Goal: Transaction & Acquisition: Purchase product/service

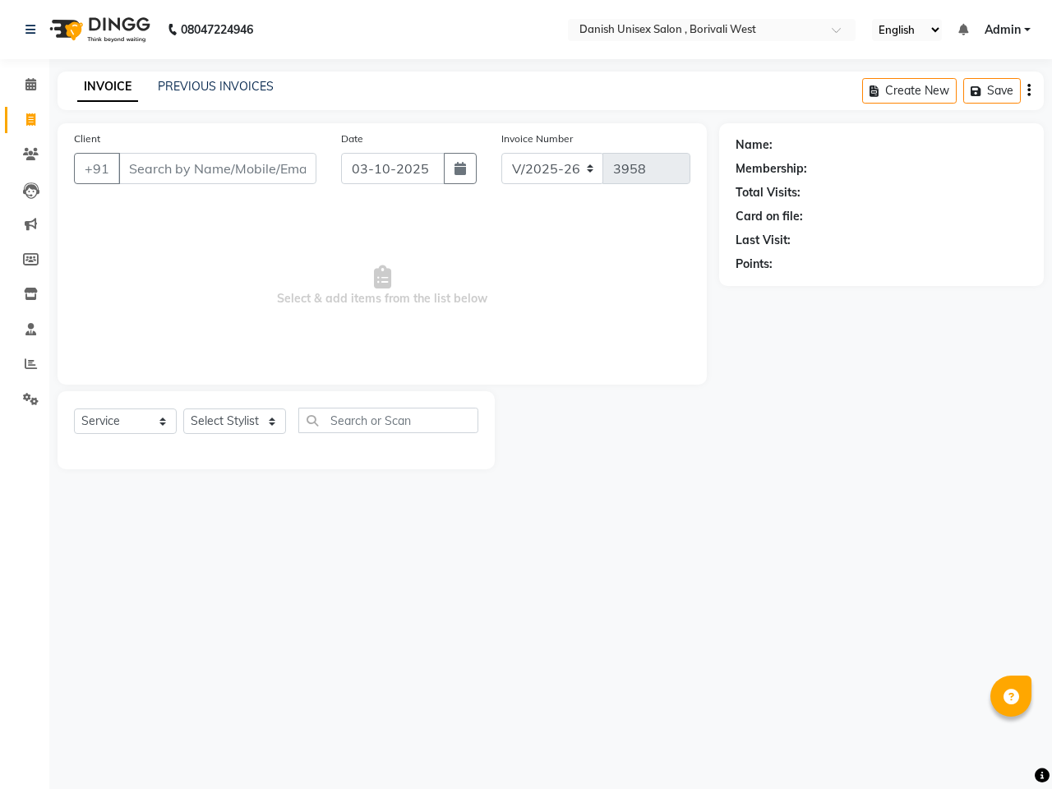
select select "6929"
select select "service"
click at [33, 83] on icon at bounding box center [30, 84] width 11 height 12
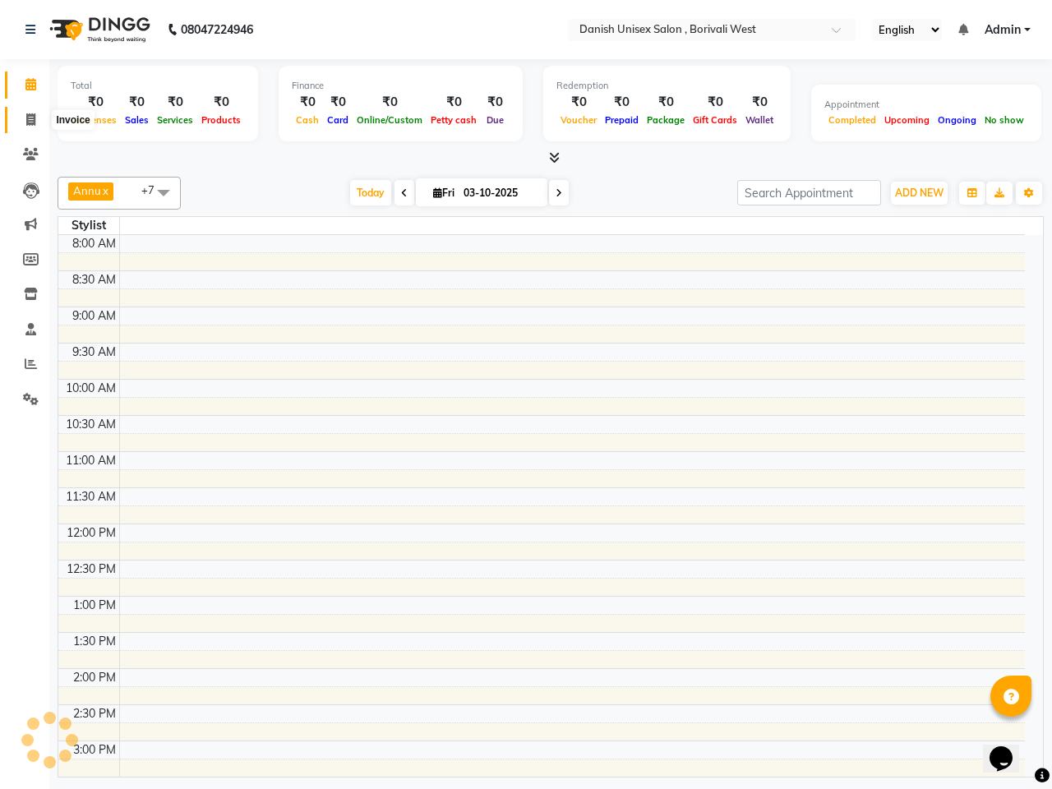
click at [33, 120] on icon at bounding box center [30, 119] width 9 height 12
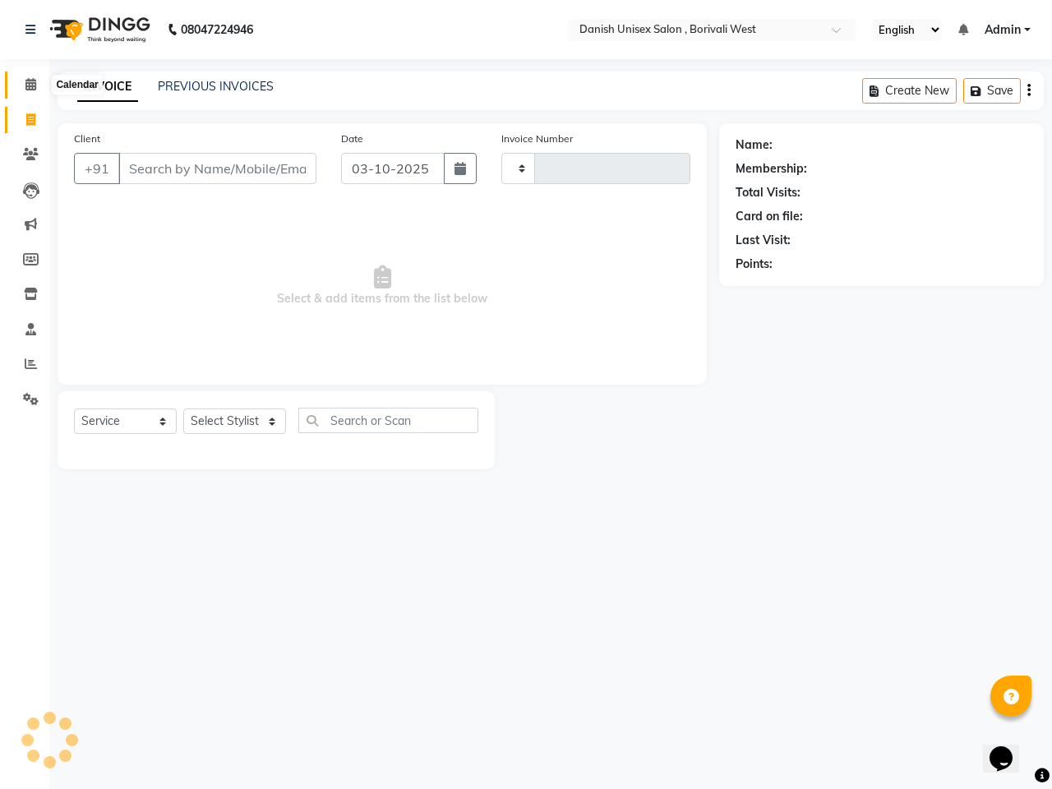
click at [25, 83] on icon at bounding box center [30, 84] width 11 height 12
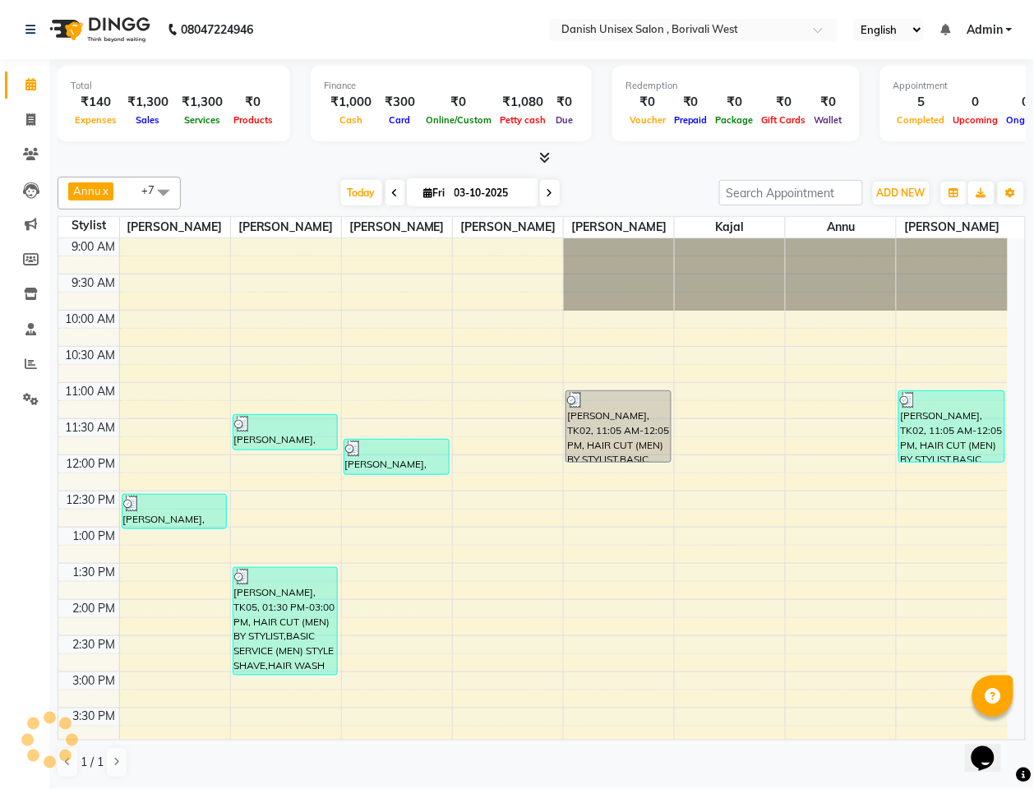
click at [21, 532] on div "Calendar Invoice Clients Leads Marketing Members Inventory Staff Reports Settin…" at bounding box center [111, 405] width 222 height 717
click at [6, 602] on div "Calendar Invoice Clients Leads Marketing Members Inventory Staff Reports Settin…" at bounding box center [111, 405] width 222 height 717
click at [26, 187] on icon at bounding box center [31, 190] width 16 height 16
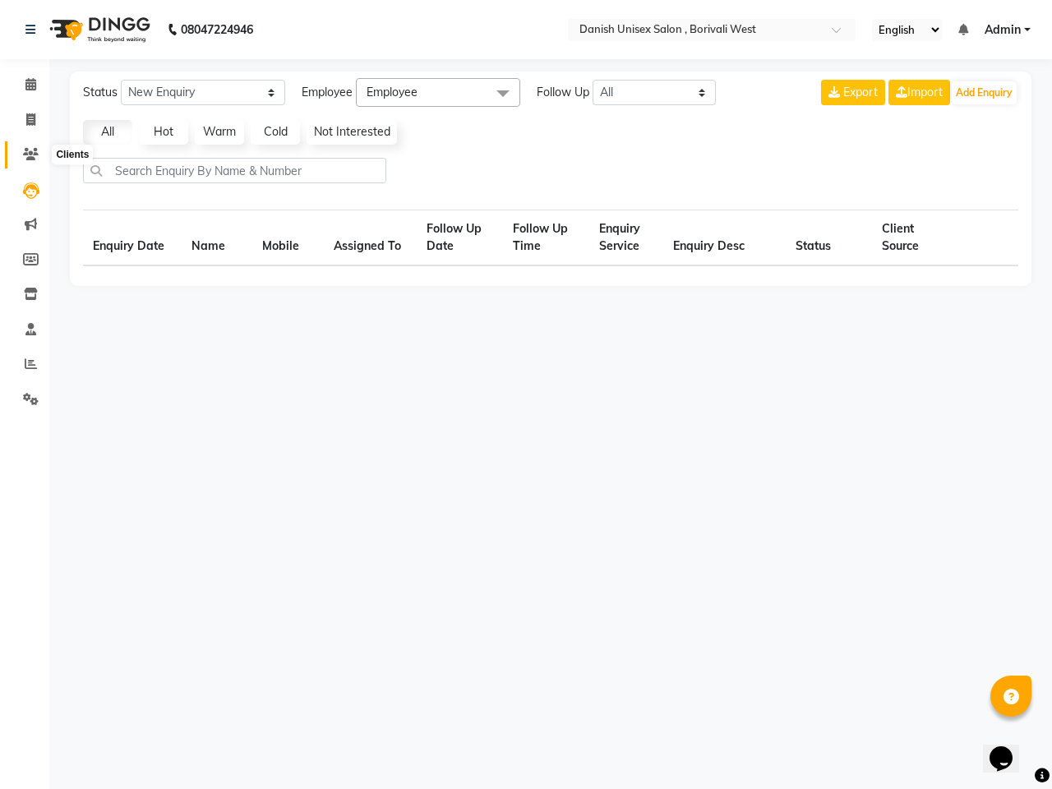
click at [30, 149] on icon at bounding box center [31, 154] width 16 height 12
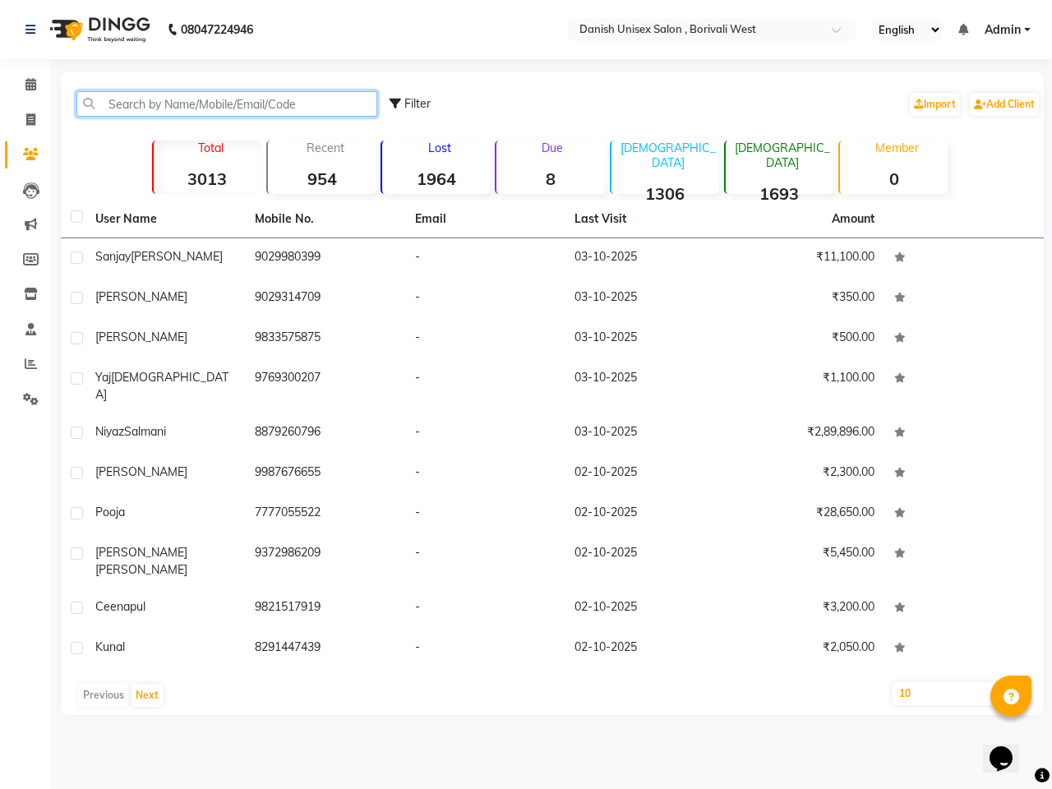
click at [107, 95] on input "text" at bounding box center [226, 103] width 301 height 25
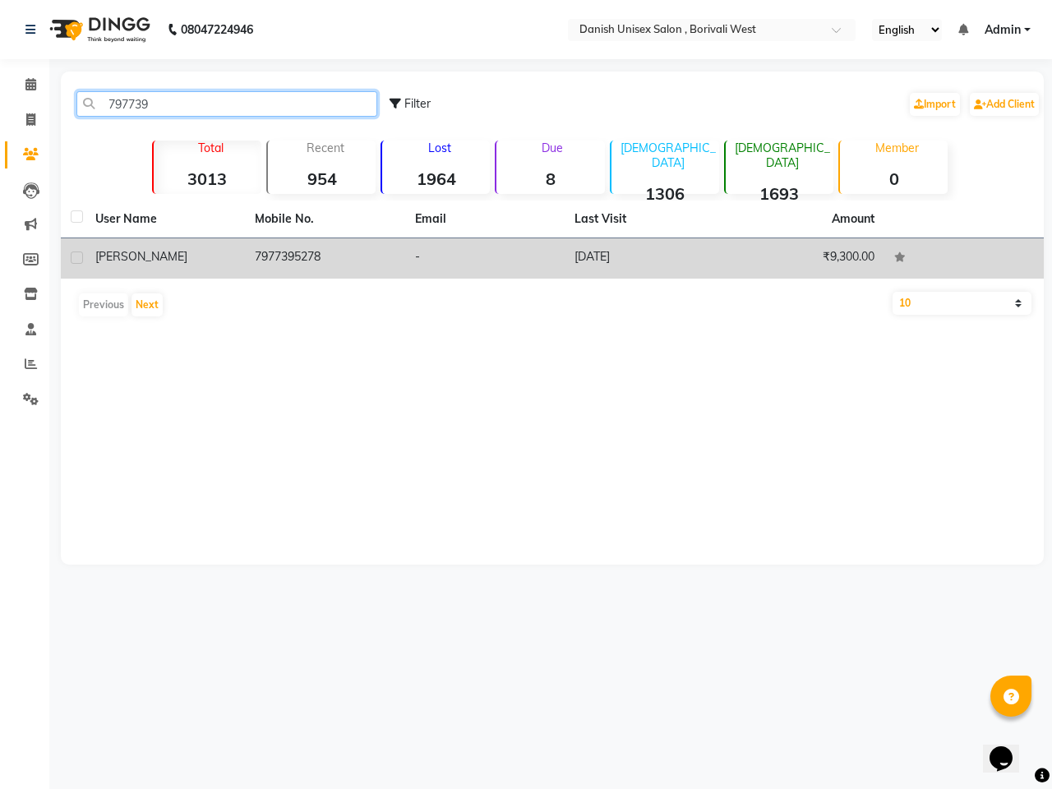
type input "797739"
click at [313, 260] on td "7977395278" at bounding box center [324, 258] width 159 height 40
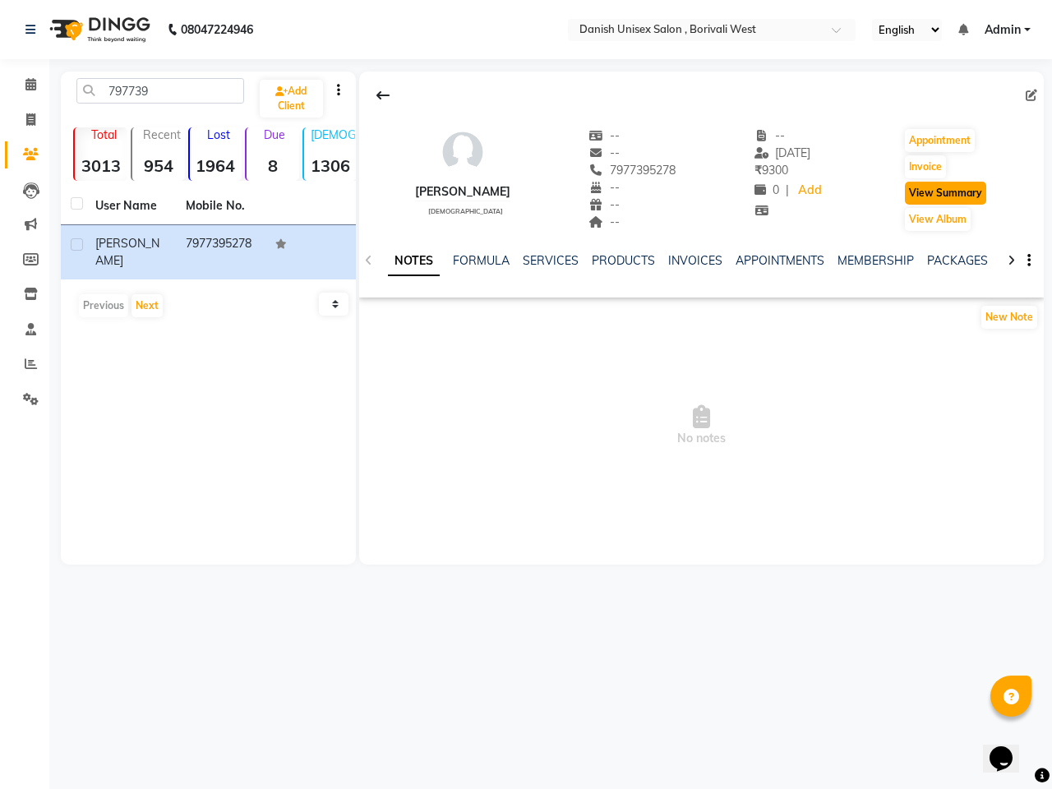
click at [933, 193] on button "View Summary" at bounding box center [945, 193] width 81 height 23
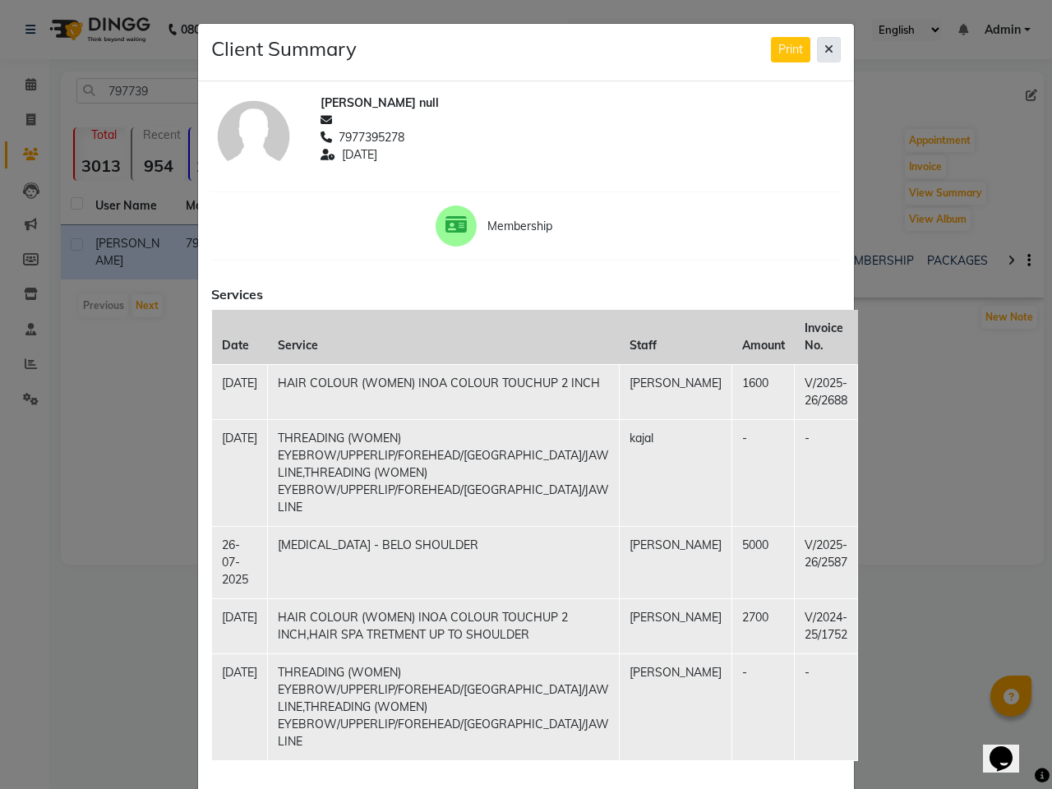
click at [824, 49] on icon at bounding box center [828, 50] width 9 height 12
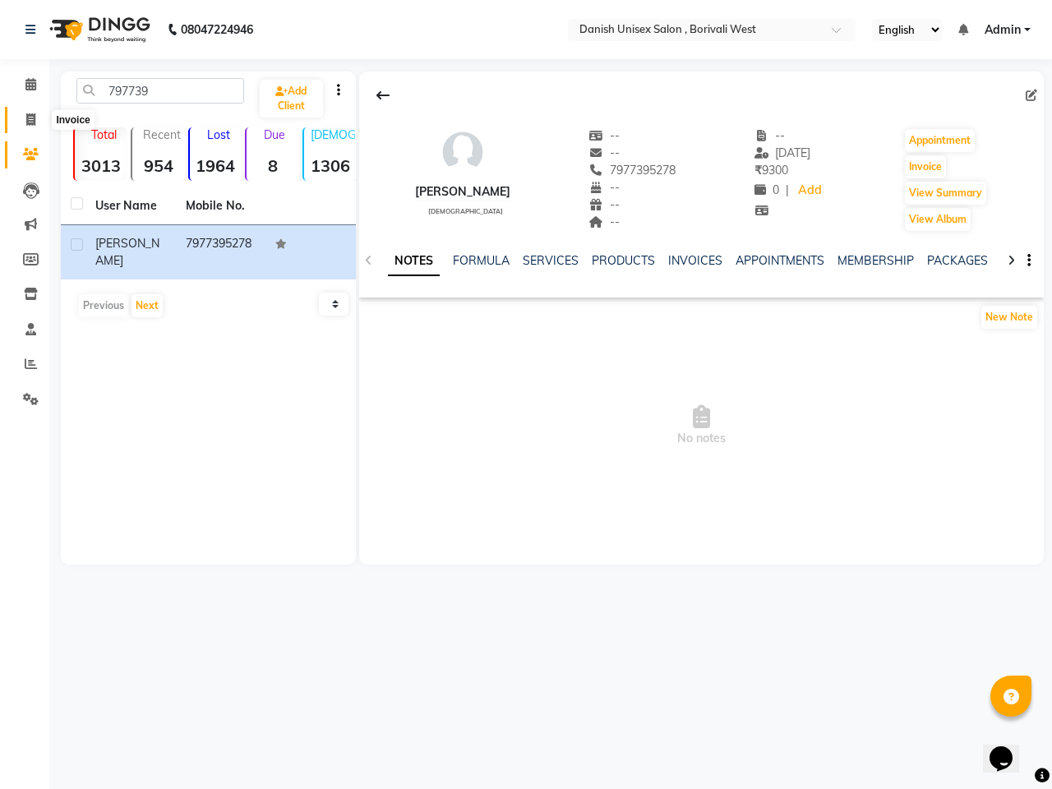
click at [30, 115] on icon at bounding box center [30, 119] width 9 height 12
select select "service"
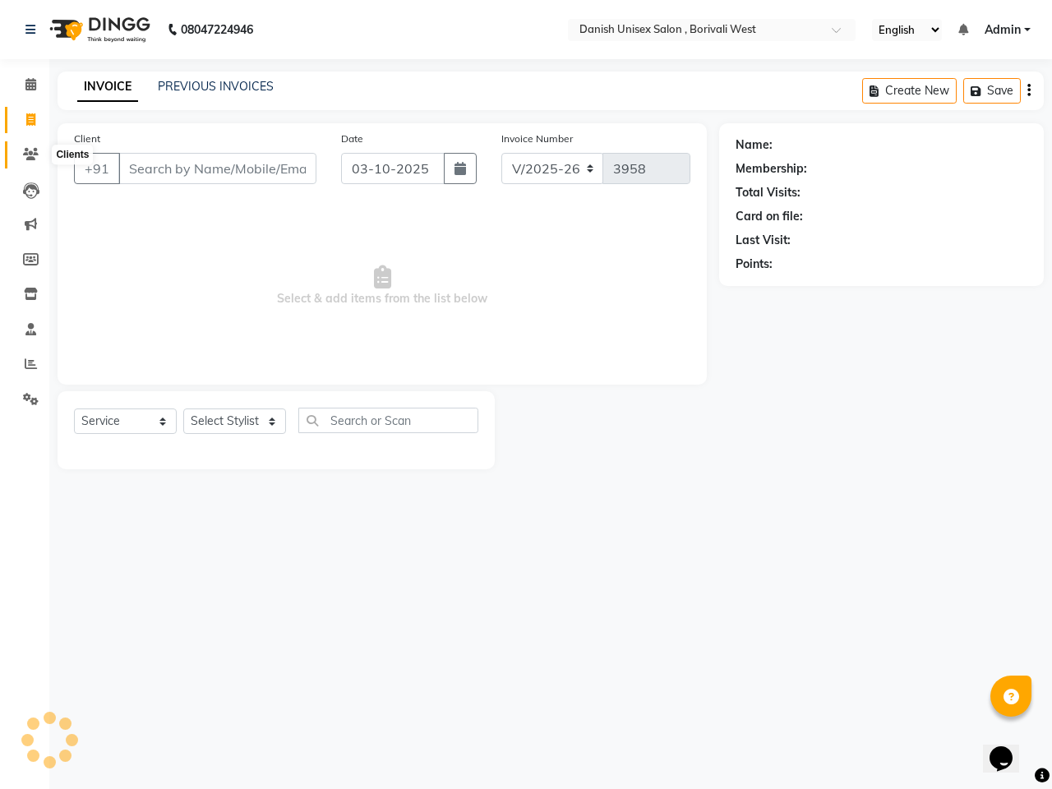
click at [27, 154] on icon at bounding box center [31, 154] width 16 height 12
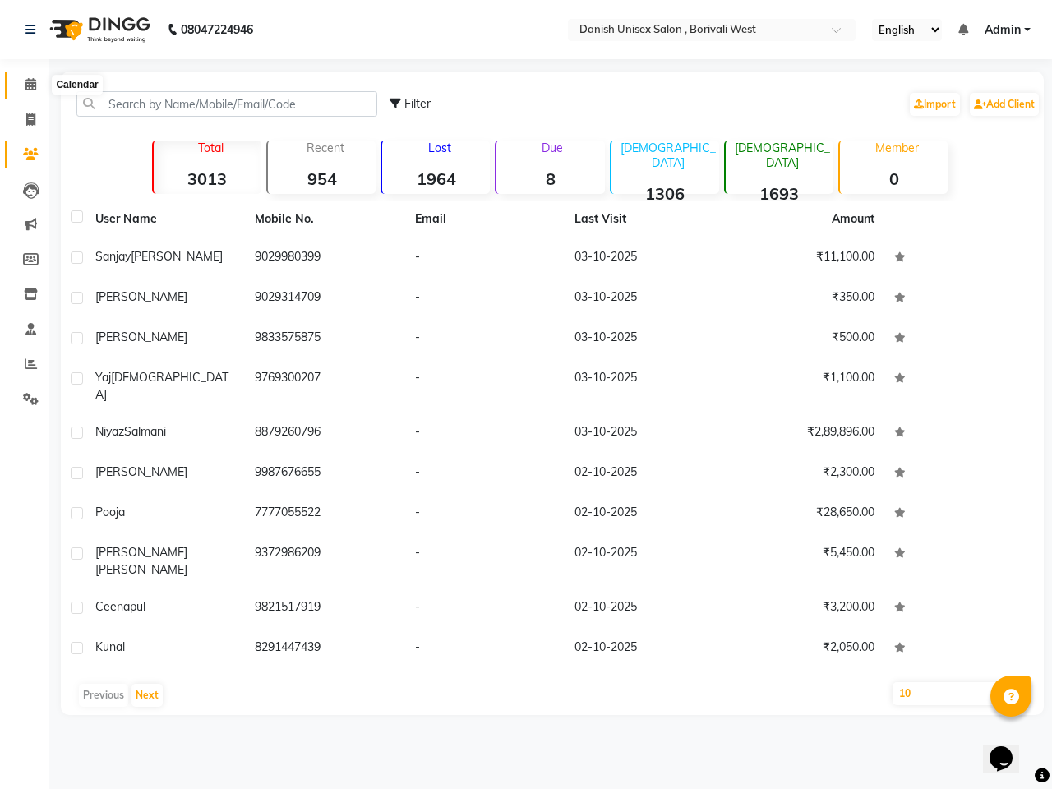
click at [30, 81] on icon at bounding box center [30, 84] width 11 height 12
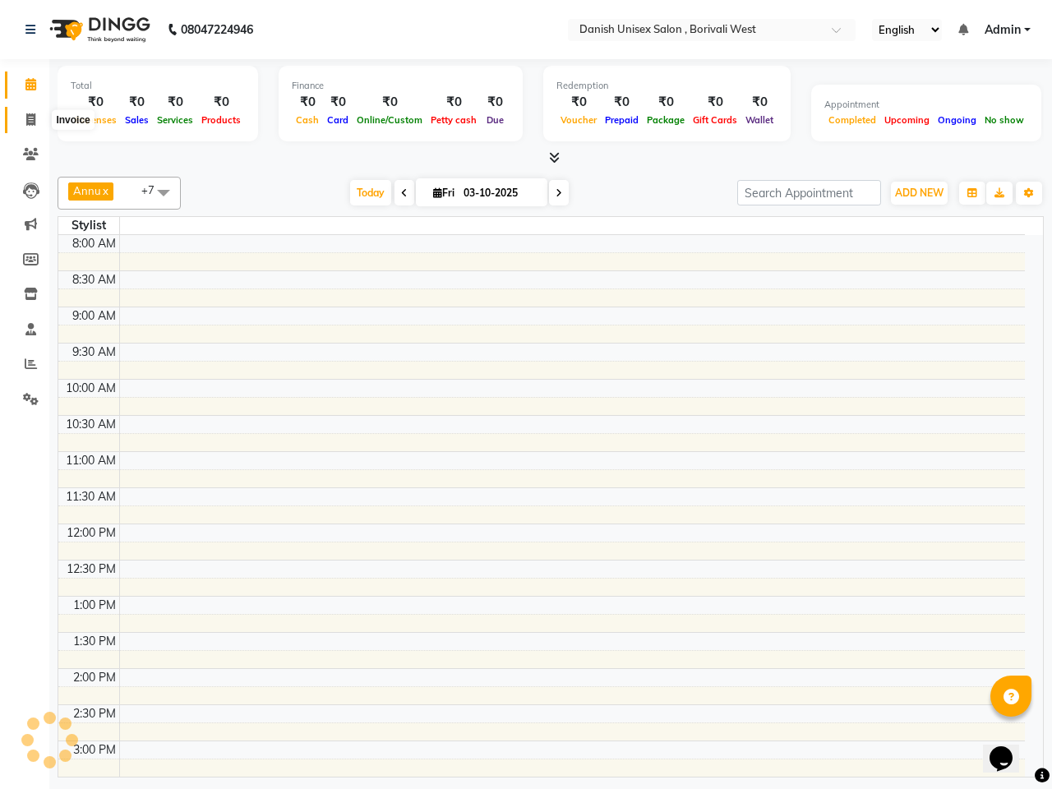
click at [31, 113] on icon at bounding box center [30, 119] width 9 height 12
select select "service"
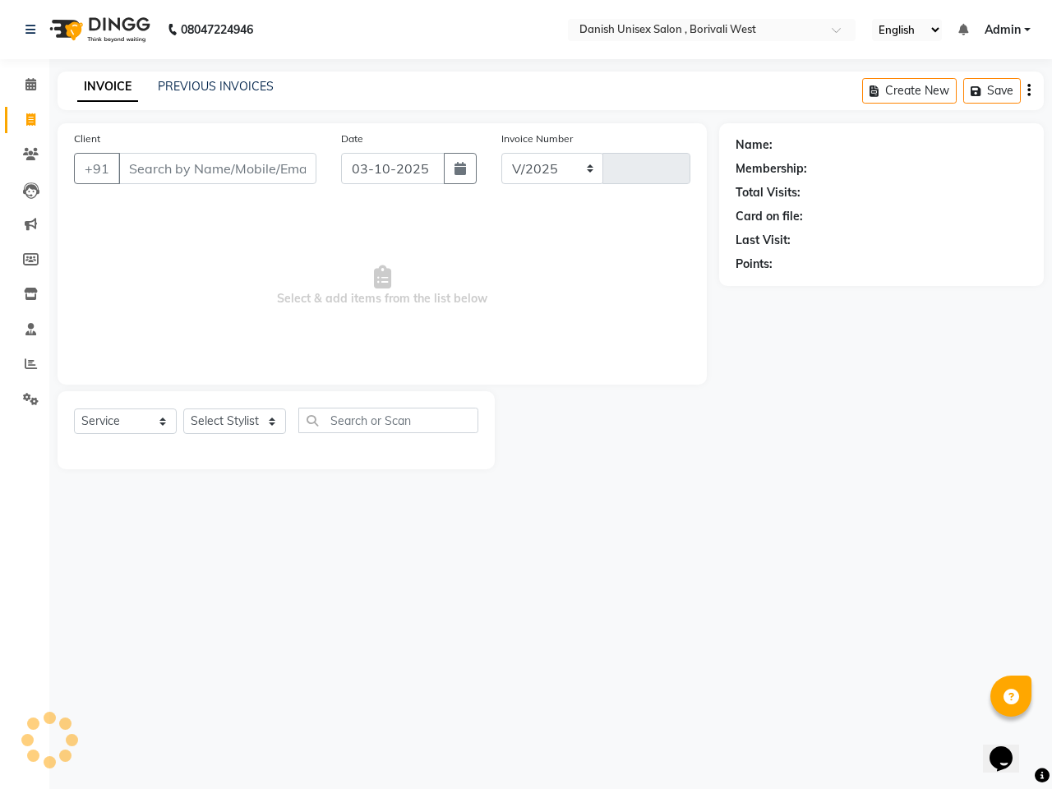
select select "6929"
type input "3958"
click at [26, 76] on span at bounding box center [30, 85] width 29 height 19
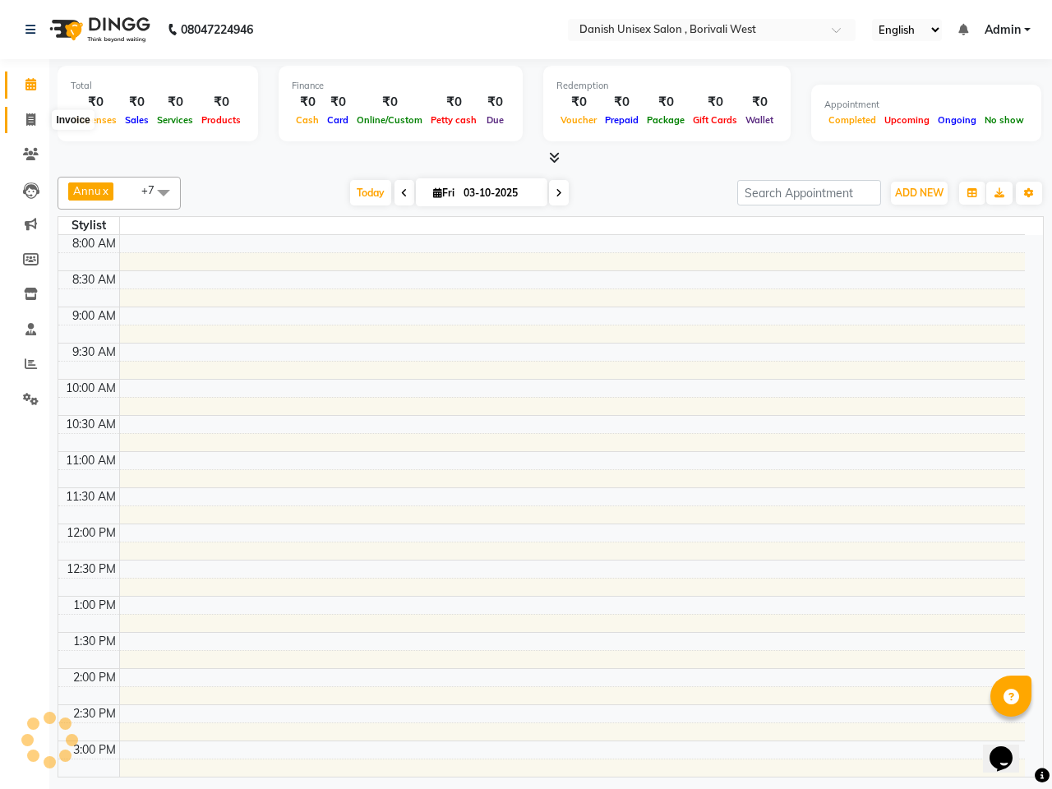
click at [26, 117] on icon at bounding box center [30, 119] width 9 height 12
click at [27, 76] on span at bounding box center [30, 85] width 29 height 19
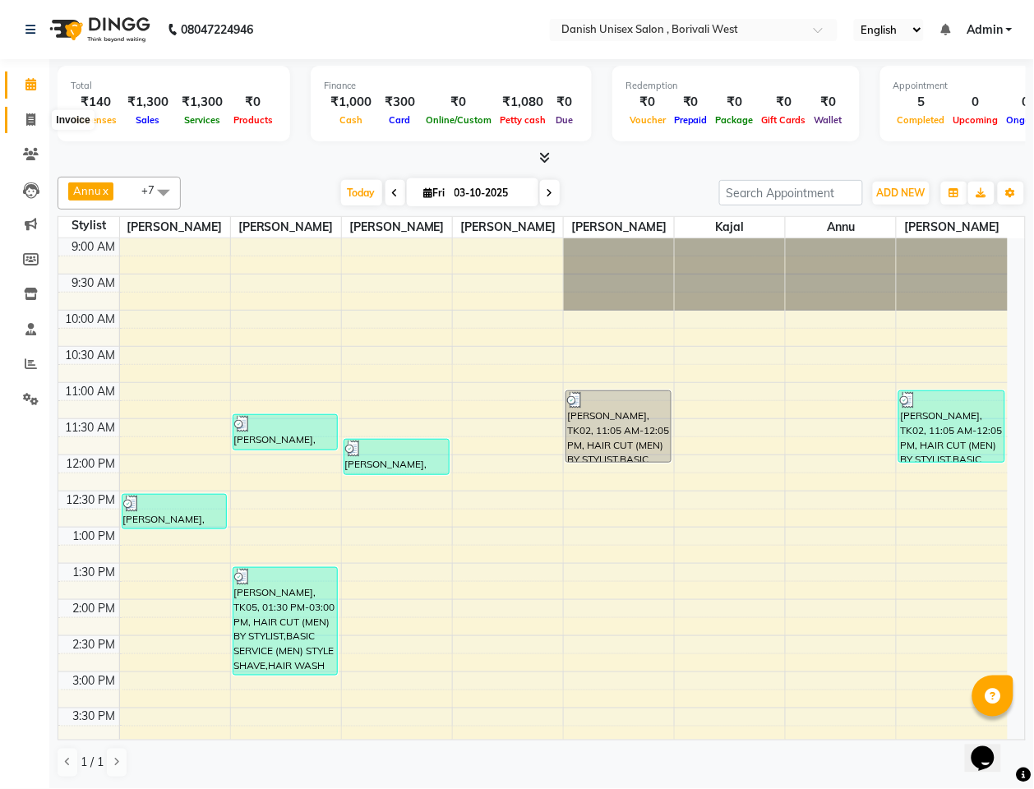
click at [31, 117] on icon at bounding box center [30, 119] width 9 height 12
select select "service"
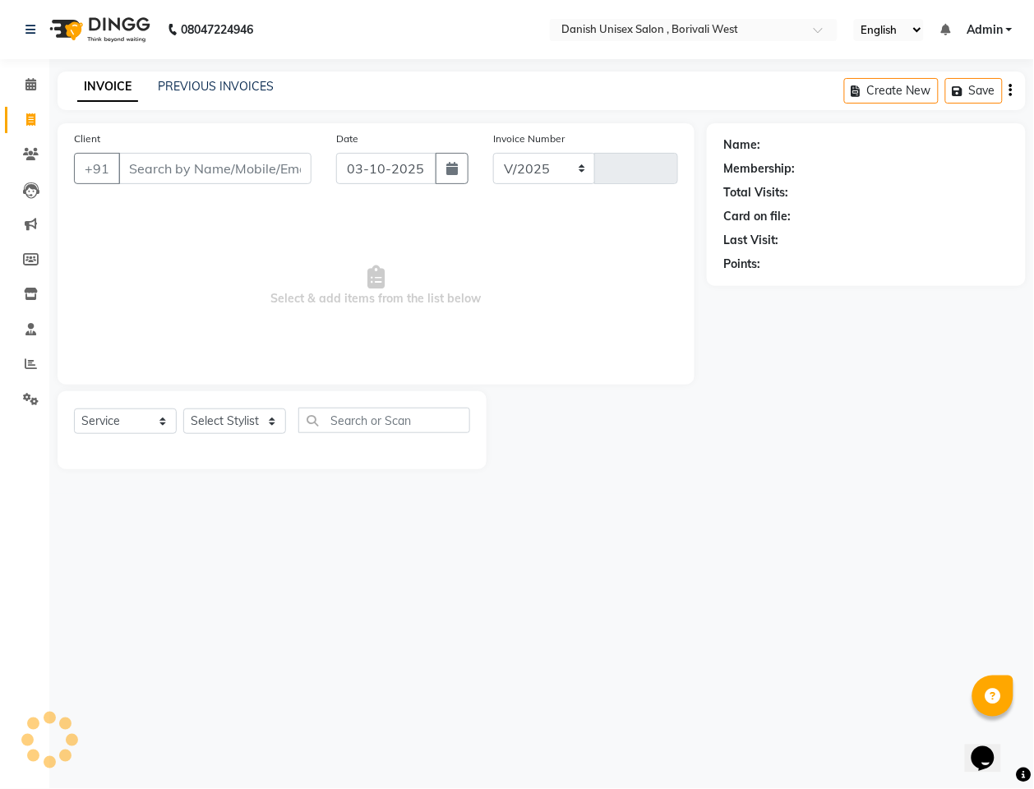
select select "6929"
type input "3958"
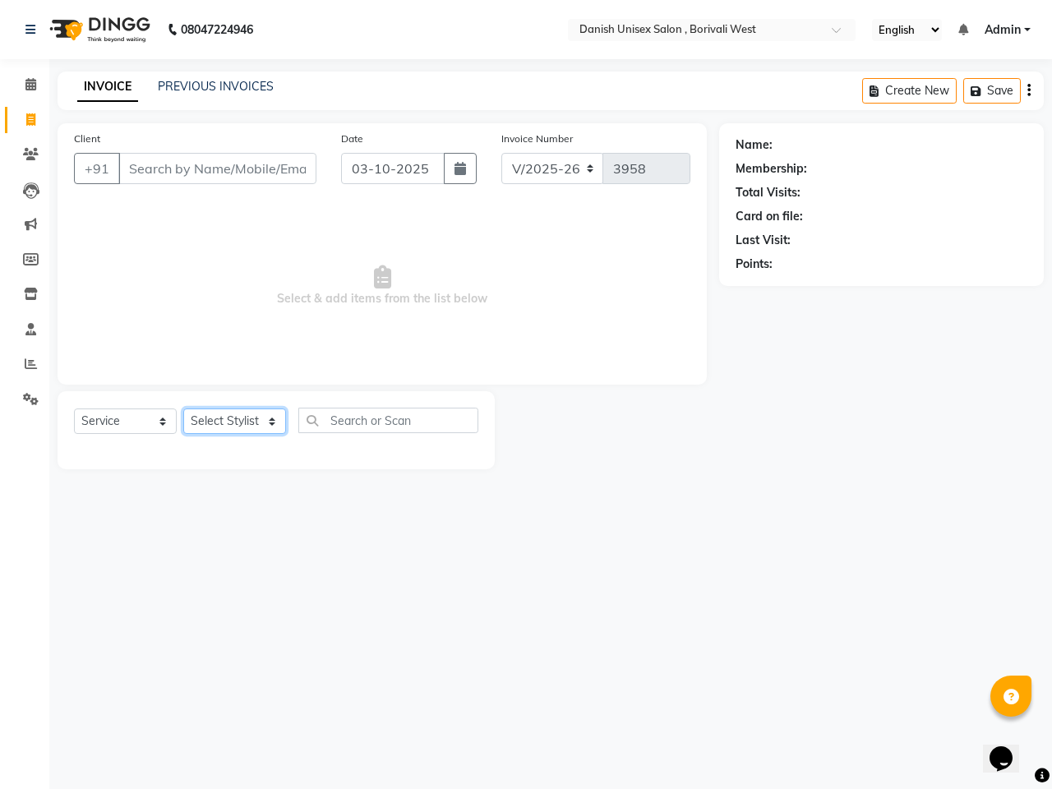
click at [218, 423] on select "Select Stylist [PERSON_NAME] [PERSON_NAME] kajal [PERSON_NAME] [PERSON_NAME] [P…" at bounding box center [234, 420] width 103 height 25
select select "54585"
click at [183, 408] on select "Select Stylist [PERSON_NAME] [PERSON_NAME] kajal [PERSON_NAME] [PERSON_NAME] [P…" at bounding box center [234, 420] width 103 height 25
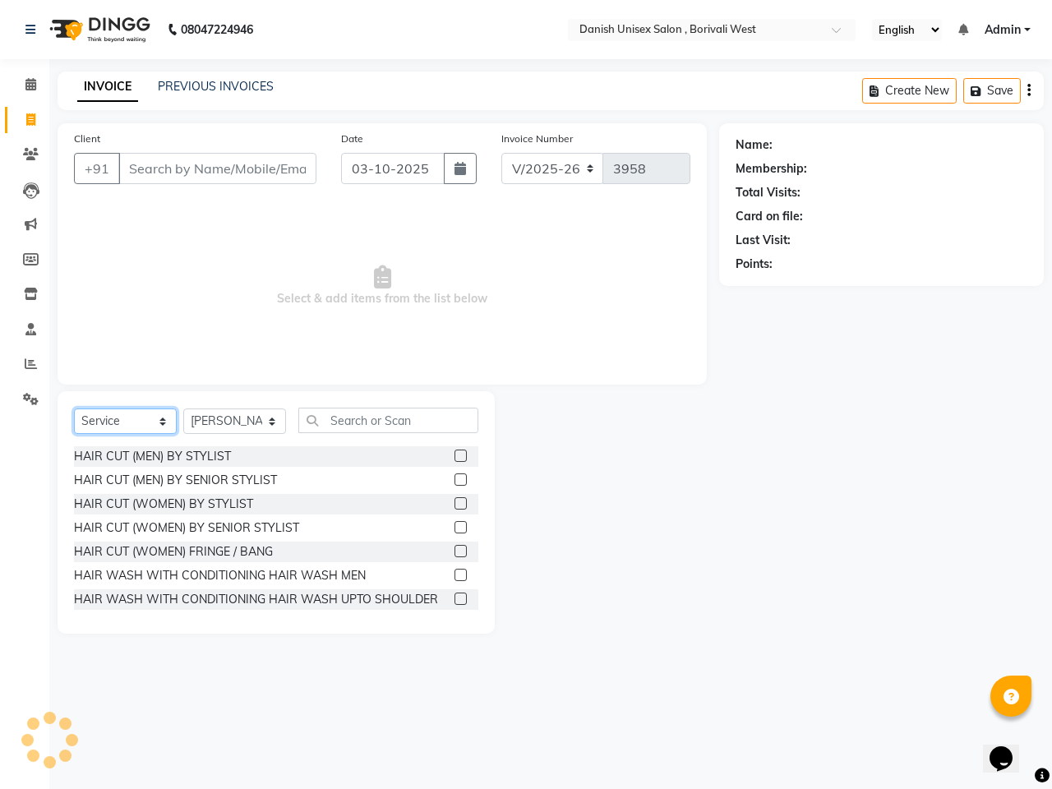
drag, startPoint x: 153, startPoint y: 426, endPoint x: 154, endPoint y: 407, distance: 19.0
click at [154, 412] on select "Select Service Product Membership Package Voucher Prepaid Gift Card" at bounding box center [125, 420] width 103 height 25
select select "product"
click at [74, 408] on select "Select Service Product Membership Package Voucher Prepaid Gift Card" at bounding box center [125, 420] width 103 height 25
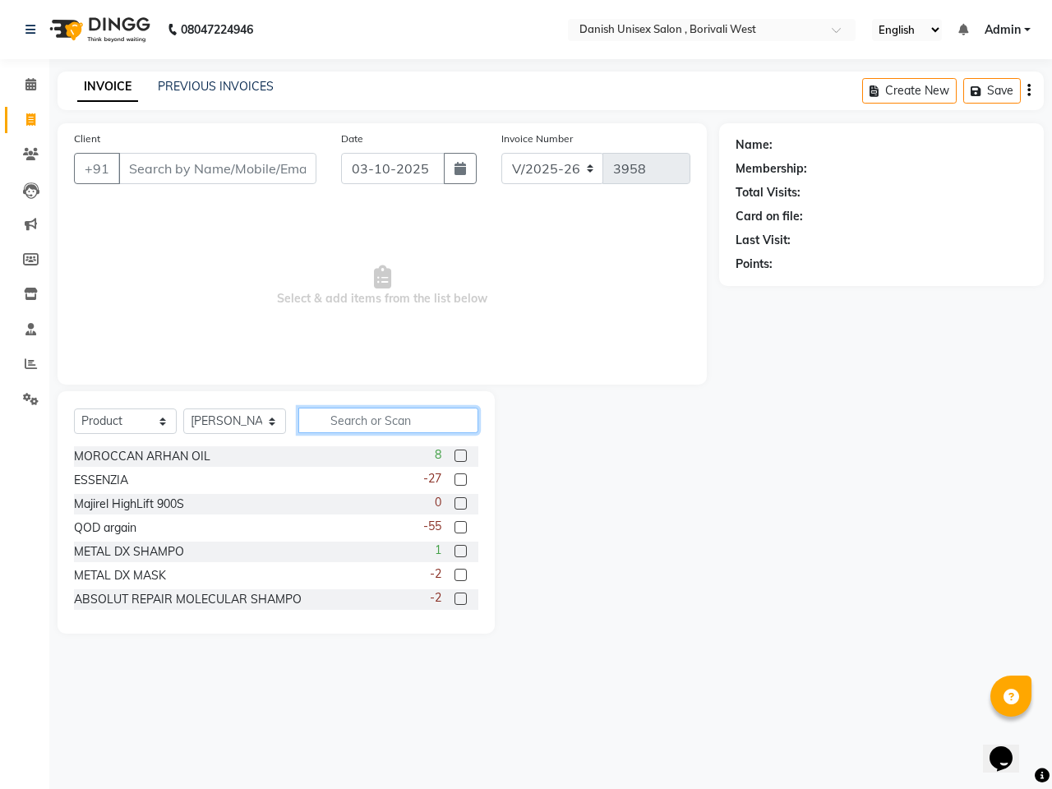
click at [321, 417] on input "text" at bounding box center [388, 420] width 180 height 25
click at [454, 526] on label at bounding box center [460, 527] width 12 height 12
click at [454, 526] on input "checkbox" at bounding box center [459, 528] width 11 height 11
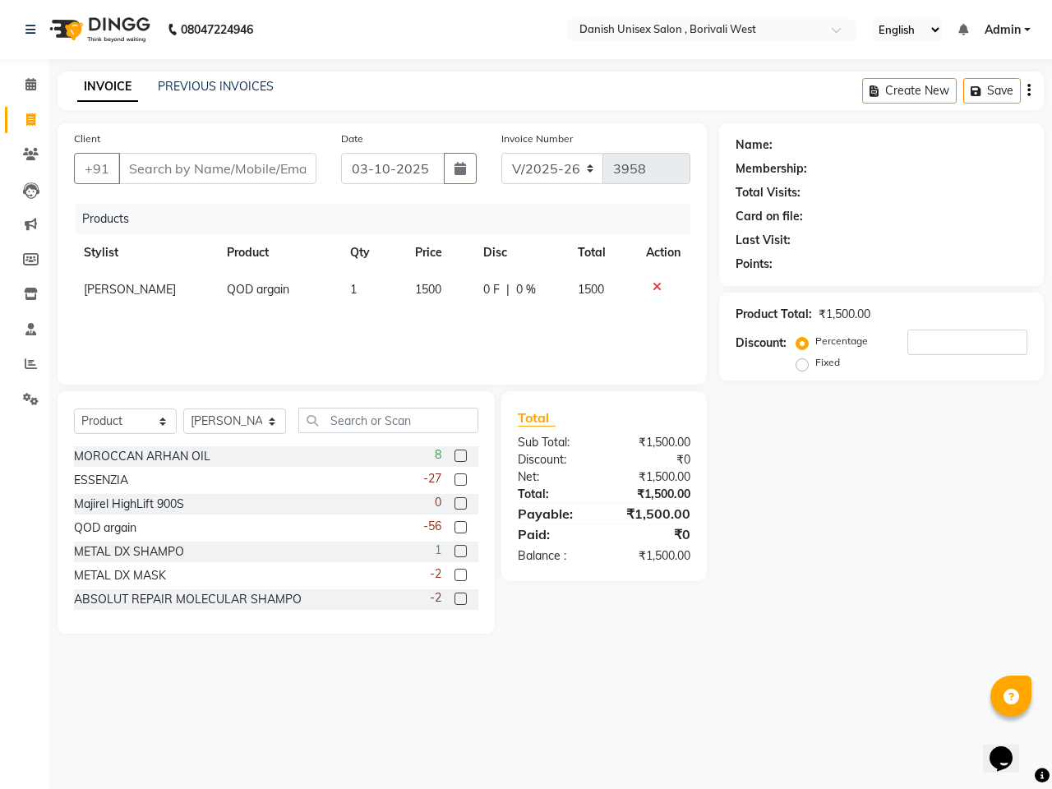
click at [454, 526] on label at bounding box center [460, 527] width 12 height 12
click at [454, 526] on input "checkbox" at bounding box center [459, 528] width 11 height 11
checkbox input "false"
click at [491, 290] on span "0 F" at bounding box center [491, 289] width 16 height 17
select select "54585"
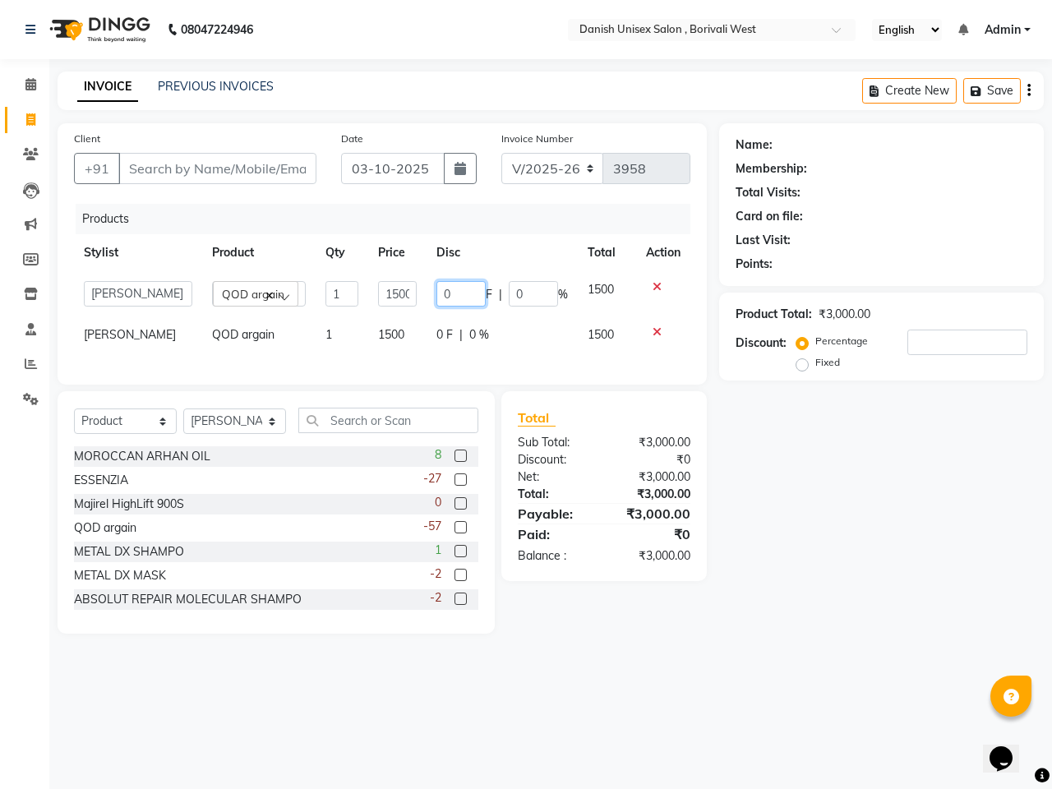
click at [463, 288] on input "0" at bounding box center [460, 293] width 49 height 25
type input "0100"
click at [482, 338] on td "0 F | 0 %" at bounding box center [501, 334] width 151 height 37
select select "54585"
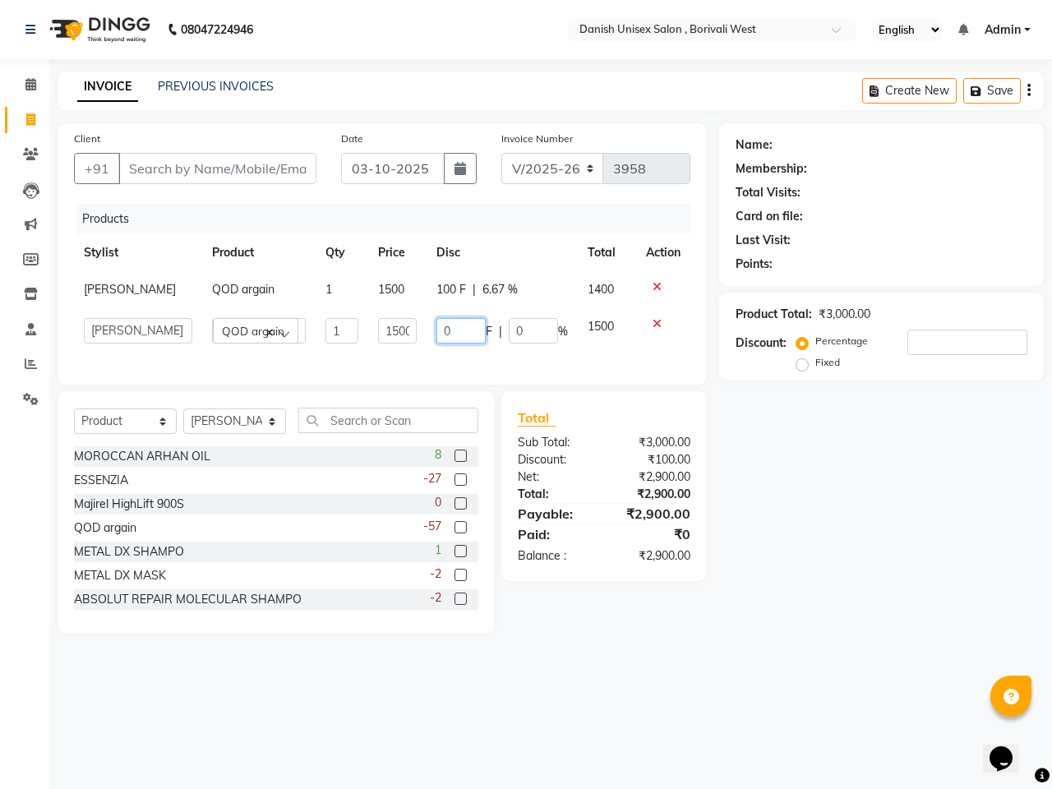
drag, startPoint x: 466, startPoint y: 333, endPoint x: 501, endPoint y: 337, distance: 35.6
click at [466, 334] on input "0" at bounding box center [460, 330] width 49 height 25
type input "0100"
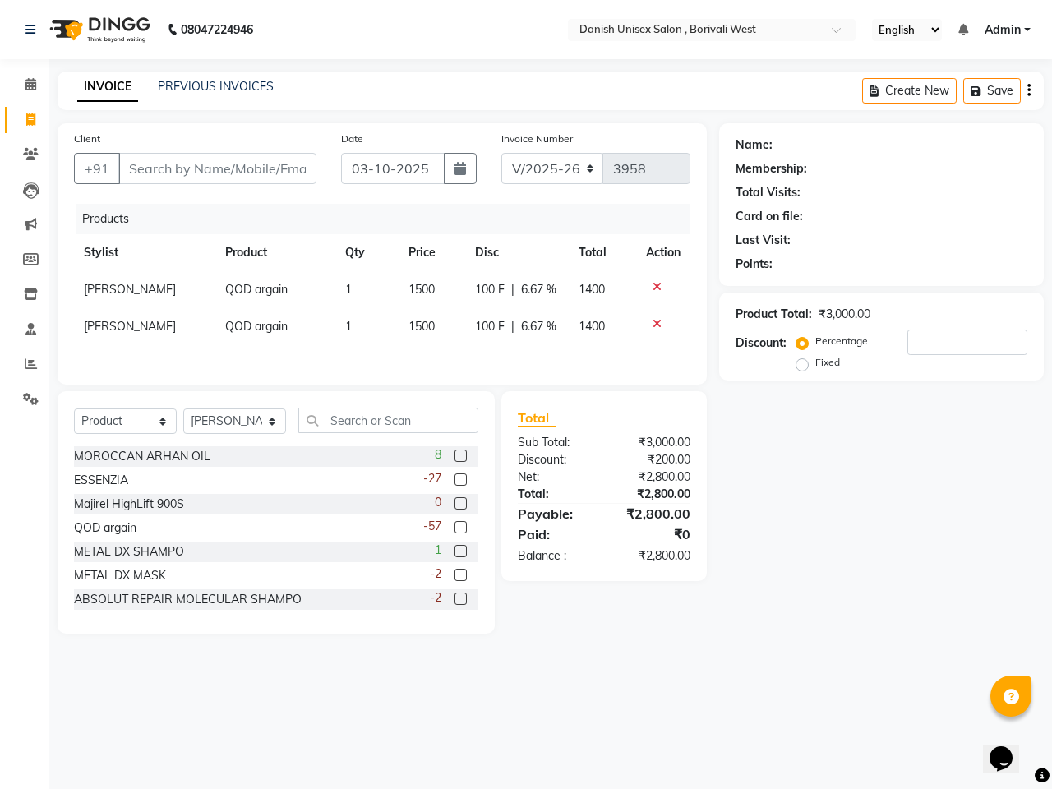
click at [583, 398] on div "Client +91 Date [DATE] Invoice Number V/2025 V/[PHONE_NUMBER] Products Stylist …" at bounding box center [382, 378] width 674 height 510
click at [137, 168] on input "Client" at bounding box center [217, 168] width 198 height 31
type input "s"
type input "0"
type input "s"
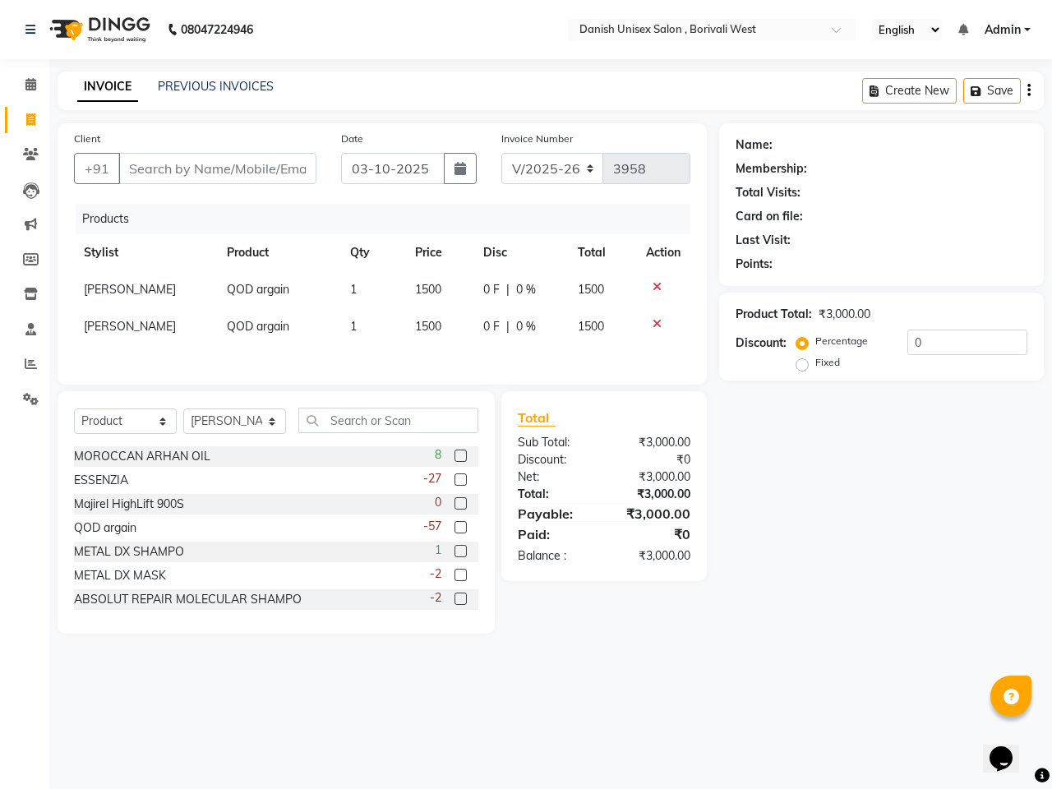
click at [657, 318] on icon at bounding box center [656, 324] width 9 height 12
click at [652, 282] on icon at bounding box center [656, 287] width 9 height 12
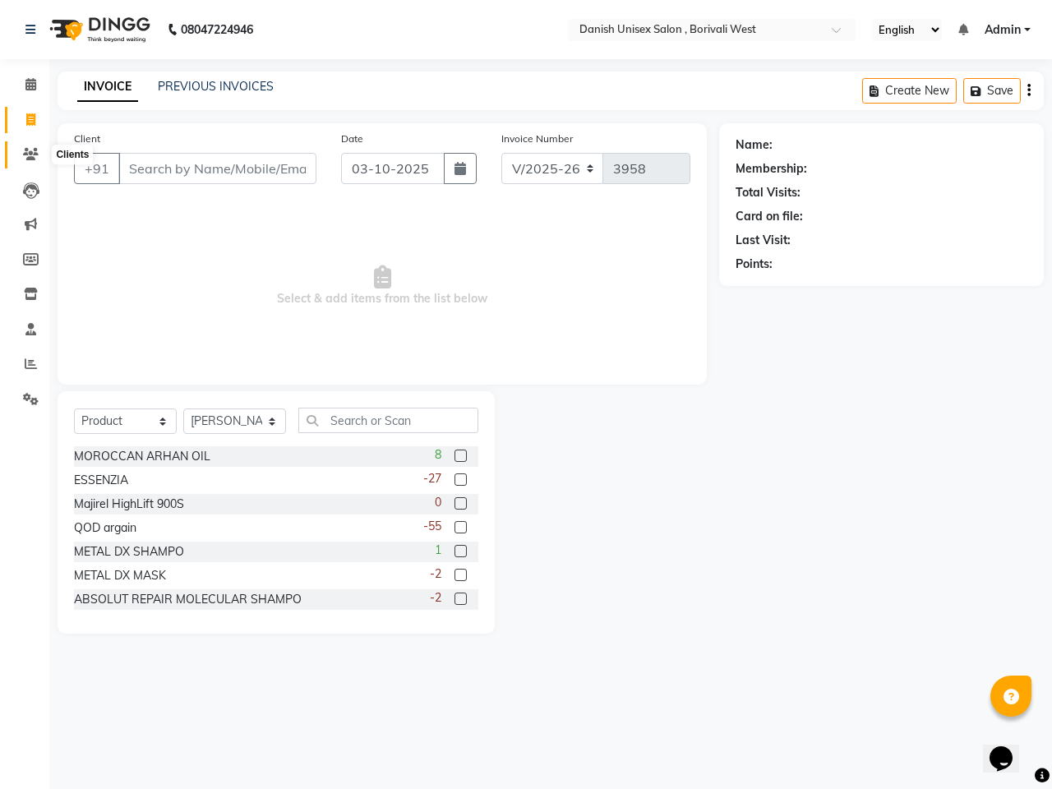
click at [33, 150] on icon at bounding box center [31, 154] width 16 height 12
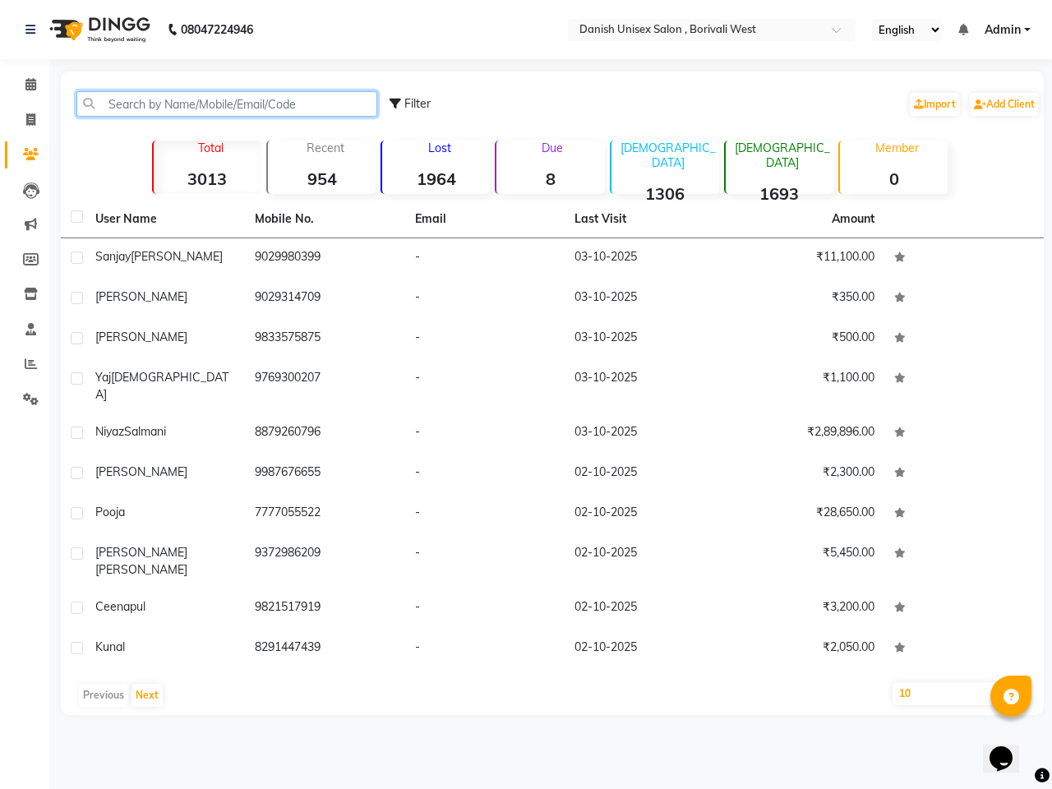
click at [113, 103] on input "text" at bounding box center [226, 103] width 301 height 25
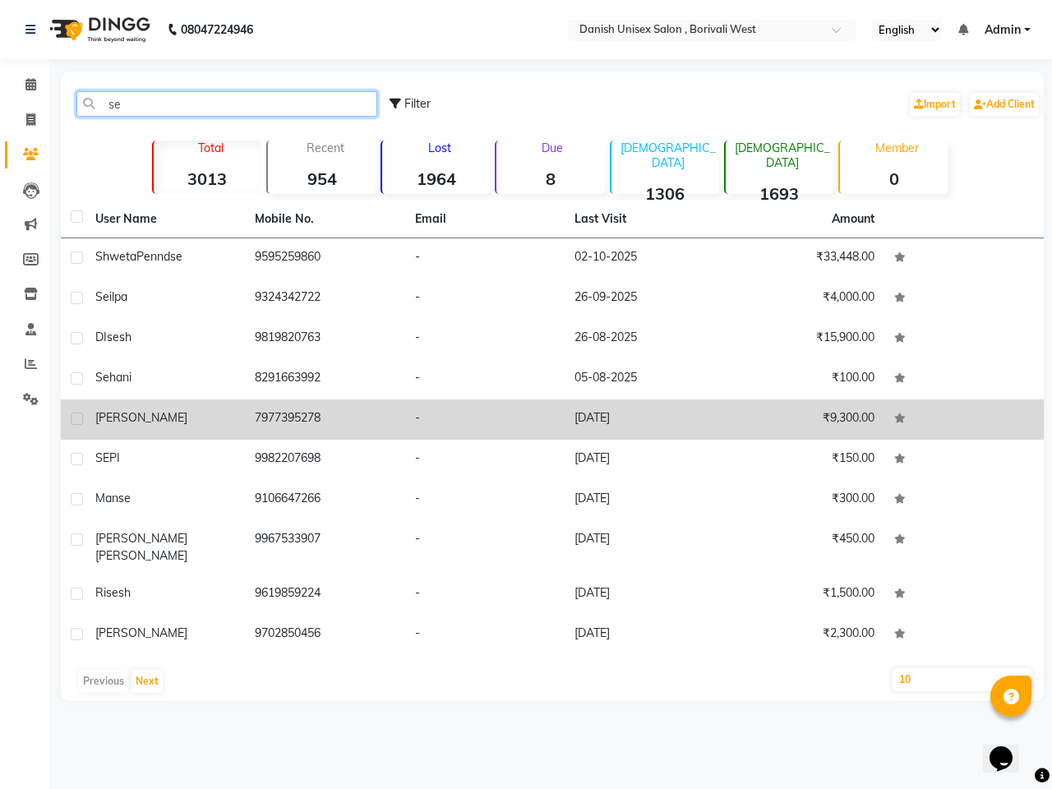
type input "se"
click at [309, 425] on td "7977395278" at bounding box center [324, 419] width 159 height 40
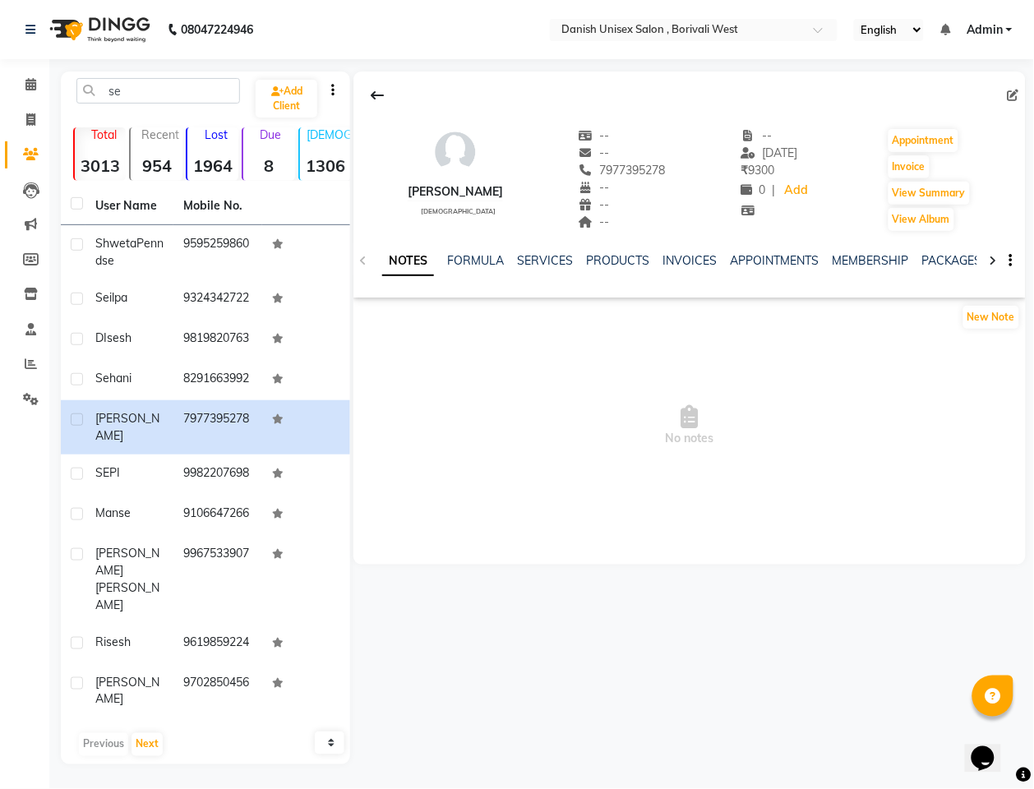
click at [937, 634] on div "[PERSON_NAME] [DEMOGRAPHIC_DATA] -- -- 7977395278 -- -- -- -- [DATE] ₹ 9300 0 |…" at bounding box center [687, 417] width 675 height 693
click at [25, 116] on span at bounding box center [30, 120] width 29 height 19
select select "service"
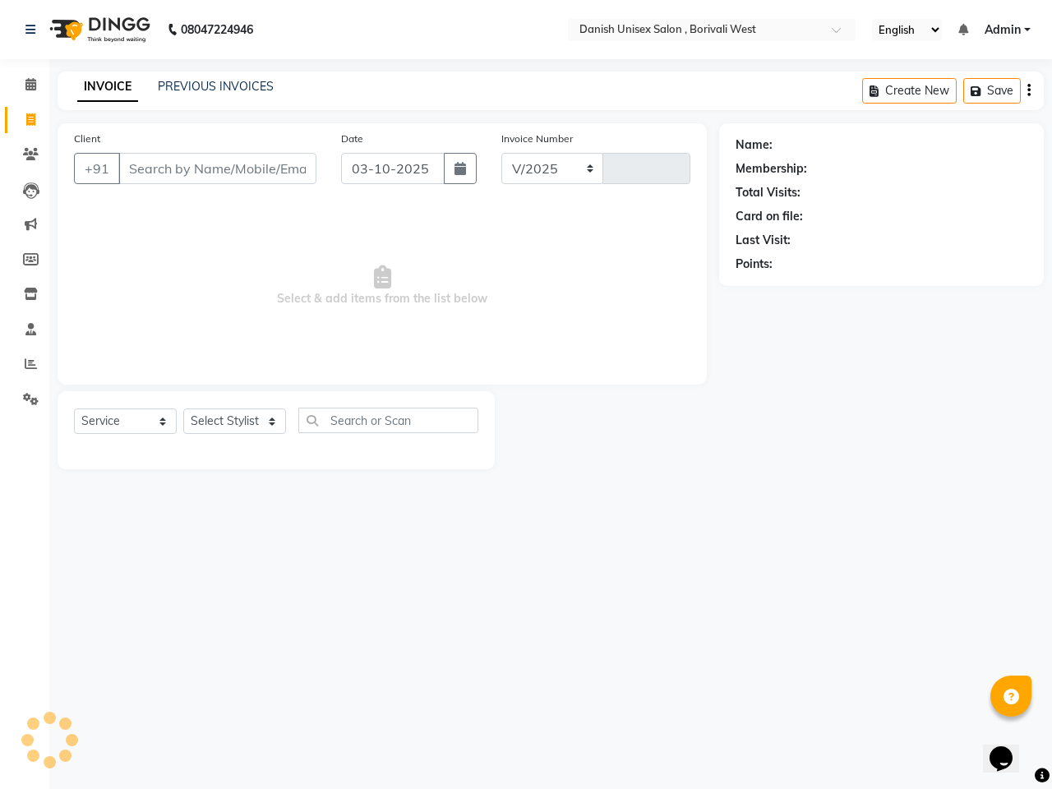
select select "6929"
type input "3958"
click at [37, 79] on span at bounding box center [30, 85] width 29 height 19
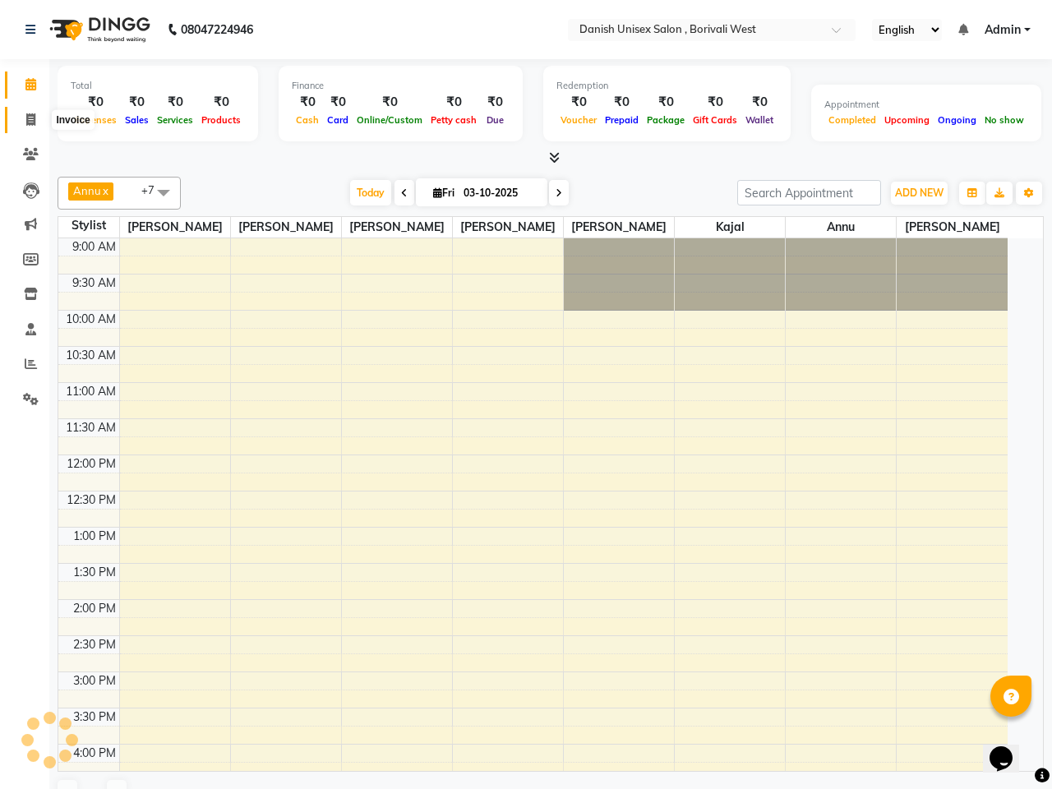
click at [30, 124] on icon at bounding box center [30, 119] width 9 height 12
select select "service"
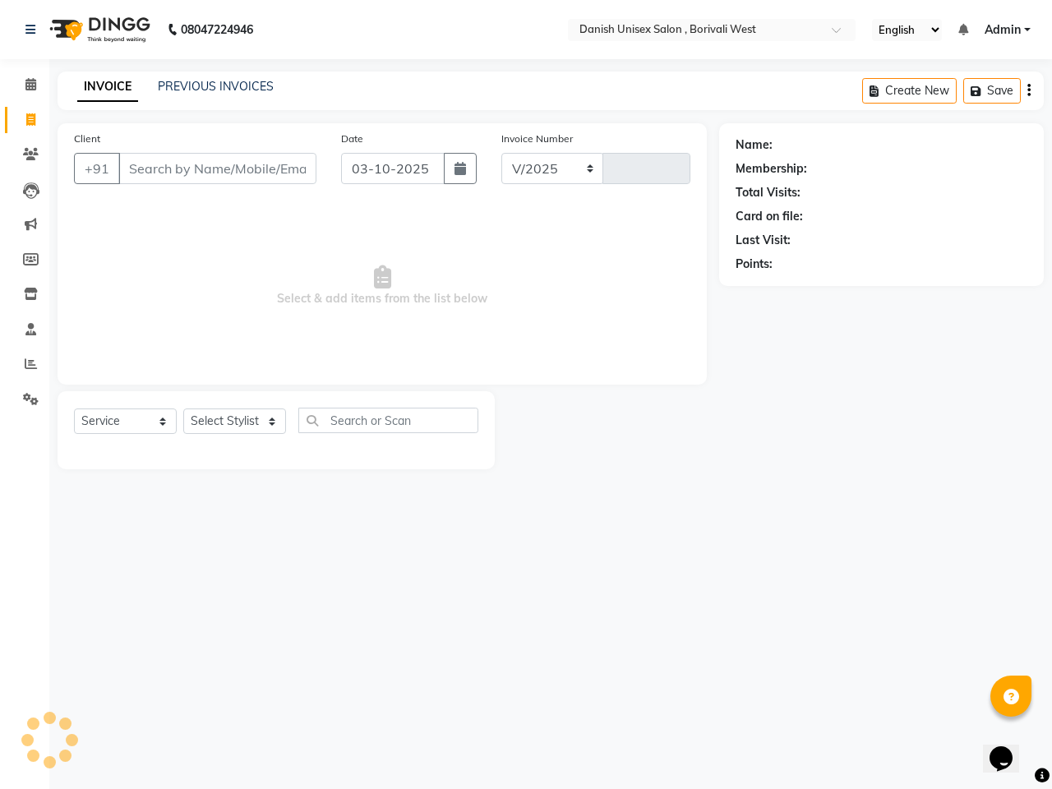
select select "6929"
type input "3958"
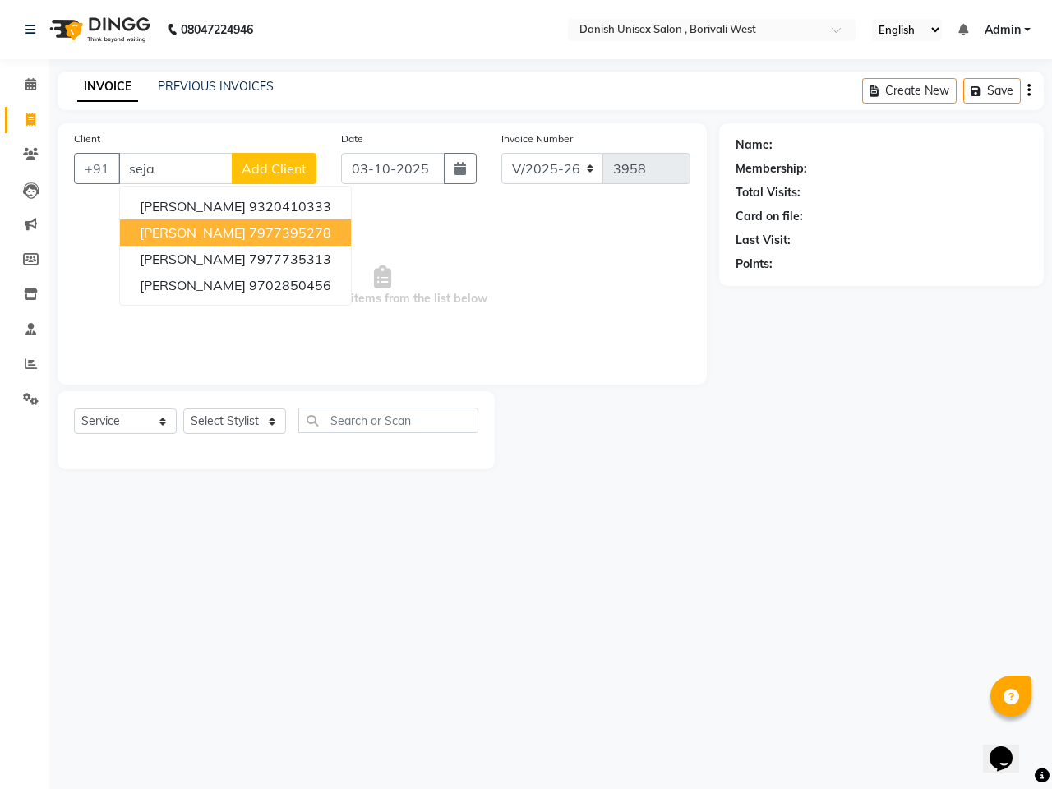
click at [249, 228] on ngb-highlight "7977395278" at bounding box center [290, 232] width 82 height 16
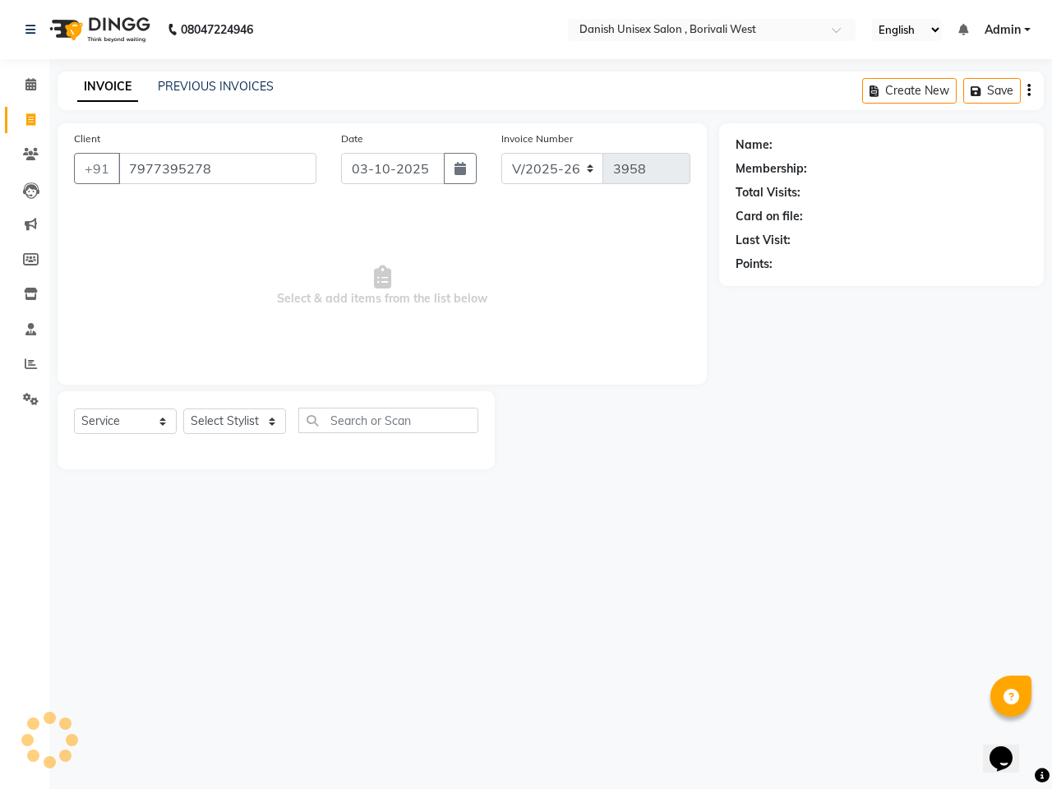
type input "7977395278"
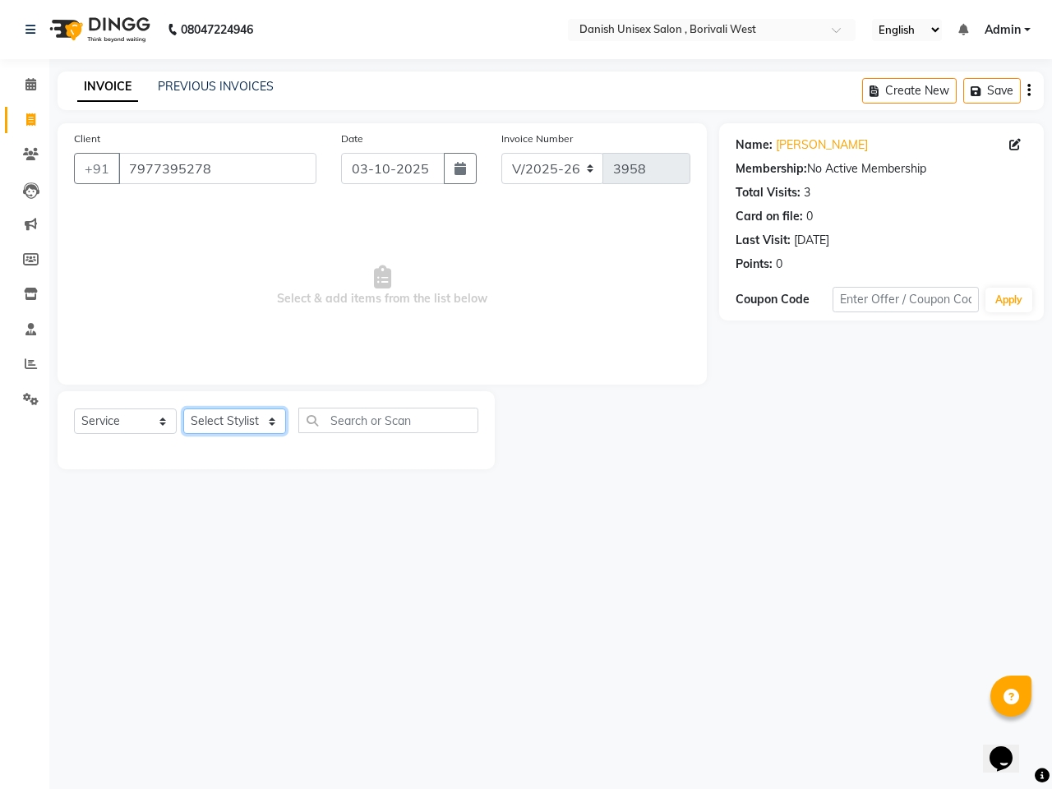
click at [245, 425] on select "Select Stylist [PERSON_NAME] [PERSON_NAME] kajal [PERSON_NAME] [PERSON_NAME] [P…" at bounding box center [234, 420] width 103 height 25
select select "54585"
click at [183, 408] on select "Select Stylist [PERSON_NAME] [PERSON_NAME] kajal [PERSON_NAME] [PERSON_NAME] [P…" at bounding box center [234, 420] width 103 height 25
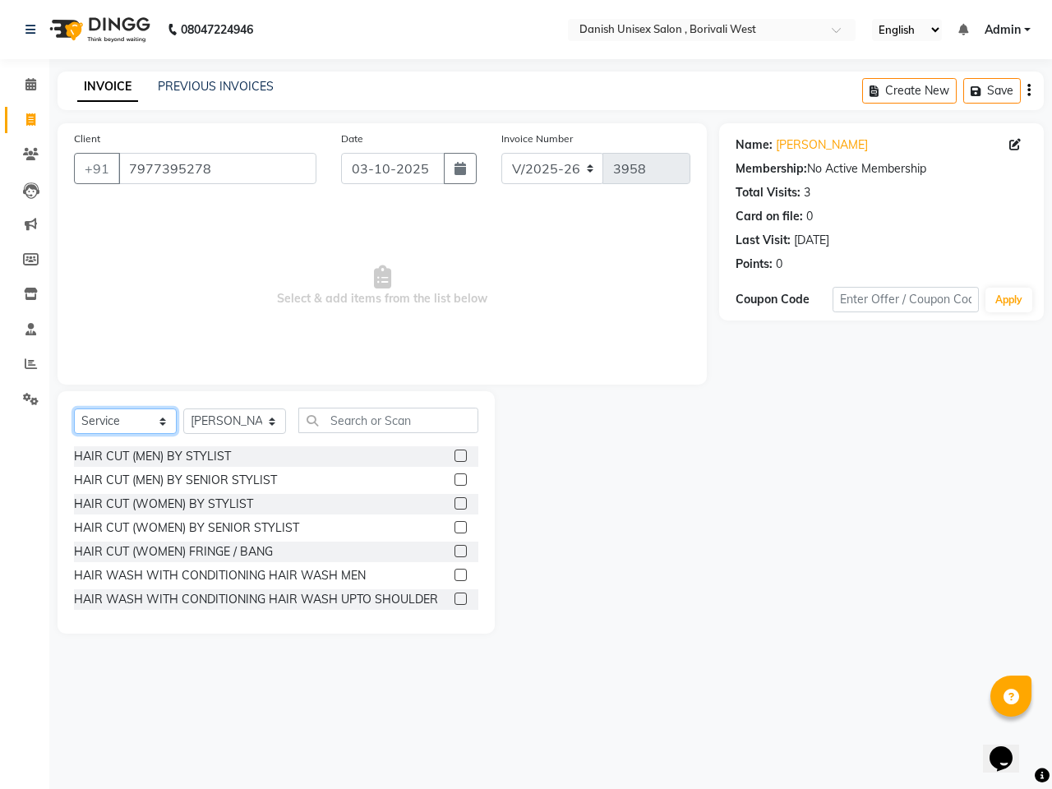
click at [157, 417] on select "Select Service Product Membership Package Voucher Prepaid Gift Card" at bounding box center [125, 420] width 103 height 25
select select "product"
click at [74, 408] on select "Select Service Product Membership Package Voucher Prepaid Gift Card" at bounding box center [125, 420] width 103 height 25
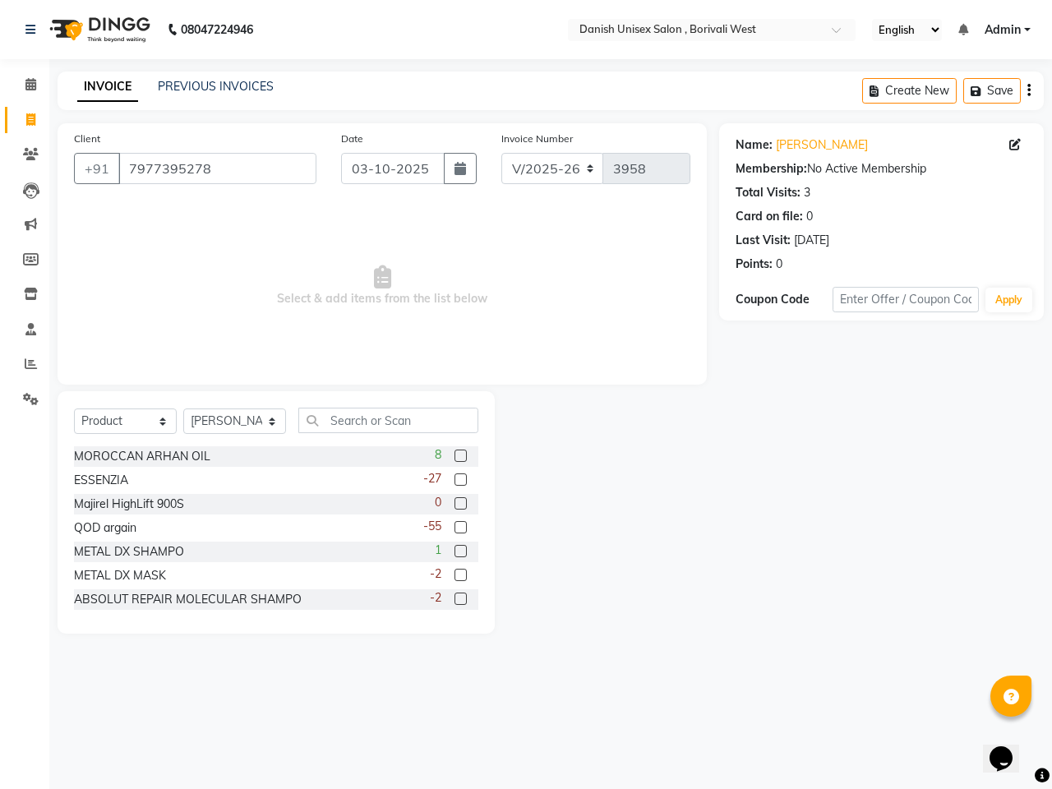
click at [454, 527] on label at bounding box center [460, 527] width 12 height 12
click at [454, 527] on input "checkbox" at bounding box center [459, 528] width 11 height 11
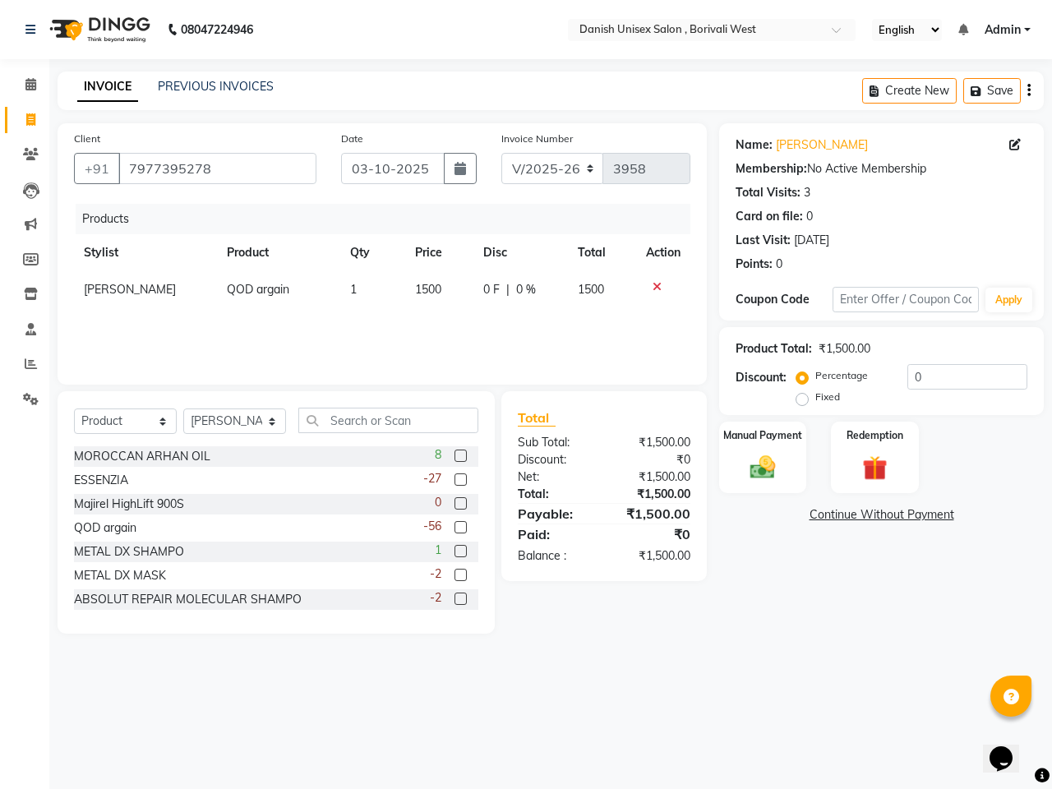
click at [454, 527] on label at bounding box center [460, 527] width 12 height 12
click at [454, 527] on input "checkbox" at bounding box center [459, 528] width 11 height 11
checkbox input "false"
click at [495, 288] on div "0 F | 0 %" at bounding box center [520, 289] width 75 height 17
select select "54585"
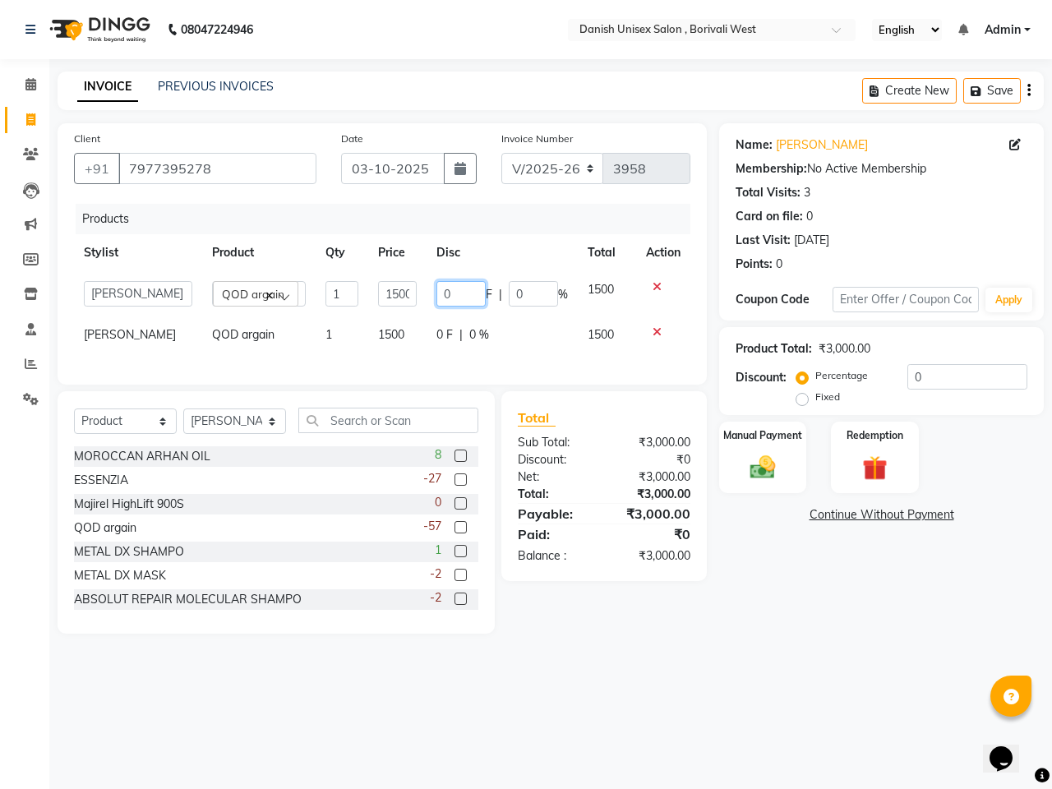
click at [471, 294] on input "0" at bounding box center [460, 293] width 49 height 25
type input "0100"
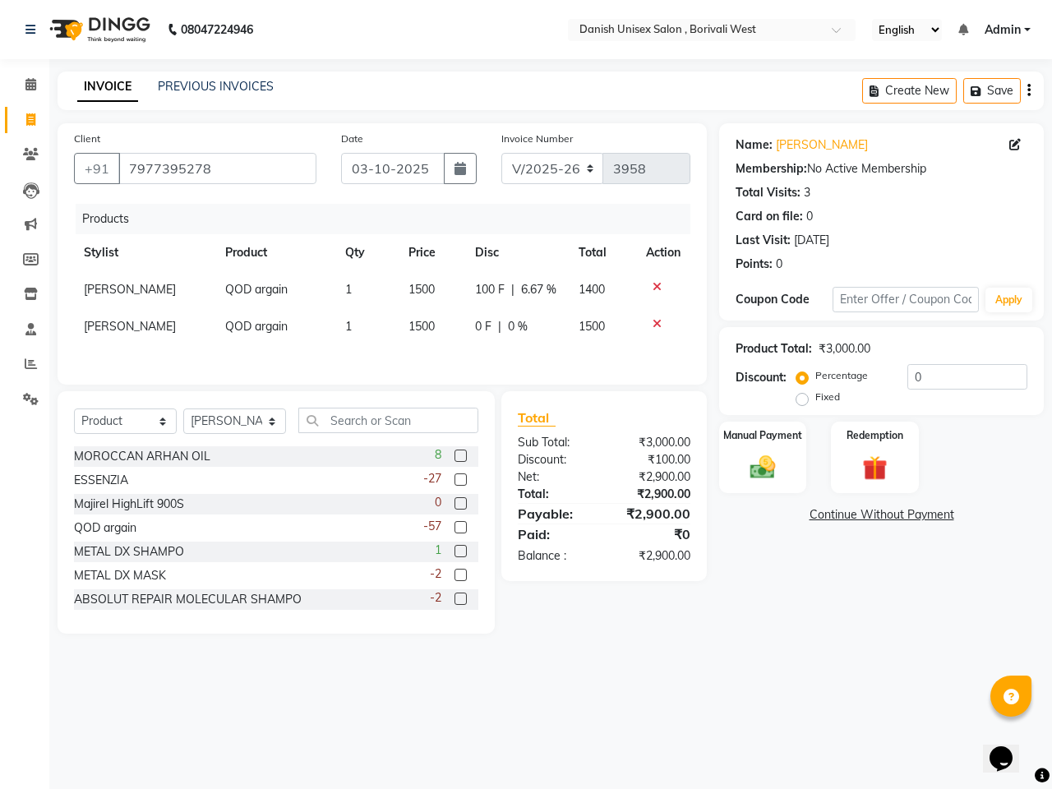
click at [449, 339] on tr "[PERSON_NAME] [PERSON_NAME] 1 1500 0 F | 0 % 1500" at bounding box center [382, 326] width 616 height 37
click at [508, 321] on span "0 %" at bounding box center [518, 326] width 20 height 17
select select "54585"
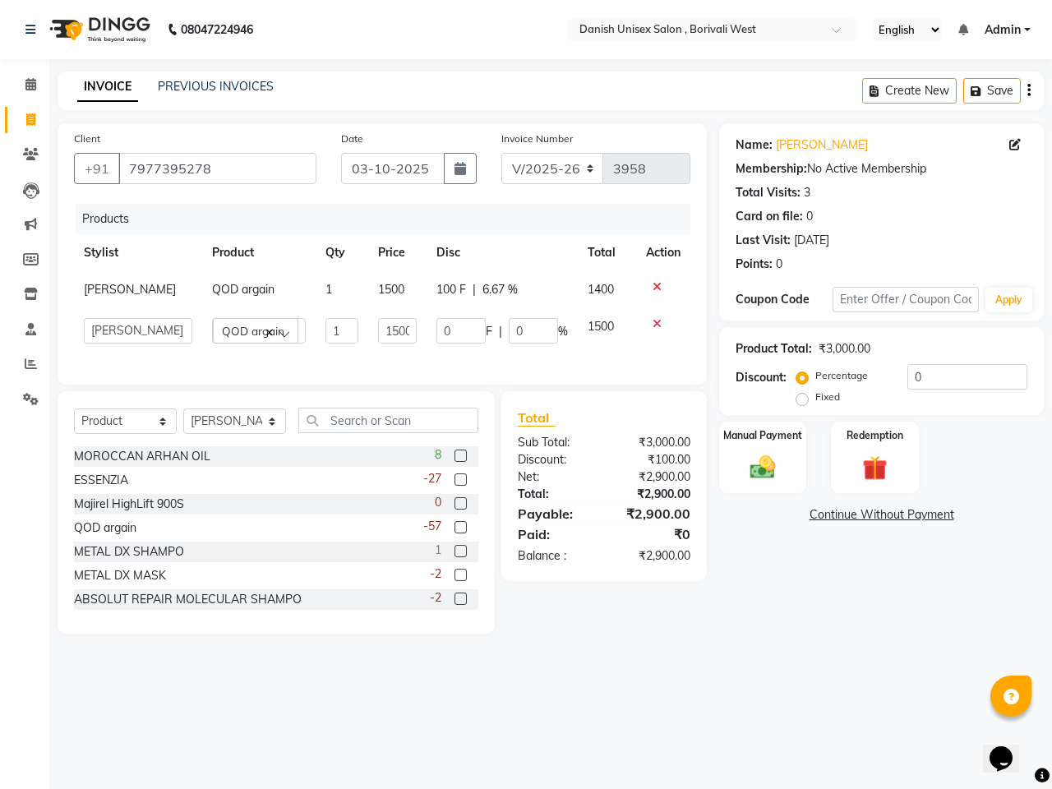
click at [499, 323] on span "|" at bounding box center [500, 331] width 3 height 17
click at [467, 335] on input "0" at bounding box center [460, 330] width 49 height 25
type input "0100"
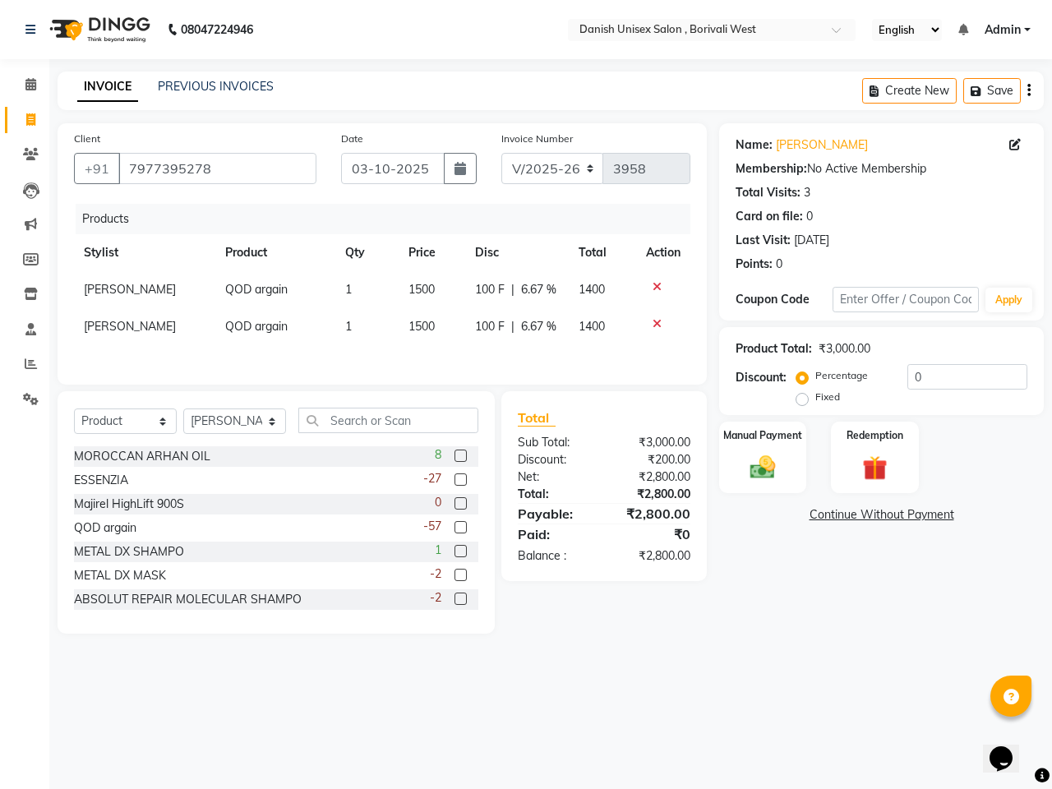
click at [637, 339] on td at bounding box center [663, 326] width 54 height 37
click at [768, 470] on img at bounding box center [762, 467] width 43 height 30
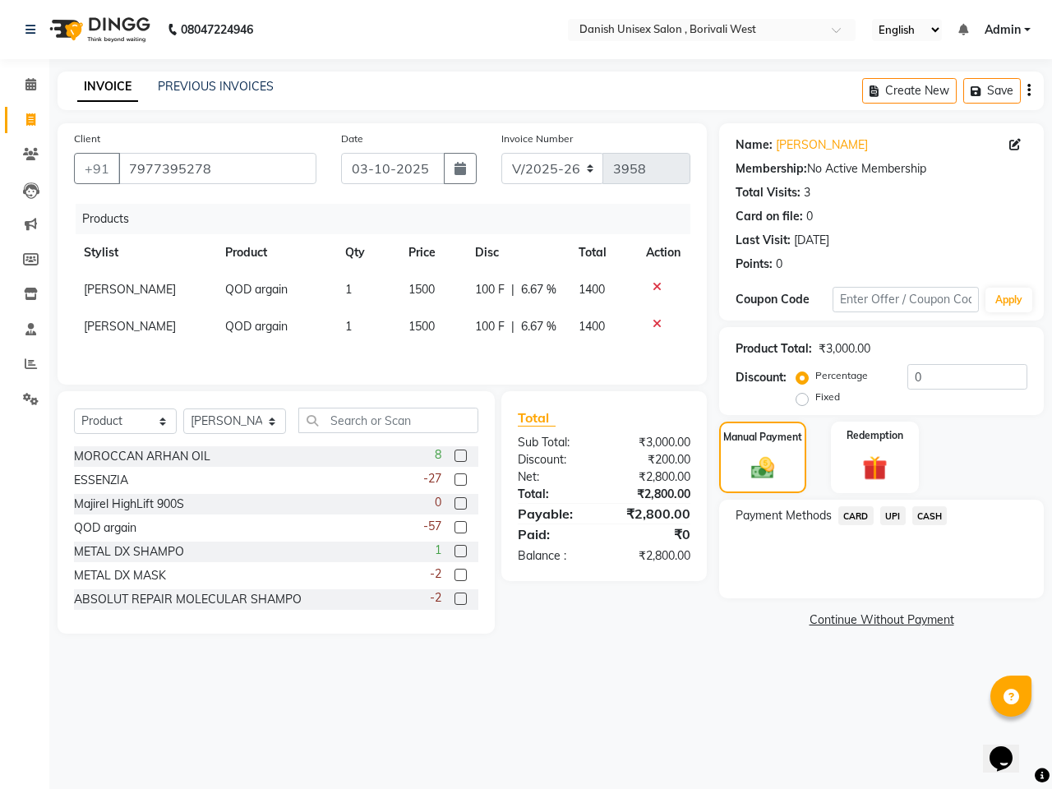
click at [891, 511] on span "UPI" at bounding box center [892, 515] width 25 height 19
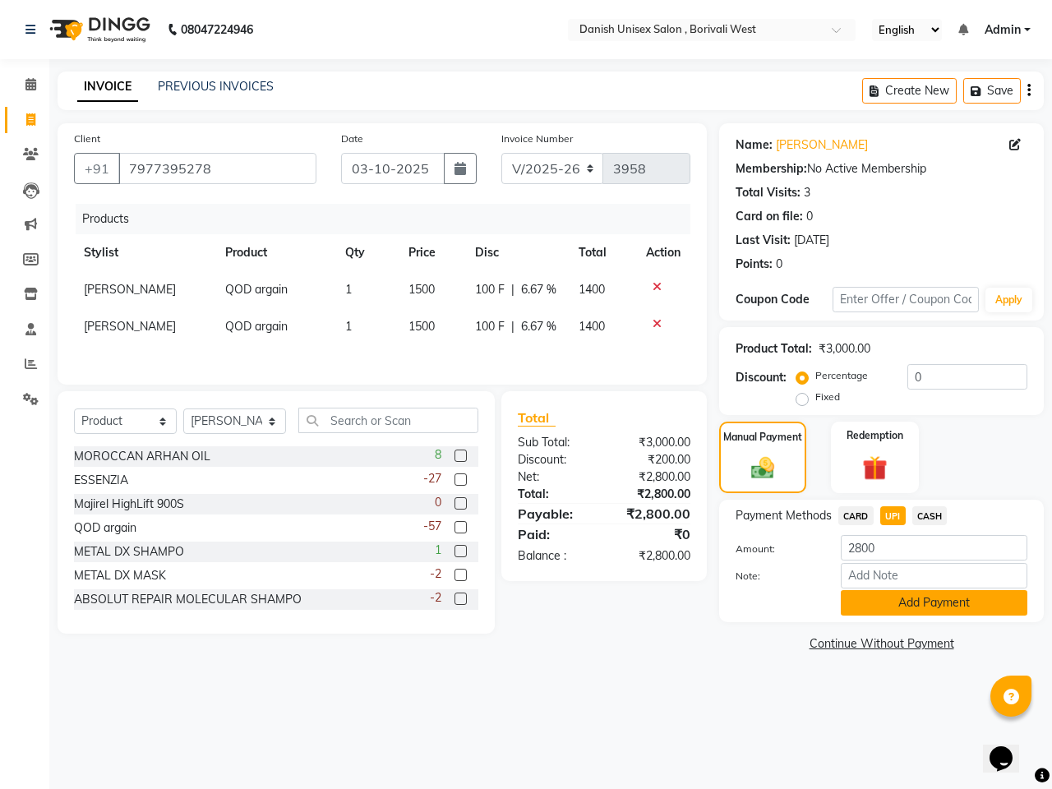
click at [901, 597] on button "Add Payment" at bounding box center [934, 602] width 187 height 25
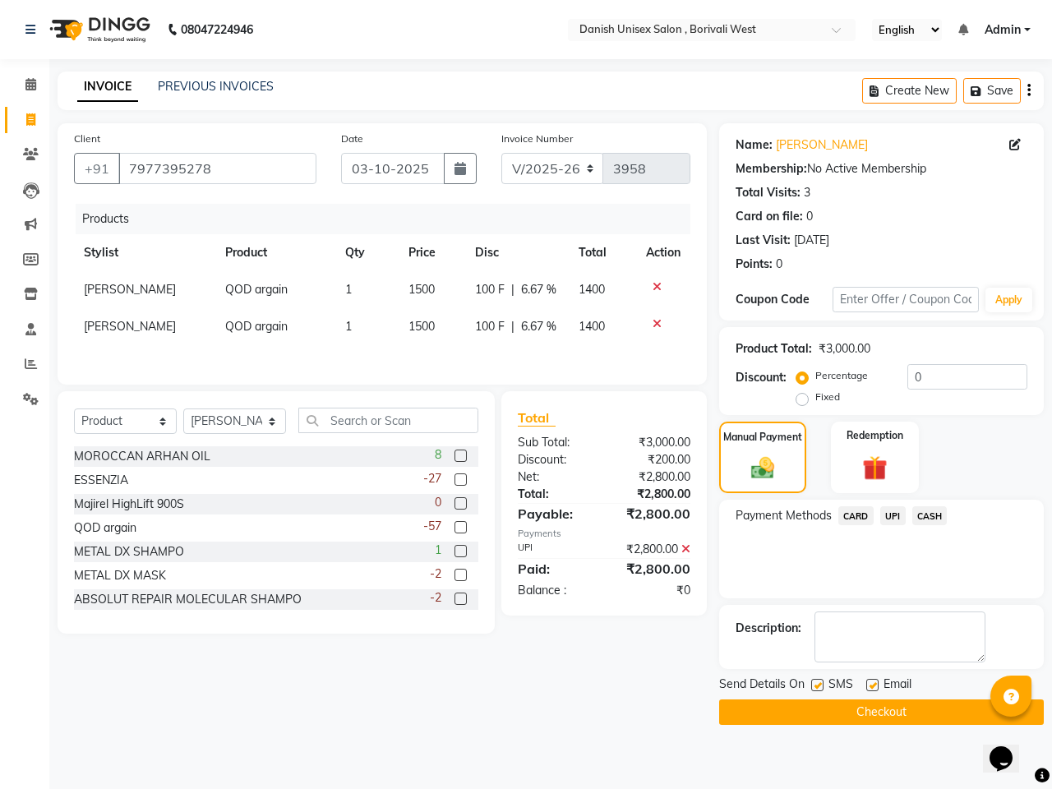
click at [922, 703] on button "Checkout" at bounding box center [881, 711] width 325 height 25
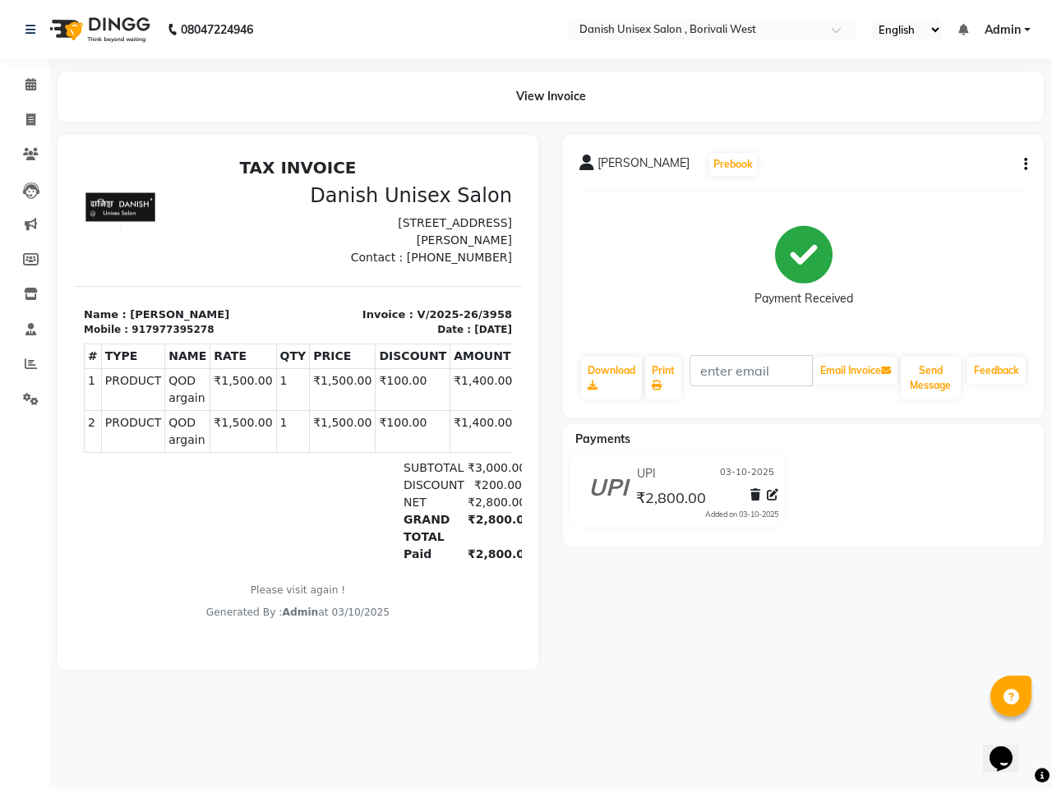
click at [129, 208] on img at bounding box center [125, 207] width 82 height 46
click at [56, 48] on img at bounding box center [98, 30] width 113 height 46
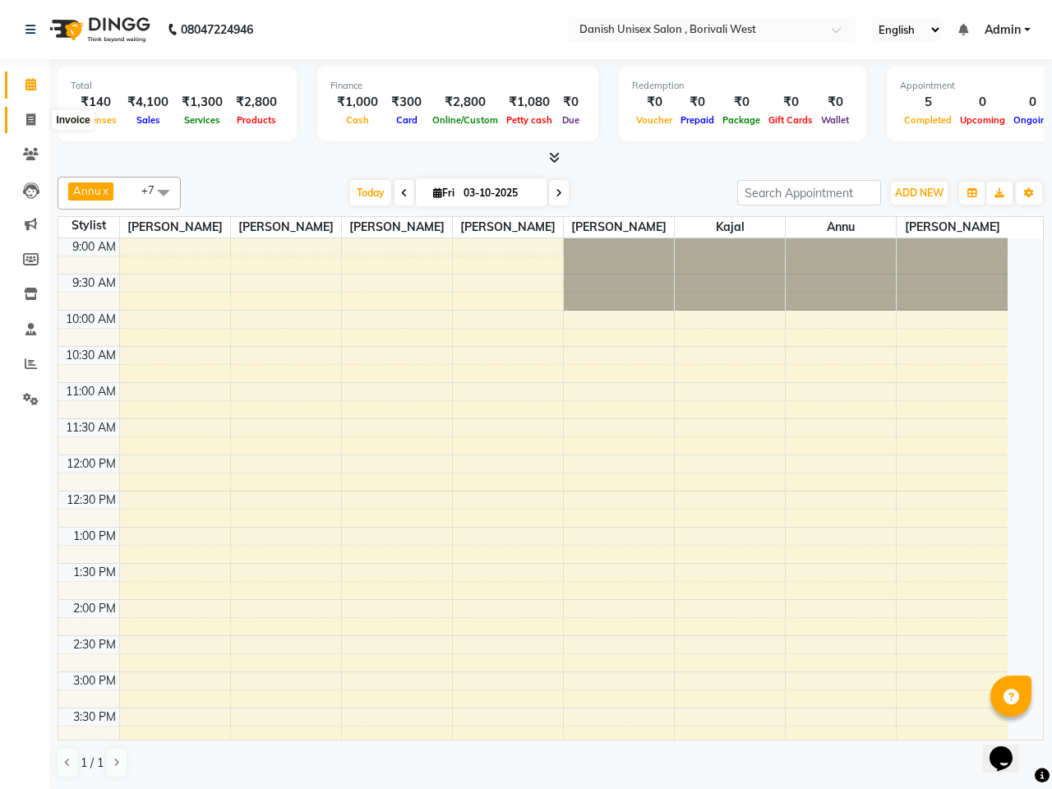
click at [30, 119] on icon at bounding box center [30, 119] width 9 height 12
select select "service"
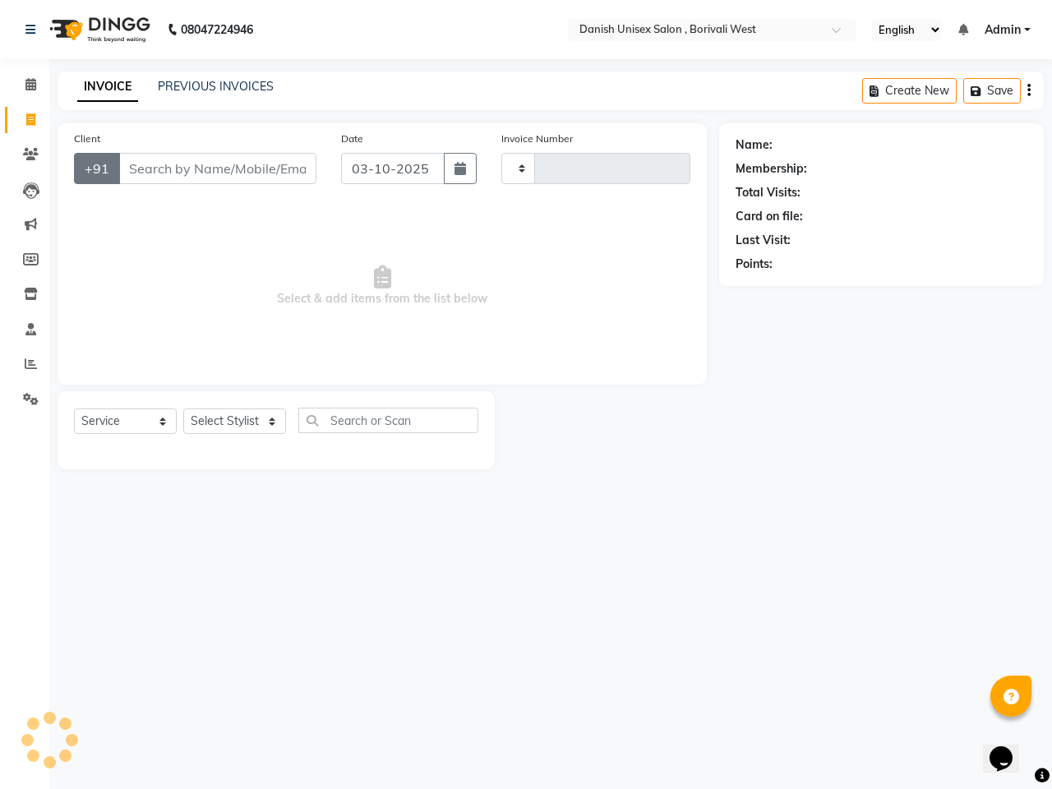
type input "3959"
select select "6929"
click at [130, 163] on input "Client" at bounding box center [217, 168] width 198 height 31
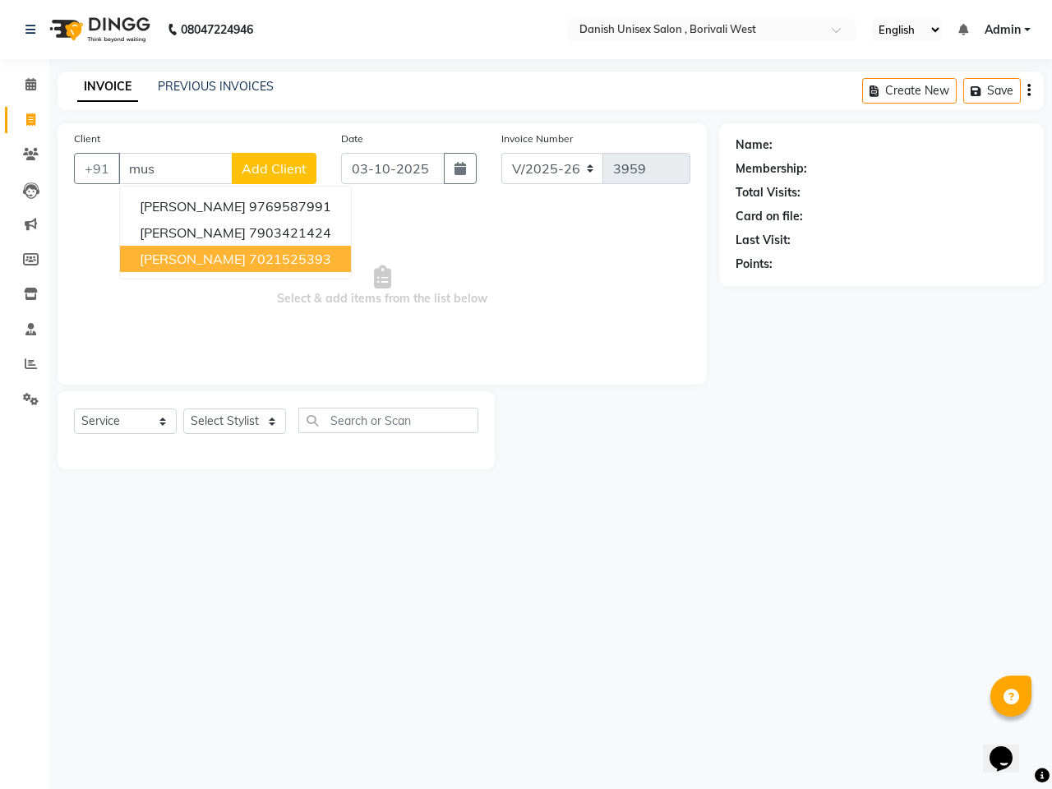
click at [269, 260] on ngb-highlight "7021525393" at bounding box center [290, 259] width 82 height 16
type input "7021525393"
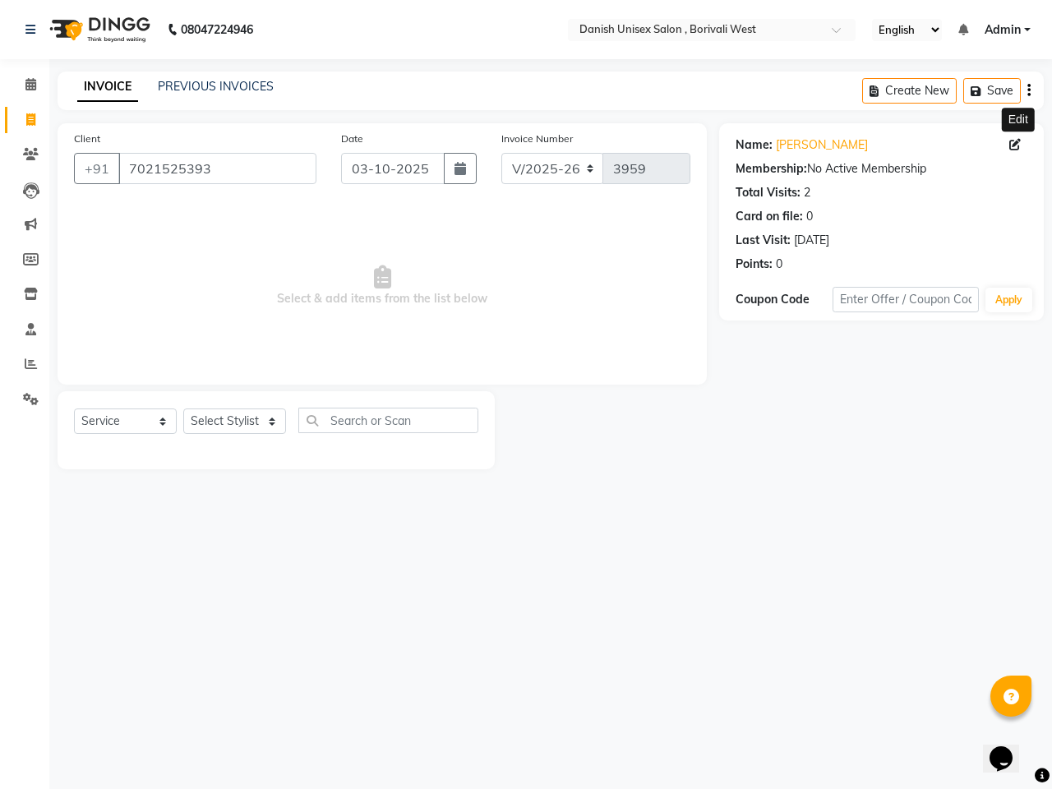
click at [1020, 148] on icon at bounding box center [1015, 145] width 12 height 12
select select "[DEMOGRAPHIC_DATA]"
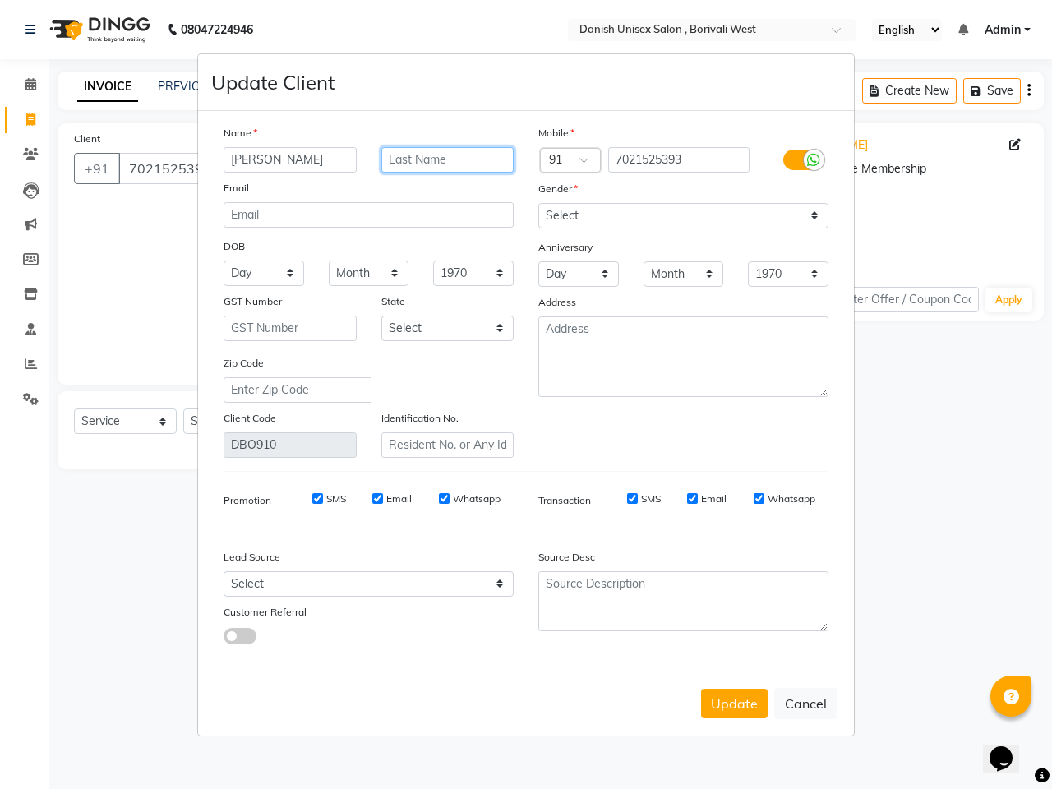
click at [472, 159] on input "text" at bounding box center [447, 159] width 133 height 25
type input "chauhan"
click at [721, 703] on button "Update" at bounding box center [734, 704] width 67 height 30
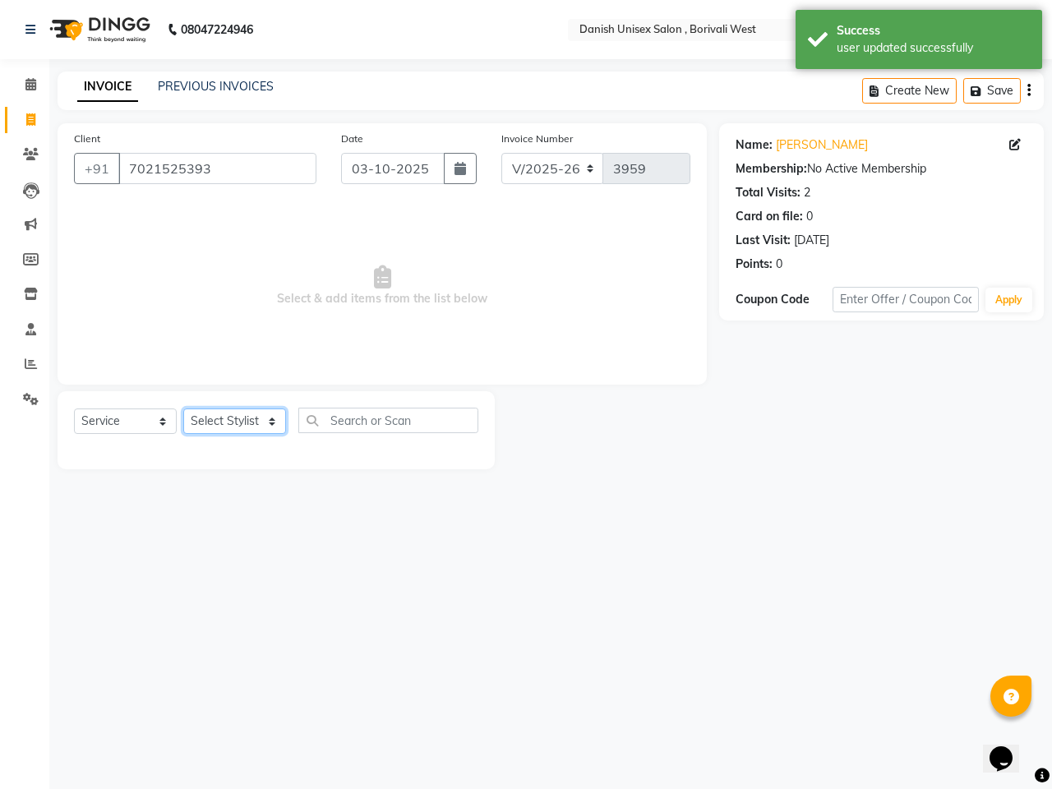
click at [269, 412] on select "Select Stylist [PERSON_NAME] [PERSON_NAME] kajal [PERSON_NAME] [PERSON_NAME] [P…" at bounding box center [234, 420] width 103 height 25
select select "83127"
click at [183, 408] on select "Select Stylist [PERSON_NAME] [PERSON_NAME] kajal [PERSON_NAME] [PERSON_NAME] [P…" at bounding box center [234, 420] width 103 height 25
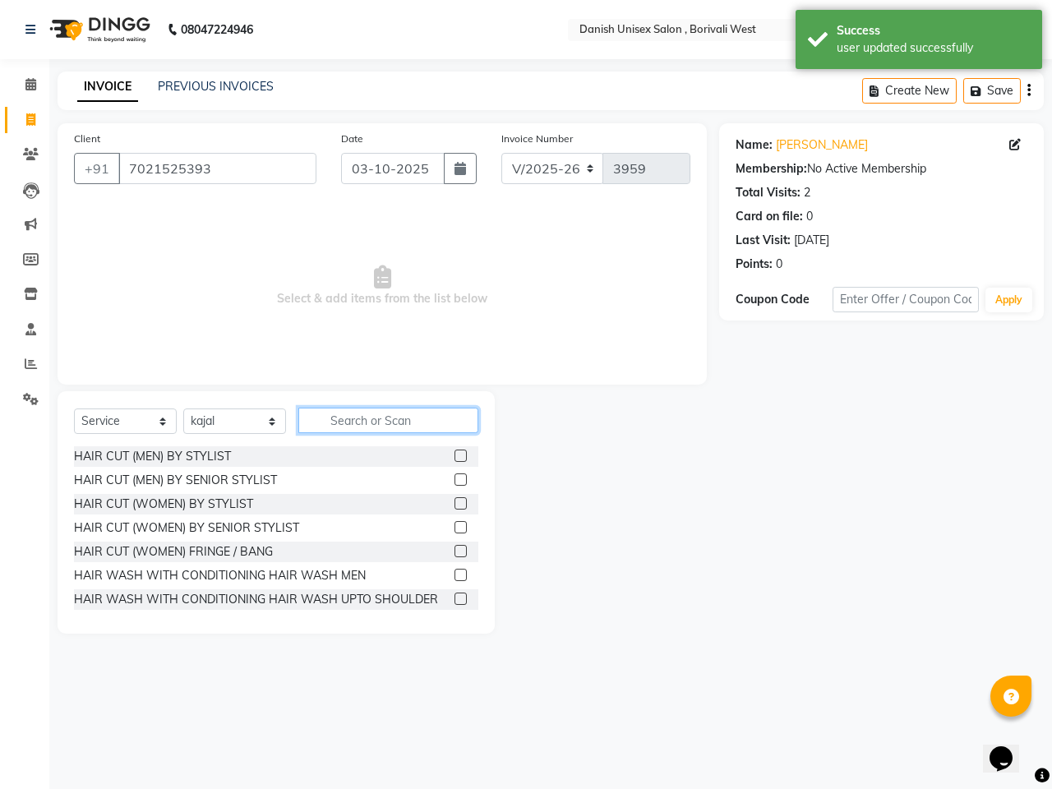
click at [353, 412] on input "text" at bounding box center [388, 420] width 180 height 25
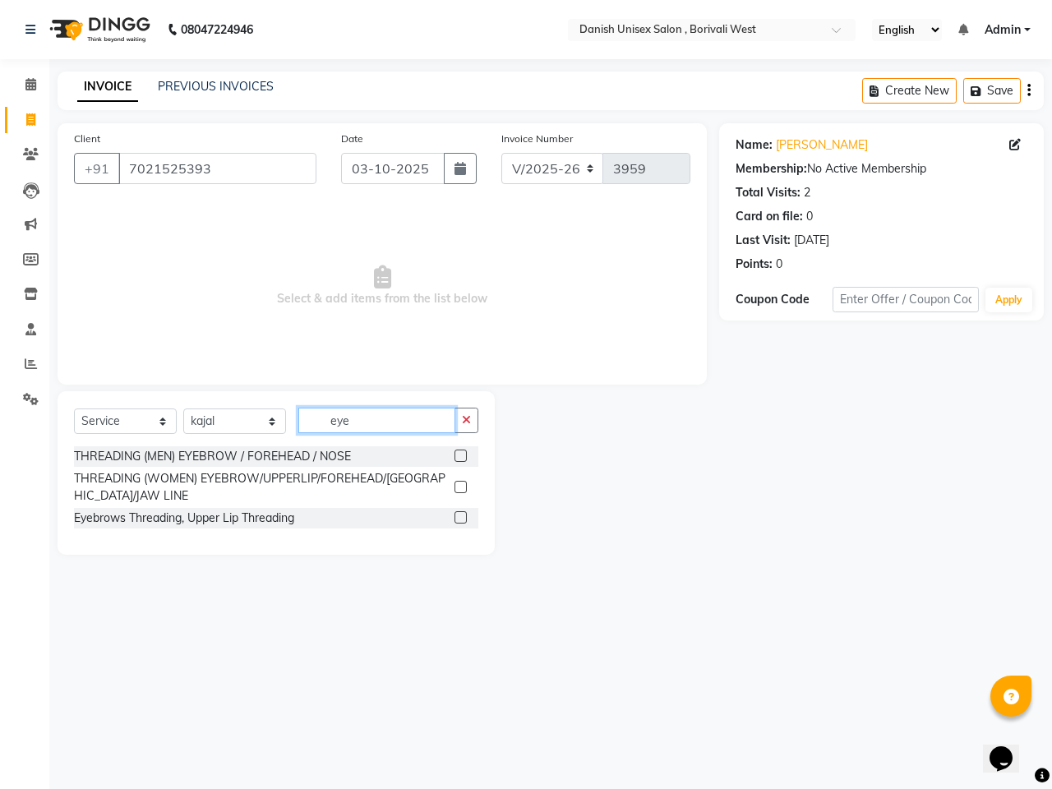
type input "eye"
click at [454, 485] on label at bounding box center [460, 487] width 12 height 12
click at [454, 485] on input "checkbox" at bounding box center [459, 487] width 11 height 11
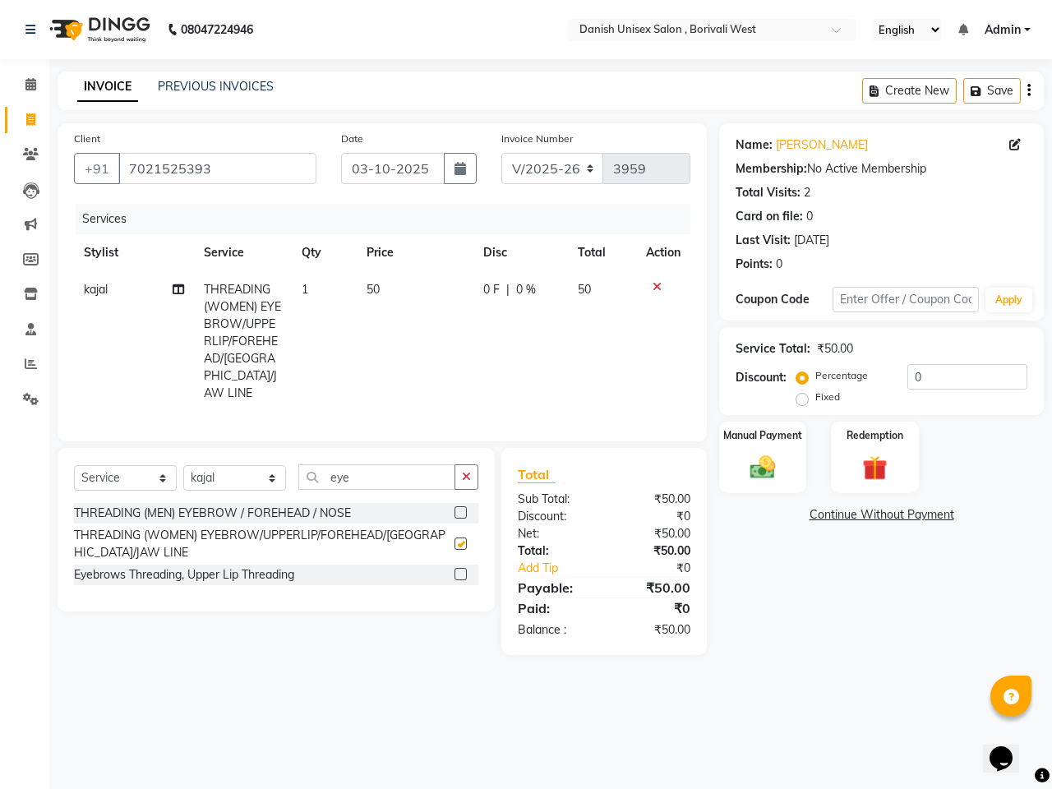
checkbox input "false"
click at [781, 473] on img at bounding box center [762, 467] width 43 height 30
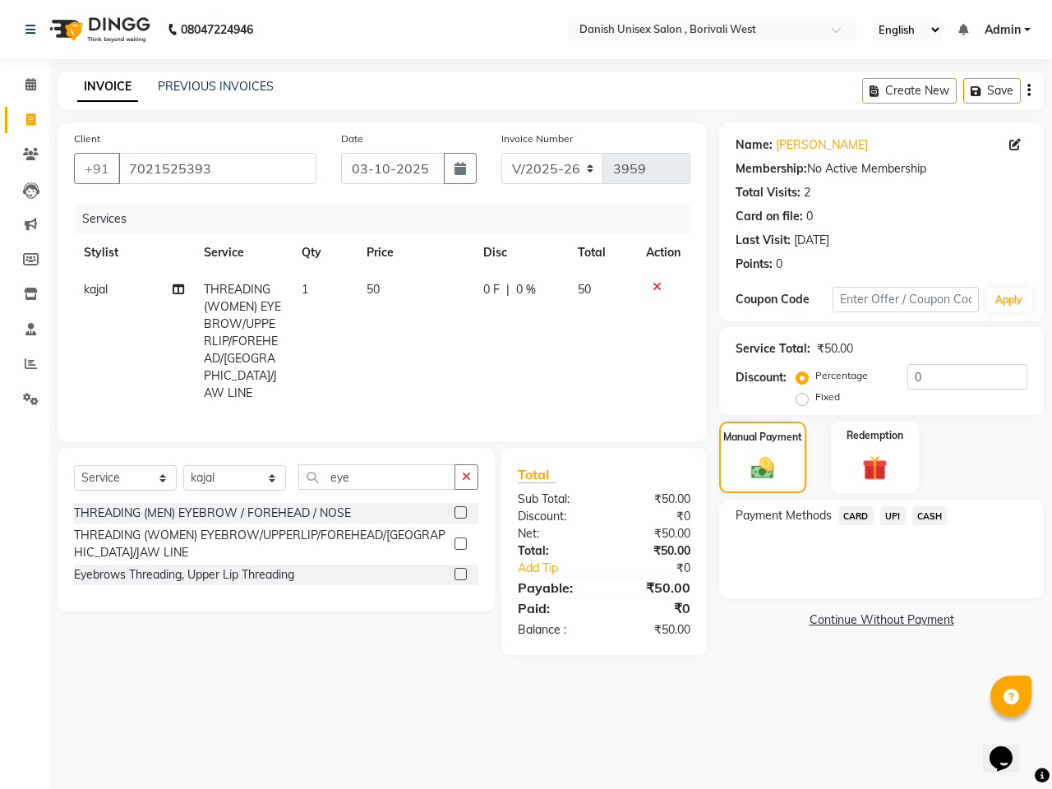
click at [937, 511] on span "CASH" at bounding box center [929, 515] width 35 height 19
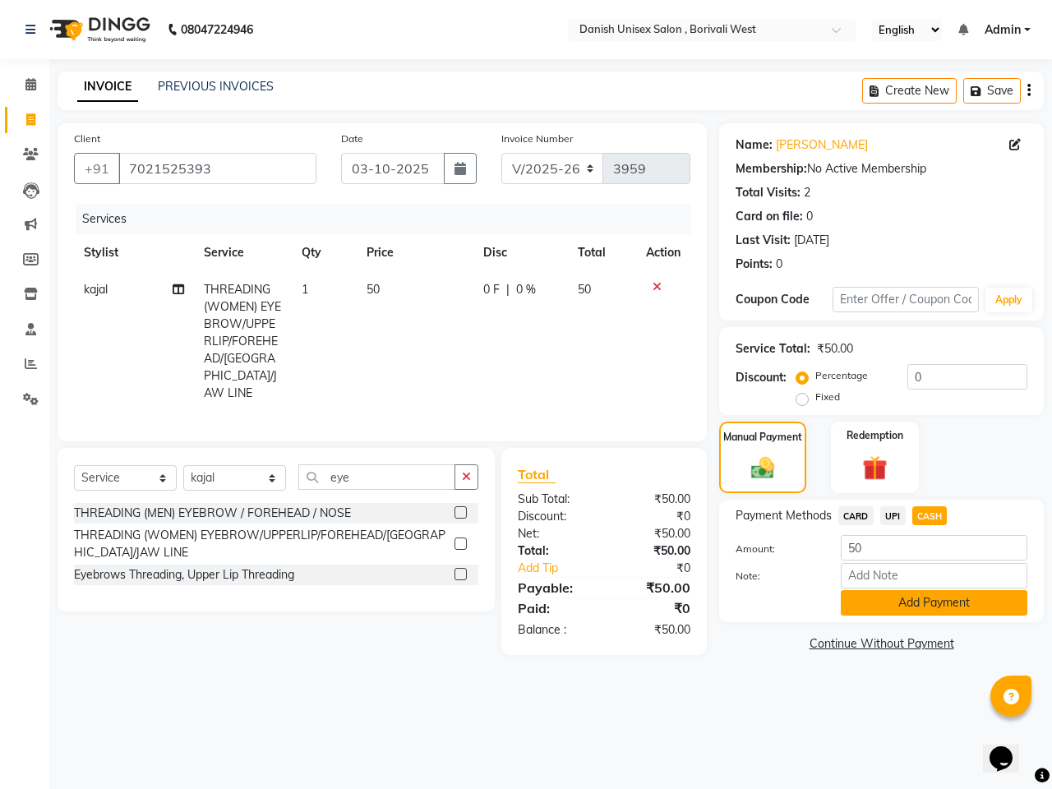
click at [946, 604] on button "Add Payment" at bounding box center [934, 602] width 187 height 25
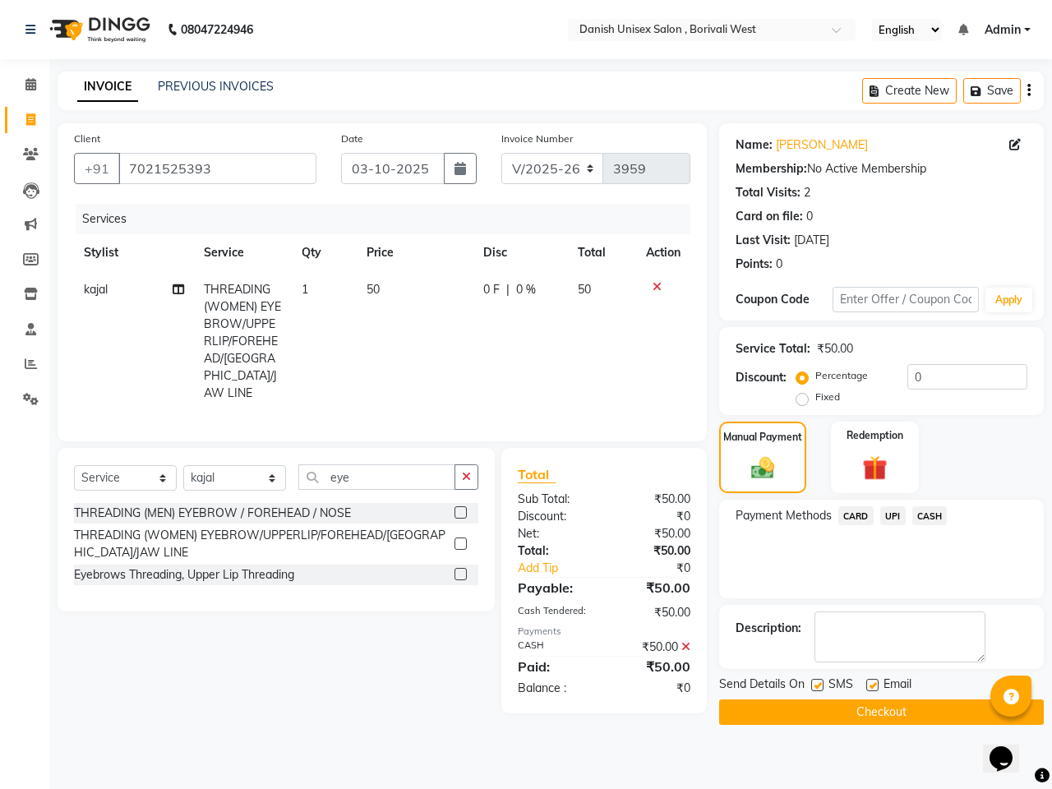
click at [941, 707] on button "Checkout" at bounding box center [881, 711] width 325 height 25
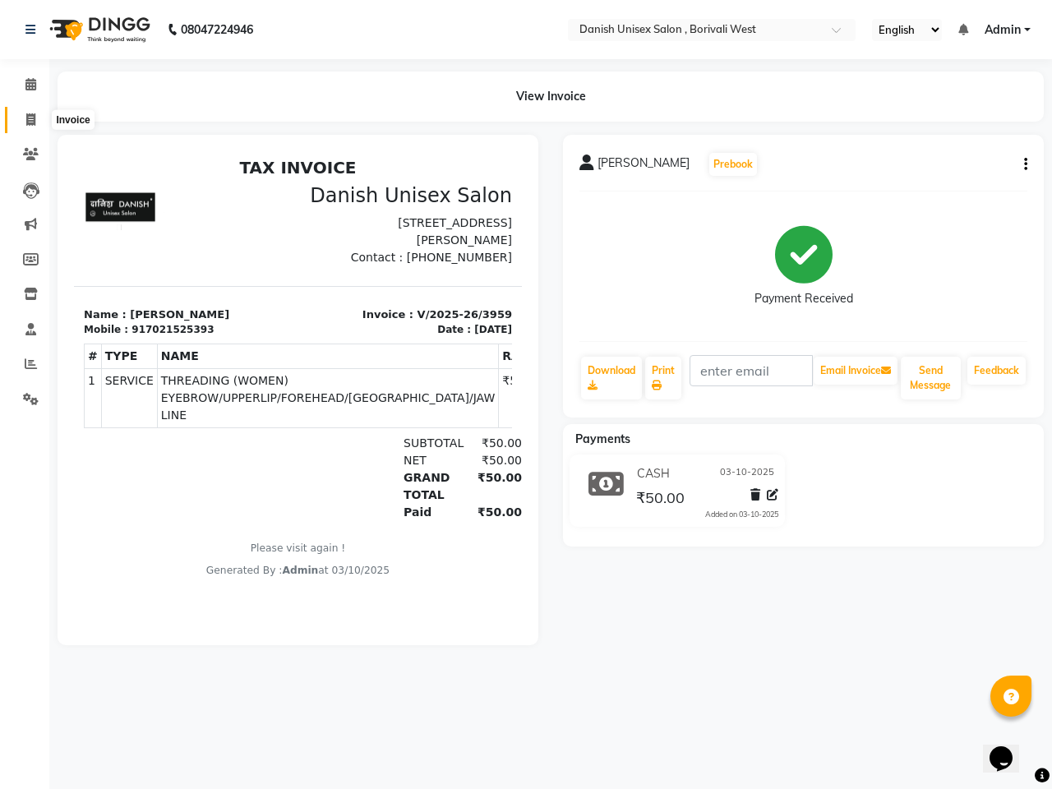
click at [26, 113] on icon at bounding box center [30, 119] width 9 height 12
select select "service"
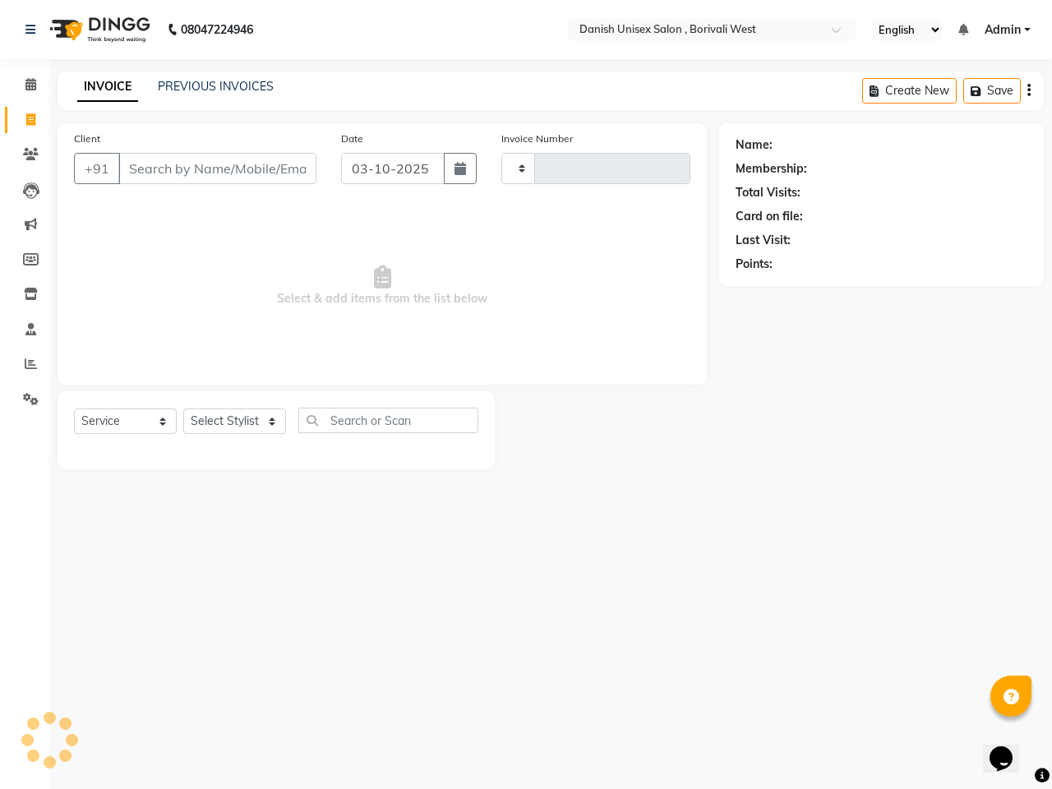
type input "3960"
select select "6929"
click at [33, 86] on icon at bounding box center [30, 84] width 11 height 12
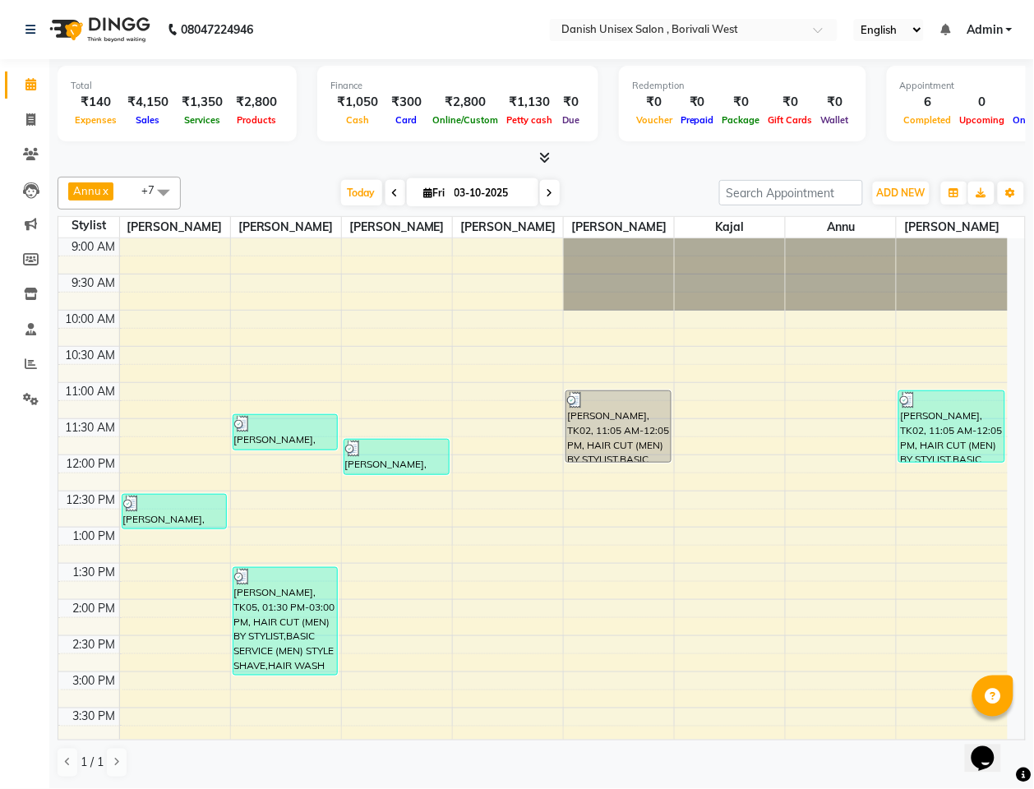
scroll to position [1, 0]
click at [29, 111] on span at bounding box center [30, 120] width 29 height 19
select select "service"
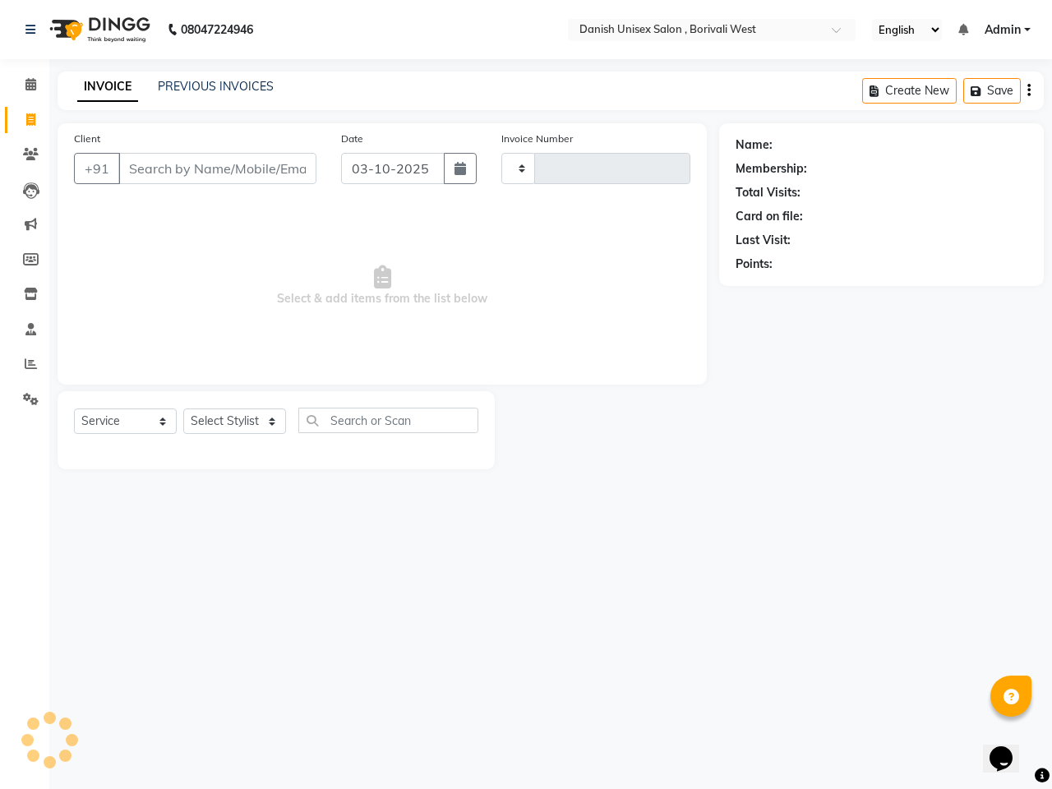
type input "3960"
select select "6929"
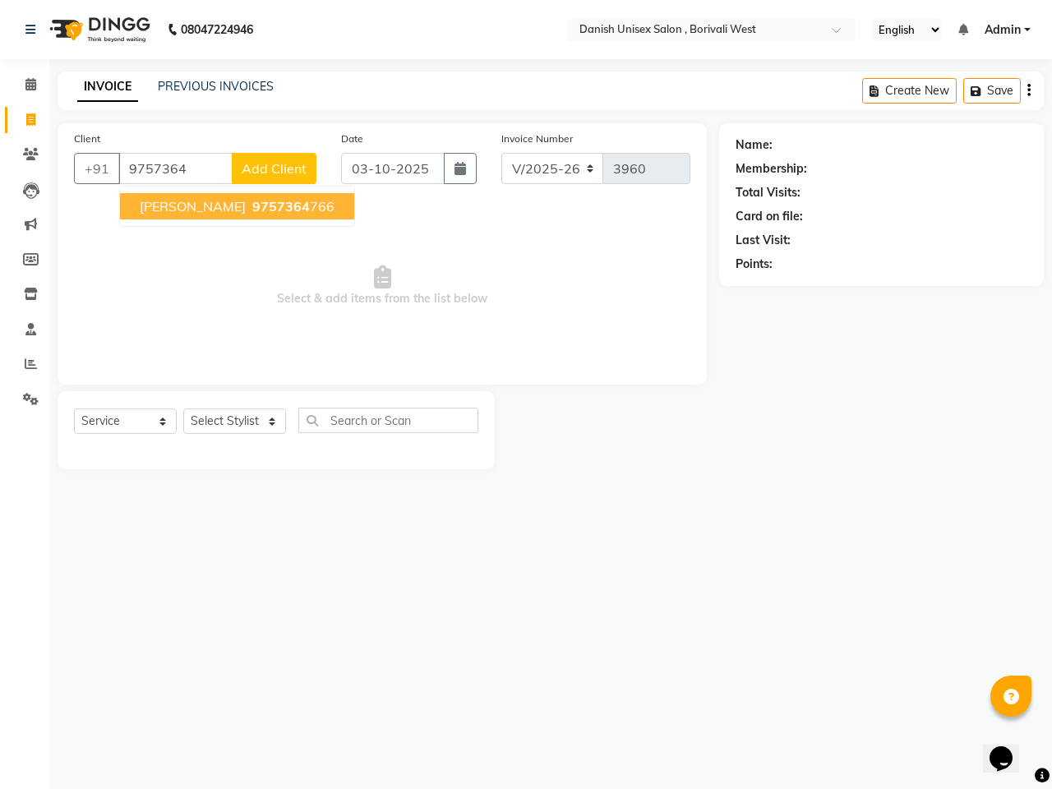
click at [252, 205] on span "9757364" at bounding box center [281, 206] width 58 height 16
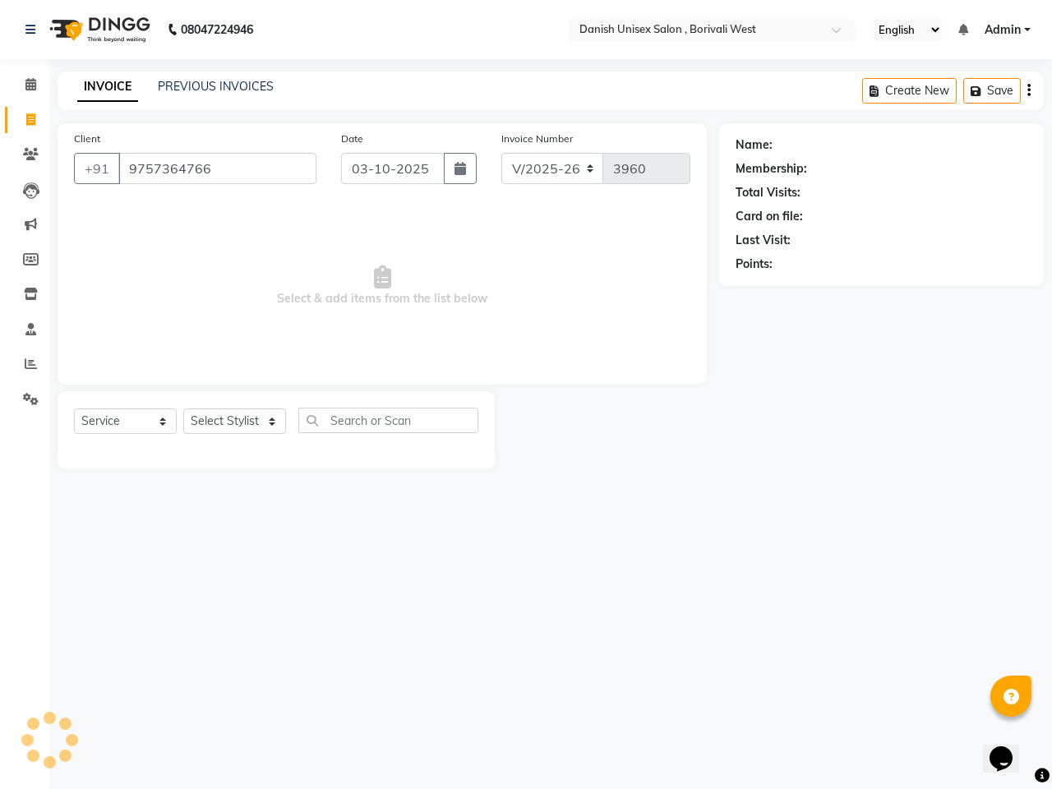
type input "9757364766"
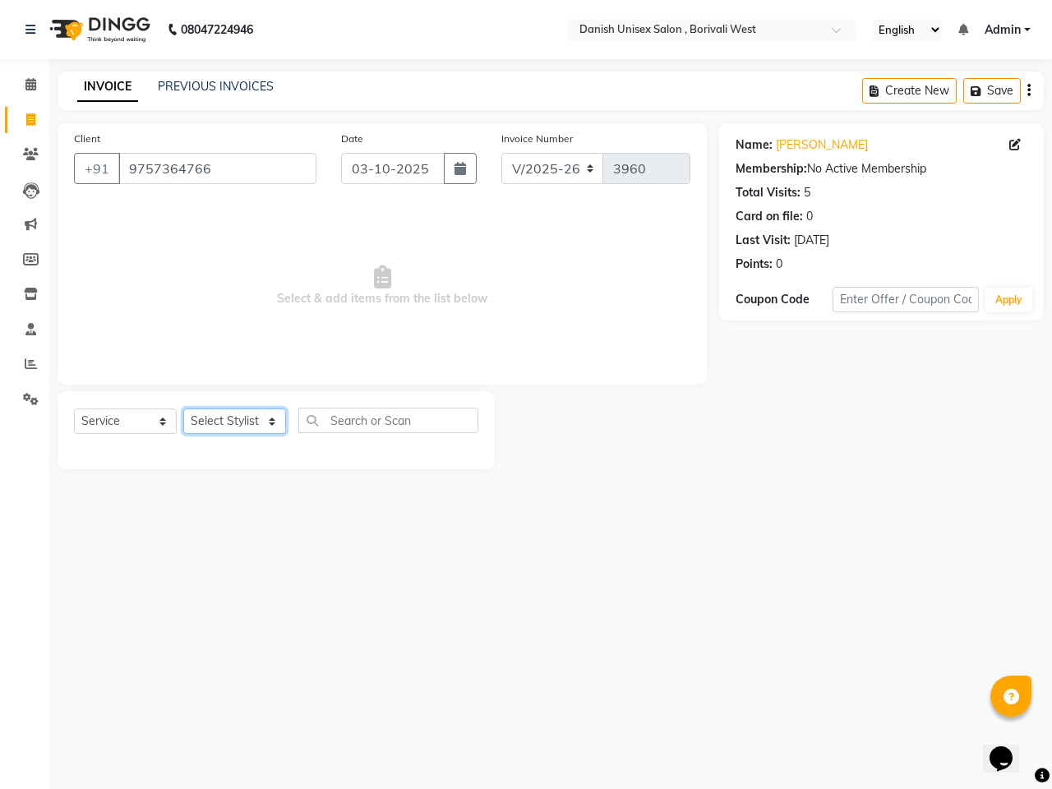
click at [218, 422] on select "Select Stylist [PERSON_NAME] [PERSON_NAME] kajal [PERSON_NAME] [PERSON_NAME] [P…" at bounding box center [234, 420] width 103 height 25
select select "93632"
click at [183, 408] on select "Select Stylist [PERSON_NAME] [PERSON_NAME] kajal [PERSON_NAME] [PERSON_NAME] [P…" at bounding box center [234, 420] width 103 height 25
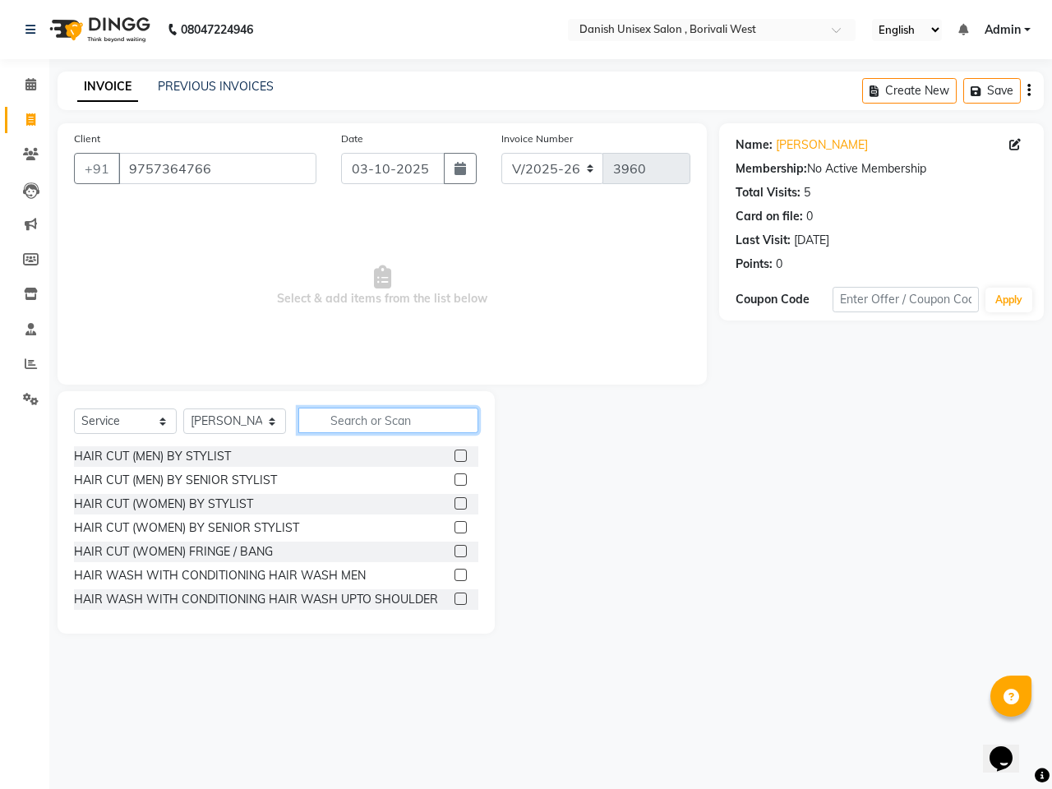
click at [426, 424] on input "text" at bounding box center [388, 420] width 180 height 25
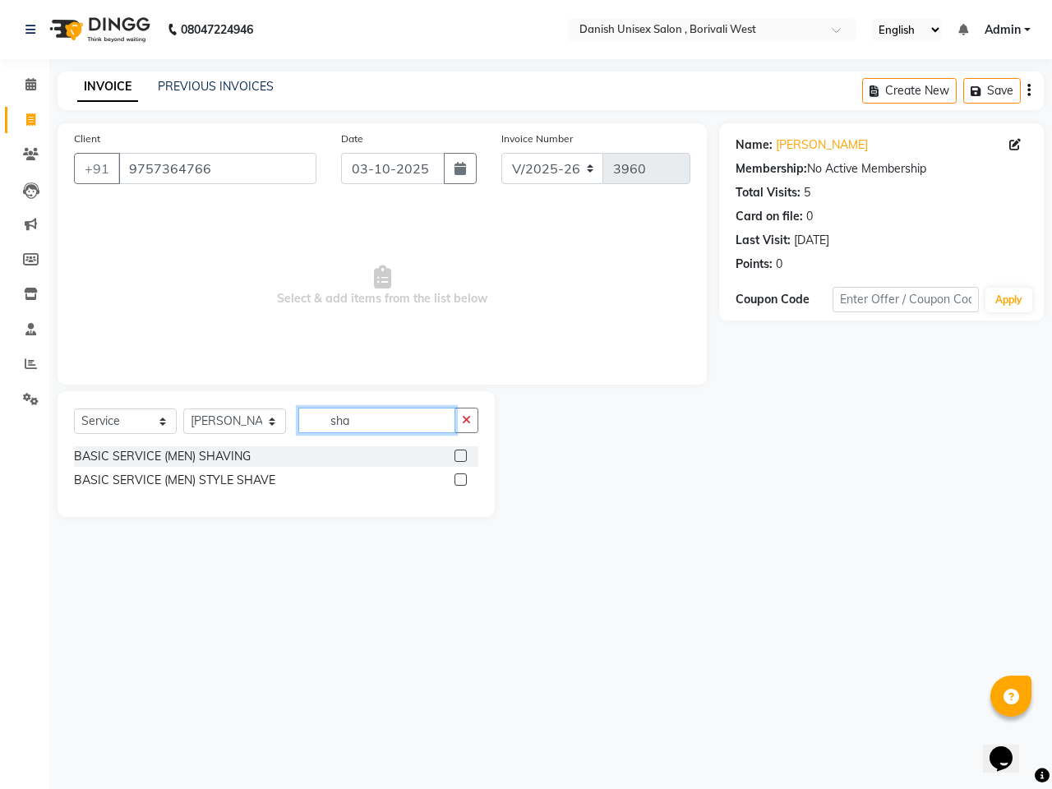
type input "sha"
click at [458, 477] on label at bounding box center [460, 479] width 12 height 12
click at [458, 477] on input "checkbox" at bounding box center [459, 480] width 11 height 11
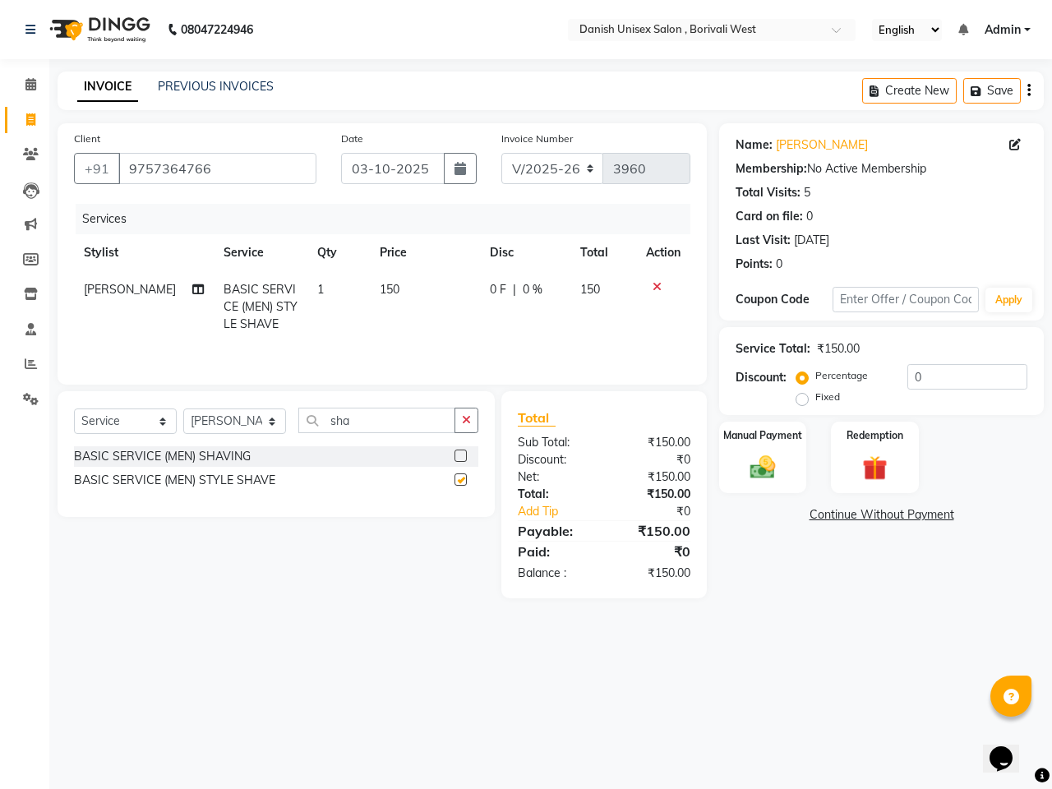
checkbox input "false"
click at [742, 452] on img at bounding box center [762, 467] width 43 height 30
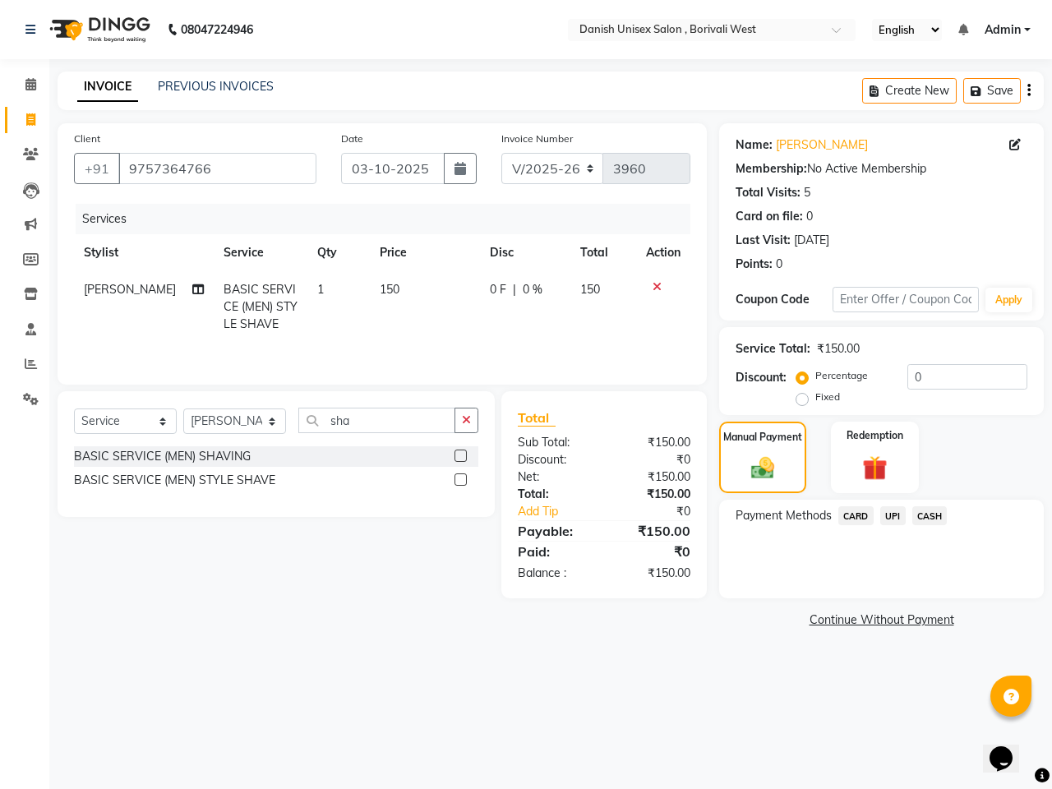
click at [892, 512] on span "UPI" at bounding box center [892, 515] width 25 height 19
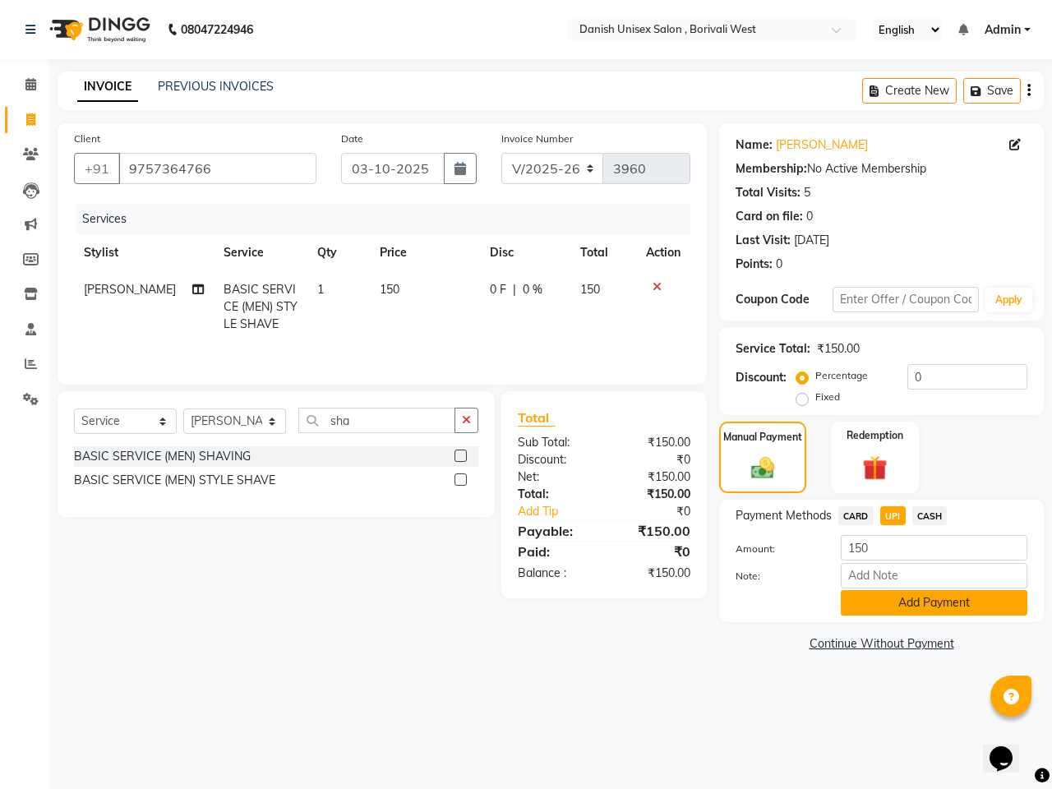
click at [921, 601] on button "Add Payment" at bounding box center [934, 602] width 187 height 25
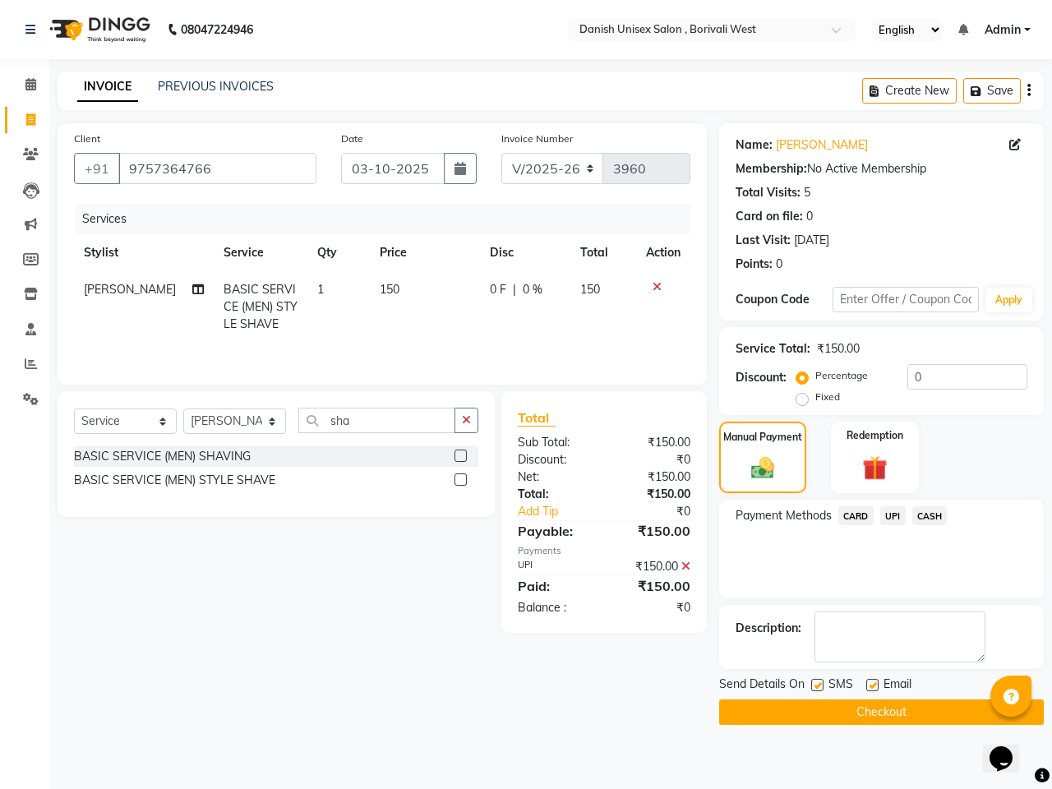
click at [901, 709] on button "Checkout" at bounding box center [881, 711] width 325 height 25
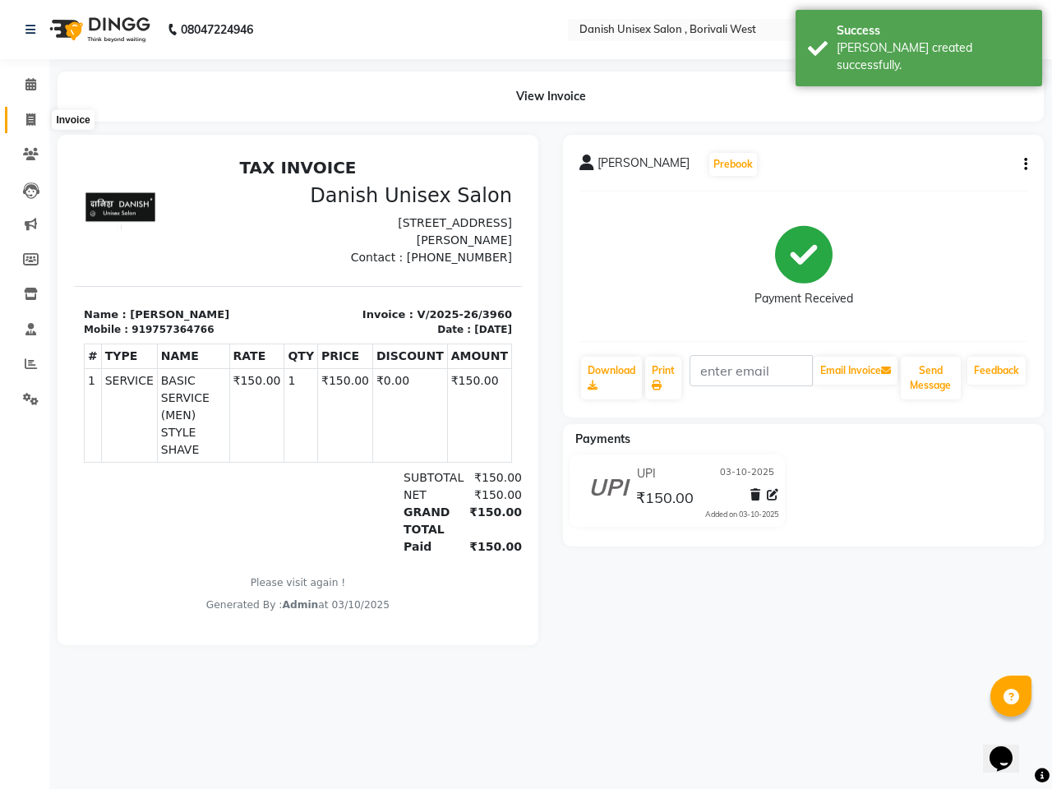
click at [35, 117] on icon at bounding box center [30, 119] width 9 height 12
select select "service"
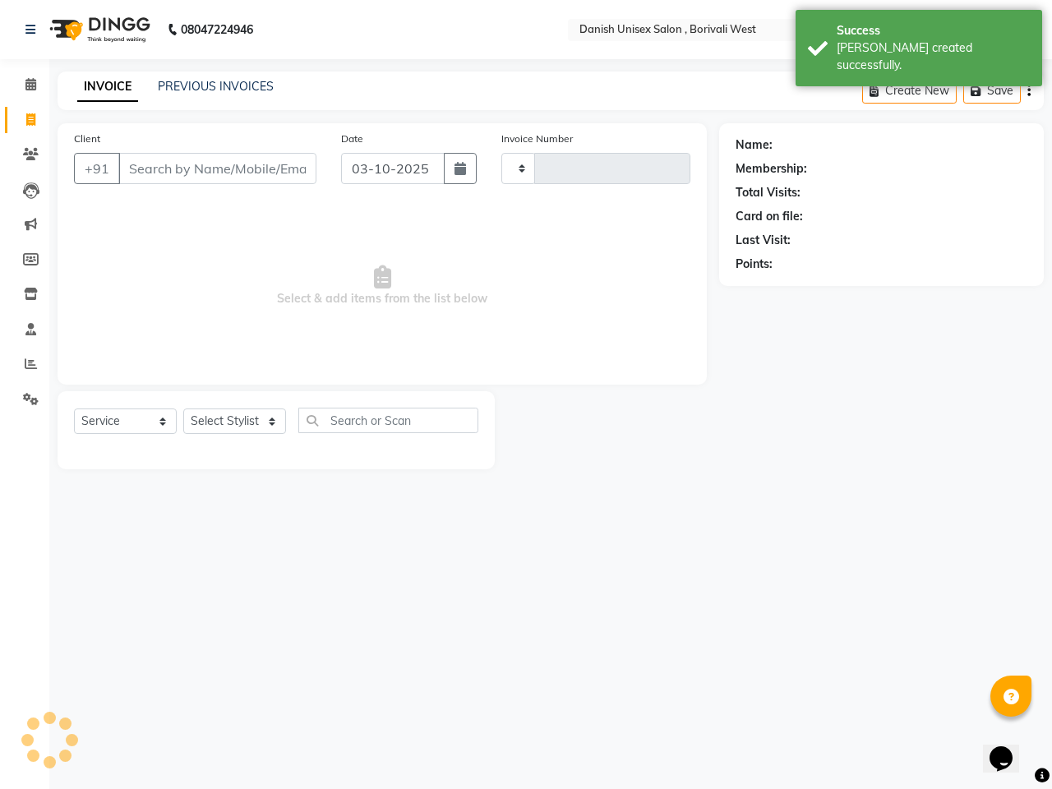
type input "3961"
select select "6929"
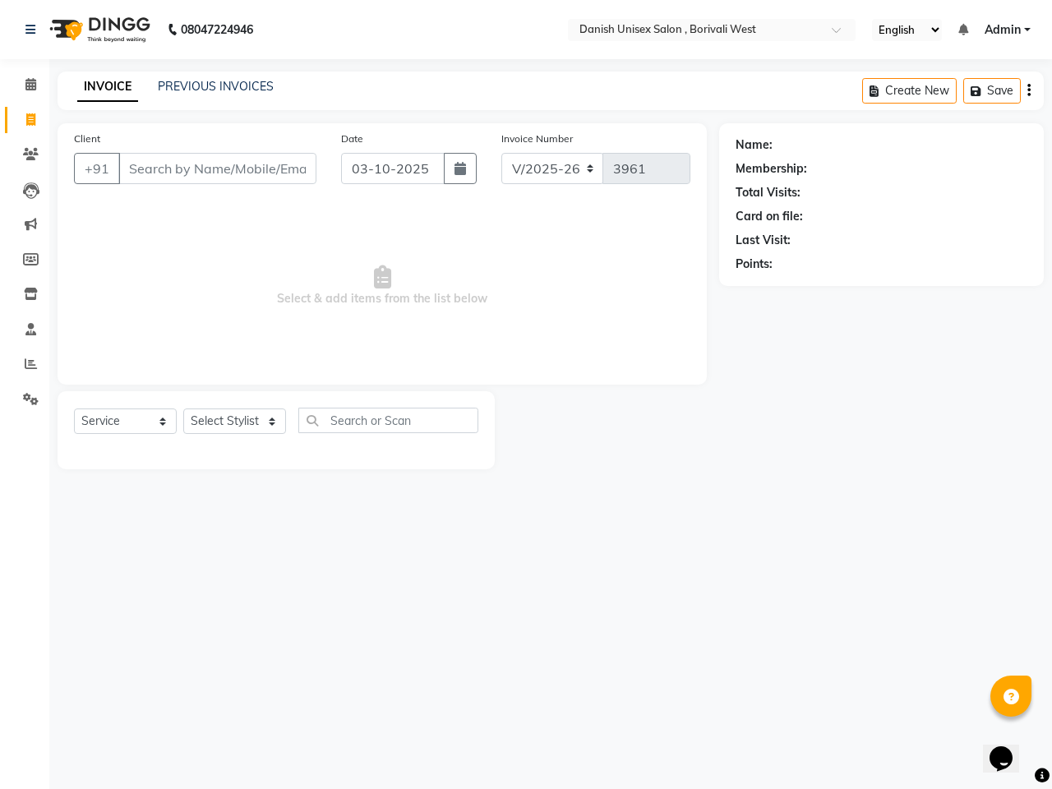
click at [0, 721] on div "Calendar Invoice Clients Leads Marketing Members Inventory Staff Reports Settin…" at bounding box center [111, 405] width 222 height 717
click at [33, 150] on icon at bounding box center [31, 154] width 16 height 12
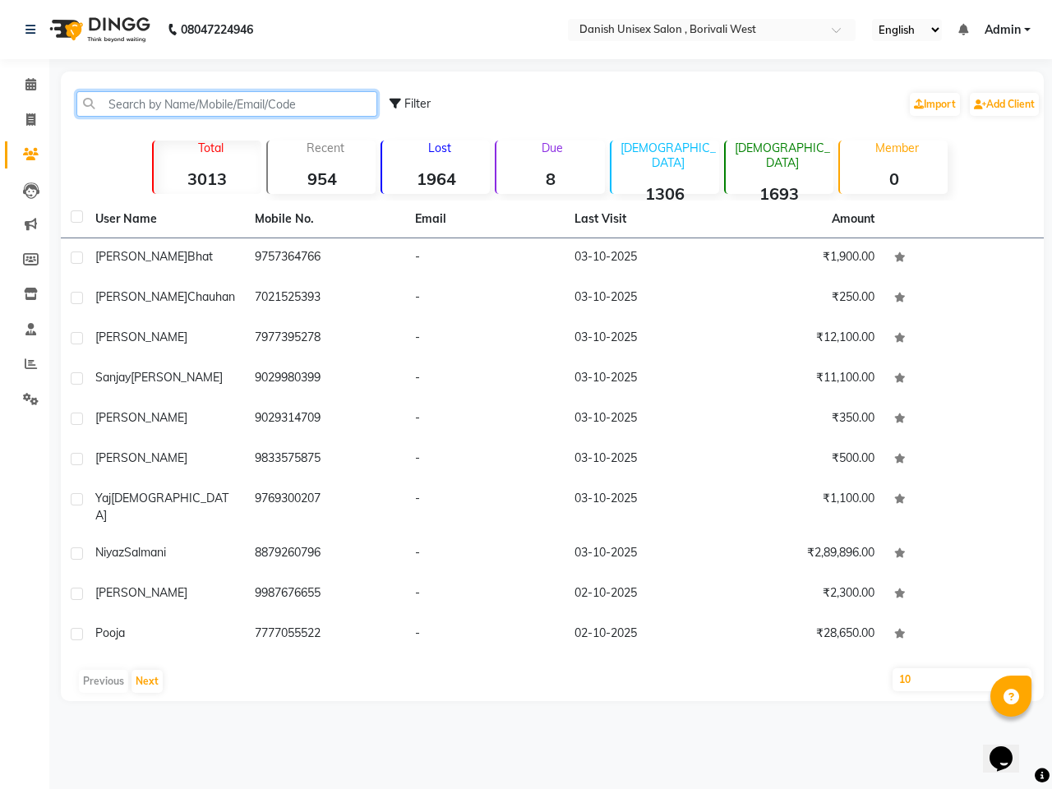
click at [140, 92] on input "text" at bounding box center [226, 103] width 301 height 25
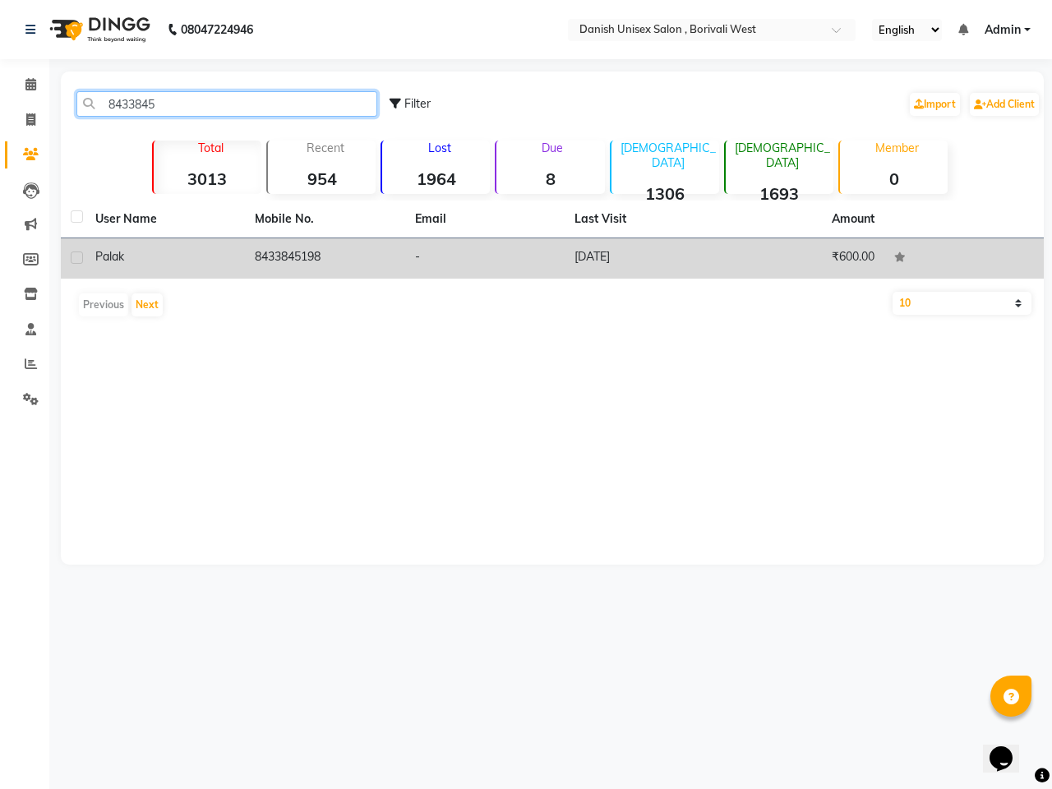
type input "8433845"
click at [314, 251] on td "8433845198" at bounding box center [324, 258] width 159 height 40
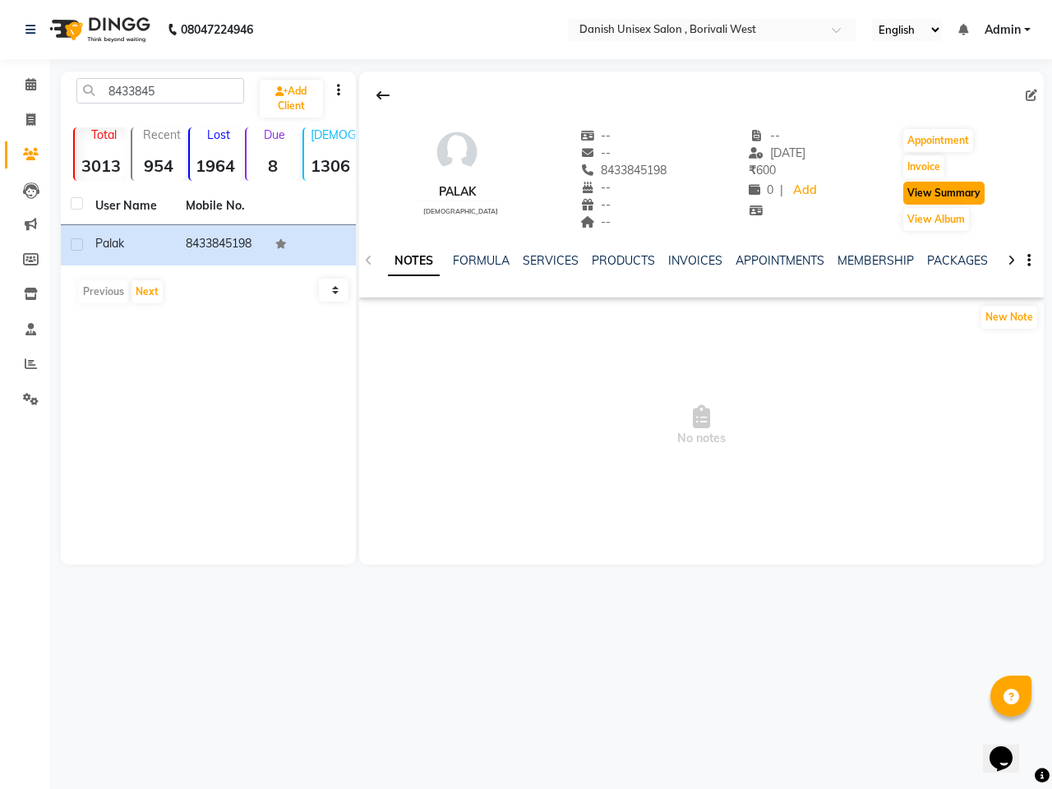
click at [926, 189] on button "View Summary" at bounding box center [943, 193] width 81 height 23
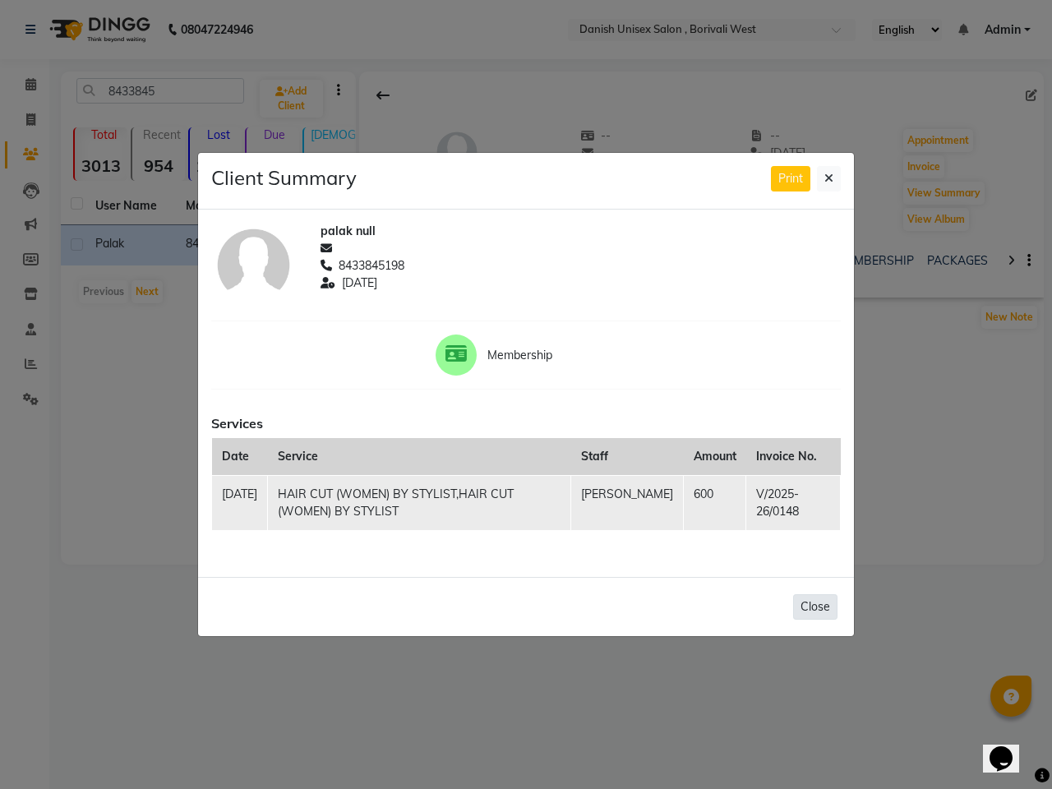
click at [818, 605] on button "Close" at bounding box center [815, 606] width 44 height 25
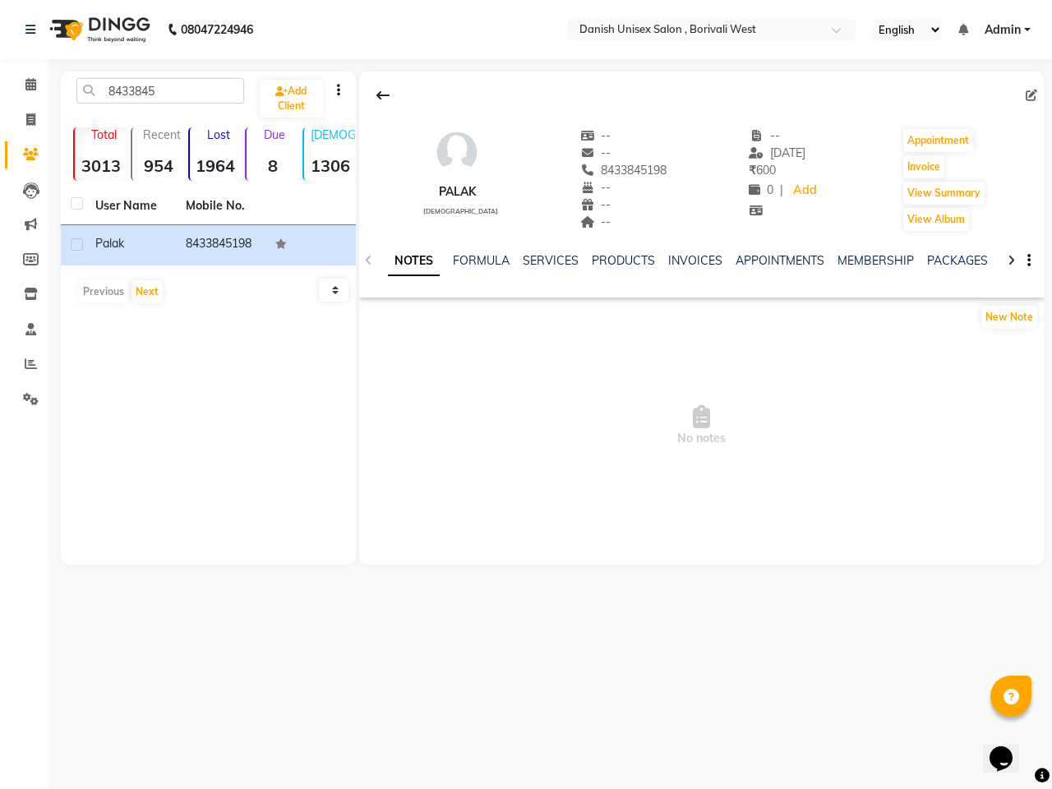
click at [150, 437] on div "8433845 Add Client Total 3013 Recent 954 Lost 1964 Due 8 [DEMOGRAPHIC_DATA] 130…" at bounding box center [208, 317] width 295 height 493
click at [30, 120] on icon at bounding box center [30, 119] width 9 height 12
select select "service"
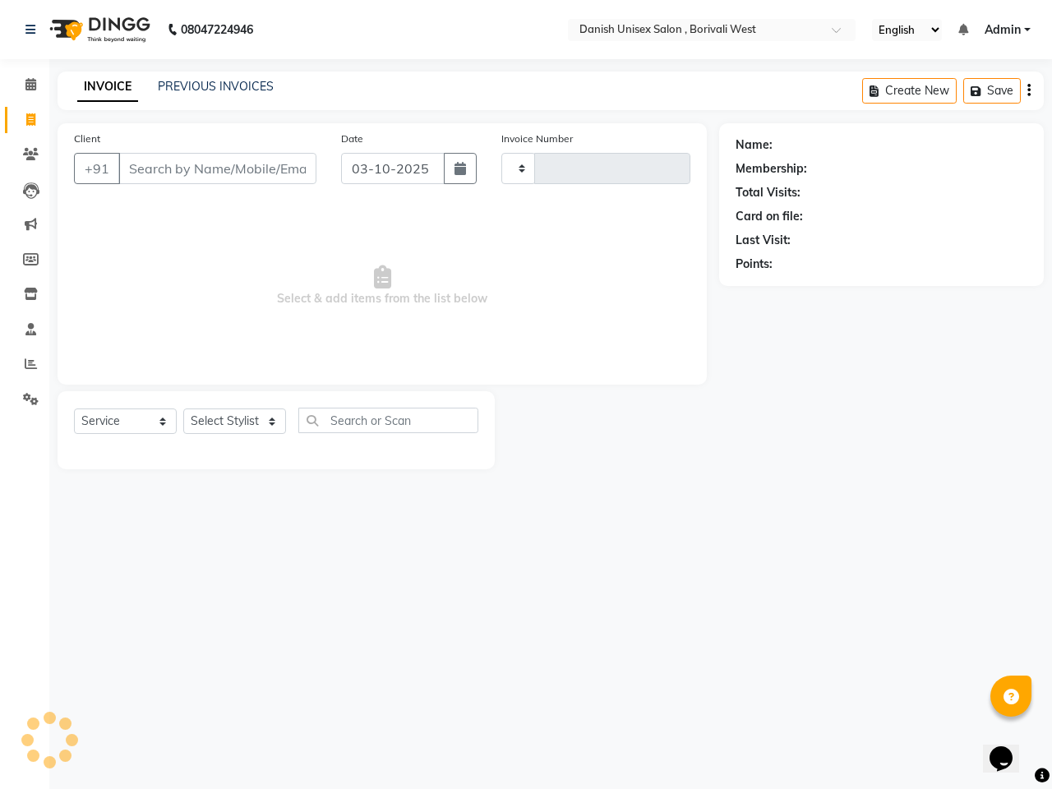
type input "3961"
select select "6929"
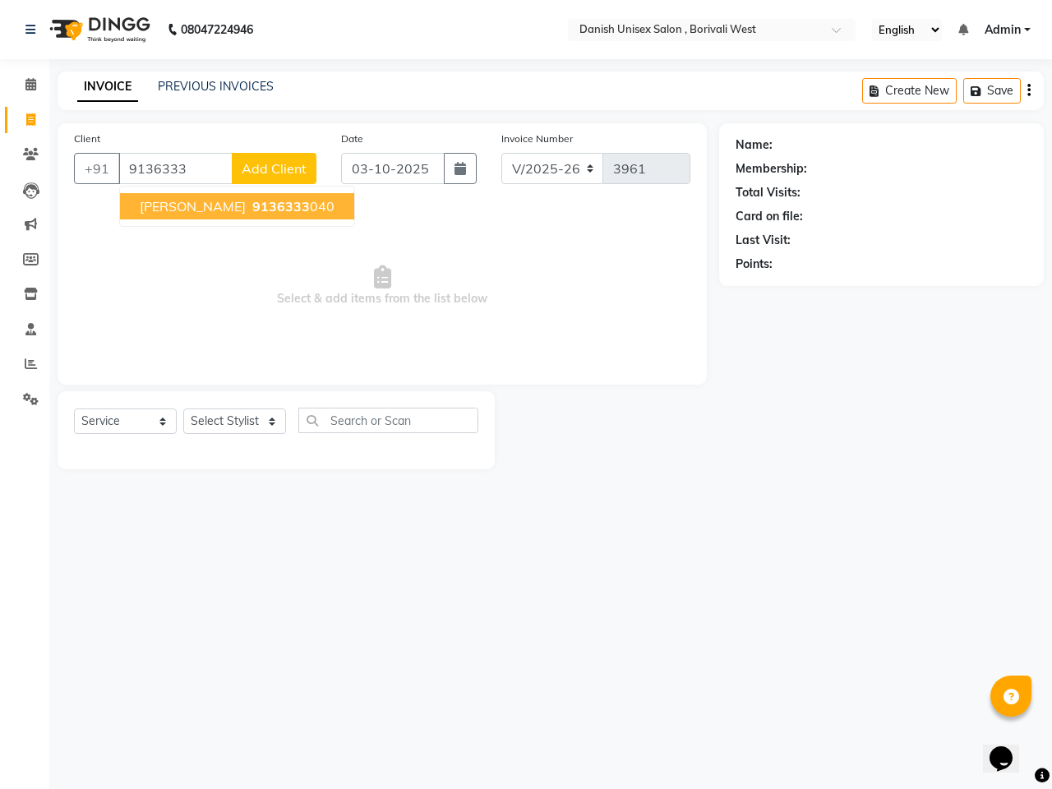
click at [252, 208] on span "9136333" at bounding box center [281, 206] width 58 height 16
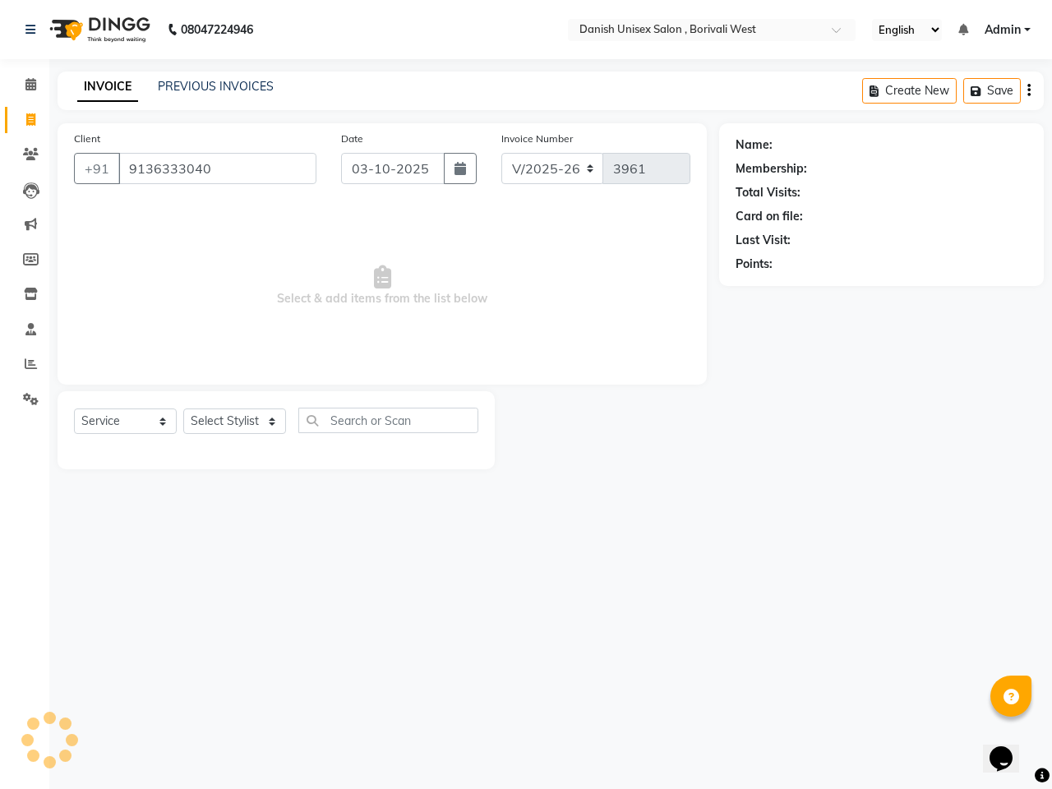
type input "9136333040"
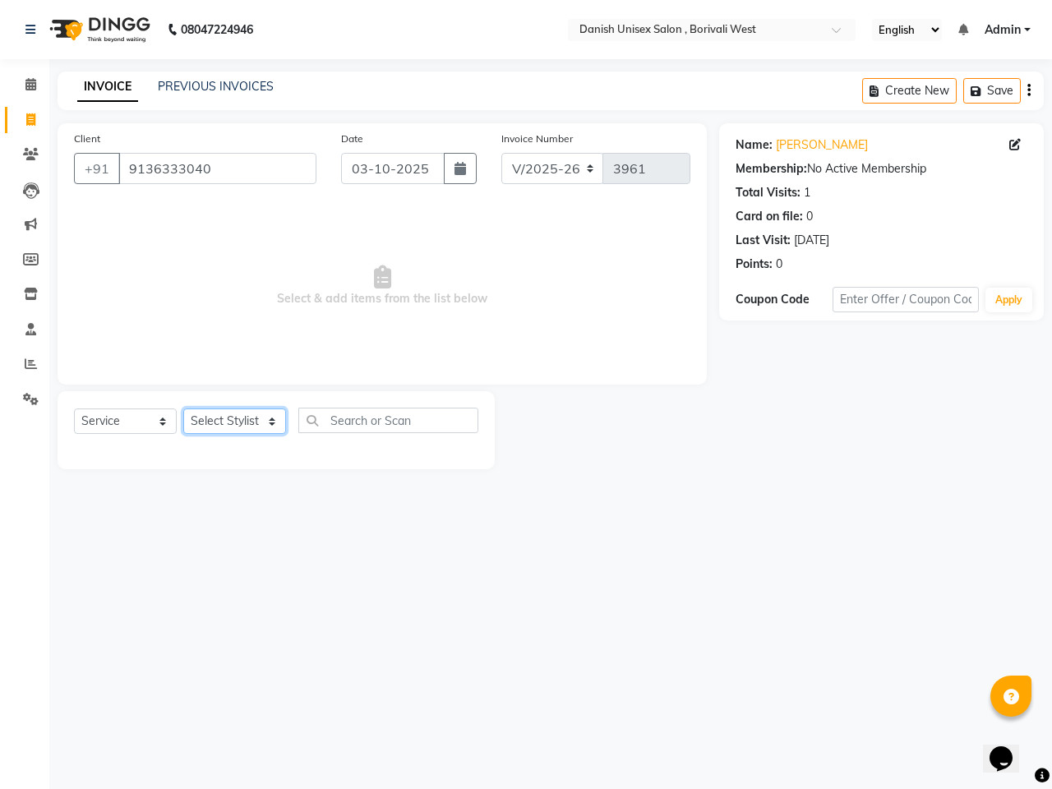
click at [235, 422] on select "Select Stylist [PERSON_NAME] [PERSON_NAME] kajal [PERSON_NAME] [PERSON_NAME] [P…" at bounding box center [234, 420] width 103 height 25
select select "54585"
click at [183, 408] on select "Select Stylist [PERSON_NAME] [PERSON_NAME] kajal [PERSON_NAME] [PERSON_NAME] [P…" at bounding box center [234, 420] width 103 height 25
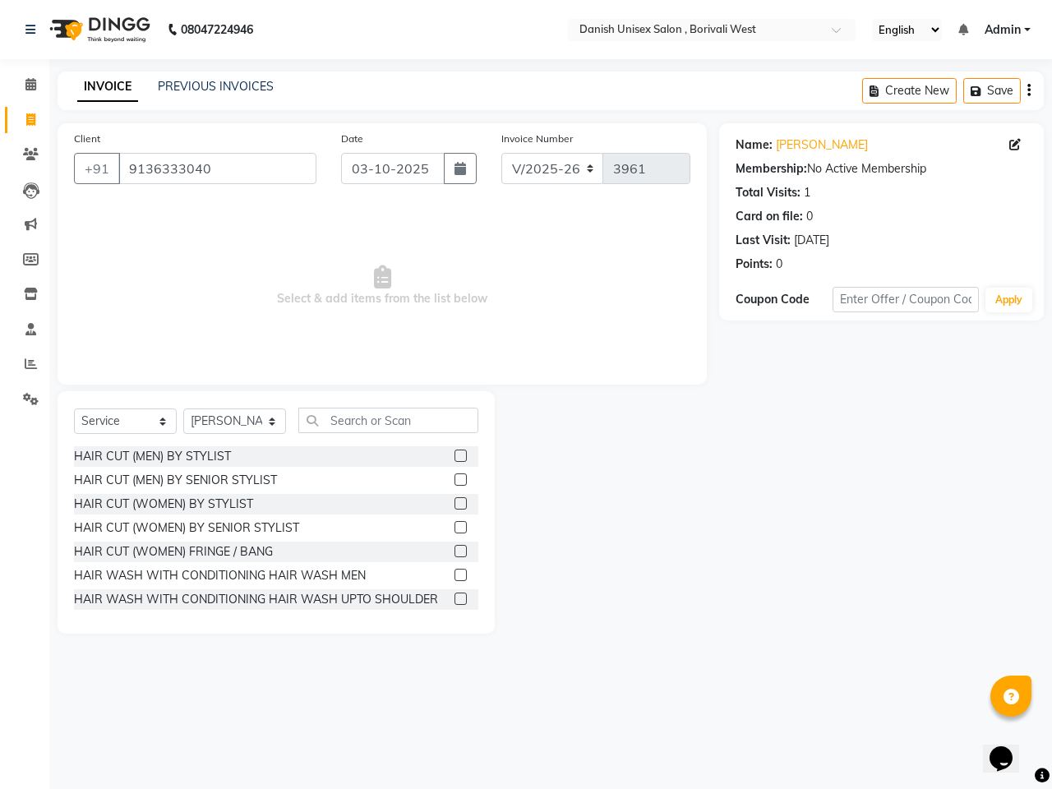
click at [454, 504] on label at bounding box center [460, 503] width 12 height 12
click at [454, 504] on input "checkbox" at bounding box center [459, 504] width 11 height 11
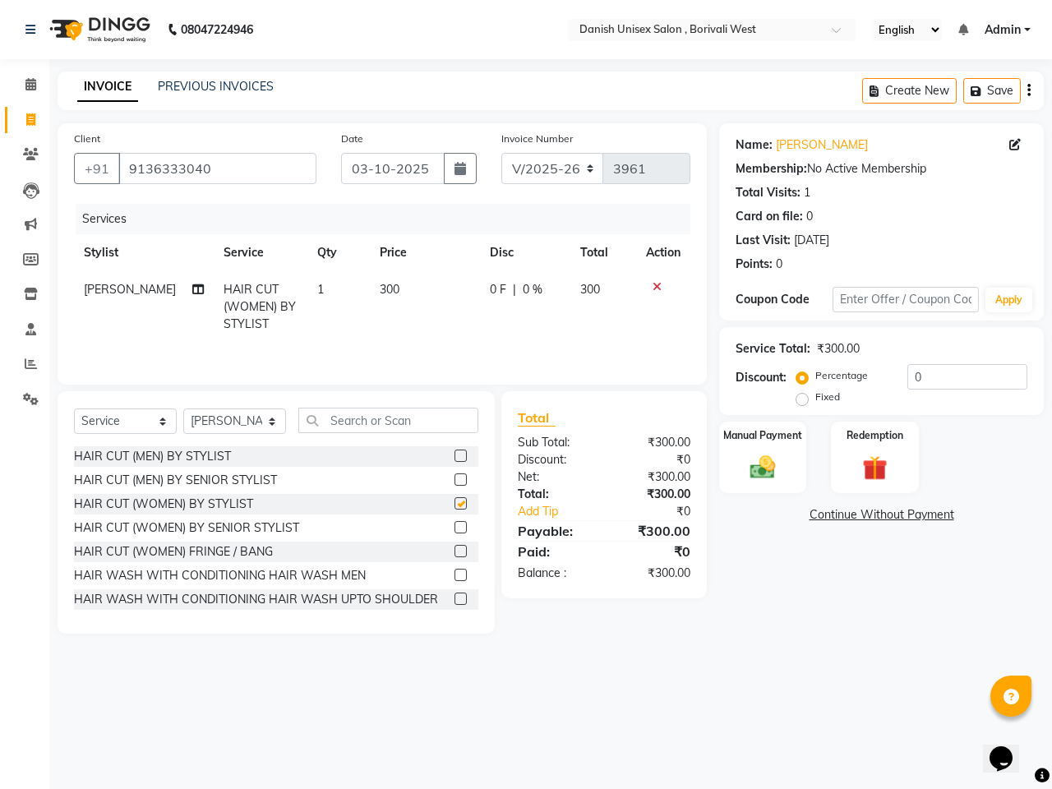
checkbox input "false"
click at [741, 465] on img at bounding box center [762, 467] width 43 height 30
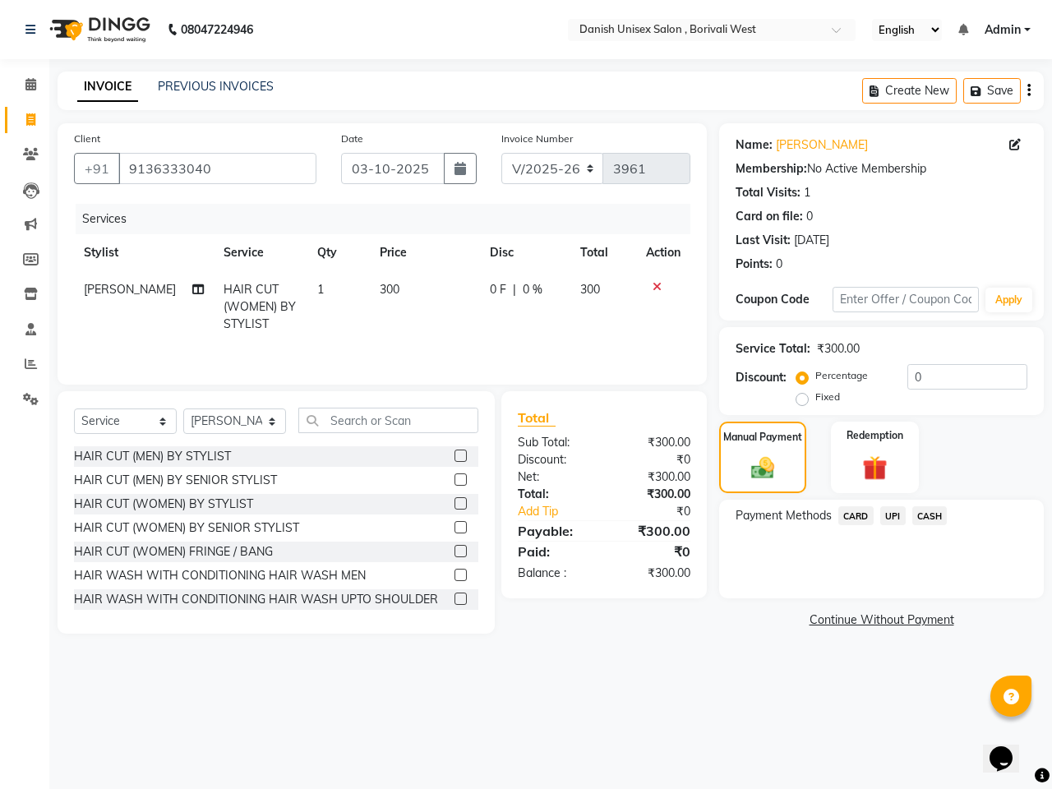
click at [898, 511] on span "UPI" at bounding box center [892, 515] width 25 height 19
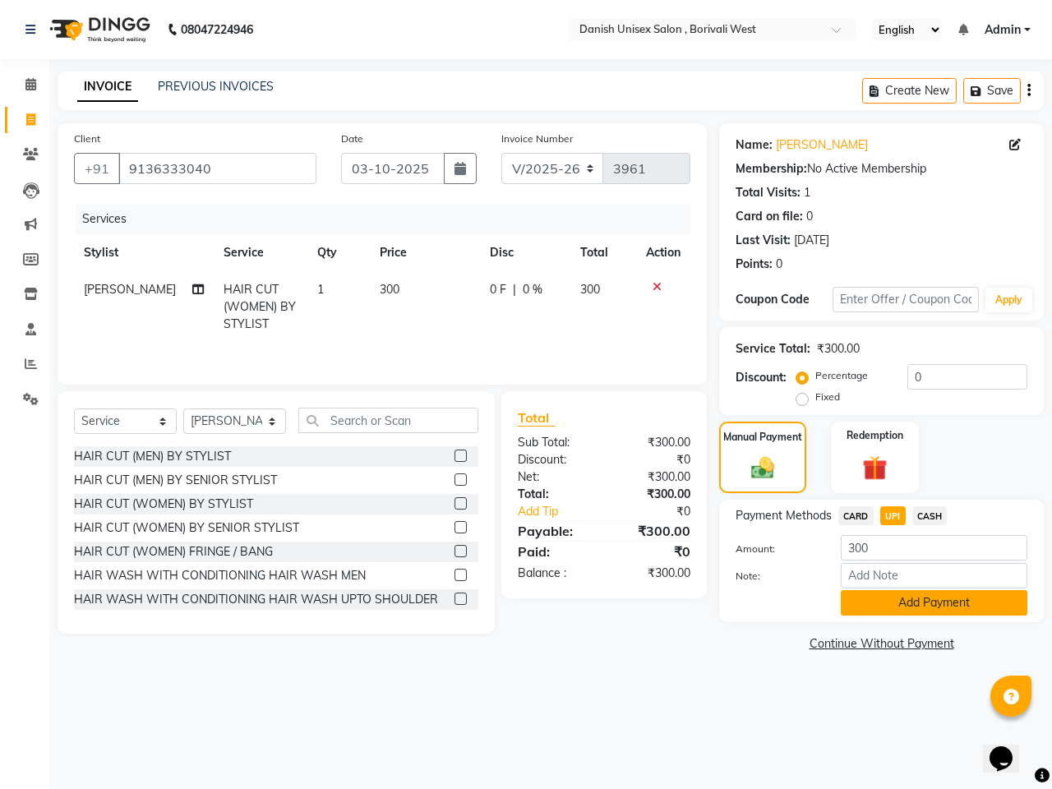
click at [905, 601] on button "Add Payment" at bounding box center [934, 602] width 187 height 25
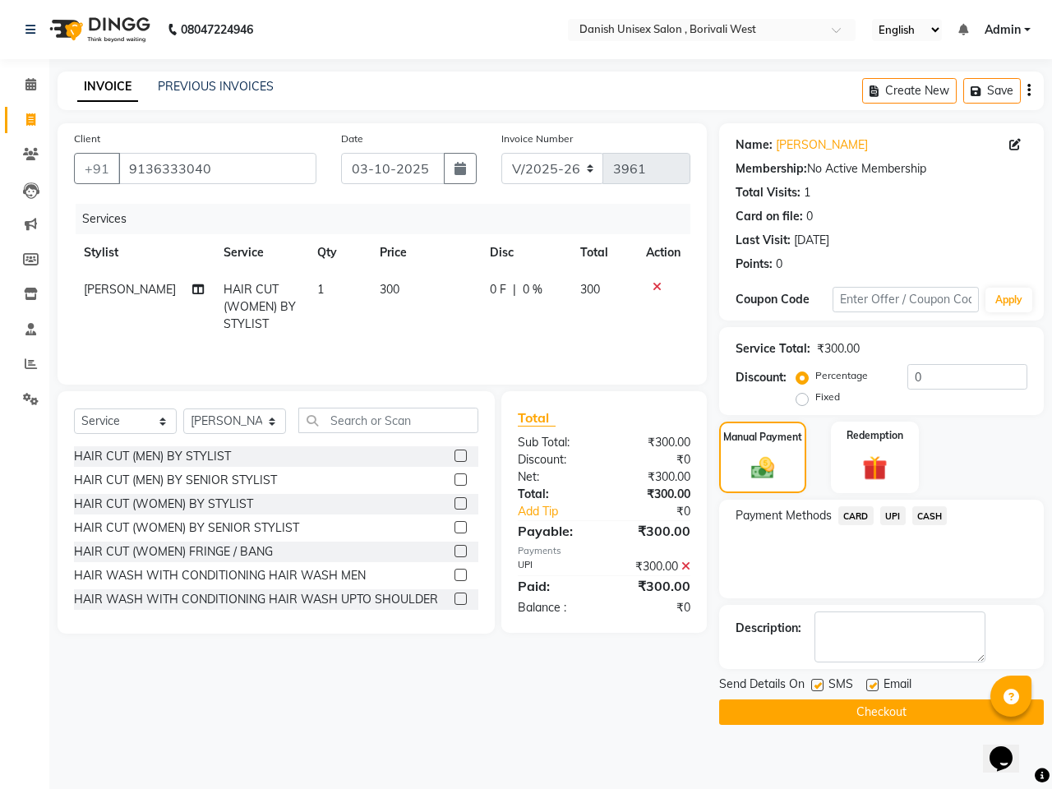
click at [900, 717] on button "Checkout" at bounding box center [881, 711] width 325 height 25
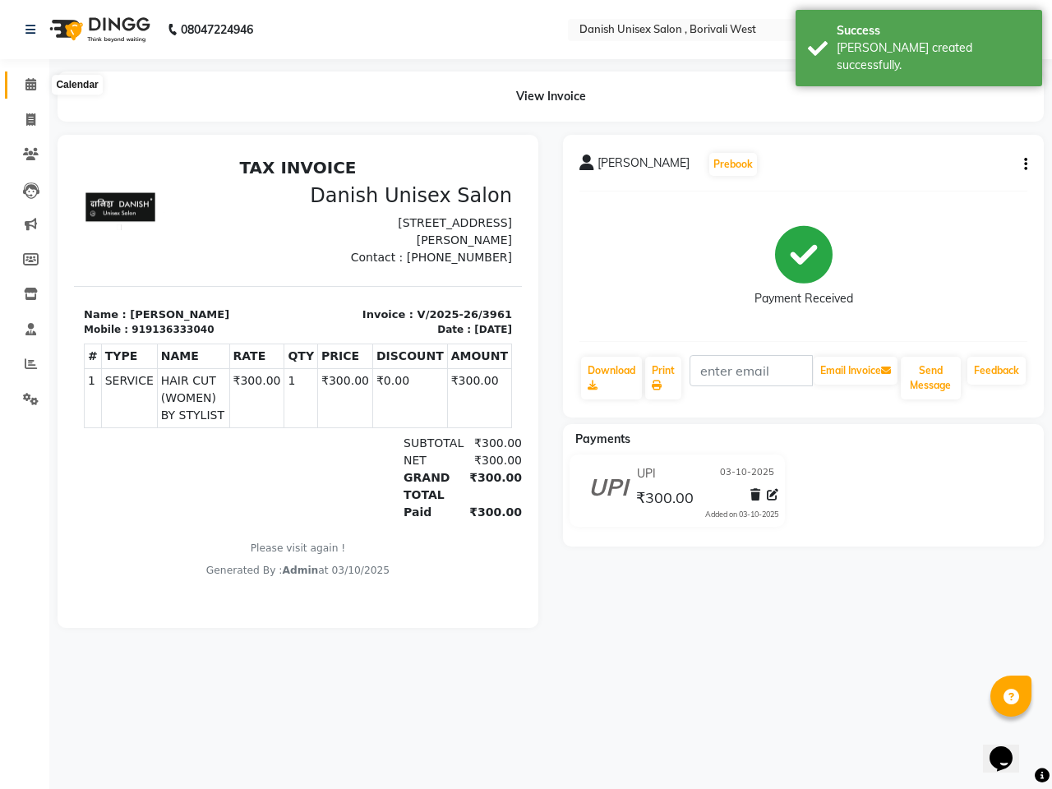
click at [25, 87] on icon at bounding box center [30, 84] width 11 height 12
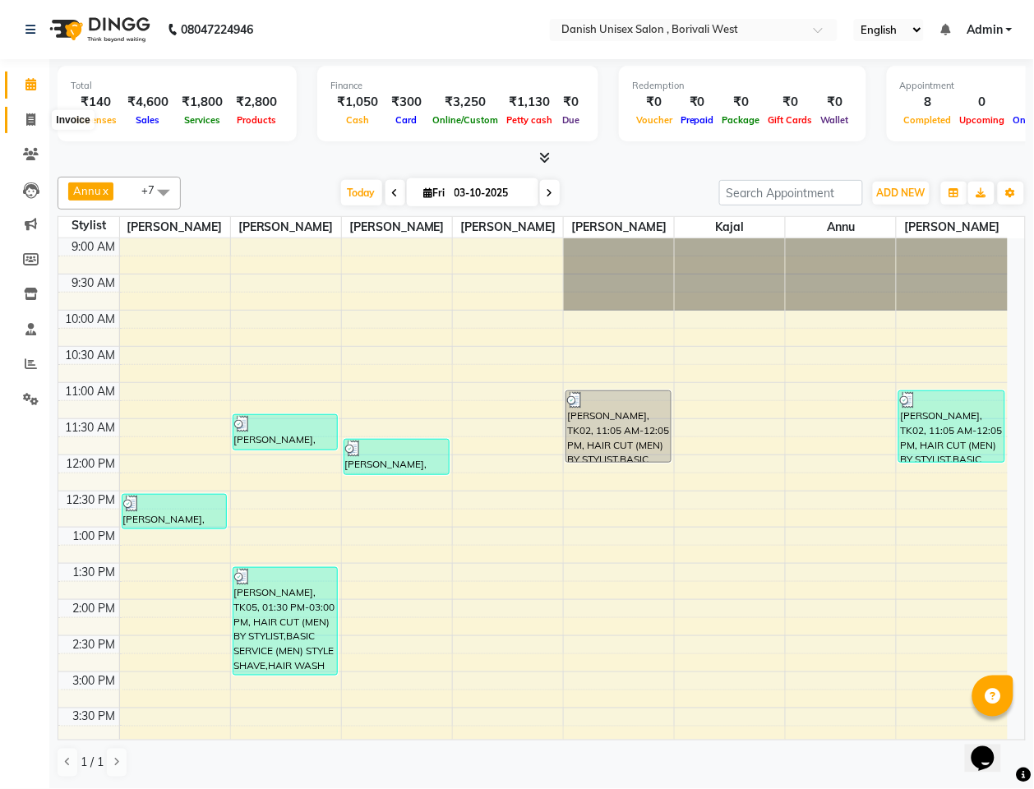
click at [30, 121] on icon at bounding box center [30, 119] width 9 height 12
select select "service"
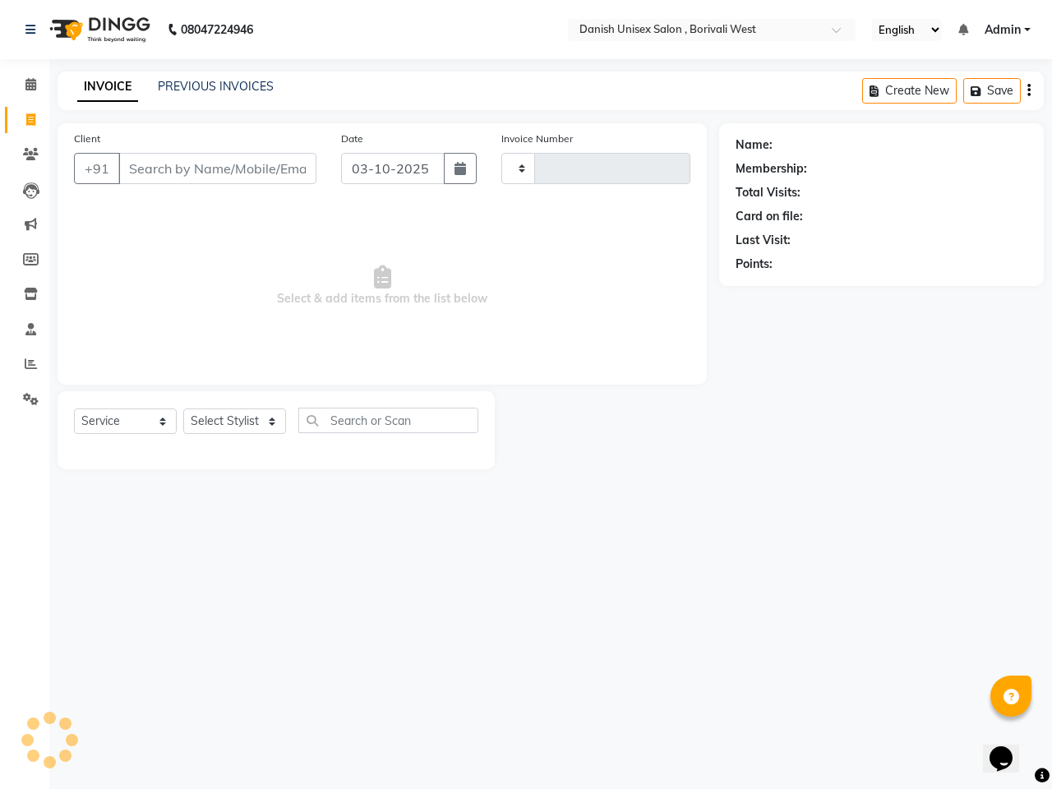
type input "3962"
select select "6929"
click at [26, 362] on icon at bounding box center [31, 363] width 12 height 12
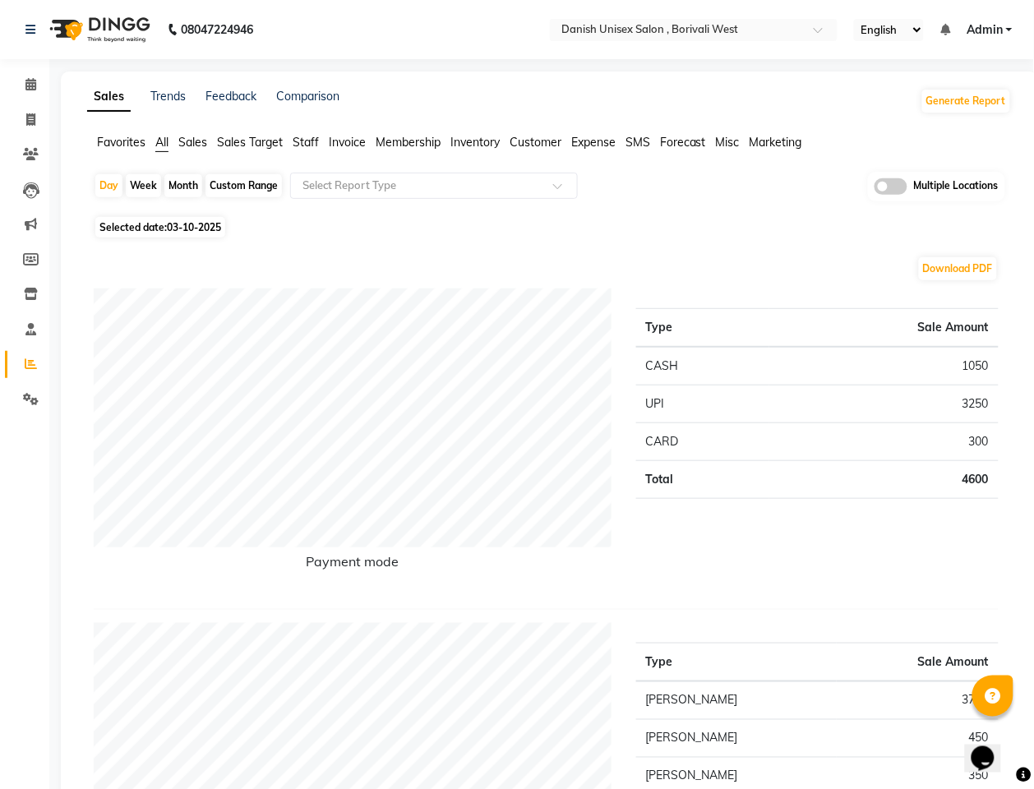
click at [183, 186] on div "Month" at bounding box center [183, 185] width 38 height 23
select select "10"
select select "2025"
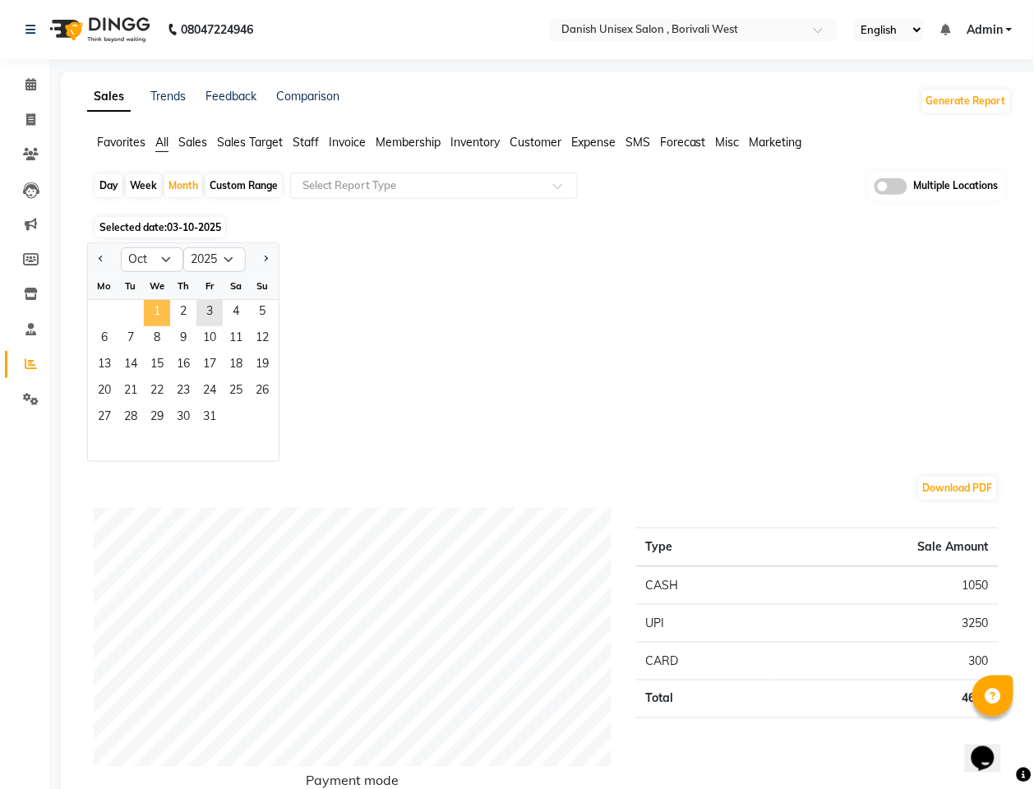
click at [153, 306] on span "1" at bounding box center [157, 313] width 26 height 26
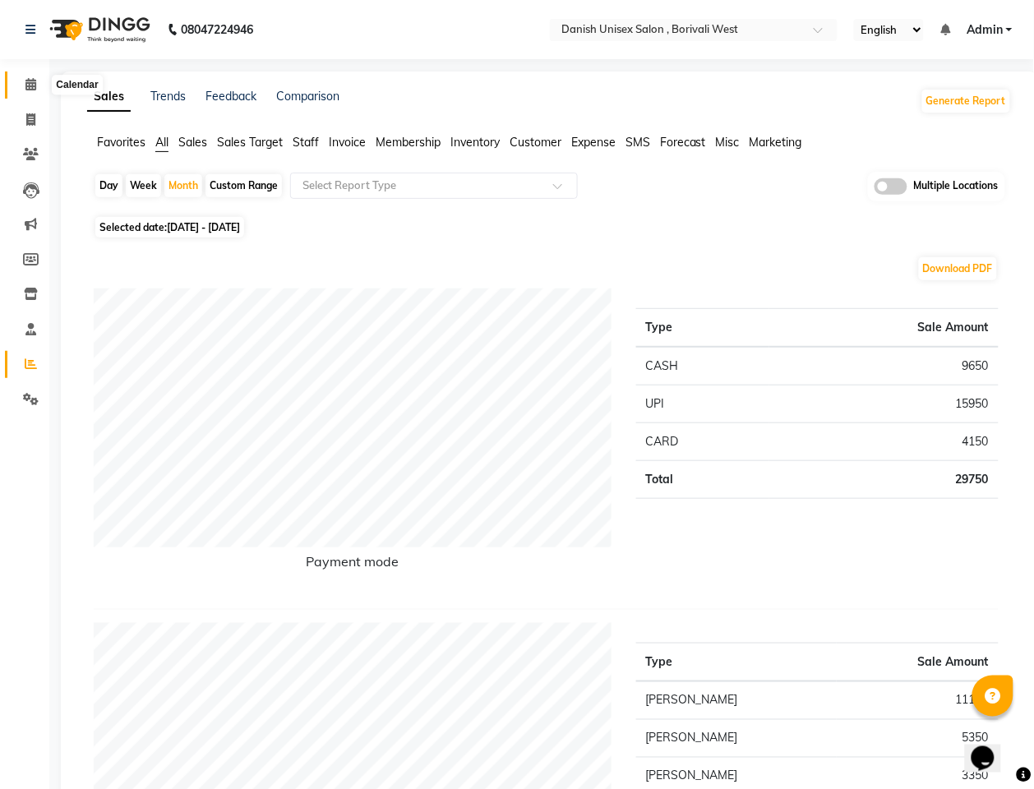
click at [30, 83] on icon at bounding box center [30, 84] width 11 height 12
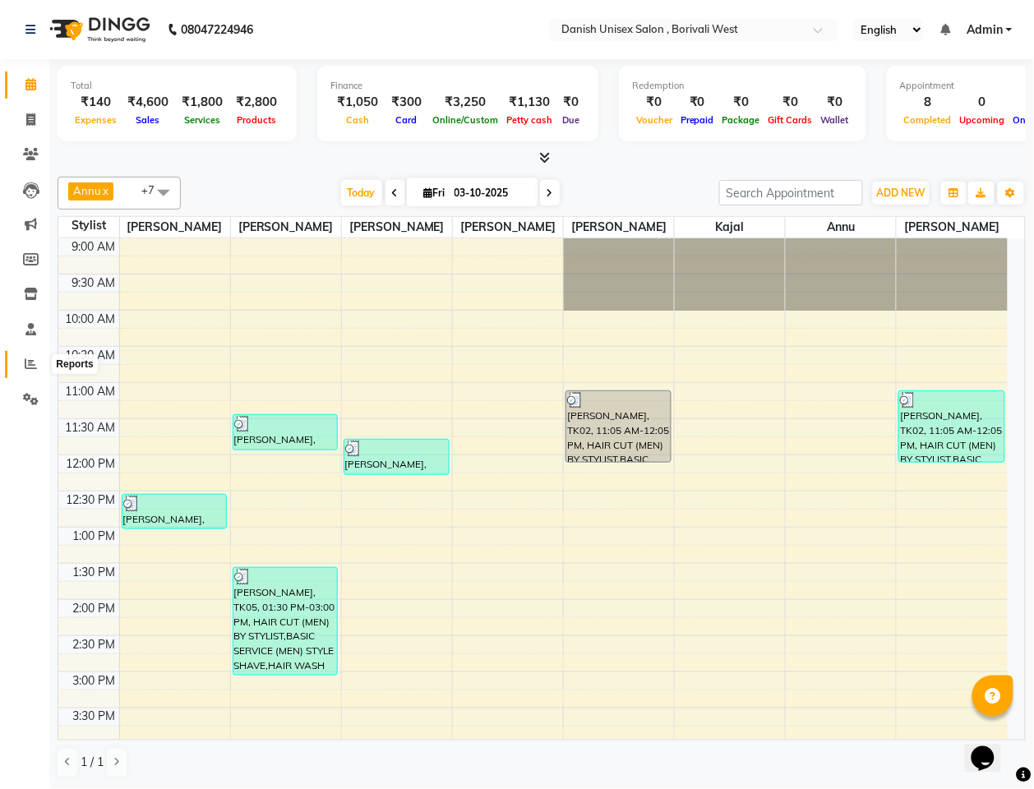
click at [26, 363] on icon at bounding box center [31, 363] width 12 height 12
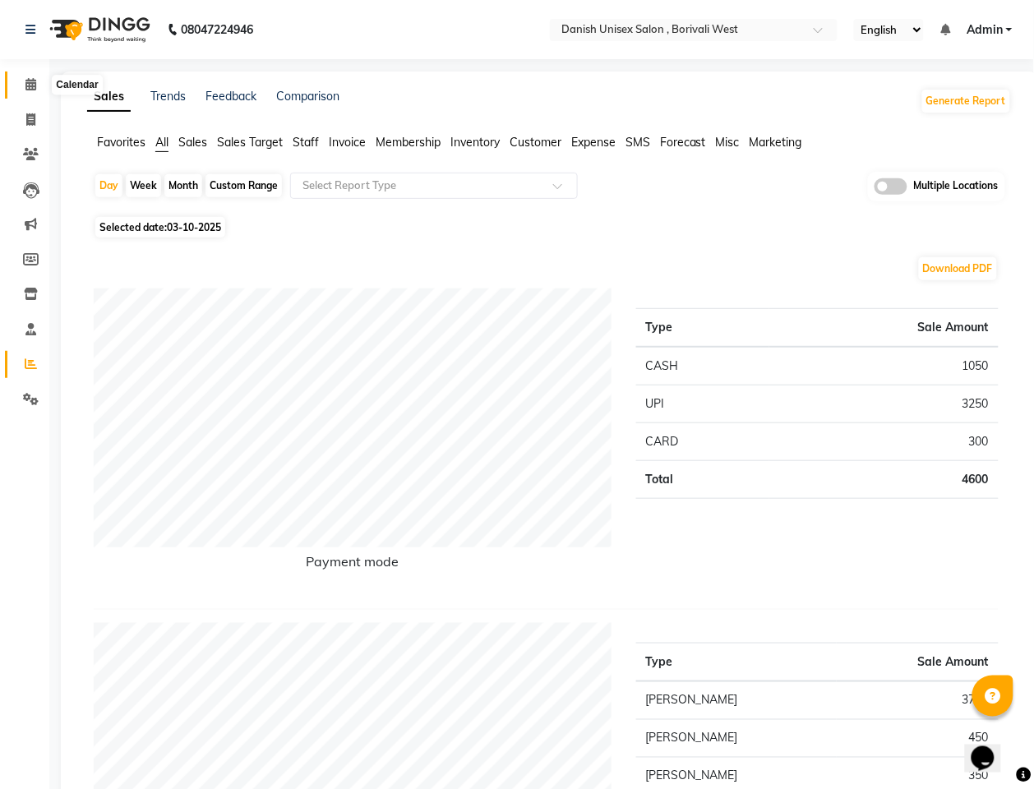
click at [31, 91] on span at bounding box center [30, 85] width 29 height 19
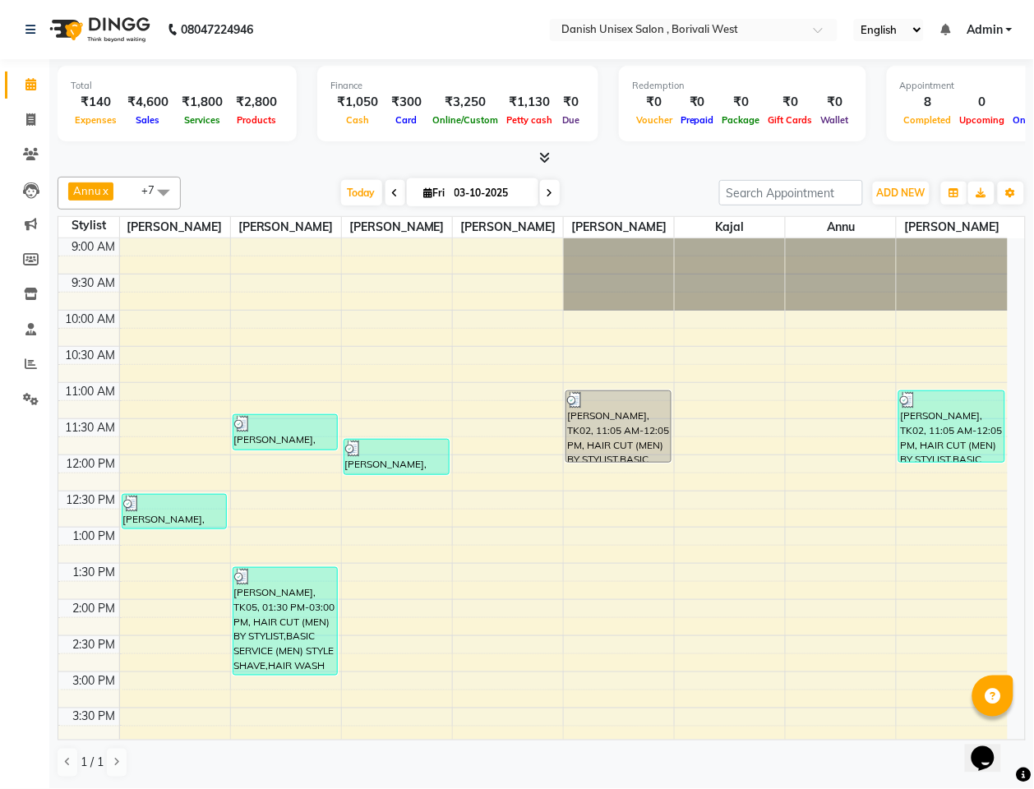
click at [1010, 729] on div "Opens Chat This icon Opens the chat window." at bounding box center [989, 729] width 39 height 0
click at [35, 117] on icon at bounding box center [30, 119] width 9 height 12
select select "service"
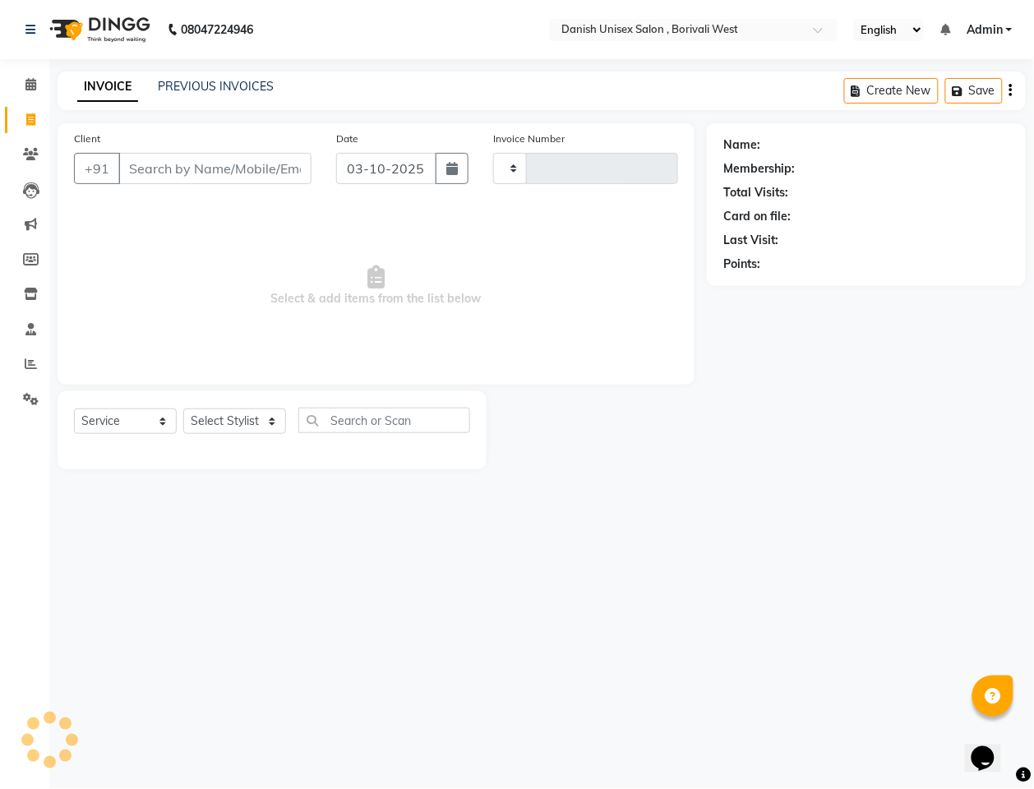
type input "3962"
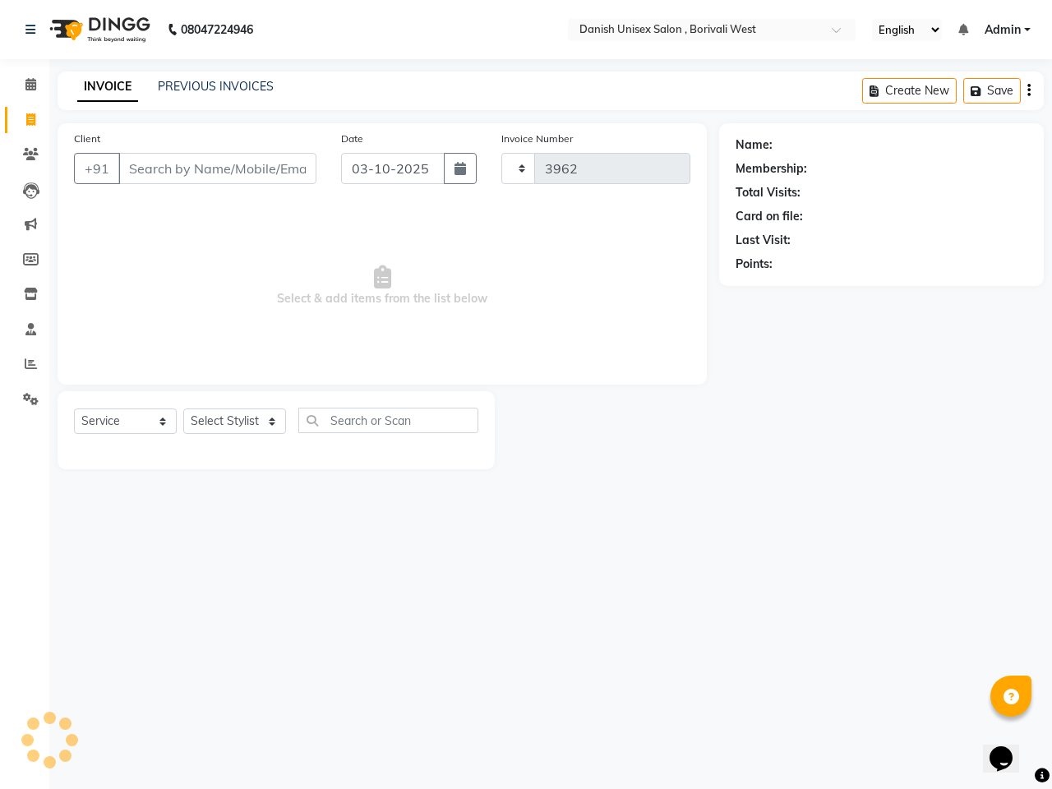
select select "6929"
click at [1029, 90] on icon "button" at bounding box center [1028, 90] width 3 height 1
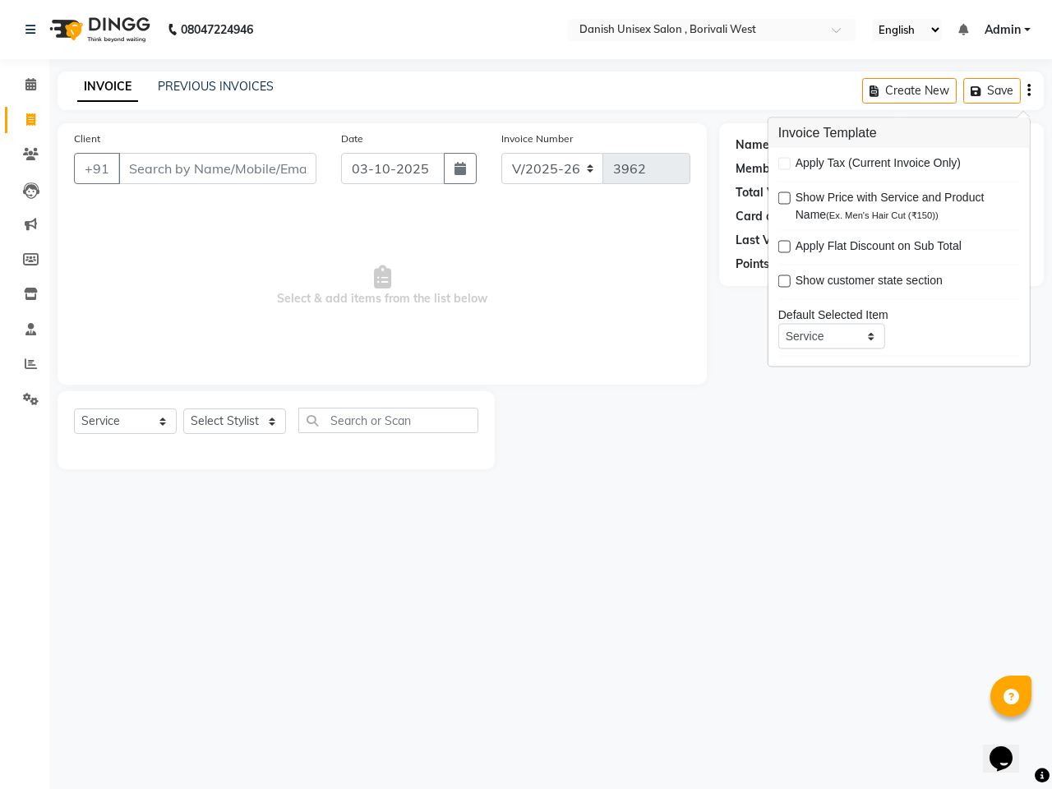
click at [769, 622] on div "08047224946 Select Location × Danish Unisex Salon , Borivali West English ENGLI…" at bounding box center [526, 394] width 1052 height 789
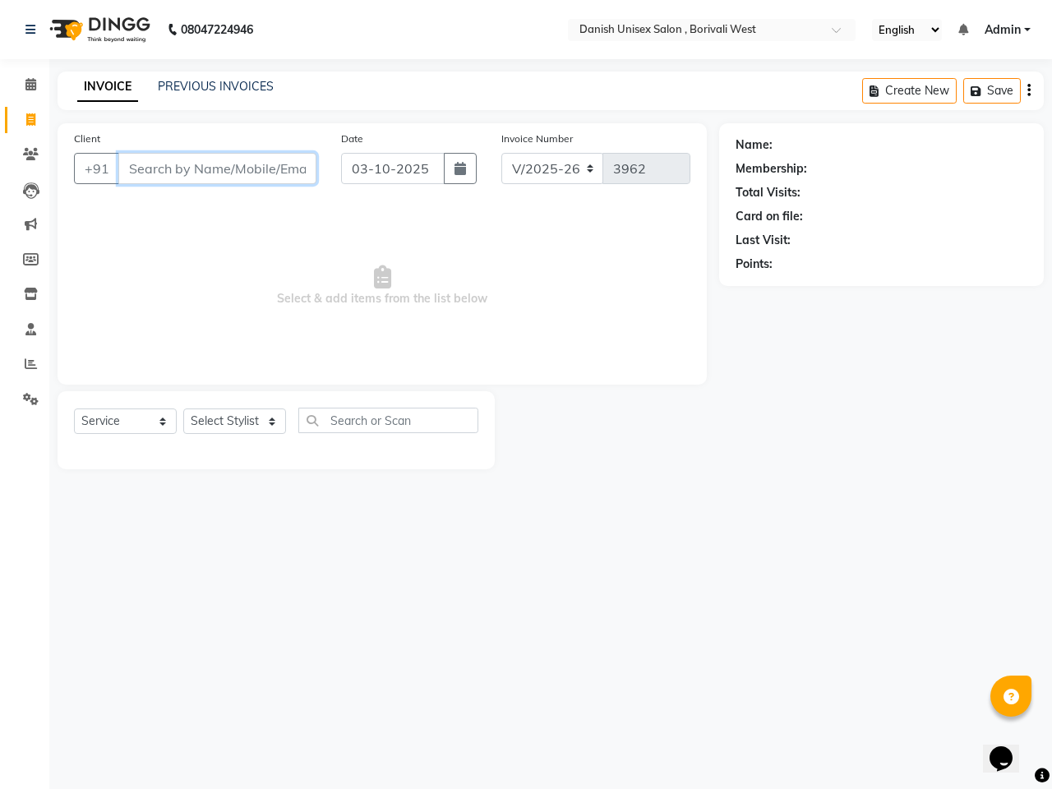
click at [215, 182] on input "Client" at bounding box center [217, 168] width 198 height 31
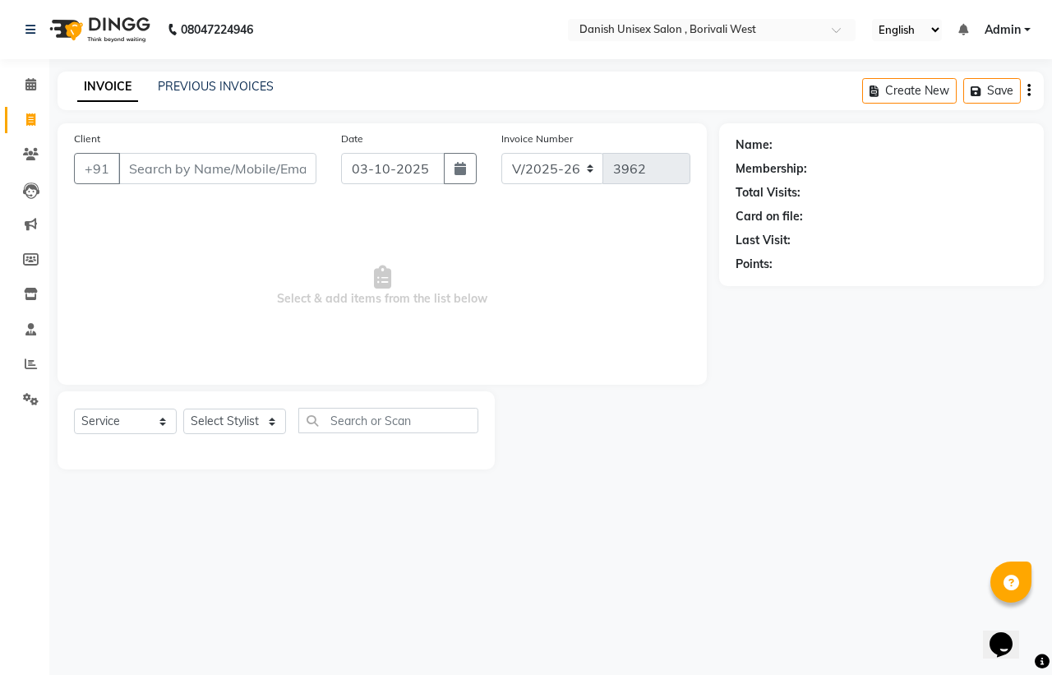
drag, startPoint x: 429, startPoint y: 251, endPoint x: 379, endPoint y: 275, distance: 55.9
click at [424, 251] on span "Select & add items from the list below" at bounding box center [382, 286] width 616 height 164
drag, startPoint x: 379, startPoint y: 275, endPoint x: 355, endPoint y: 265, distance: 25.8
click at [378, 279] on icon at bounding box center [382, 276] width 17 height 23
click at [306, 256] on span "Select & add items from the list below" at bounding box center [382, 286] width 616 height 164
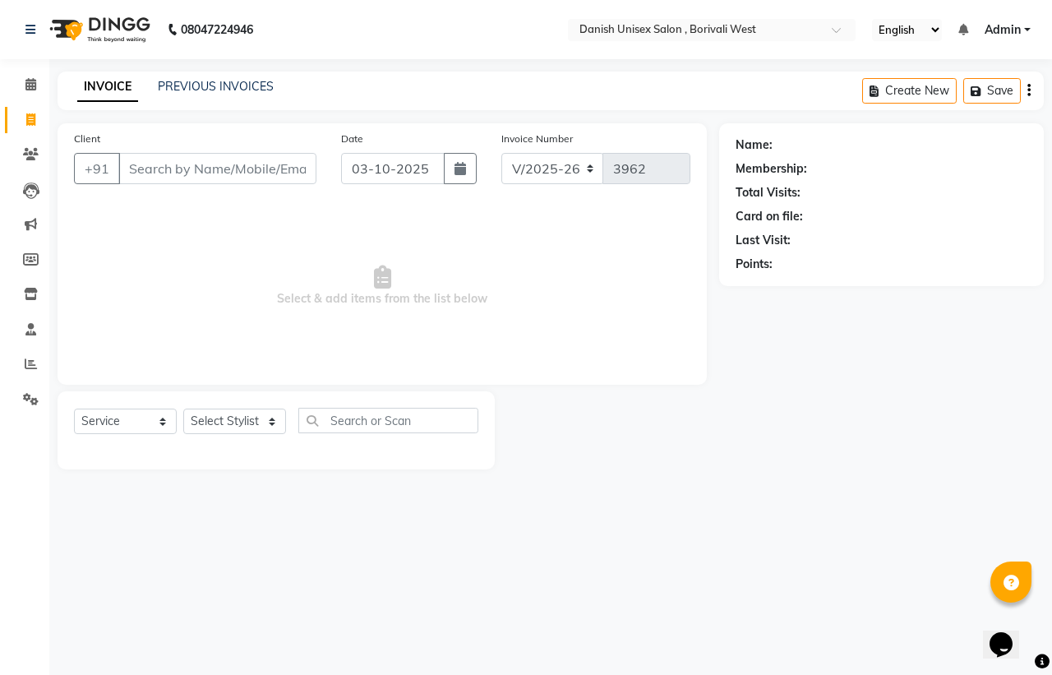
drag, startPoint x: 269, startPoint y: 269, endPoint x: 367, endPoint y: 212, distance: 113.0
click at [367, 212] on span "Select & add items from the list below" at bounding box center [382, 286] width 616 height 164
drag, startPoint x: 376, startPoint y: 113, endPoint x: 494, endPoint y: 392, distance: 302.3
click at [259, 168] on input "Client" at bounding box center [217, 168] width 198 height 31
drag, startPoint x: 1011, startPoint y: 0, endPoint x: 726, endPoint y: 469, distance: 549.0
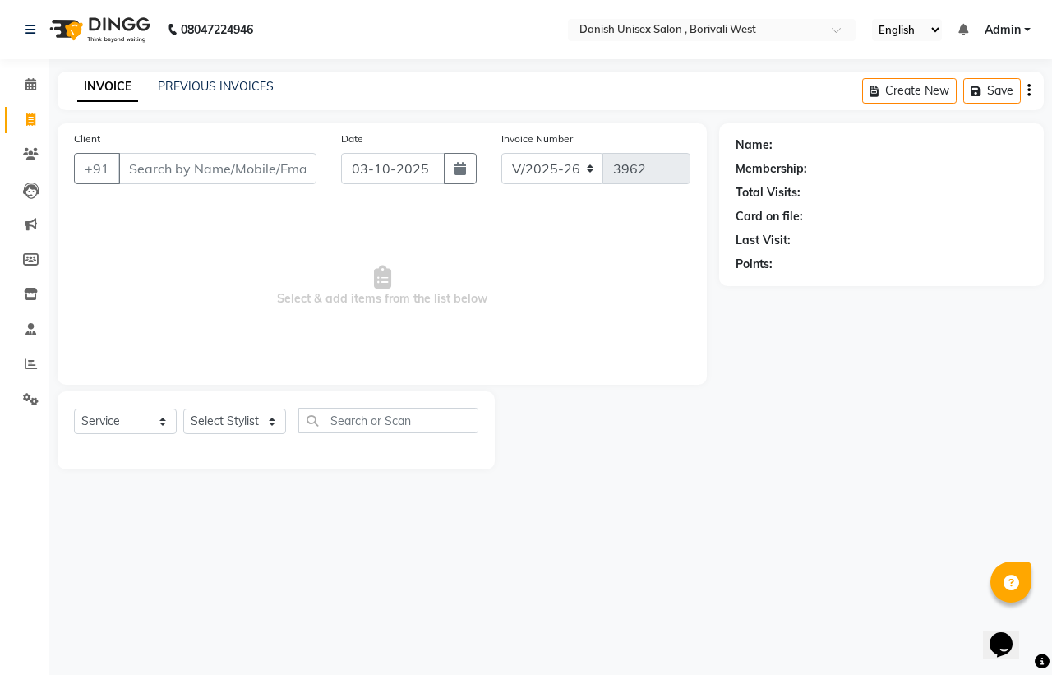
click at [726, 469] on main "INVOICE PREVIOUS INVOICES Create New Save Client +91 Date [DATE] Invoice Number…" at bounding box center [550, 282] width 1002 height 422
click at [31, 83] on icon at bounding box center [30, 84] width 11 height 12
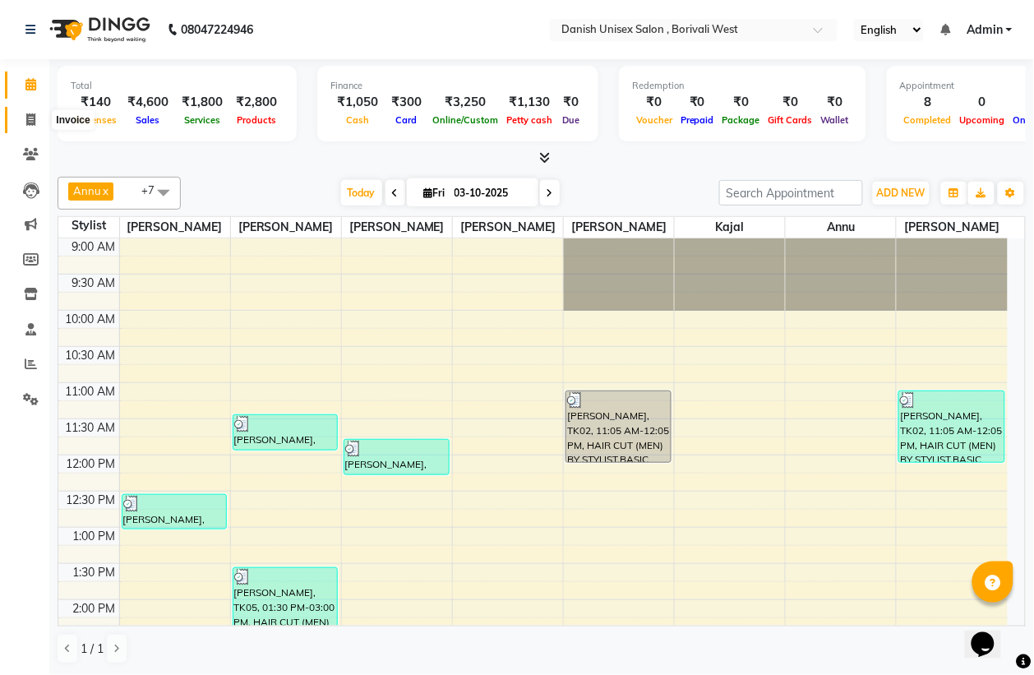
click at [30, 117] on icon at bounding box center [30, 119] width 9 height 12
select select "service"
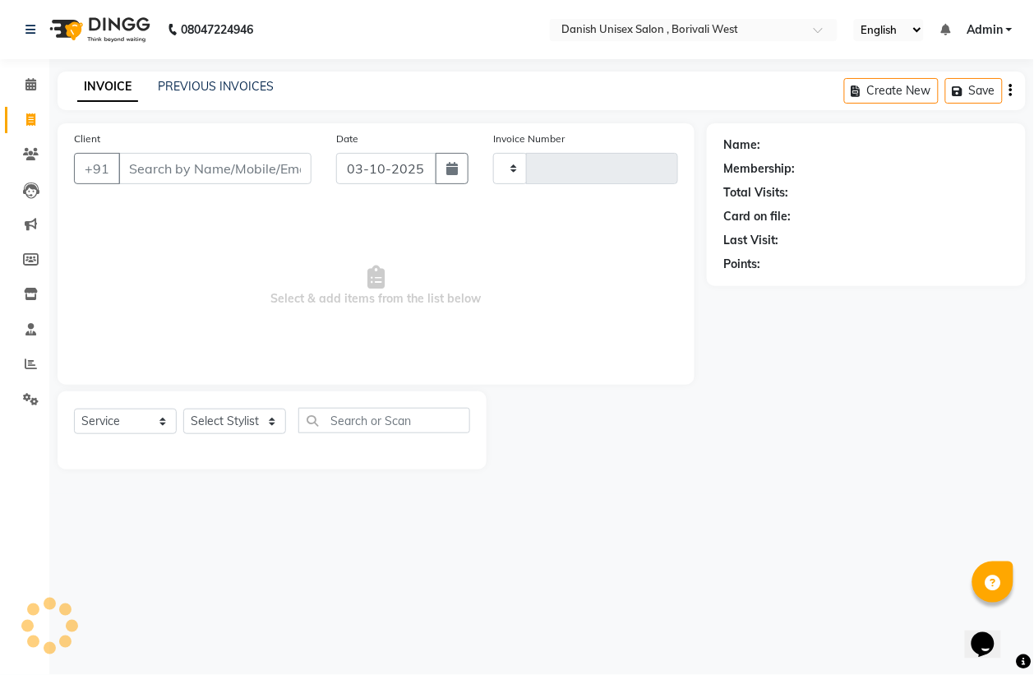
type input "3962"
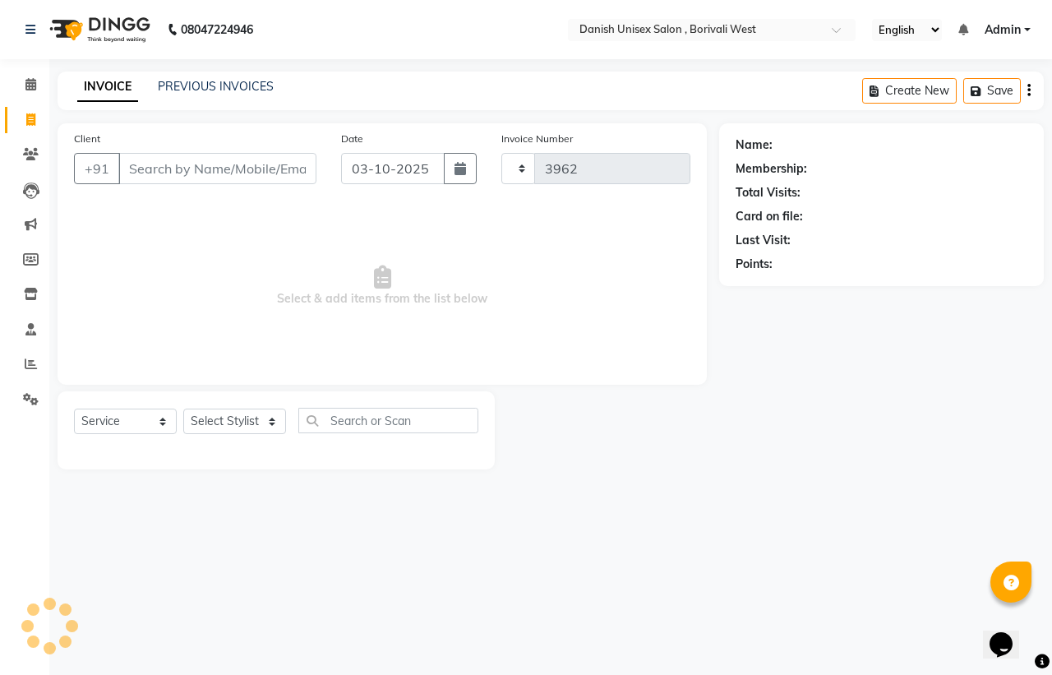
select select "6929"
click at [887, 436] on div "Name: Membership: Total Visits: Card on file: Last Visit: Points:" at bounding box center [887, 296] width 337 height 346
click at [232, 166] on input "Client" at bounding box center [217, 168] width 198 height 31
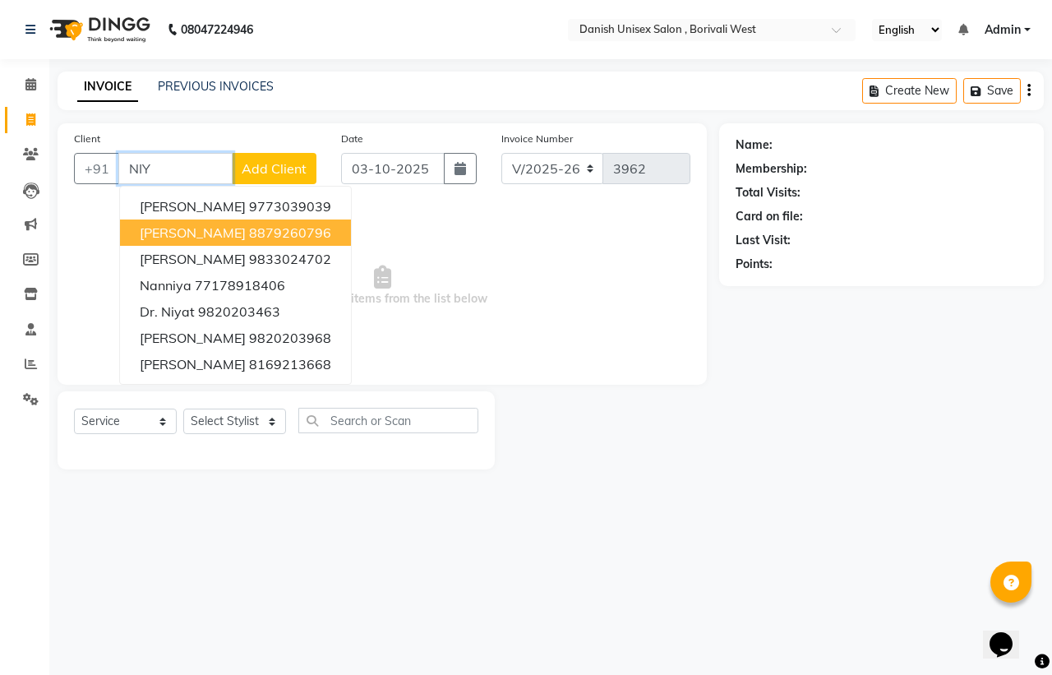
click at [274, 227] on ngb-highlight "8879260796" at bounding box center [290, 232] width 82 height 16
type input "8879260796"
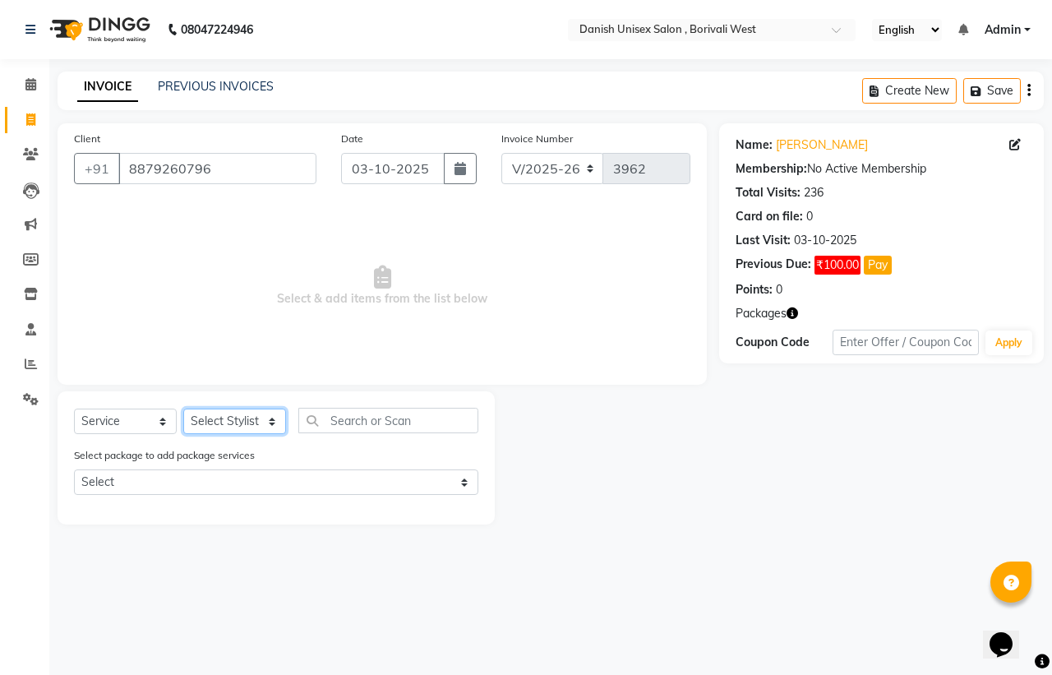
click at [242, 415] on select "Select Stylist [PERSON_NAME] [PERSON_NAME] kajal [PERSON_NAME] [PERSON_NAME] [P…" at bounding box center [234, 420] width 103 height 25
select select "54585"
click at [183, 408] on select "Select Stylist [PERSON_NAME] [PERSON_NAME] kajal [PERSON_NAME] [PERSON_NAME] [P…" at bounding box center [234, 420] width 103 height 25
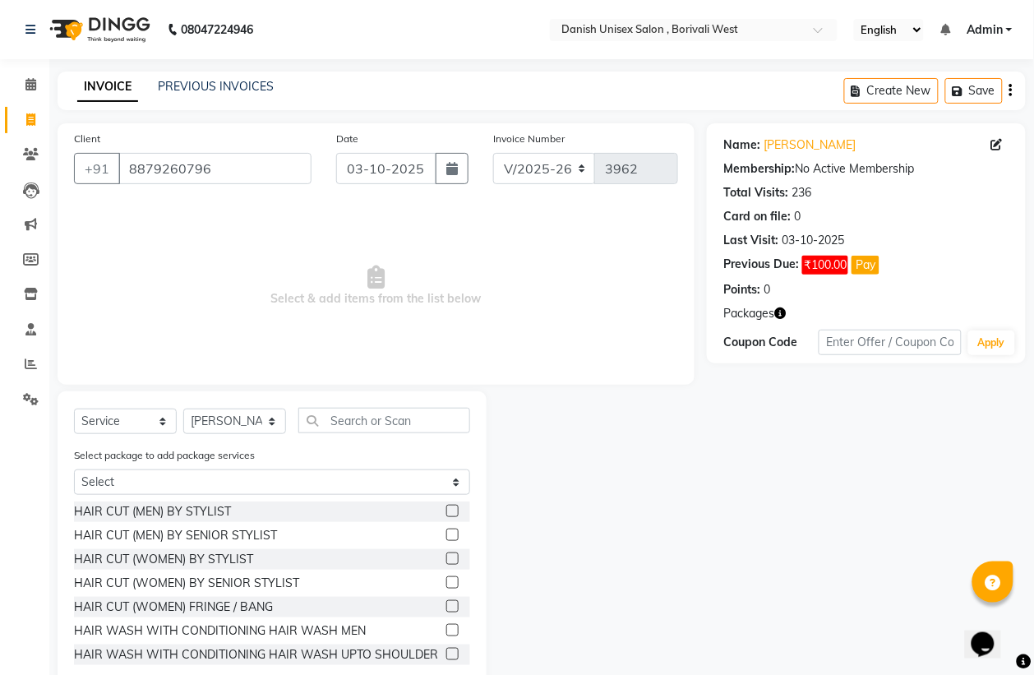
click at [446, 506] on label at bounding box center [452, 510] width 12 height 12
click at [446, 506] on input "checkbox" at bounding box center [451, 511] width 11 height 11
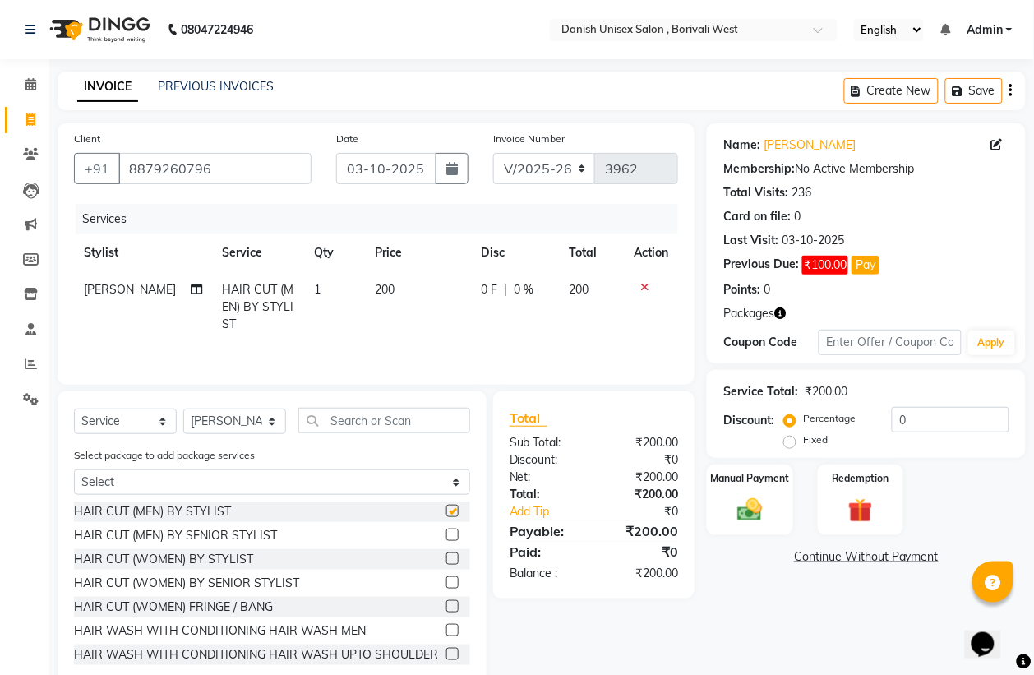
checkbox input "false"
click at [735, 487] on div "Manual Payment" at bounding box center [750, 500] width 90 height 74
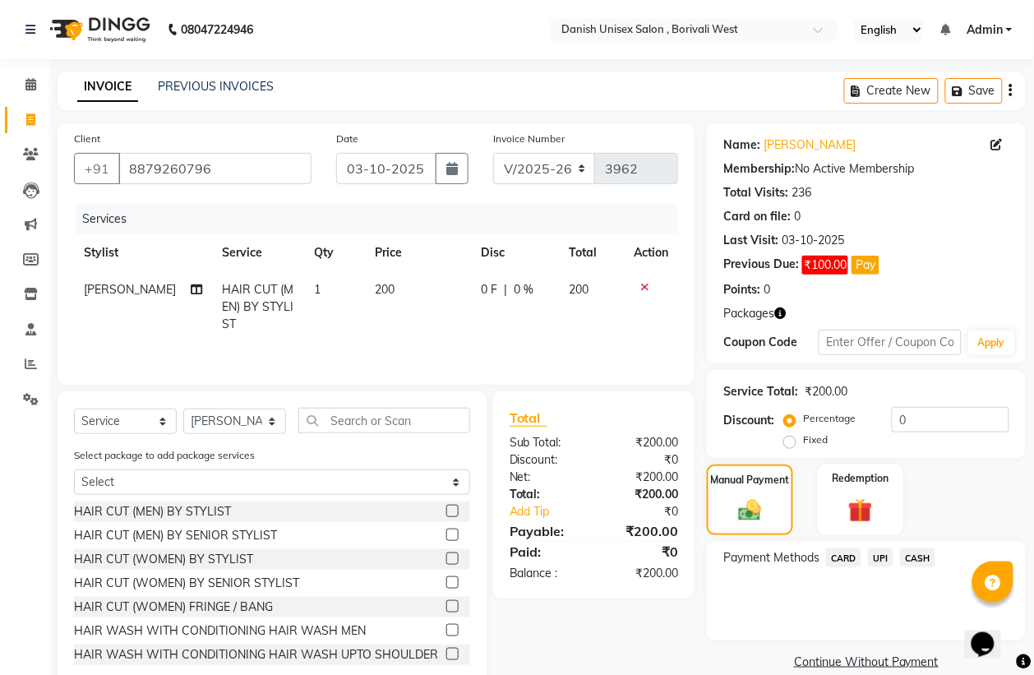
click at [880, 553] on span "UPI" at bounding box center [880, 557] width 25 height 19
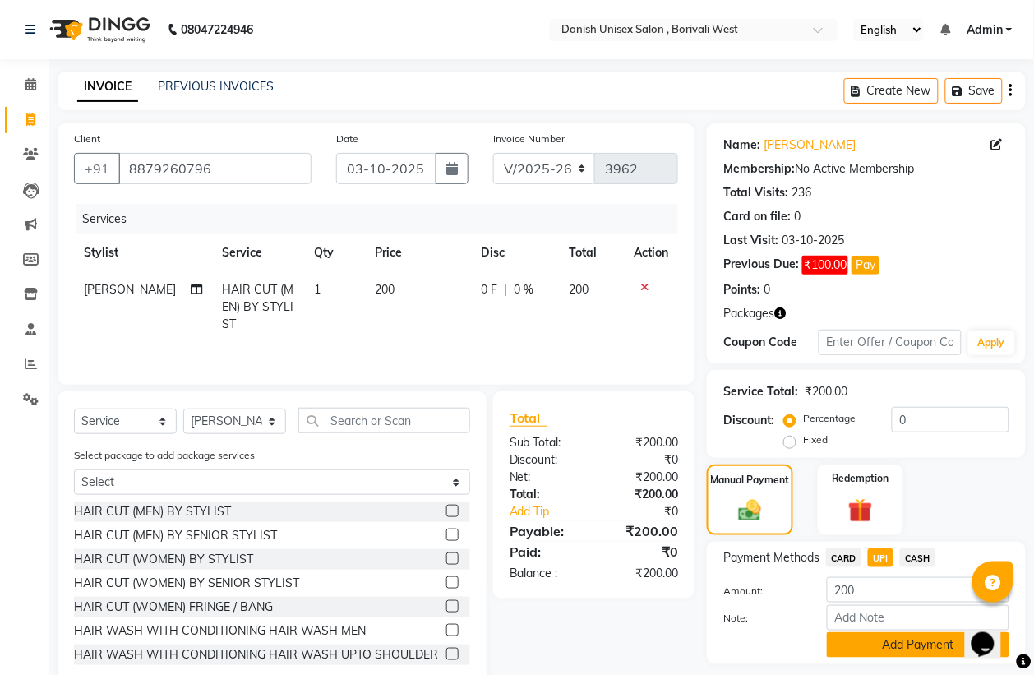
scroll to position [47, 0]
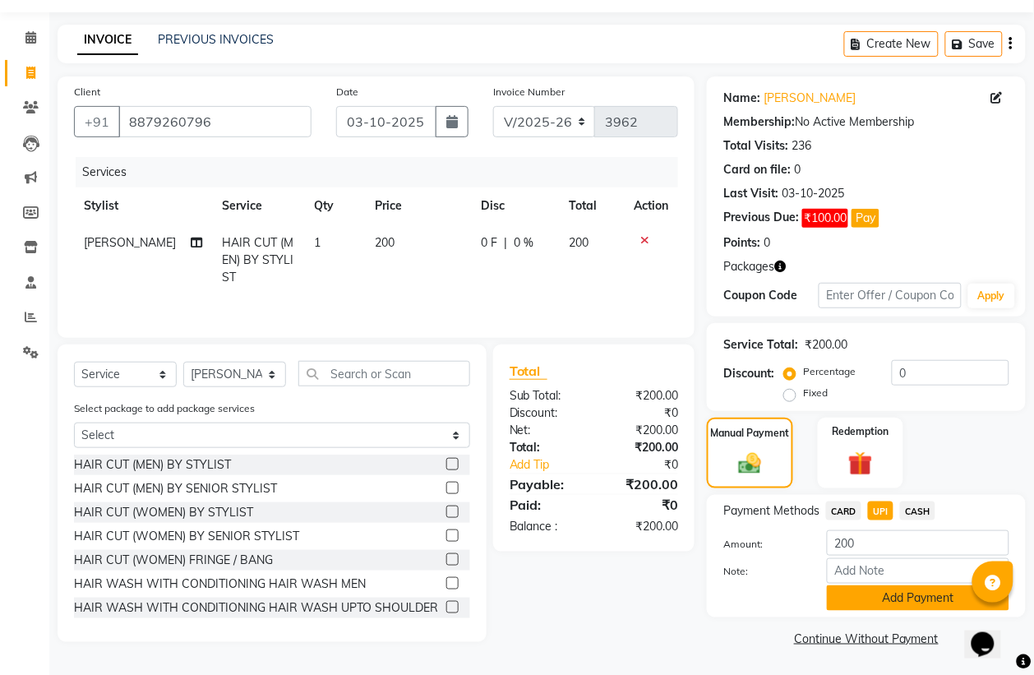
click at [887, 592] on button "Add Payment" at bounding box center [918, 597] width 182 height 25
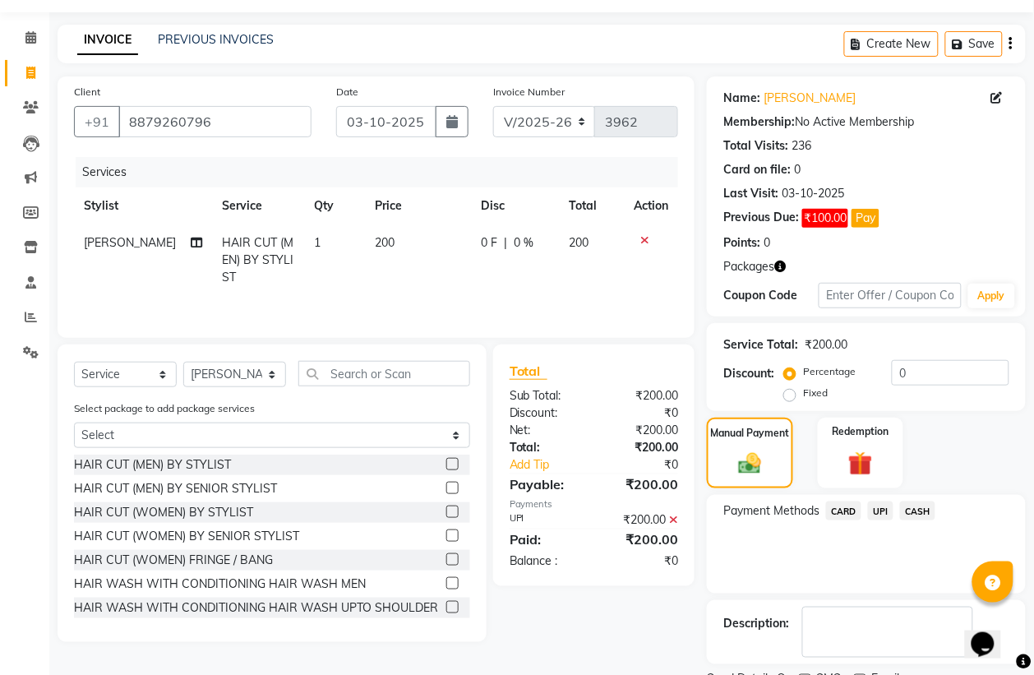
scroll to position [117, 0]
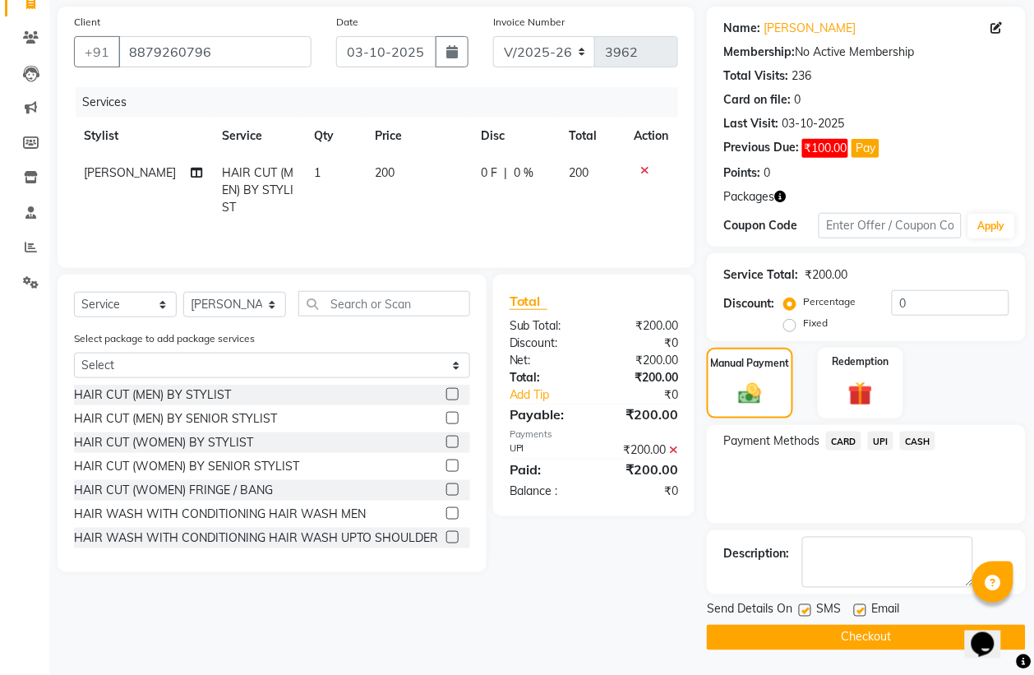
click at [873, 631] on button "Checkout" at bounding box center [866, 636] width 319 height 25
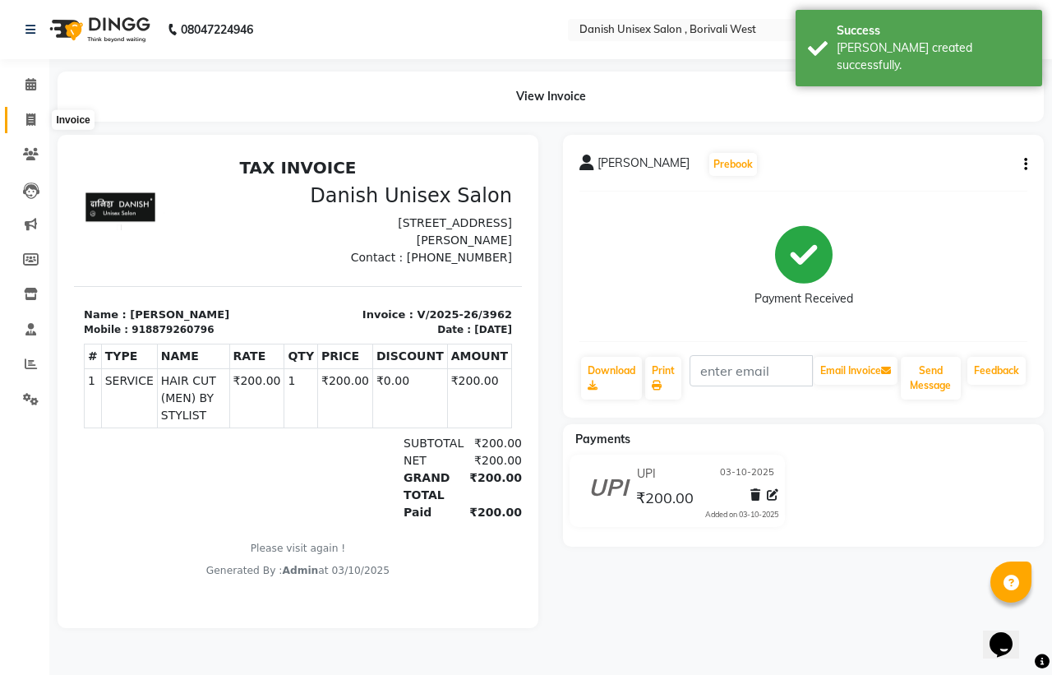
click at [27, 120] on icon at bounding box center [30, 119] width 9 height 12
select select "service"
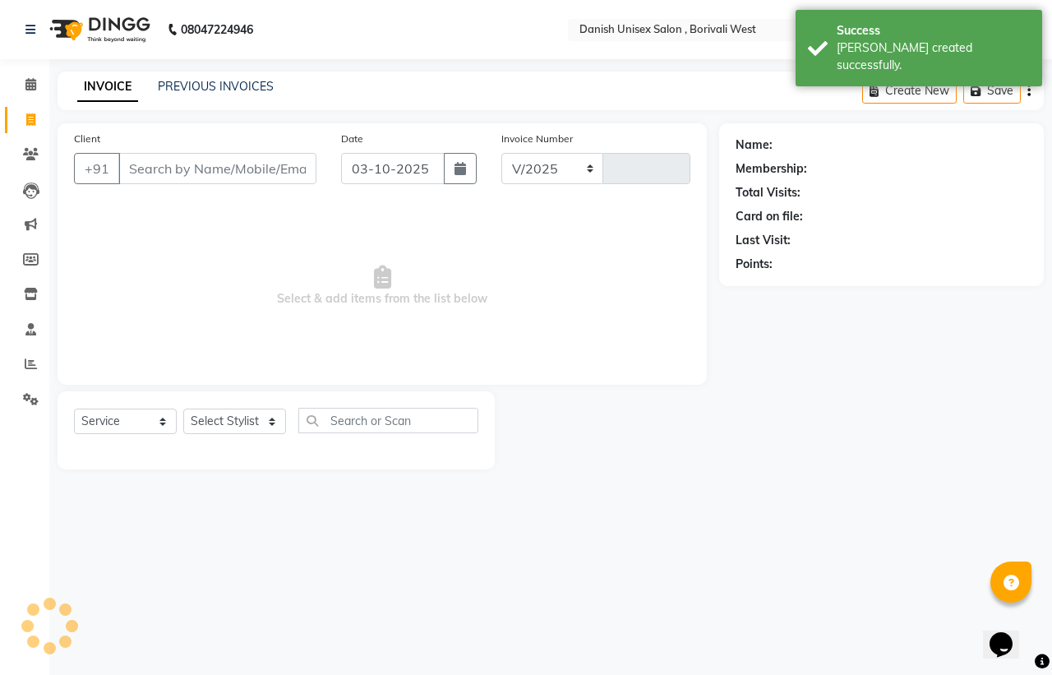
select select "6929"
type input "3963"
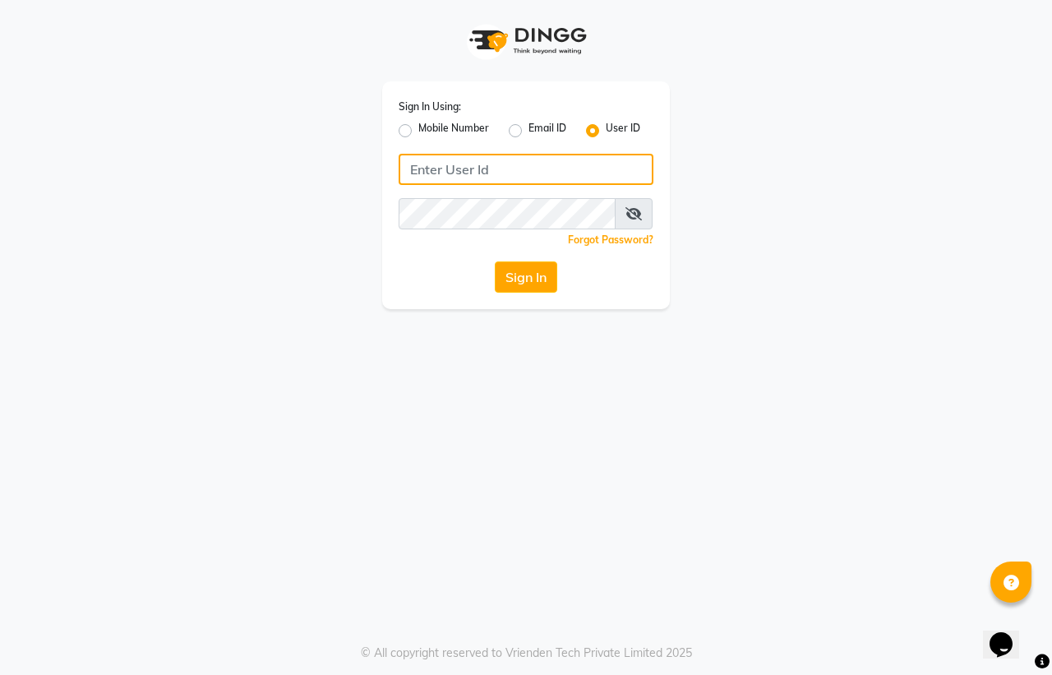
type input "[PERSON_NAME]"
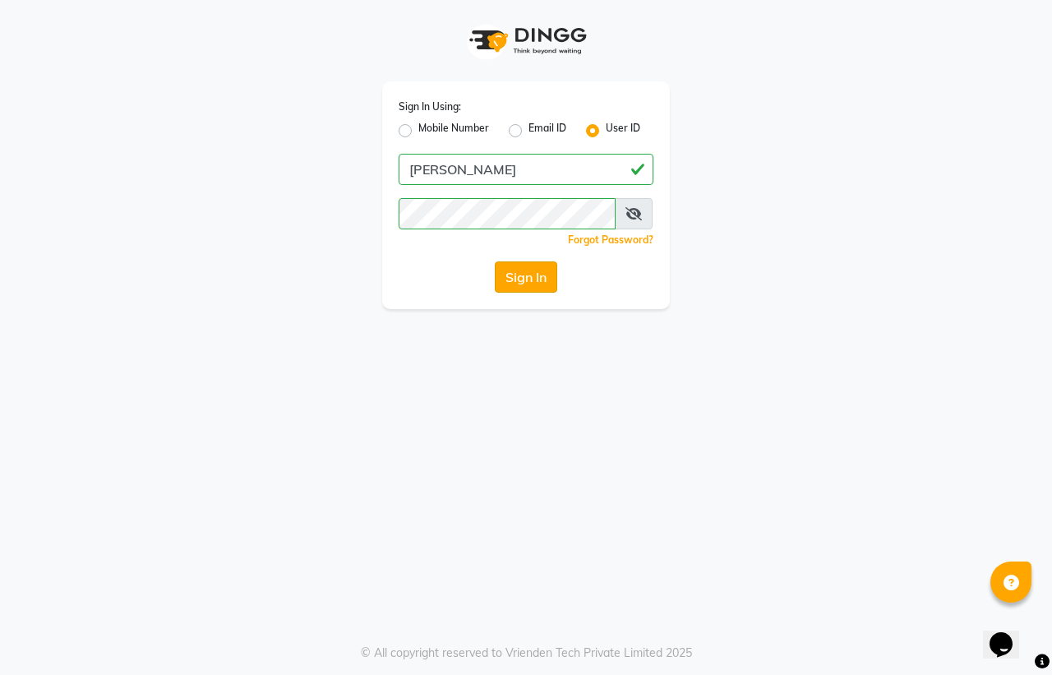
click at [518, 277] on button "Sign In" at bounding box center [526, 276] width 62 height 31
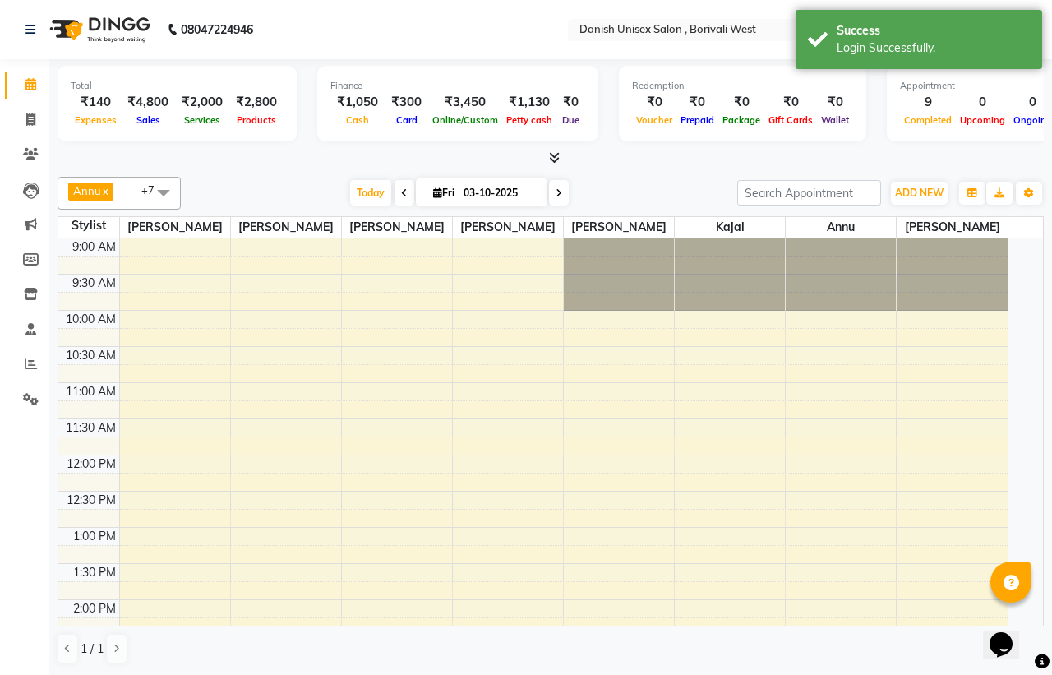
select select "en"
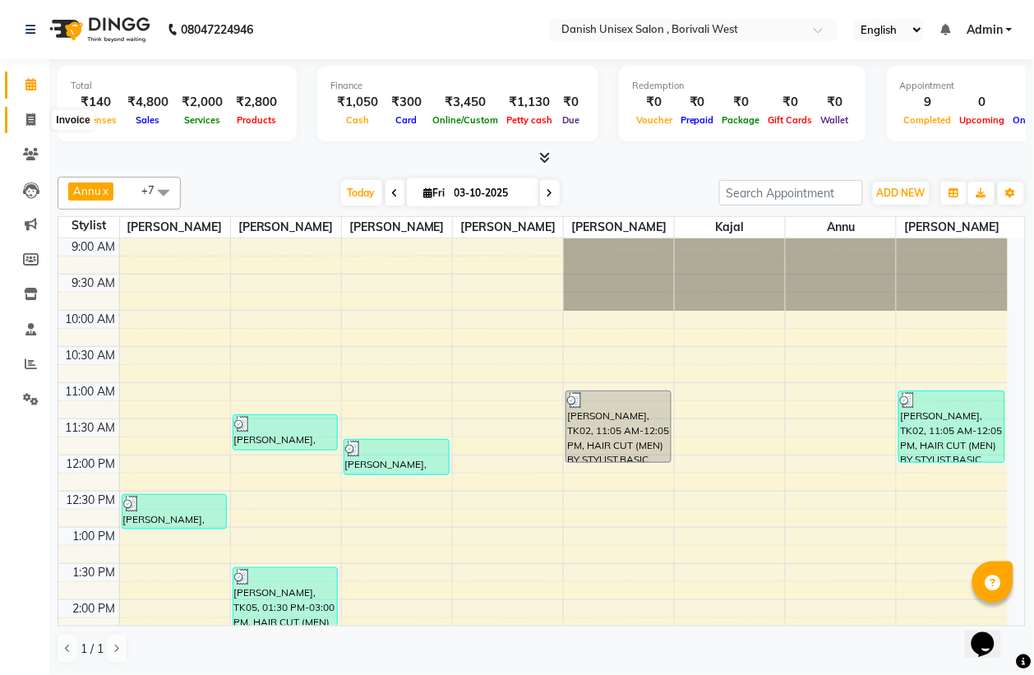
click at [31, 119] on icon at bounding box center [30, 119] width 9 height 12
select select "service"
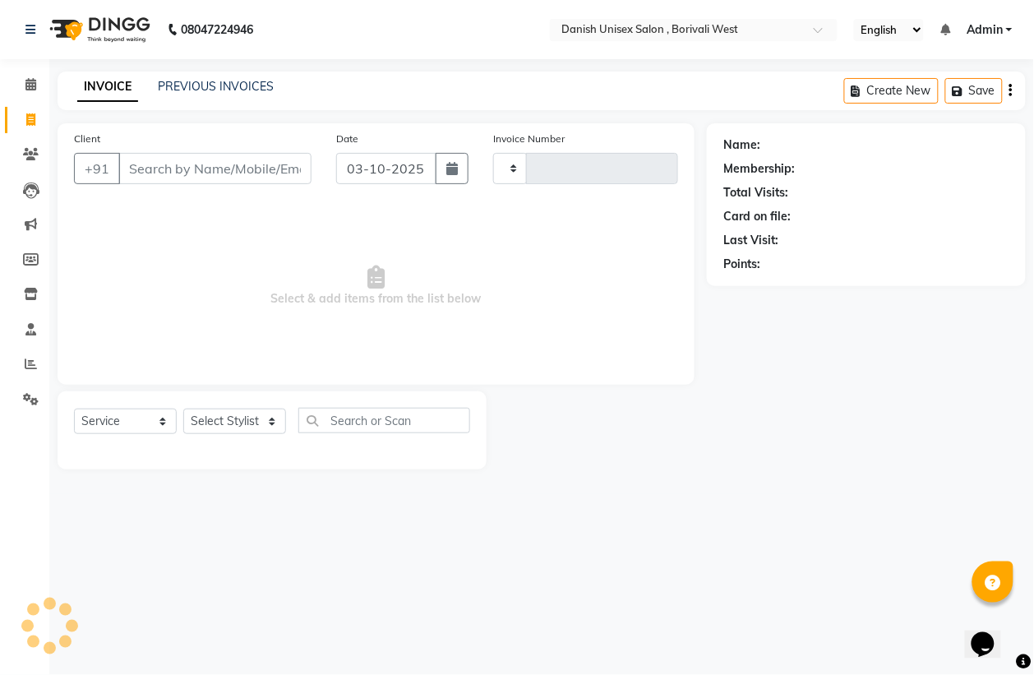
type input "3963"
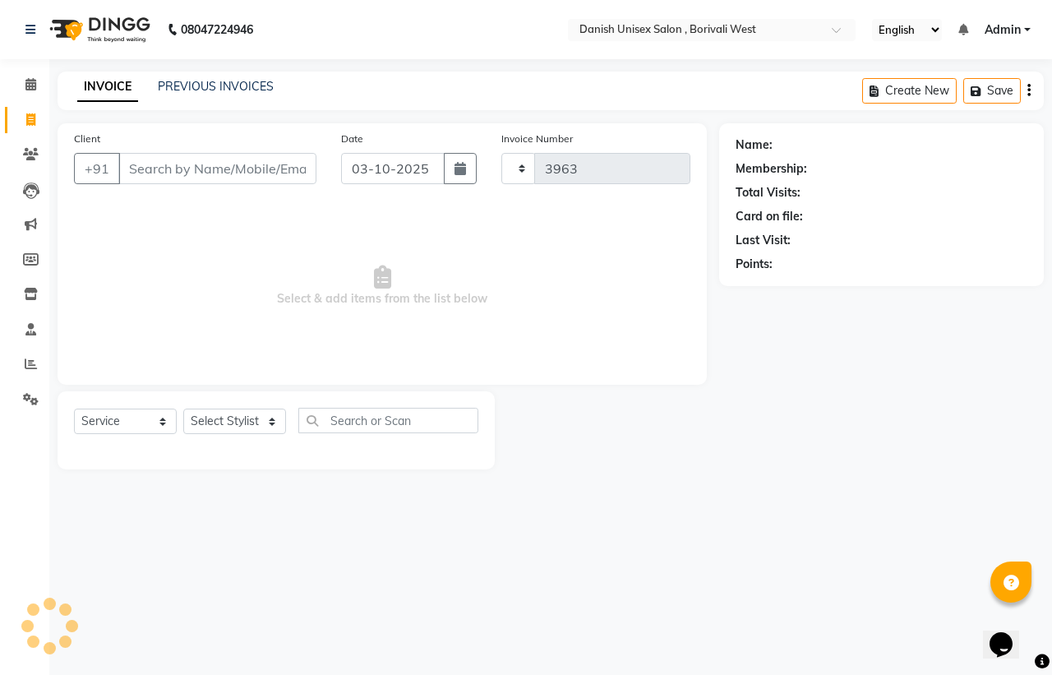
select select "6929"
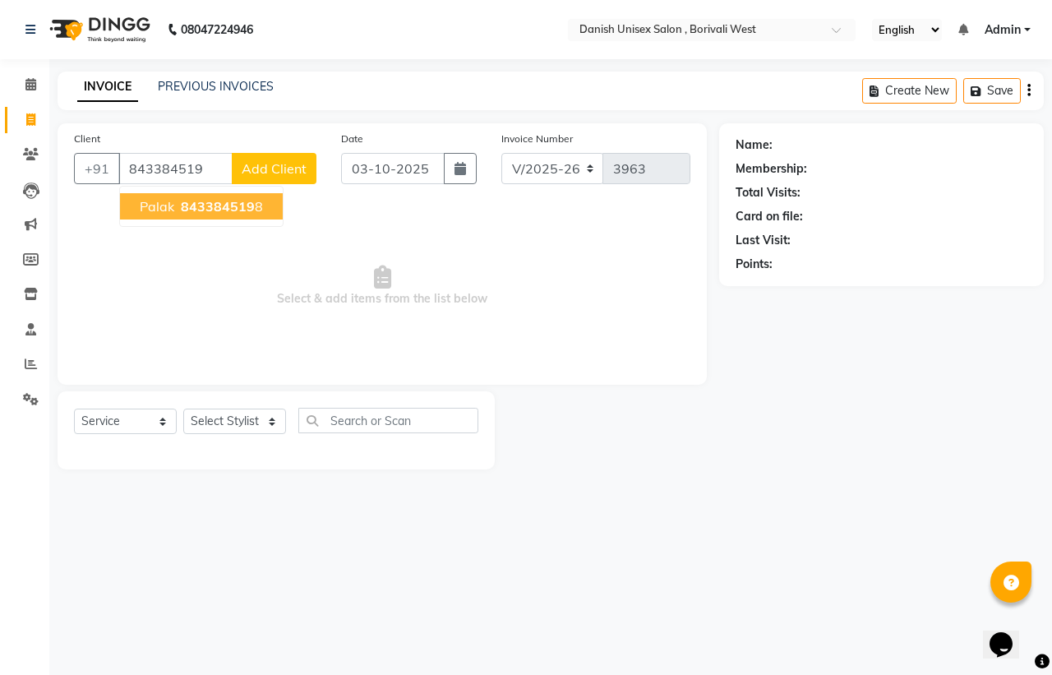
click at [196, 202] on span "843384519" at bounding box center [218, 206] width 74 height 16
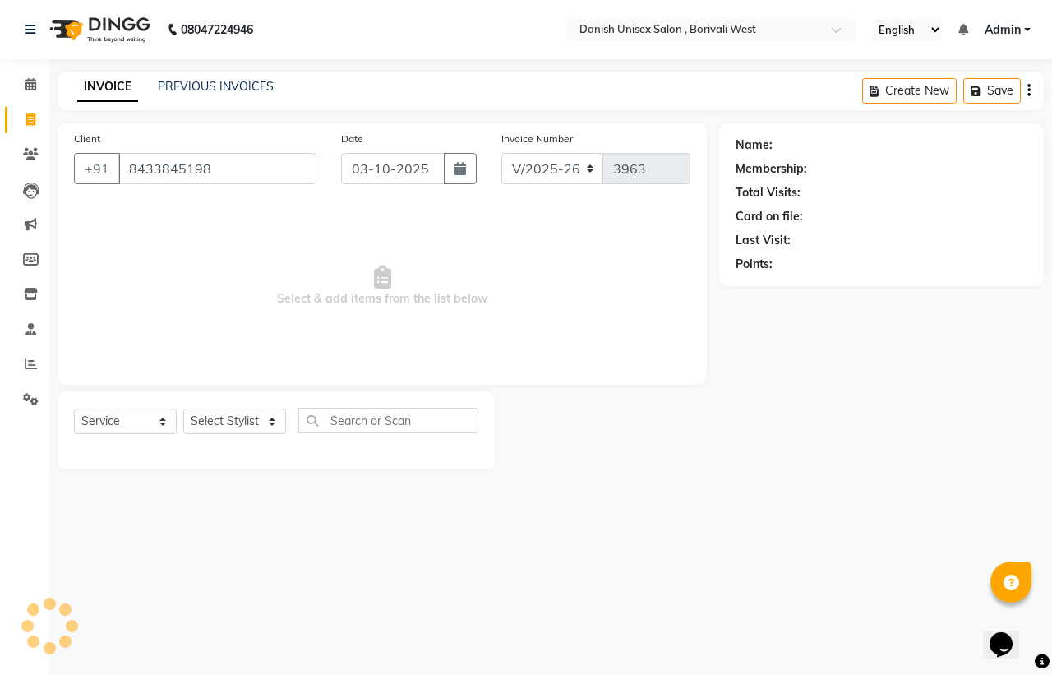
type input "8433845198"
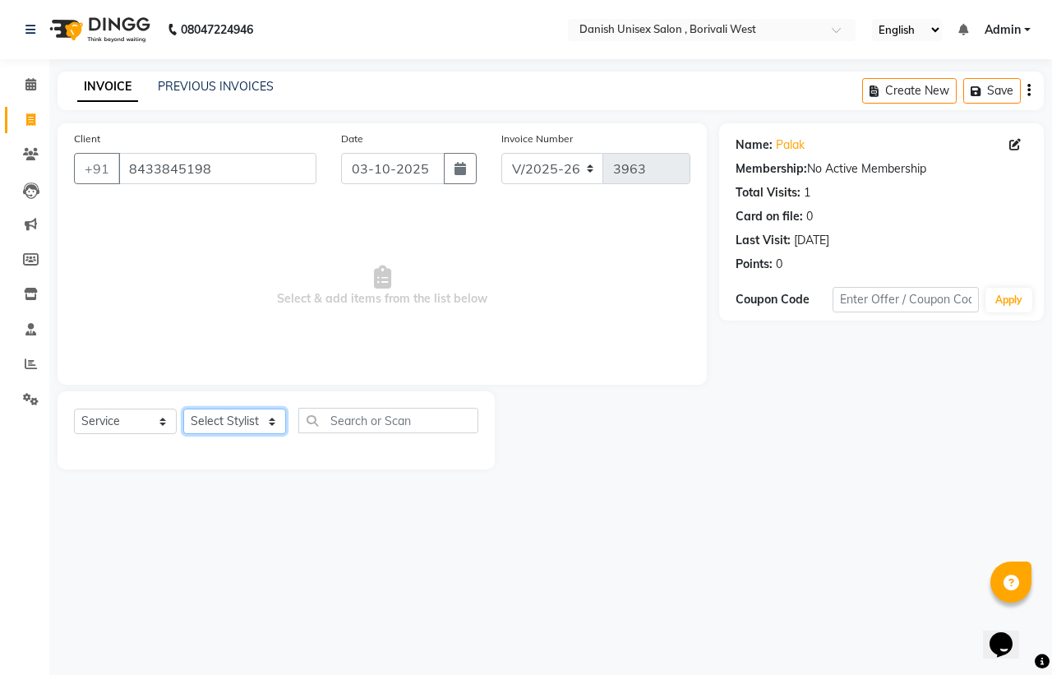
click at [245, 413] on select "Select Stylist [PERSON_NAME] [PERSON_NAME] kajal [PERSON_NAME] [PERSON_NAME] [P…" at bounding box center [234, 420] width 103 height 25
select select "57771"
click at [183, 408] on select "Select Stylist [PERSON_NAME] [PERSON_NAME] kajal [PERSON_NAME] [PERSON_NAME] [P…" at bounding box center [234, 420] width 103 height 25
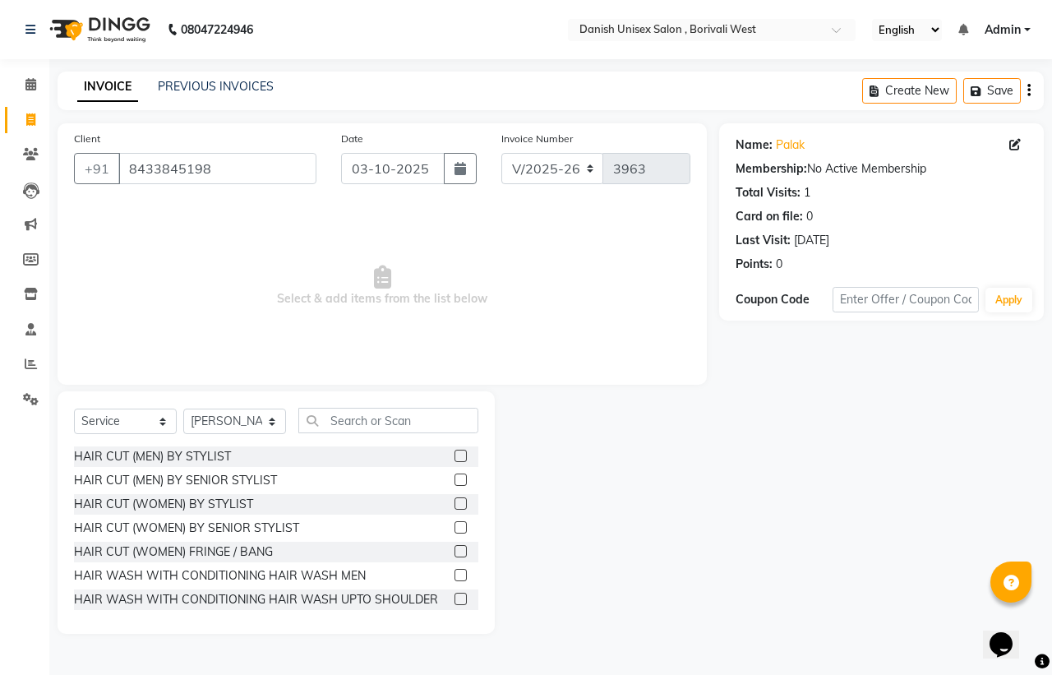
click at [454, 504] on label at bounding box center [460, 503] width 12 height 12
click at [454, 504] on input "checkbox" at bounding box center [459, 504] width 11 height 11
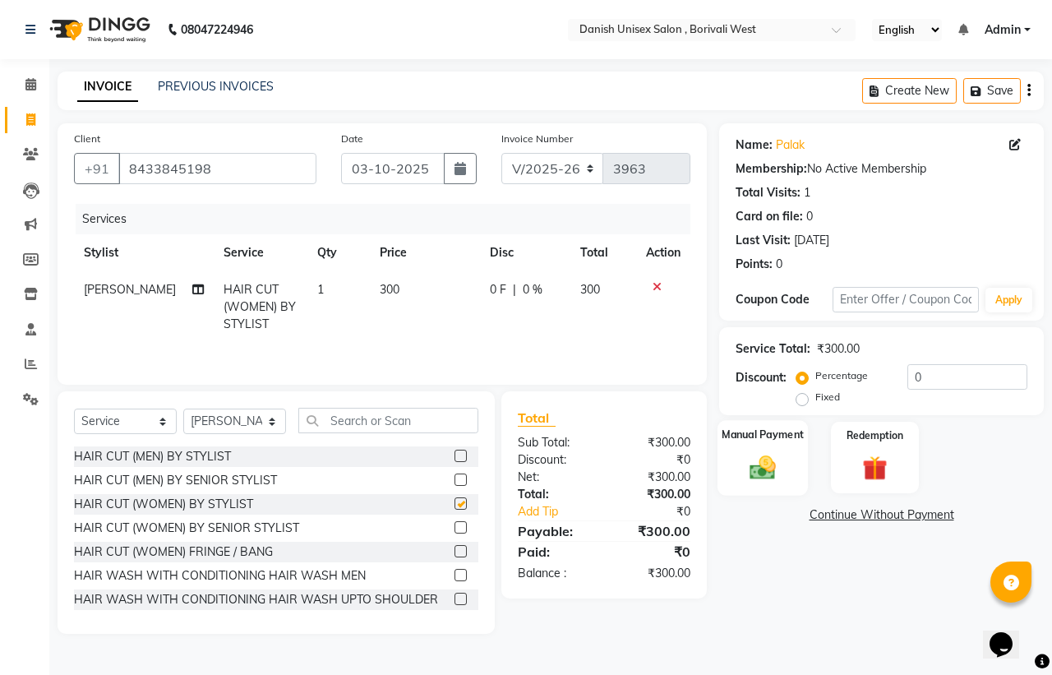
checkbox input "false"
click at [744, 463] on img at bounding box center [762, 467] width 43 height 30
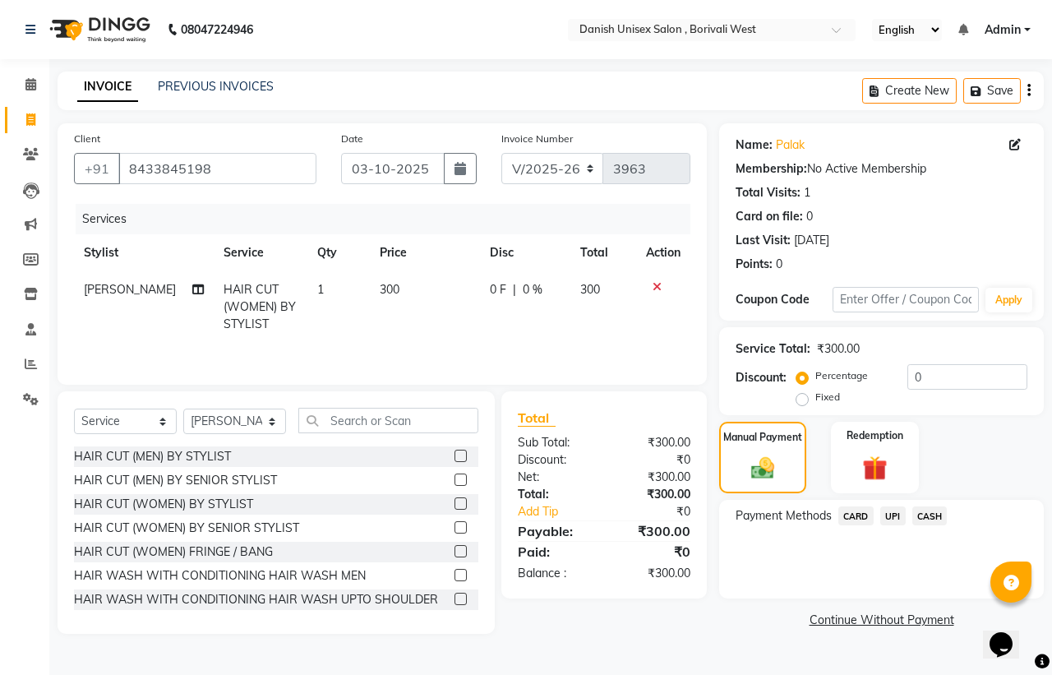
click at [931, 514] on span "CASH" at bounding box center [929, 515] width 35 height 19
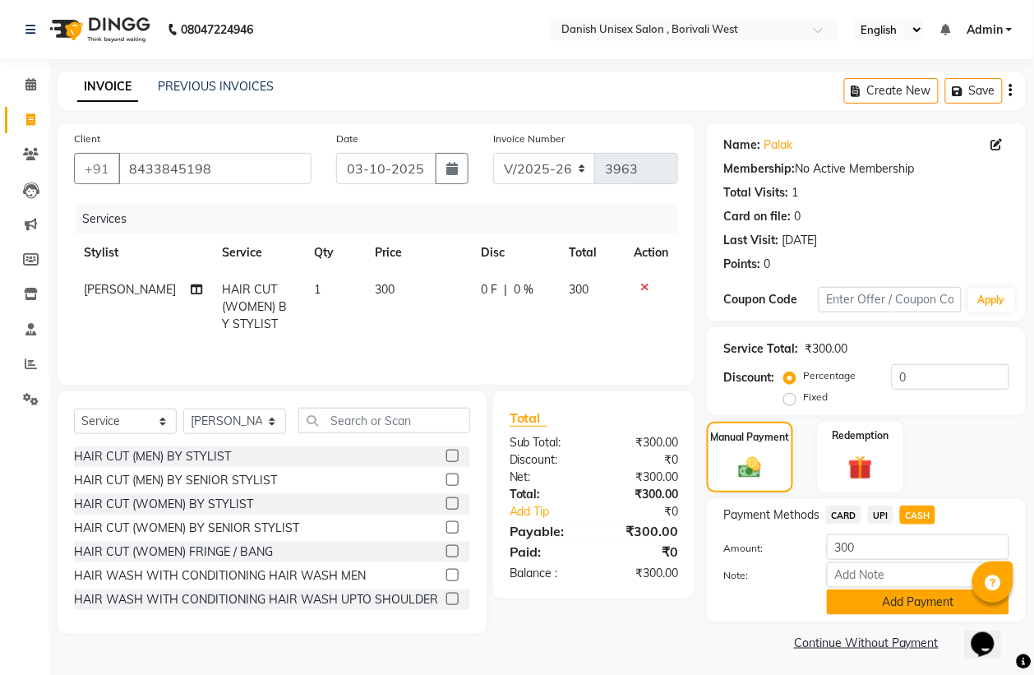
scroll to position [4, 0]
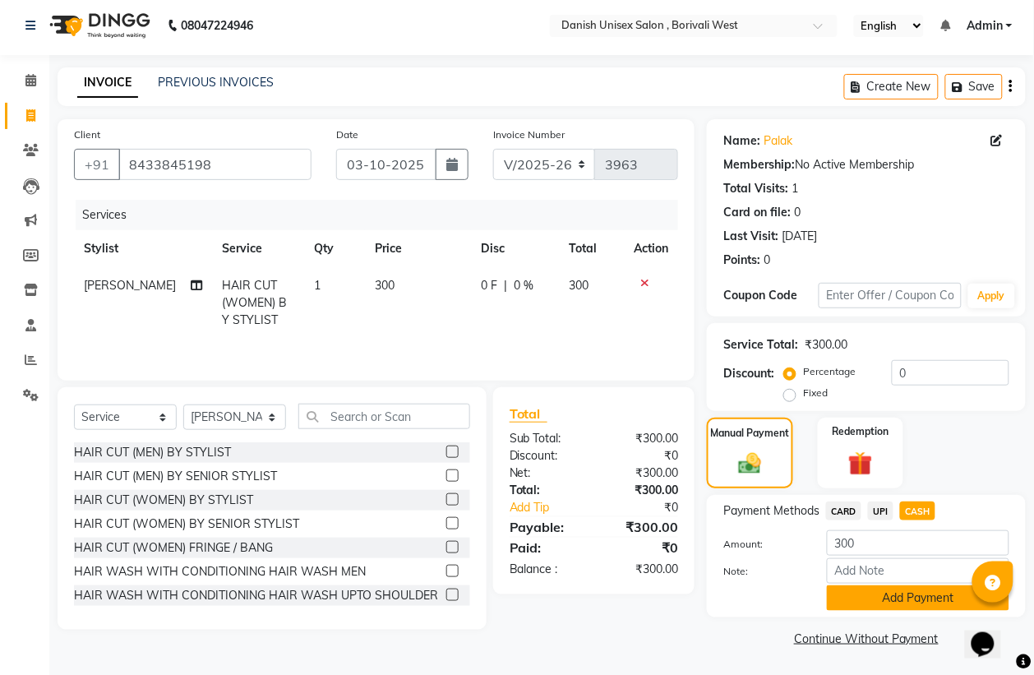
click at [929, 597] on button "Add Payment" at bounding box center [918, 597] width 182 height 25
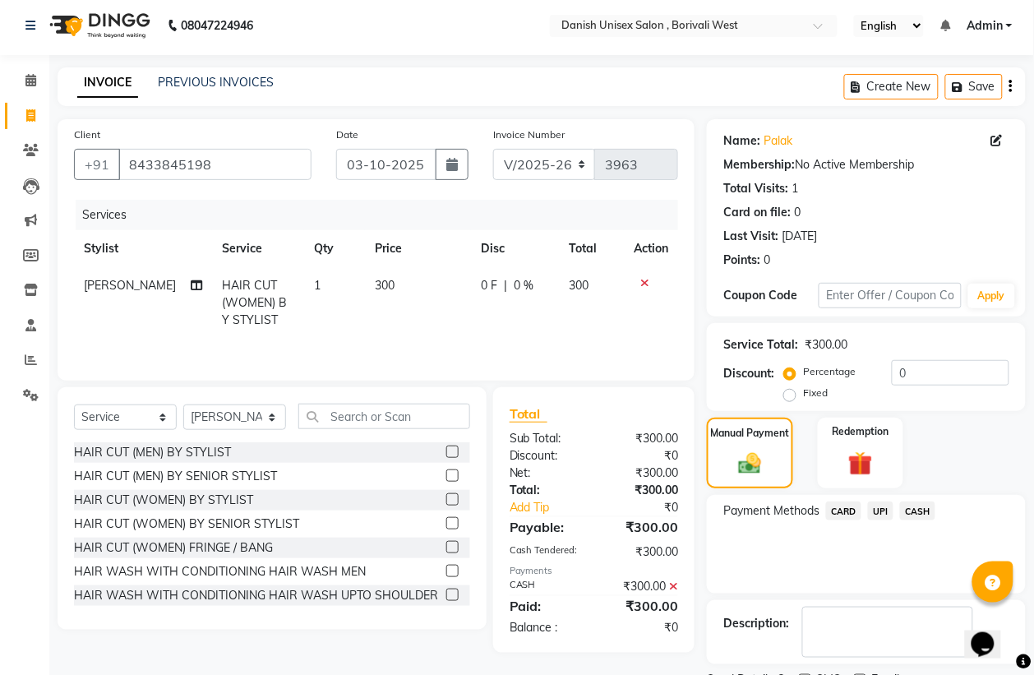
scroll to position [75, 0]
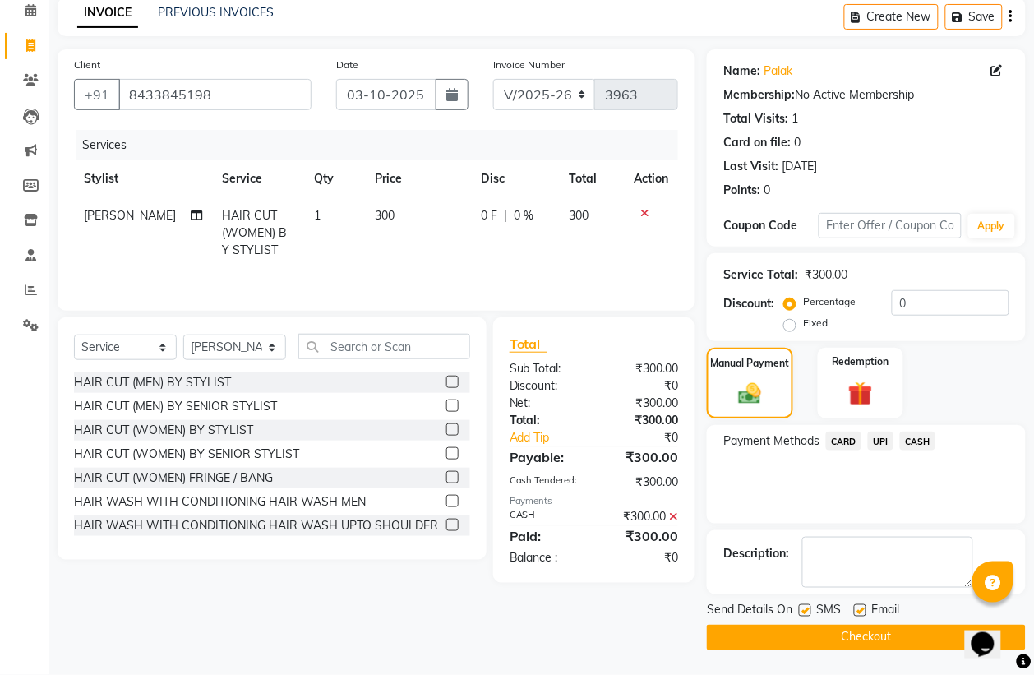
click at [921, 639] on button "Checkout" at bounding box center [866, 636] width 319 height 25
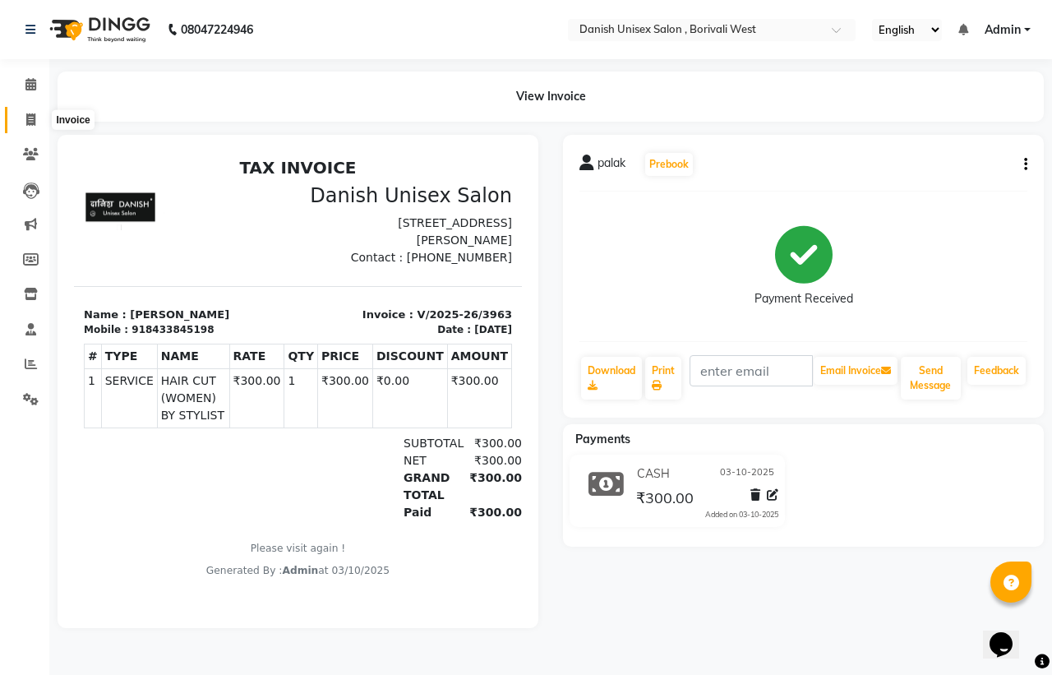
click at [34, 126] on span at bounding box center [30, 120] width 29 height 19
select select "service"
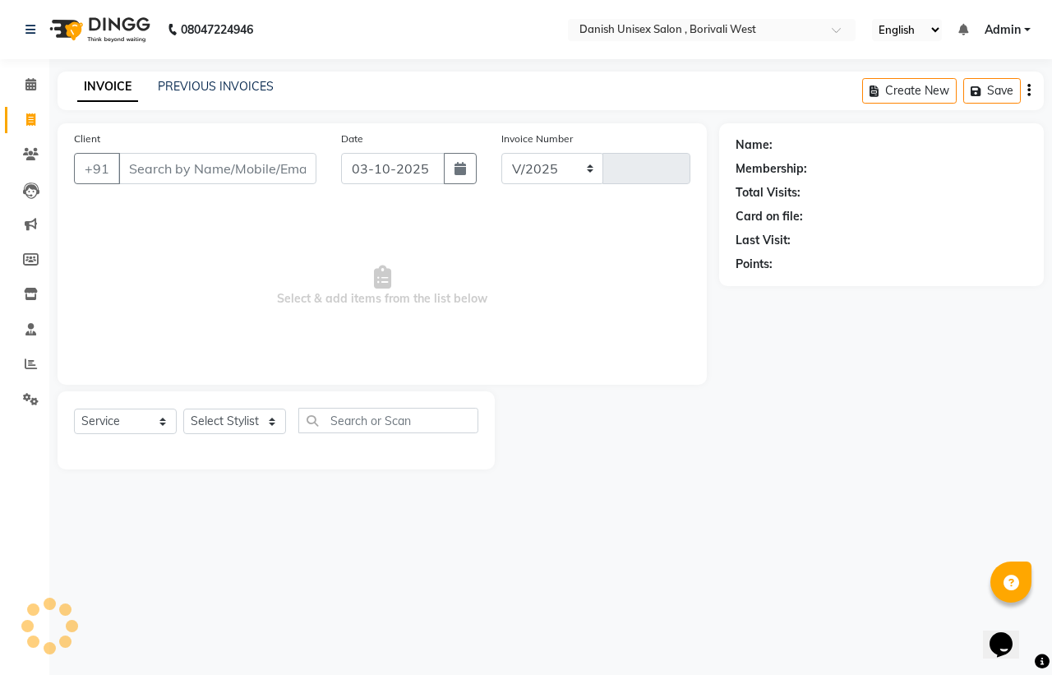
select select "6929"
type input "3964"
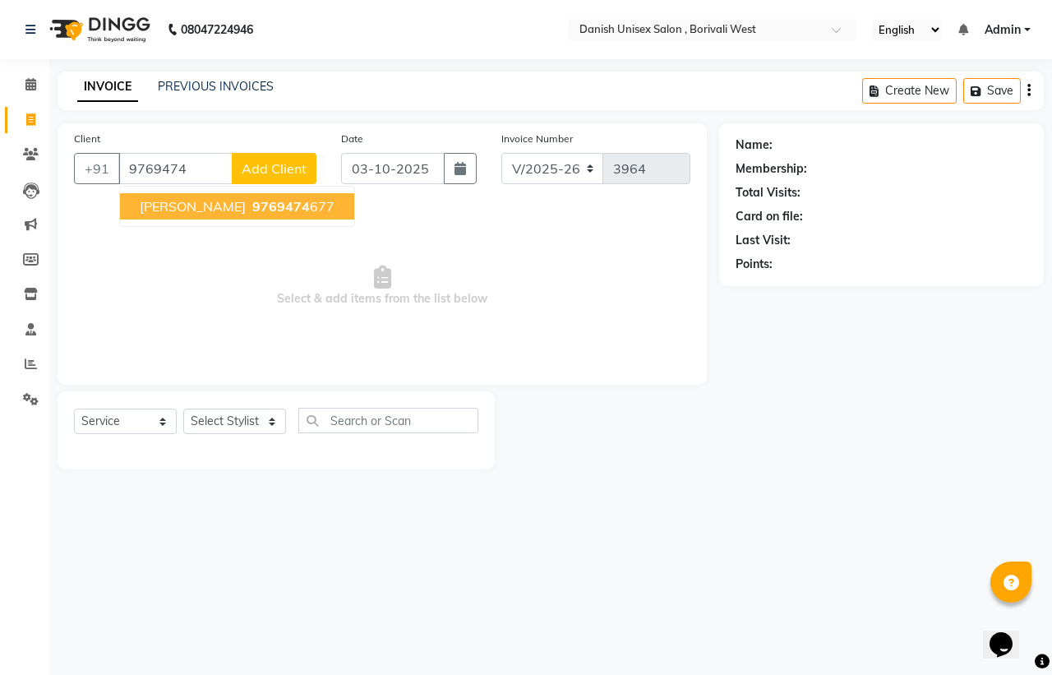
click at [282, 198] on span "9769474" at bounding box center [281, 206] width 58 height 16
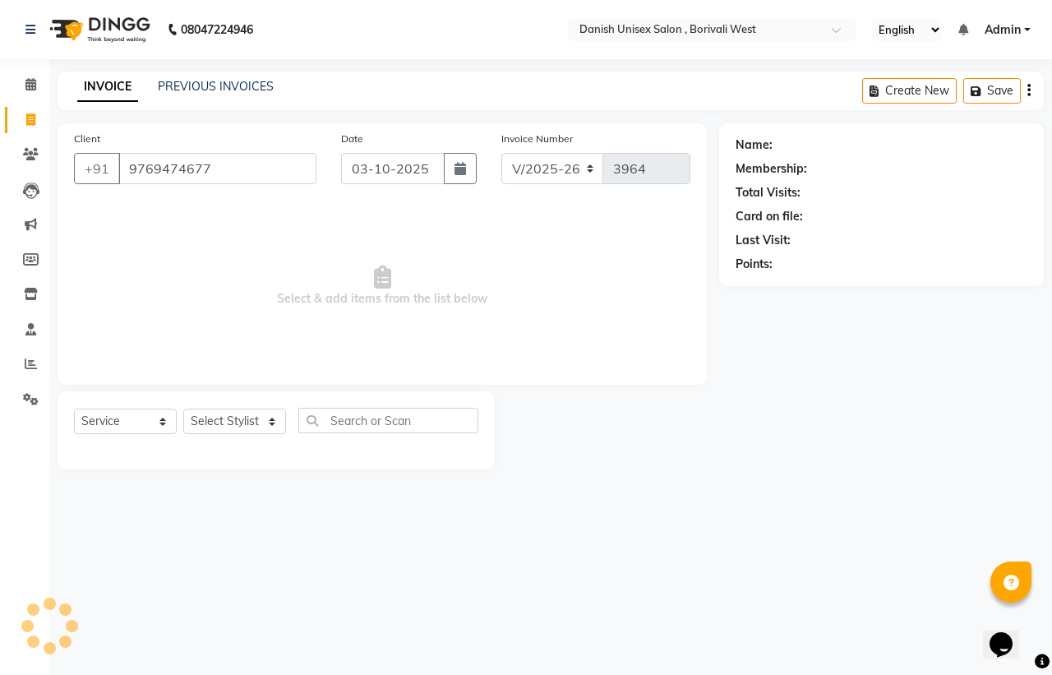
type input "9769474677"
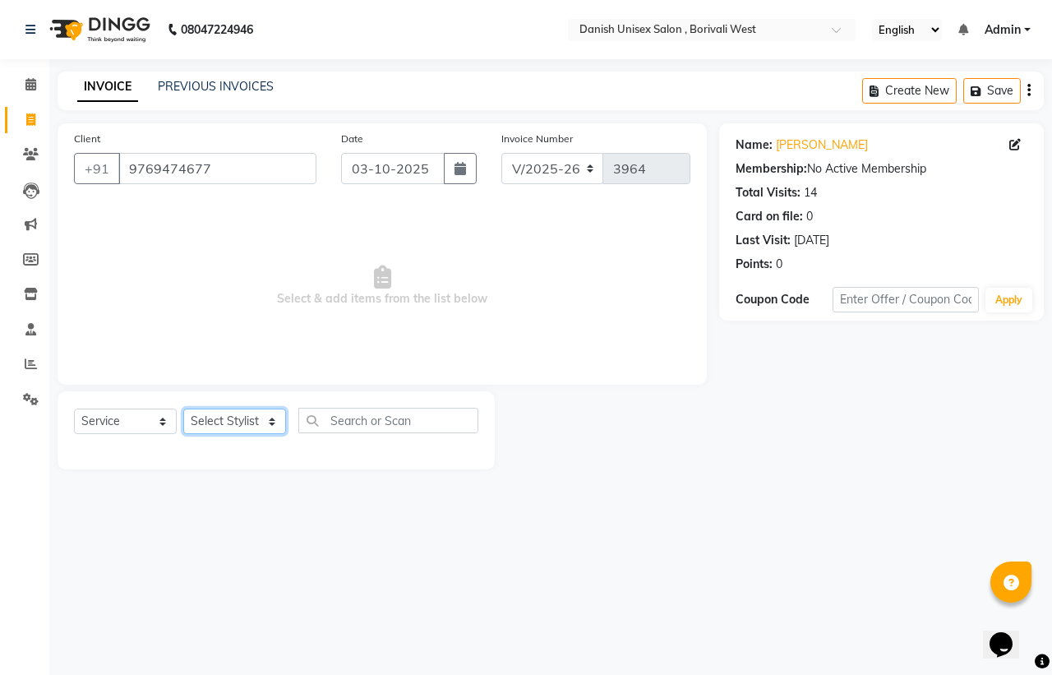
click at [231, 415] on select "Select Stylist [PERSON_NAME] [PERSON_NAME] kajal [PERSON_NAME] [PERSON_NAME] [P…" at bounding box center [234, 420] width 103 height 25
select select "93632"
click at [183, 408] on select "Select Stylist [PERSON_NAME] [PERSON_NAME] kajal [PERSON_NAME] [PERSON_NAME] [P…" at bounding box center [234, 420] width 103 height 25
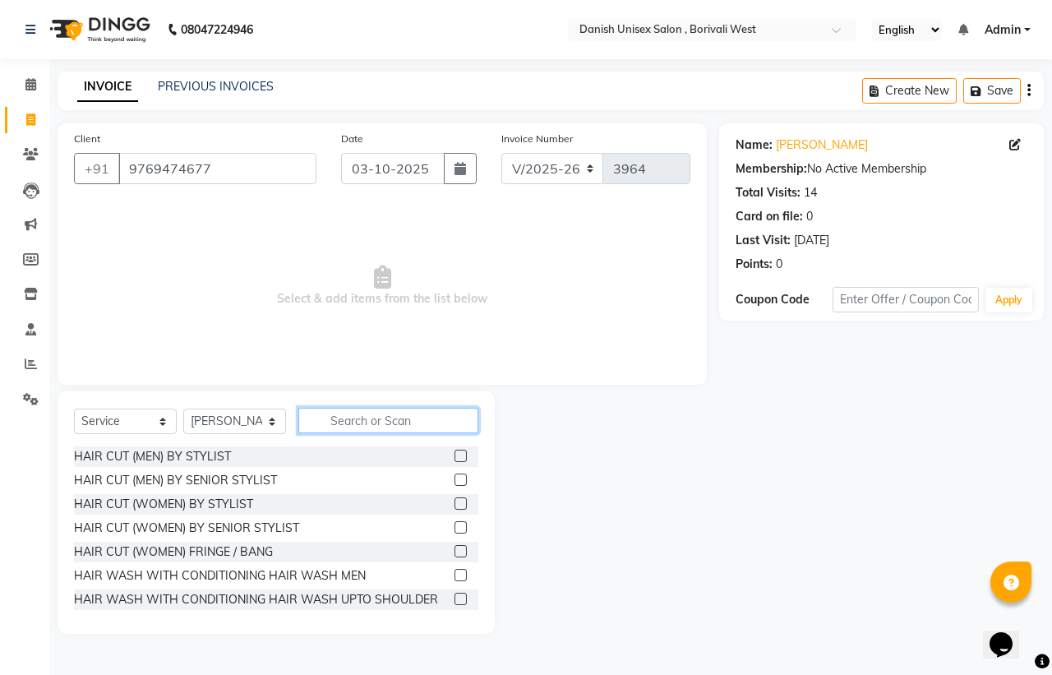
click at [400, 424] on input "text" at bounding box center [388, 420] width 180 height 25
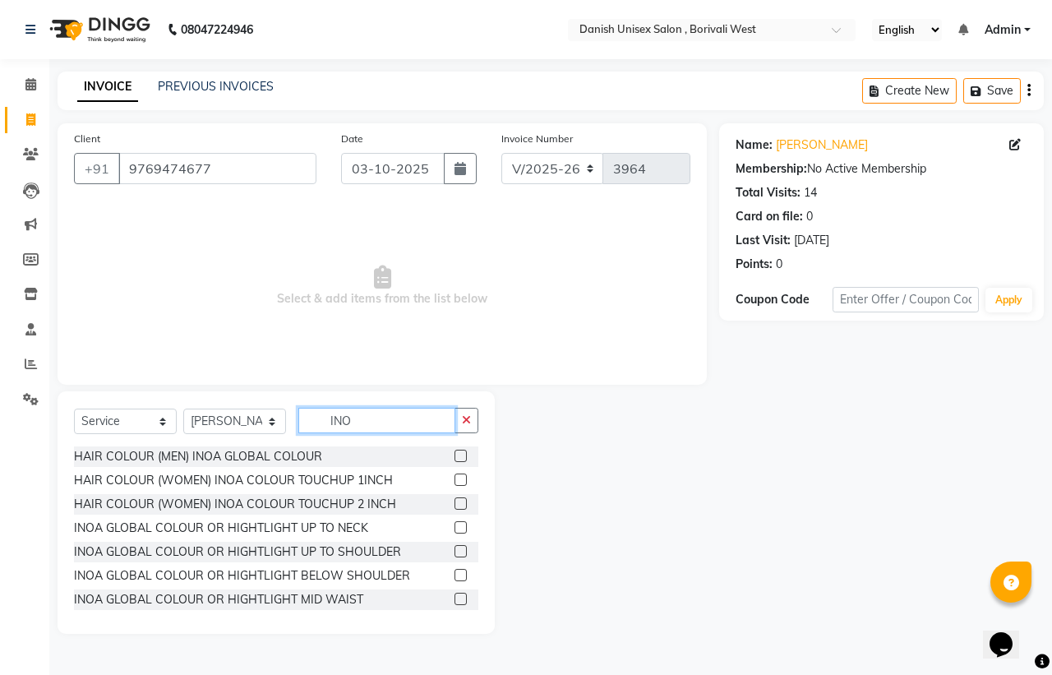
type input "INO"
click at [454, 481] on label at bounding box center [460, 479] width 12 height 12
click at [454, 481] on input "checkbox" at bounding box center [459, 480] width 11 height 11
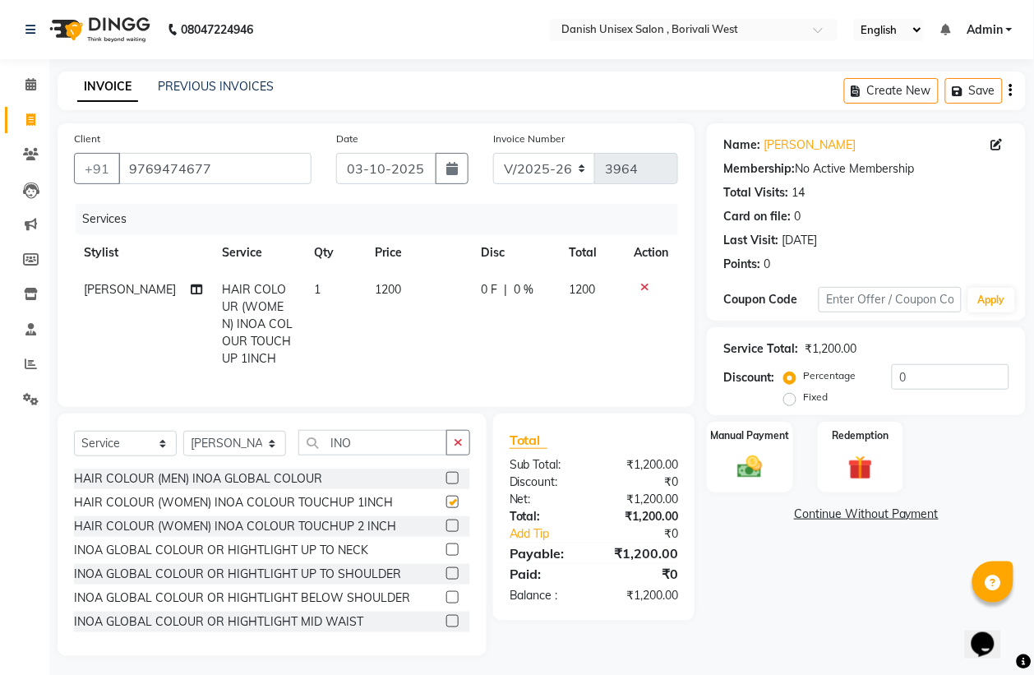
checkbox input "false"
click at [412, 455] on input "INO" at bounding box center [372, 442] width 149 height 25
type input "I"
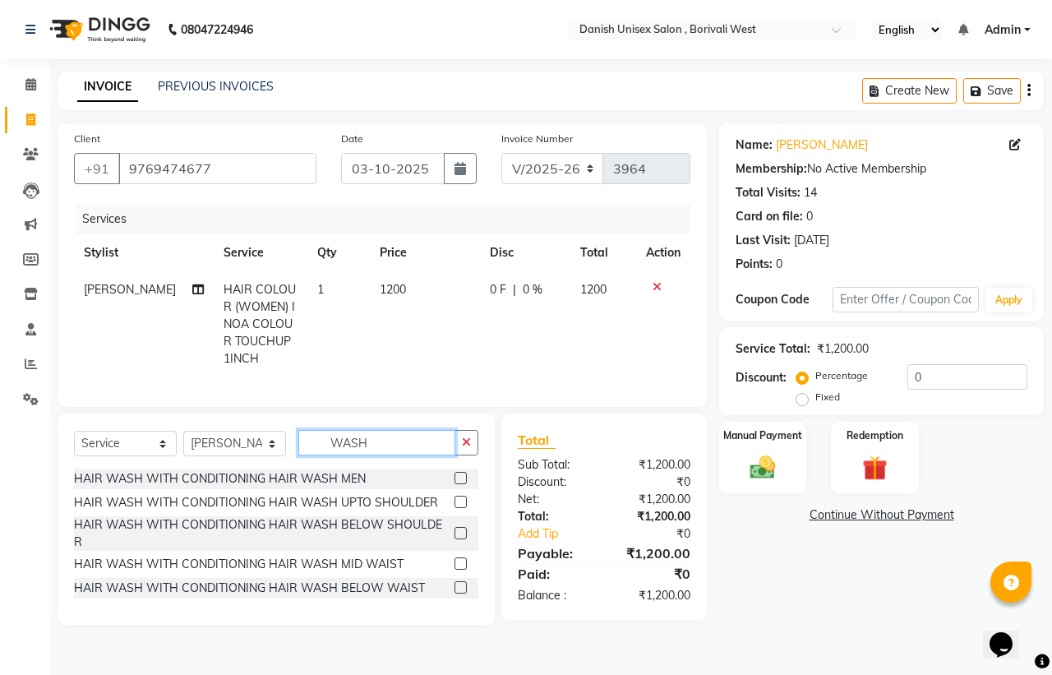
type input "WASH"
click at [458, 539] on label at bounding box center [460, 533] width 12 height 12
click at [458, 539] on input "checkbox" at bounding box center [459, 533] width 11 height 11
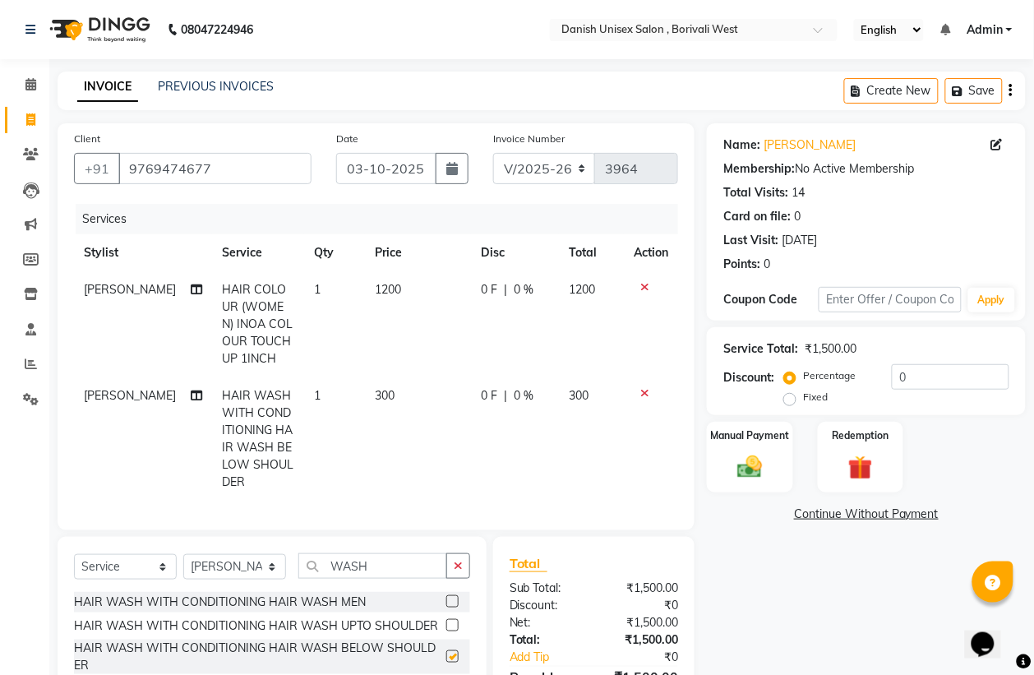
checkbox input "false"
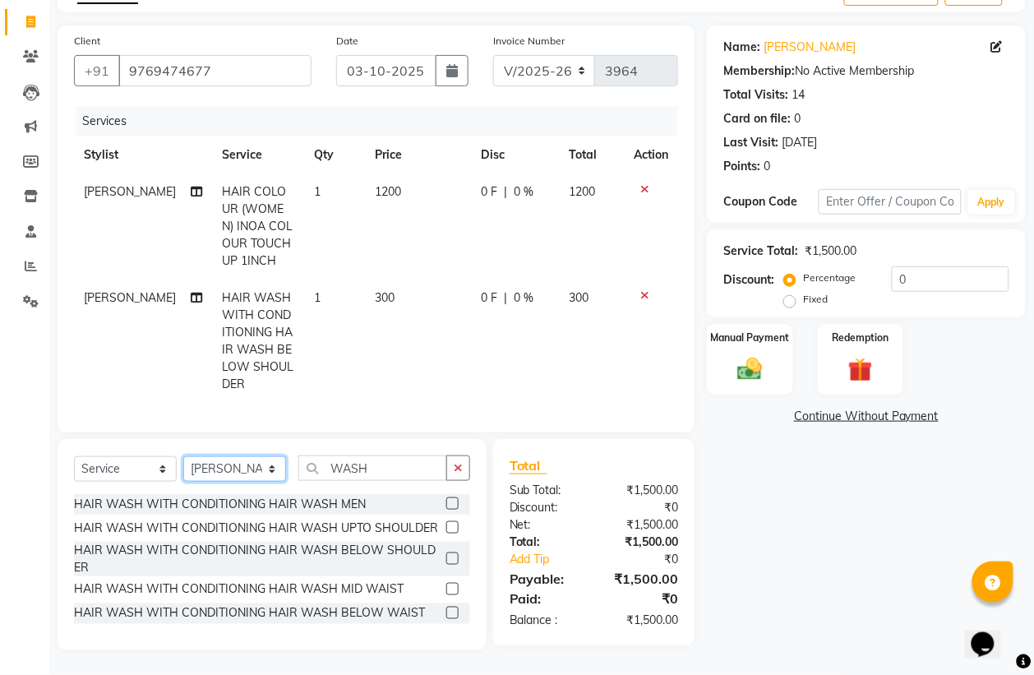
click at [246, 466] on select "Select Stylist [PERSON_NAME] [PERSON_NAME] kajal [PERSON_NAME] [PERSON_NAME] [P…" at bounding box center [234, 468] width 103 height 25
select select "54589"
click at [183, 456] on select "Select Stylist [PERSON_NAME] [PERSON_NAME] kajal [PERSON_NAME] [PERSON_NAME] [P…" at bounding box center [234, 468] width 103 height 25
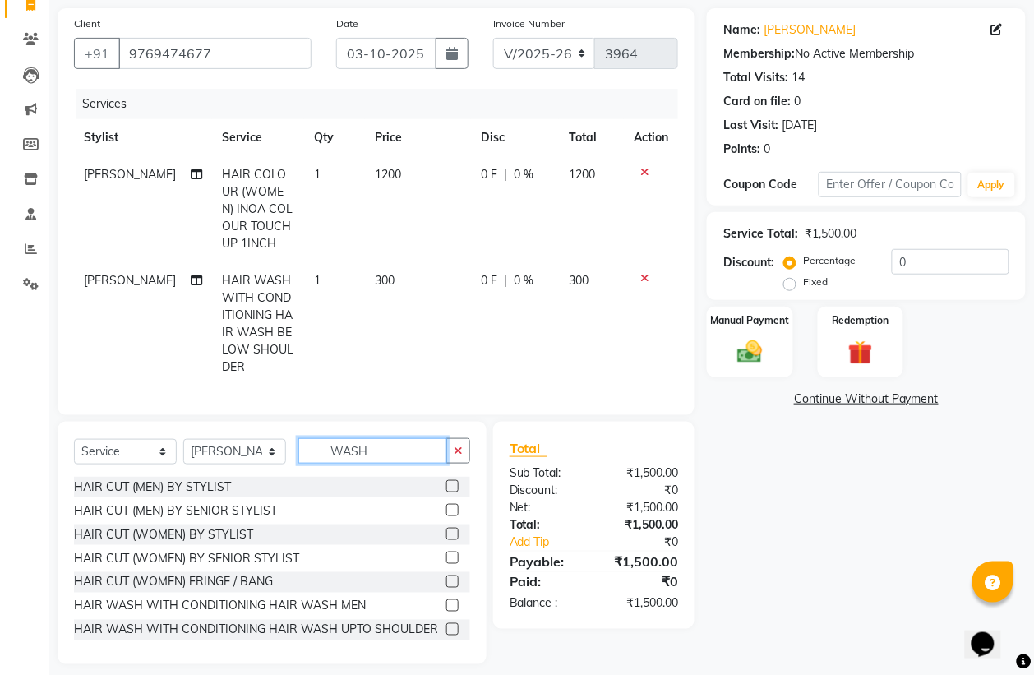
click at [407, 463] on input "WASH" at bounding box center [372, 450] width 149 height 25
type input "W"
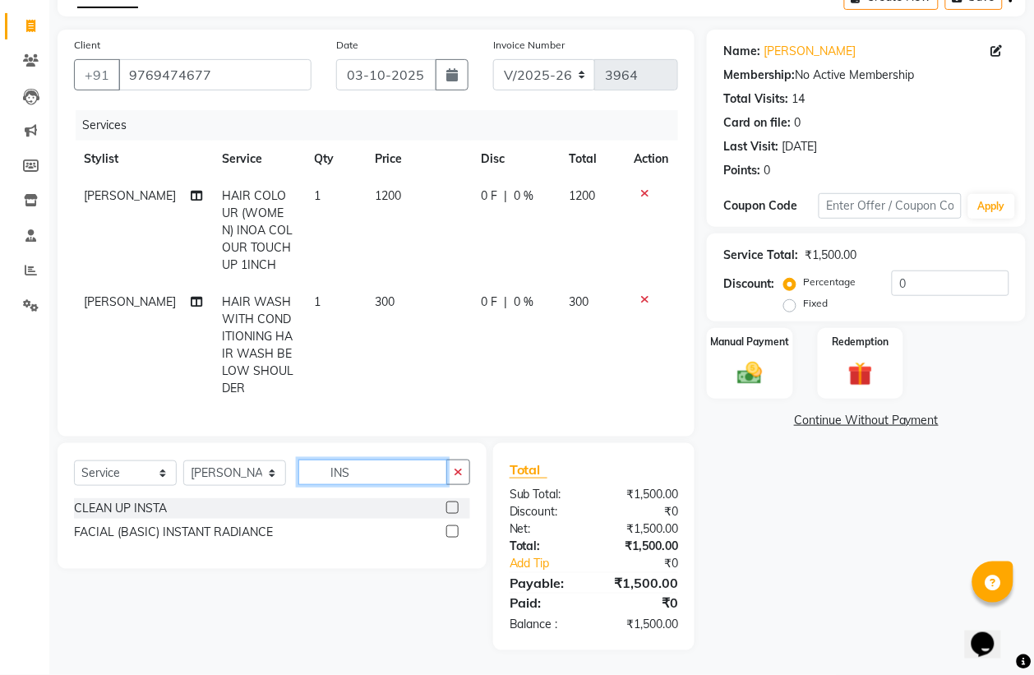
scroll to position [111, 0]
type input "INS"
click at [453, 505] on label at bounding box center [452, 507] width 12 height 12
click at [453, 505] on input "checkbox" at bounding box center [451, 508] width 11 height 11
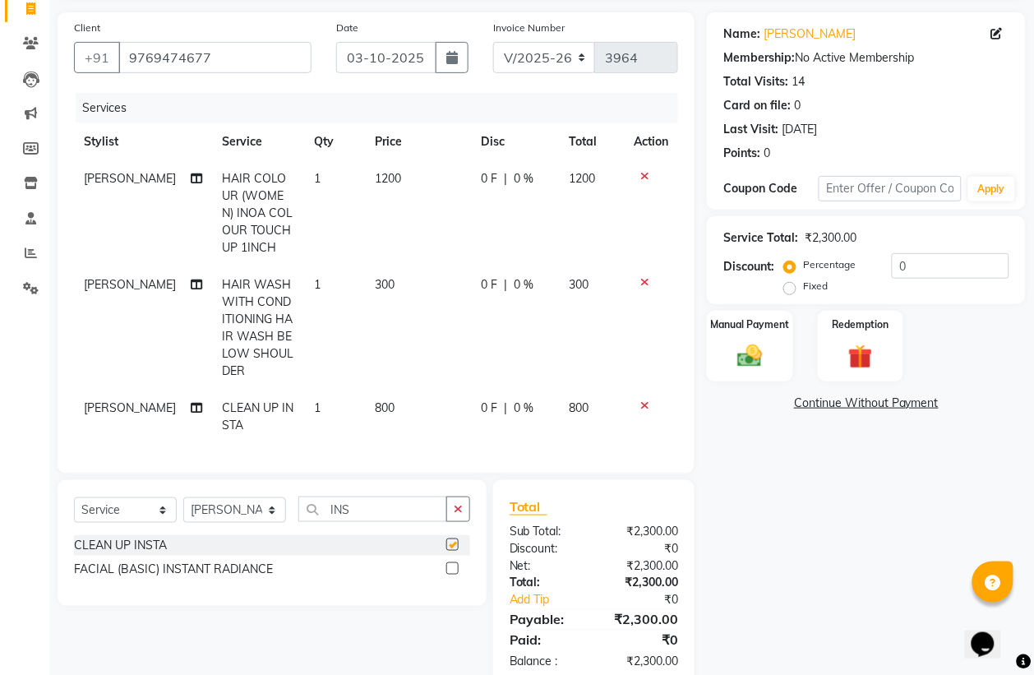
checkbox input "false"
click at [411, 522] on input "INS" at bounding box center [372, 508] width 149 height 25
type input "I"
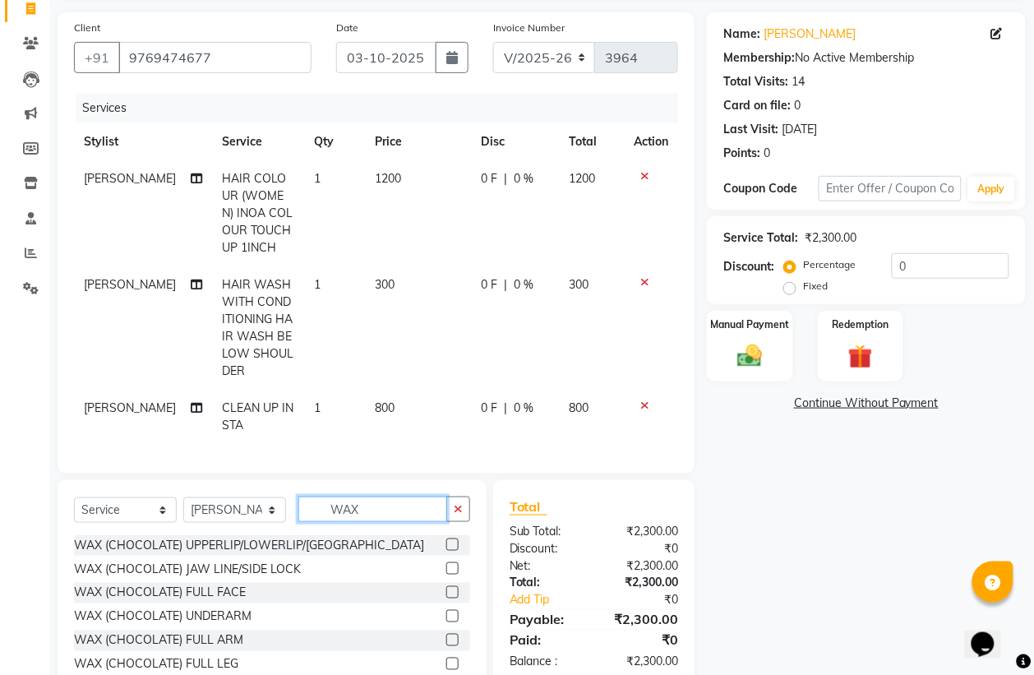
scroll to position [200, 0]
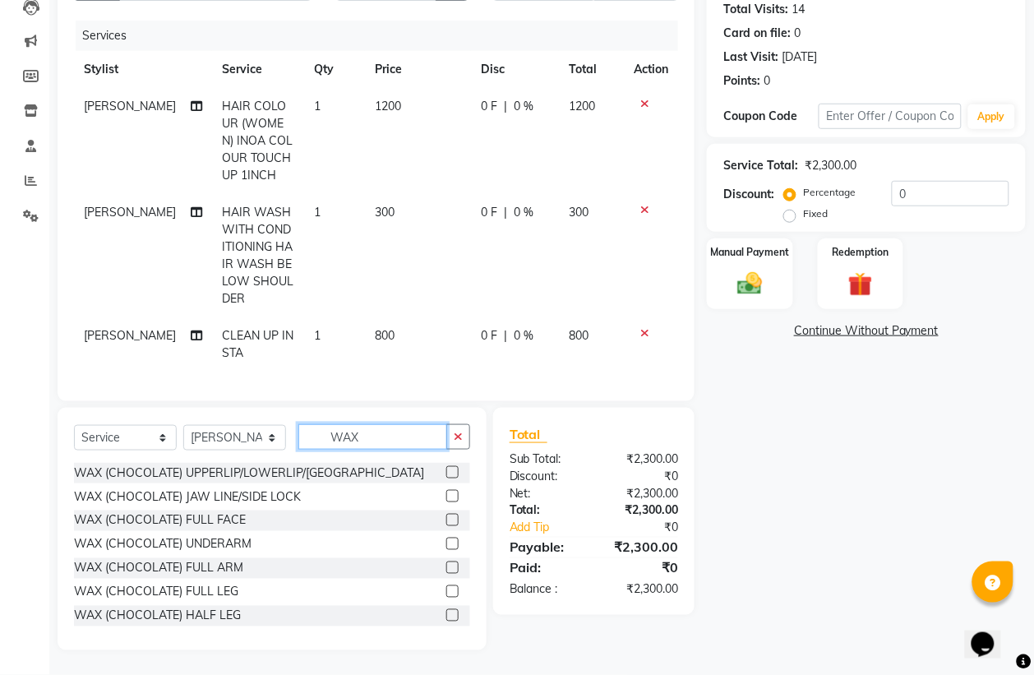
type input "WAX"
click at [446, 522] on label at bounding box center [452, 520] width 12 height 12
click at [446, 522] on input "checkbox" at bounding box center [451, 520] width 11 height 11
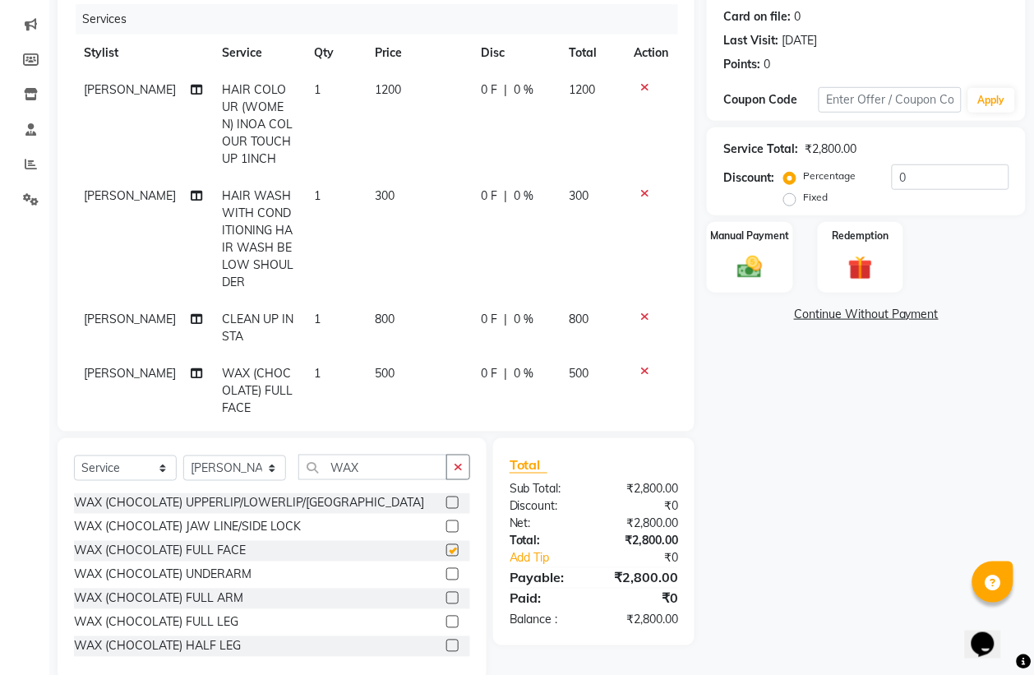
checkbox input "false"
click at [446, 597] on label at bounding box center [452, 598] width 12 height 12
click at [446, 597] on input "checkbox" at bounding box center [451, 598] width 11 height 11
checkbox input "false"
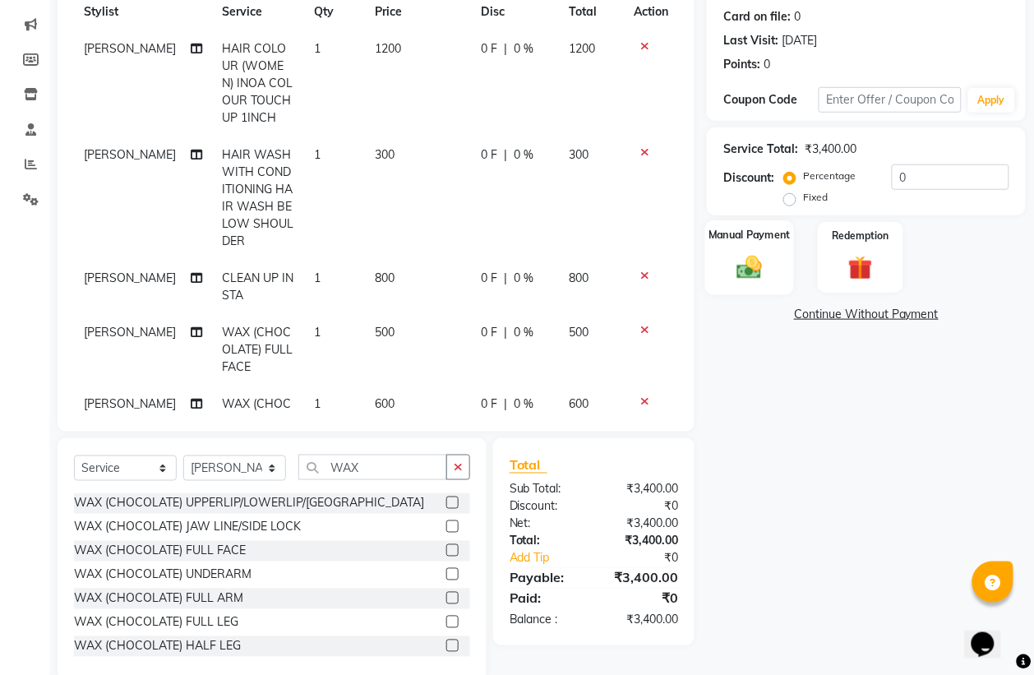
click at [723, 253] on div "Manual Payment" at bounding box center [750, 257] width 90 height 74
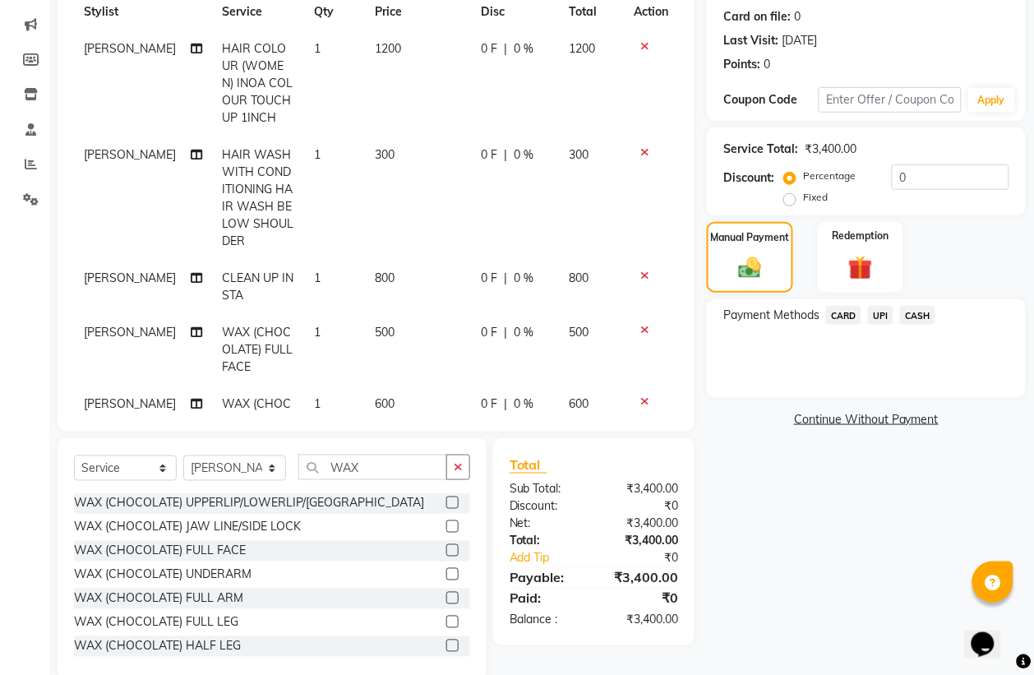
click at [885, 311] on span "UPI" at bounding box center [880, 315] width 25 height 19
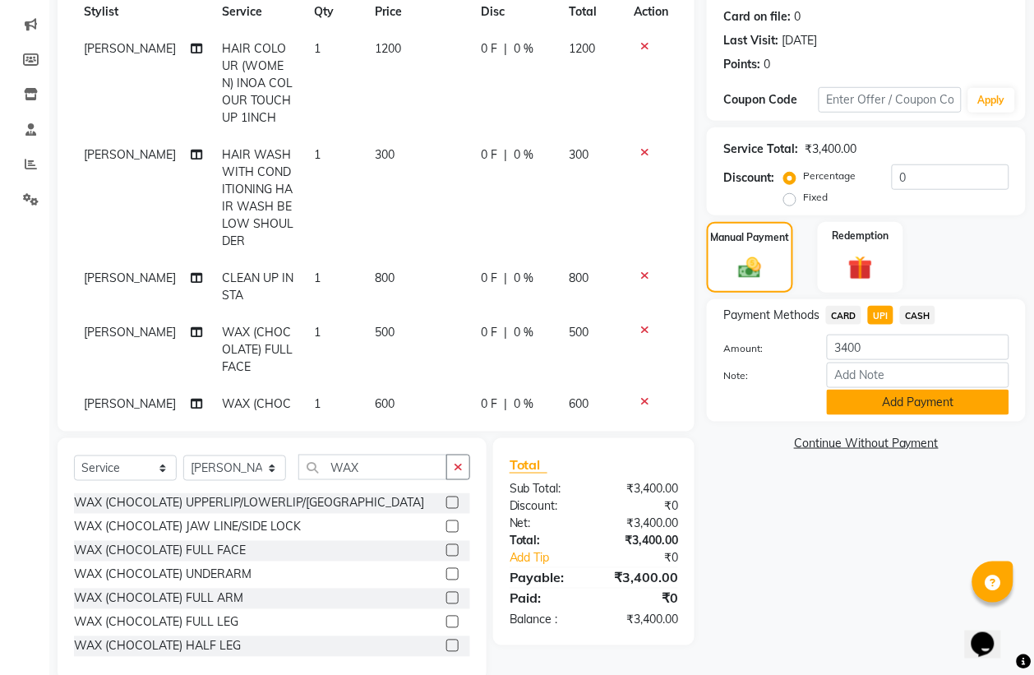
click at [887, 407] on button "Add Payment" at bounding box center [918, 401] width 182 height 25
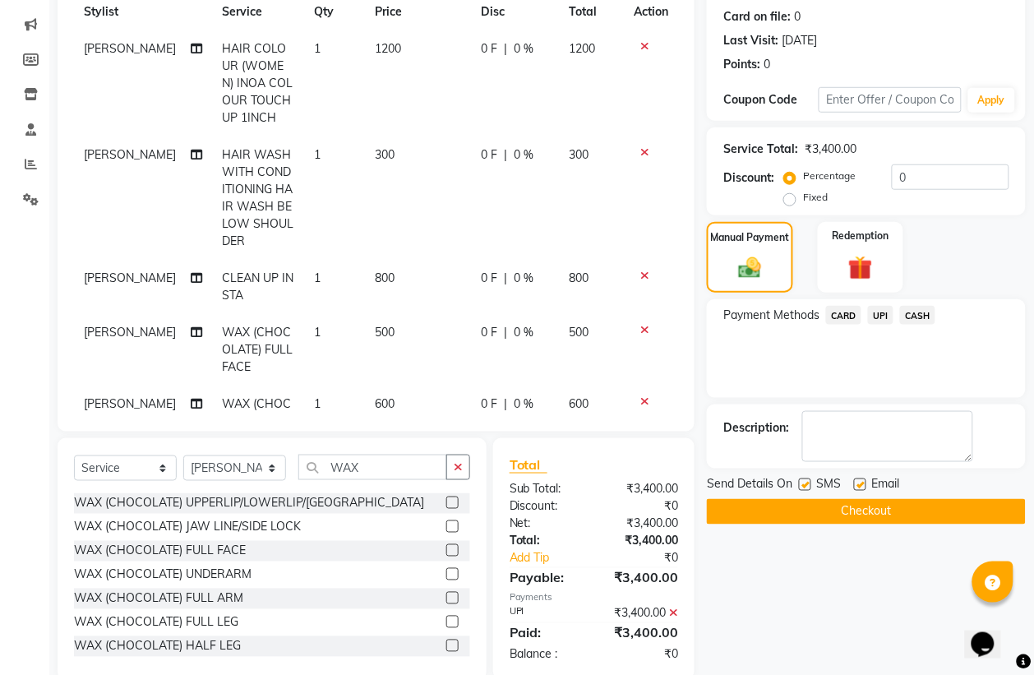
click at [928, 515] on button "Checkout" at bounding box center [866, 511] width 319 height 25
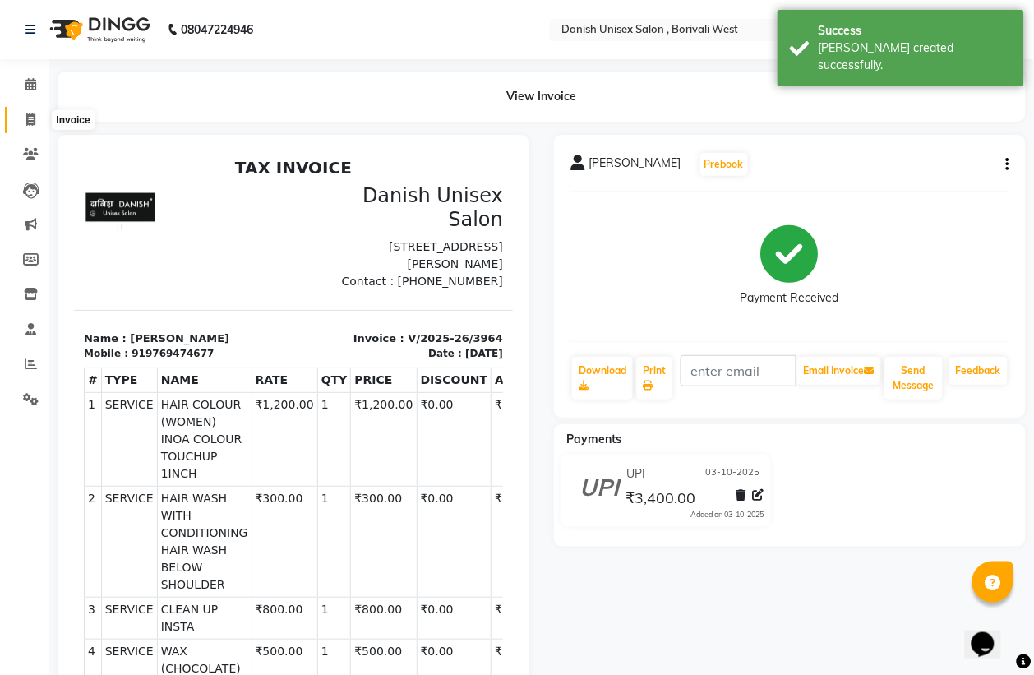
click at [34, 119] on icon at bounding box center [30, 119] width 9 height 12
select select "service"
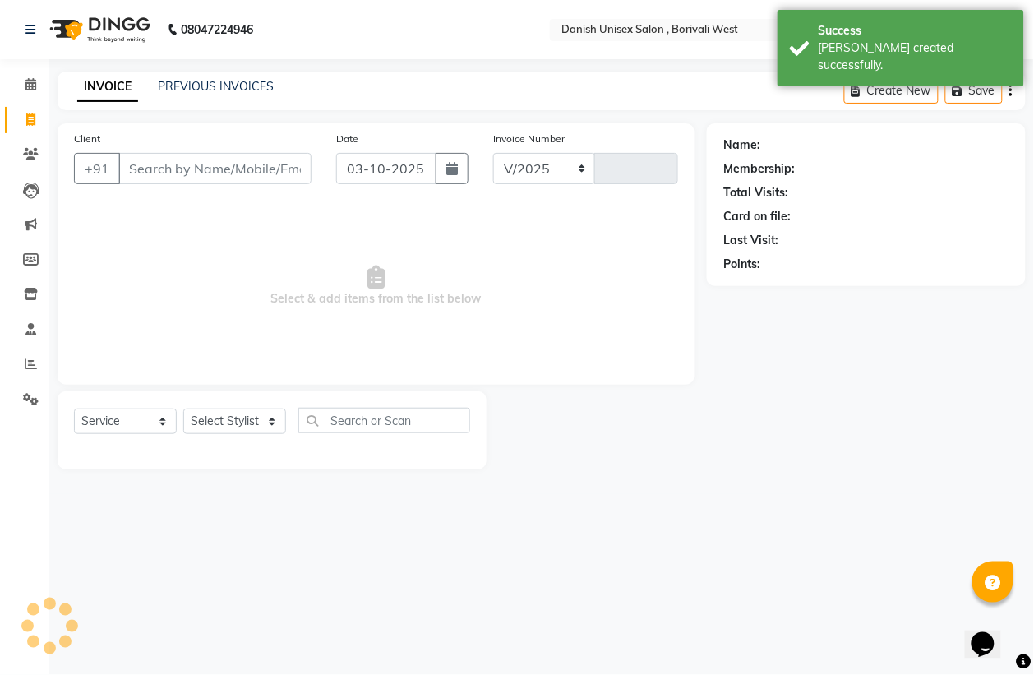
select select "6929"
type input "3965"
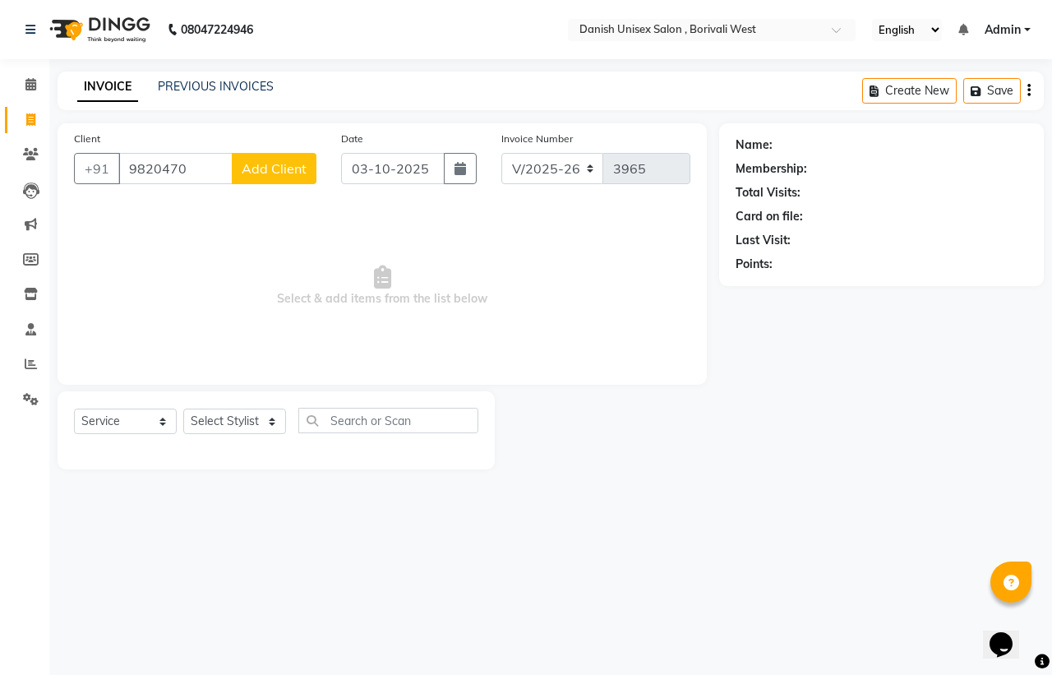
click at [218, 168] on input "9820470" at bounding box center [175, 168] width 114 height 31
type input "9820470809"
click at [276, 174] on span "Add Client" at bounding box center [274, 168] width 65 height 16
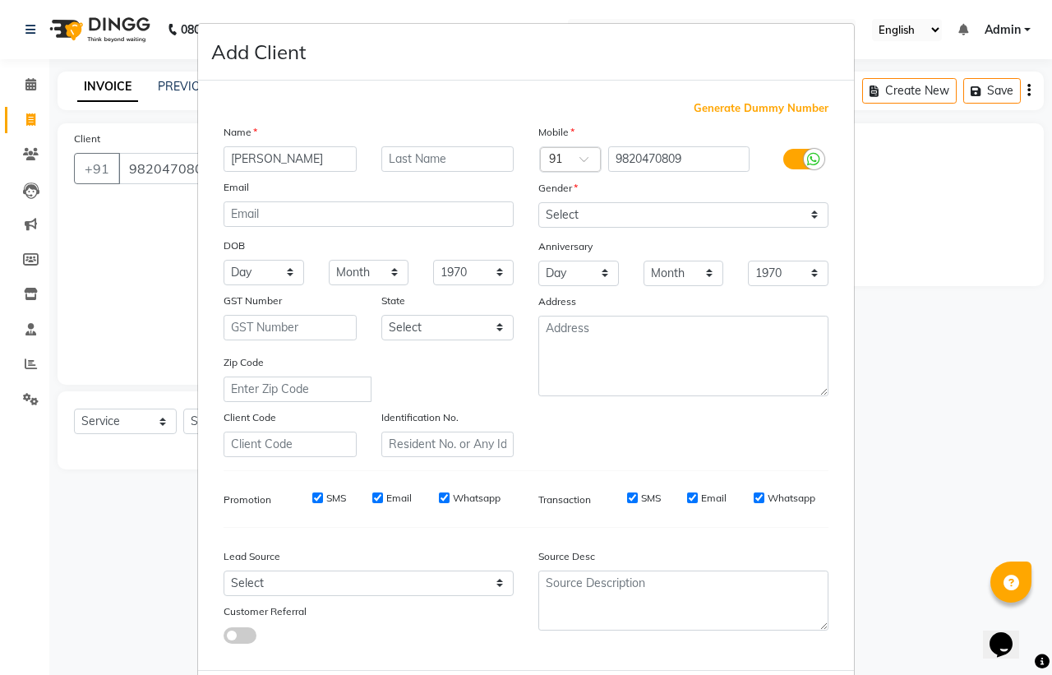
click at [325, 169] on input "[PERSON_NAME]" at bounding box center [289, 158] width 133 height 25
type input "j"
type input "[PERSON_NAME]"
click at [578, 211] on select "Select [DEMOGRAPHIC_DATA] [DEMOGRAPHIC_DATA] Other Prefer Not To Say" at bounding box center [683, 214] width 290 height 25
select select "[DEMOGRAPHIC_DATA]"
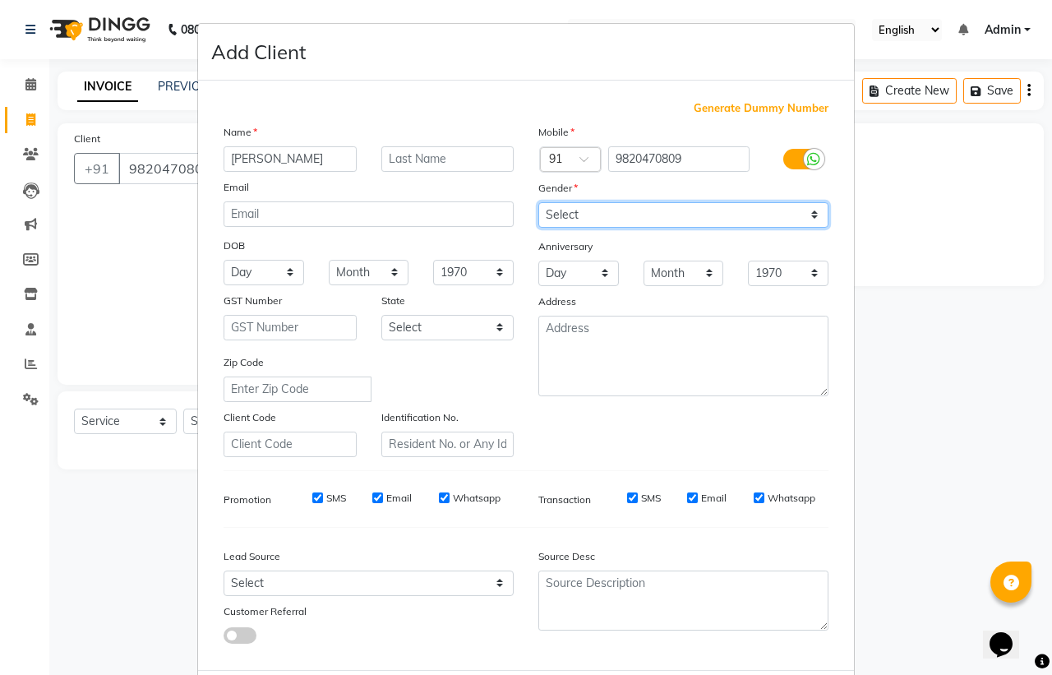
click at [538, 202] on select "Select [DEMOGRAPHIC_DATA] [DEMOGRAPHIC_DATA] Other Prefer Not To Say" at bounding box center [683, 214] width 290 height 25
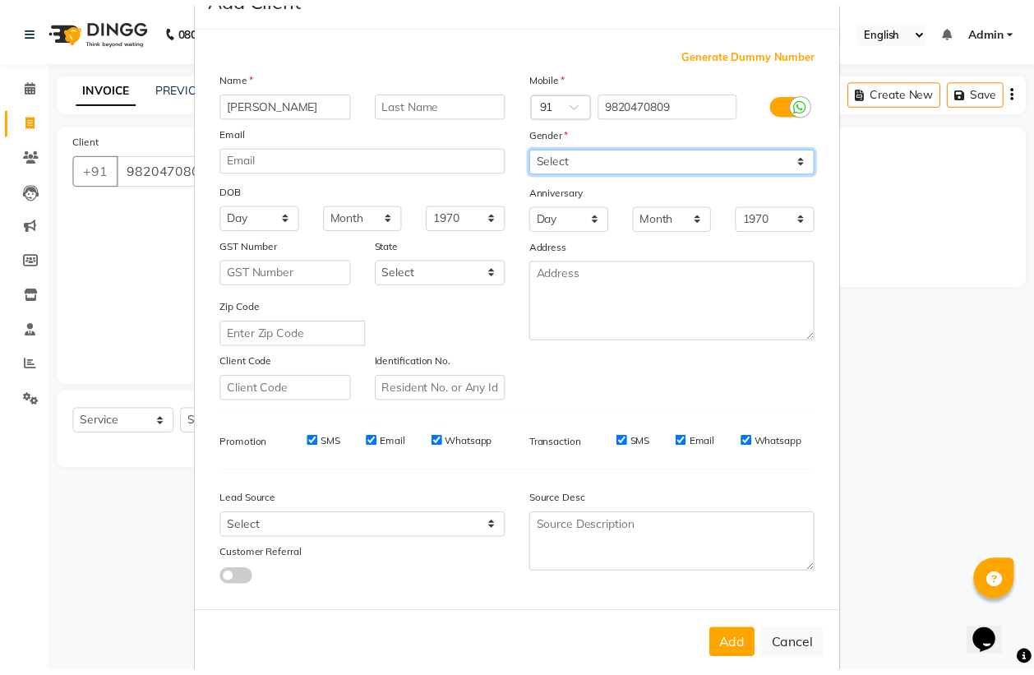
scroll to position [78, 0]
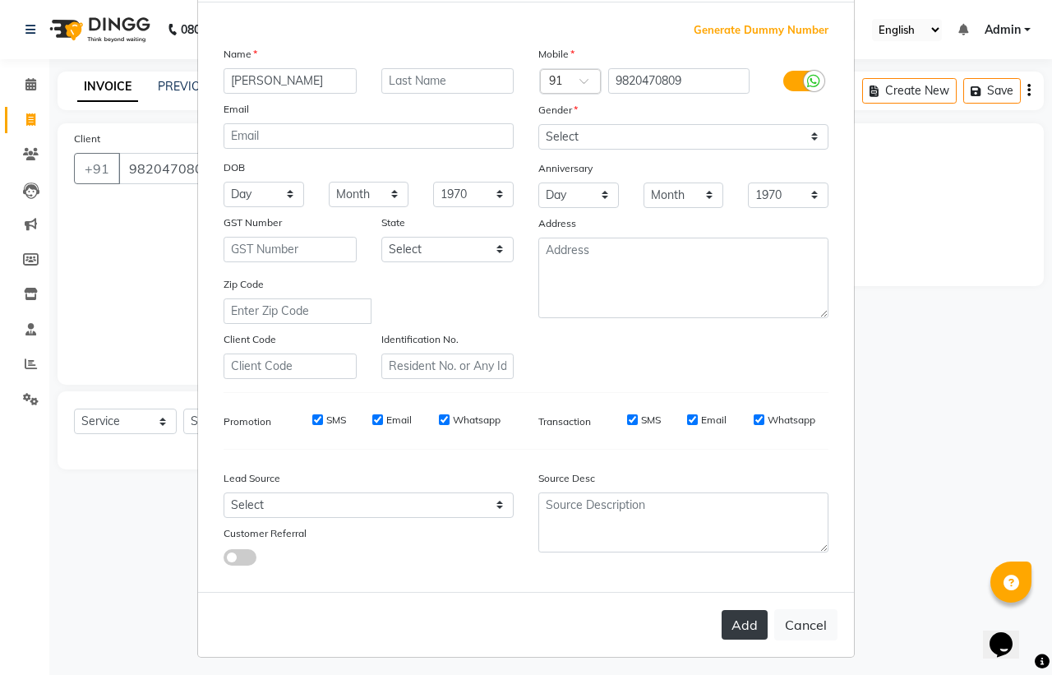
click at [728, 620] on button "Add" at bounding box center [744, 625] width 46 height 30
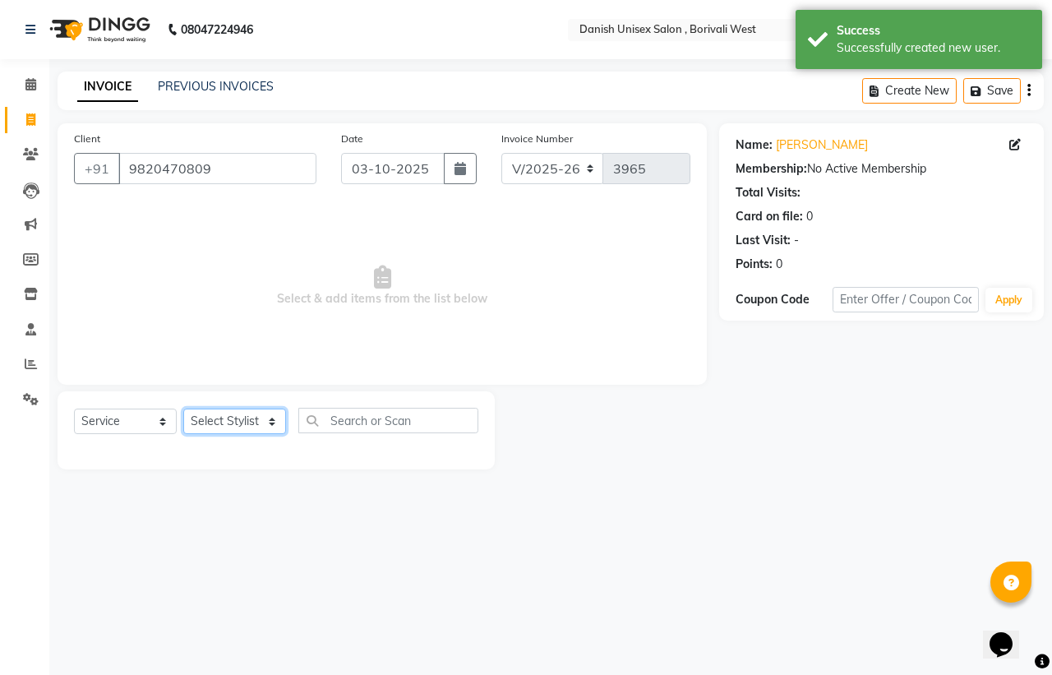
click at [207, 413] on select "Select Stylist [PERSON_NAME] [PERSON_NAME] kajal [PERSON_NAME] [PERSON_NAME] [P…" at bounding box center [234, 420] width 103 height 25
select select "54584"
click at [183, 408] on select "Select Stylist [PERSON_NAME] [PERSON_NAME] kajal [PERSON_NAME] [PERSON_NAME] [P…" at bounding box center [234, 420] width 103 height 25
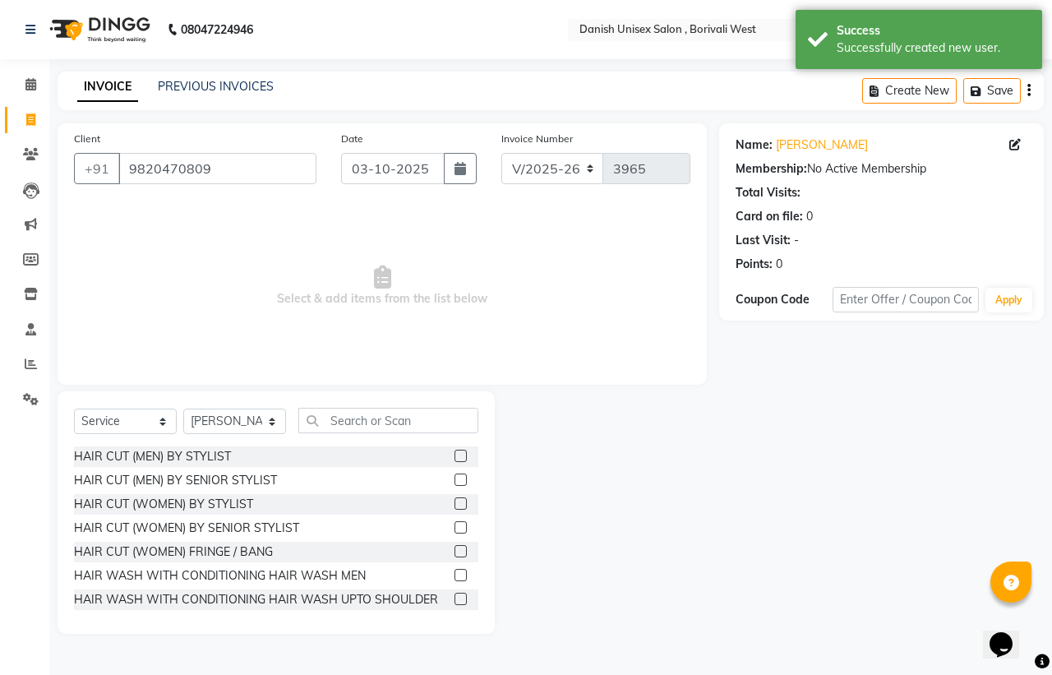
click at [454, 452] on label at bounding box center [460, 455] width 12 height 12
click at [454, 452] on input "checkbox" at bounding box center [459, 456] width 11 height 11
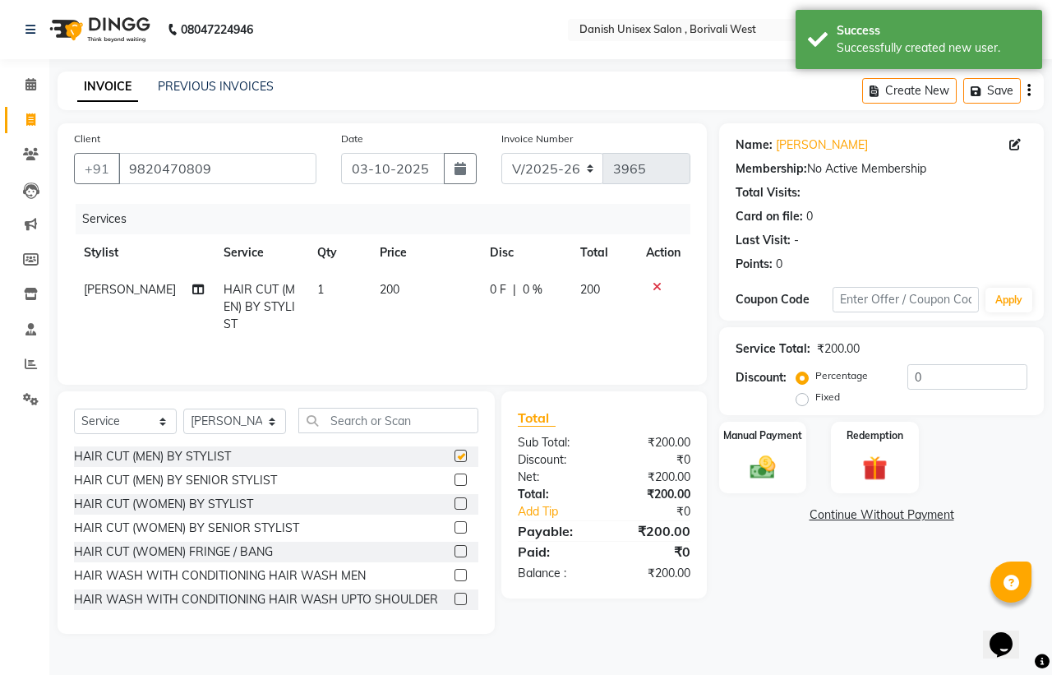
checkbox input "false"
click at [731, 464] on div "Manual Payment" at bounding box center [762, 458] width 91 height 76
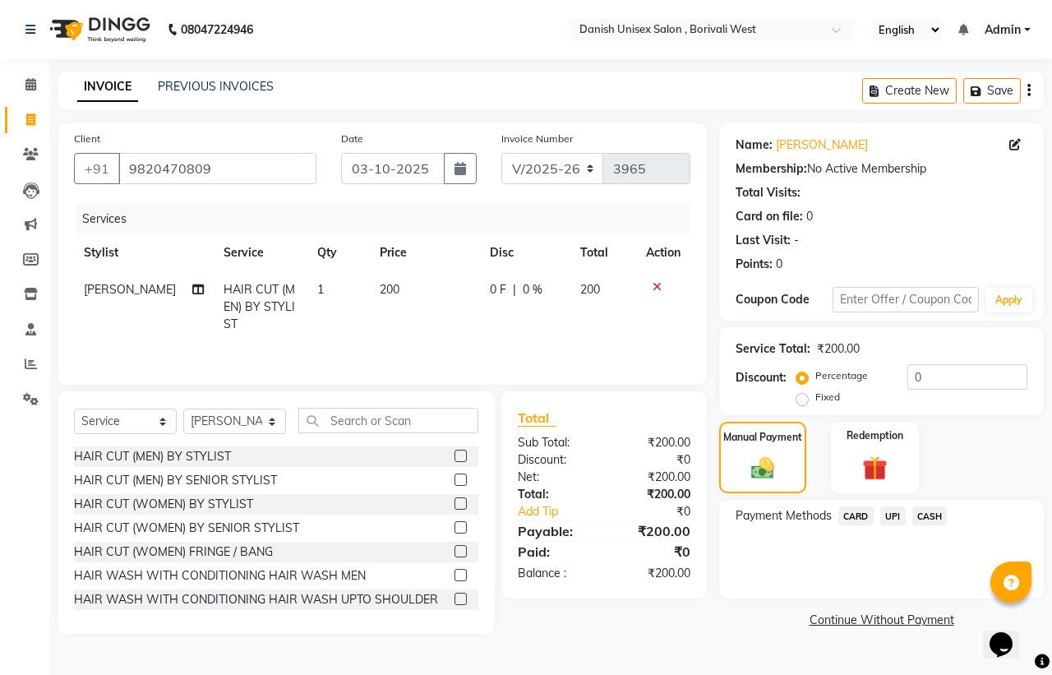
click at [892, 518] on span "UPI" at bounding box center [892, 515] width 25 height 19
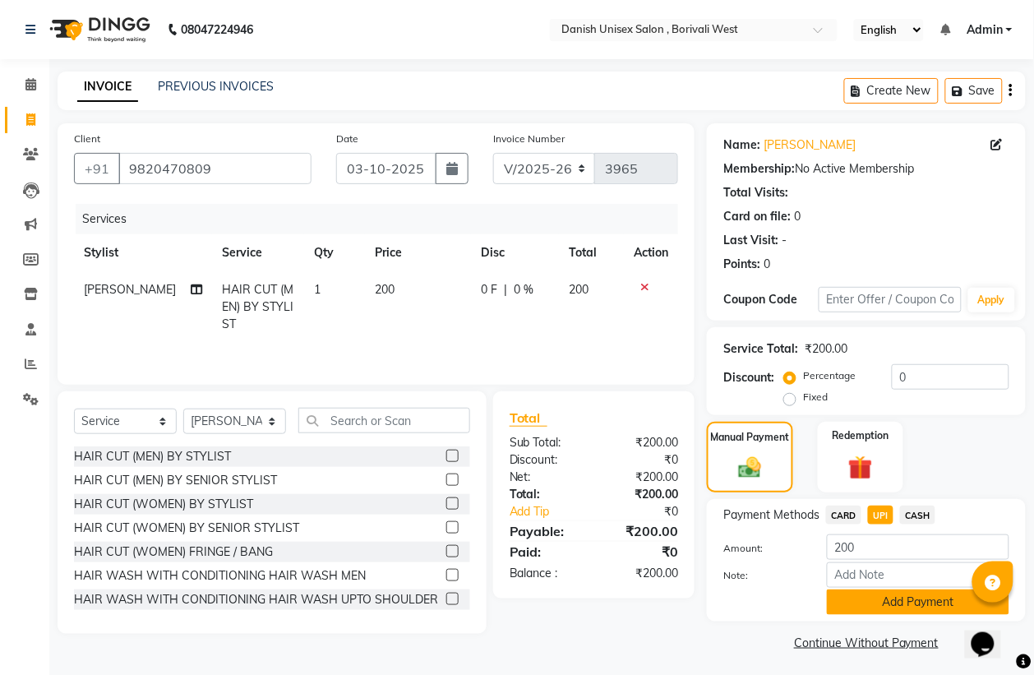
click at [901, 594] on button "Add Payment" at bounding box center [918, 601] width 182 height 25
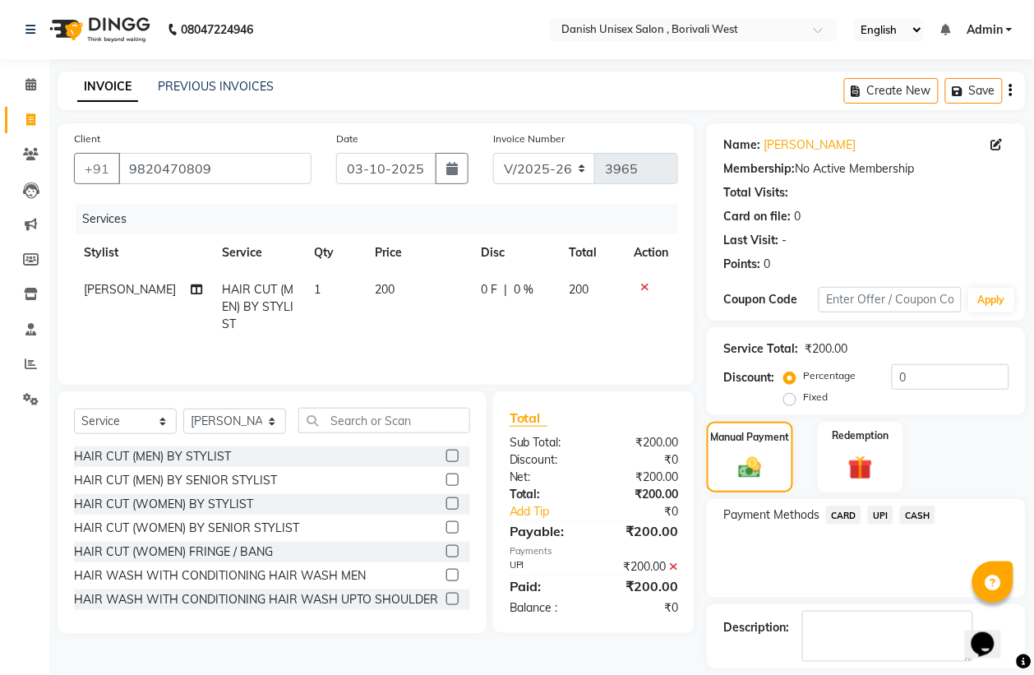
scroll to position [75, 0]
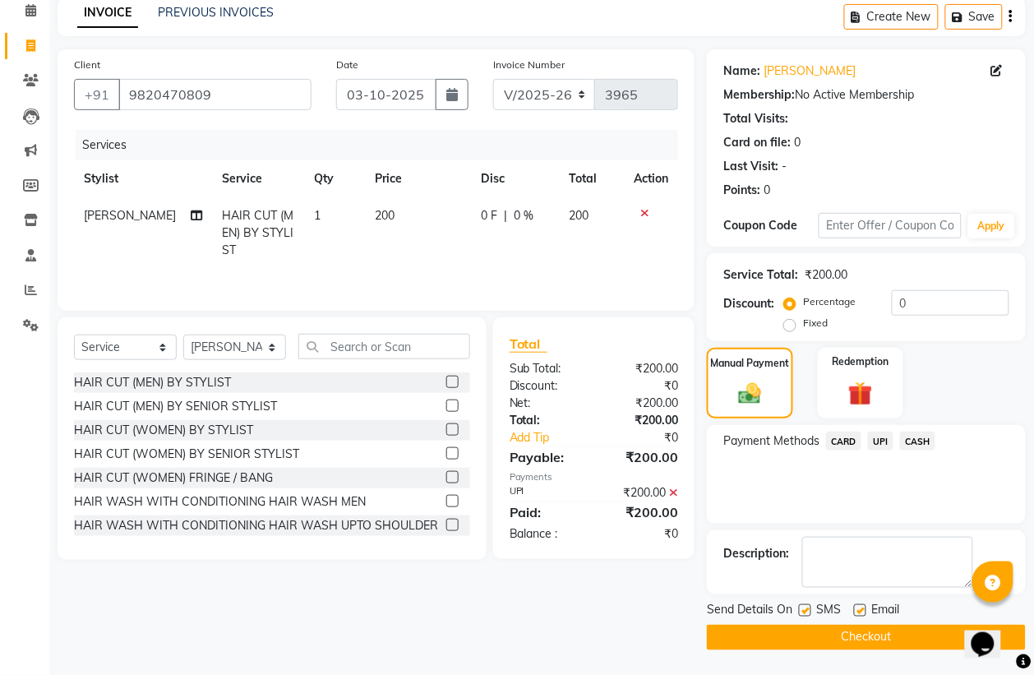
click at [901, 630] on button "Checkout" at bounding box center [866, 636] width 319 height 25
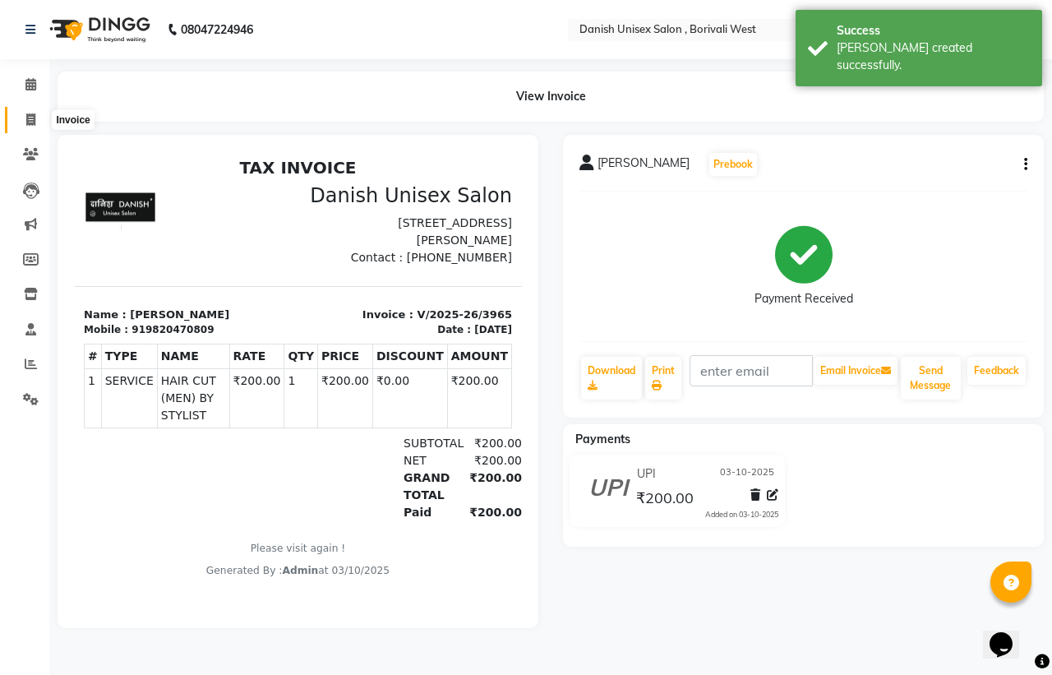
click at [30, 117] on icon at bounding box center [30, 119] width 9 height 12
select select "service"
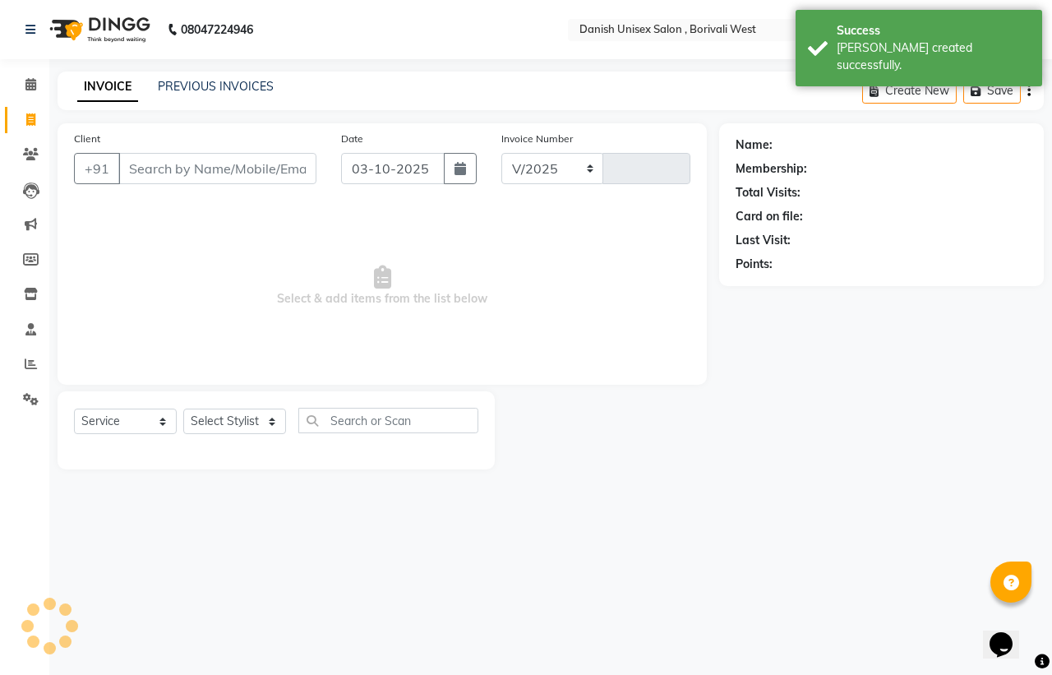
select select "6929"
type input "3966"
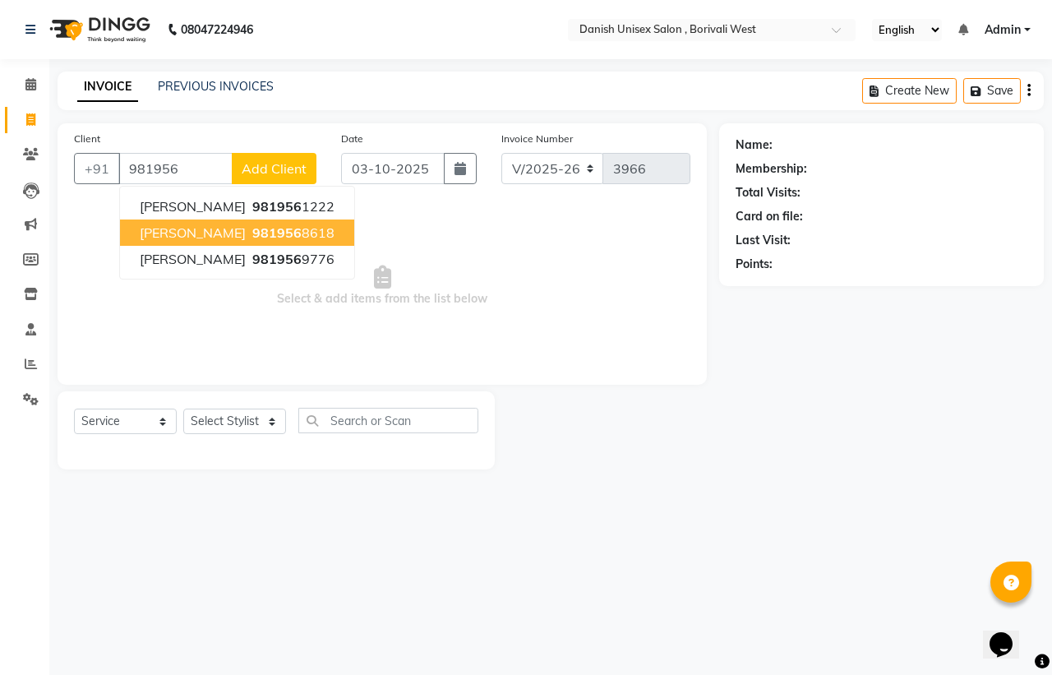
click at [252, 228] on span "981956" at bounding box center [276, 232] width 49 height 16
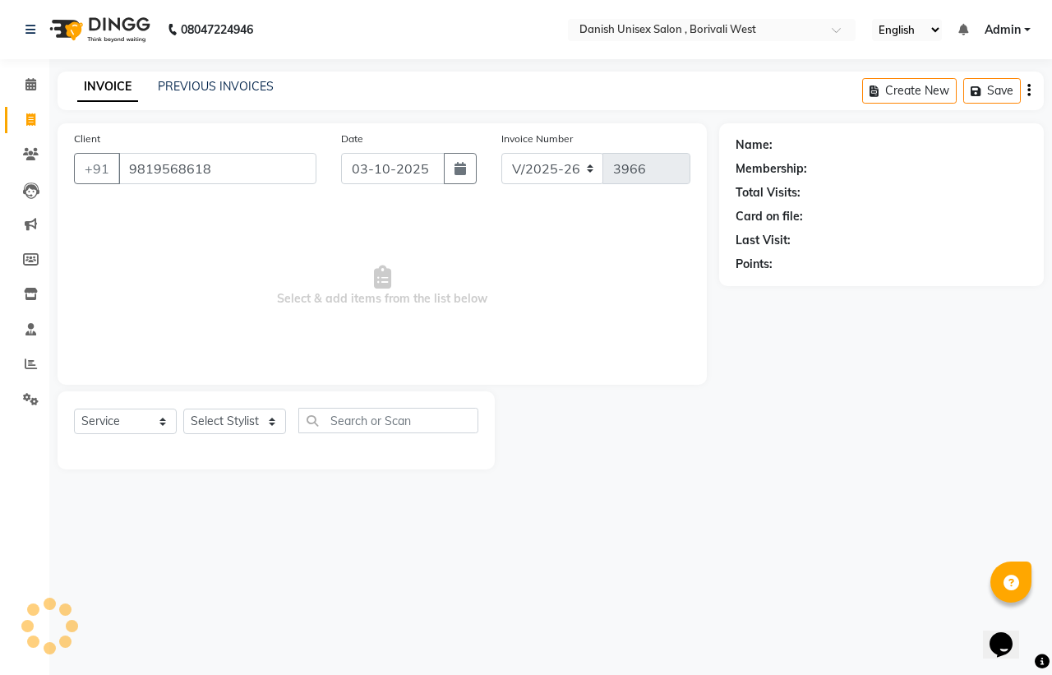
type input "9819568618"
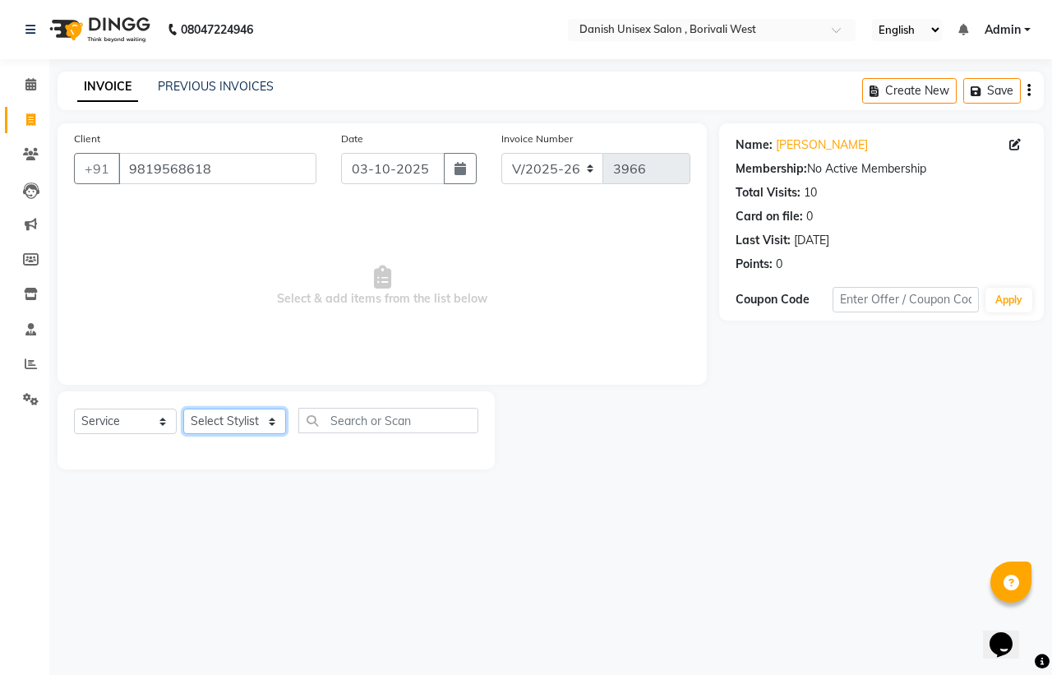
click at [251, 413] on select "Select Stylist [PERSON_NAME] [PERSON_NAME] kajal [PERSON_NAME] [PERSON_NAME] [P…" at bounding box center [234, 420] width 103 height 25
select select "92029"
click at [183, 408] on select "Select Stylist [PERSON_NAME] [PERSON_NAME] kajal [PERSON_NAME] [PERSON_NAME] [P…" at bounding box center [234, 420] width 103 height 25
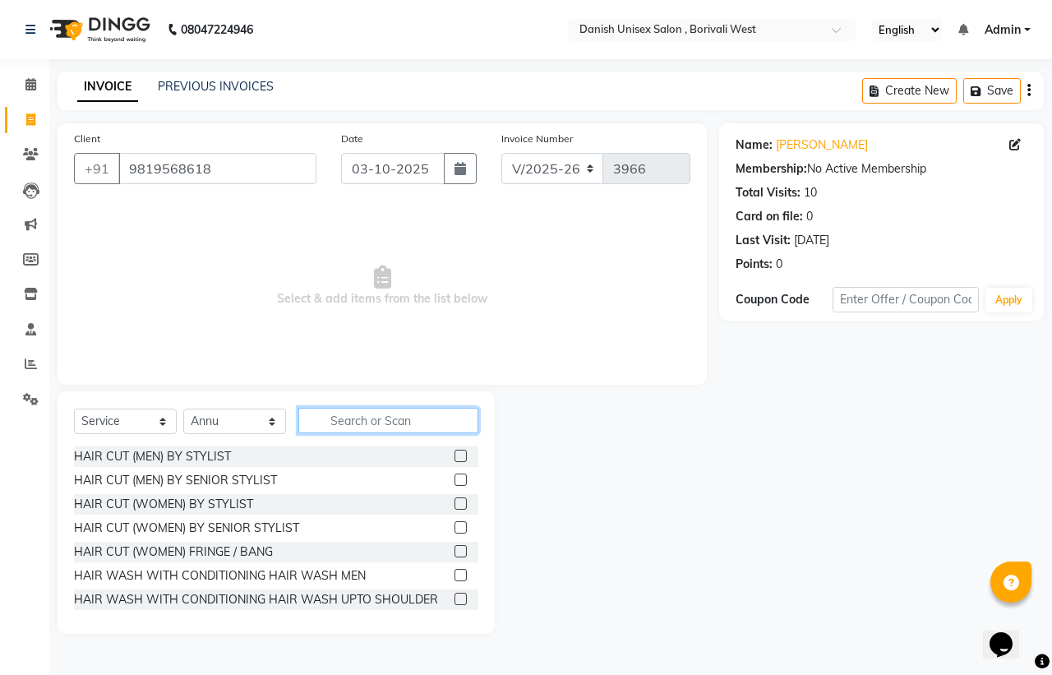
click at [426, 422] on input "text" at bounding box center [388, 420] width 180 height 25
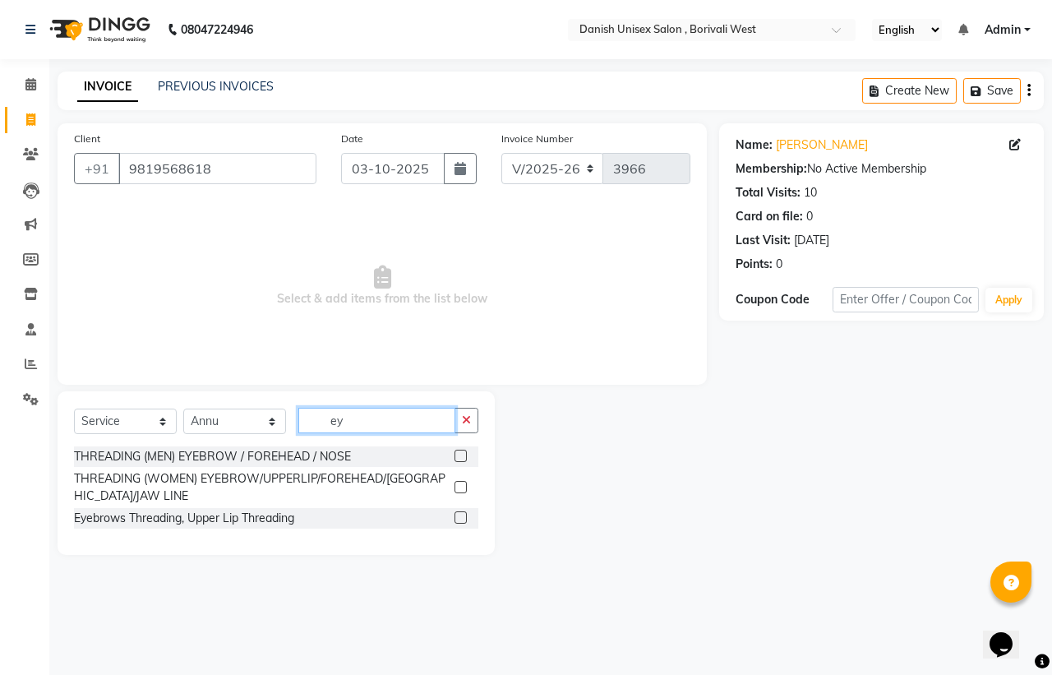
type input "ey"
click at [460, 487] on label at bounding box center [460, 487] width 12 height 12
click at [460, 487] on input "checkbox" at bounding box center [459, 487] width 11 height 11
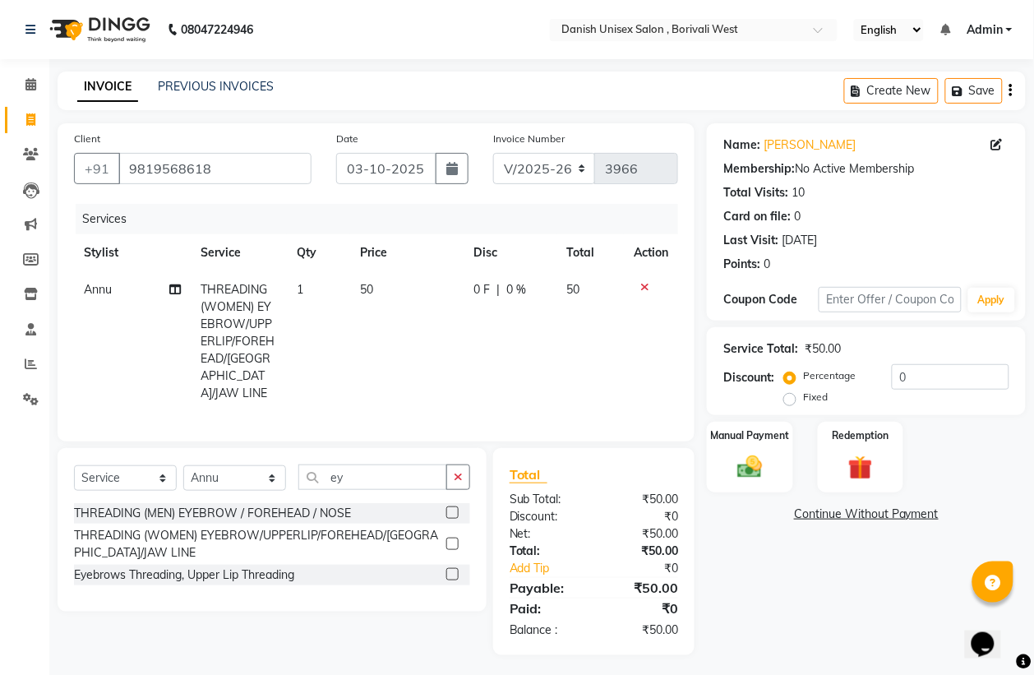
click at [454, 546] on label at bounding box center [452, 543] width 12 height 12
click at [454, 546] on input "checkbox" at bounding box center [451, 544] width 11 height 11
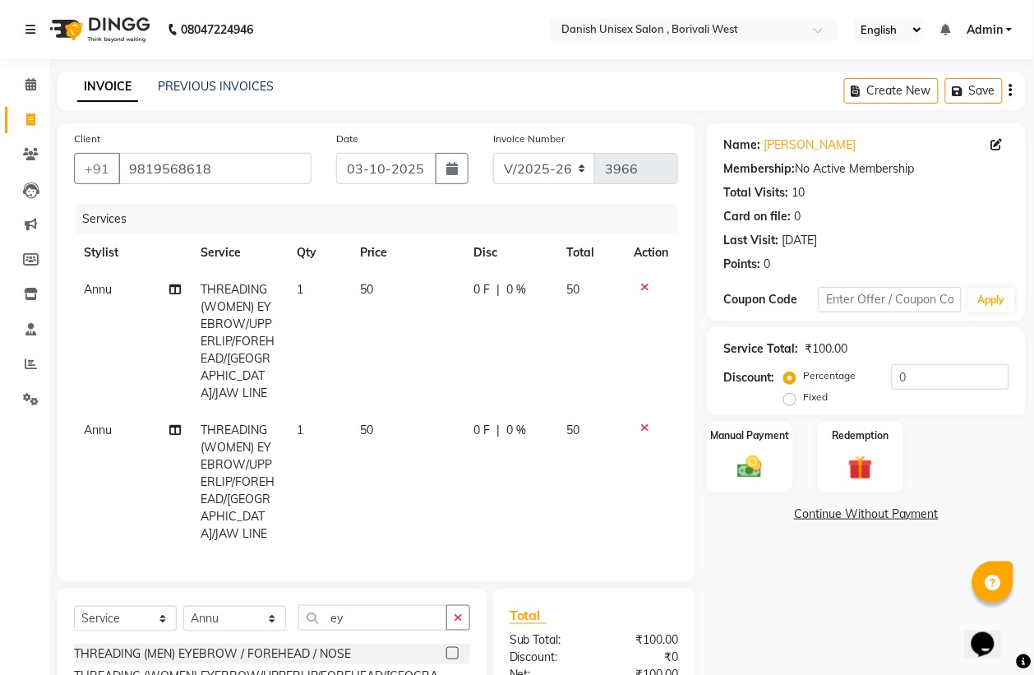
scroll to position [128, 0]
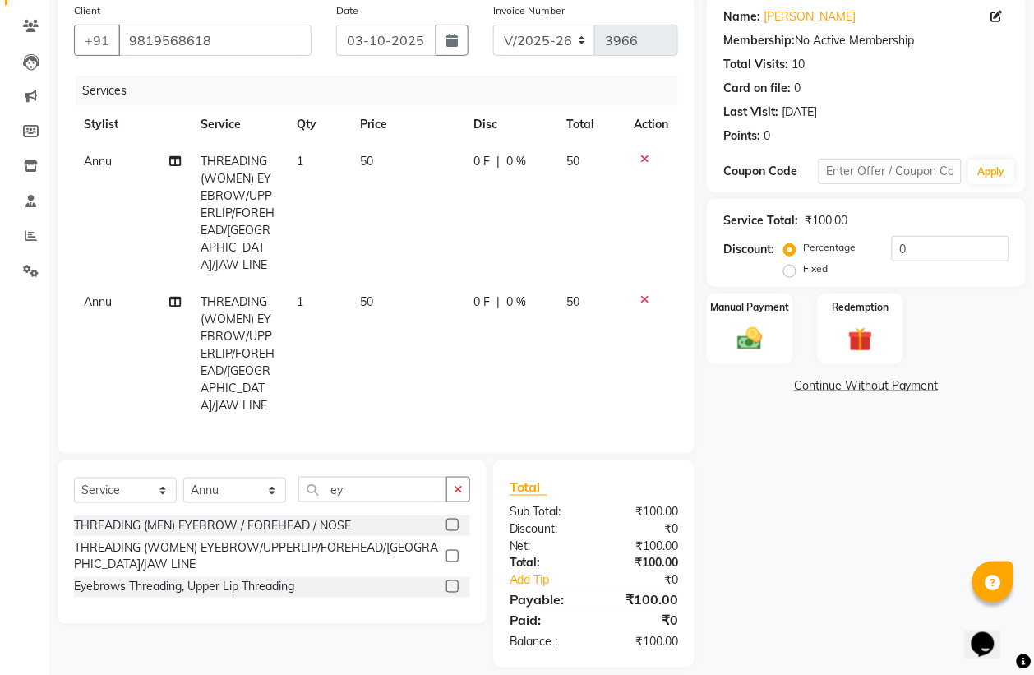
click at [454, 550] on label at bounding box center [452, 556] width 12 height 12
click at [454, 551] on input "checkbox" at bounding box center [451, 556] width 11 height 11
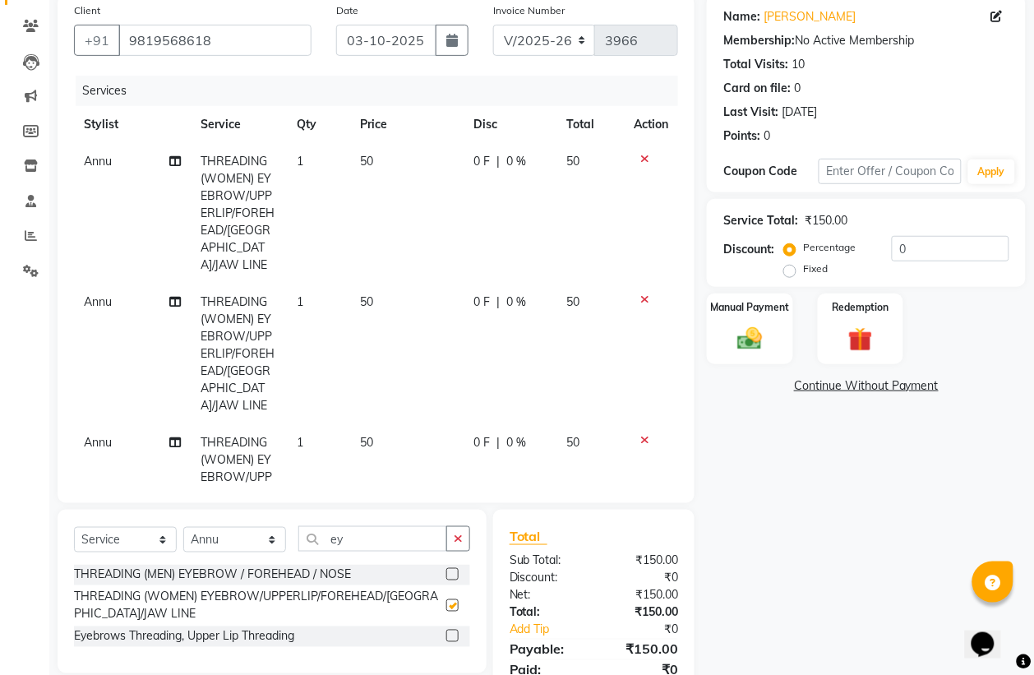
checkbox input "false"
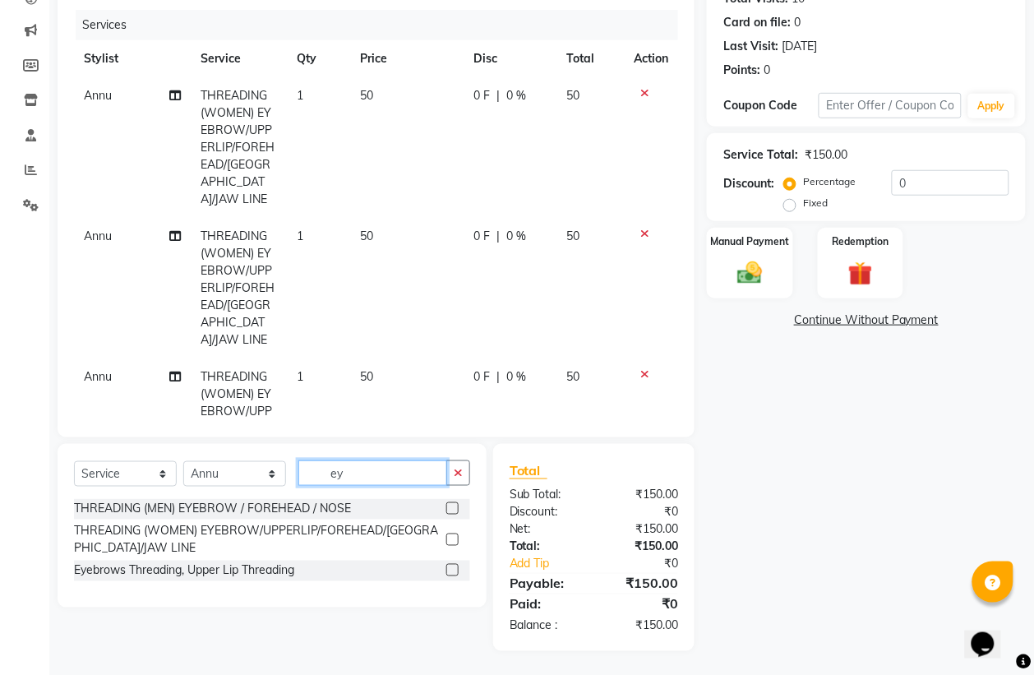
click at [405, 479] on input "ey" at bounding box center [372, 472] width 149 height 25
type input "e"
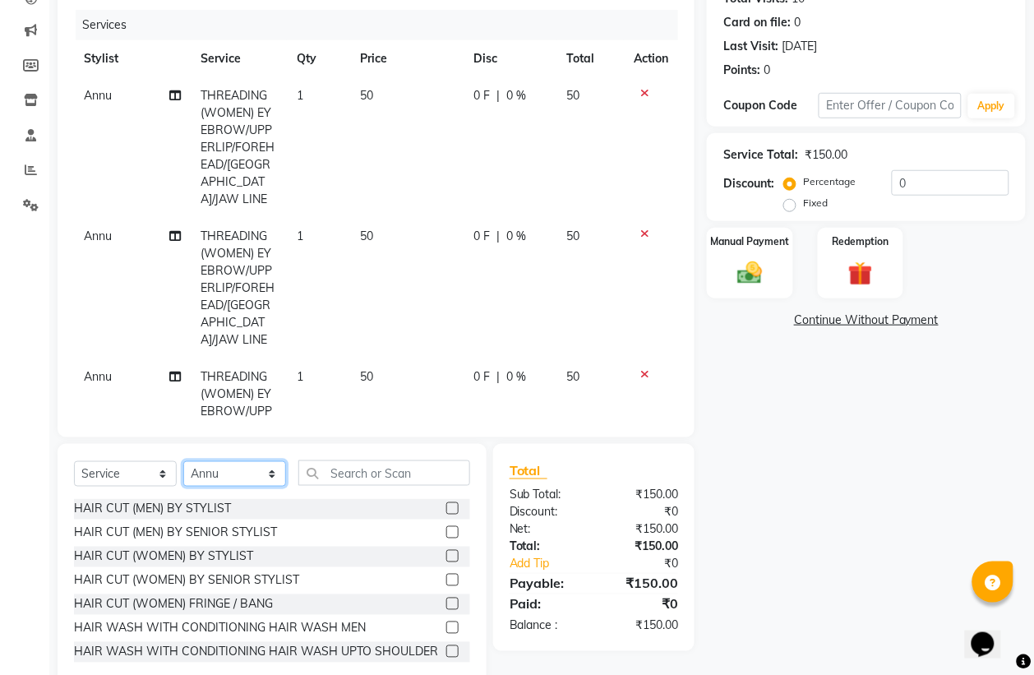
click at [245, 477] on select "Select Stylist [PERSON_NAME] [PERSON_NAME] kajal [PERSON_NAME] [PERSON_NAME] [P…" at bounding box center [234, 473] width 103 height 25
select select "54585"
click at [183, 461] on select "Select Stylist [PERSON_NAME] [PERSON_NAME] kajal [PERSON_NAME] [PERSON_NAME] [P…" at bounding box center [234, 473] width 103 height 25
click at [446, 555] on label at bounding box center [452, 556] width 12 height 12
click at [446, 555] on input "checkbox" at bounding box center [451, 556] width 11 height 11
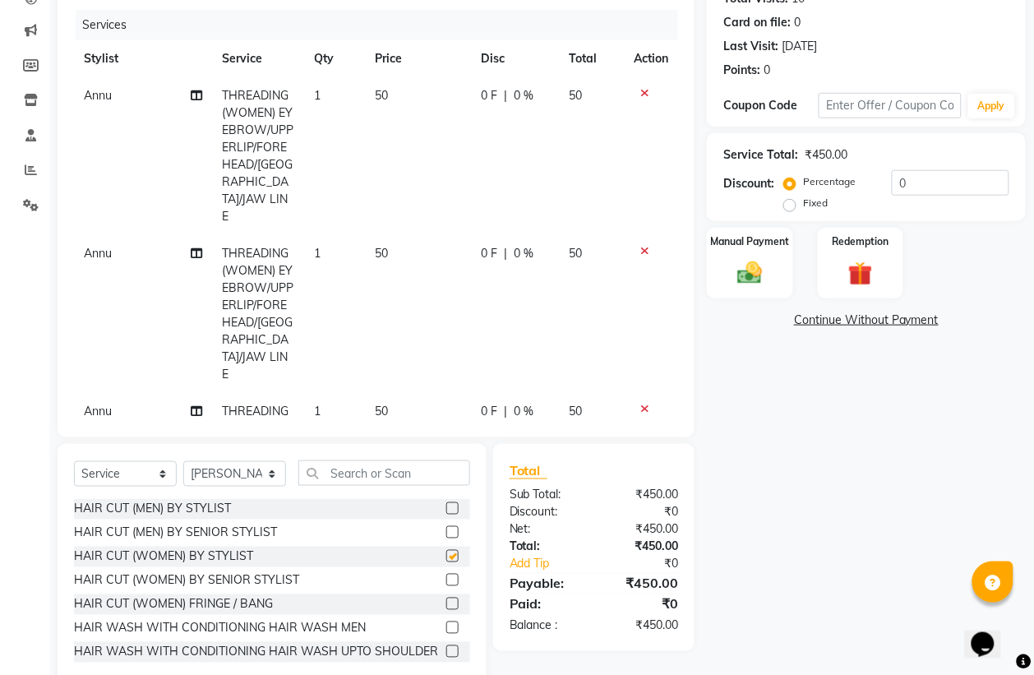
checkbox input "false"
click at [726, 263] on div "Manual Payment" at bounding box center [750, 263] width 90 height 74
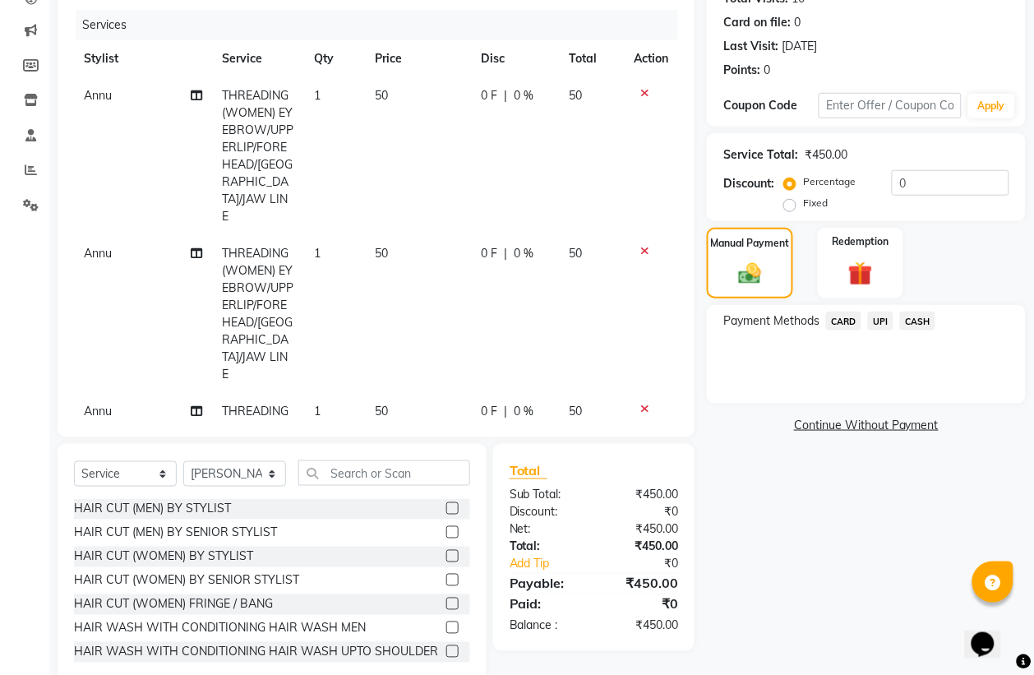
scroll to position [91, 0]
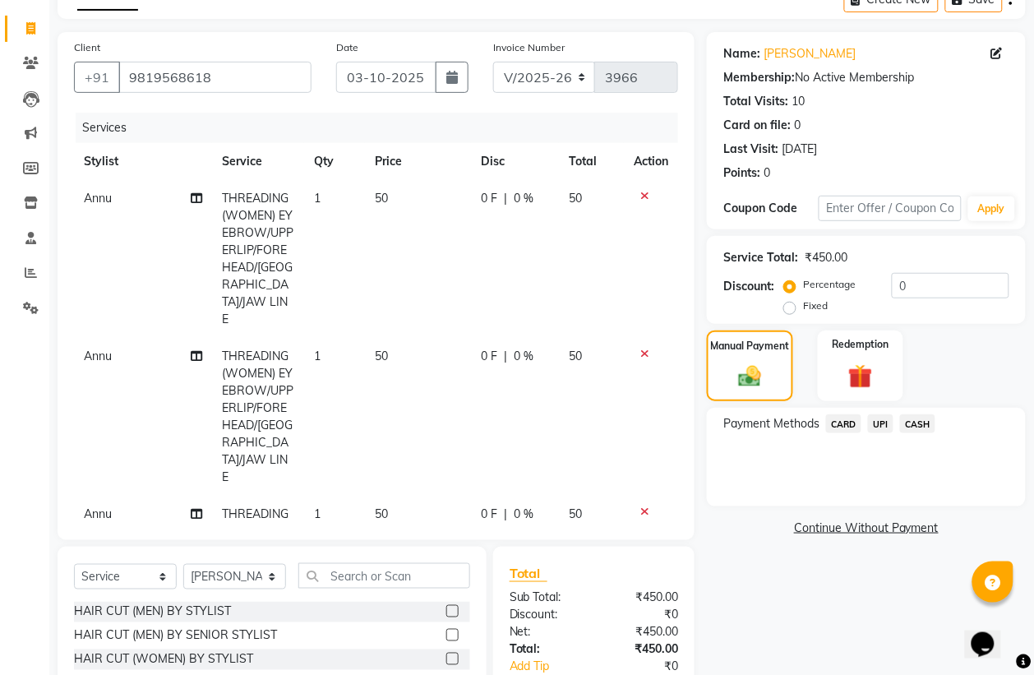
click at [886, 424] on span "UPI" at bounding box center [880, 423] width 25 height 19
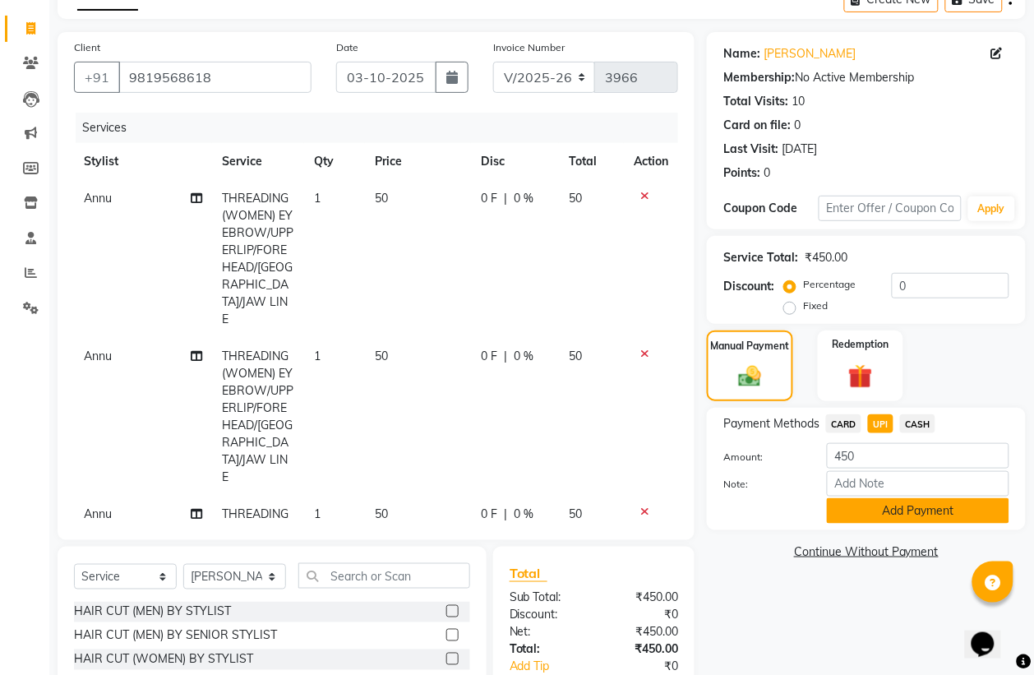
click at [889, 507] on button "Add Payment" at bounding box center [918, 510] width 182 height 25
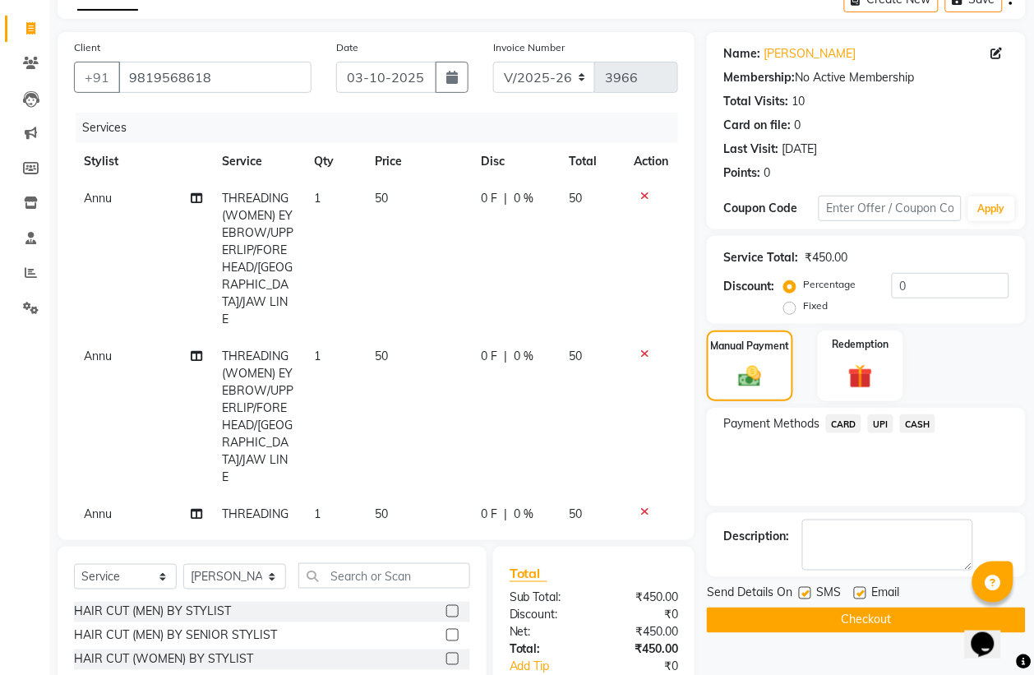
click at [867, 625] on button "Checkout" at bounding box center [866, 619] width 319 height 25
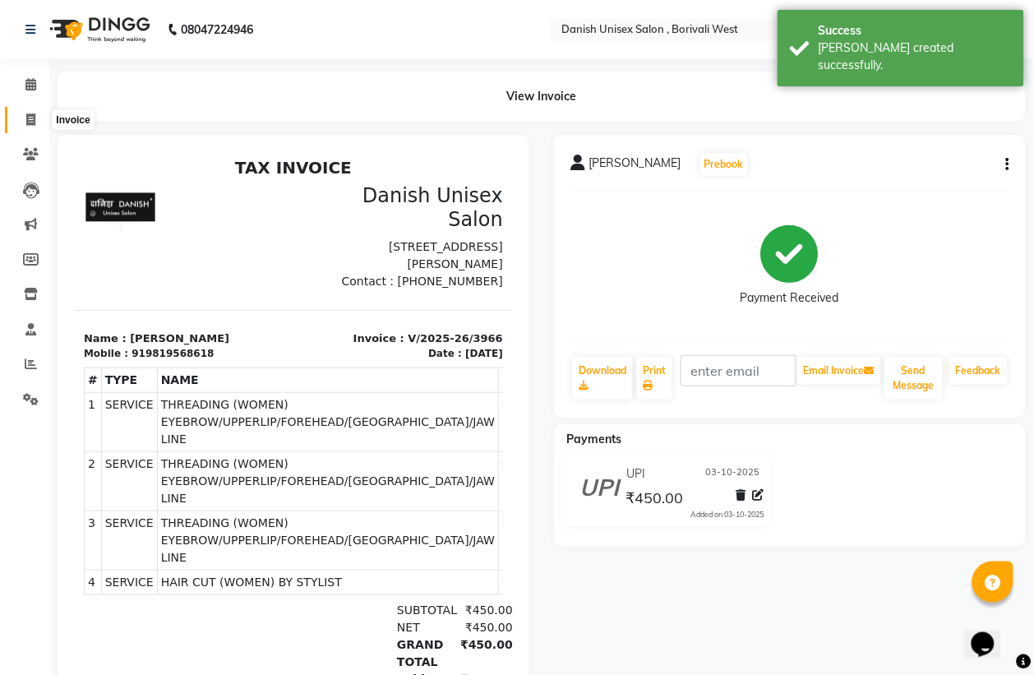
click at [25, 113] on span at bounding box center [30, 120] width 29 height 19
select select "service"
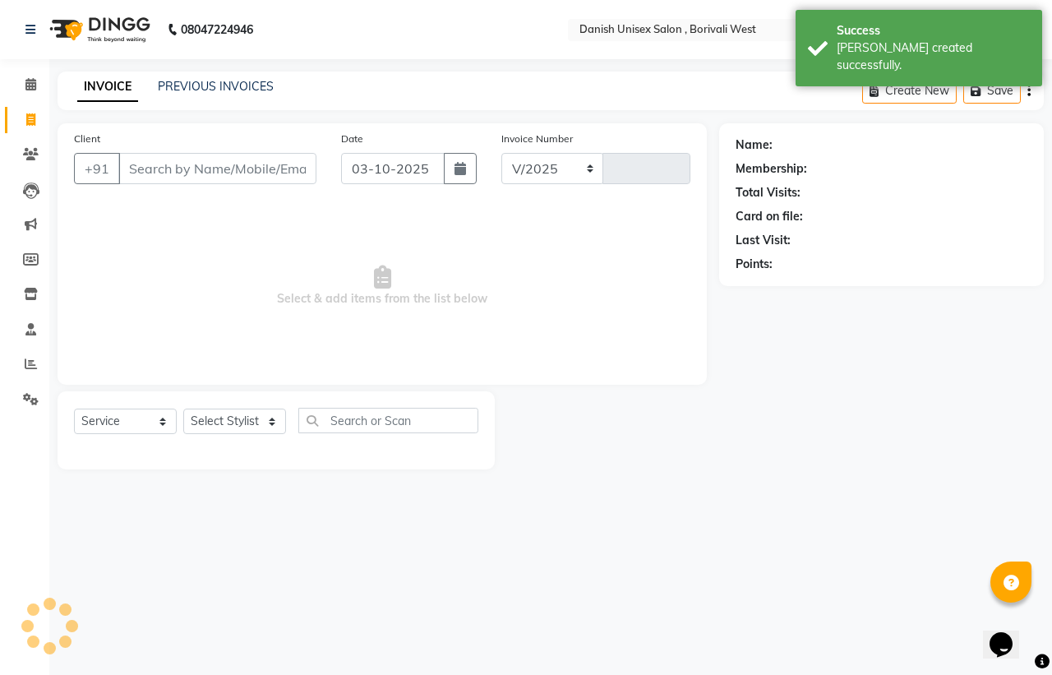
select select "6929"
type input "3967"
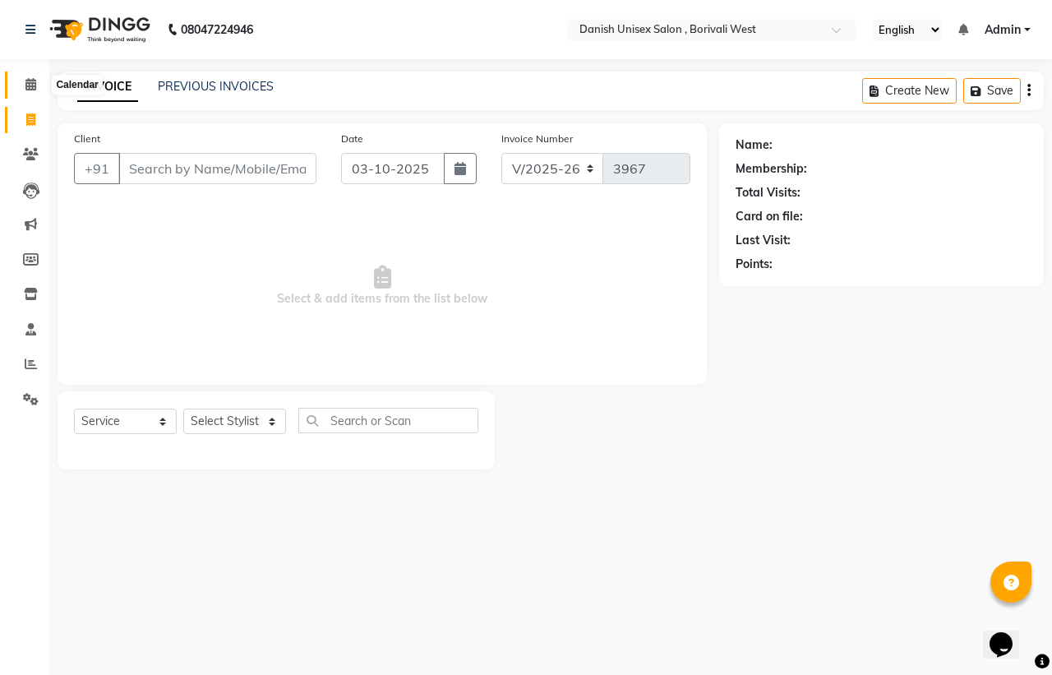
click at [34, 84] on icon at bounding box center [30, 84] width 11 height 12
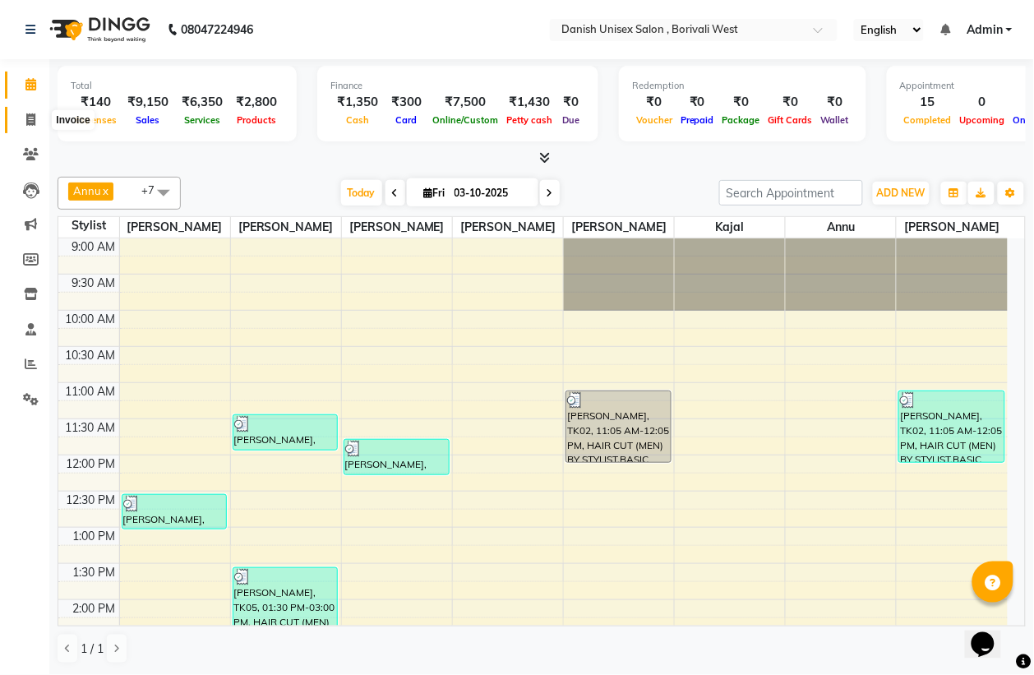
click at [29, 123] on icon at bounding box center [30, 119] width 9 height 12
select select "service"
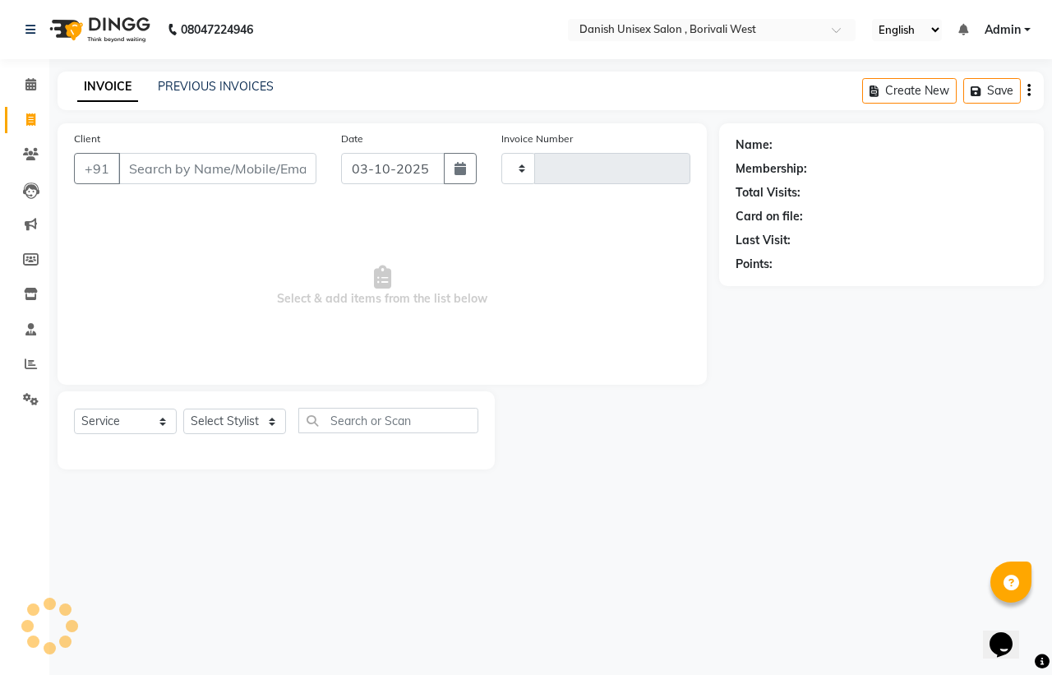
type input "3967"
select select "6929"
click at [30, 366] on icon at bounding box center [31, 363] width 12 height 12
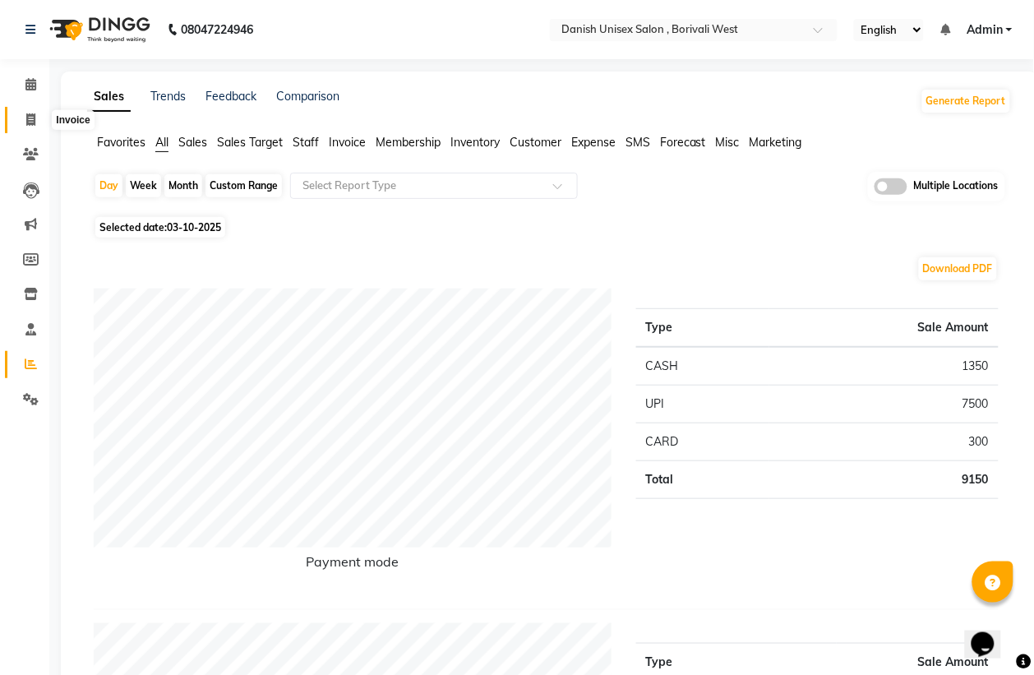
click at [31, 125] on icon at bounding box center [30, 119] width 9 height 12
select select "service"
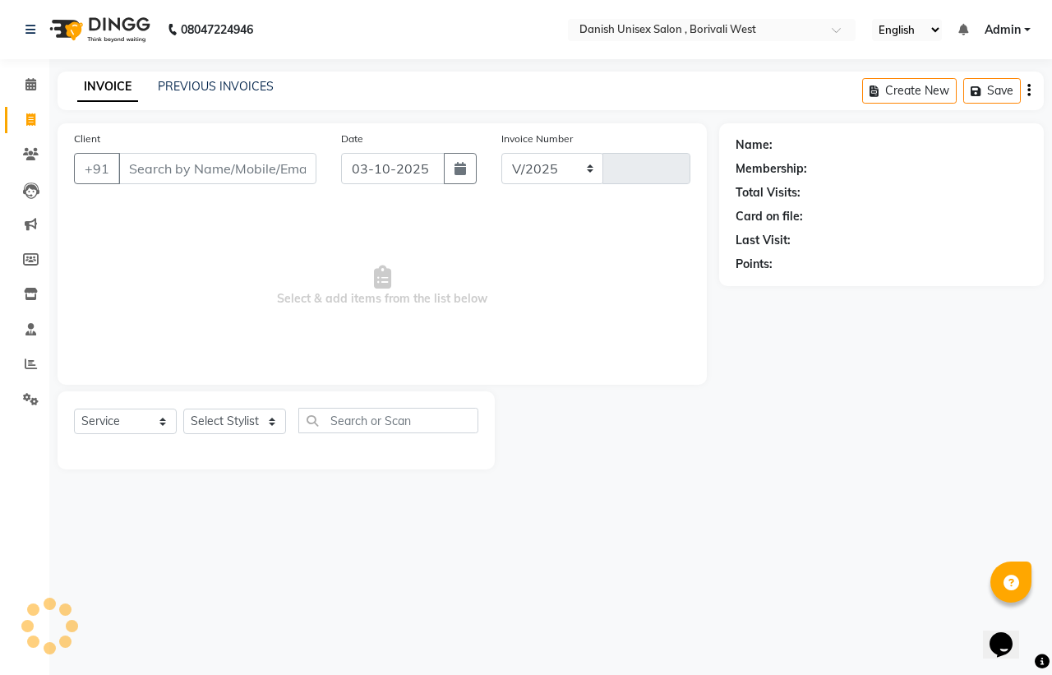
select select "6929"
type input "3967"
click at [27, 400] on icon at bounding box center [31, 399] width 16 height 12
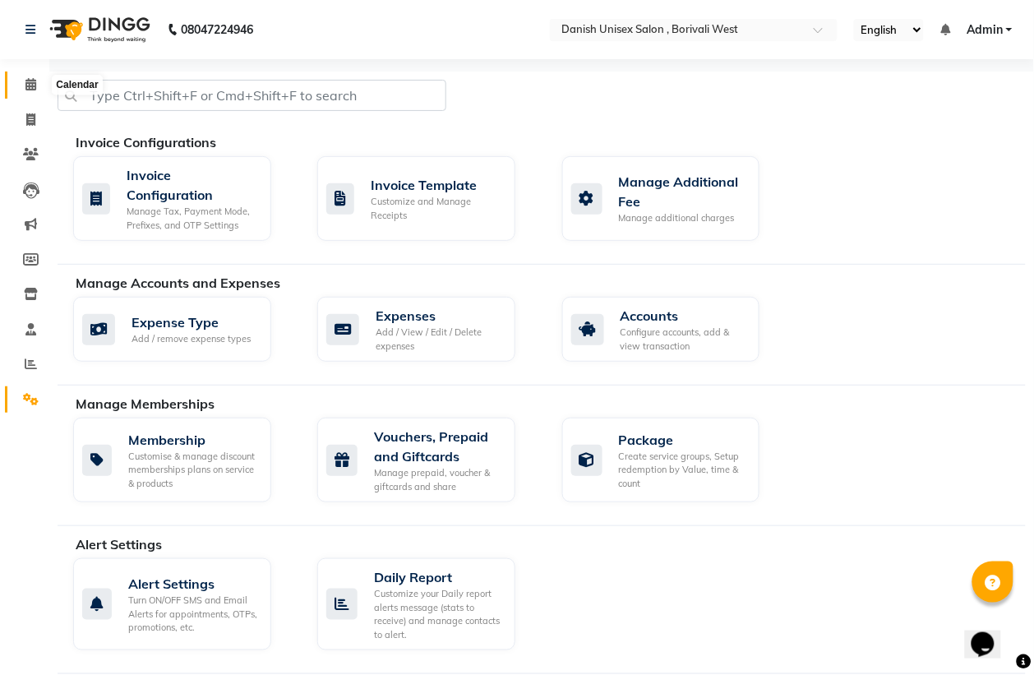
click at [37, 80] on span at bounding box center [30, 85] width 29 height 19
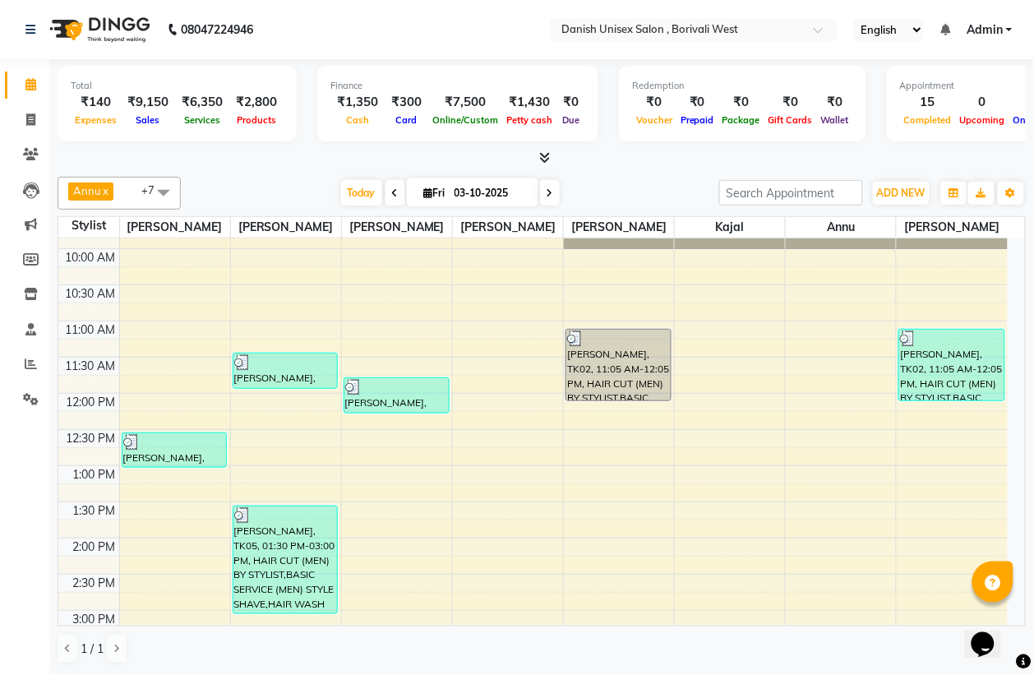
scroll to position [103, 0]
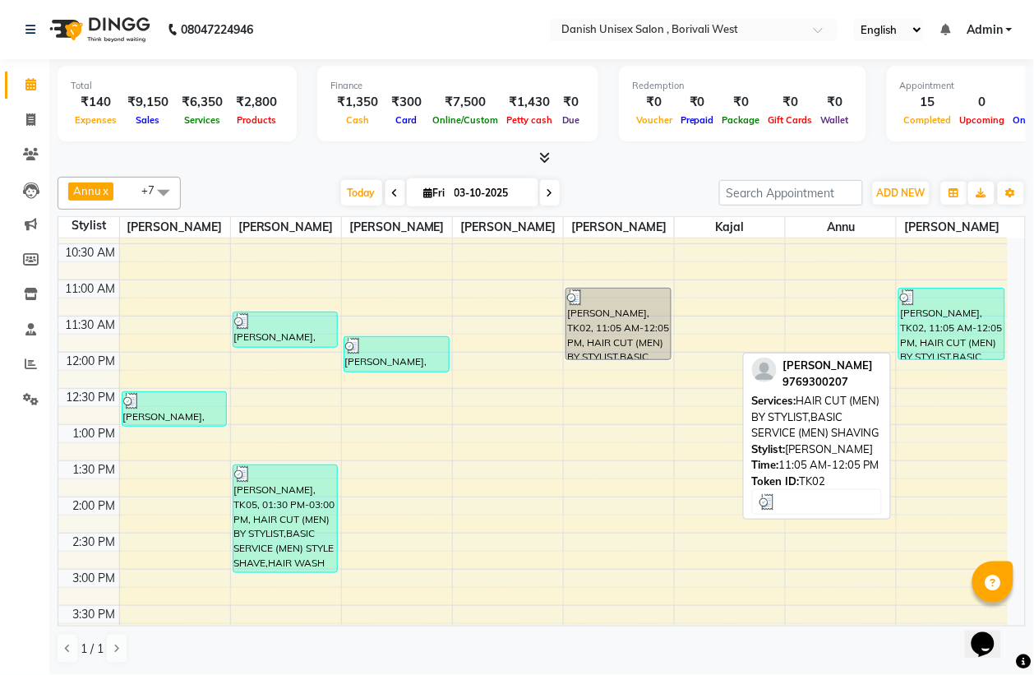
click at [961, 345] on div "[PERSON_NAME], TK02, 11:05 AM-12:05 PM, HAIR CUT (MEN) BY STYLIST,BASIC SERVICE…" at bounding box center [951, 323] width 104 height 71
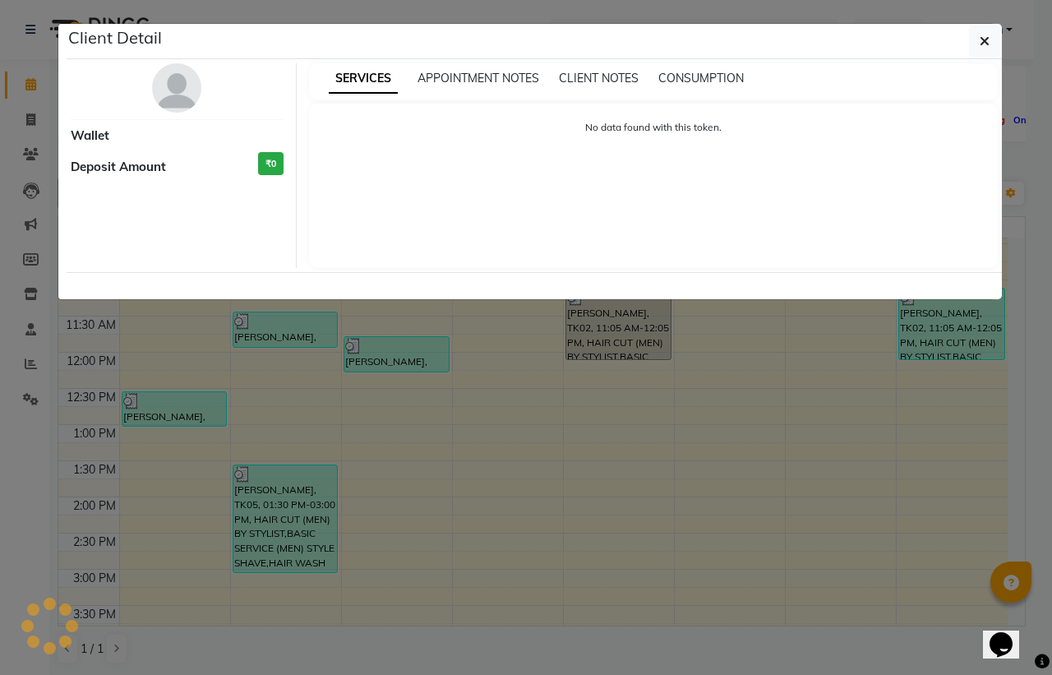
select select "3"
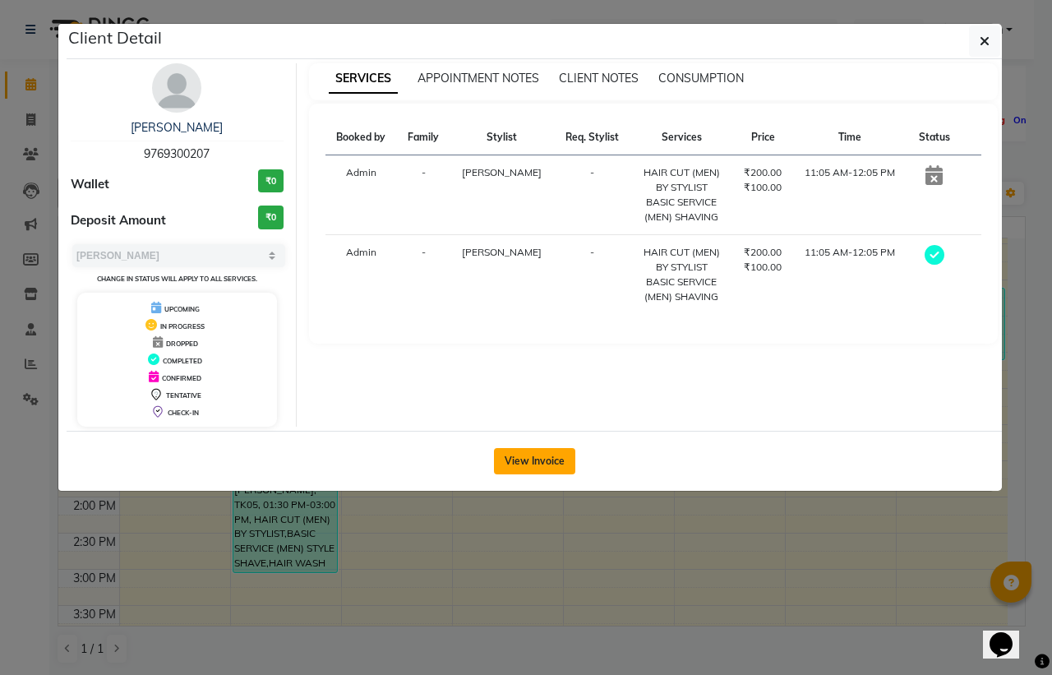
click at [515, 466] on button "View Invoice" at bounding box center [534, 461] width 81 height 26
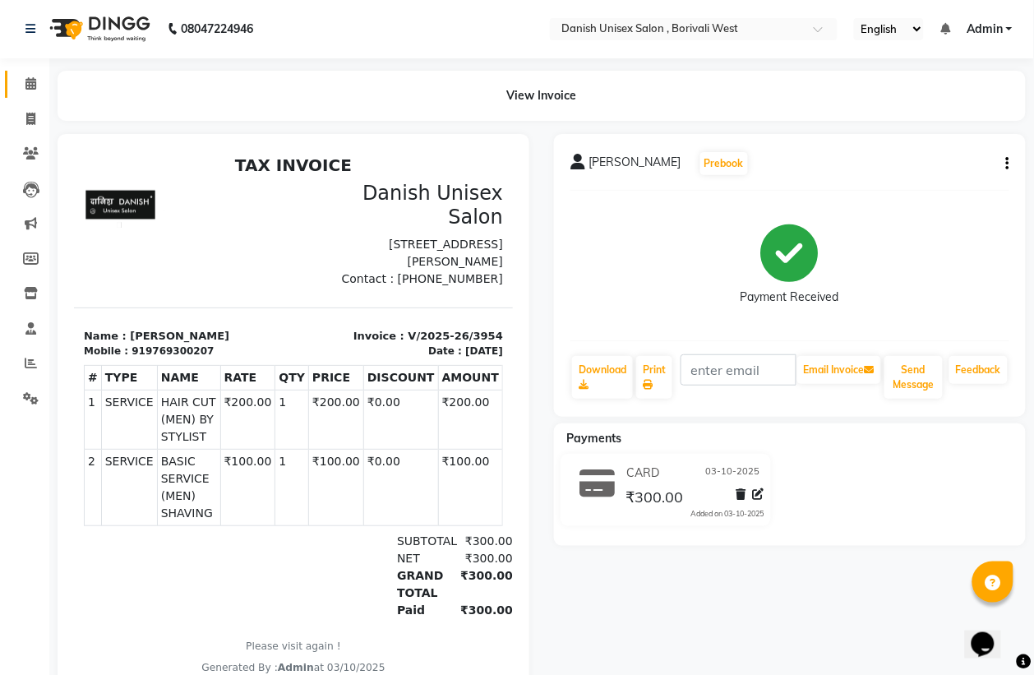
scroll to position [71, 0]
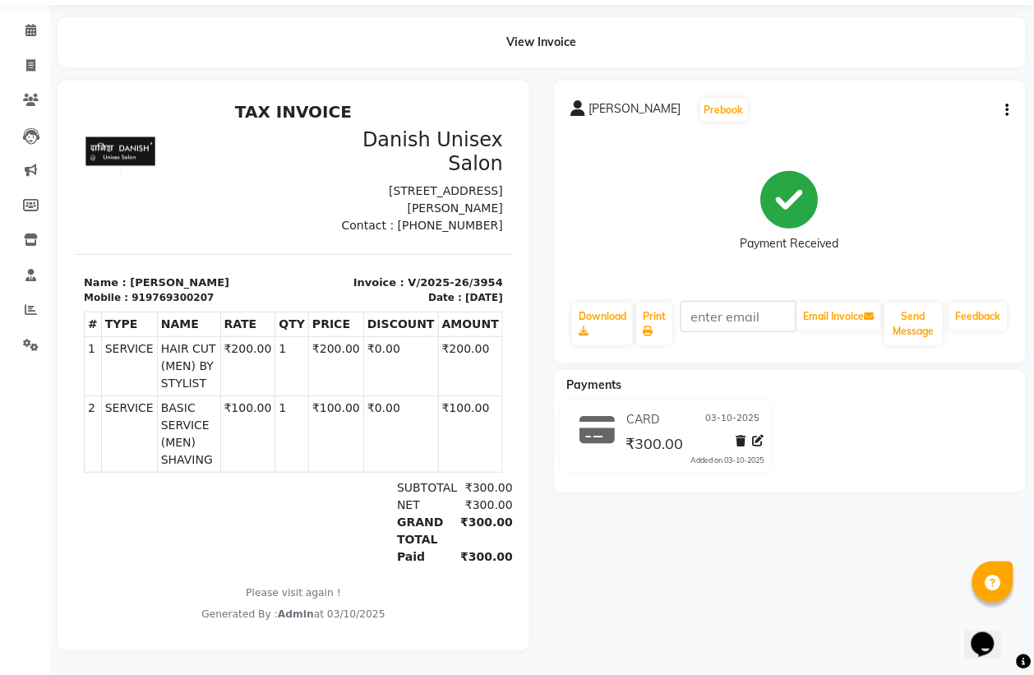
click at [1005, 102] on button "button" at bounding box center [1004, 110] width 10 height 17
click at [929, 100] on div "Edit Item Staff" at bounding box center [925, 110] width 113 height 21
select select
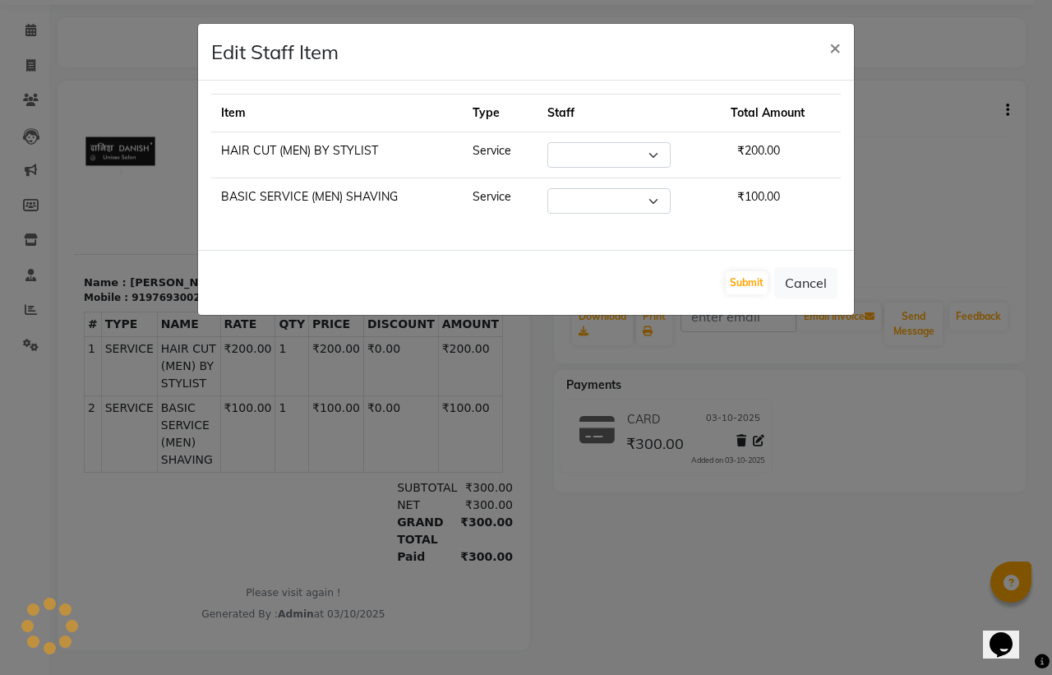
select select "93632"
click at [836, 55] on span "×" at bounding box center [835, 47] width 12 height 25
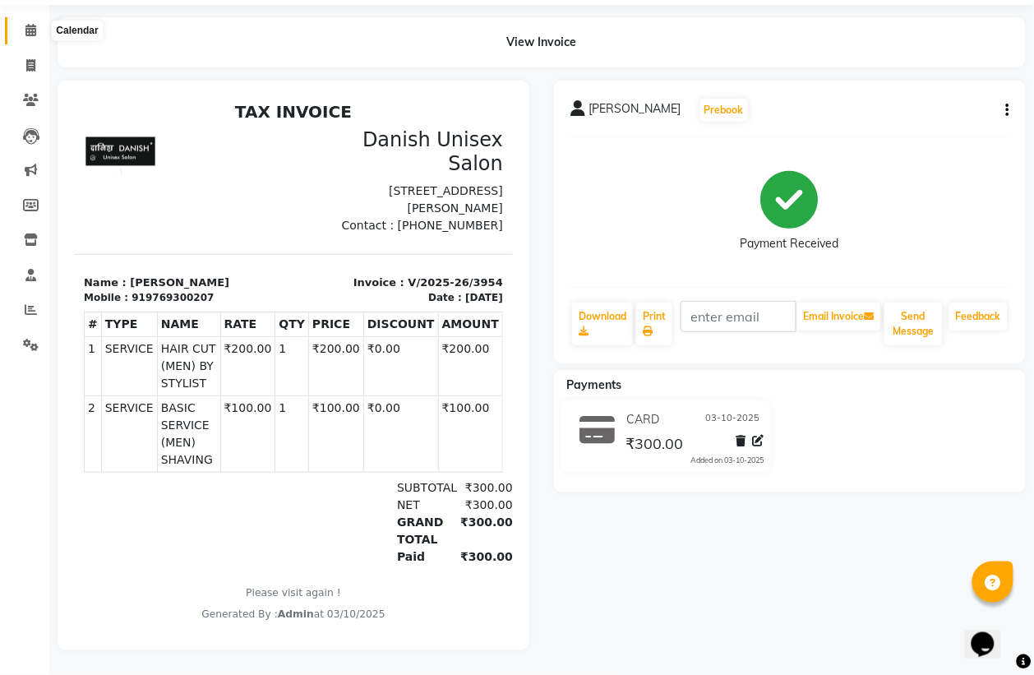
click at [26, 24] on icon at bounding box center [30, 30] width 11 height 12
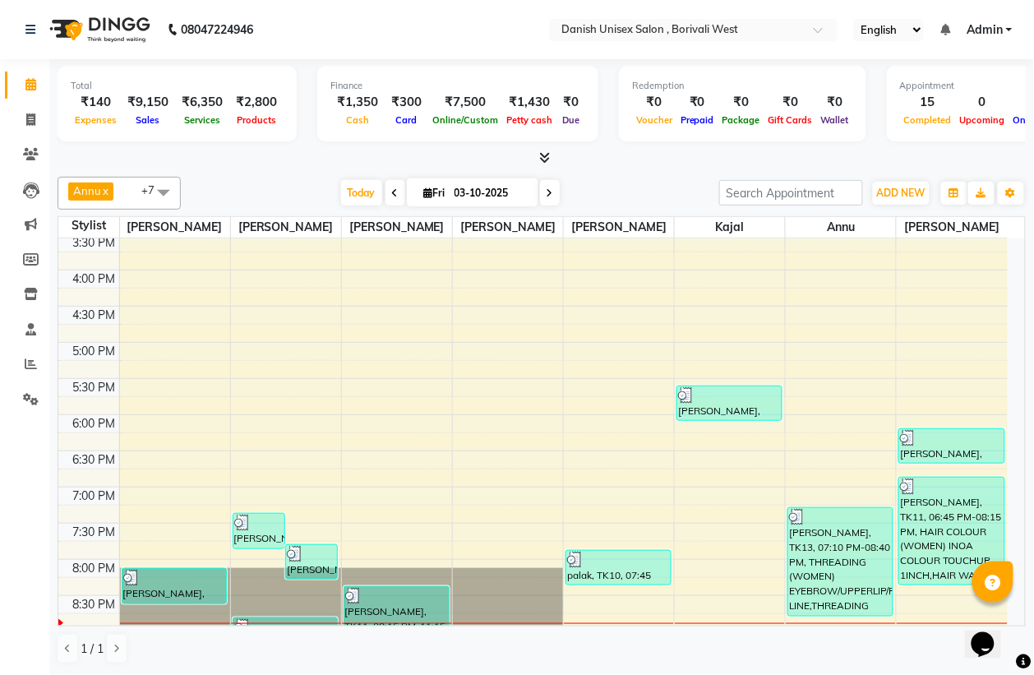
scroll to position [564, 0]
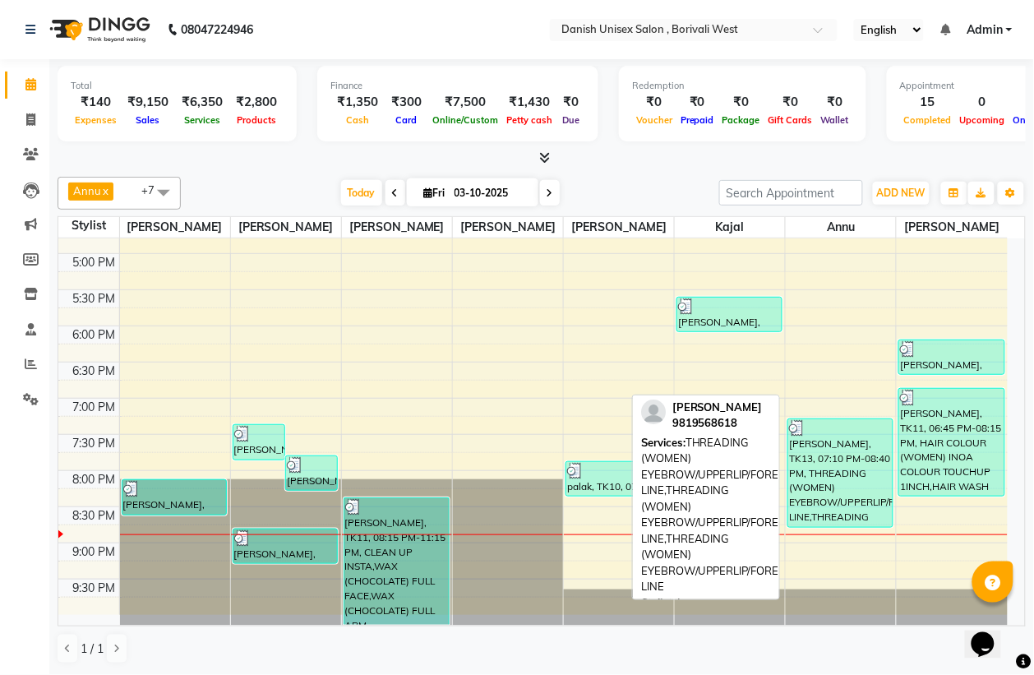
click at [824, 465] on div "[PERSON_NAME], TK13, 07:10 PM-08:40 PM, THREADING (WOMEN) EYEBROW/UPPERLIP/FORE…" at bounding box center [840, 473] width 104 height 108
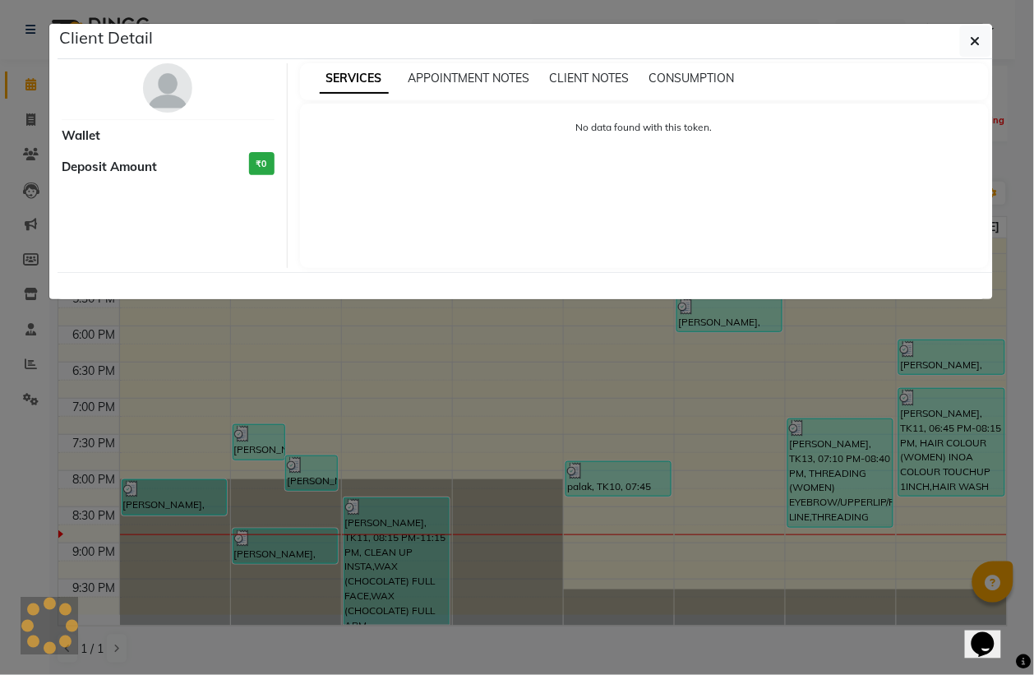
select select "3"
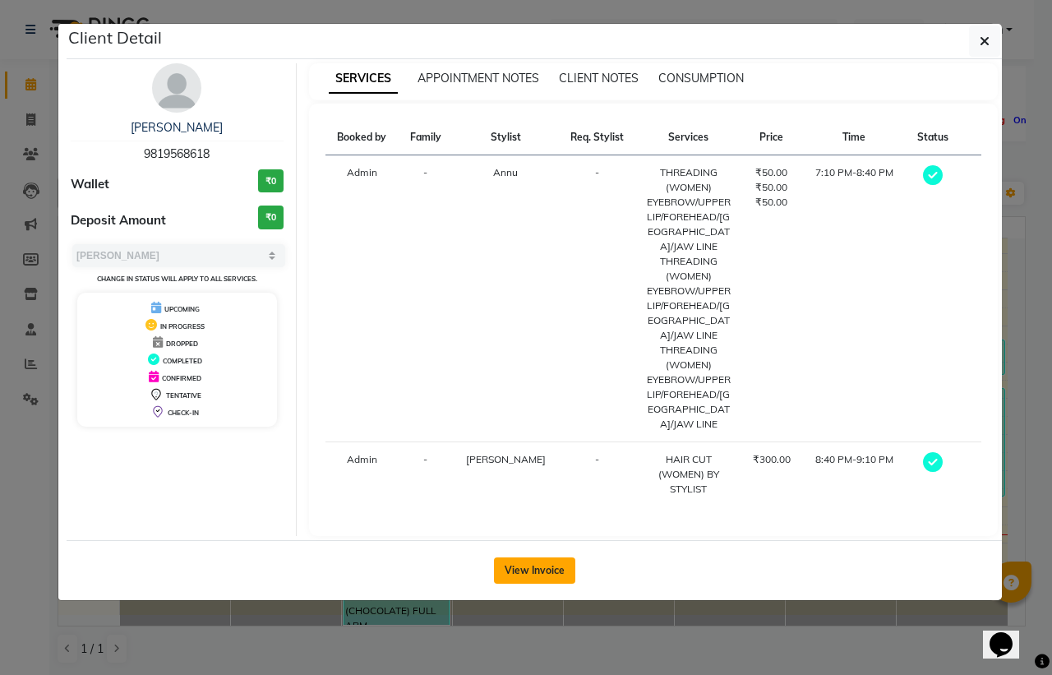
click at [530, 557] on button "View Invoice" at bounding box center [534, 570] width 81 height 26
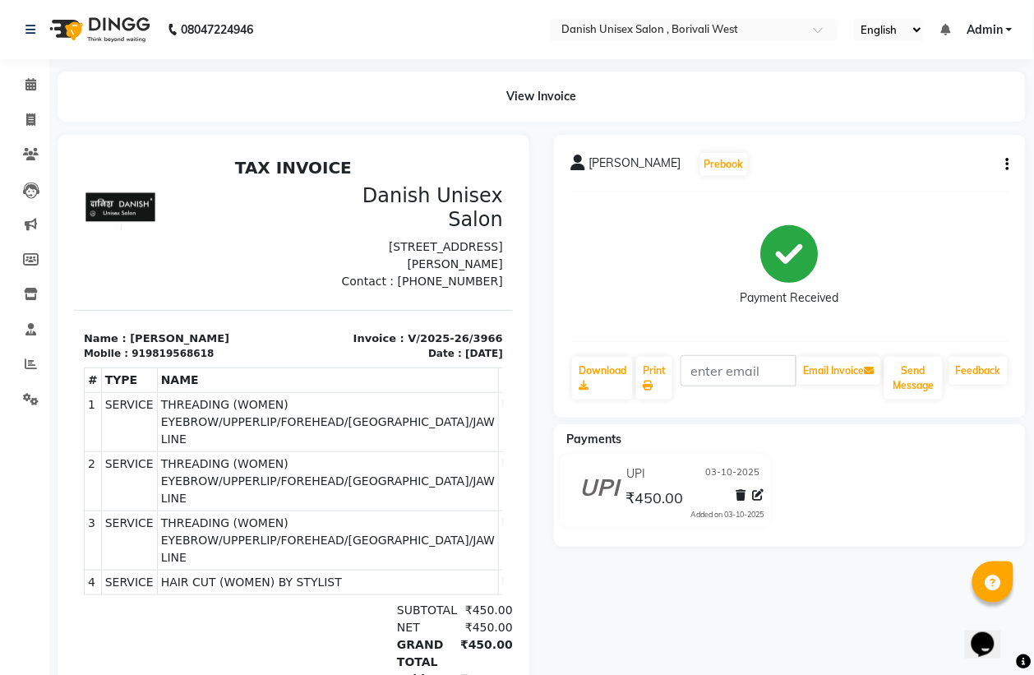
click at [1007, 164] on icon "button" at bounding box center [1007, 164] width 3 height 1
click at [930, 159] on div "Edit Item Staff" at bounding box center [925, 164] width 113 height 21
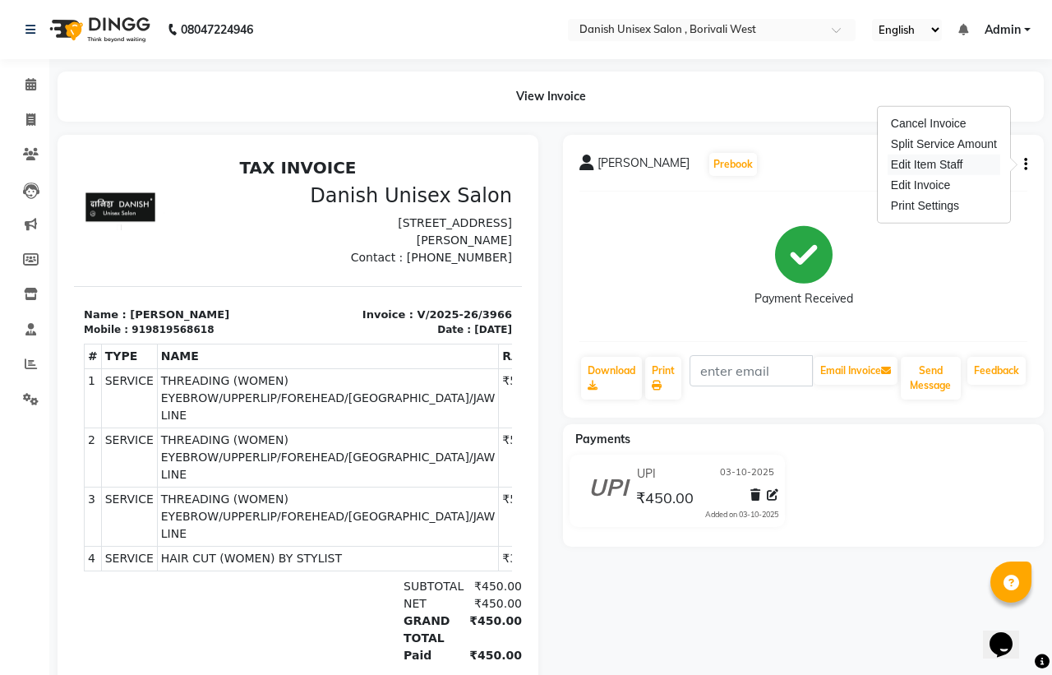
select select "92029"
select select "54585"
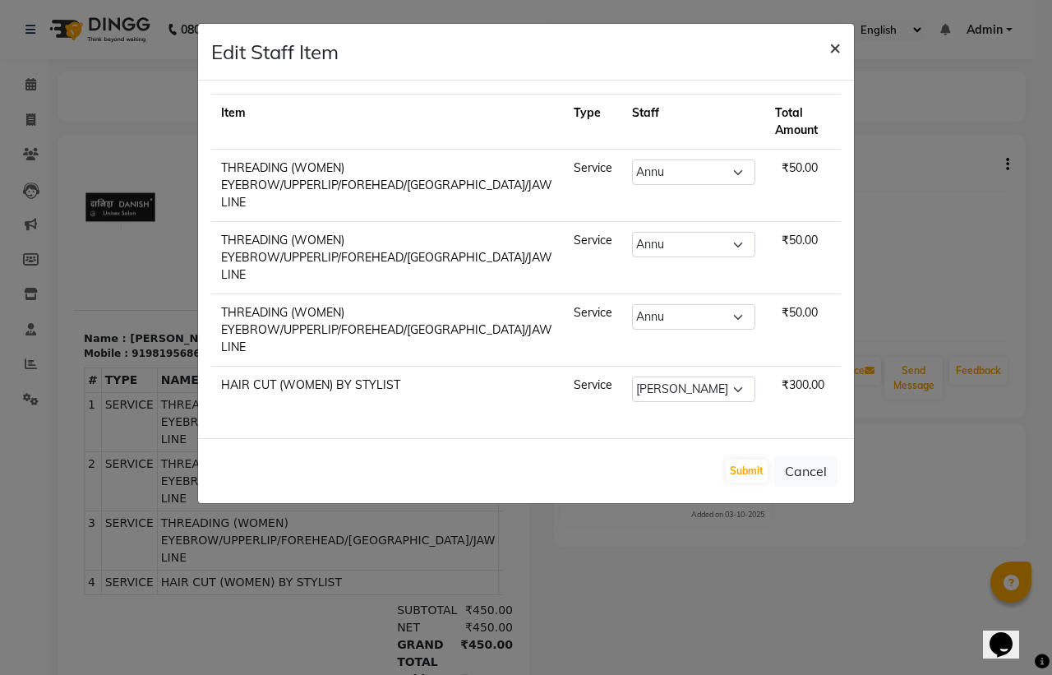
click at [834, 50] on span "×" at bounding box center [835, 47] width 12 height 25
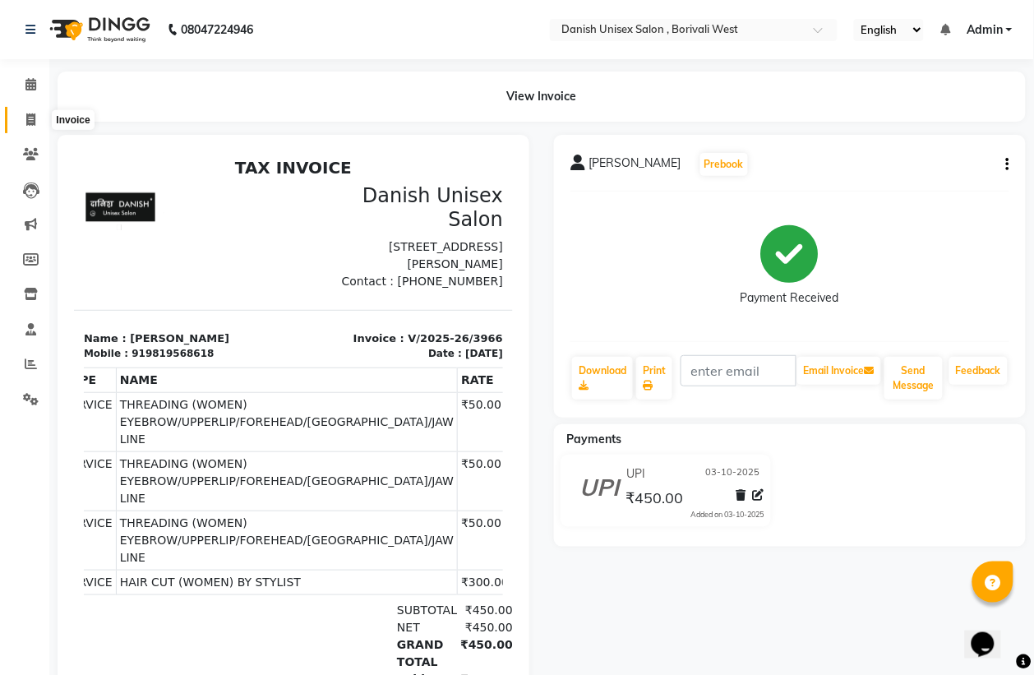
click at [30, 123] on icon at bounding box center [30, 119] width 9 height 12
select select "service"
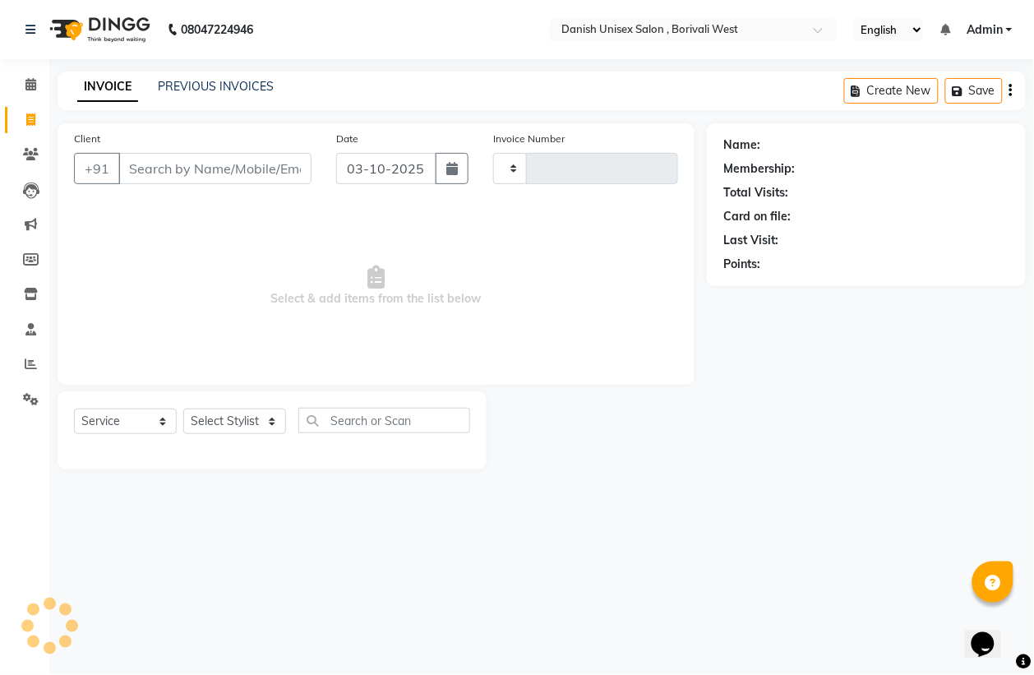
type input "3967"
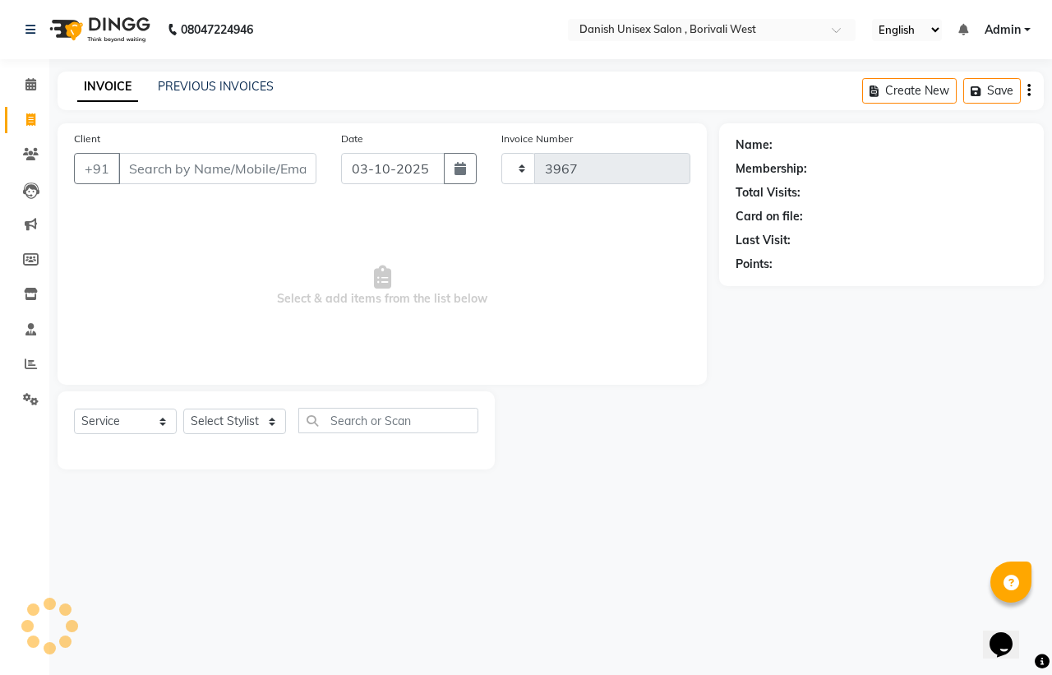
select select "6929"
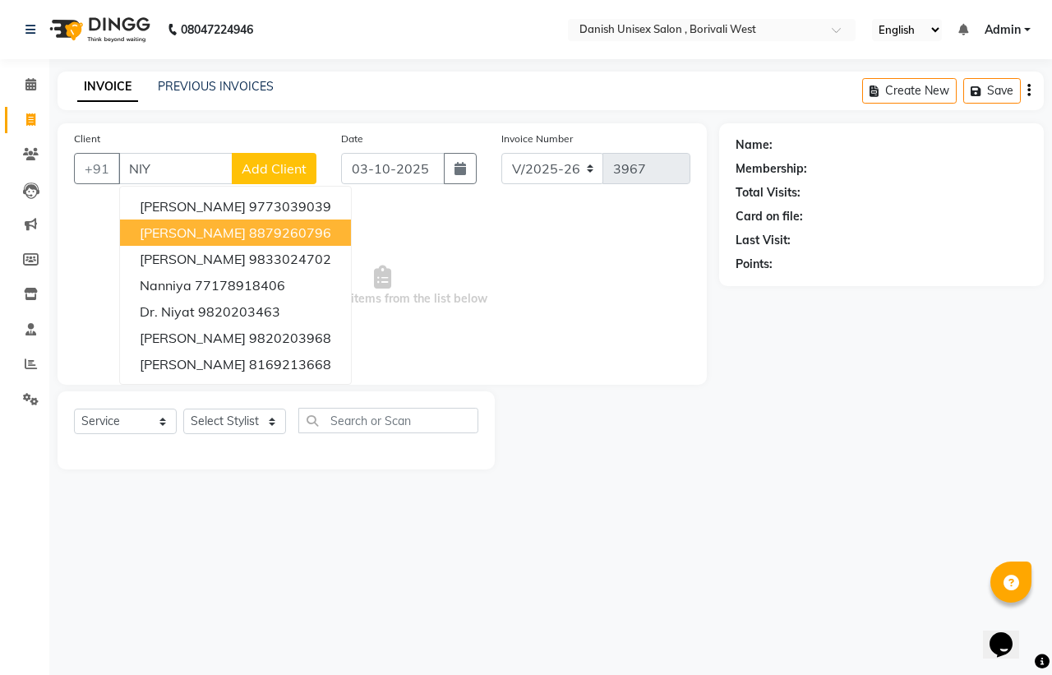
click at [249, 224] on ngb-highlight "8879260796" at bounding box center [290, 232] width 82 height 16
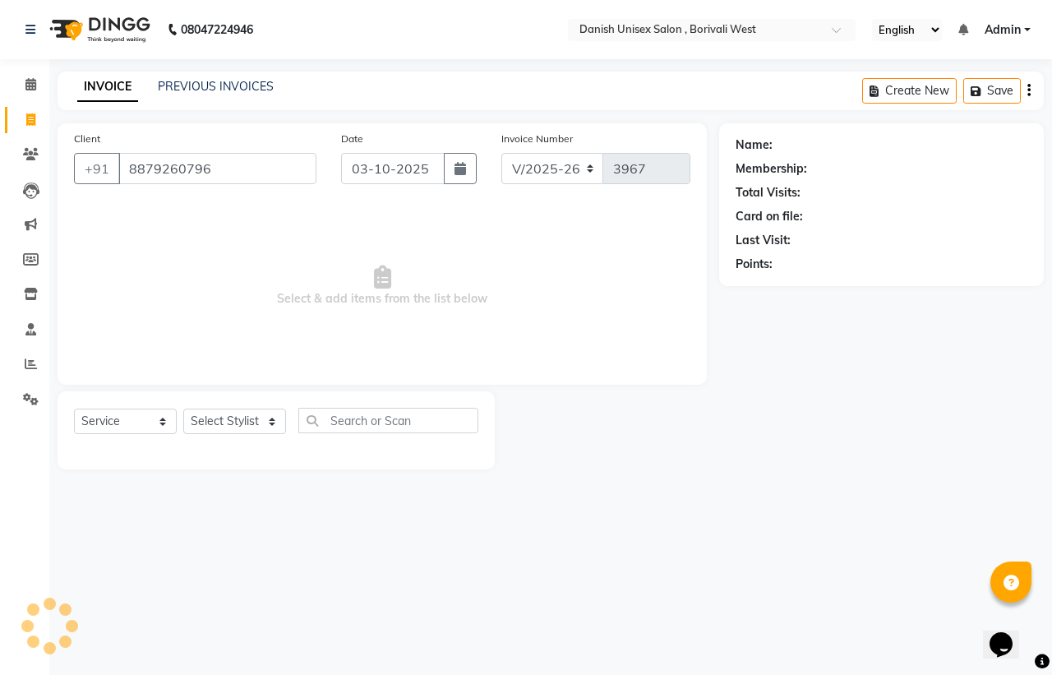
type input "8879260796"
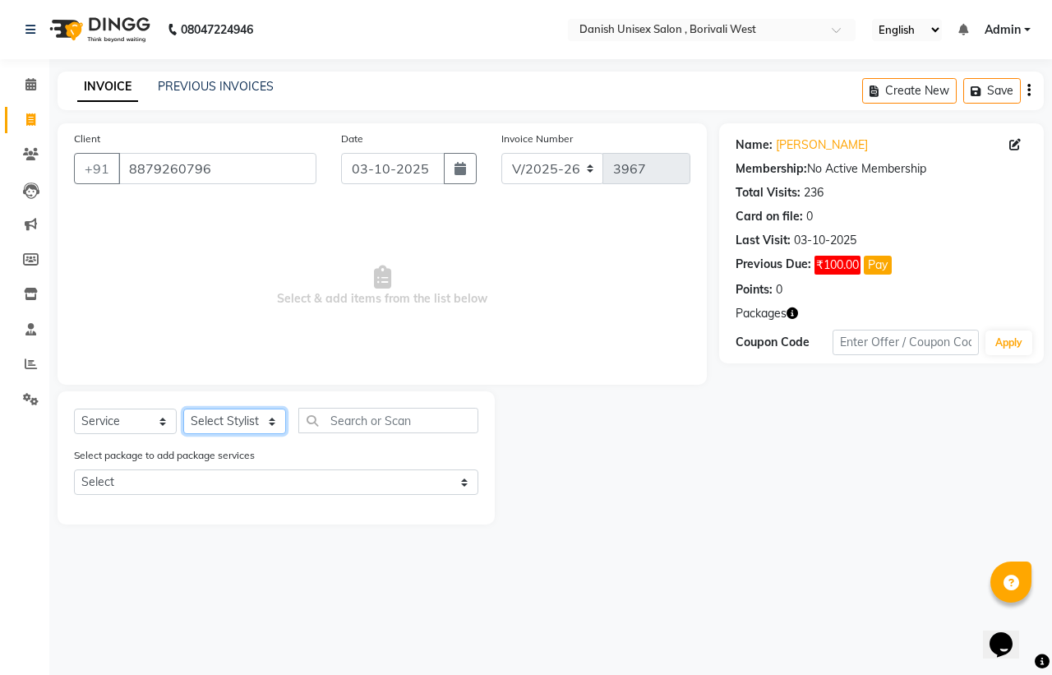
click at [244, 417] on select "Select Stylist [PERSON_NAME] [PERSON_NAME] kajal [PERSON_NAME] [PERSON_NAME] [P…" at bounding box center [234, 420] width 103 height 25
select select "83127"
click at [183, 408] on select "Select Stylist [PERSON_NAME] [PERSON_NAME] kajal [PERSON_NAME] [PERSON_NAME] [P…" at bounding box center [234, 420] width 103 height 25
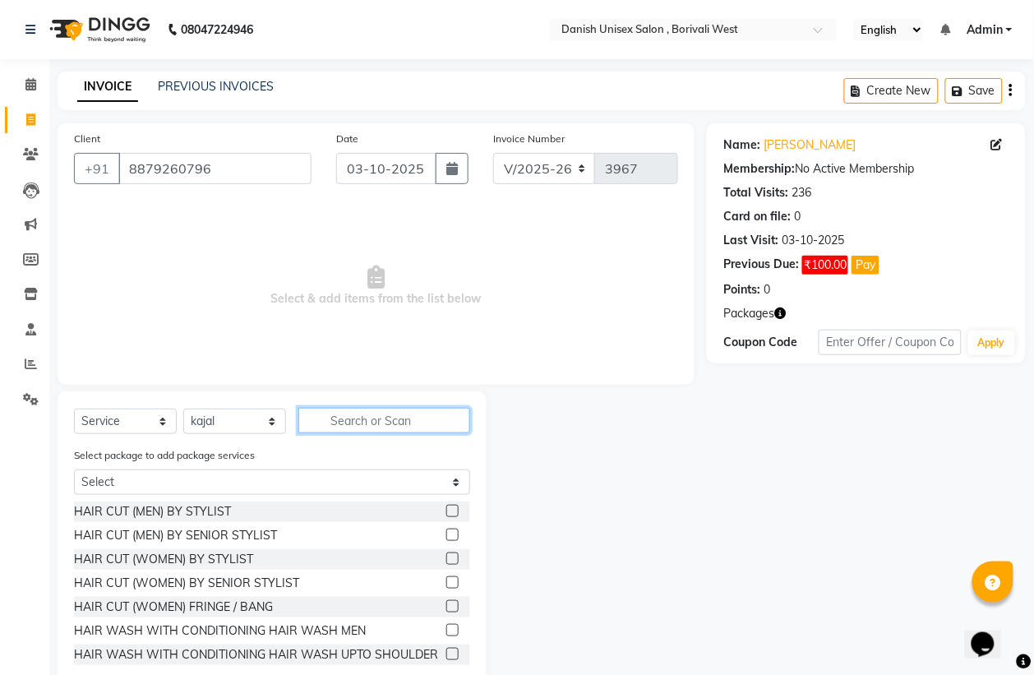
click at [400, 421] on input "text" at bounding box center [384, 420] width 172 height 25
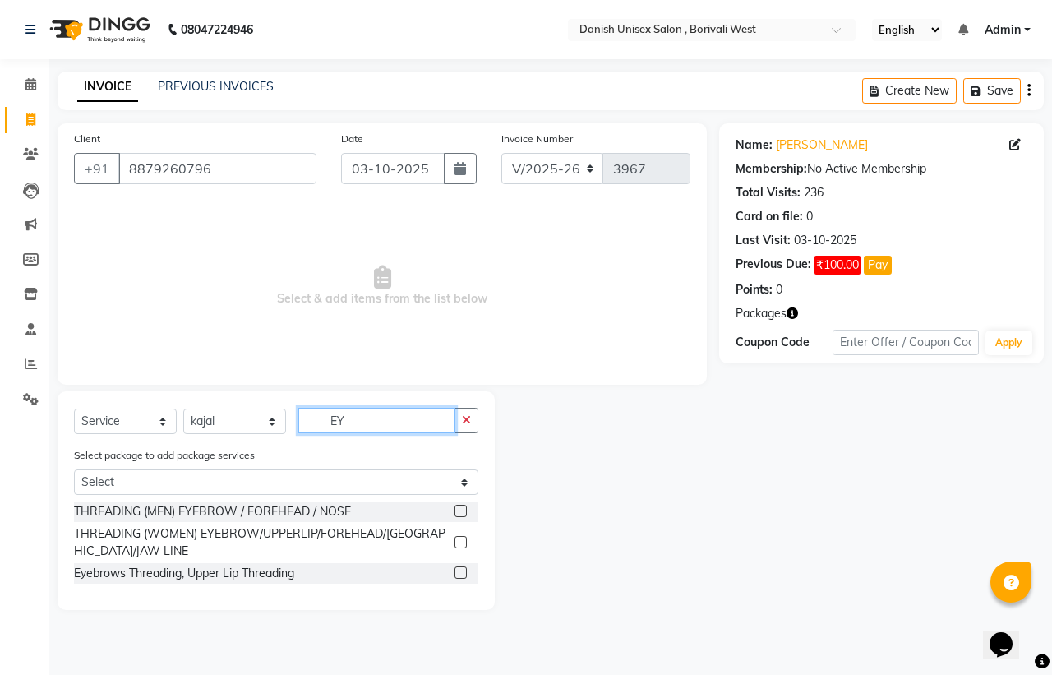
type input "EY"
click at [458, 541] on label at bounding box center [460, 542] width 12 height 12
click at [458, 541] on input "checkbox" at bounding box center [459, 542] width 11 height 11
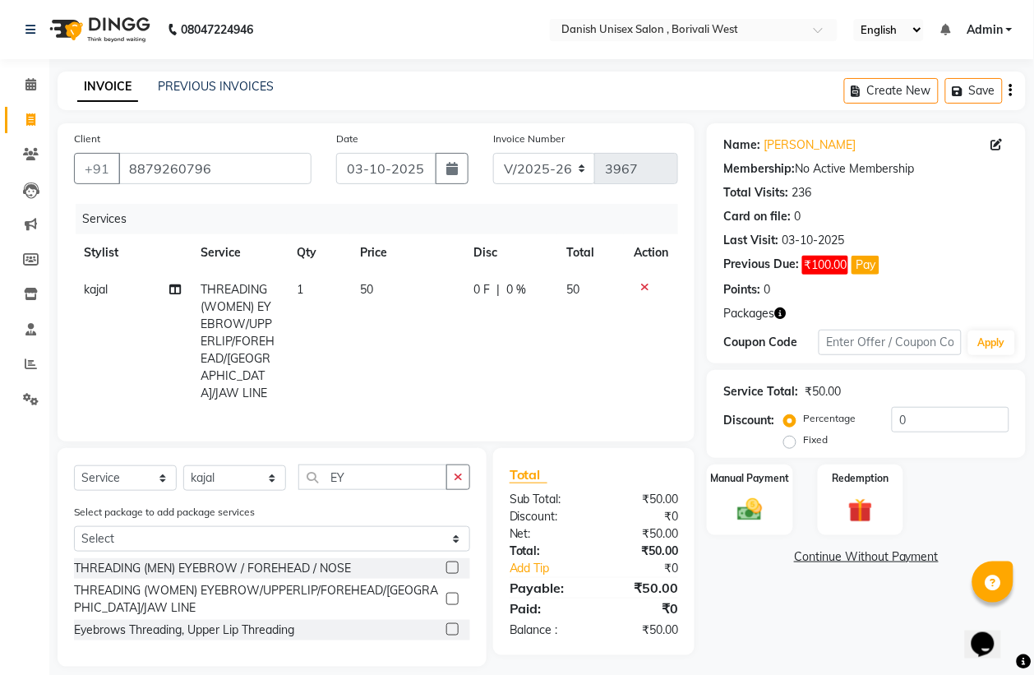
scroll to position [15, 0]
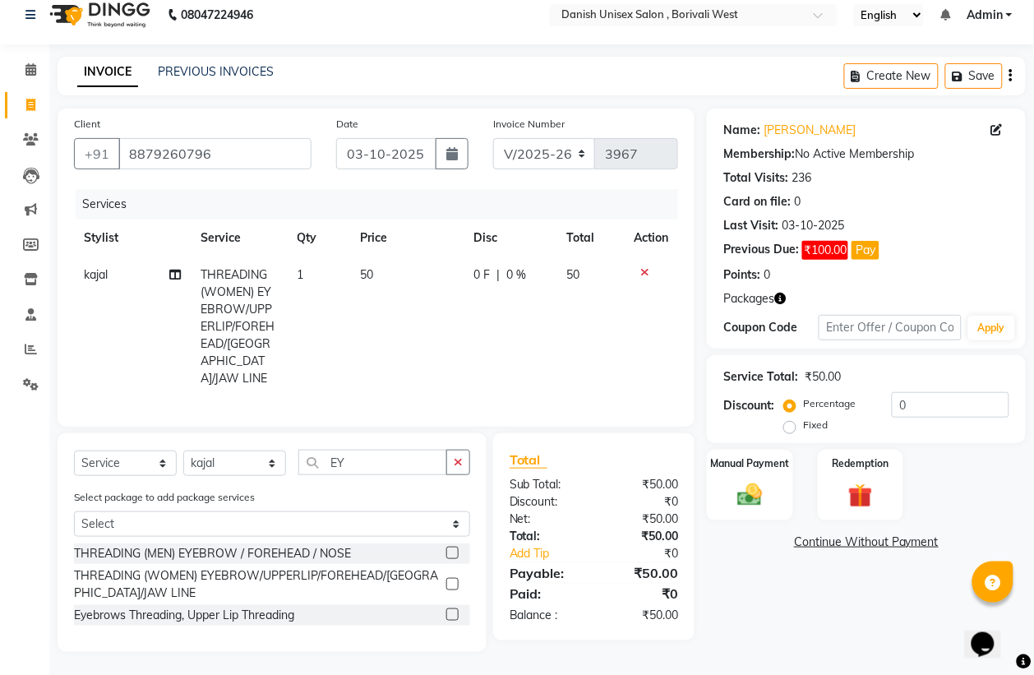
click at [453, 586] on label at bounding box center [452, 584] width 12 height 12
click at [453, 586] on input "checkbox" at bounding box center [451, 584] width 11 height 11
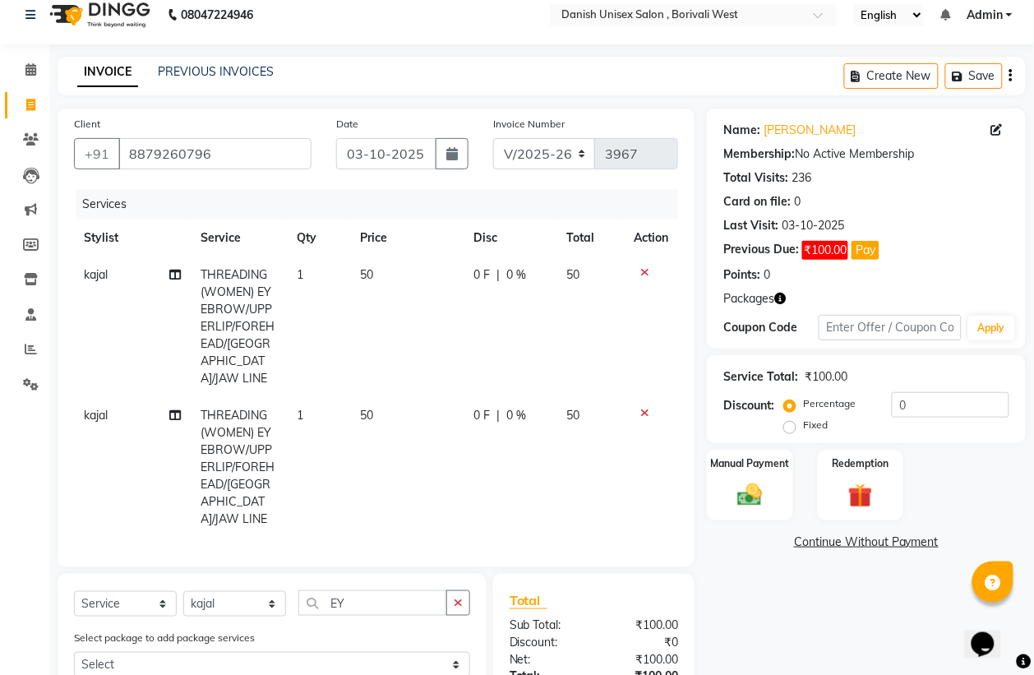
scroll to position [138, 0]
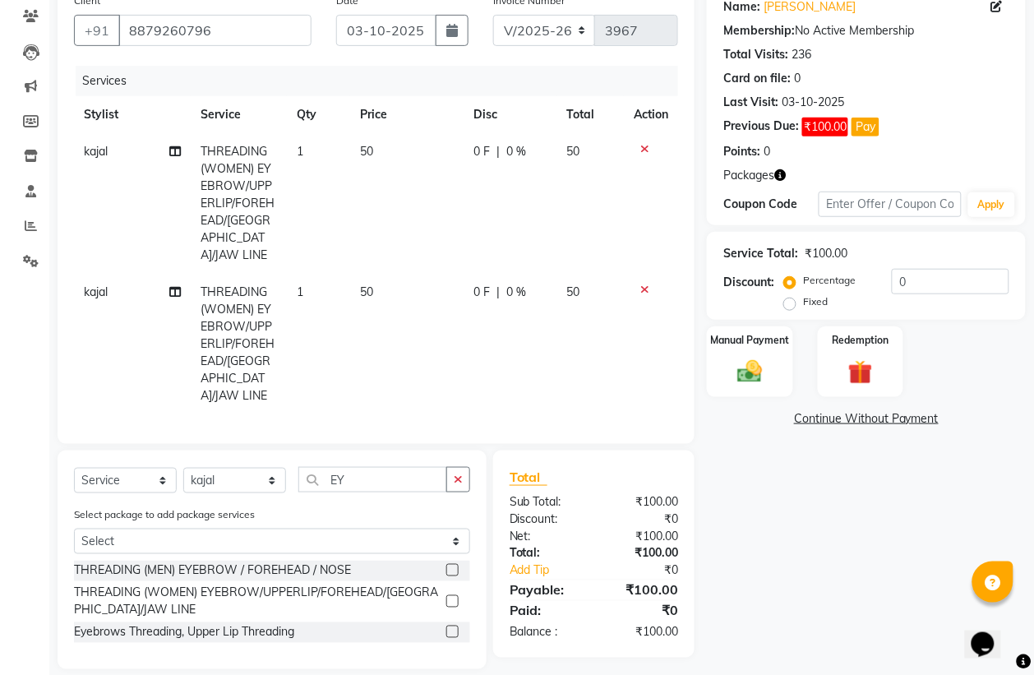
click at [452, 595] on label at bounding box center [452, 601] width 12 height 12
click at [452, 597] on input "checkbox" at bounding box center [451, 602] width 11 height 11
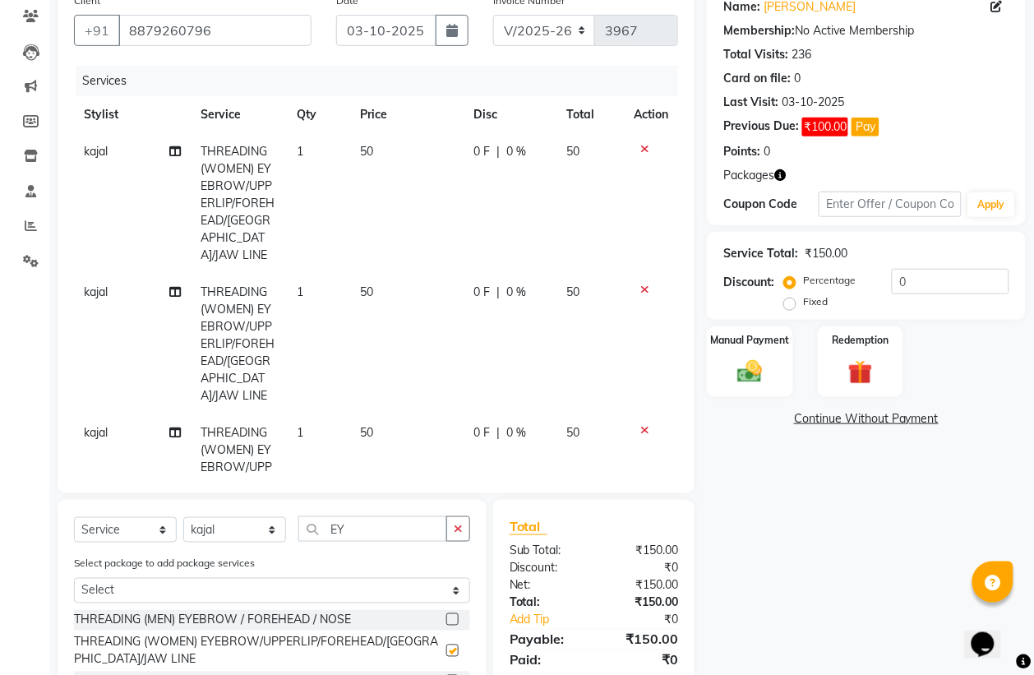
checkbox input "false"
click at [724, 368] on div "Manual Payment" at bounding box center [750, 362] width 90 height 74
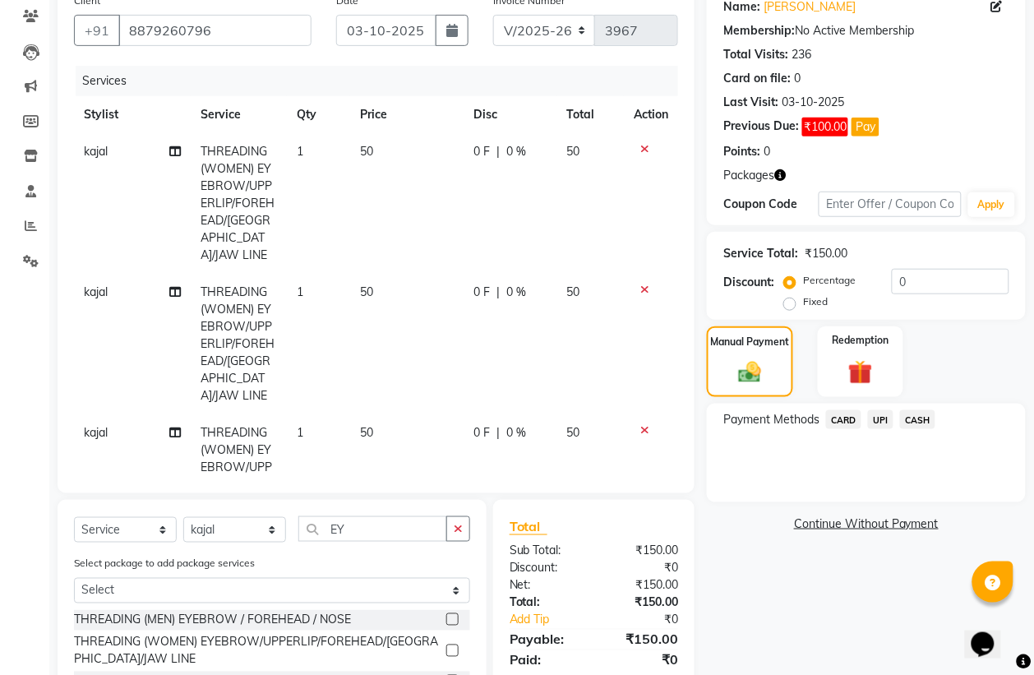
click at [876, 417] on span "UPI" at bounding box center [880, 419] width 25 height 19
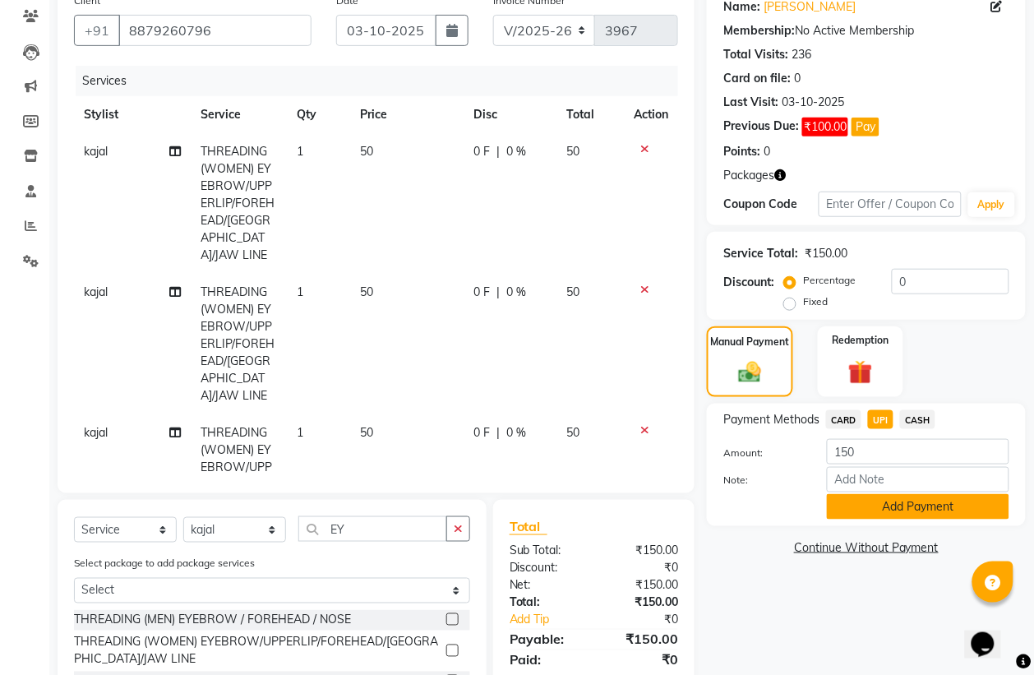
click at [884, 504] on button "Add Payment" at bounding box center [918, 506] width 182 height 25
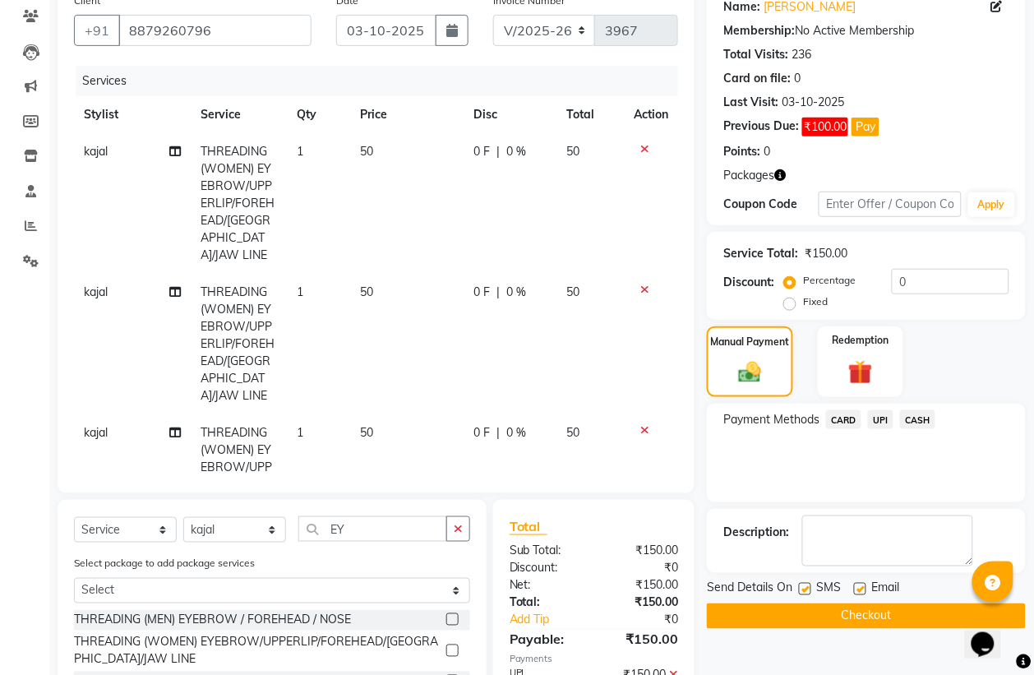
scroll to position [228, 0]
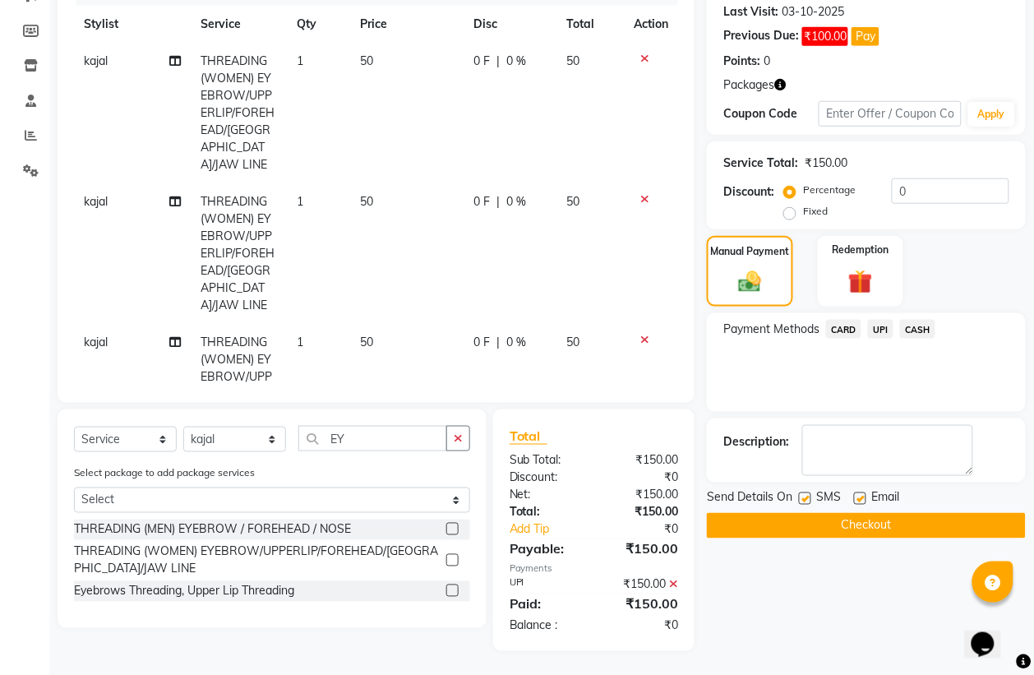
click at [880, 519] on button "Checkout" at bounding box center [866, 525] width 319 height 25
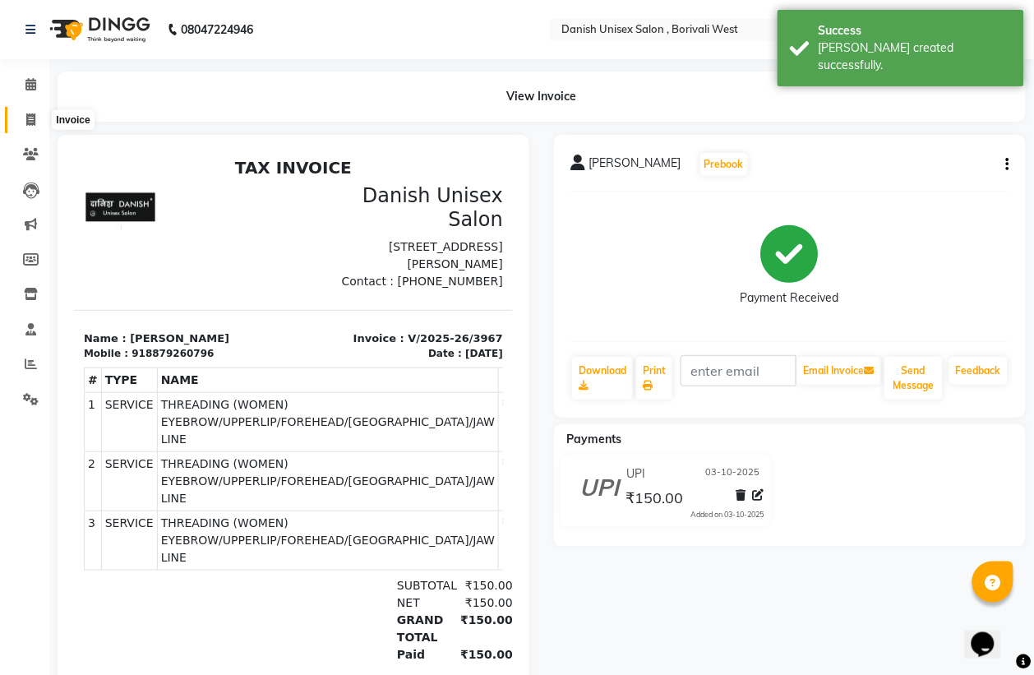
click at [30, 116] on icon at bounding box center [30, 119] width 9 height 12
select select "service"
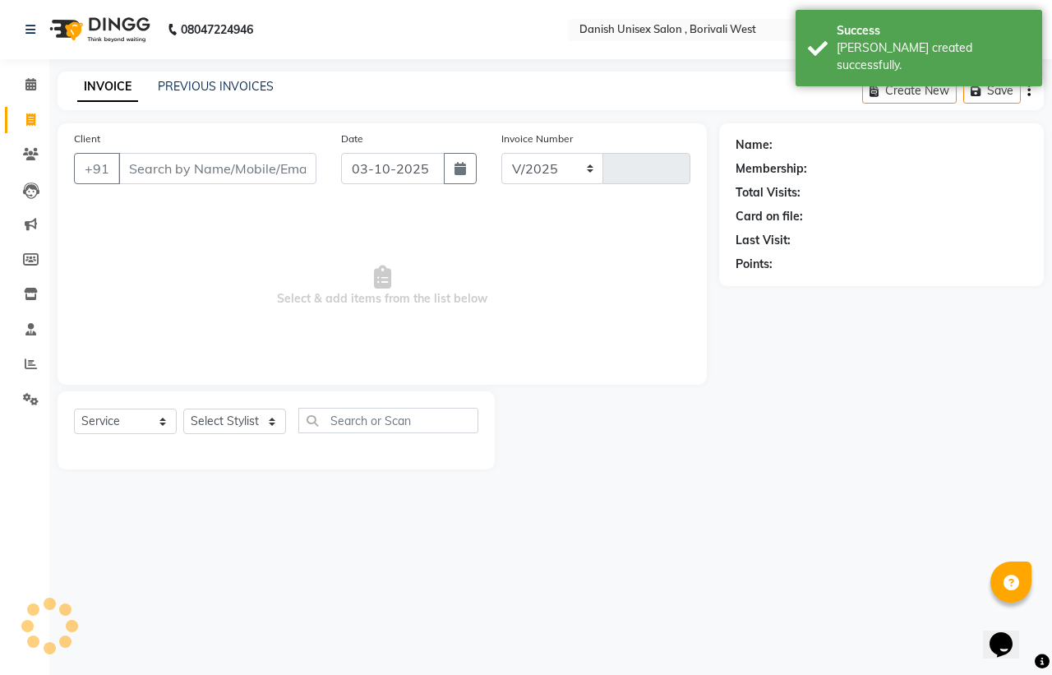
select select "6929"
type input "3968"
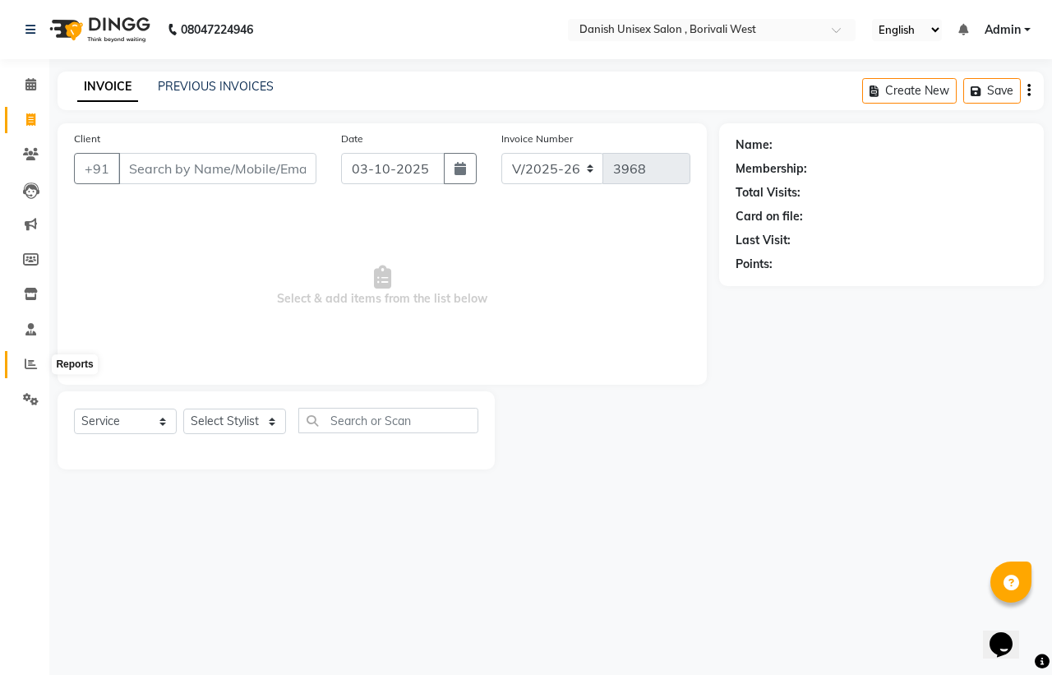
click at [30, 362] on icon at bounding box center [31, 363] width 12 height 12
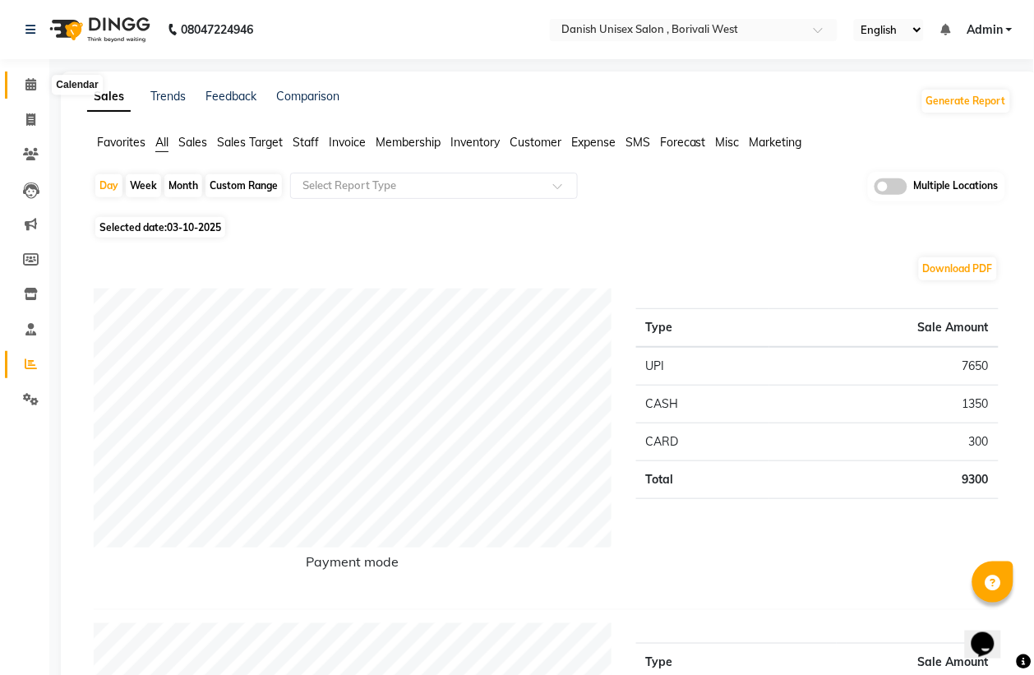
click at [26, 90] on icon at bounding box center [30, 84] width 11 height 12
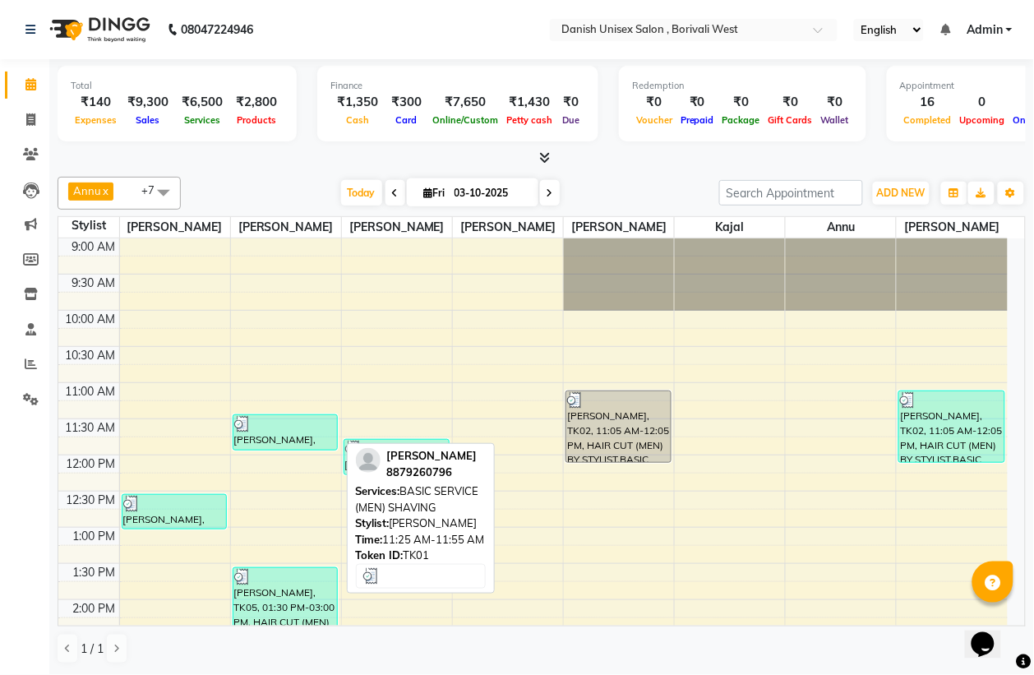
click at [281, 431] on div at bounding box center [285, 424] width 103 height 16
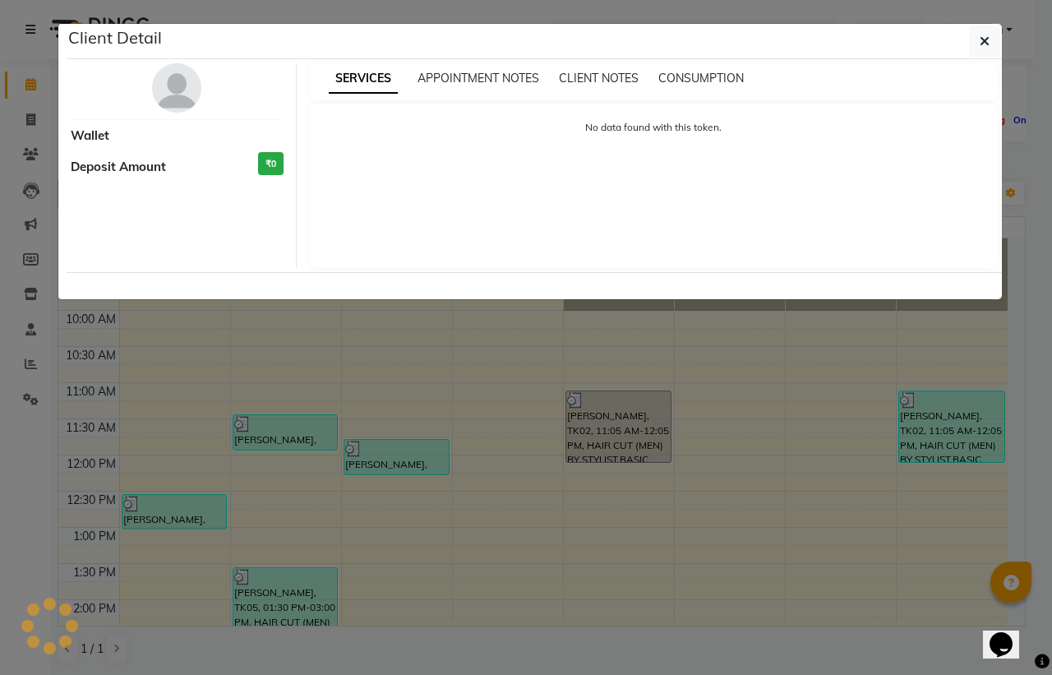
select select "3"
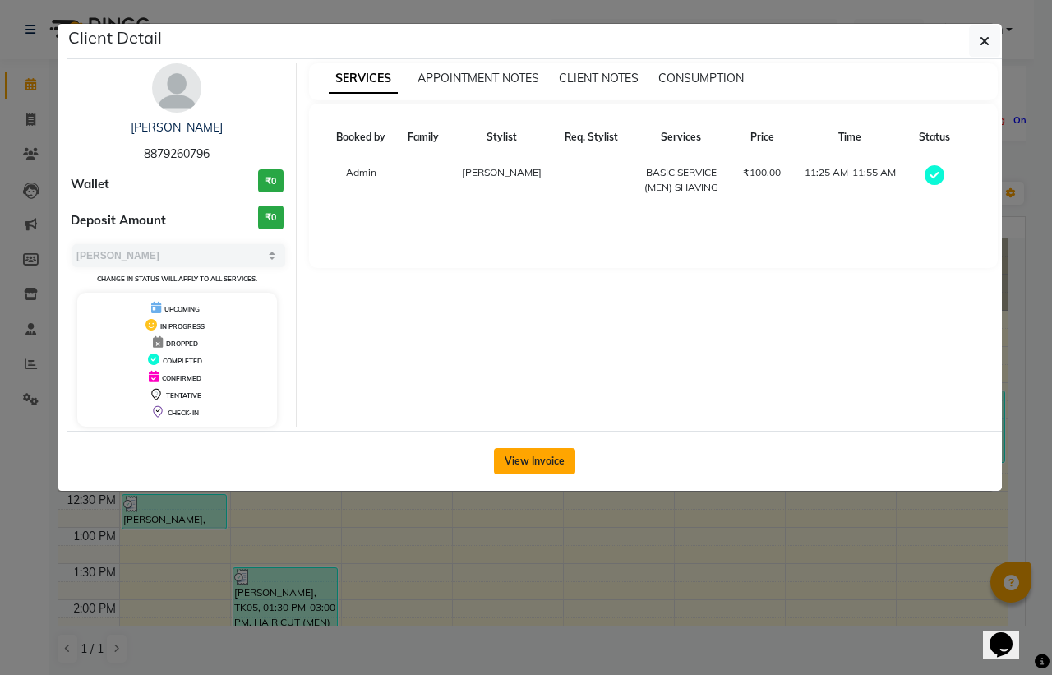
click at [551, 466] on button "View Invoice" at bounding box center [534, 461] width 81 height 26
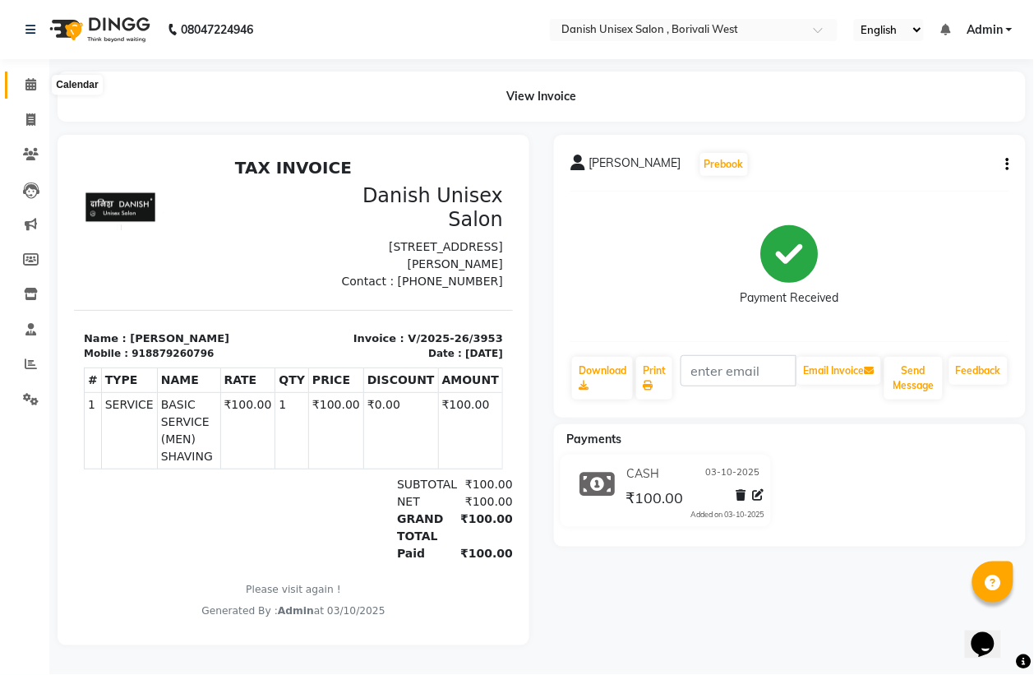
click at [33, 88] on icon at bounding box center [30, 84] width 11 height 12
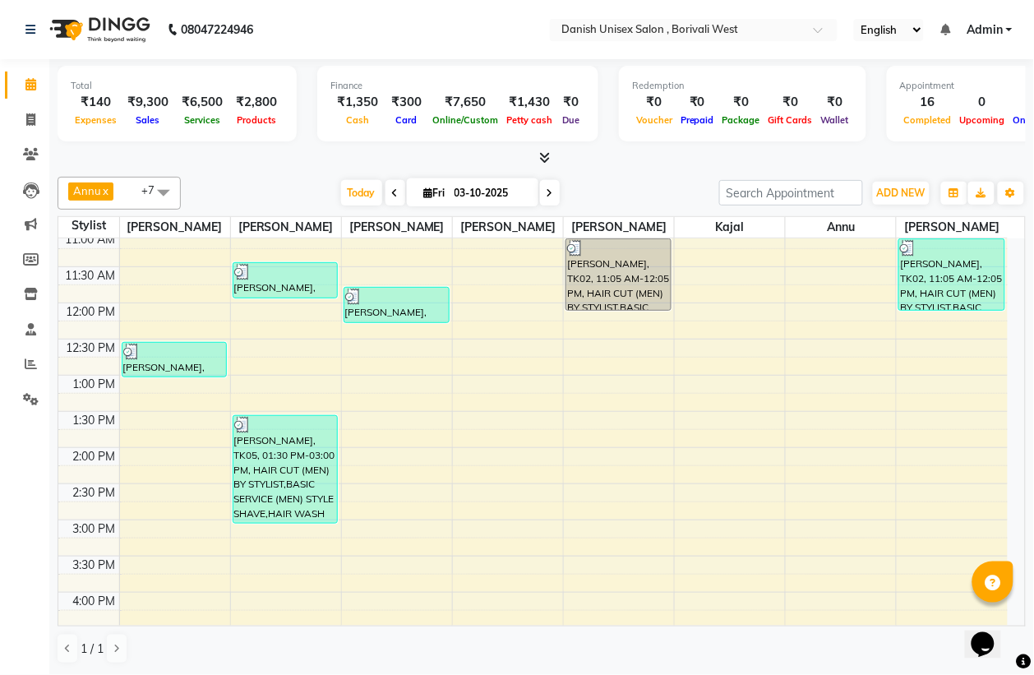
scroll to position [205, 0]
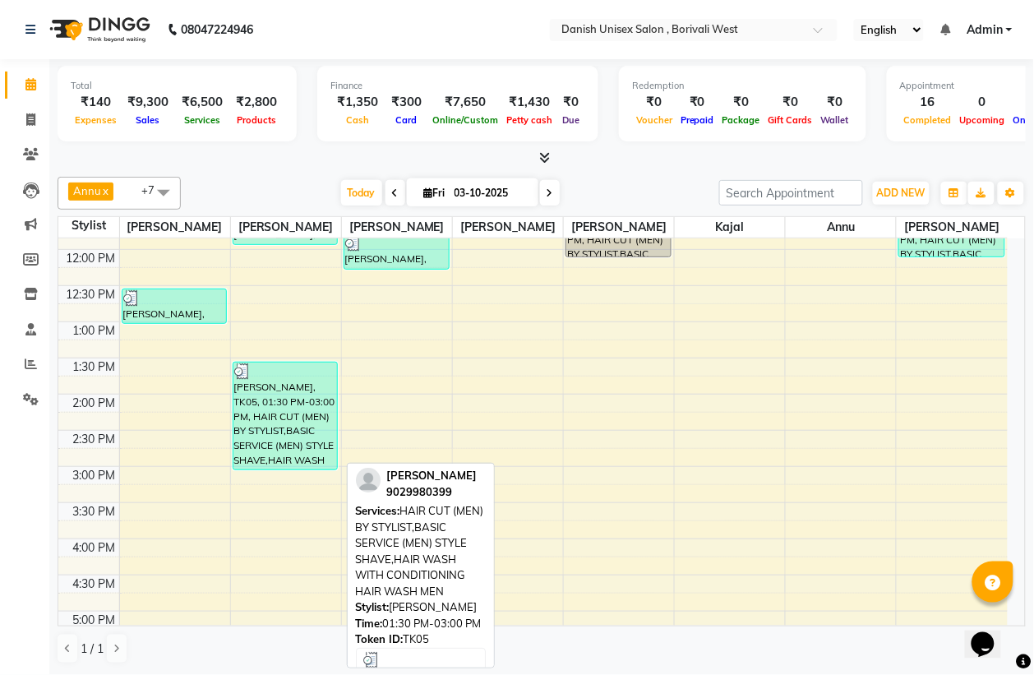
click at [275, 403] on div "[PERSON_NAME], TK05, 01:30 PM-03:00 PM, HAIR CUT (MEN) BY STYLIST,BASIC SERVICE…" at bounding box center [285, 415] width 104 height 107
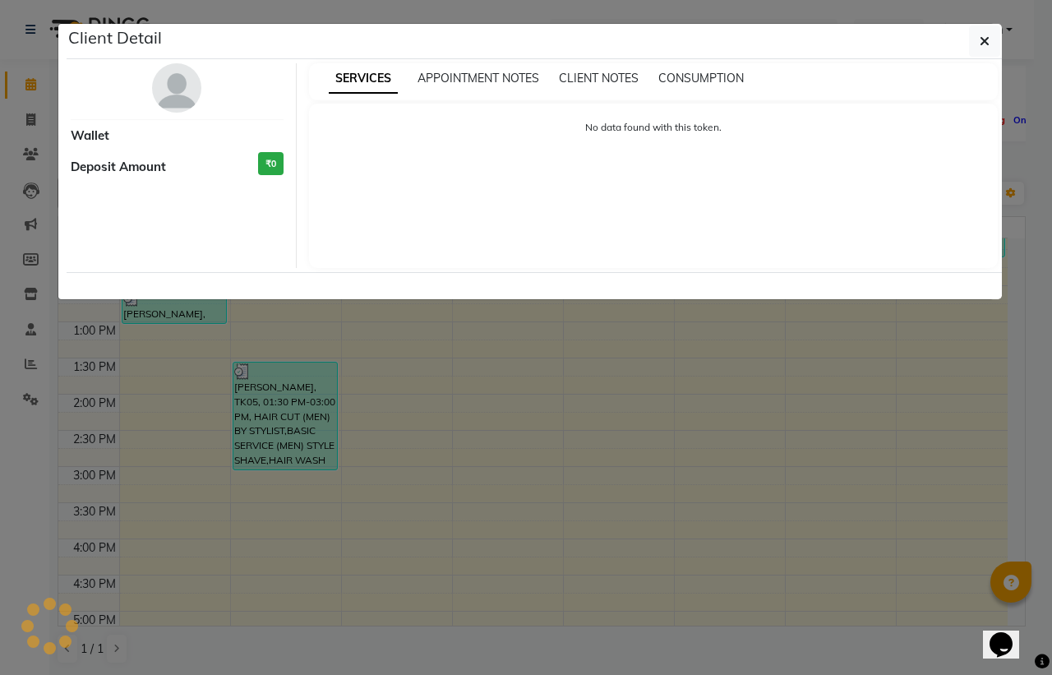
select select "3"
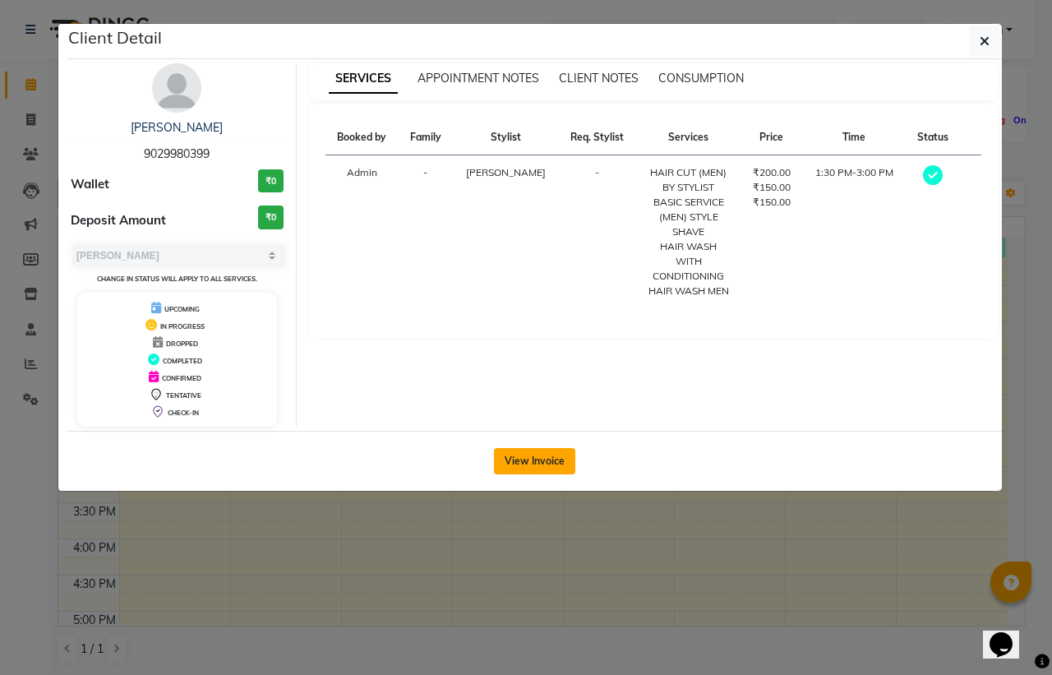
click at [532, 450] on button "View Invoice" at bounding box center [534, 461] width 81 height 26
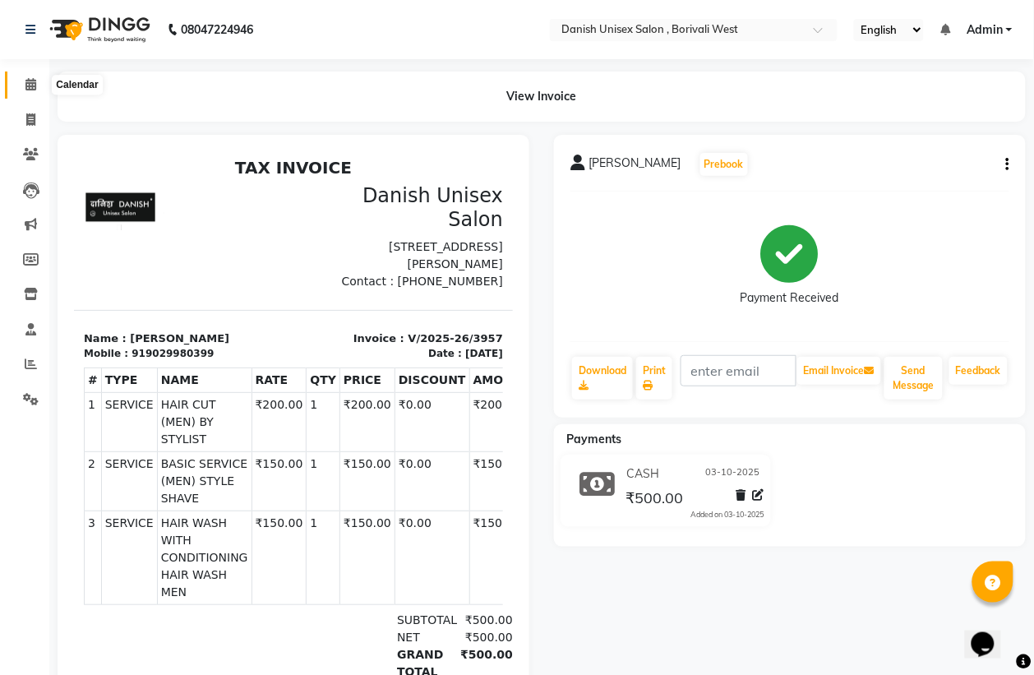
click at [30, 90] on icon at bounding box center [30, 84] width 11 height 12
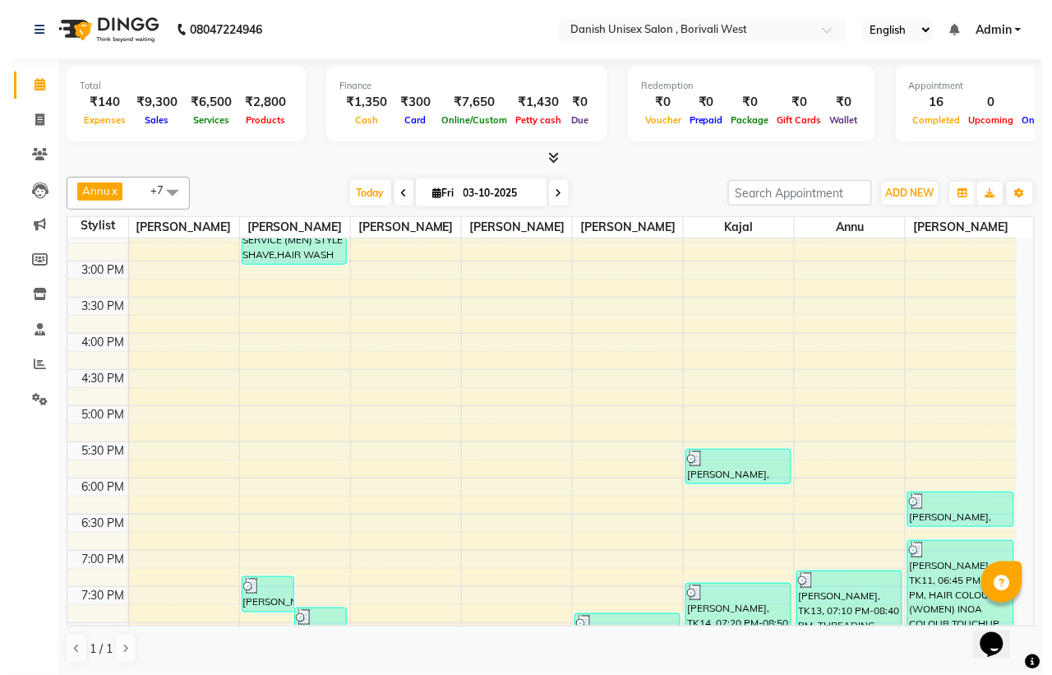
scroll to position [514, 0]
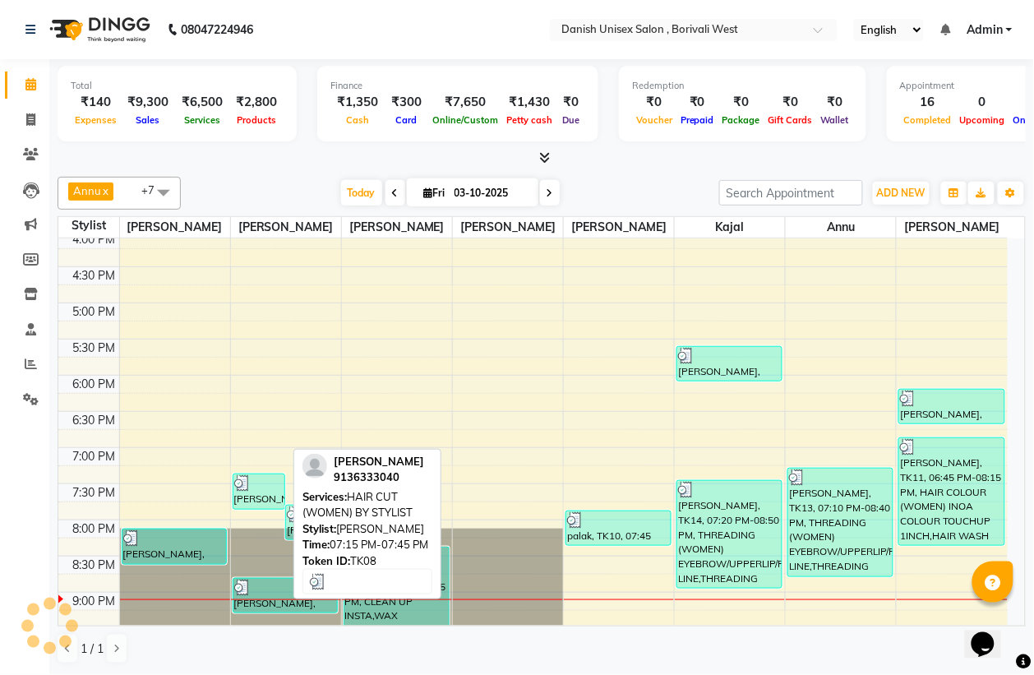
click at [244, 501] on div "[PERSON_NAME], TK08, 07:15 PM-07:45 PM, HAIR CUT (WOMEN) BY STYLIST" at bounding box center [258, 491] width 51 height 35
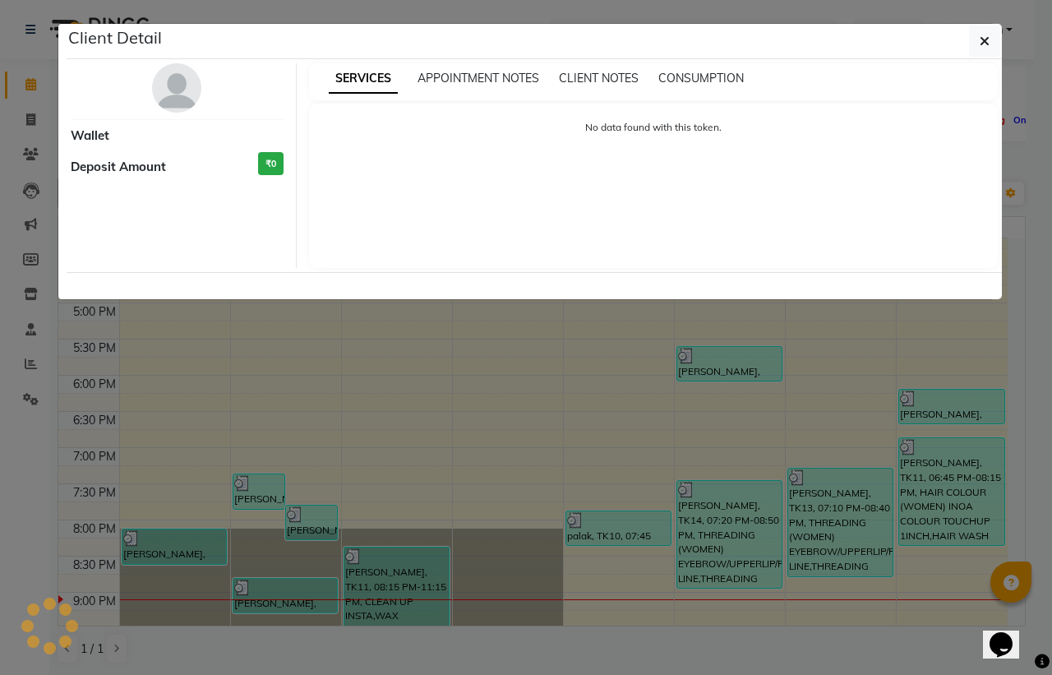
select select "3"
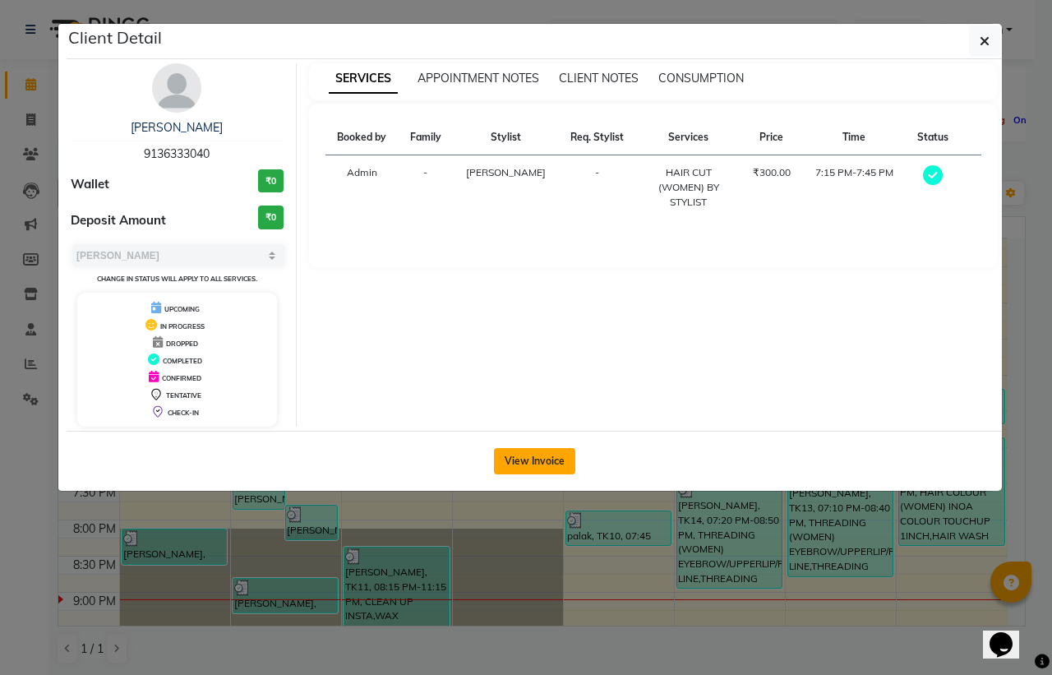
click at [512, 456] on button "View Invoice" at bounding box center [534, 461] width 81 height 26
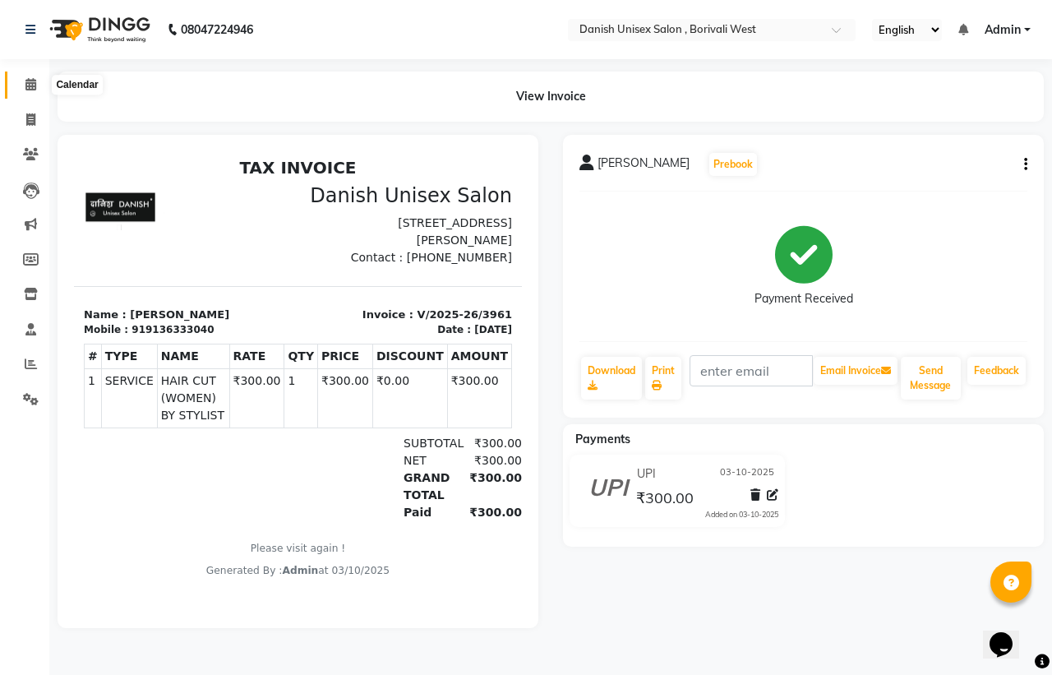
click at [29, 81] on icon at bounding box center [30, 84] width 11 height 12
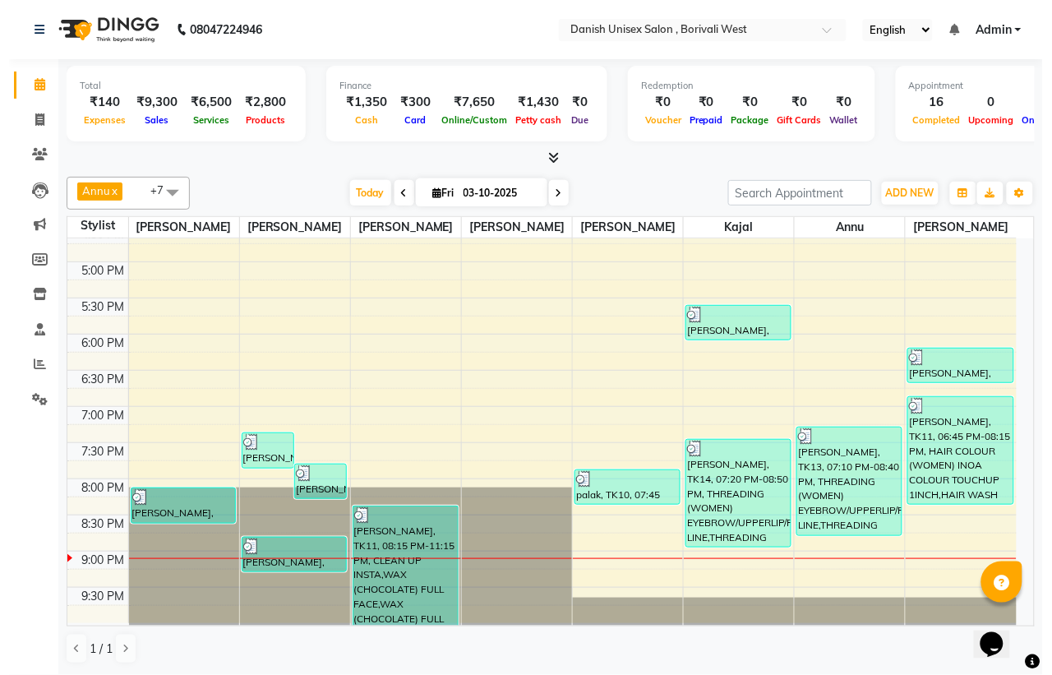
scroll to position [564, 0]
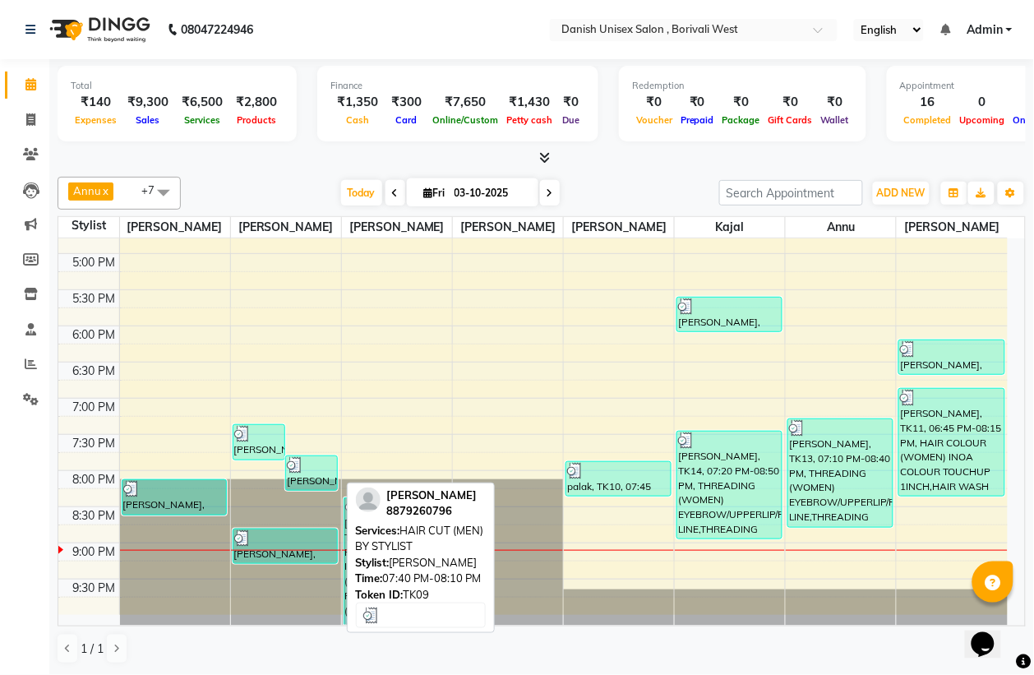
click at [311, 477] on div "[PERSON_NAME], TK09, 07:40 PM-08:10 PM, HAIR CUT (MEN) BY STYLIST" at bounding box center [311, 473] width 51 height 34
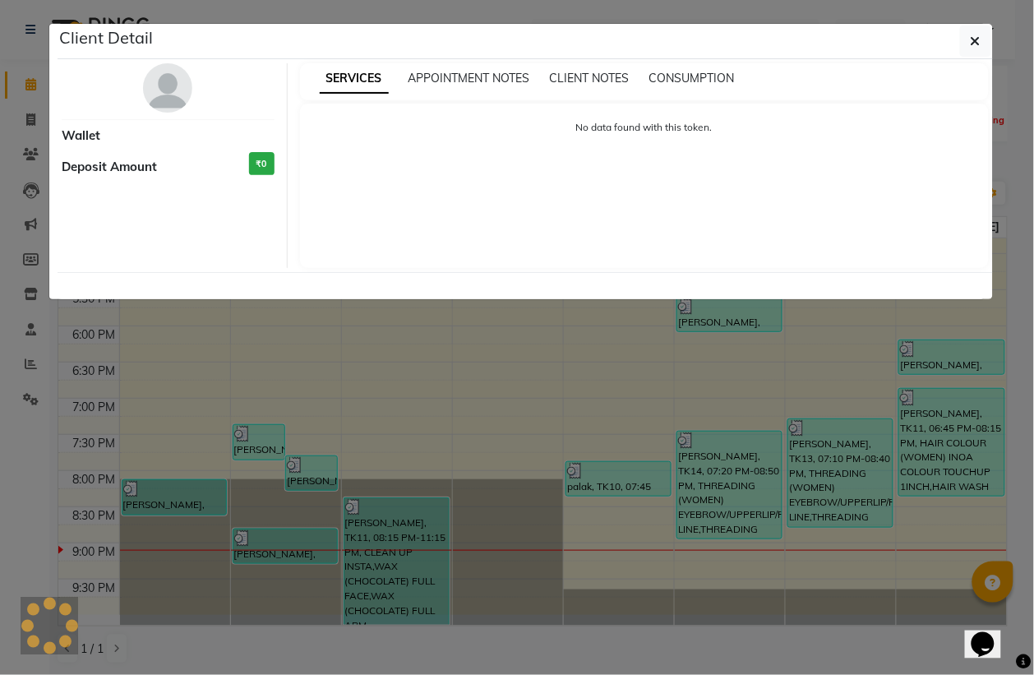
select select "3"
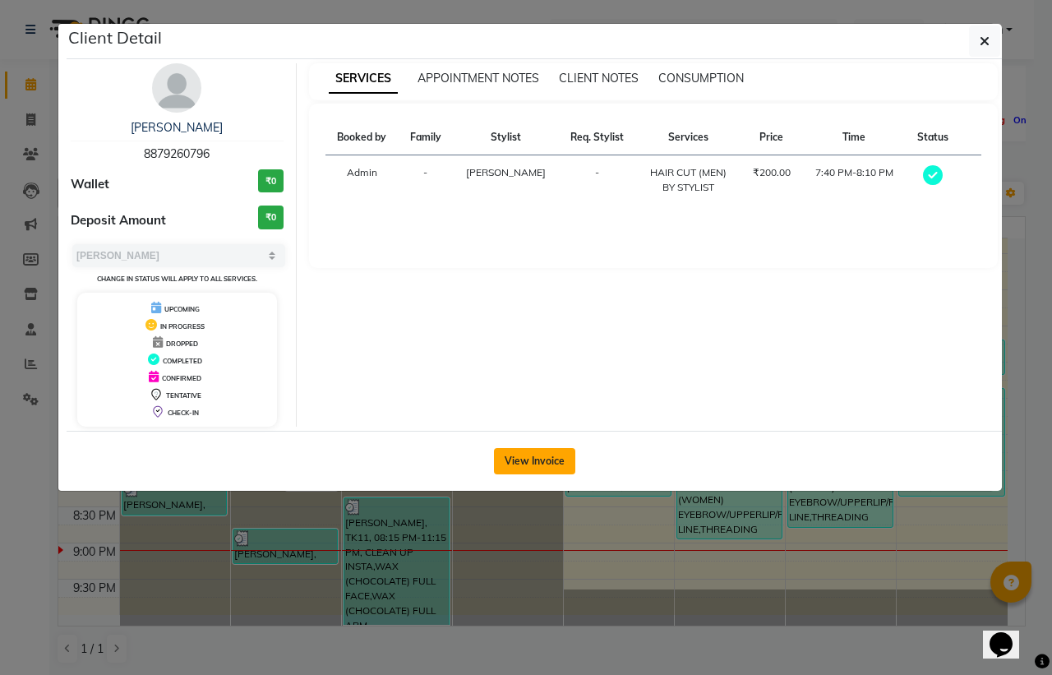
click at [549, 452] on button "View Invoice" at bounding box center [534, 461] width 81 height 26
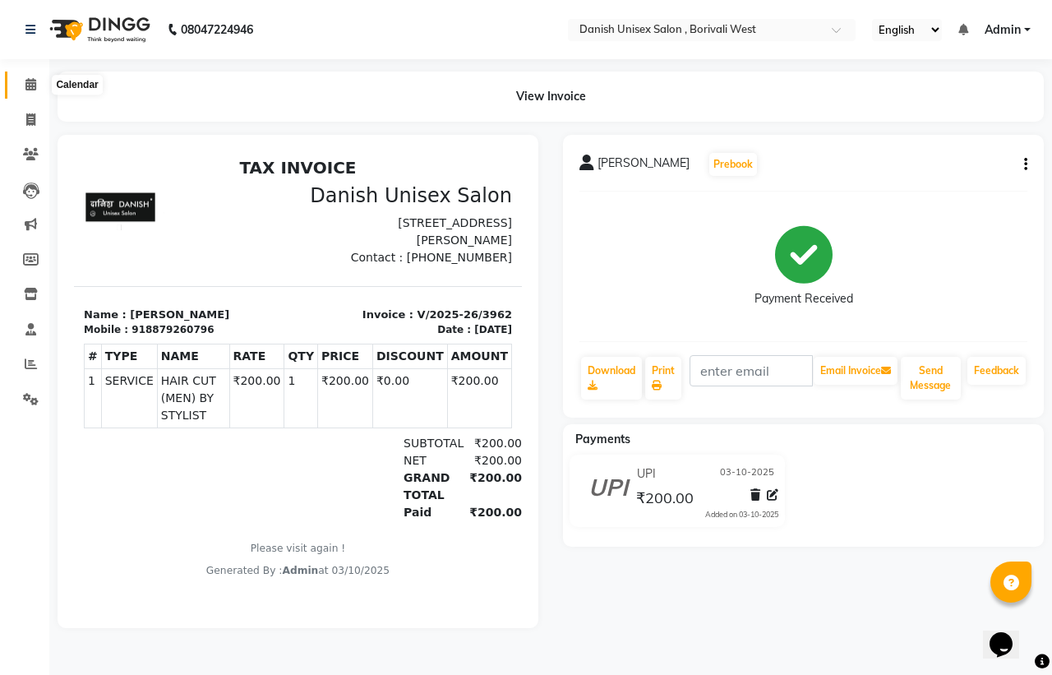
click at [30, 76] on span at bounding box center [30, 85] width 29 height 19
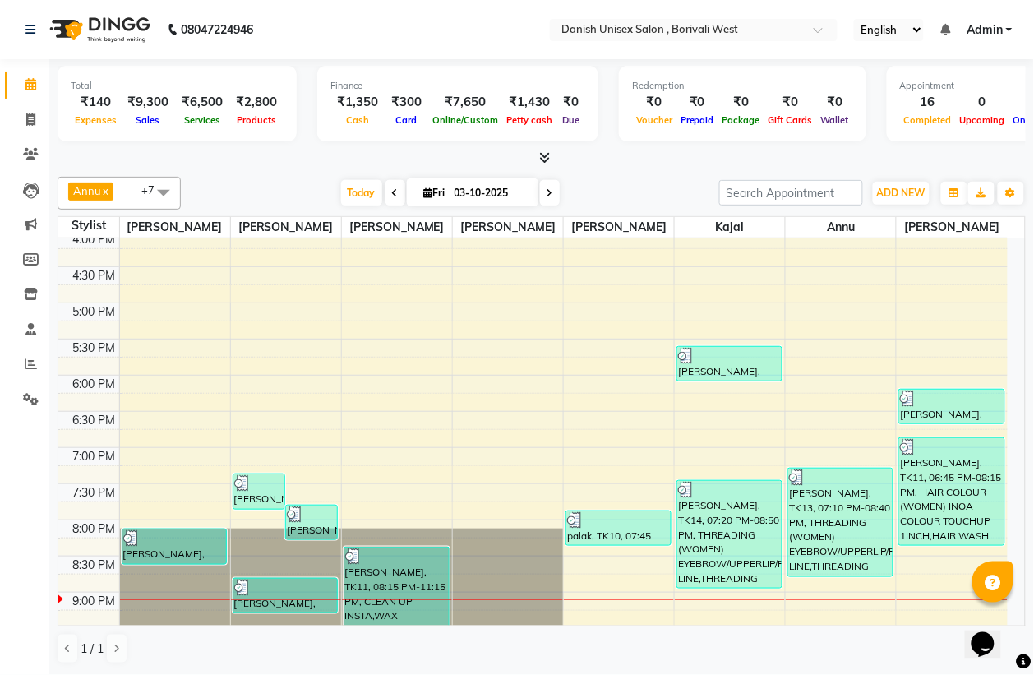
scroll to position [564, 0]
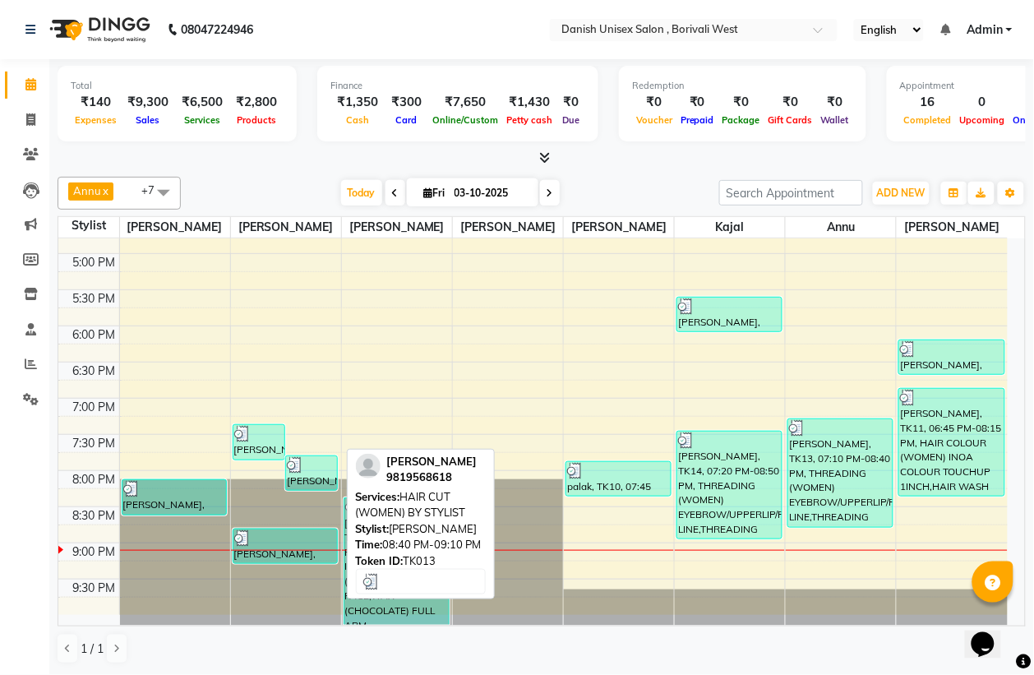
click at [261, 546] on div "[PERSON_NAME], TK13, 08:40 PM-09:10 PM, HAIR CUT (WOMEN) BY STYLIST" at bounding box center [285, 546] width 104 height 34
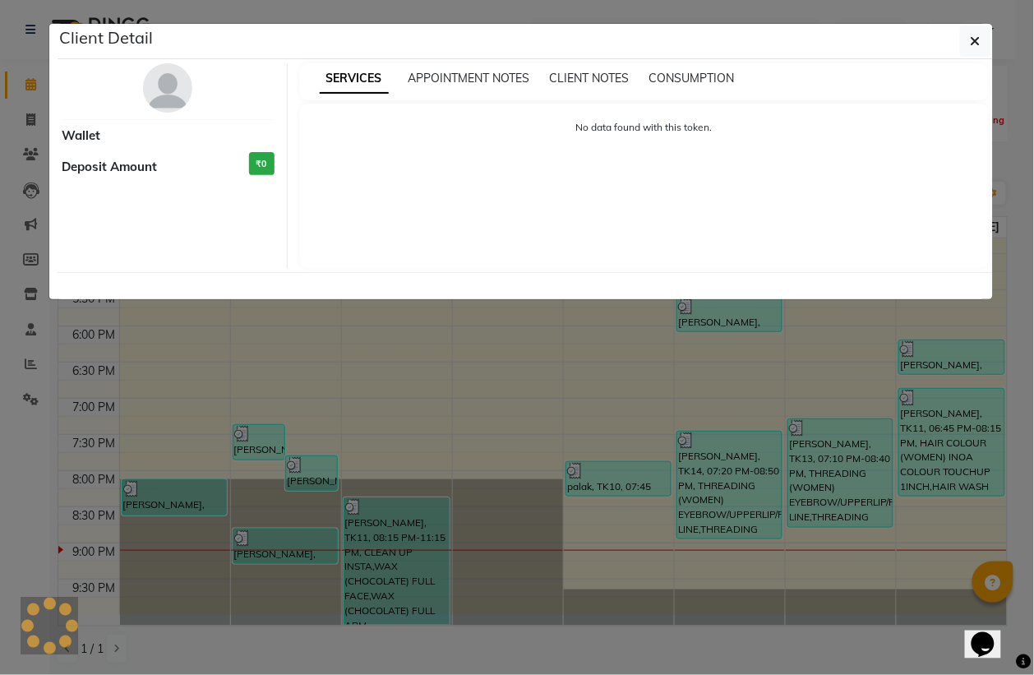
select select "3"
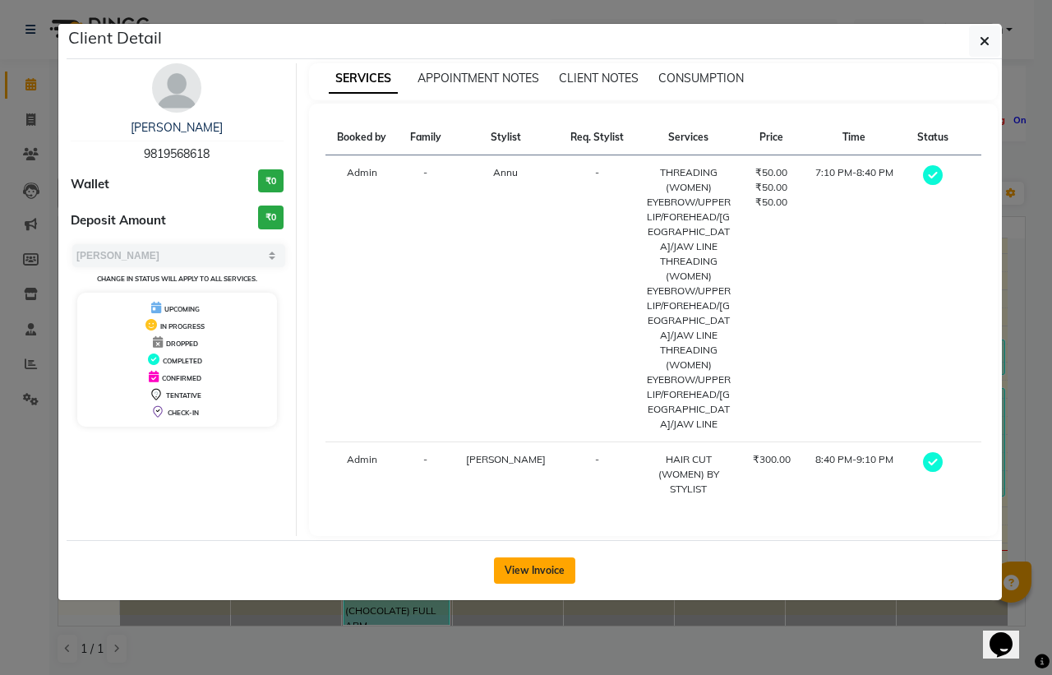
click at [512, 557] on button "View Invoice" at bounding box center [534, 570] width 81 height 26
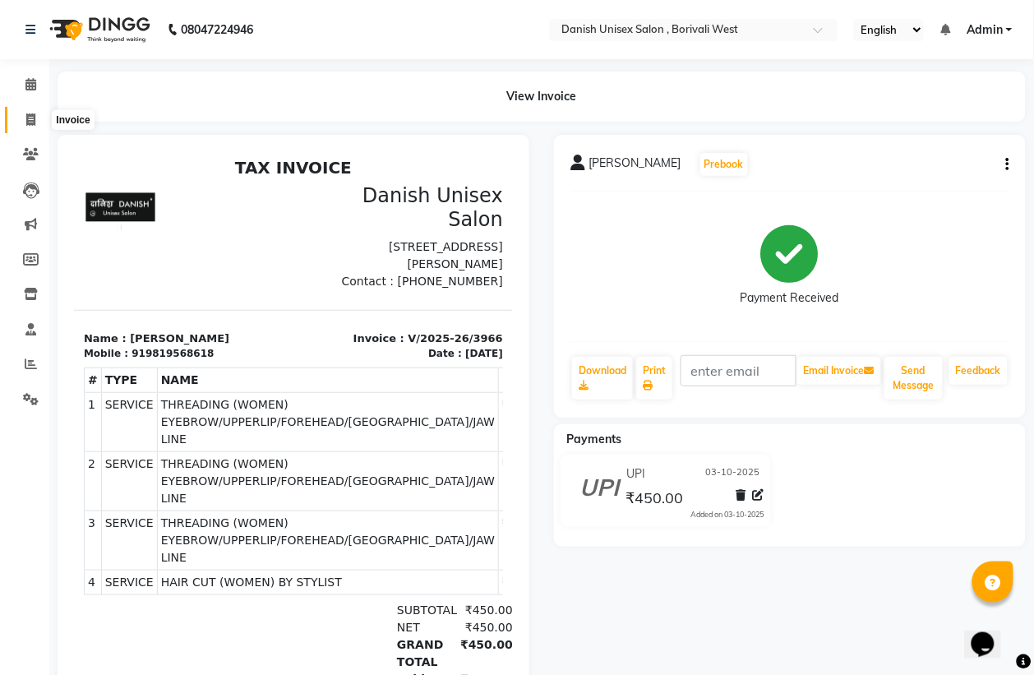
click at [29, 127] on span at bounding box center [30, 120] width 29 height 19
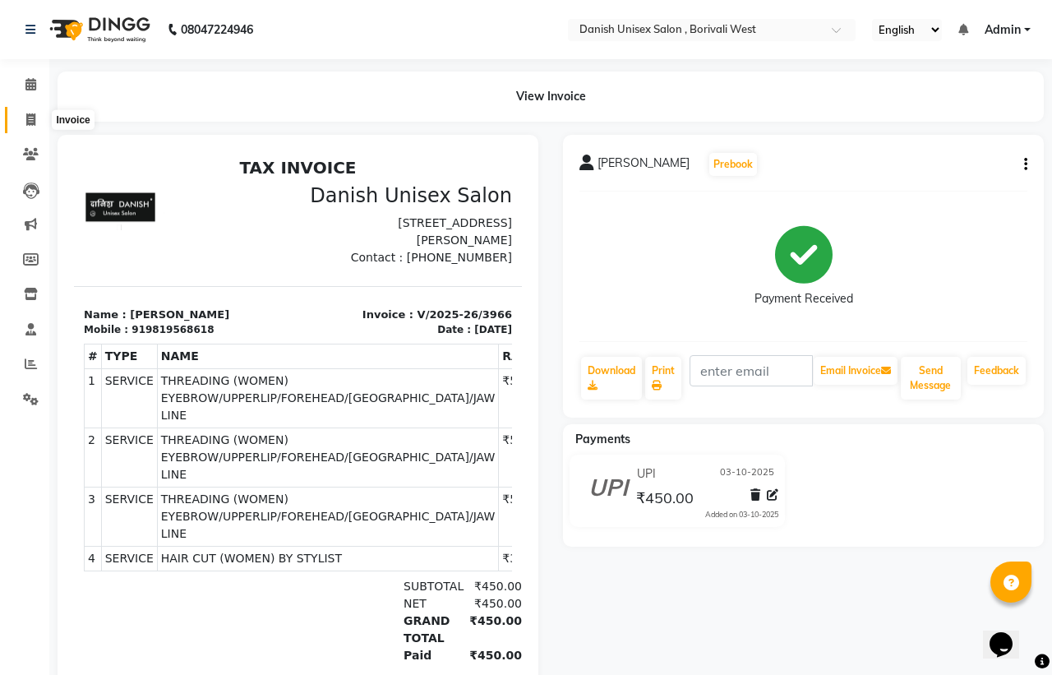
select select "service"
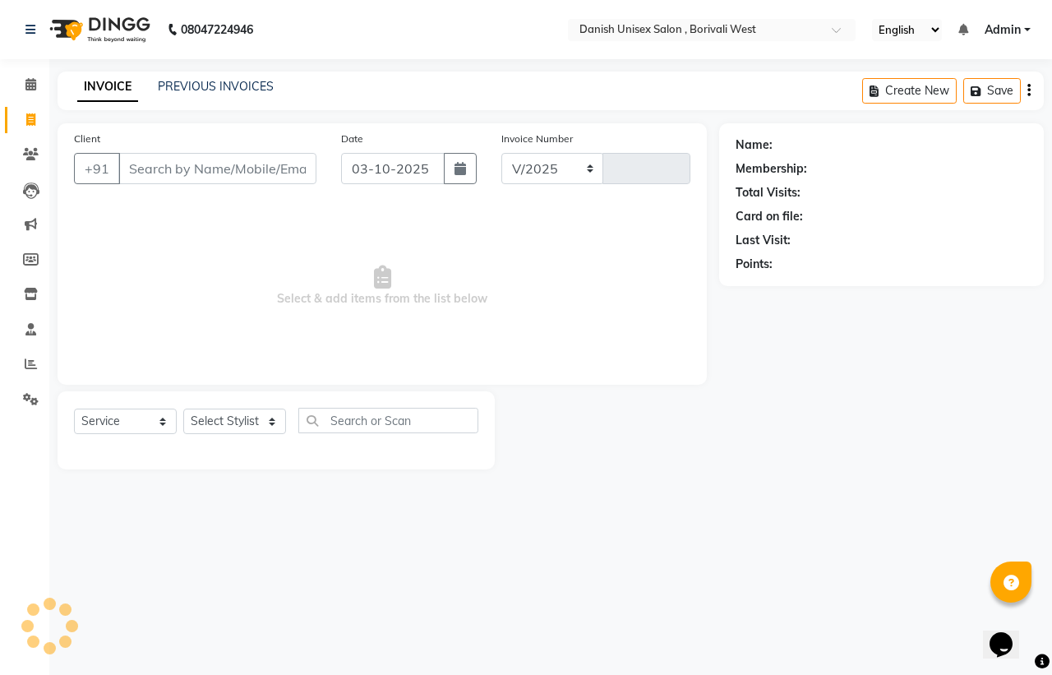
select select "6929"
type input "3968"
click at [30, 364] on icon at bounding box center [31, 363] width 12 height 12
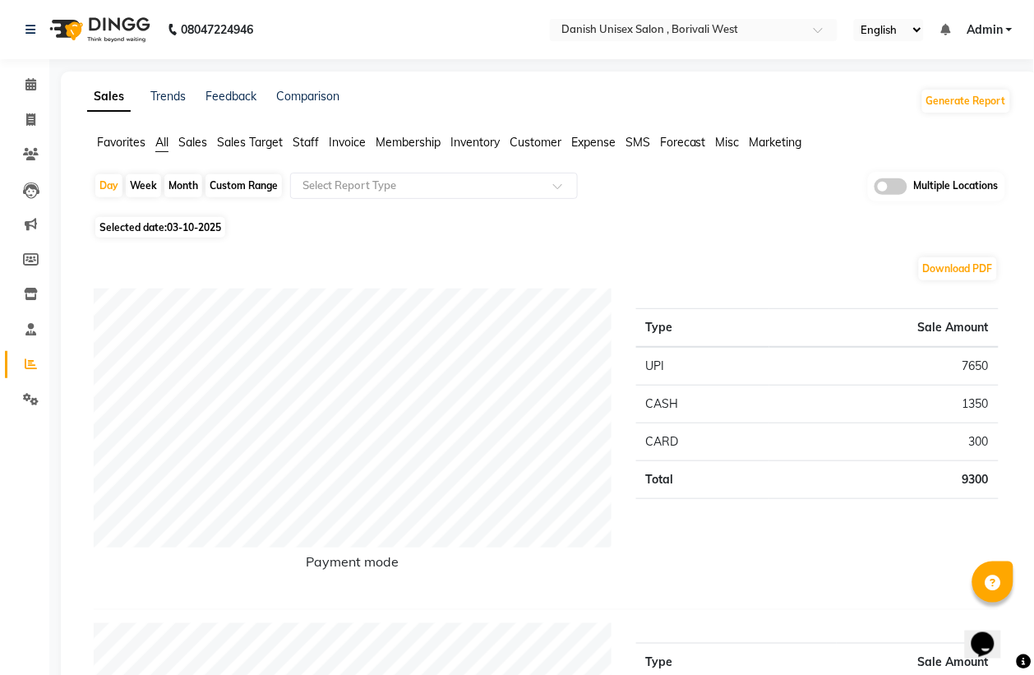
click at [187, 189] on div "Month" at bounding box center [183, 185] width 38 height 23
select select "10"
select select "2025"
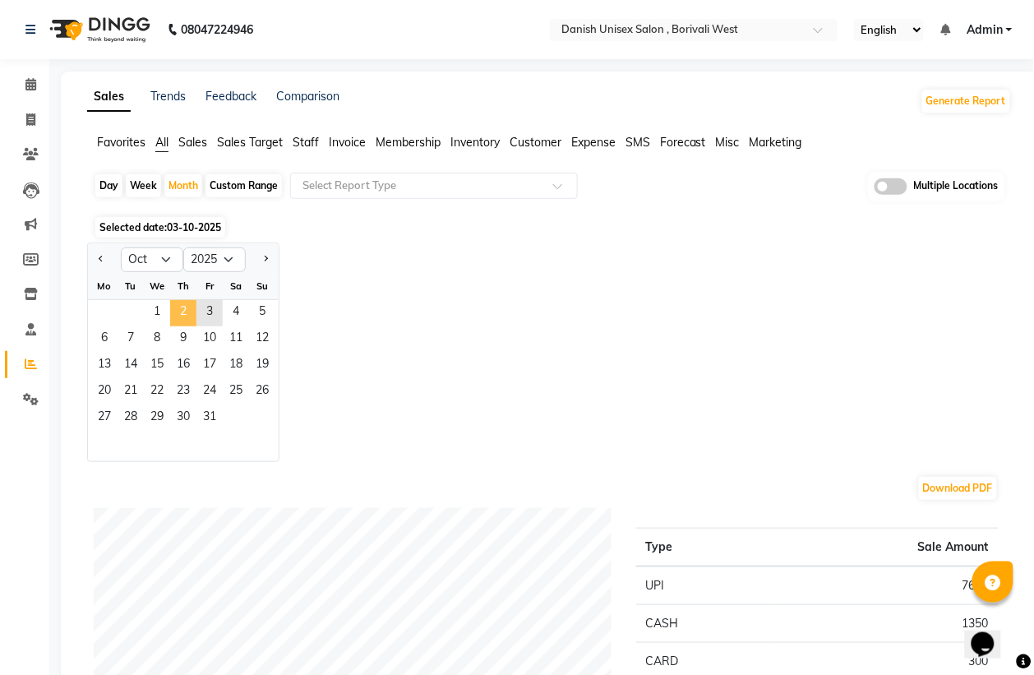
click at [174, 321] on span "2" at bounding box center [183, 313] width 26 height 26
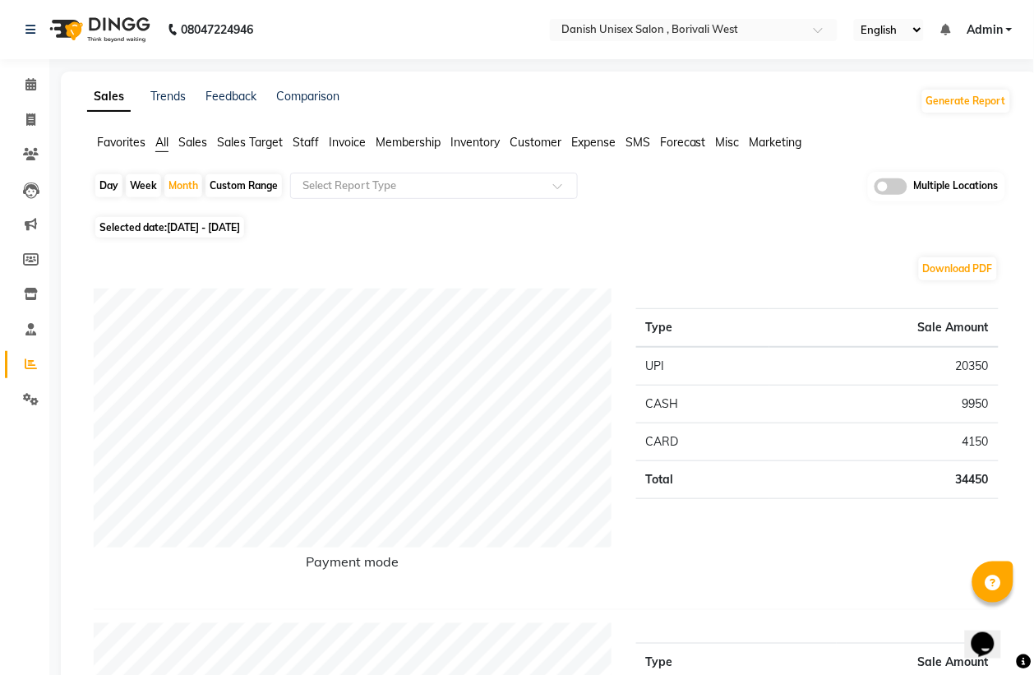
click at [315, 145] on span "Staff" at bounding box center [306, 142] width 26 height 15
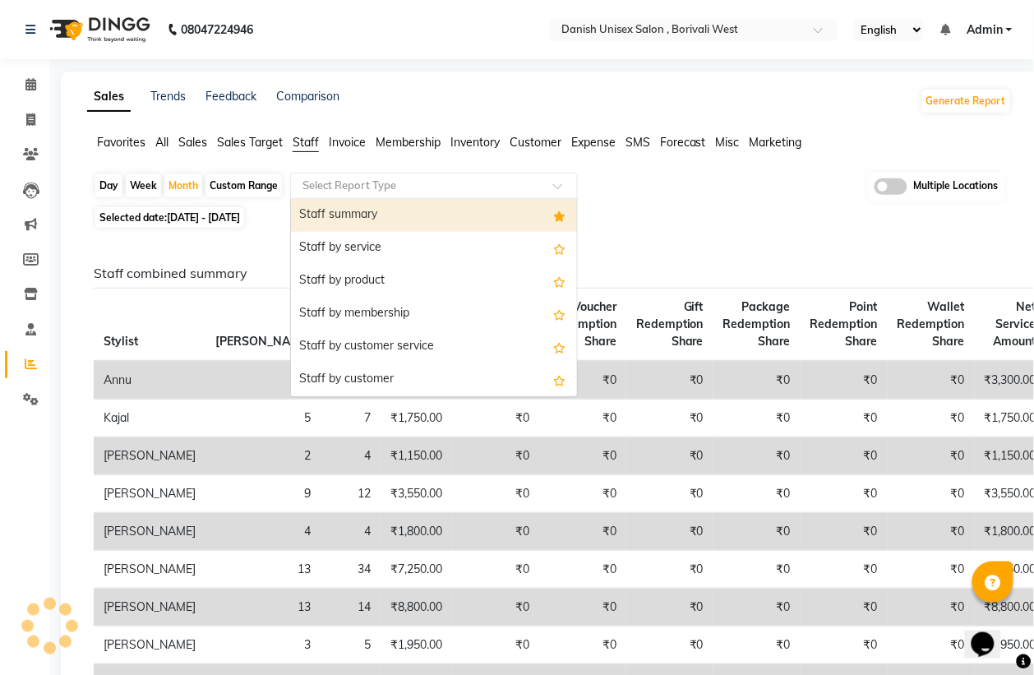
click at [346, 186] on input "text" at bounding box center [417, 185] width 237 height 16
click at [331, 215] on div "Staff summary" at bounding box center [434, 215] width 286 height 33
select select "full_report"
select select "csv"
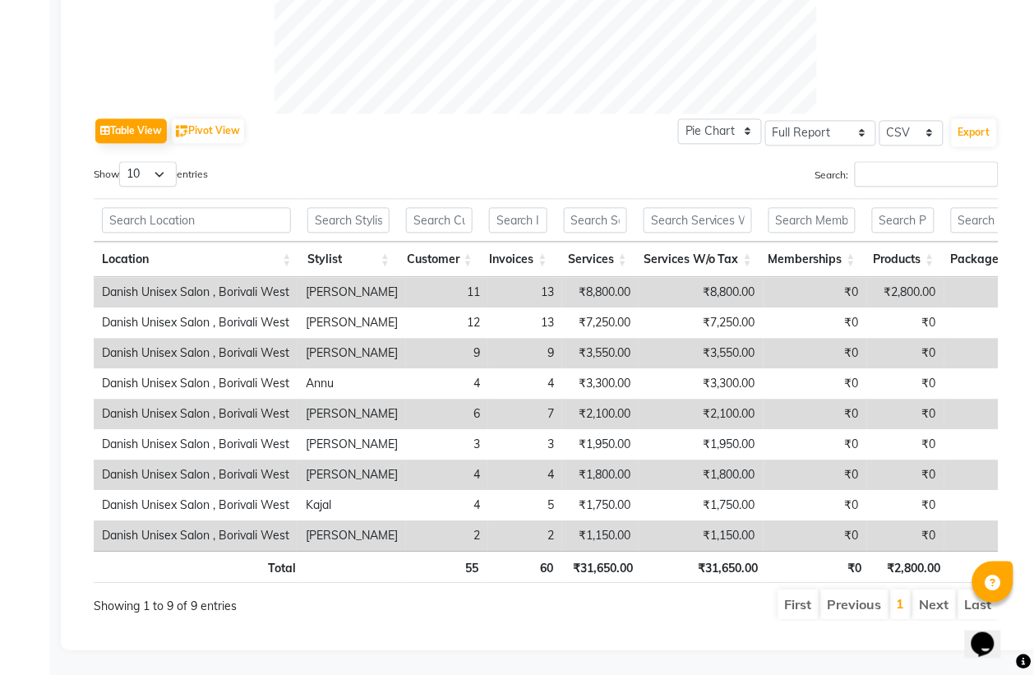
scroll to position [13, 0]
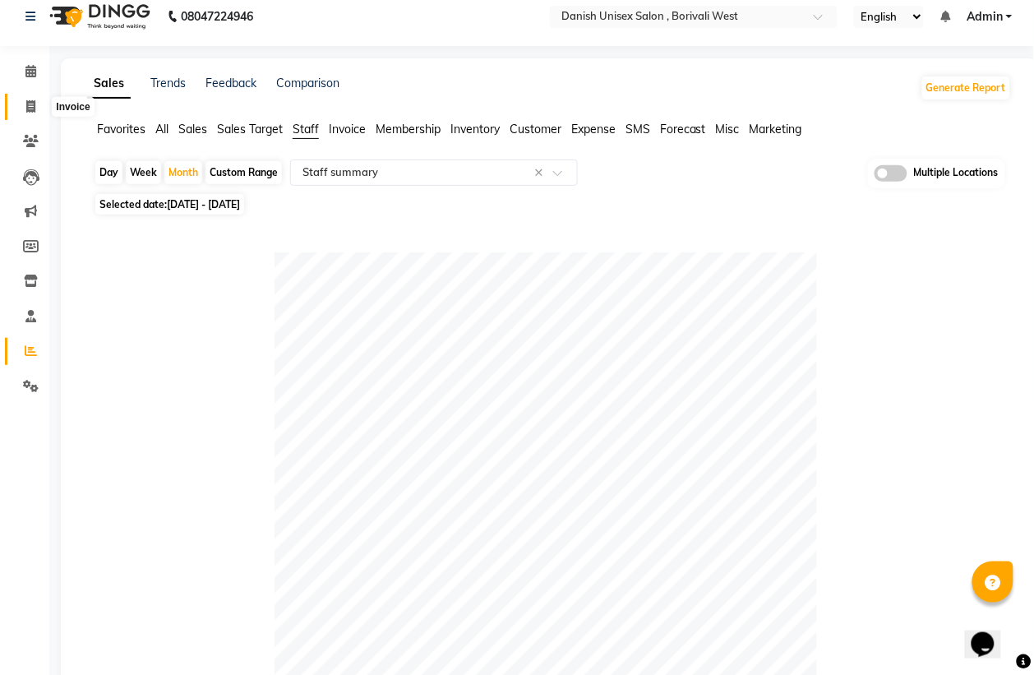
click at [31, 101] on icon at bounding box center [30, 106] width 9 height 12
select select "service"
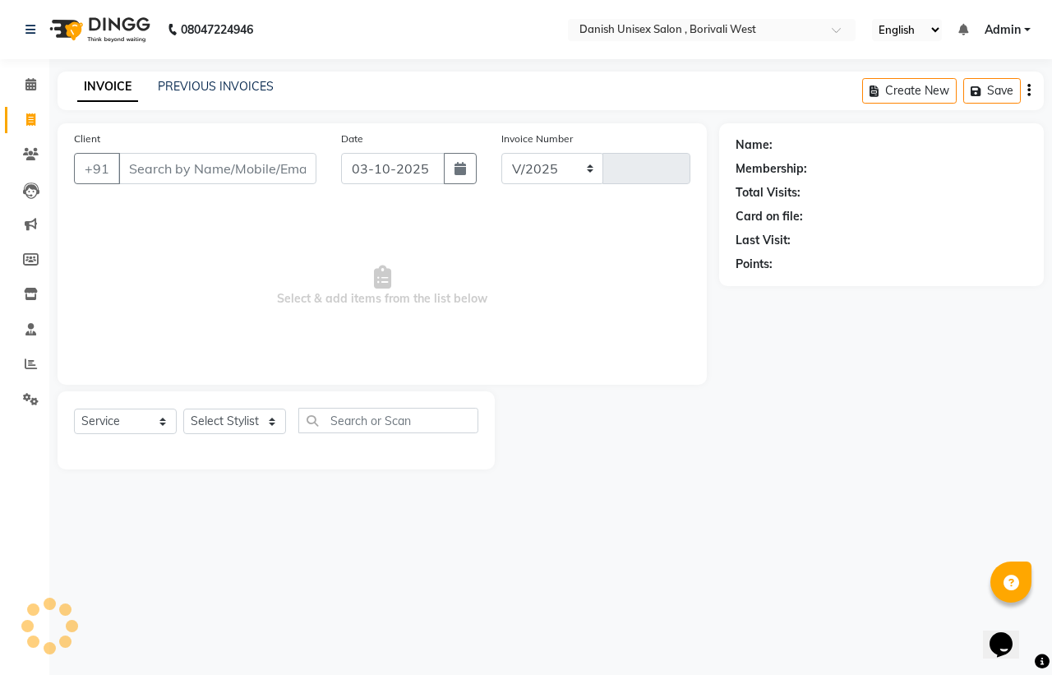
select select "6929"
type input "3968"
click at [31, 362] on icon at bounding box center [31, 363] width 12 height 12
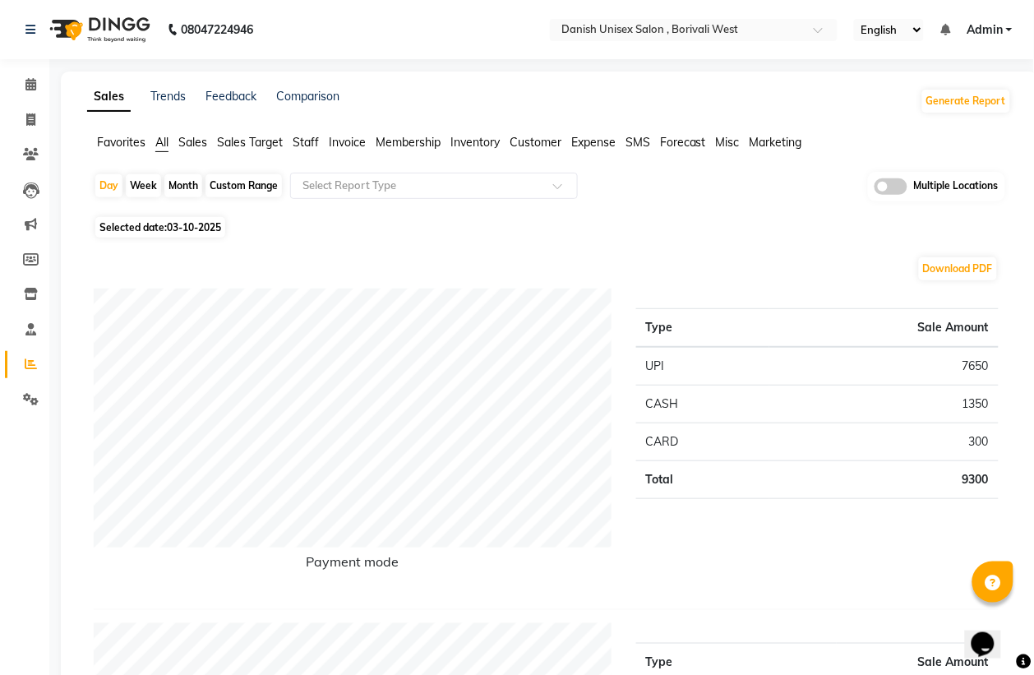
click at [182, 185] on div "Month" at bounding box center [183, 185] width 38 height 23
select select "10"
select select "2025"
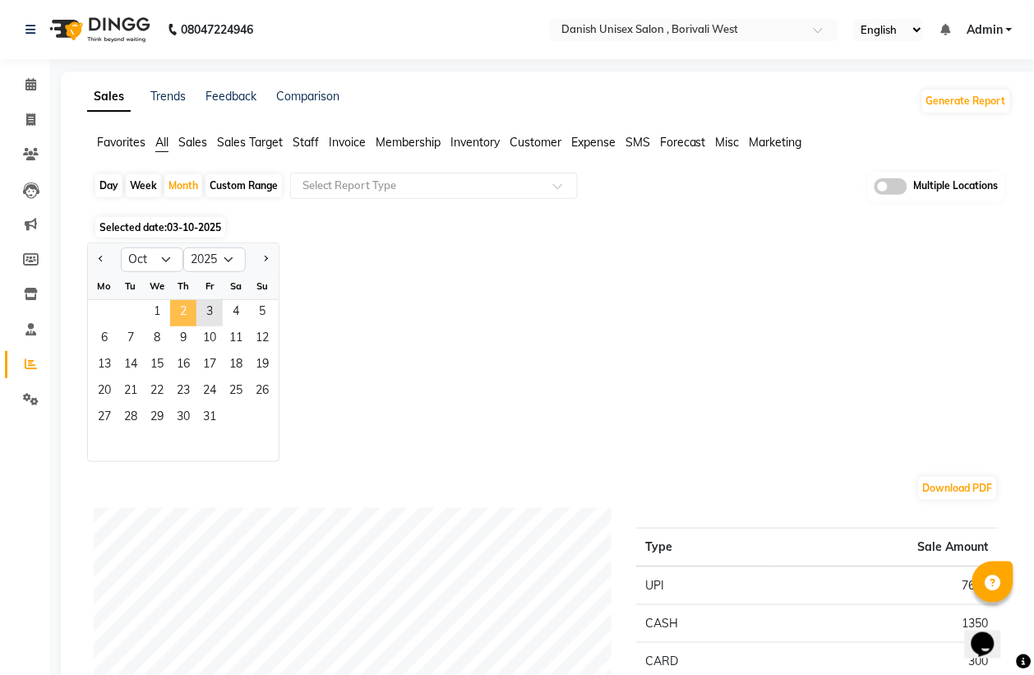
click at [182, 313] on span "2" at bounding box center [183, 313] width 26 height 26
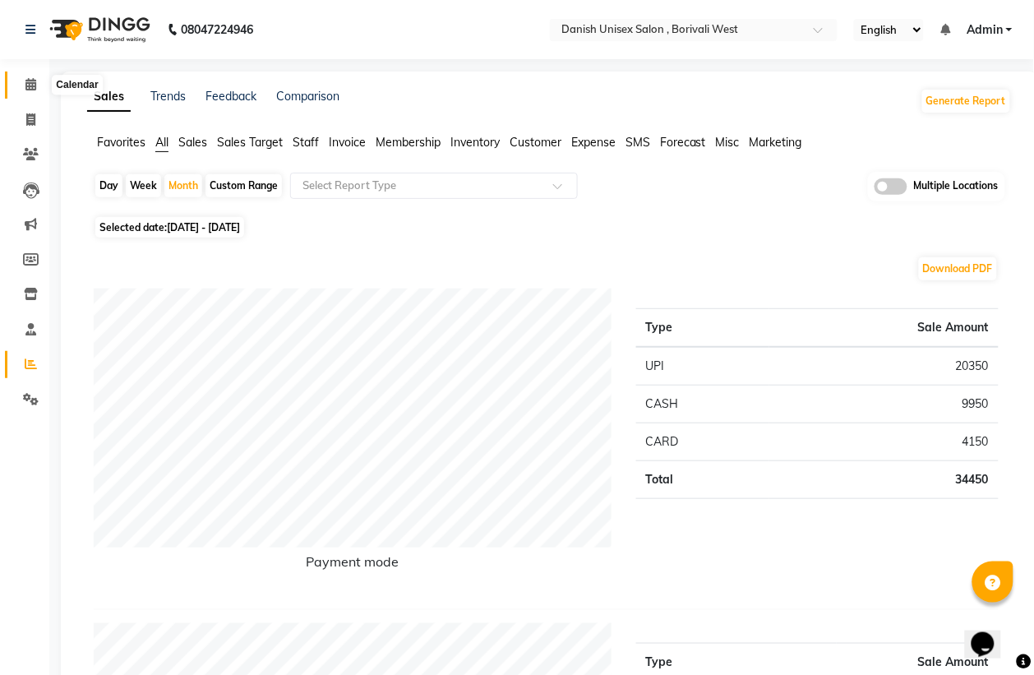
click at [25, 87] on icon at bounding box center [30, 84] width 11 height 12
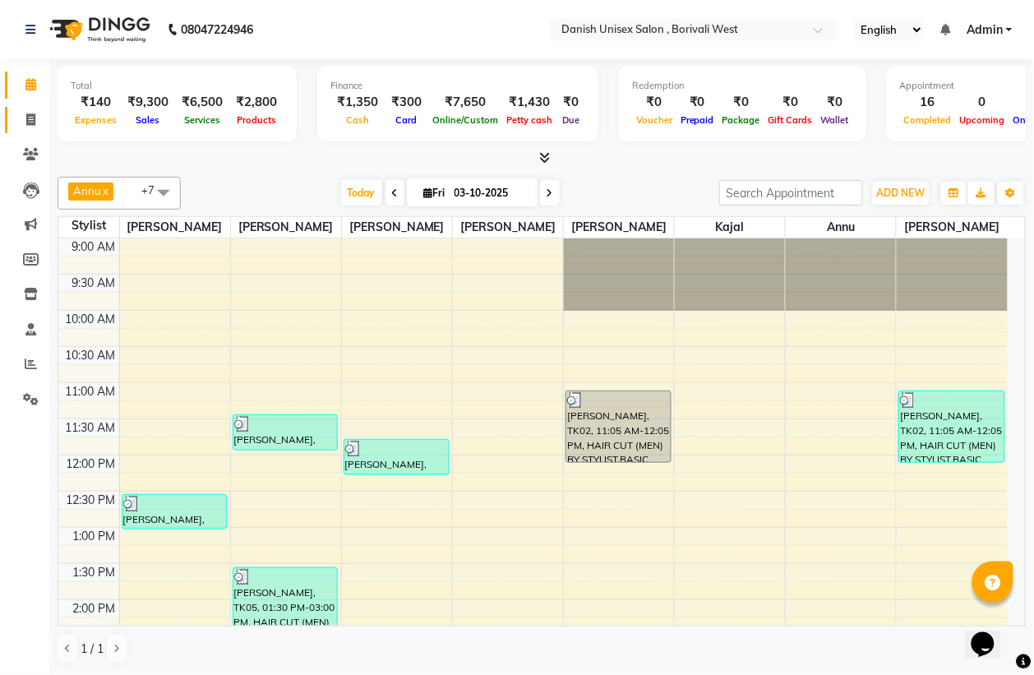
click at [26, 119] on icon at bounding box center [30, 119] width 9 height 12
select select "service"
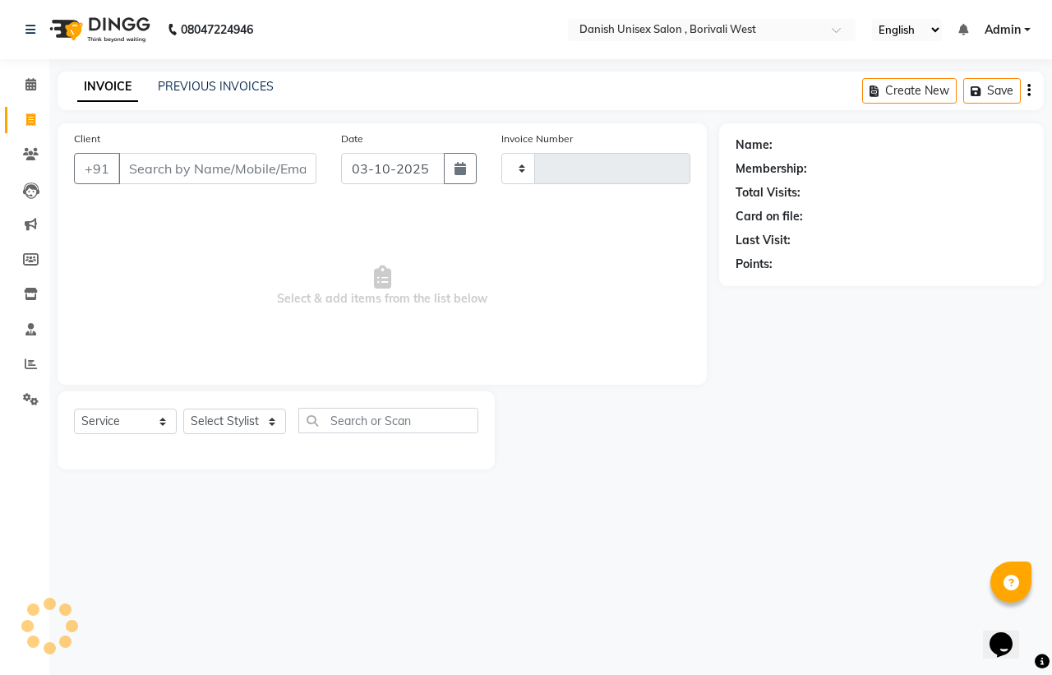
type input "3968"
select select "6929"
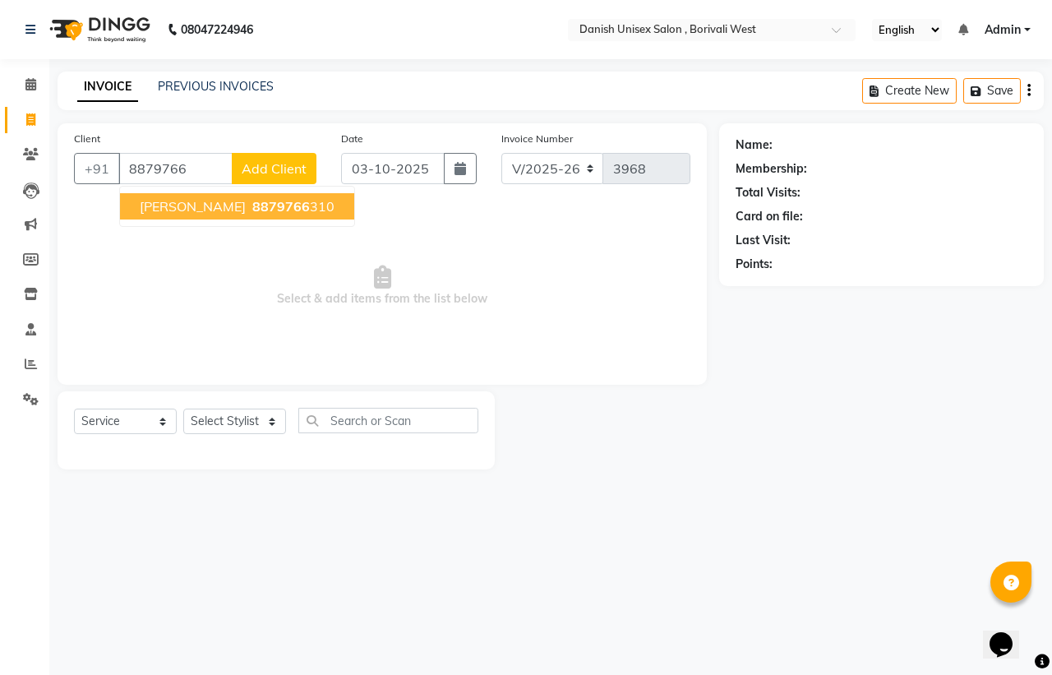
click at [252, 211] on span "8879766" at bounding box center [281, 206] width 58 height 16
type input "8879766310"
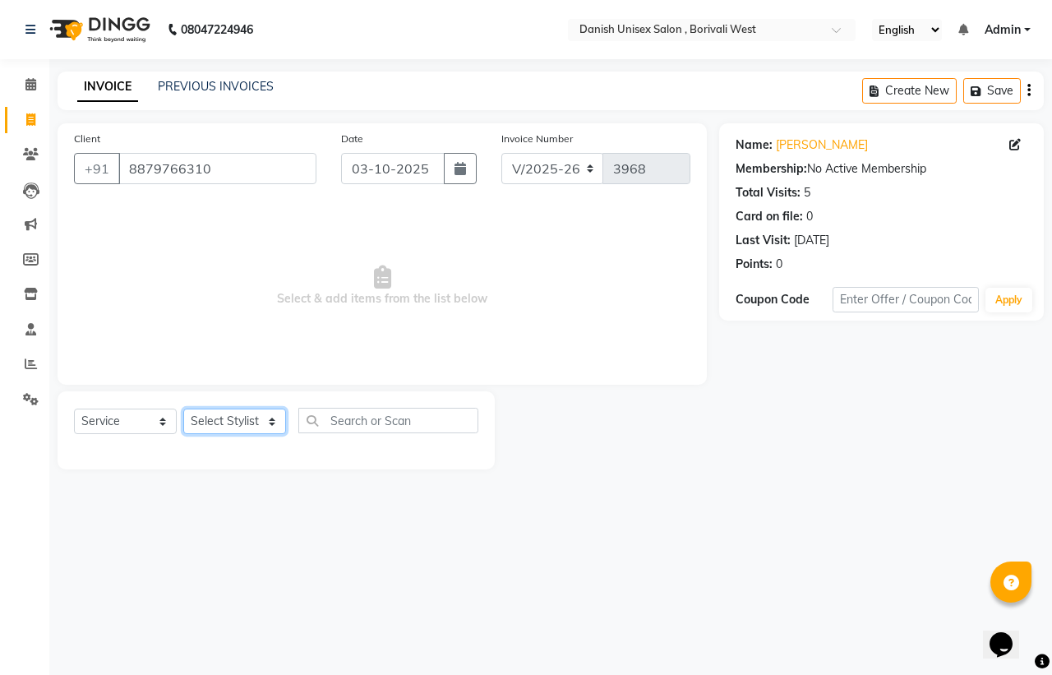
click at [244, 422] on select "Select Stylist [PERSON_NAME] [PERSON_NAME] kajal [PERSON_NAME] [PERSON_NAME] [P…" at bounding box center [234, 420] width 103 height 25
select select "93632"
click at [183, 408] on select "Select Stylist [PERSON_NAME] [PERSON_NAME] kajal [PERSON_NAME] [PERSON_NAME] [P…" at bounding box center [234, 420] width 103 height 25
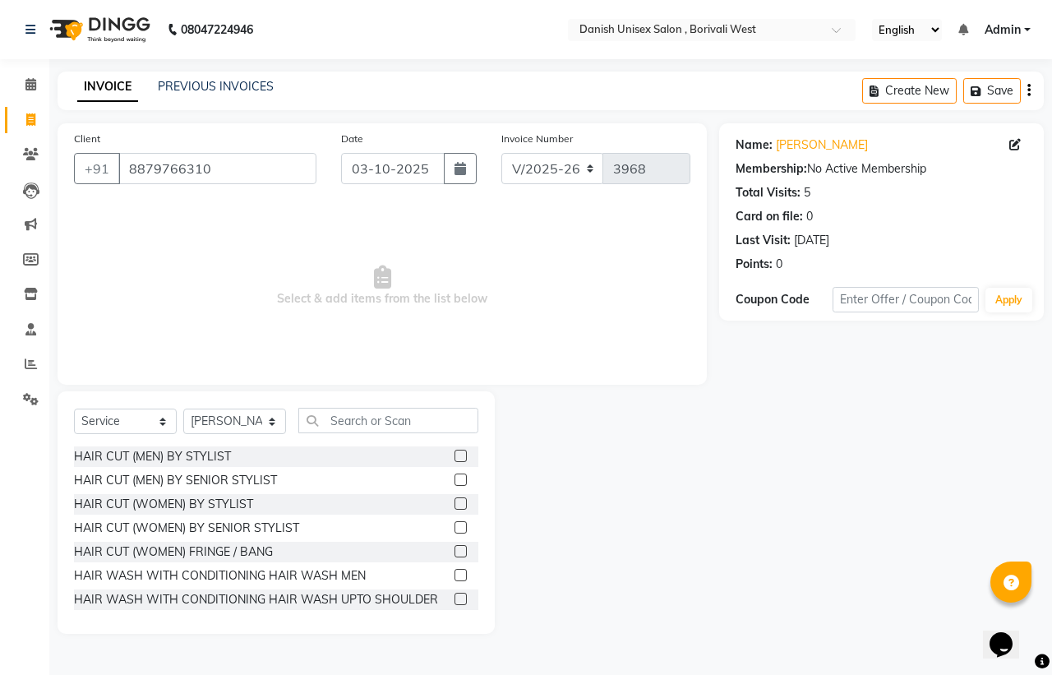
click at [454, 454] on label at bounding box center [460, 455] width 12 height 12
click at [454, 454] on input "checkbox" at bounding box center [459, 456] width 11 height 11
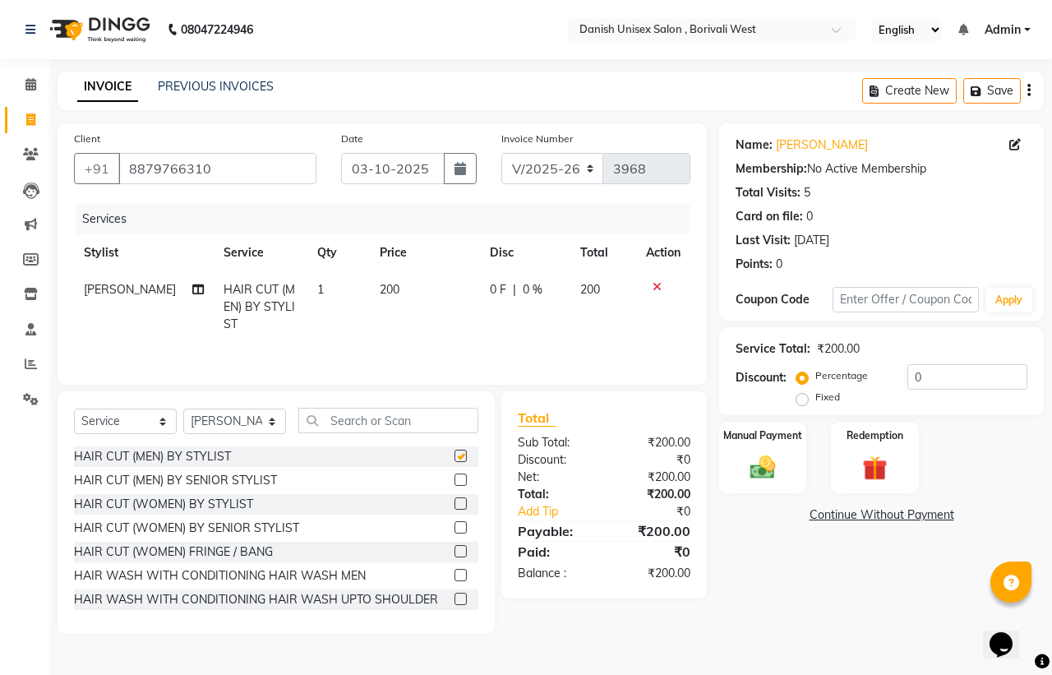
checkbox input "false"
click at [744, 470] on img at bounding box center [762, 467] width 43 height 30
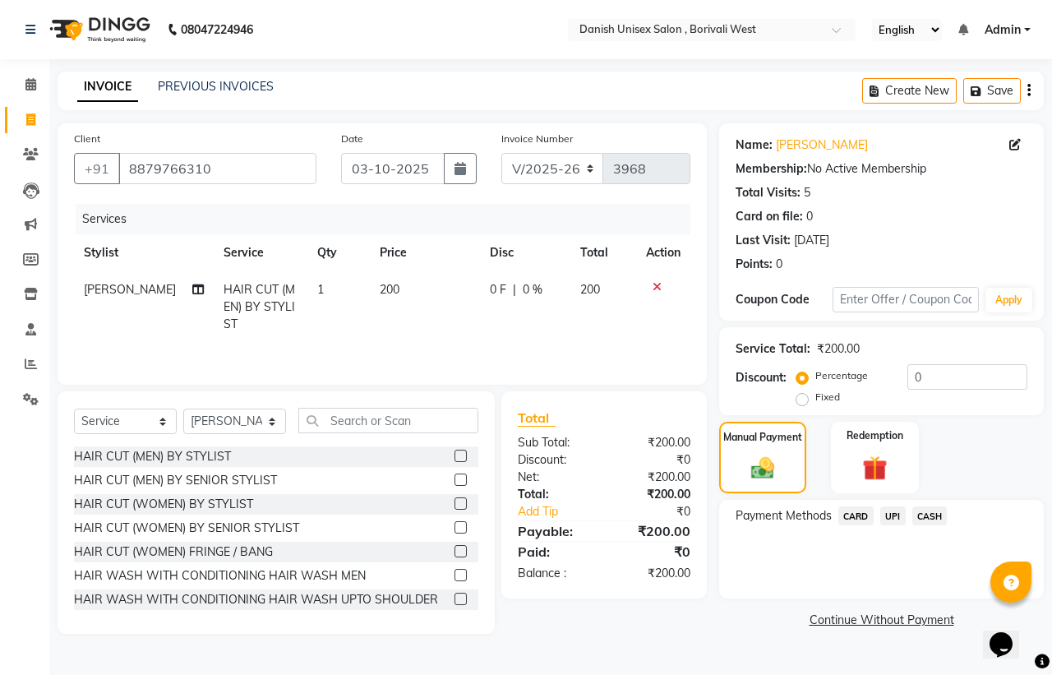
click at [934, 514] on span "CASH" at bounding box center [929, 515] width 35 height 19
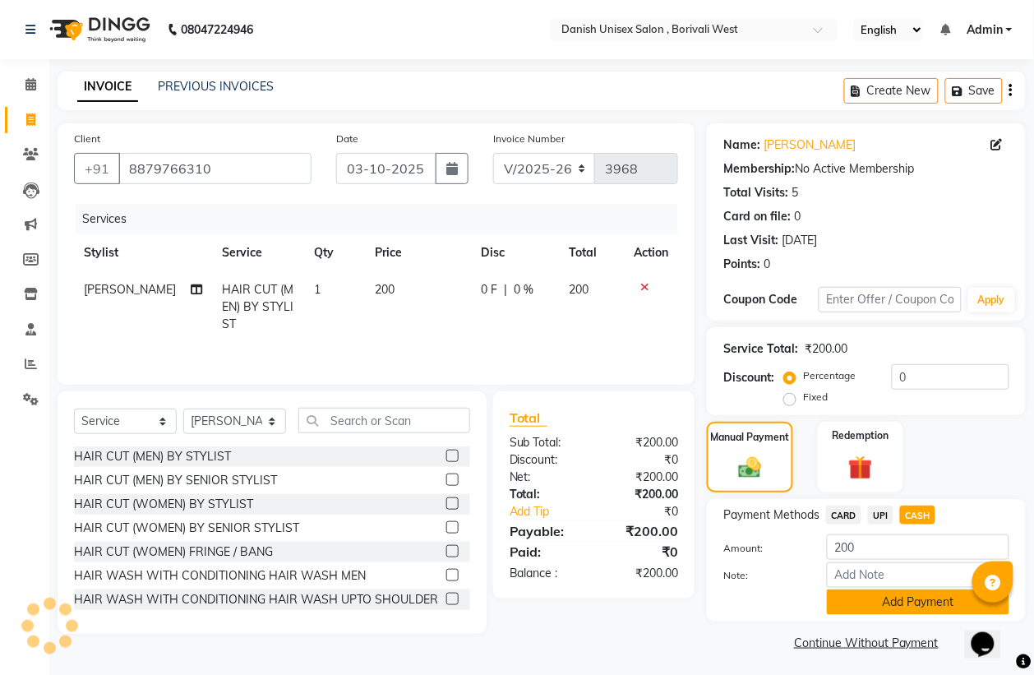
scroll to position [4, 0]
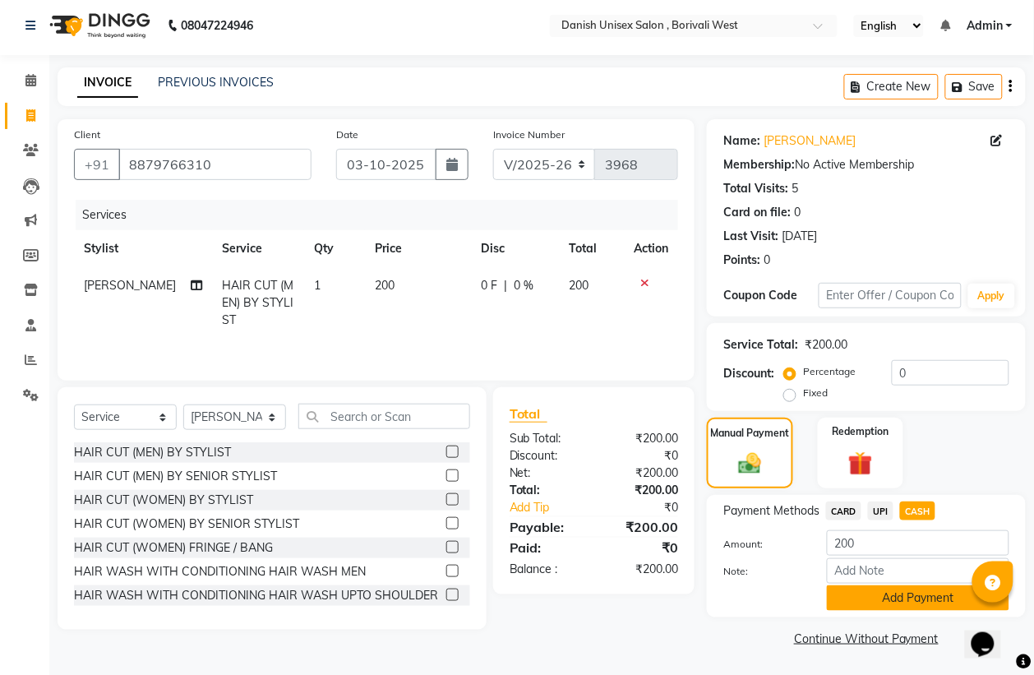
click at [938, 596] on button "Add Payment" at bounding box center [918, 597] width 182 height 25
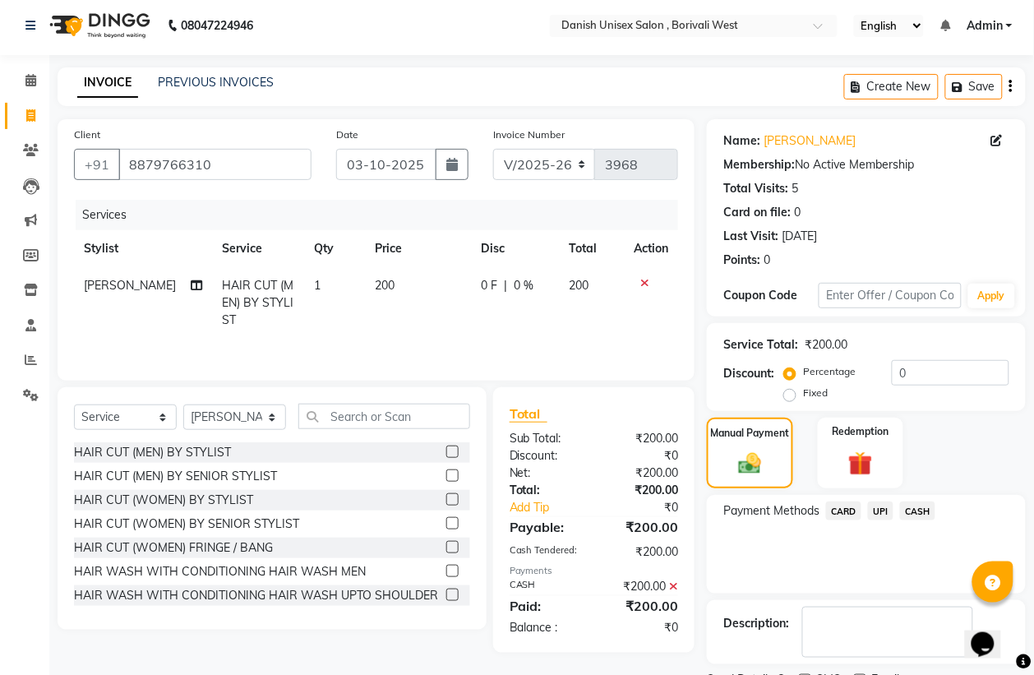
scroll to position [75, 0]
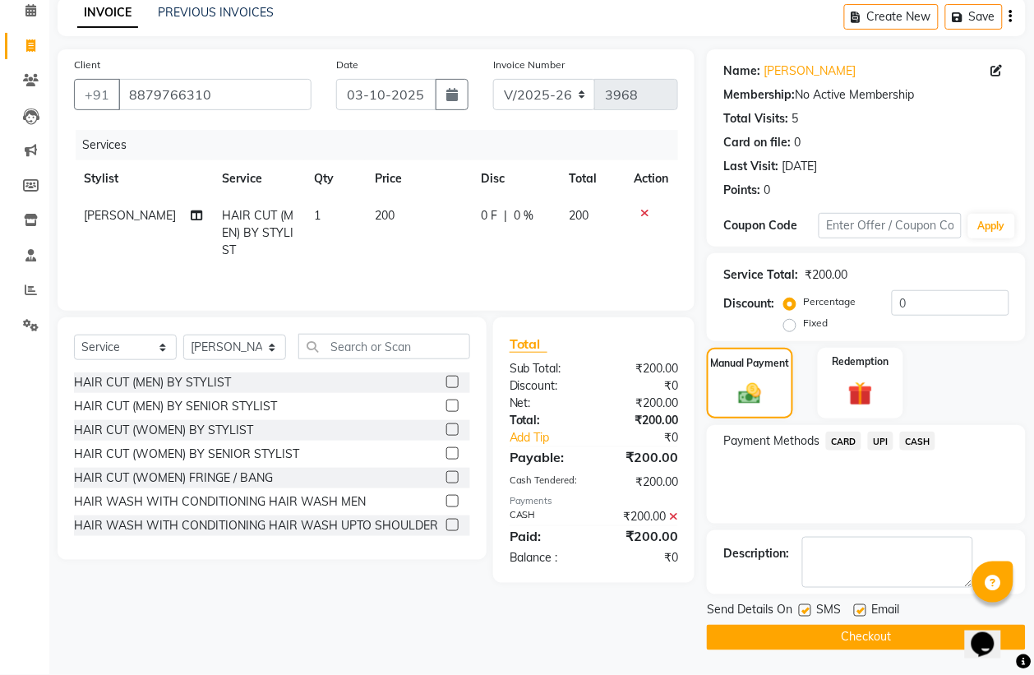
click at [939, 633] on button "Checkout" at bounding box center [866, 636] width 319 height 25
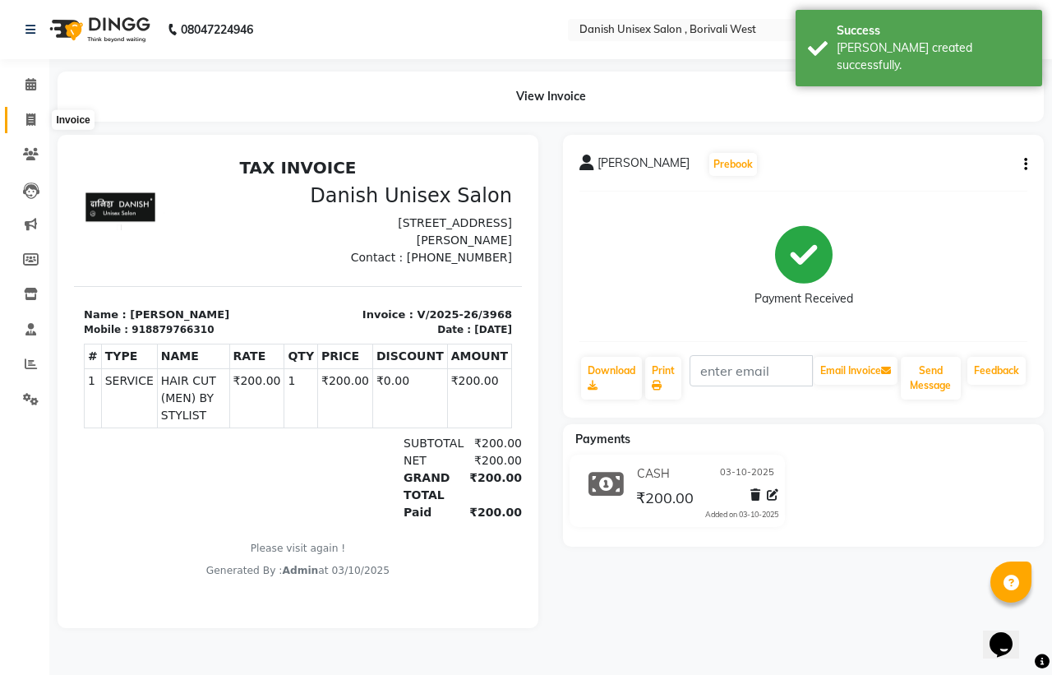
click at [30, 120] on icon at bounding box center [30, 119] width 9 height 12
select select "service"
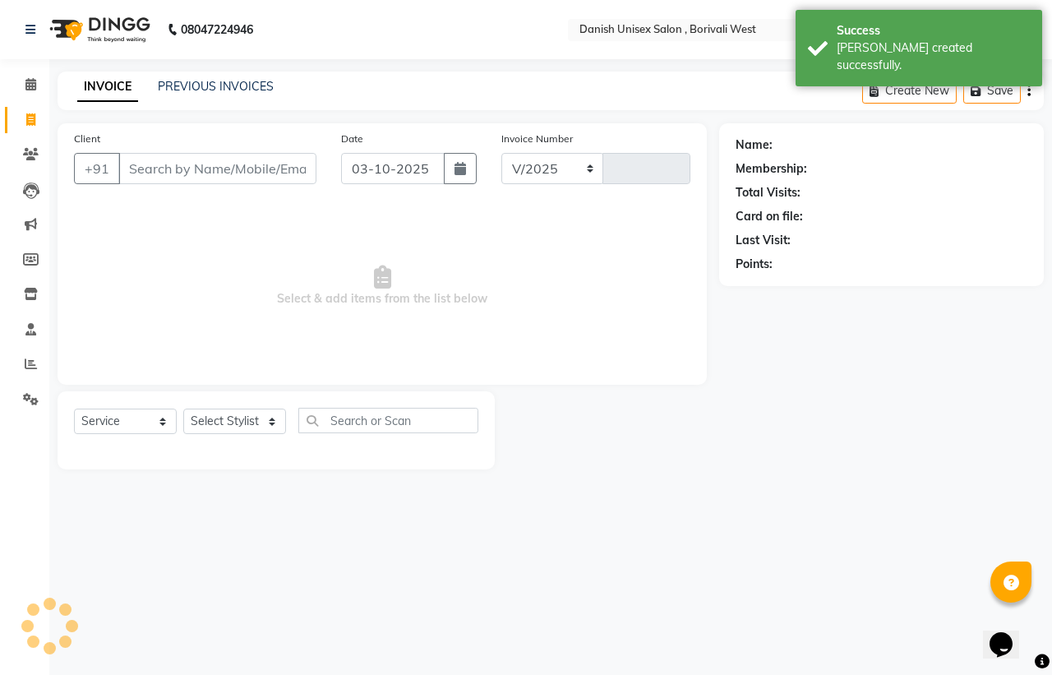
select select "6929"
type input "3969"
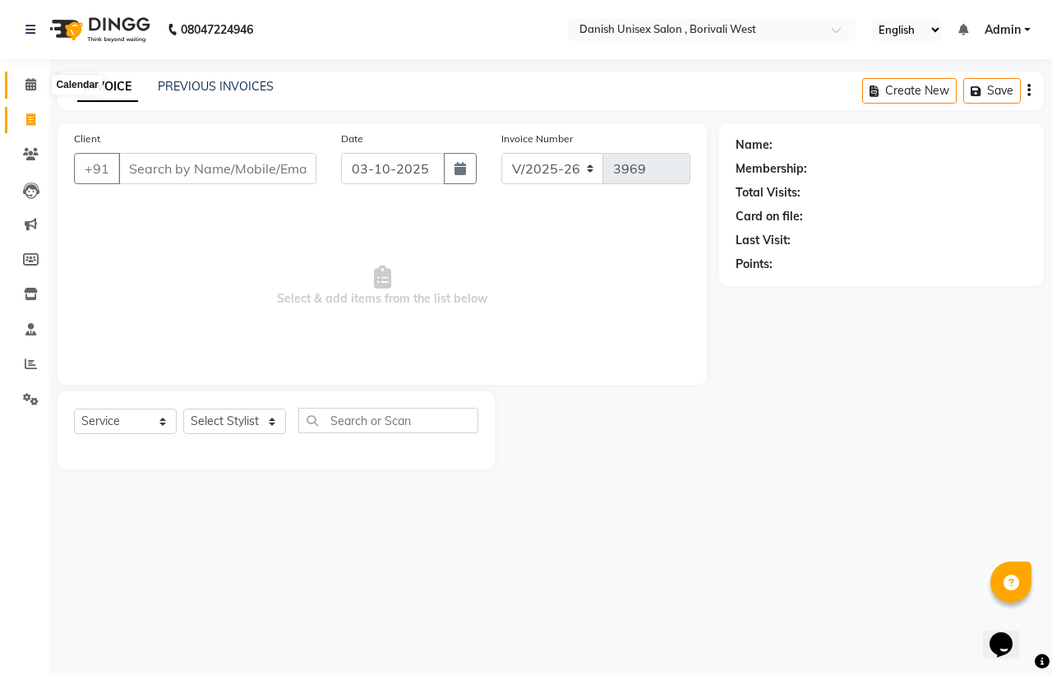
click at [30, 83] on icon at bounding box center [30, 84] width 11 height 12
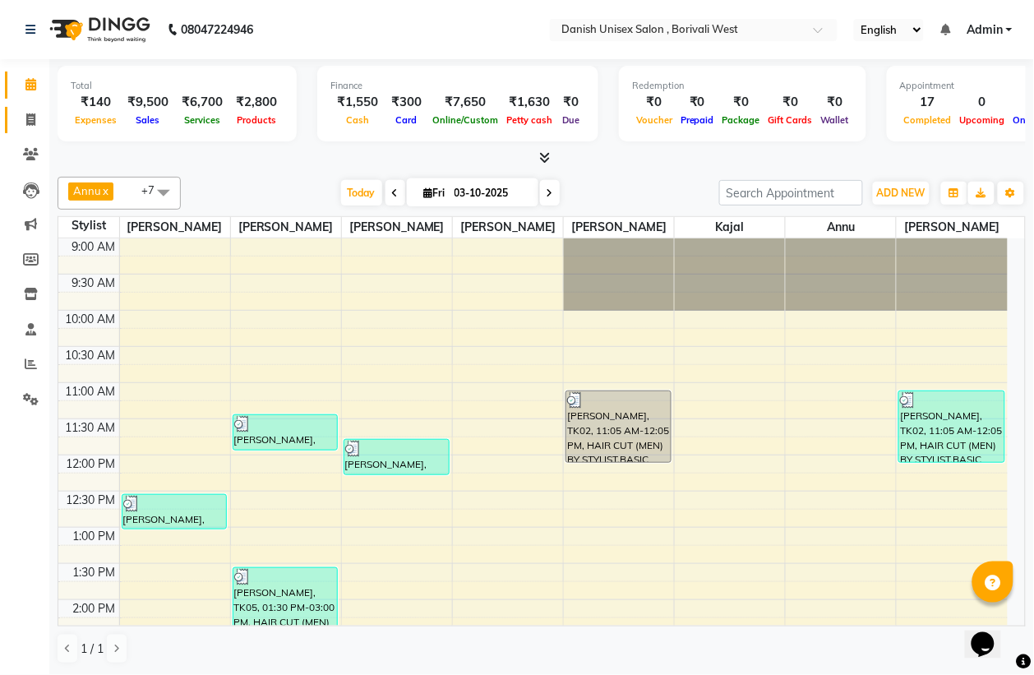
click at [31, 117] on icon at bounding box center [30, 119] width 9 height 12
select select "service"
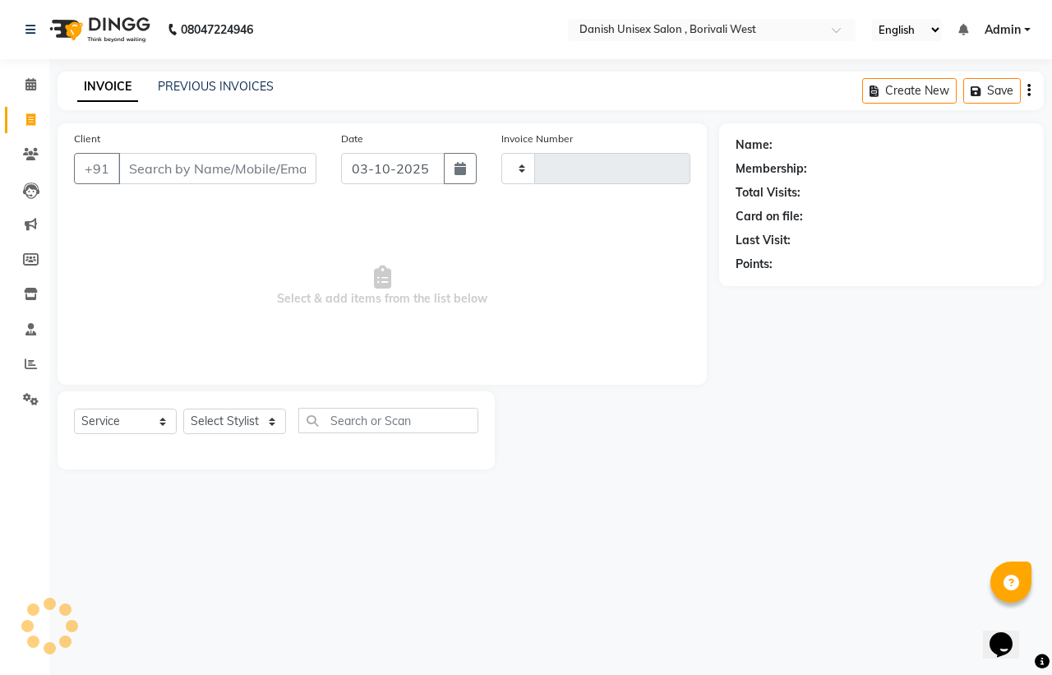
type input "3969"
select select "6929"
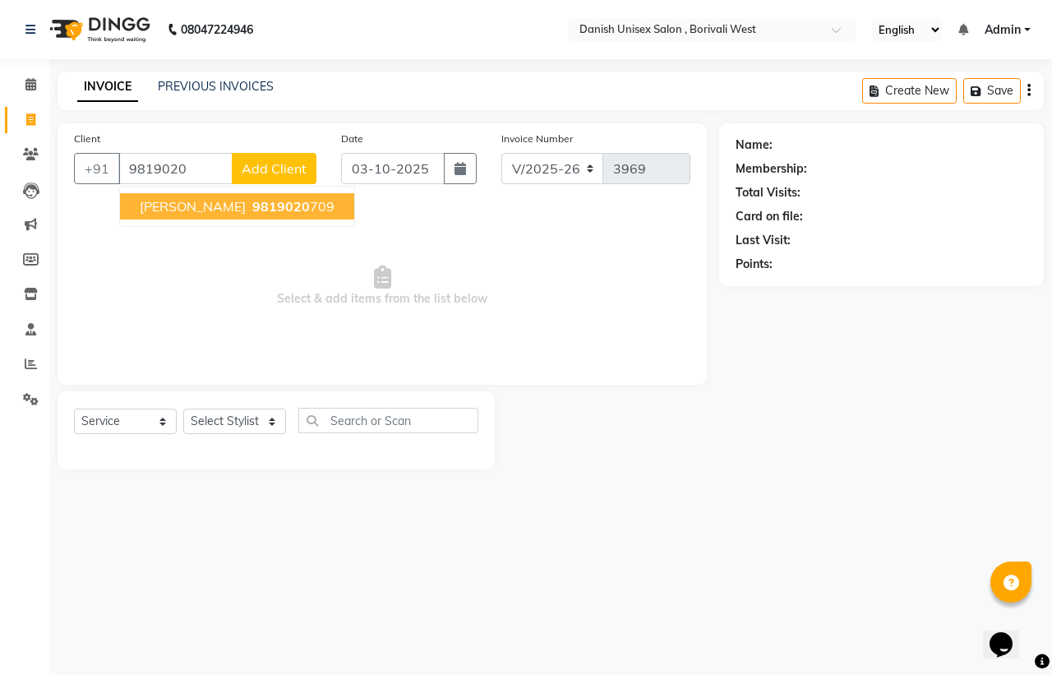
click at [252, 200] on span "9819020" at bounding box center [281, 206] width 58 height 16
type input "9819020709"
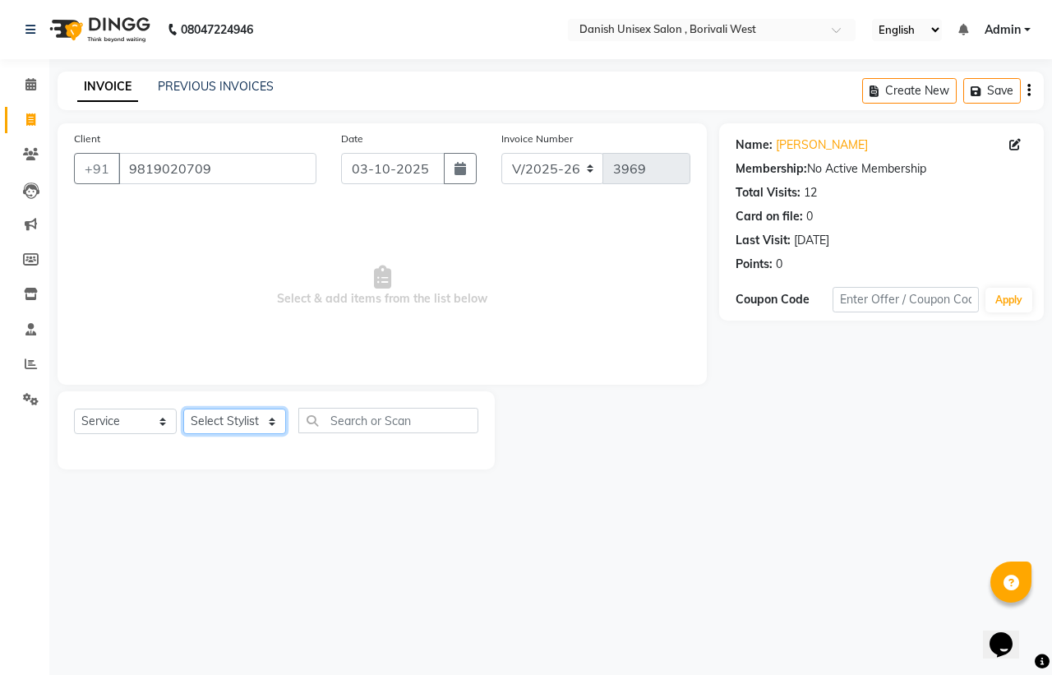
click at [230, 420] on select "Select Stylist [PERSON_NAME] [PERSON_NAME] kajal [PERSON_NAME] [PERSON_NAME] [P…" at bounding box center [234, 420] width 103 height 25
select select "54585"
click at [183, 408] on select "Select Stylist [PERSON_NAME] [PERSON_NAME] kajal [PERSON_NAME] [PERSON_NAME] [P…" at bounding box center [234, 420] width 103 height 25
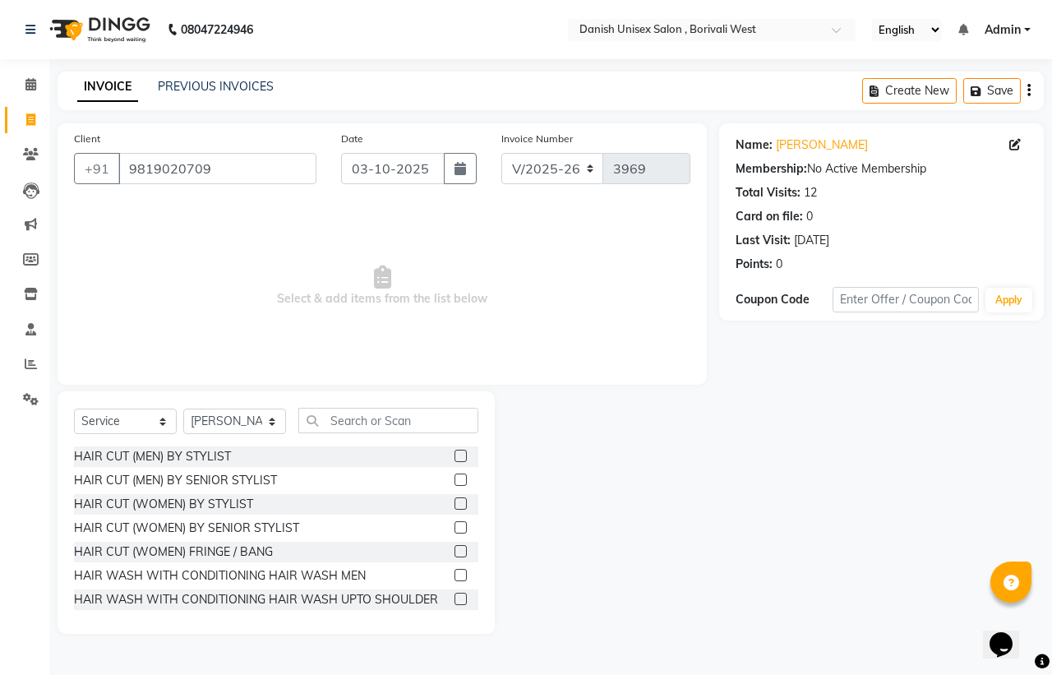
click at [454, 452] on label at bounding box center [460, 455] width 12 height 12
click at [454, 452] on input "checkbox" at bounding box center [459, 456] width 11 height 11
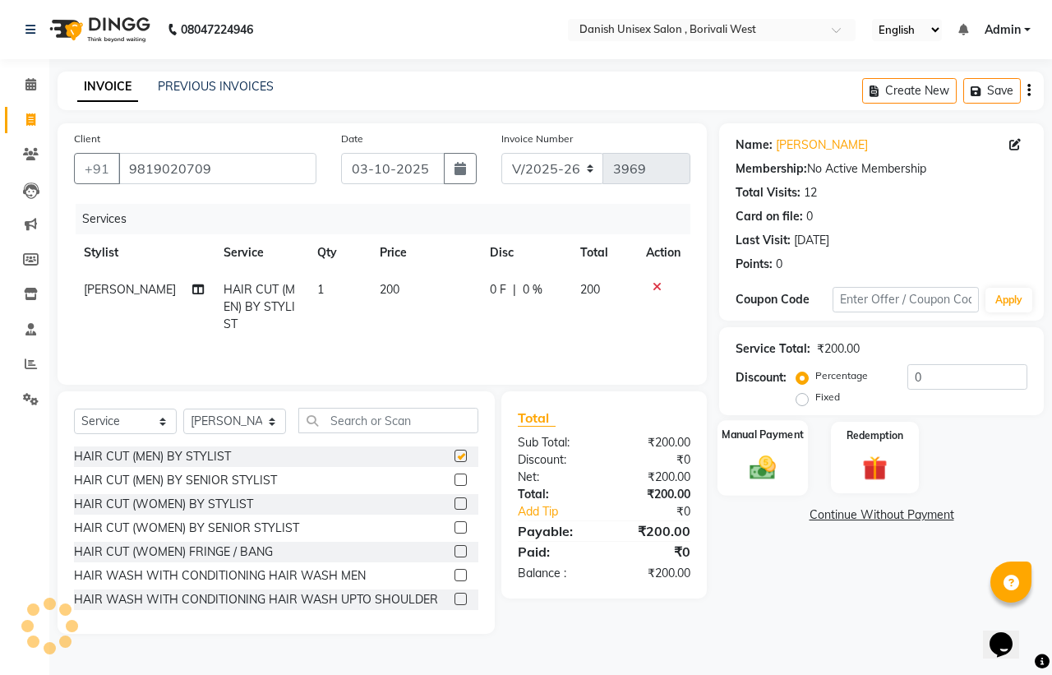
checkbox input "false"
click at [749, 461] on img at bounding box center [762, 467] width 43 height 30
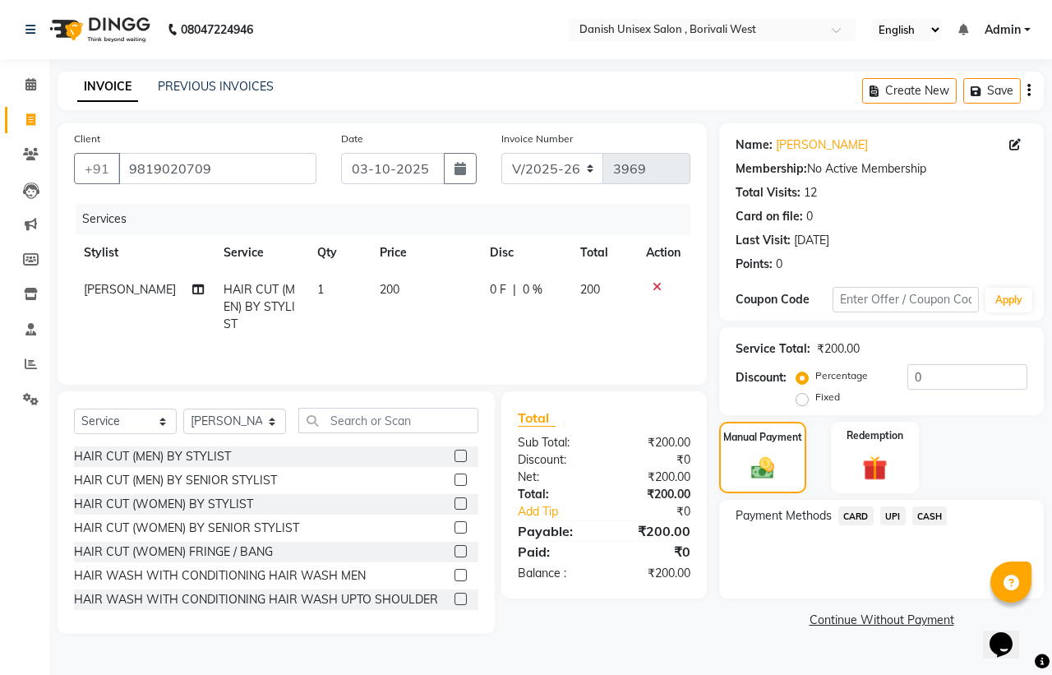
click at [925, 515] on span "CASH" at bounding box center [929, 515] width 35 height 19
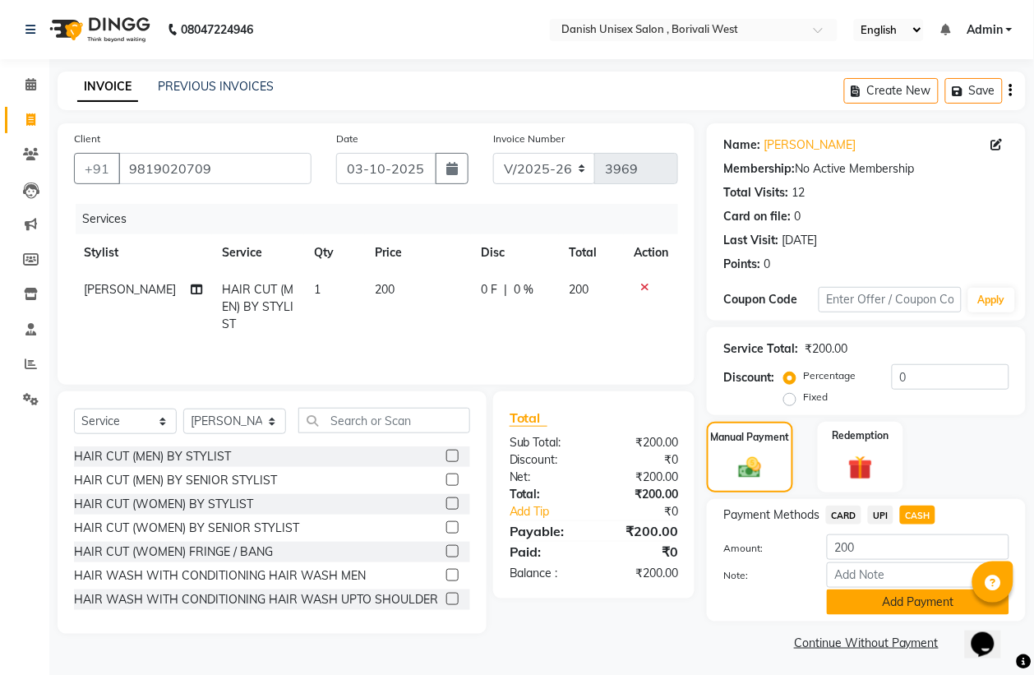
click at [910, 602] on button "Add Payment" at bounding box center [918, 601] width 182 height 25
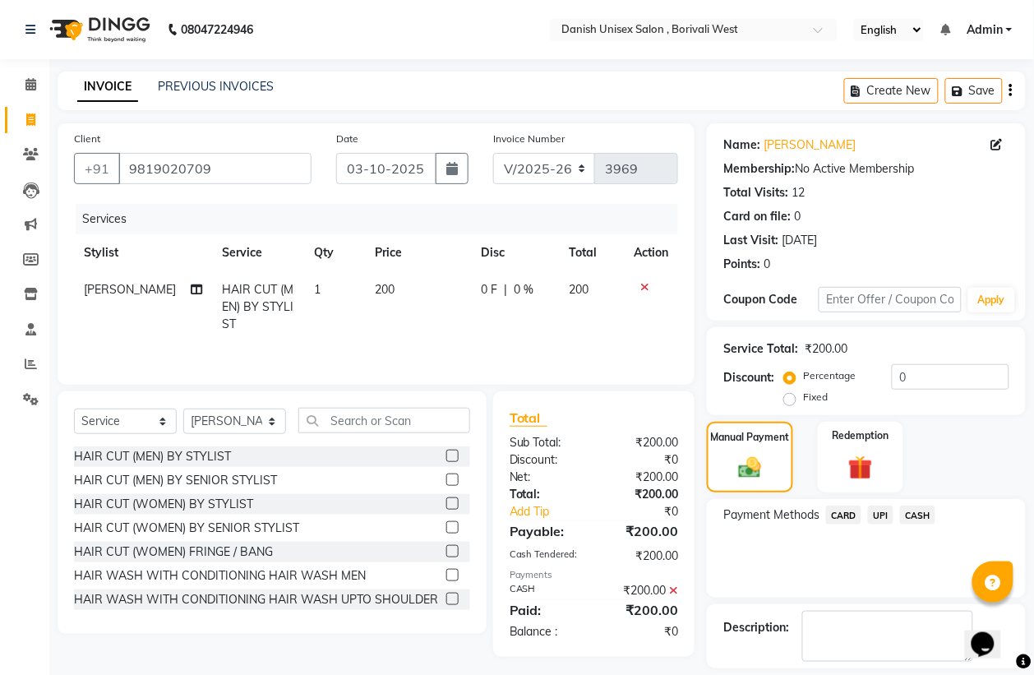
scroll to position [75, 0]
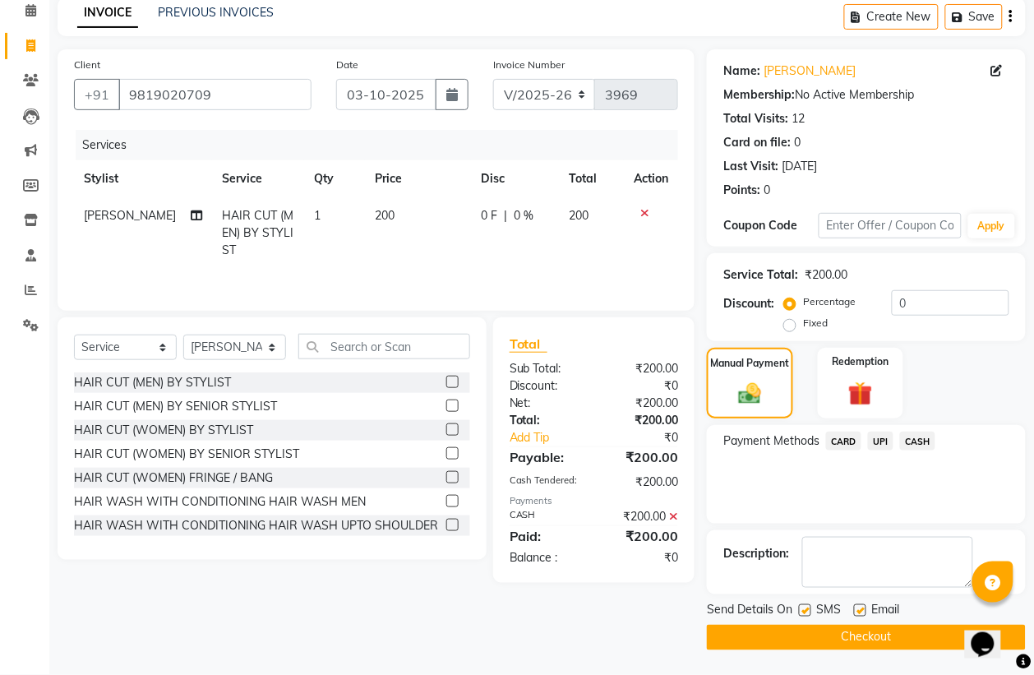
click at [897, 638] on button "Checkout" at bounding box center [866, 636] width 319 height 25
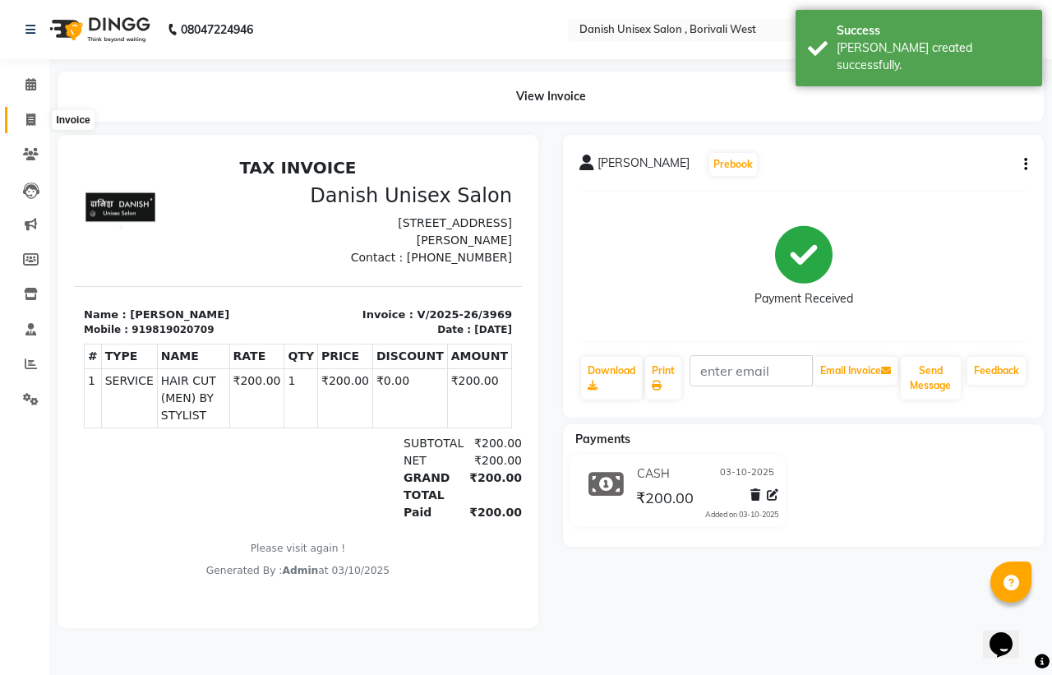
click at [35, 119] on icon at bounding box center [30, 119] width 9 height 12
select select "service"
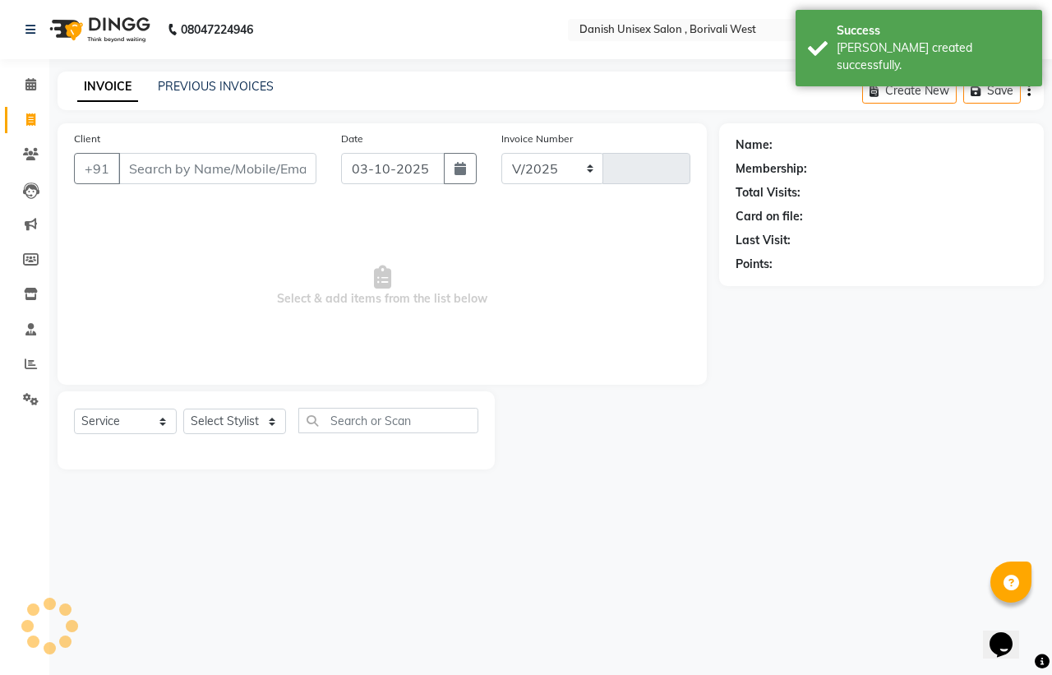
select select "6929"
type input "3970"
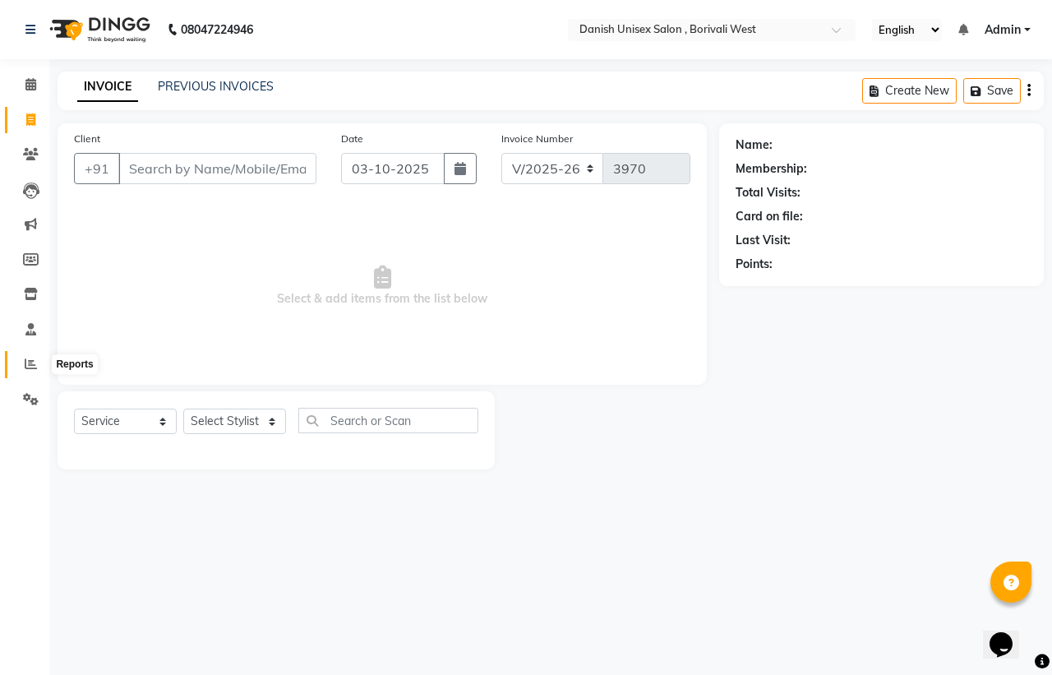
click at [25, 363] on icon at bounding box center [31, 363] width 12 height 12
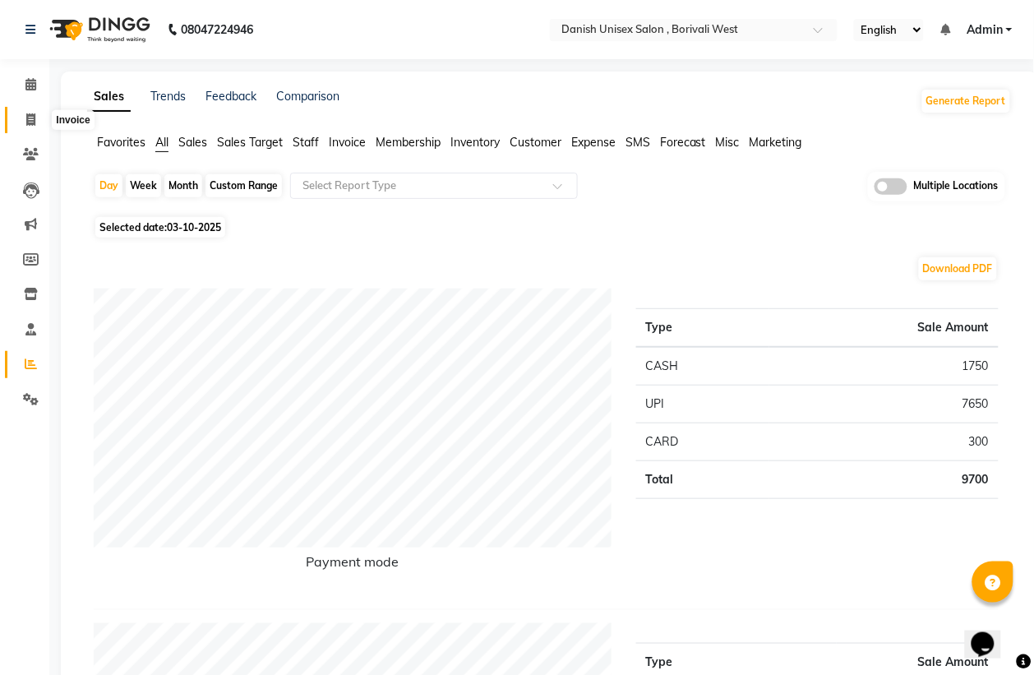
click at [34, 117] on icon at bounding box center [30, 119] width 9 height 12
select select "service"
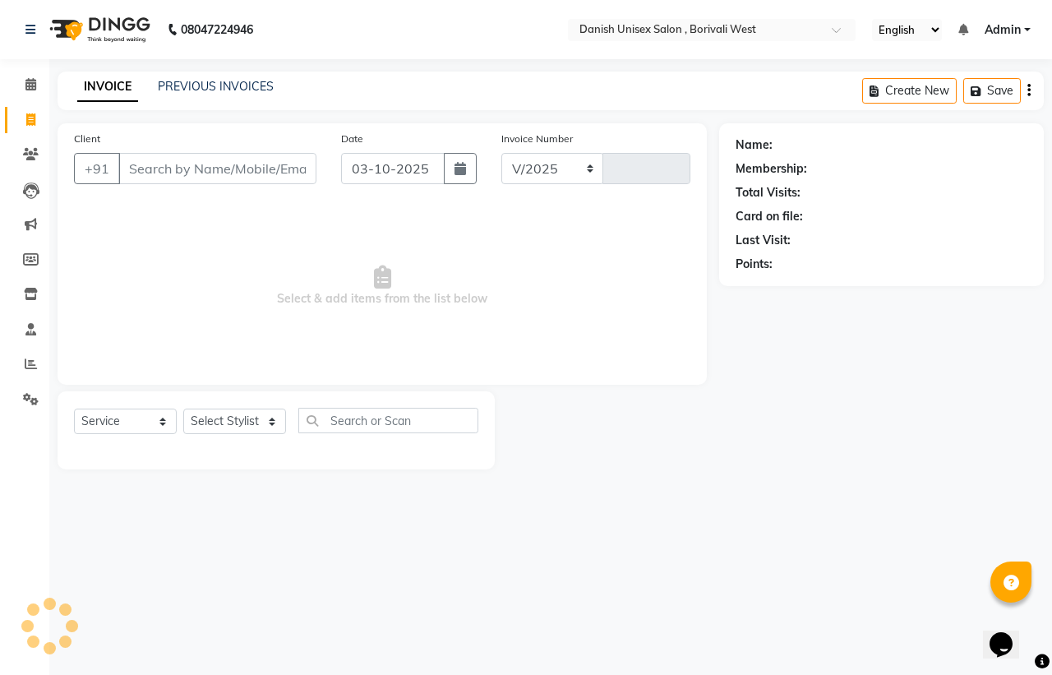
select select "6929"
type input "3970"
click at [219, 94] on div "PREVIOUS INVOICES" at bounding box center [216, 86] width 116 height 17
click at [256, 85] on link "PREVIOUS INVOICES" at bounding box center [216, 86] width 116 height 15
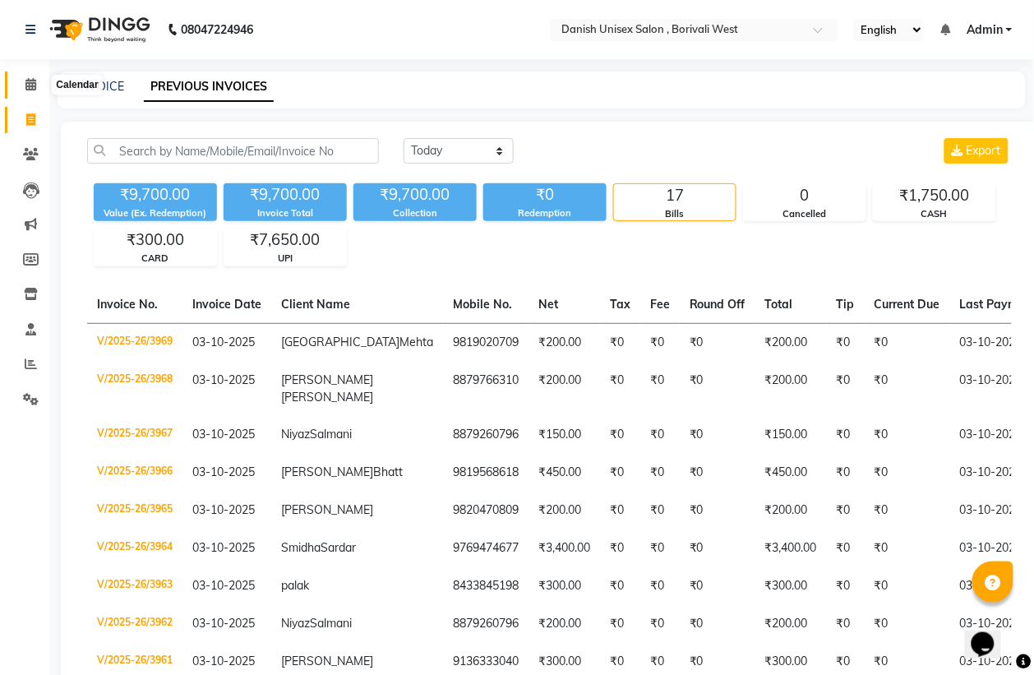
click at [31, 76] on span at bounding box center [30, 85] width 29 height 19
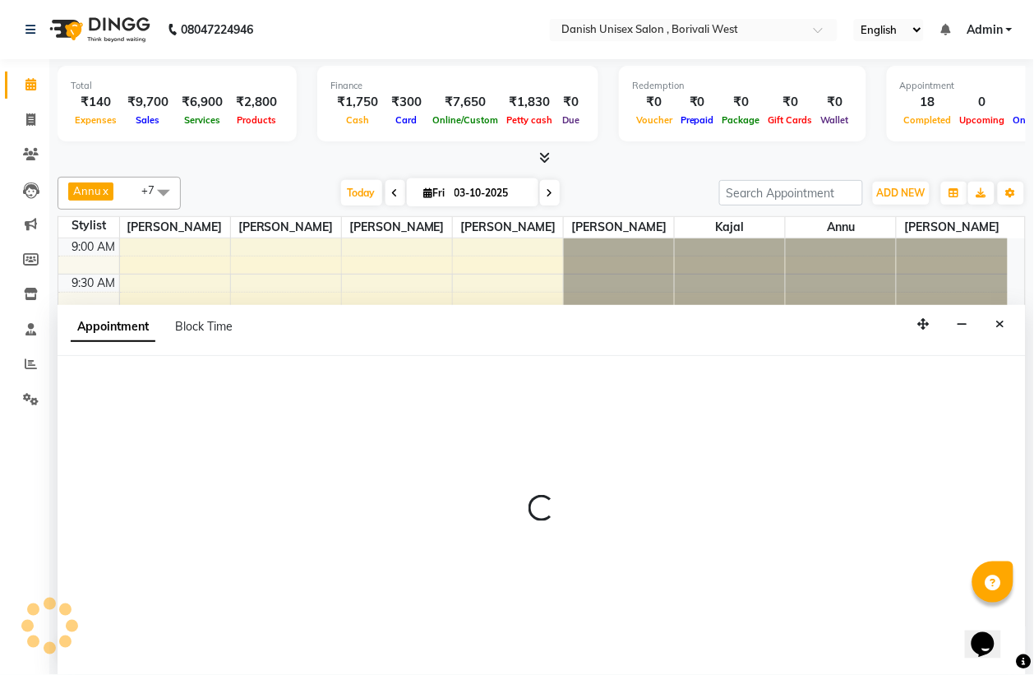
click at [629, 421] on div at bounding box center [542, 515] width 968 height 319
select select "83127"
select select "tentative"
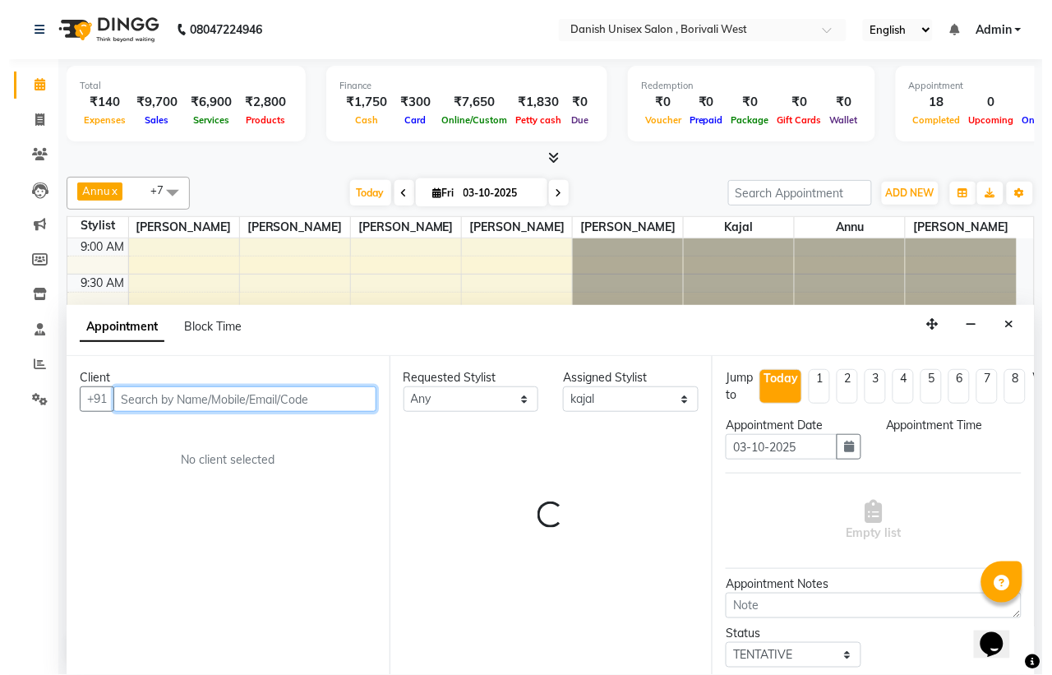
scroll to position [1, 0]
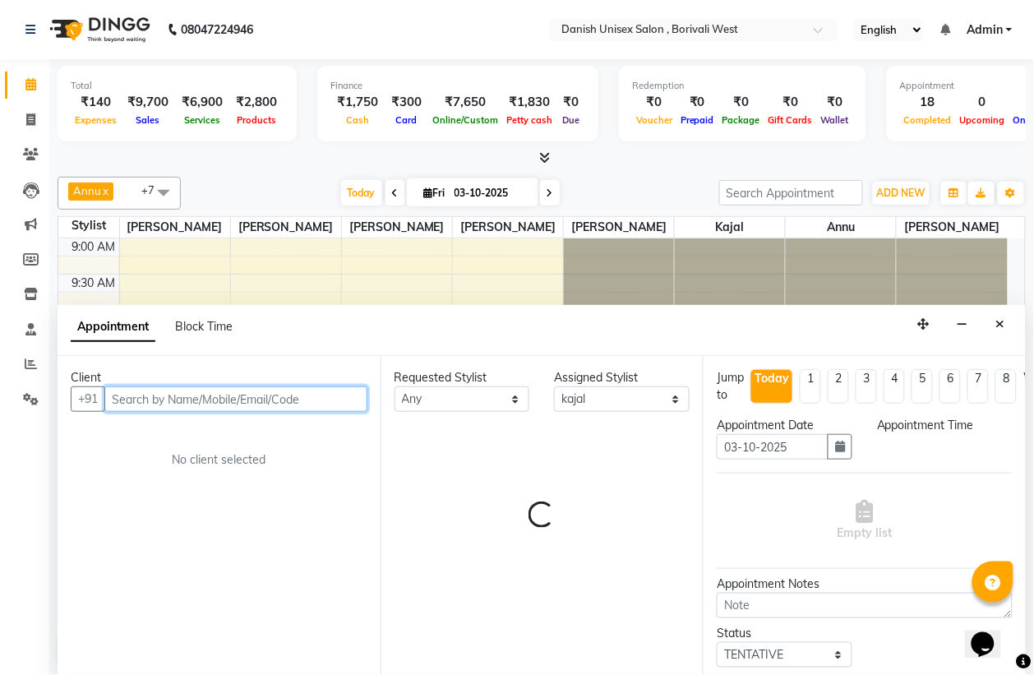
select select "660"
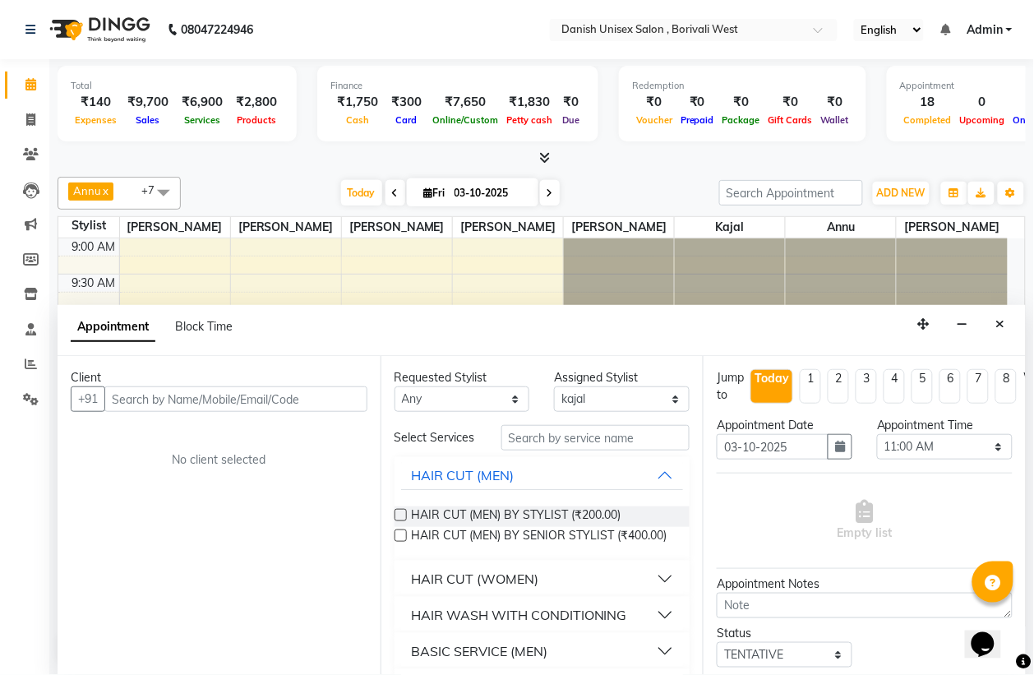
click at [1000, 319] on icon "Close" at bounding box center [1000, 324] width 9 height 12
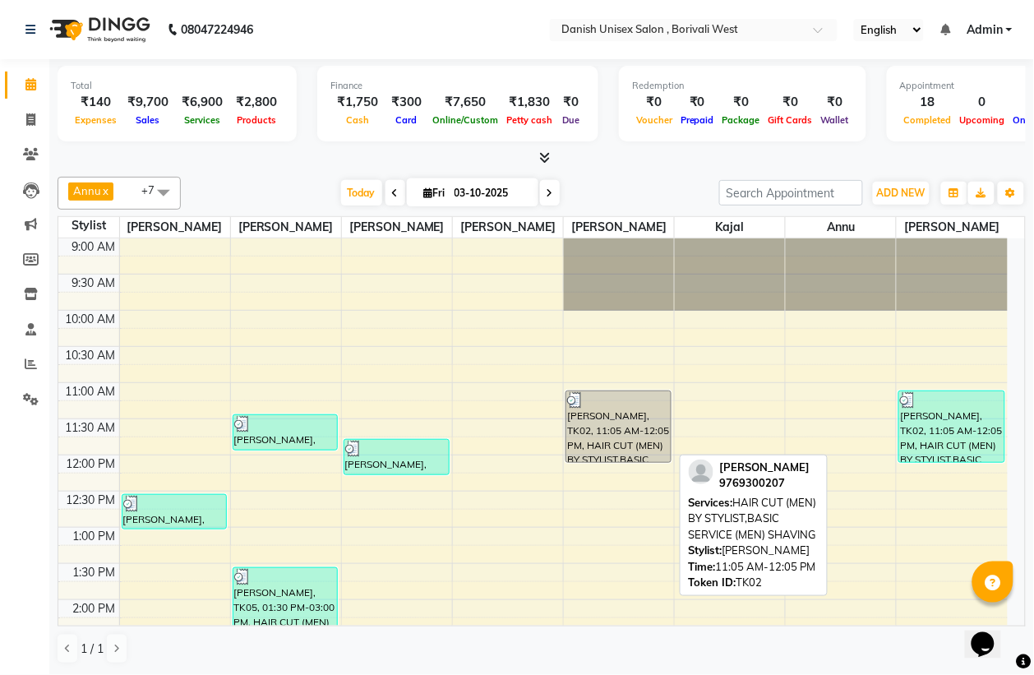
click at [592, 425] on div "[PERSON_NAME], TK02, 11:05 AM-12:05 PM, HAIR CUT (MEN) BY STYLIST,BASIC SERVICE…" at bounding box center [618, 426] width 104 height 71
select select "3"
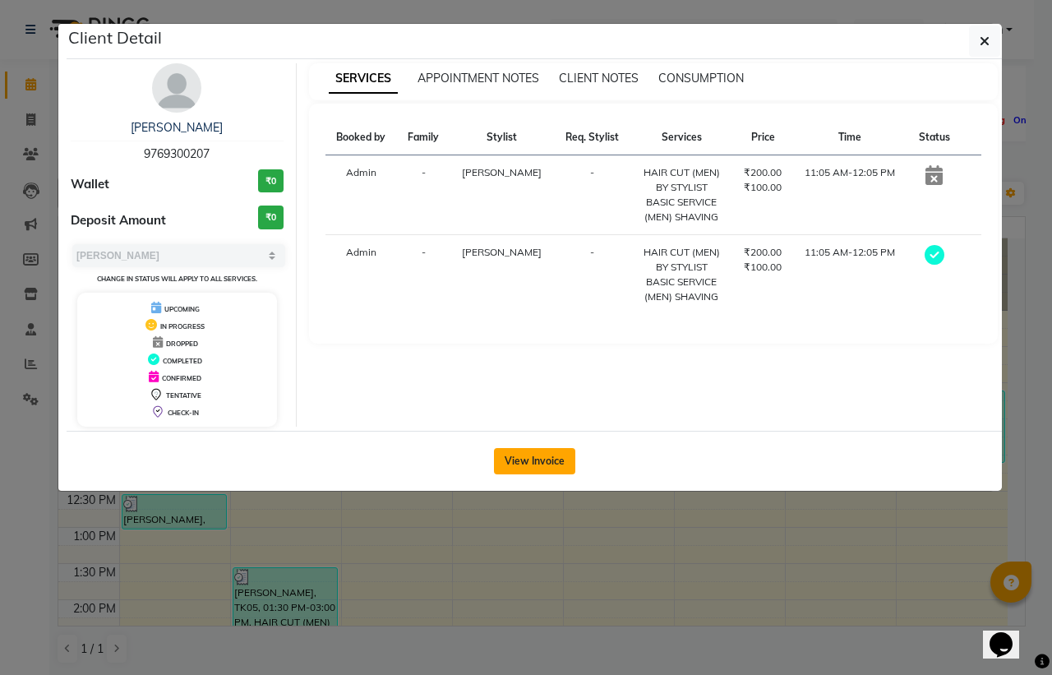
click at [528, 457] on button "View Invoice" at bounding box center [534, 461] width 81 height 26
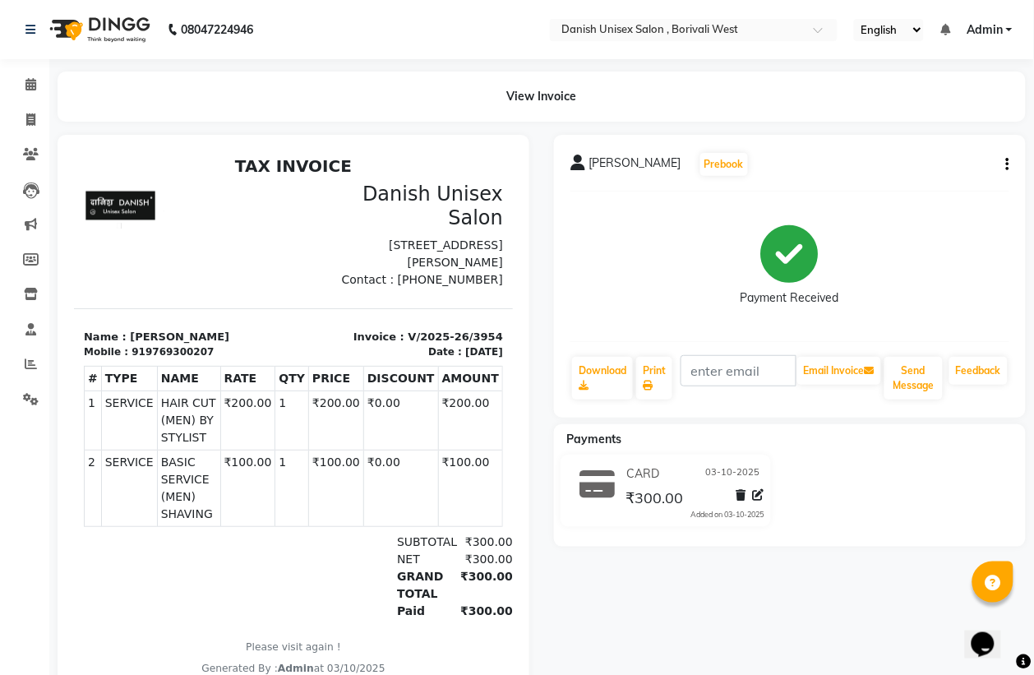
scroll to position [71, 0]
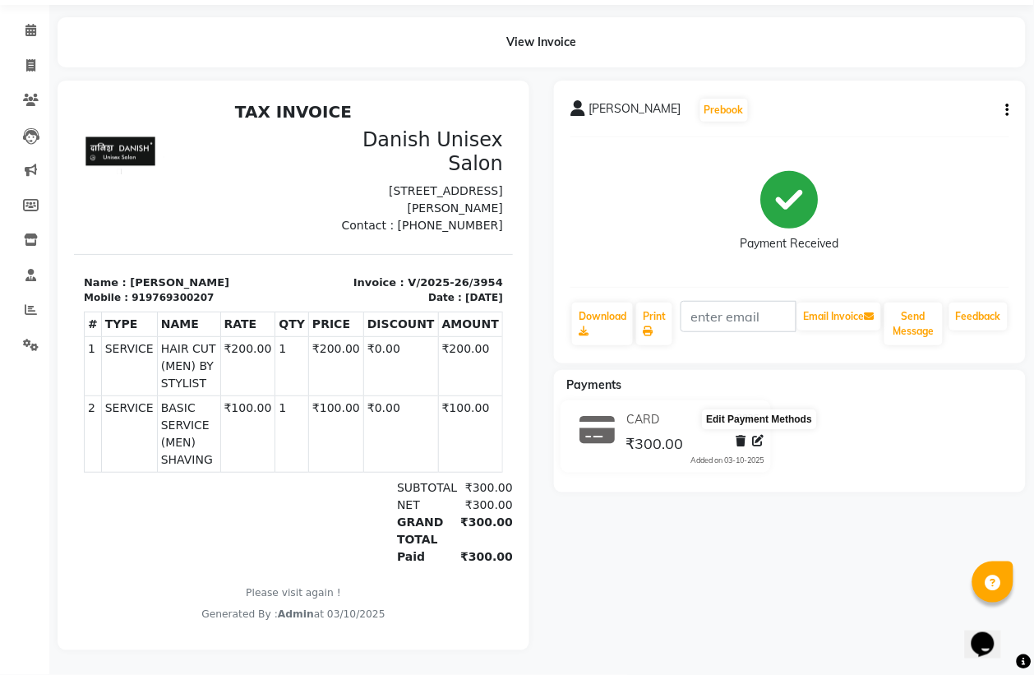
click at [764, 435] on icon at bounding box center [759, 441] width 12 height 12
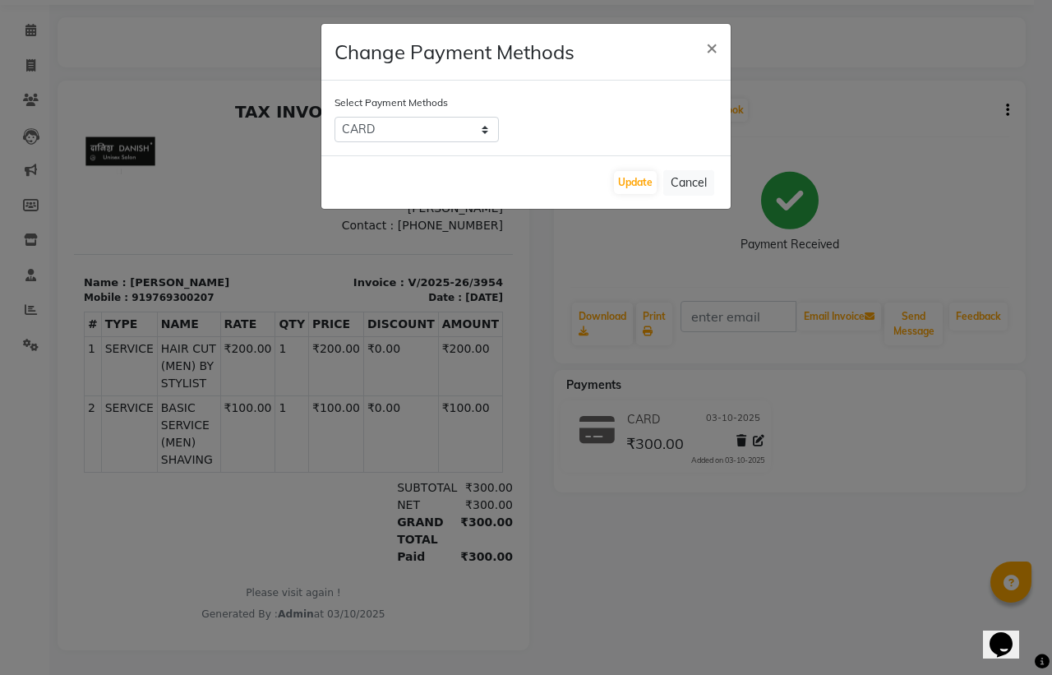
drag, startPoint x: 1050, startPoint y: 577, endPoint x: 984, endPoint y: 559, distance: 69.0
click at [1042, 569] on ngb-modal-window "Change Payment Methods × Select Payment Methods CARD UPI CASH Update Cancel" at bounding box center [526, 337] width 1052 height 675
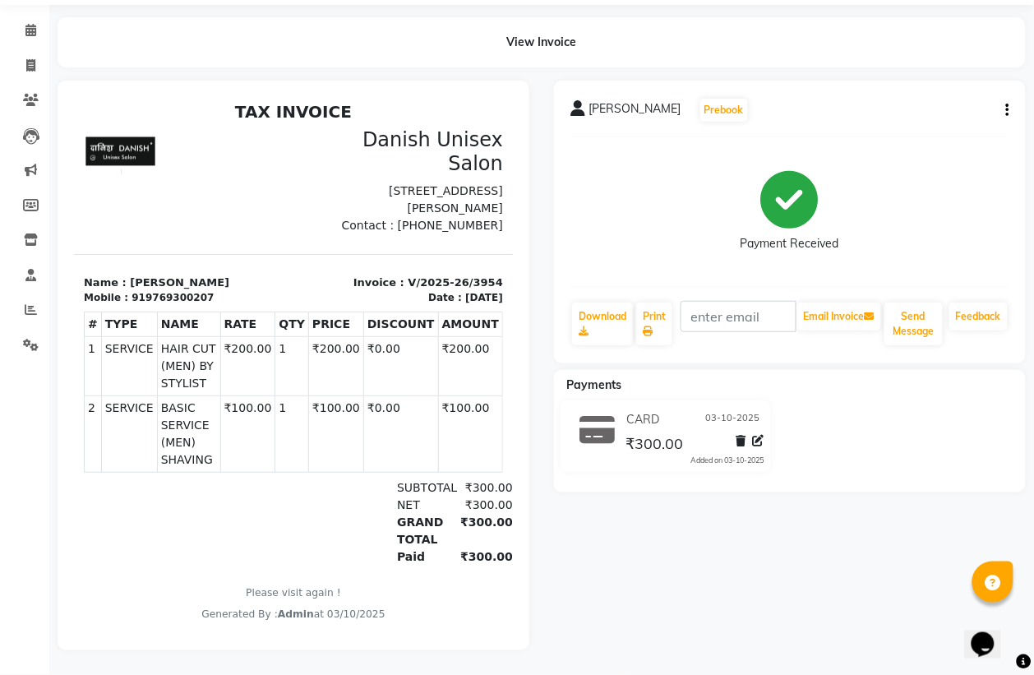
click at [1009, 85] on div "[PERSON_NAME][DEMOGRAPHIC_DATA] Prebook Payment Received Download Print Email I…" at bounding box center [790, 222] width 472 height 283
click at [1004, 102] on button "button" at bounding box center [1004, 110] width 10 height 17
click at [1007, 110] on icon "button" at bounding box center [1007, 110] width 3 height 1
click at [935, 100] on div "Edit Item Staff" at bounding box center [925, 110] width 113 height 21
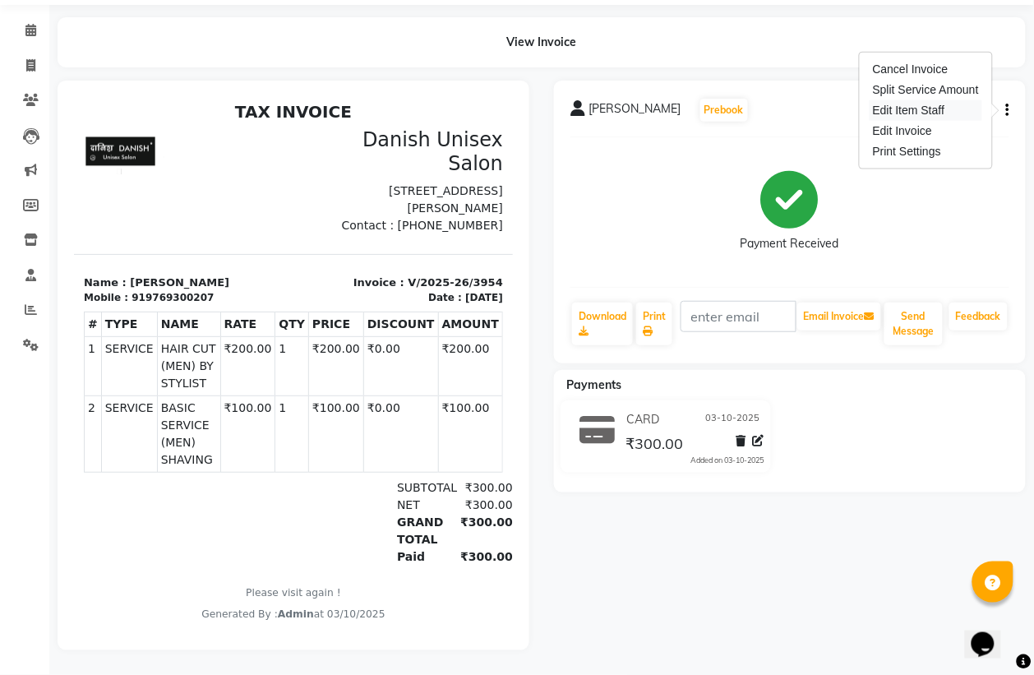
select select
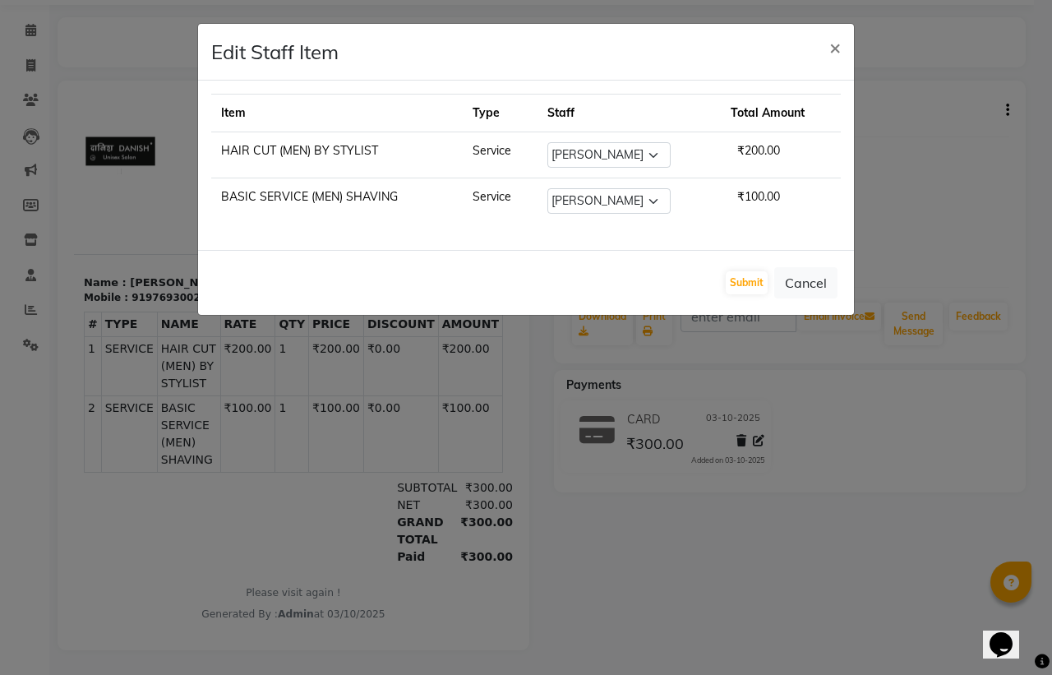
drag, startPoint x: 847, startPoint y: 415, endPoint x: 841, endPoint y: 385, distance: 31.1
click at [848, 412] on ngb-modal-window "Edit Staff Item × Item Type Staff Total Amount HAIR CUT (MEN) BY STYLIST Servic…" at bounding box center [526, 337] width 1052 height 675
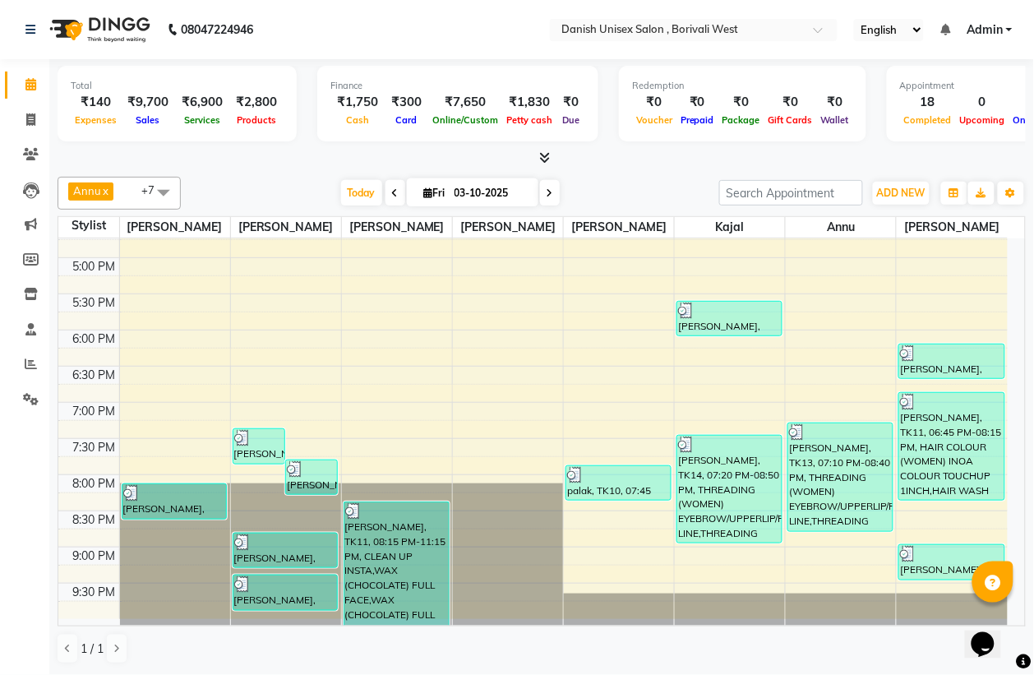
scroll to position [564, 0]
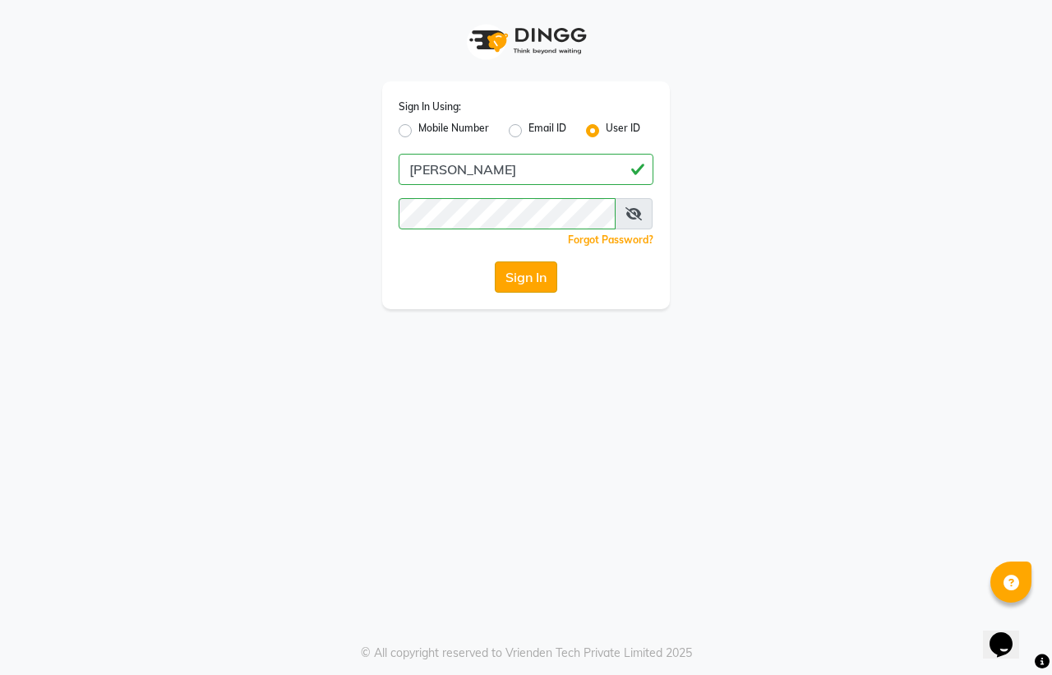
click at [541, 279] on button "Sign In" at bounding box center [526, 276] width 62 height 31
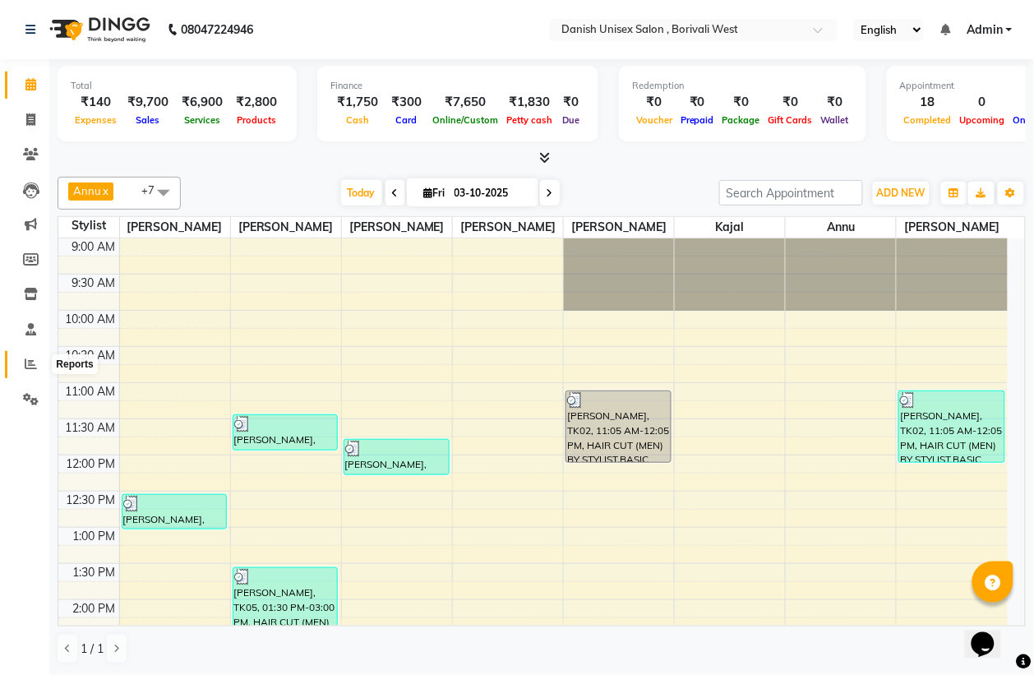
click at [27, 364] on icon at bounding box center [31, 363] width 12 height 12
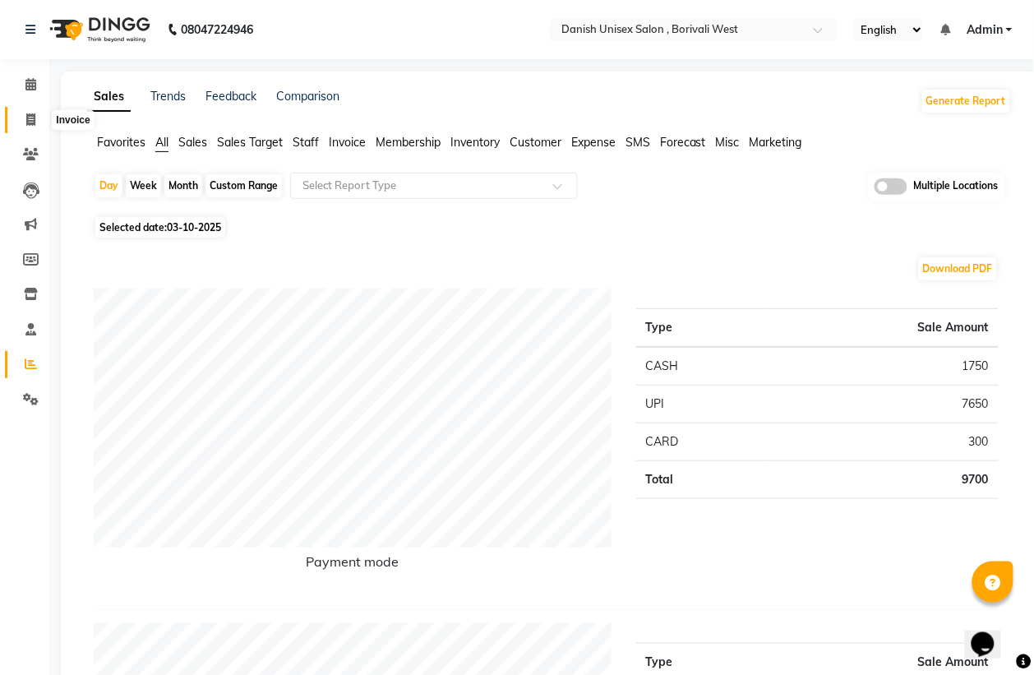
click at [33, 116] on icon at bounding box center [30, 119] width 9 height 12
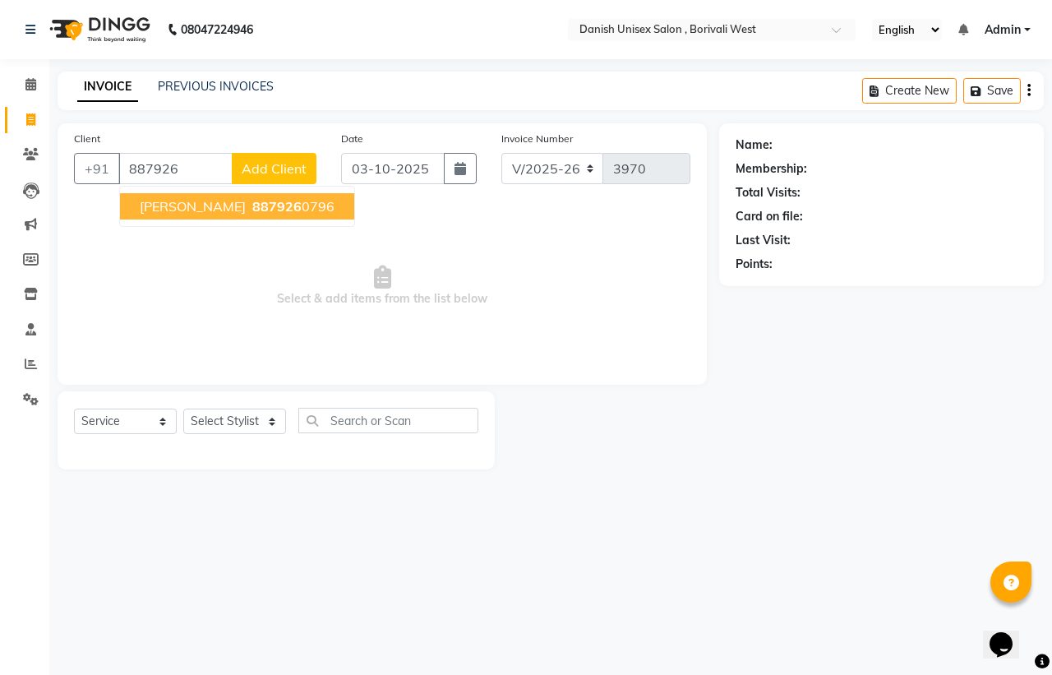
click at [215, 204] on span "[PERSON_NAME]" at bounding box center [193, 206] width 106 height 16
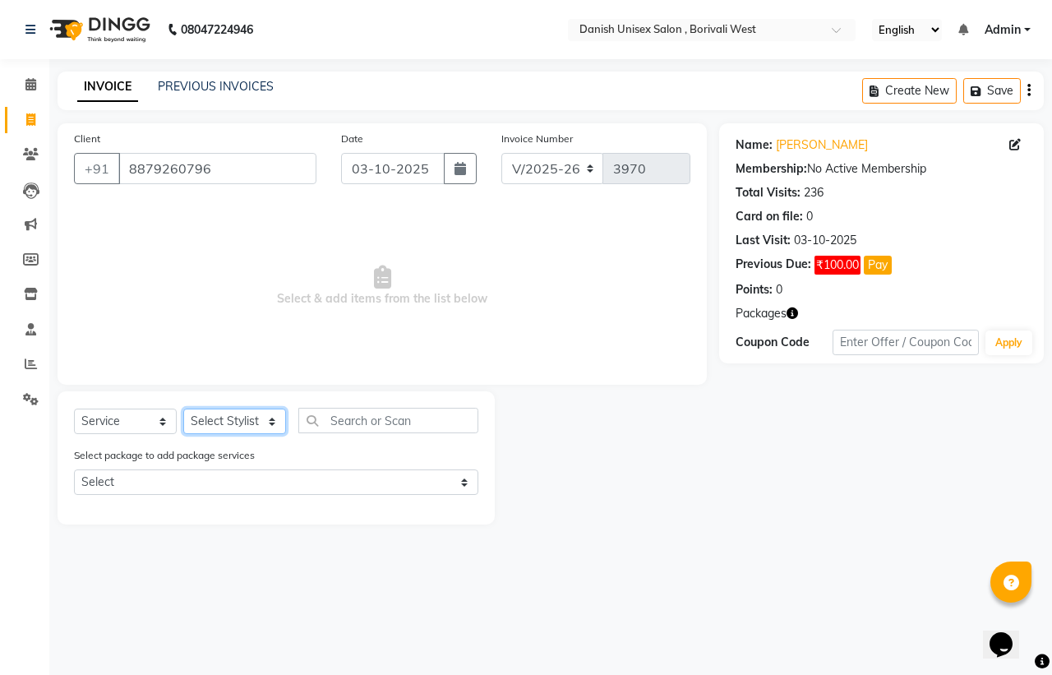
click at [272, 424] on select "Select Stylist [PERSON_NAME] [PERSON_NAME] kajal [PERSON_NAME] [PERSON_NAME] [P…" at bounding box center [234, 420] width 103 height 25
click at [183, 408] on select "Select Stylist [PERSON_NAME] [PERSON_NAME] kajal [PERSON_NAME] [PERSON_NAME] [P…" at bounding box center [234, 420] width 103 height 25
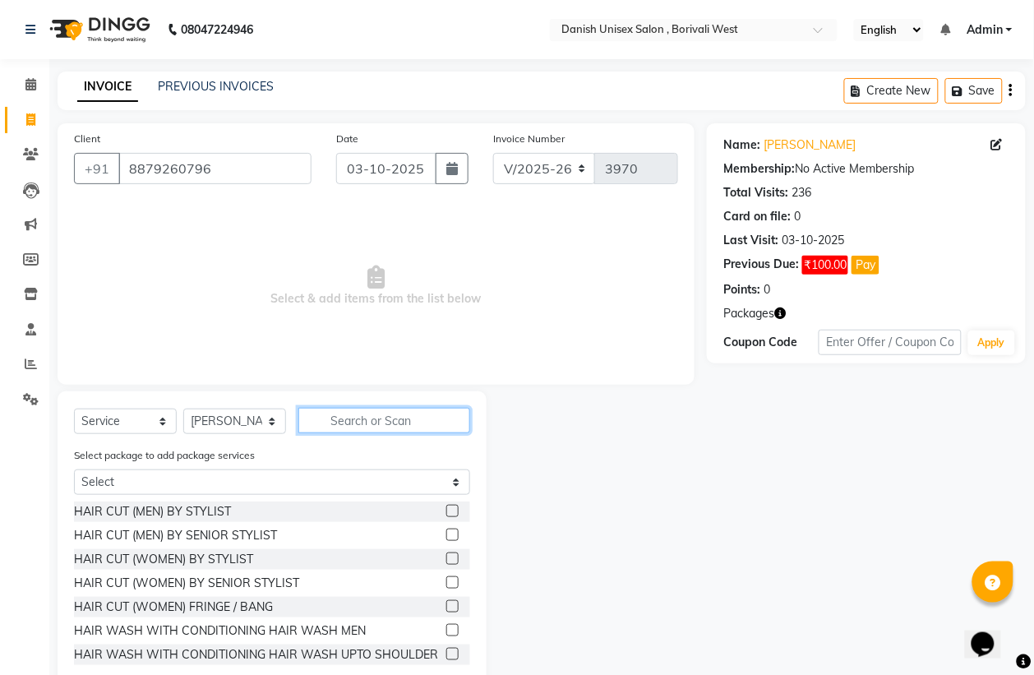
click at [348, 425] on input "text" at bounding box center [384, 420] width 172 height 25
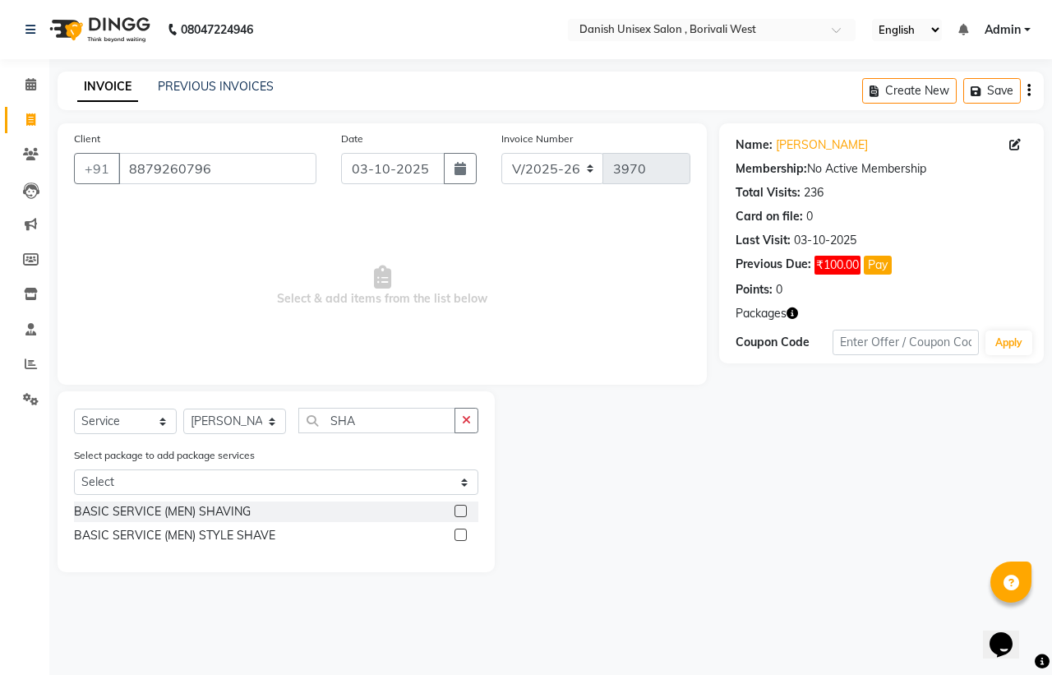
click at [457, 505] on label at bounding box center [460, 510] width 12 height 12
click at [457, 506] on input "checkbox" at bounding box center [459, 511] width 11 height 11
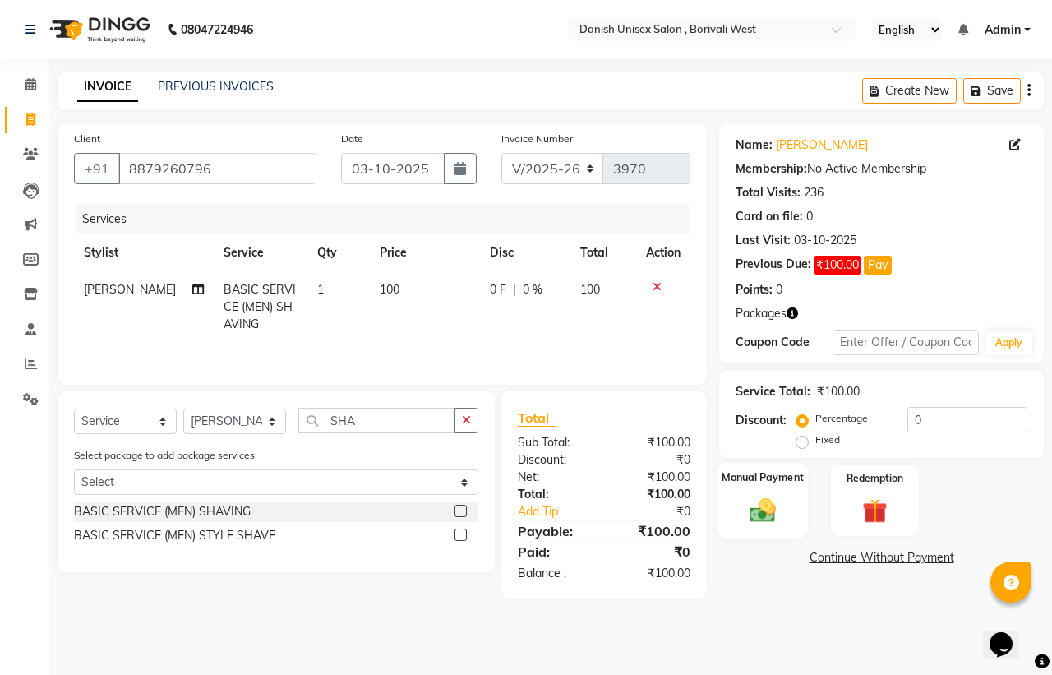
click at [777, 507] on img at bounding box center [762, 510] width 43 height 30
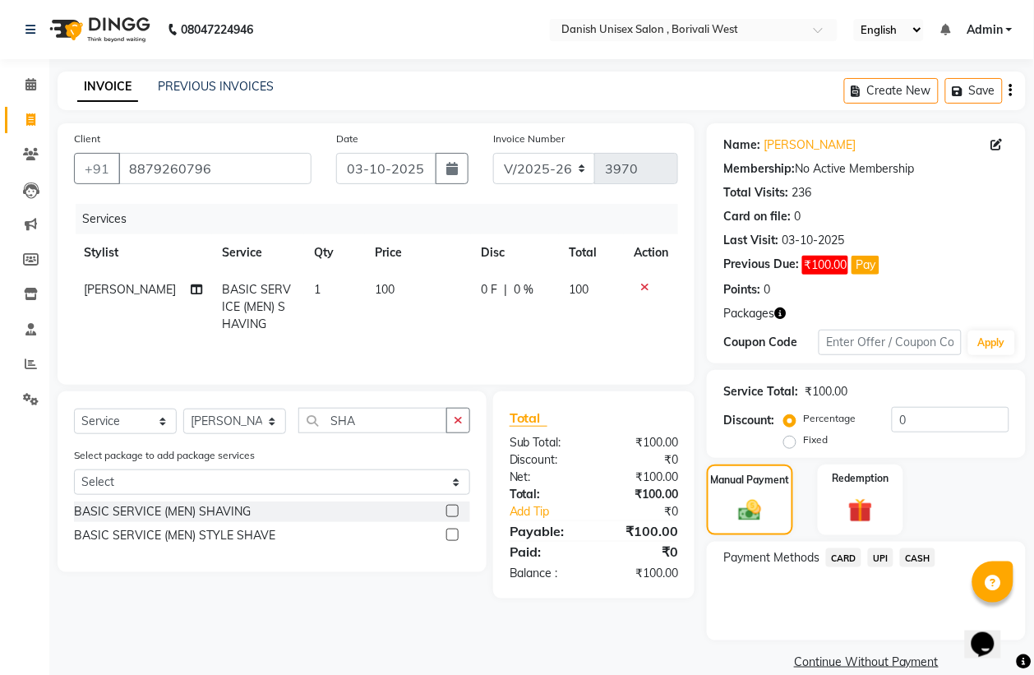
click at [914, 555] on span "CASH" at bounding box center [917, 557] width 35 height 19
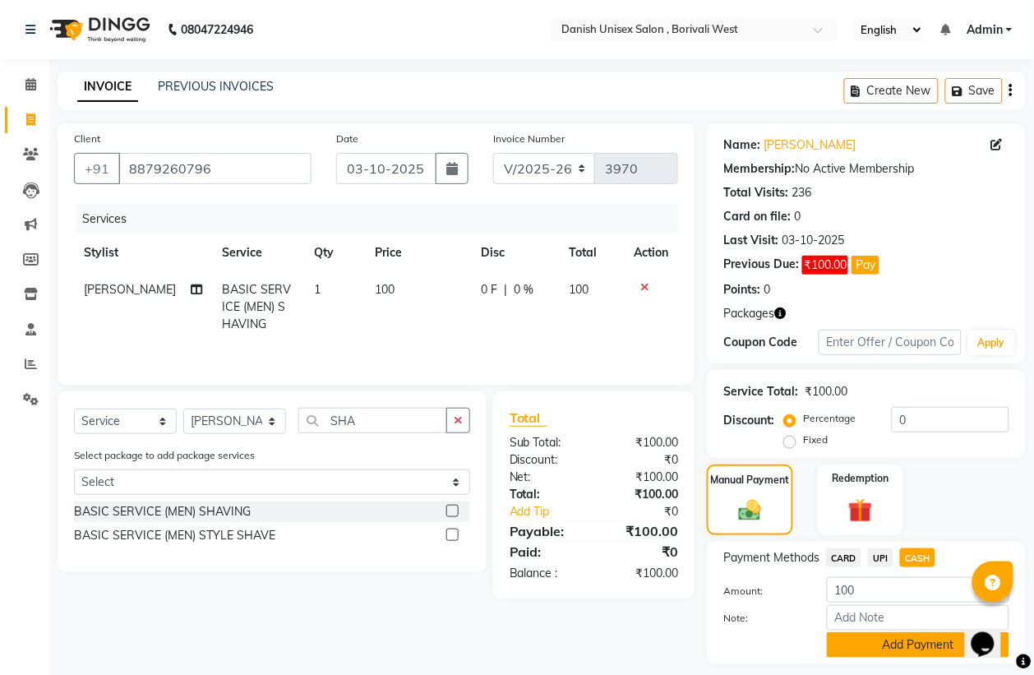
click at [889, 649] on button "Add Payment" at bounding box center [918, 644] width 182 height 25
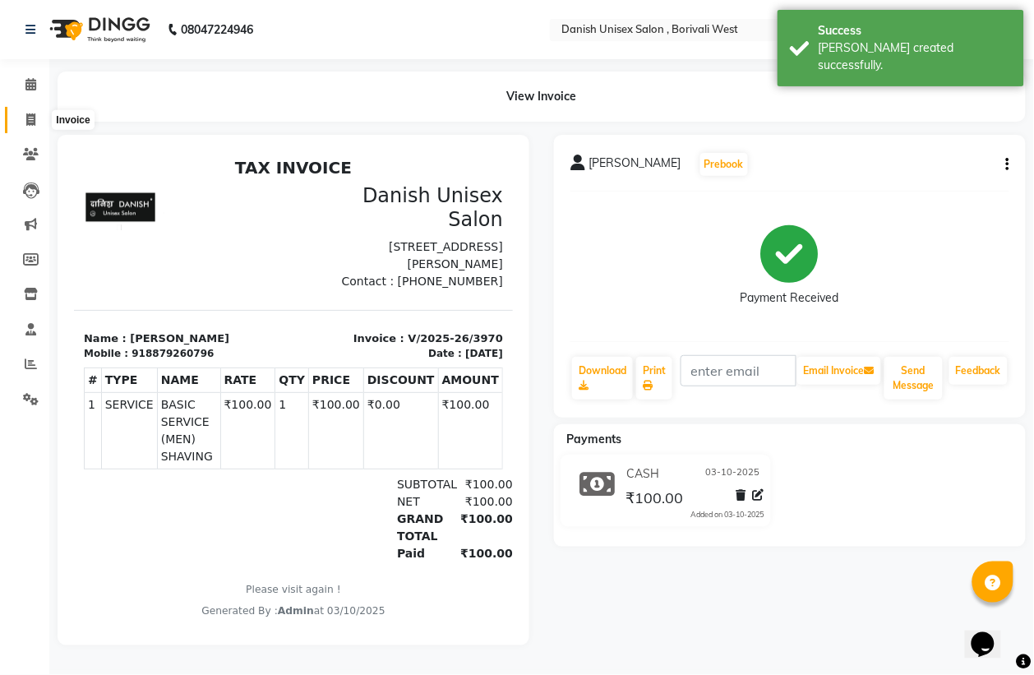
click at [26, 113] on icon at bounding box center [30, 119] width 9 height 12
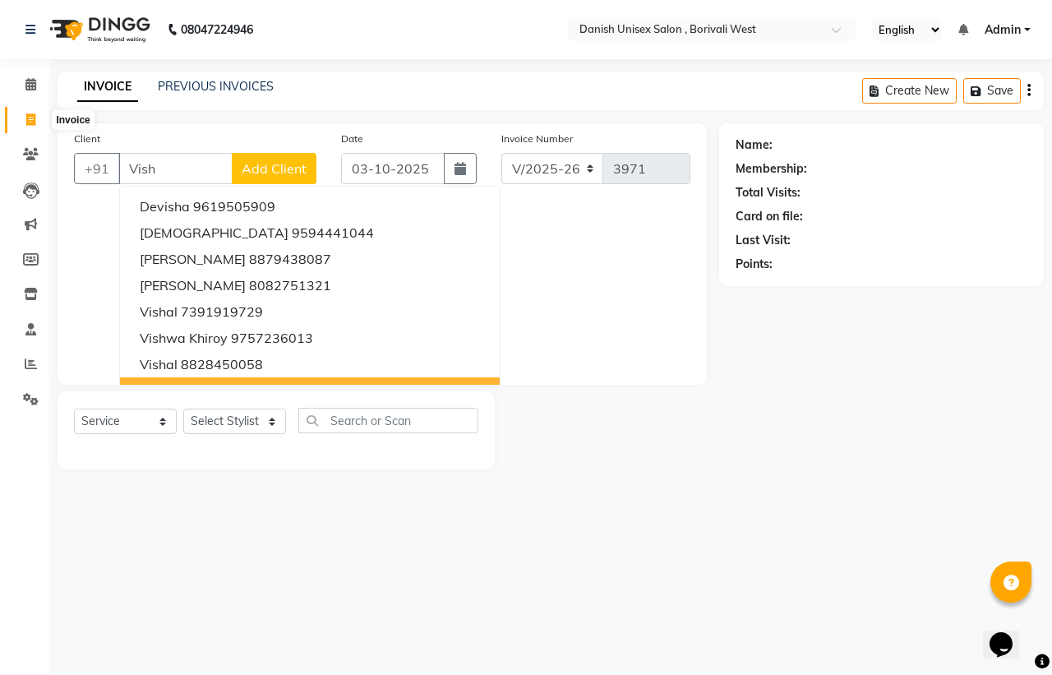
click at [25, 116] on span at bounding box center [30, 120] width 29 height 19
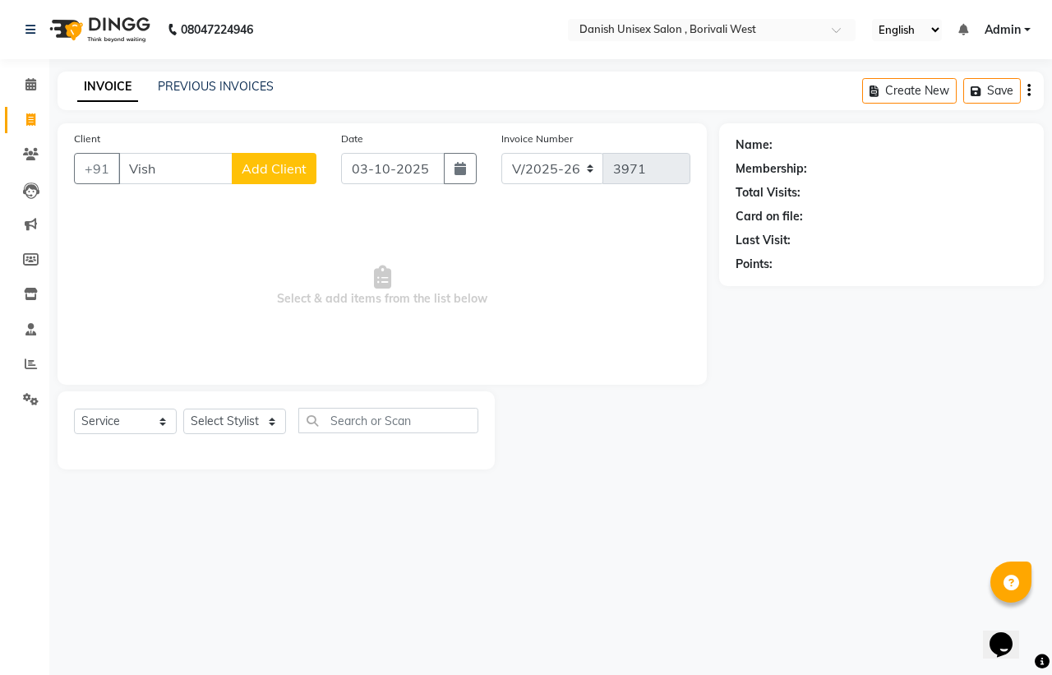
drag, startPoint x: 211, startPoint y: 145, endPoint x: 208, endPoint y: 159, distance: 13.6
click at [210, 150] on div "Client +91 Vish Add Client" at bounding box center [195, 163] width 267 height 67
click at [204, 179] on input "Vish" at bounding box center [175, 168] width 114 height 31
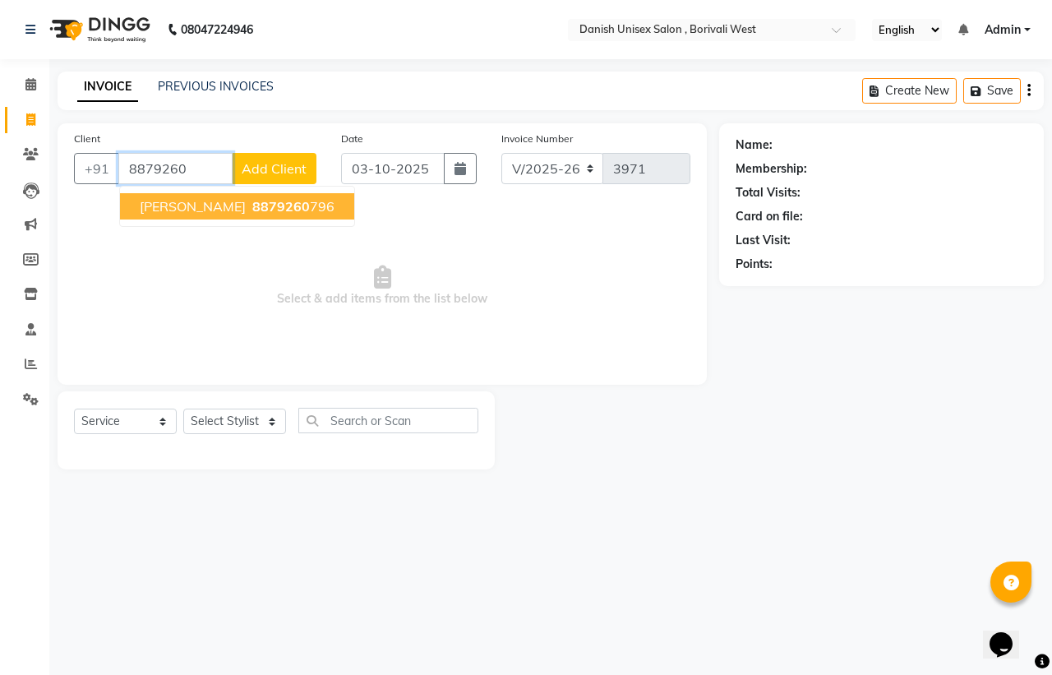
click at [211, 205] on span "[PERSON_NAME]" at bounding box center [193, 206] width 106 height 16
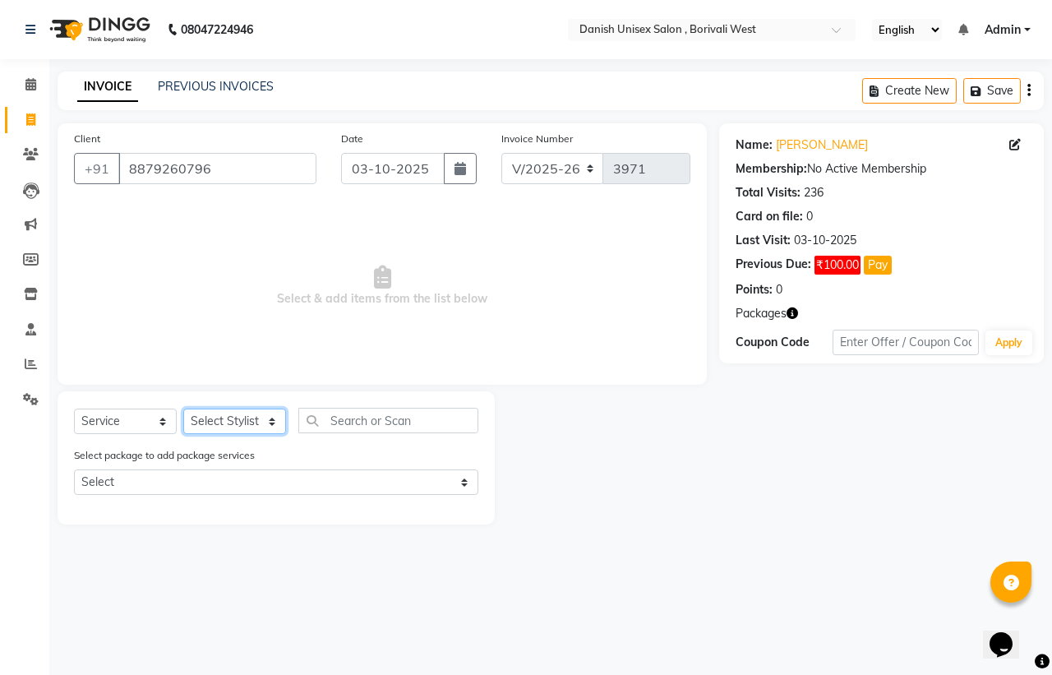
click at [271, 424] on select "Select Stylist [PERSON_NAME] [PERSON_NAME] kajal [PERSON_NAME] [PERSON_NAME] [P…" at bounding box center [234, 420] width 103 height 25
click at [183, 408] on select "Select Stylist [PERSON_NAME] [PERSON_NAME] kajal [PERSON_NAME] [PERSON_NAME] [P…" at bounding box center [234, 420] width 103 height 25
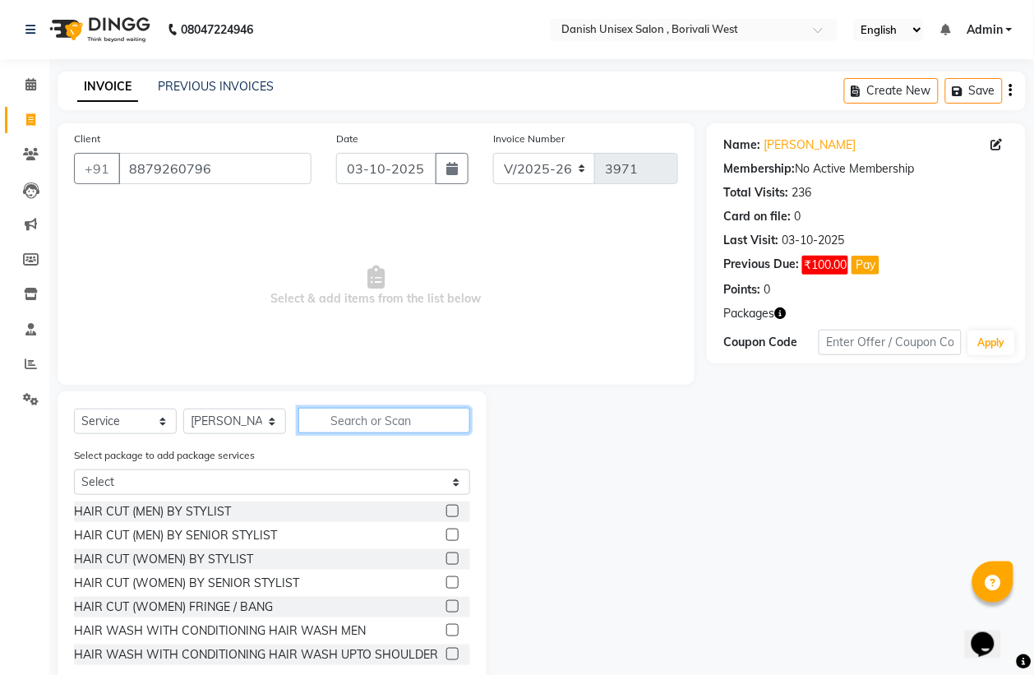
click at [320, 417] on input "text" at bounding box center [384, 420] width 172 height 25
click at [446, 504] on label at bounding box center [452, 510] width 12 height 12
click at [446, 506] on input "checkbox" at bounding box center [451, 511] width 11 height 11
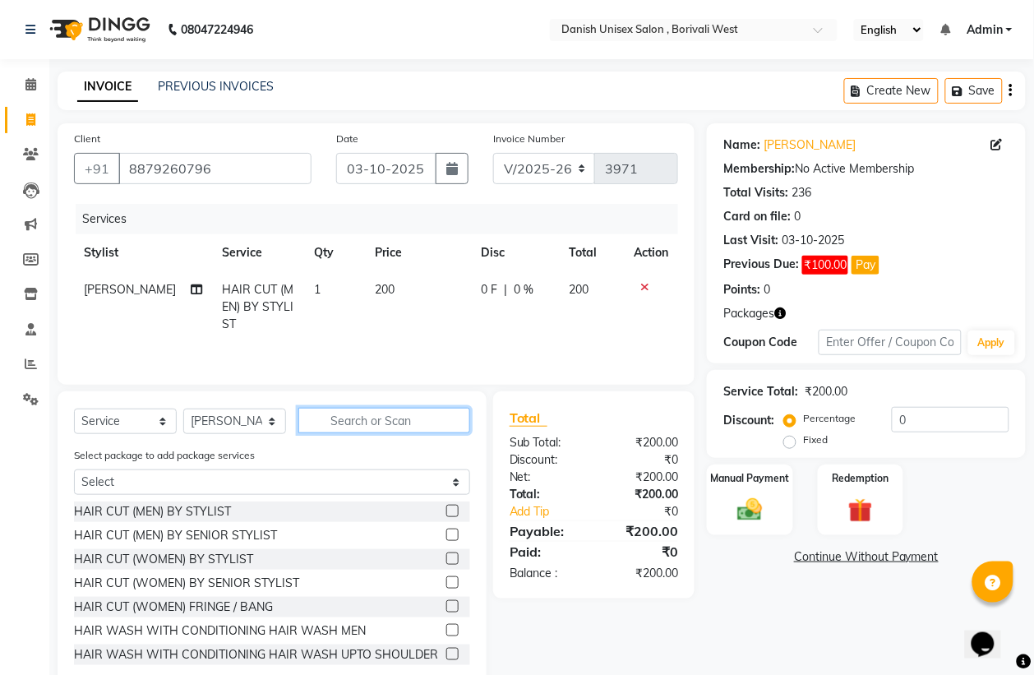
click at [368, 424] on input "text" at bounding box center [384, 420] width 172 height 25
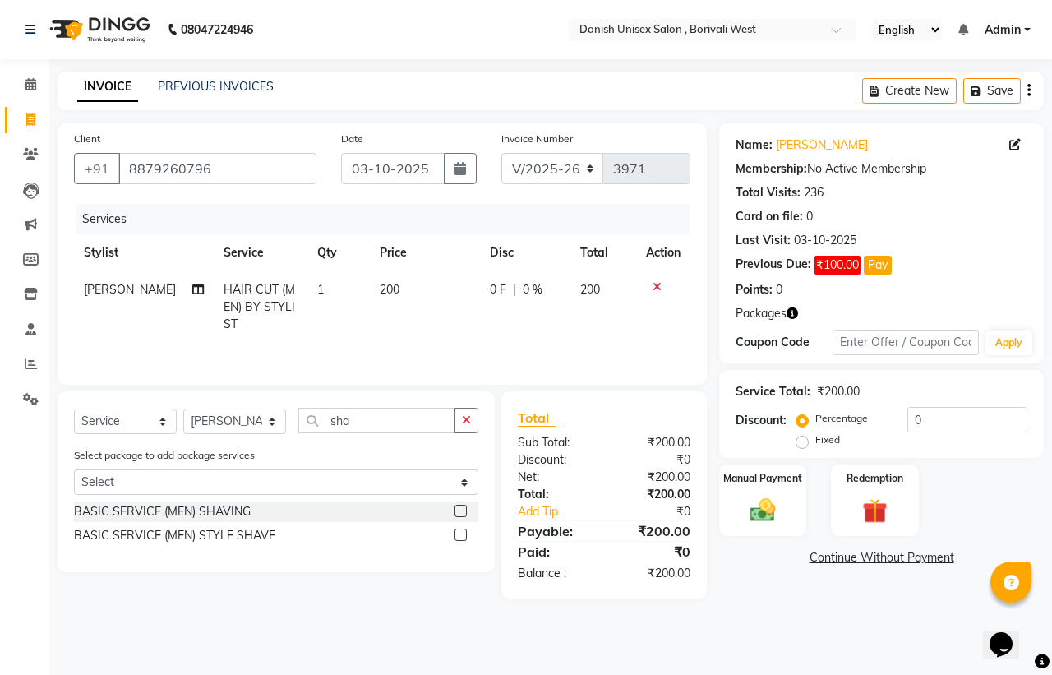
click at [460, 539] on label at bounding box center [460, 534] width 12 height 12
click at [460, 539] on input "checkbox" at bounding box center [459, 535] width 11 height 11
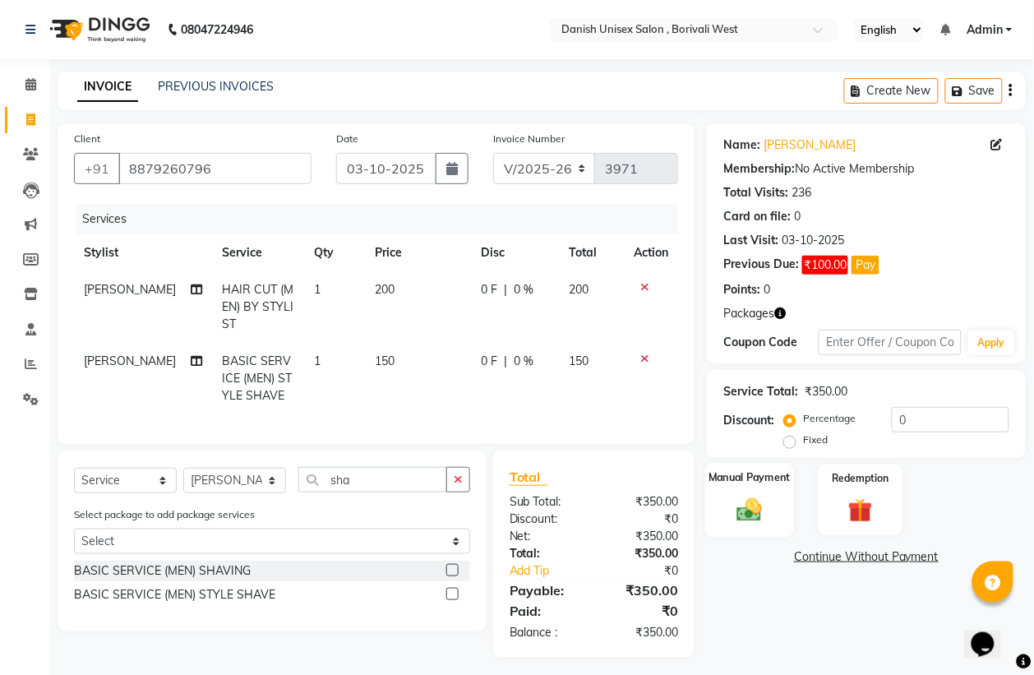
click at [758, 503] on img at bounding box center [749, 510] width 41 height 30
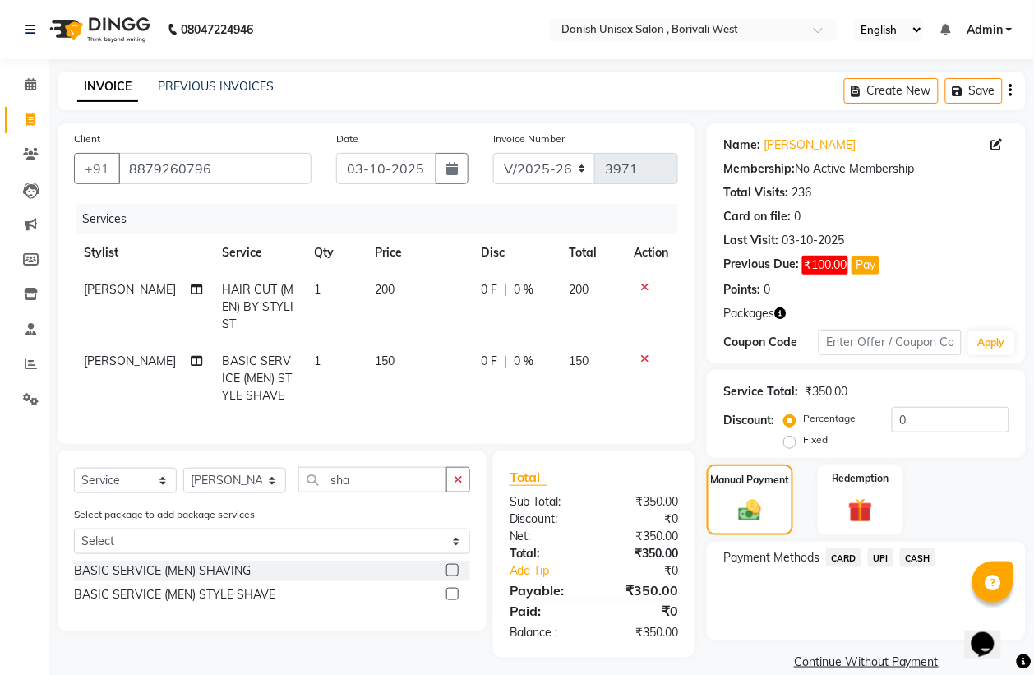
click at [885, 556] on span "UPI" at bounding box center [880, 557] width 25 height 19
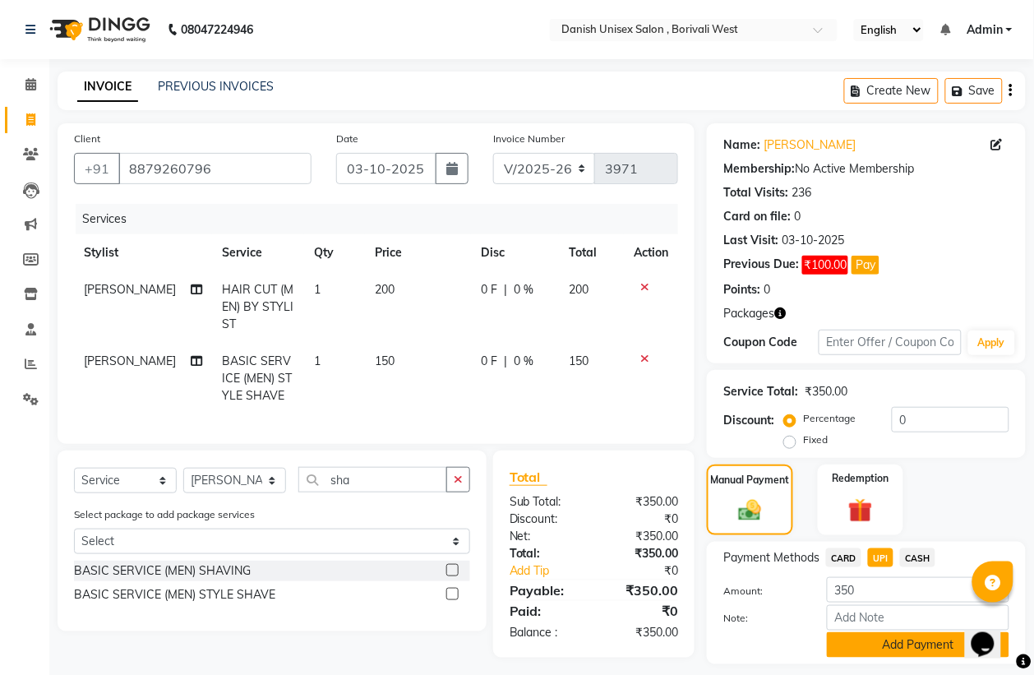
click at [910, 643] on button "Add Payment" at bounding box center [918, 644] width 182 height 25
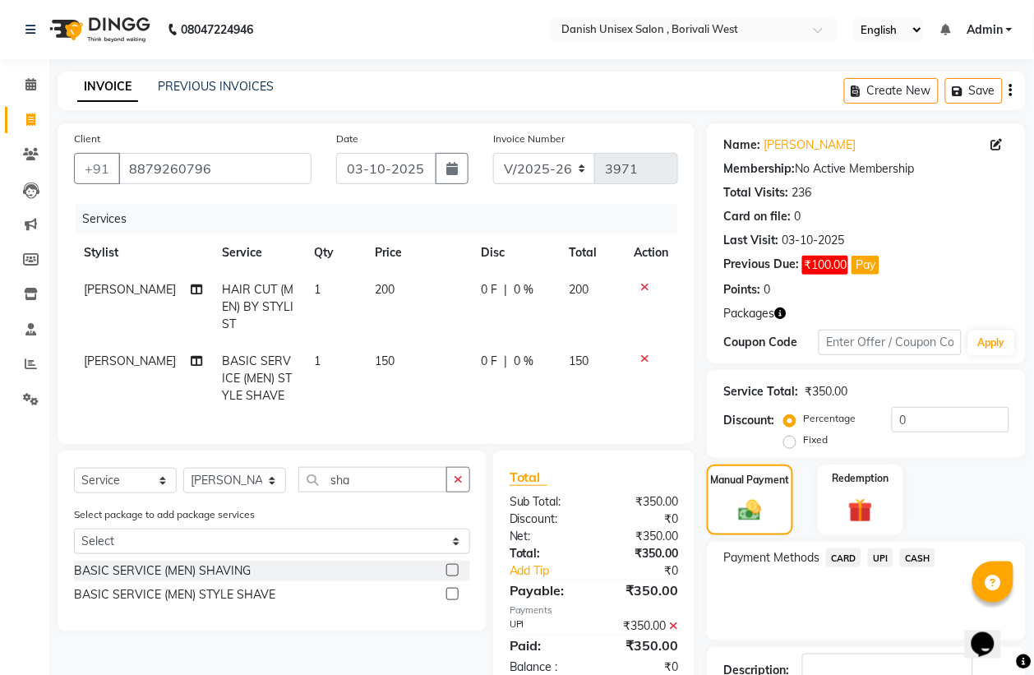
scroll to position [117, 0]
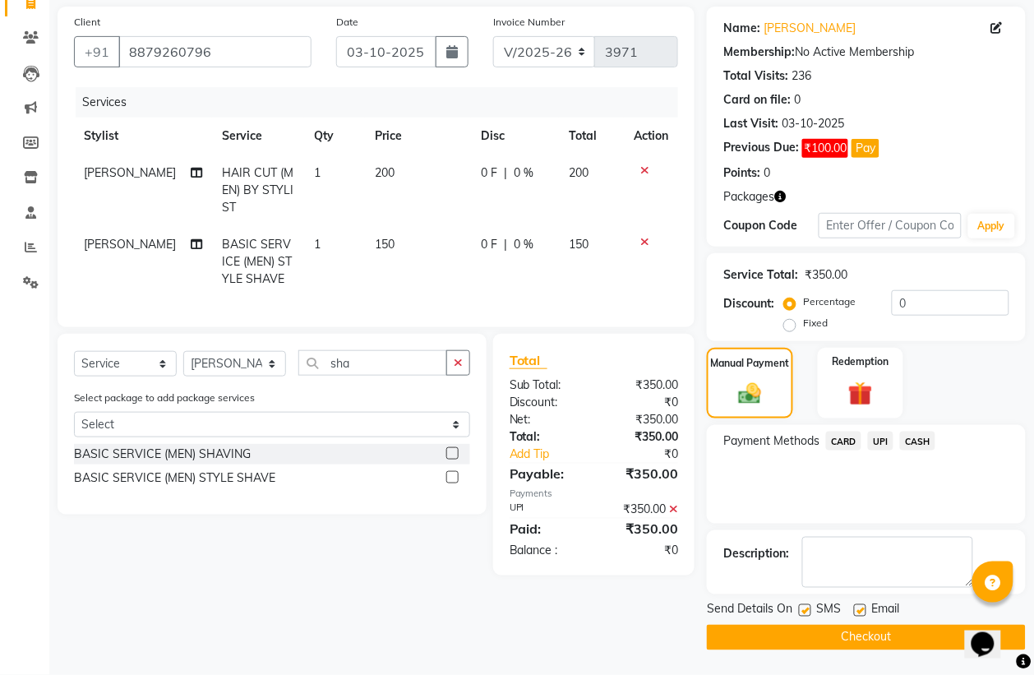
click at [878, 629] on button "Checkout" at bounding box center [866, 636] width 319 height 25
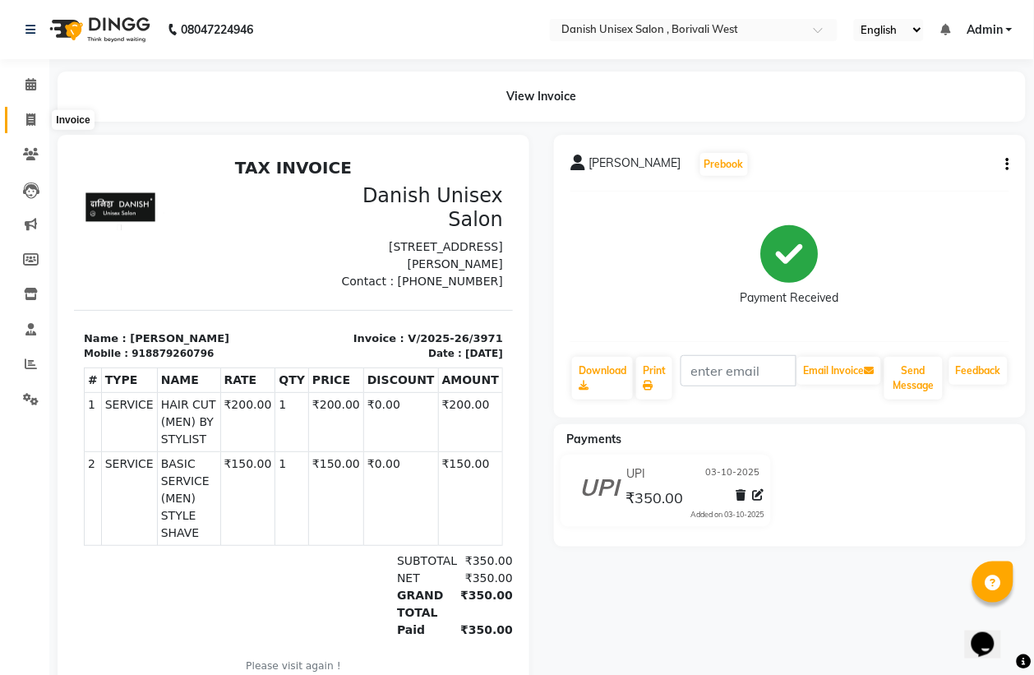
click at [30, 121] on icon at bounding box center [30, 119] width 9 height 12
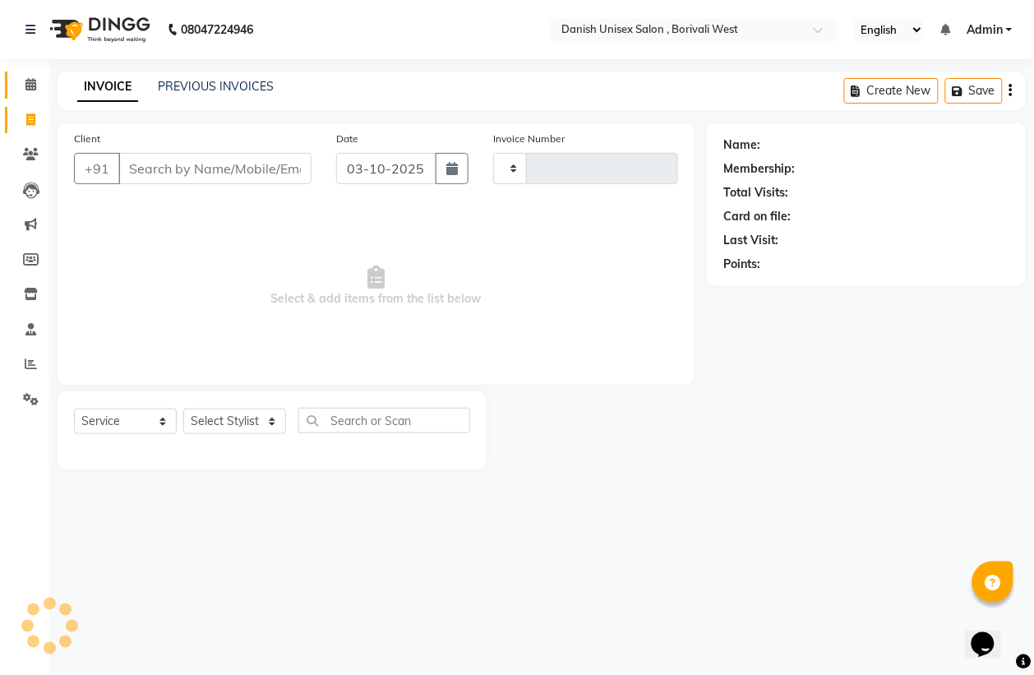
click at [29, 79] on icon at bounding box center [30, 84] width 11 height 12
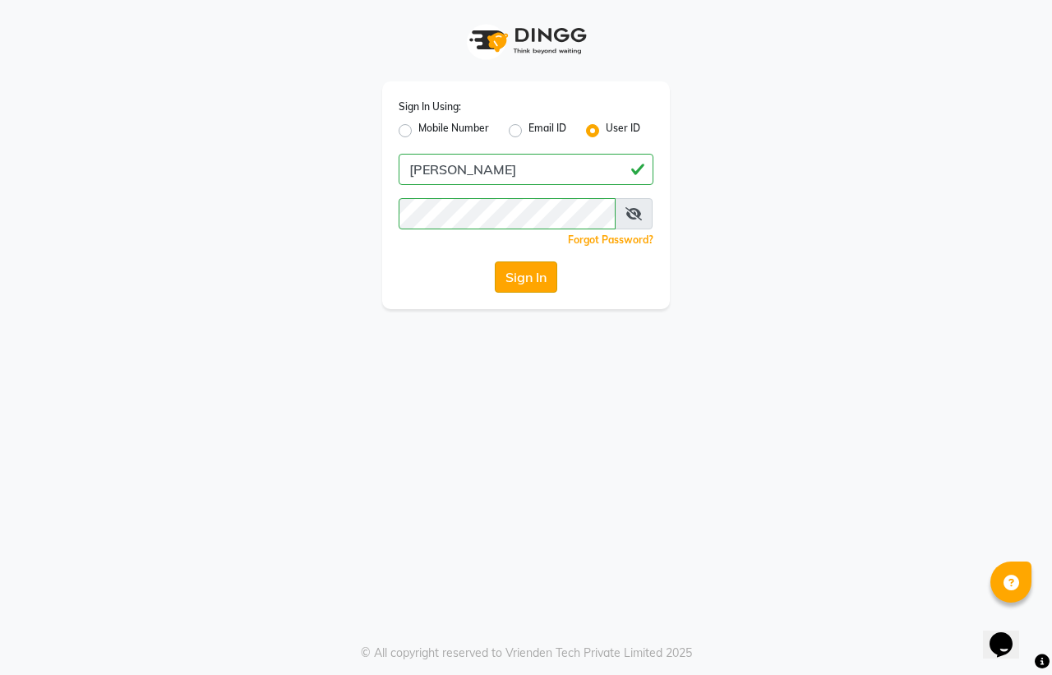
click at [509, 272] on button "Sign In" at bounding box center [526, 276] width 62 height 31
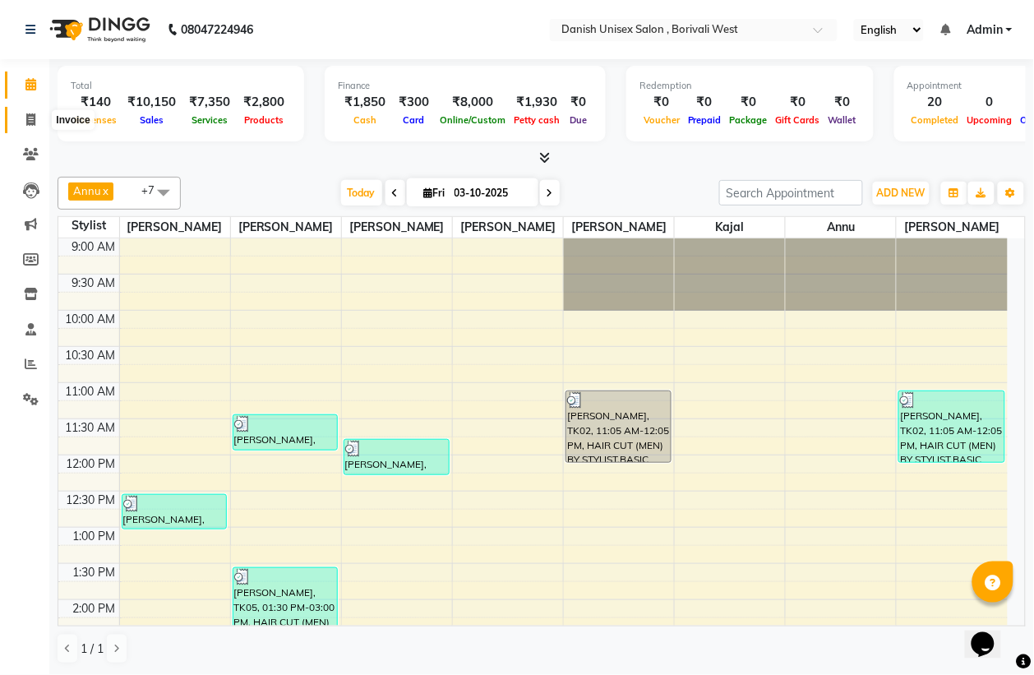
click at [27, 119] on icon at bounding box center [30, 119] width 9 height 12
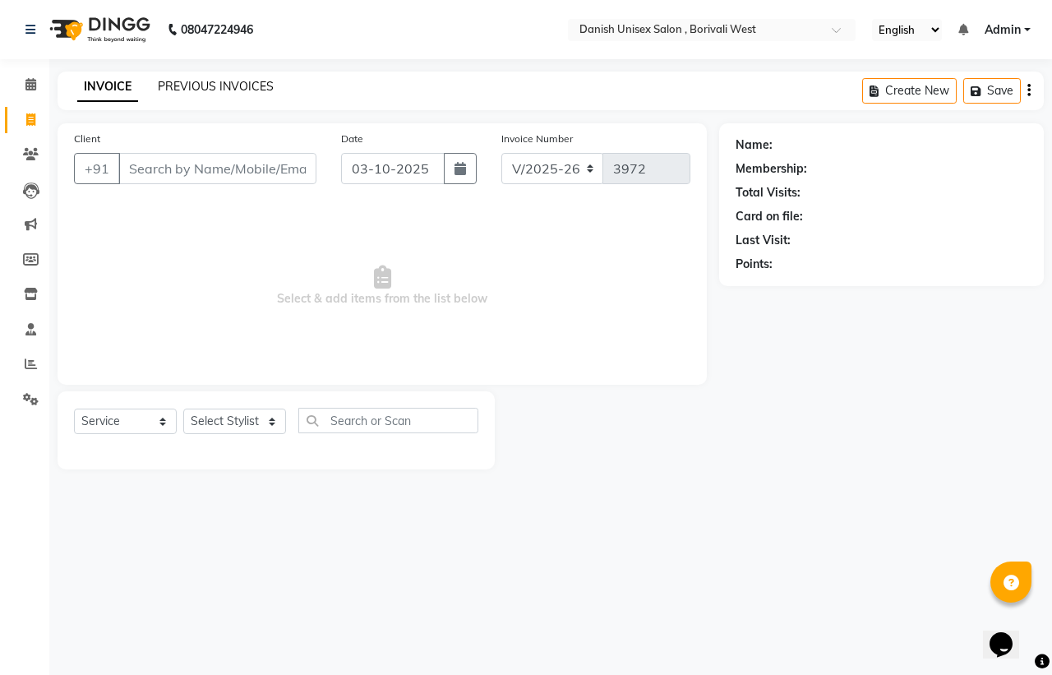
click at [204, 84] on link "PREVIOUS INVOICES" at bounding box center [216, 86] width 116 height 15
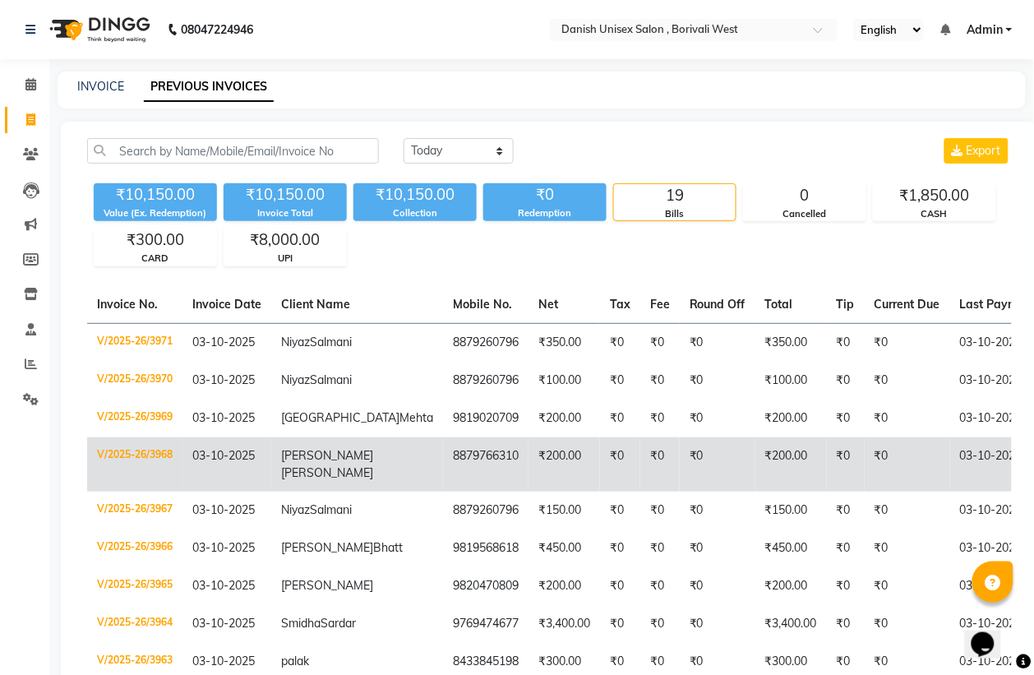
scroll to position [411, 0]
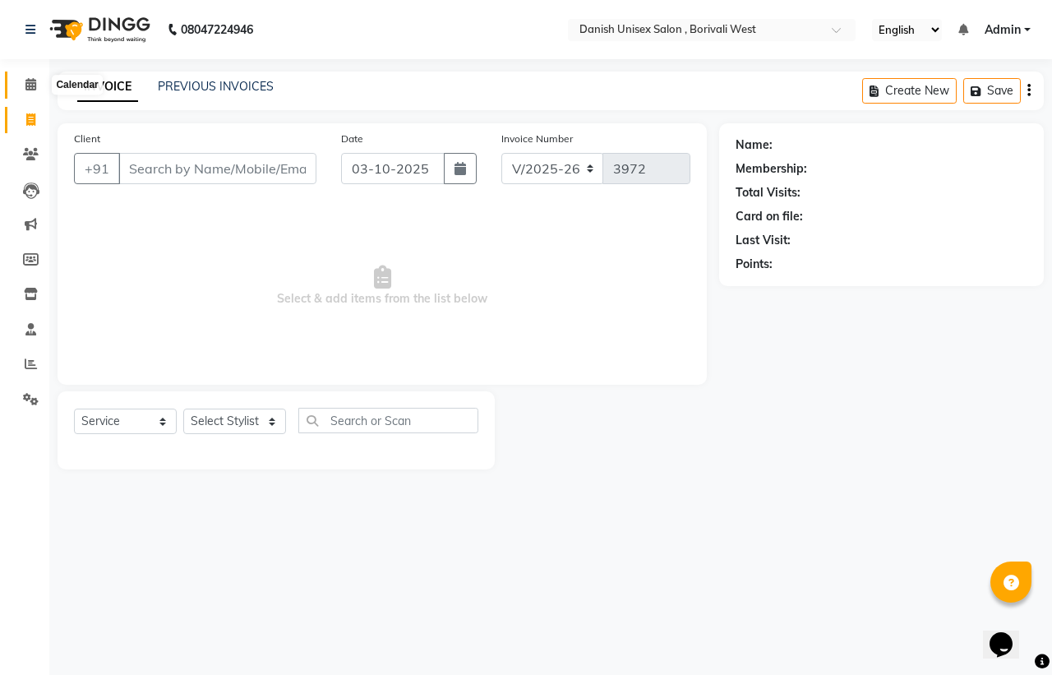
click at [31, 86] on icon at bounding box center [30, 84] width 11 height 12
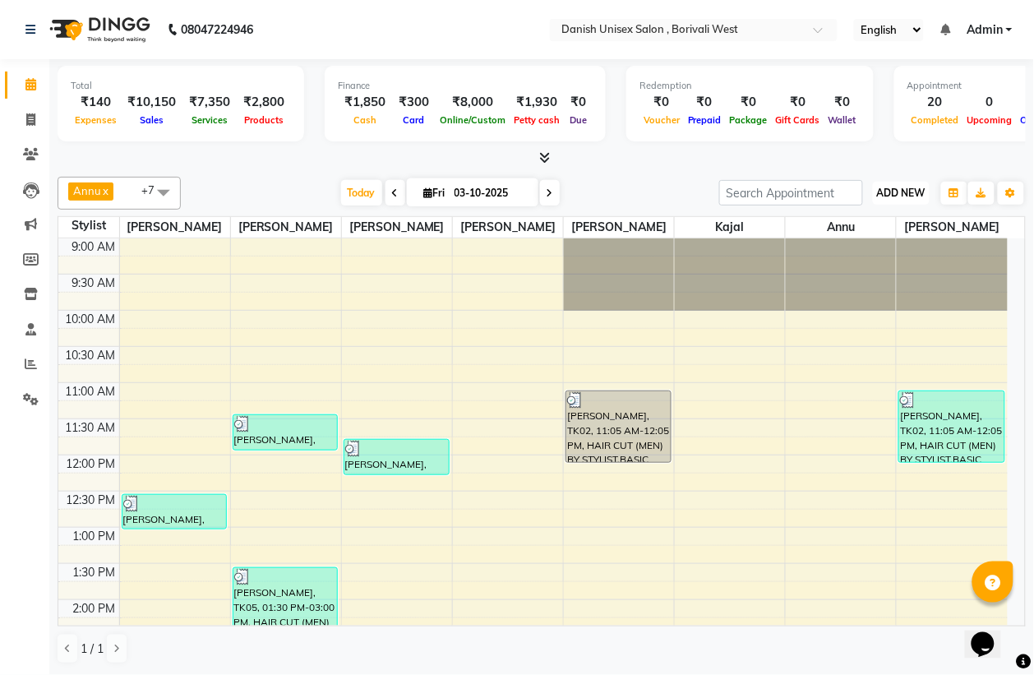
click at [894, 191] on span "ADD NEW" at bounding box center [901, 193] width 48 height 12
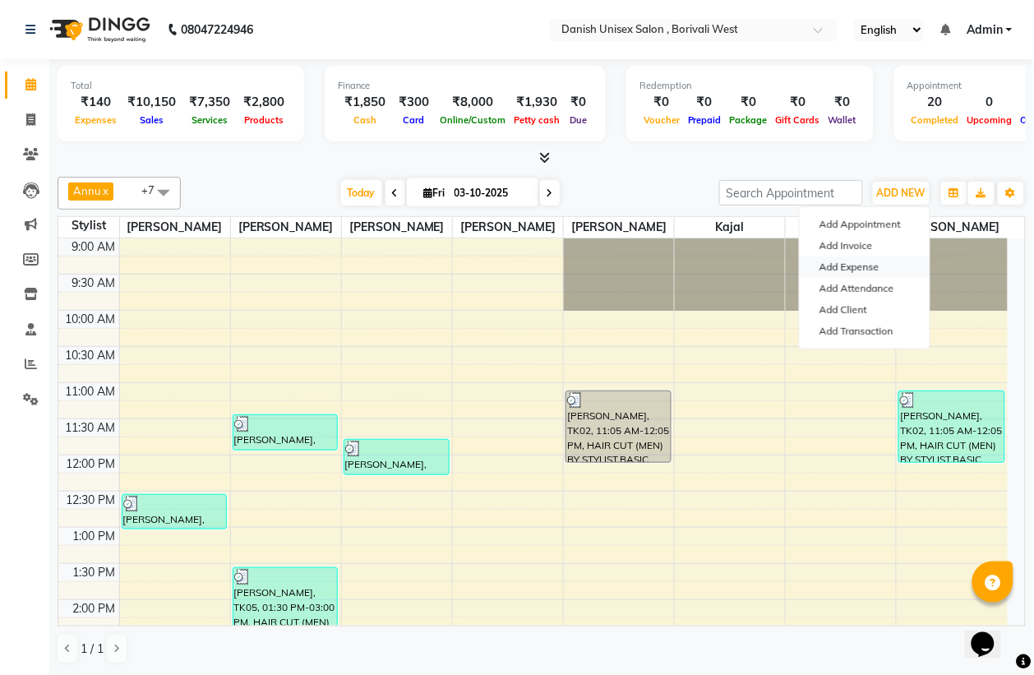
click at [864, 265] on link "Add Expense" at bounding box center [864, 266] width 130 height 21
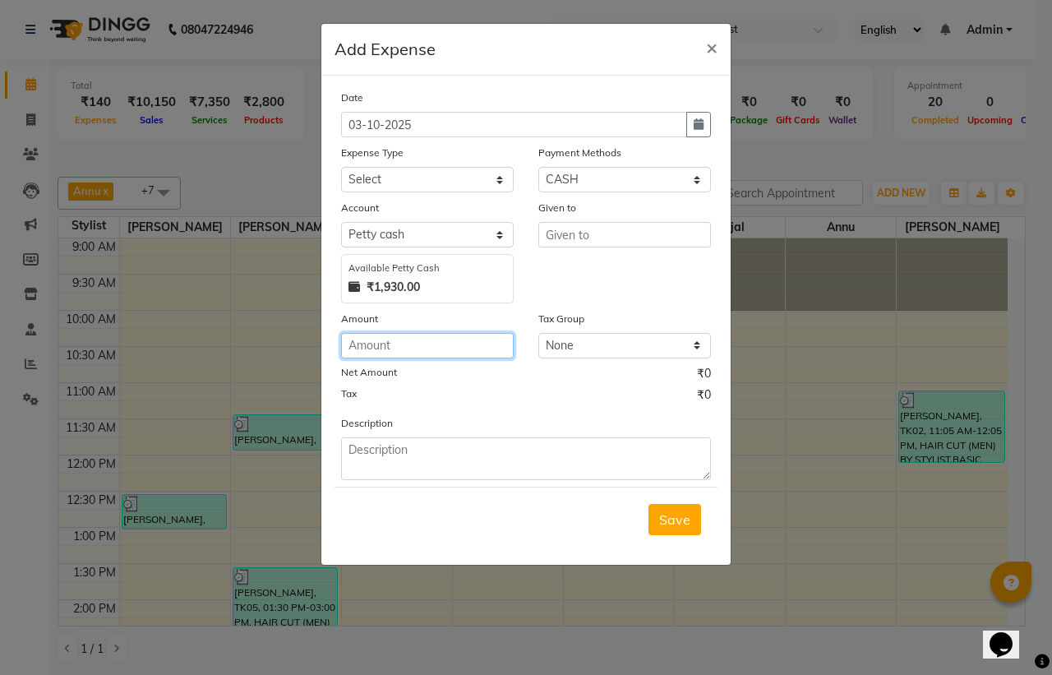
drag, startPoint x: 396, startPoint y: 350, endPoint x: 598, endPoint y: 362, distance: 202.5
click at [434, 350] on input "number" at bounding box center [427, 345] width 173 height 25
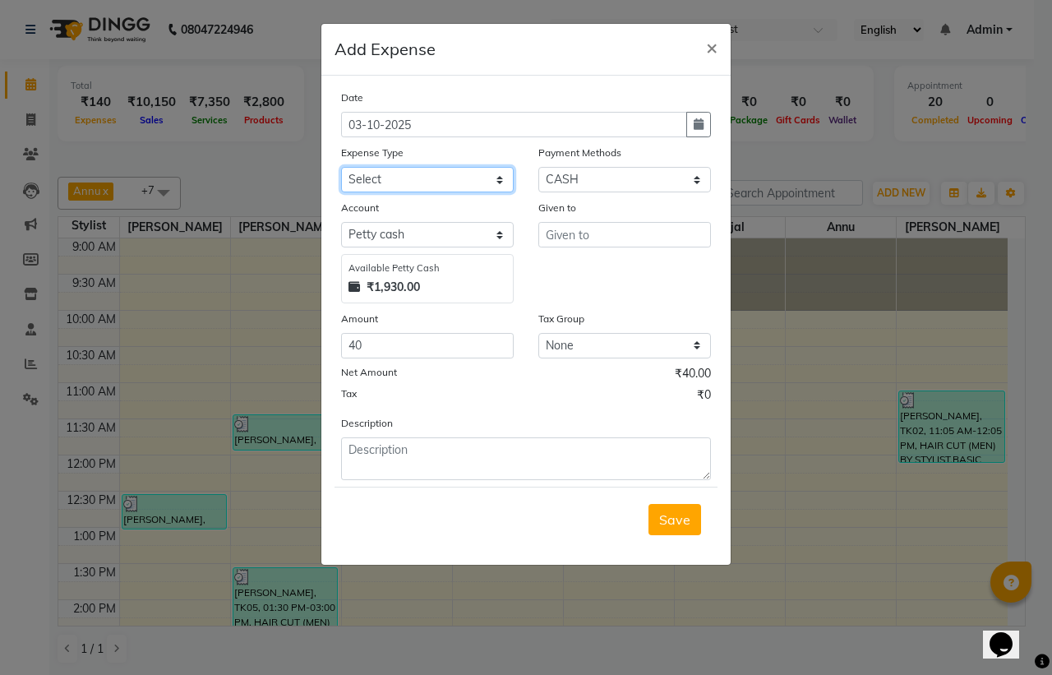
click at [485, 181] on select "Select Advance Salary Bank charges Car maintenance Cash transfer to bank Cash t…" at bounding box center [427, 179] width 173 height 25
click at [341, 167] on select "Select Advance Salary Bank charges Car maintenance Cash transfer to bank Cash t…" at bounding box center [427, 179] width 173 height 25
click at [413, 178] on select "Select Advance Salary Bank charges Car maintenance Cash transfer to bank Cash t…" at bounding box center [427, 179] width 173 height 25
click at [341, 167] on select "Select Advance Salary Bank charges Car maintenance Cash transfer to bank Cash t…" at bounding box center [427, 179] width 173 height 25
click at [417, 177] on select "Select Advance Salary Bank charges Car maintenance Cash transfer to bank Cash t…" at bounding box center [427, 179] width 173 height 25
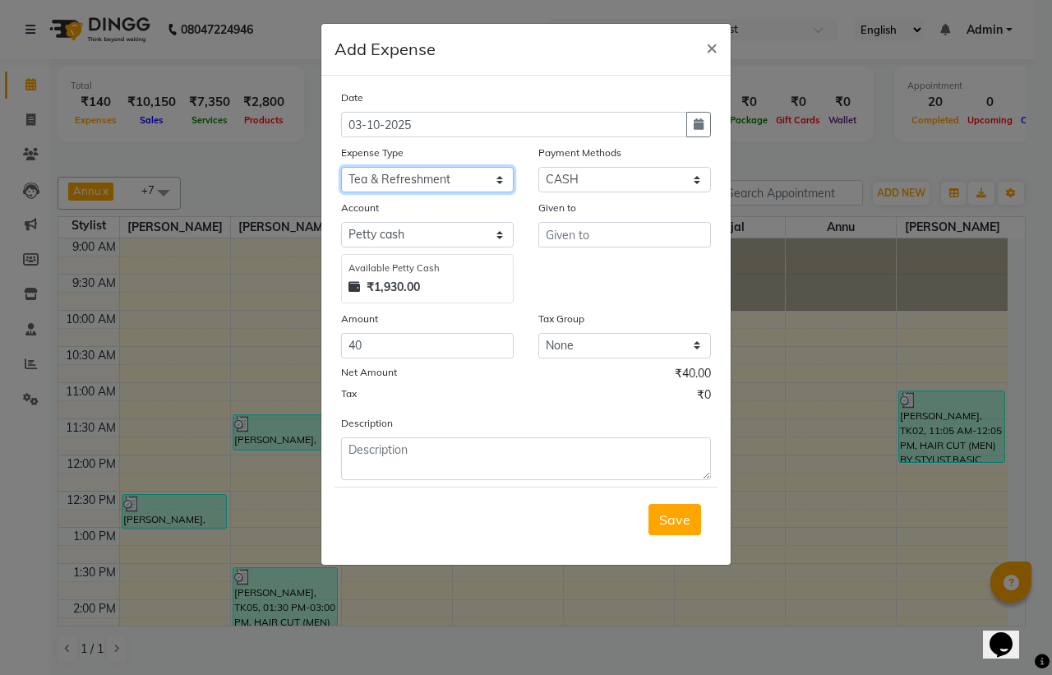
click at [341, 167] on select "Select Advance Salary Bank charges Car maintenance Cash transfer to bank Cash t…" at bounding box center [427, 179] width 173 height 25
click at [621, 242] on input "text" at bounding box center [624, 234] width 173 height 25
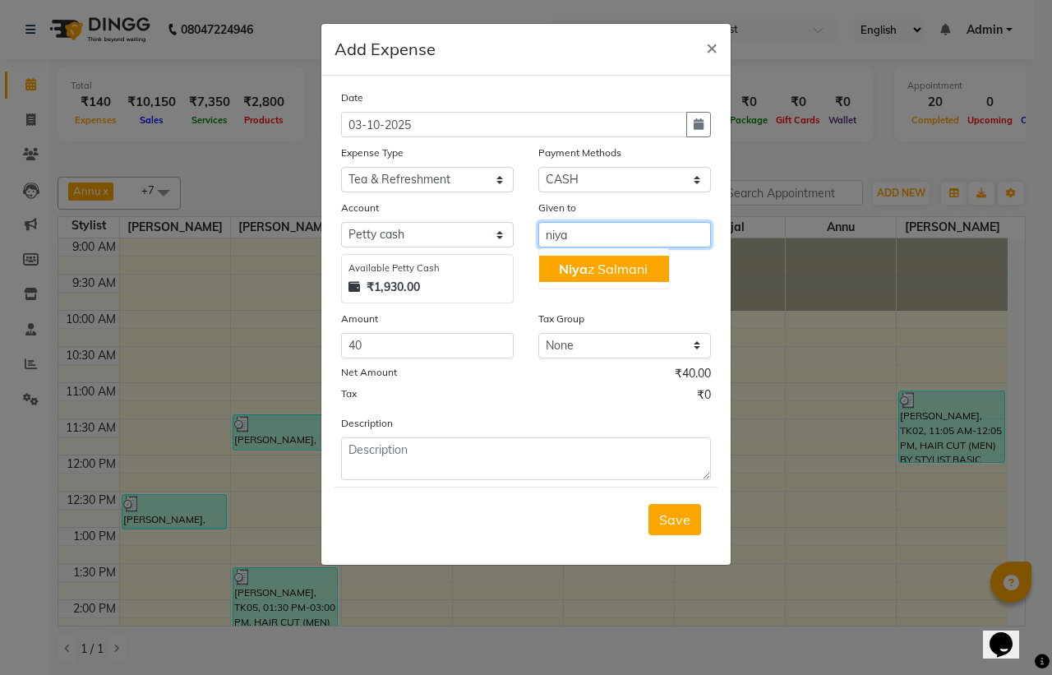
click at [606, 268] on ngb-highlight "[PERSON_NAME]" at bounding box center [603, 268] width 89 height 16
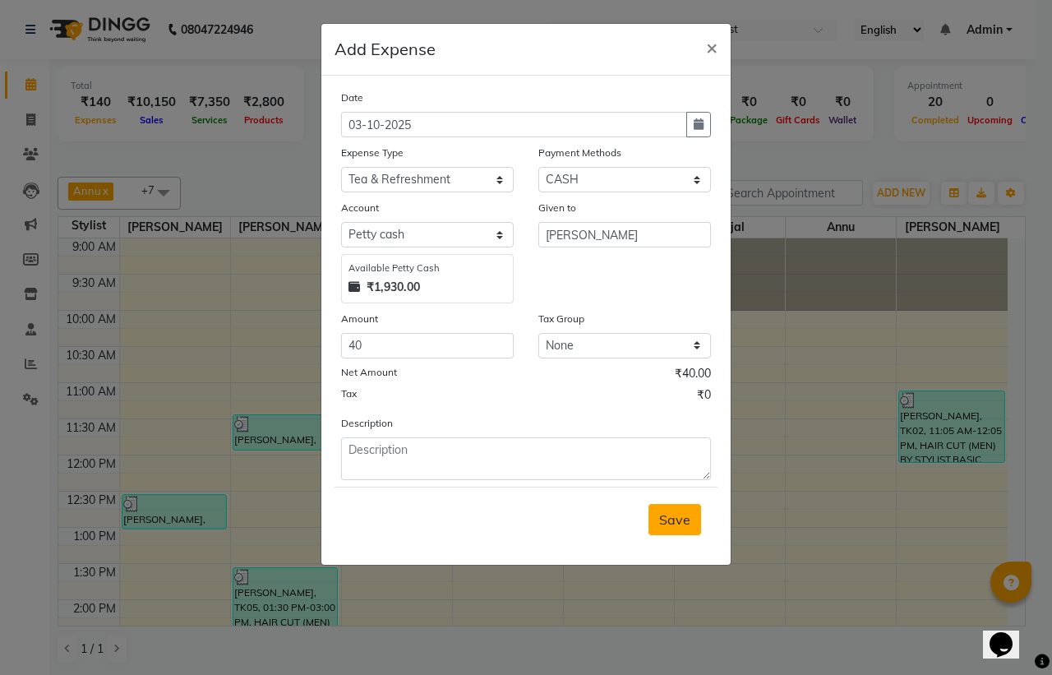
click at [680, 527] on button "Save" at bounding box center [674, 519] width 53 height 31
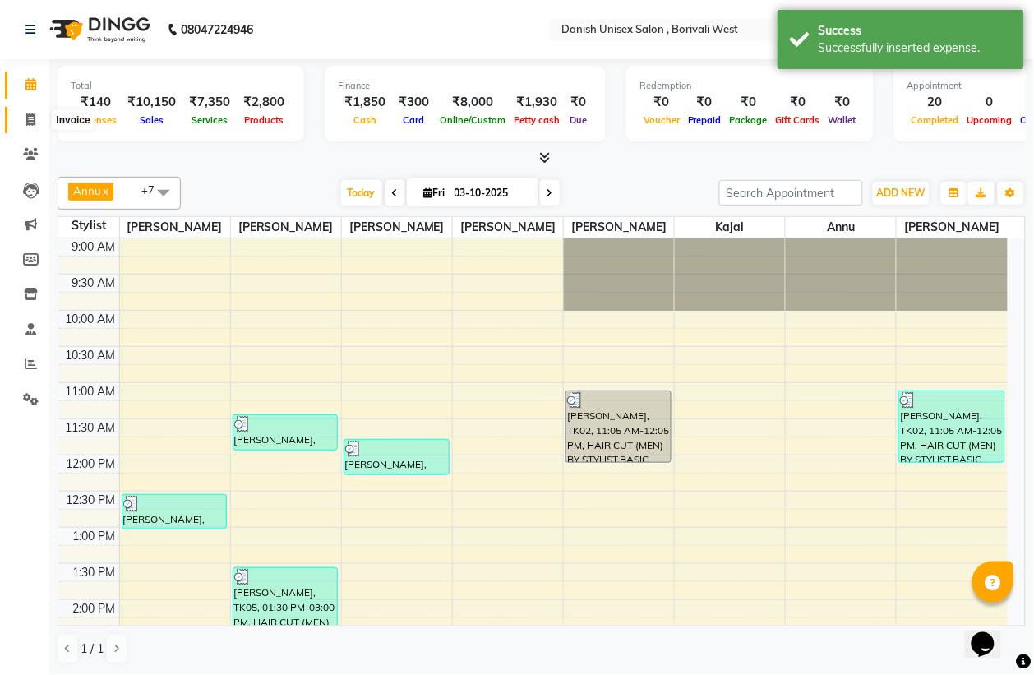
click at [29, 116] on icon at bounding box center [30, 119] width 9 height 12
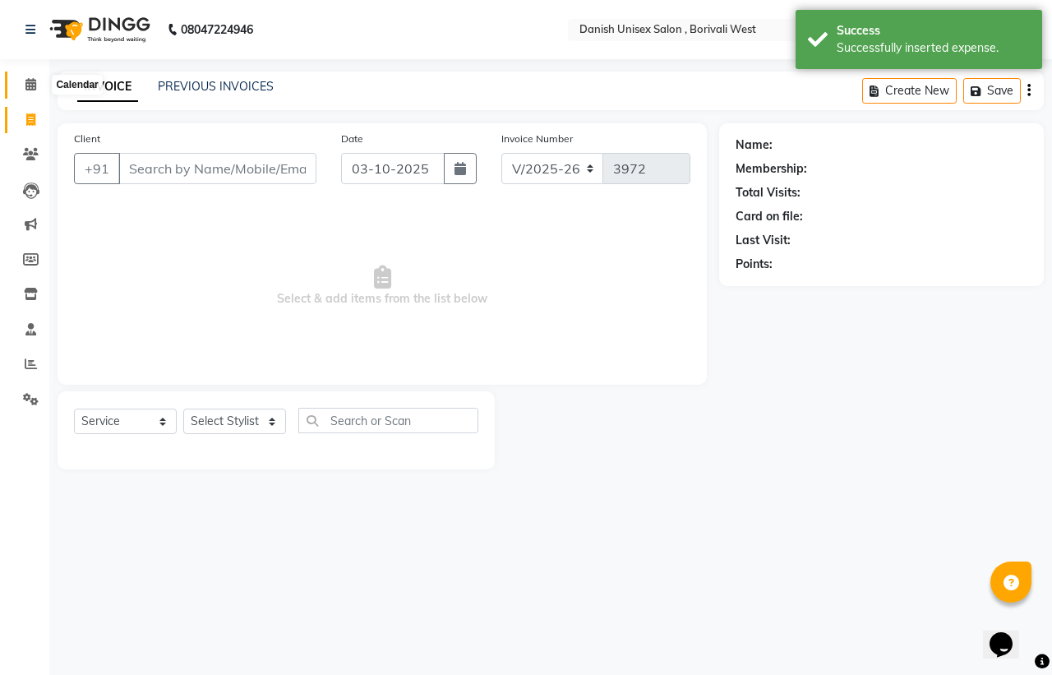
click at [27, 85] on icon at bounding box center [30, 84] width 11 height 12
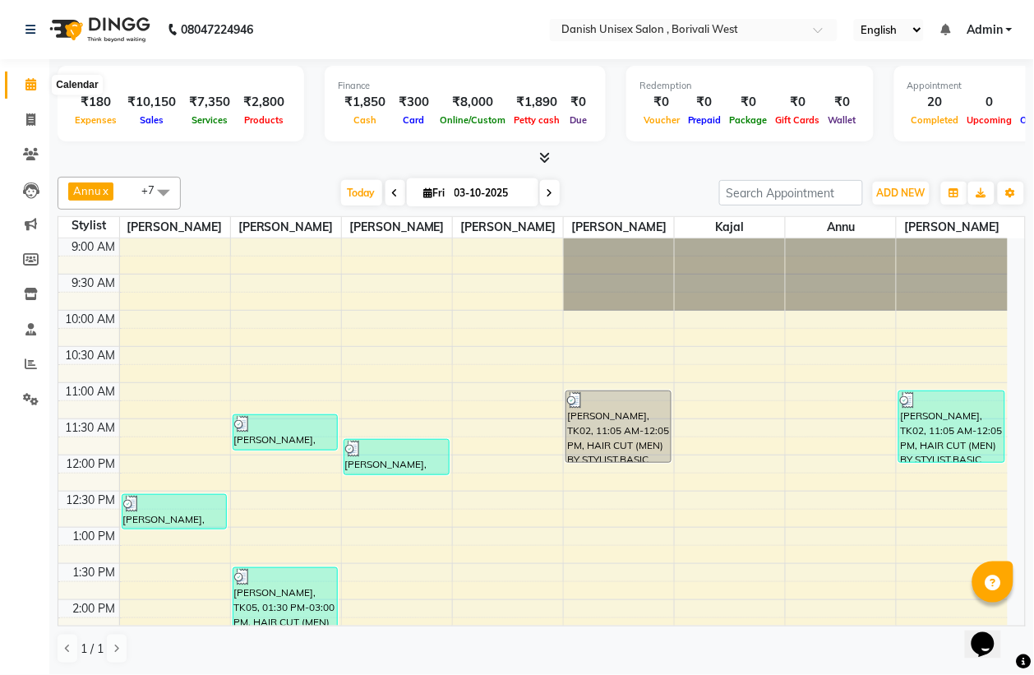
click at [30, 82] on icon at bounding box center [30, 84] width 11 height 12
click at [30, 113] on icon at bounding box center [30, 119] width 9 height 12
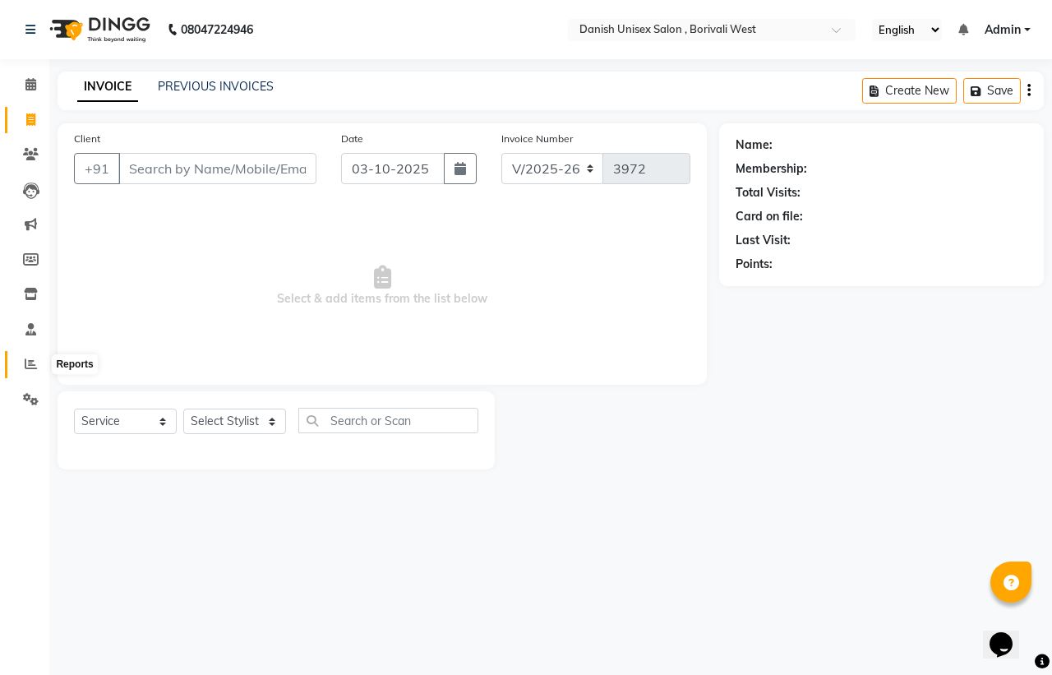
click at [25, 357] on icon at bounding box center [31, 363] width 12 height 12
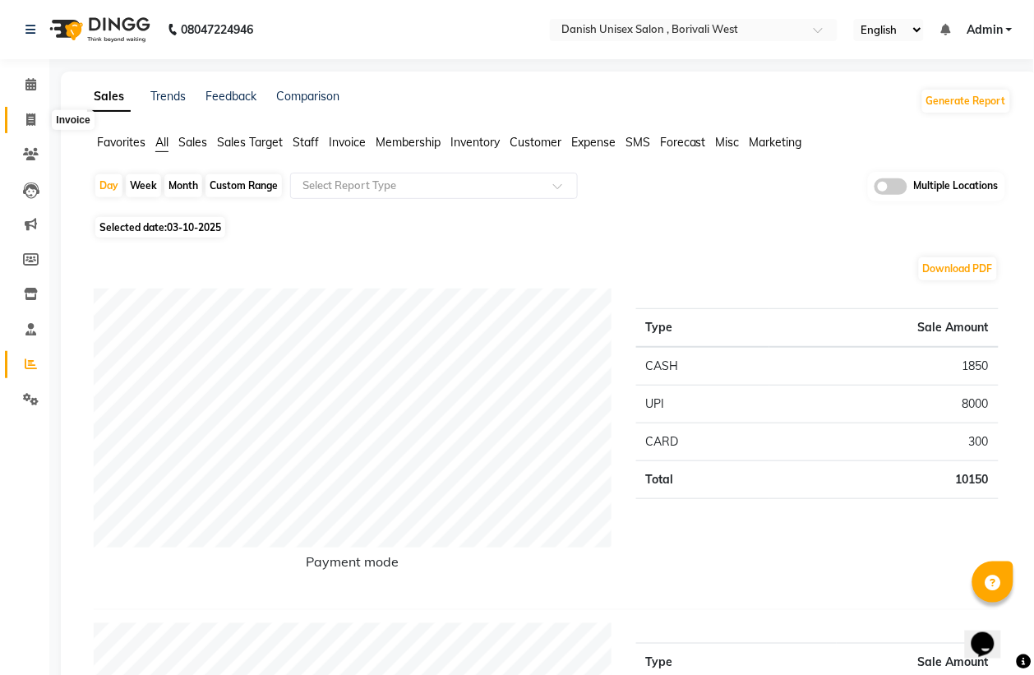
click at [30, 120] on icon at bounding box center [30, 119] width 9 height 12
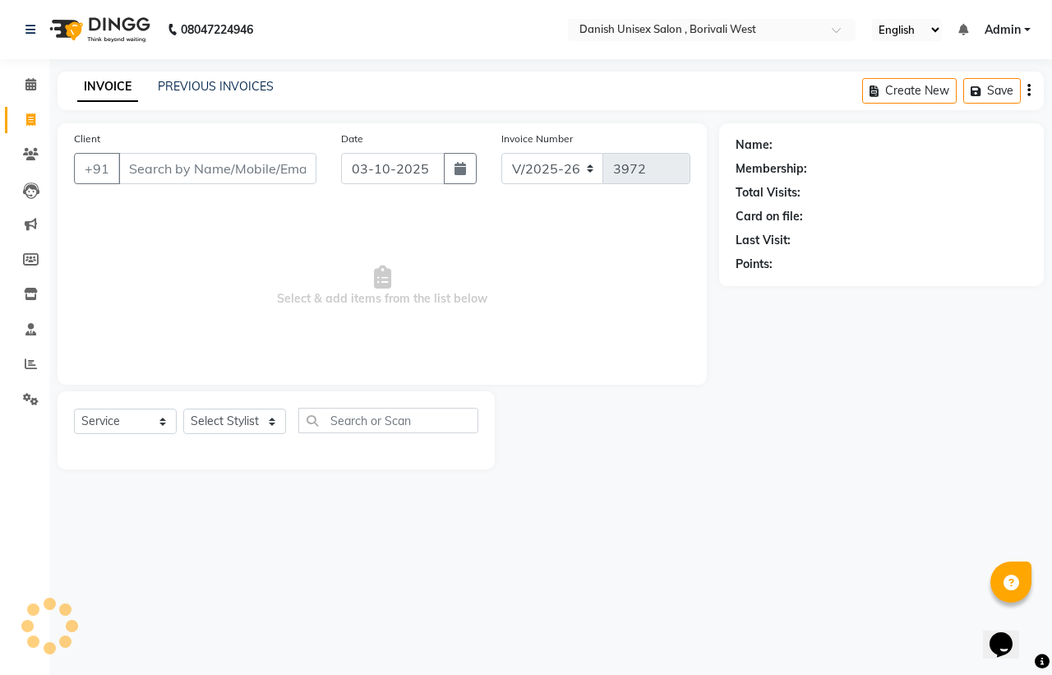
drag, startPoint x: 130, startPoint y: 162, endPoint x: 234, endPoint y: 206, distance: 113.4
click at [137, 164] on input "Client" at bounding box center [217, 168] width 198 height 31
click at [145, 171] on input "Client" at bounding box center [217, 168] width 198 height 31
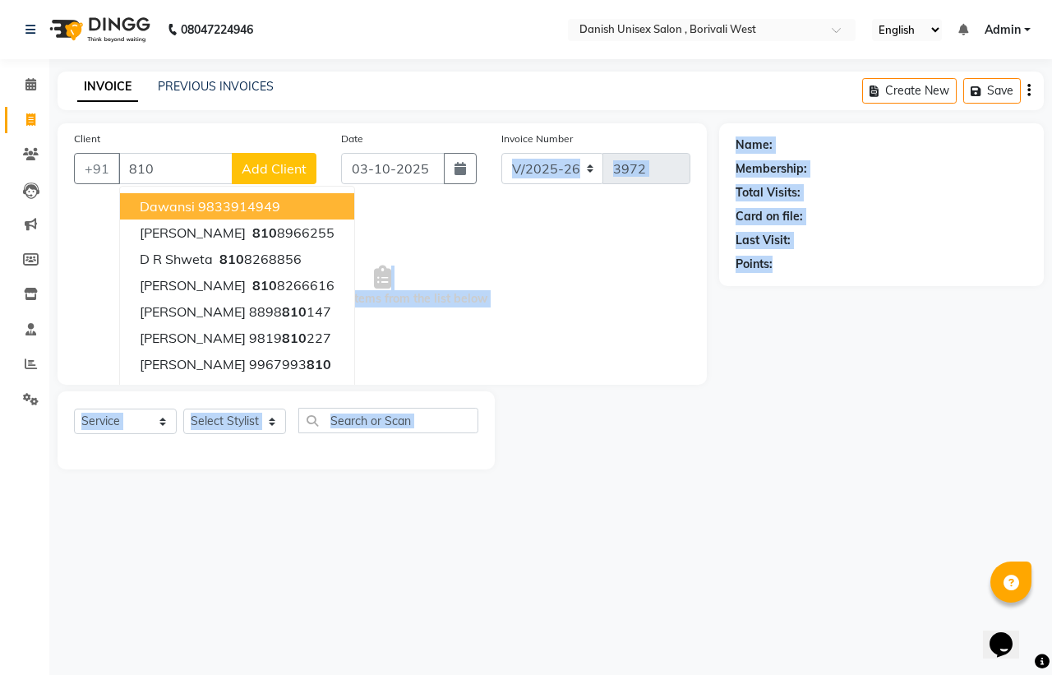
drag, startPoint x: 1050, startPoint y: 715, endPoint x: 1050, endPoint y: 635, distance: 79.7
click at [1050, 638] on div "08047224946 Select Location × Danish Unisex Salon , Borivali West English ENGLI…" at bounding box center [526, 337] width 1052 height 675
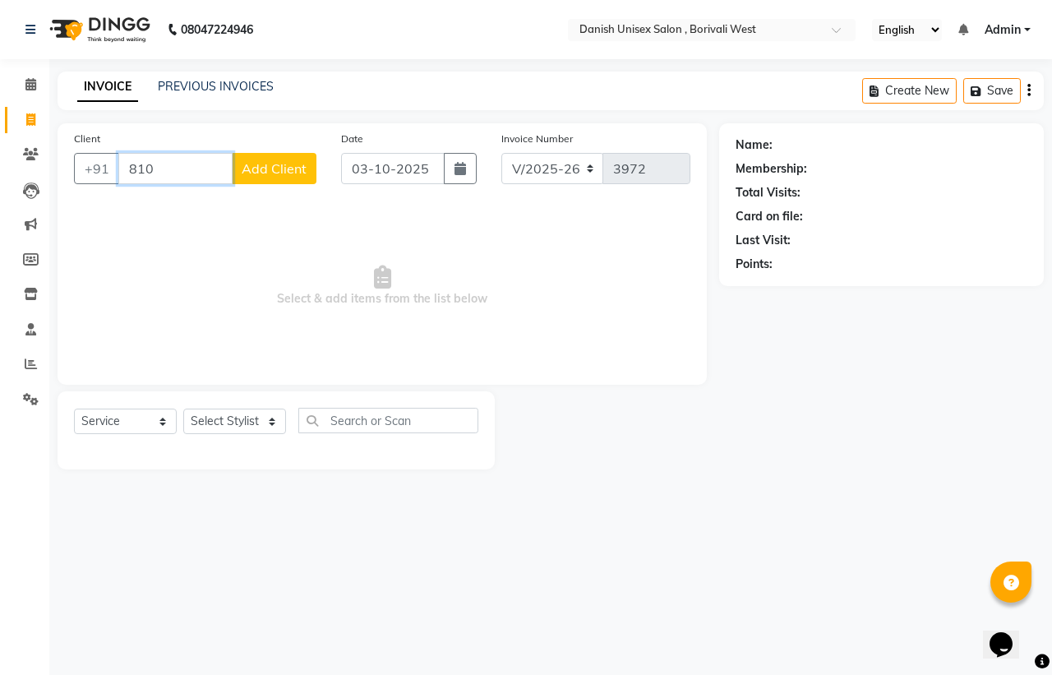
click at [165, 181] on input "810" at bounding box center [175, 168] width 114 height 31
click at [256, 165] on span "Add Client" at bounding box center [274, 168] width 65 height 16
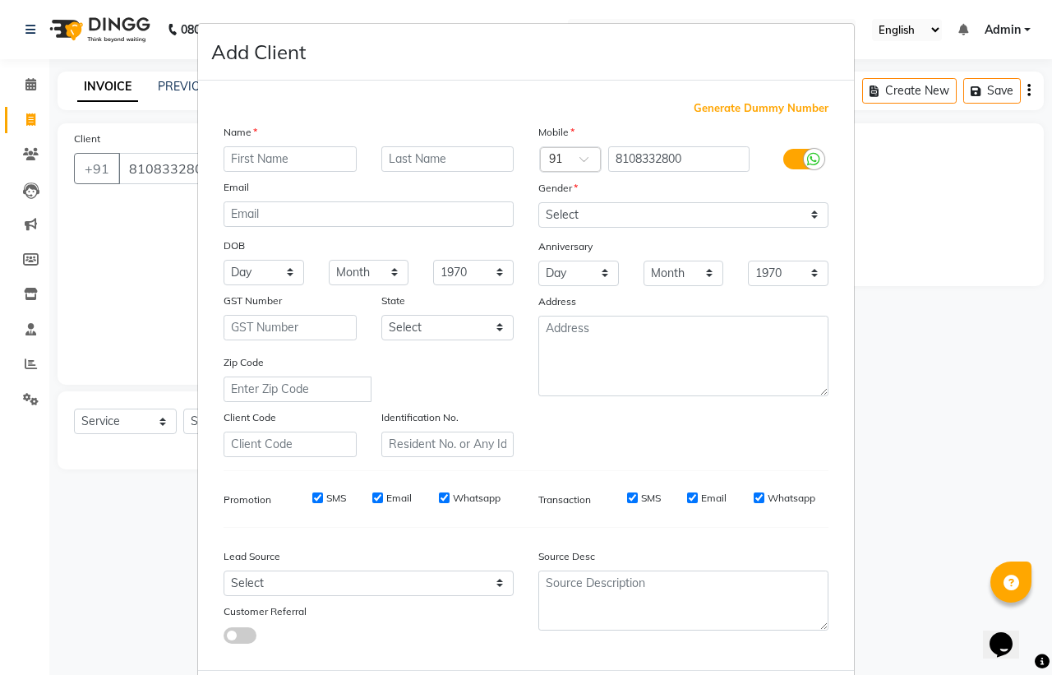
click at [280, 158] on input "text" at bounding box center [289, 158] width 133 height 25
click at [460, 153] on input "text" at bounding box center [447, 158] width 133 height 25
drag, startPoint x: 700, startPoint y: 214, endPoint x: 658, endPoint y: 223, distance: 42.9
click at [697, 214] on select "Select [DEMOGRAPHIC_DATA] [DEMOGRAPHIC_DATA] Other Prefer Not To Say" at bounding box center [683, 214] width 290 height 25
click at [538, 202] on select "Select [DEMOGRAPHIC_DATA] [DEMOGRAPHIC_DATA] Other Prefer Not To Say" at bounding box center [683, 214] width 290 height 25
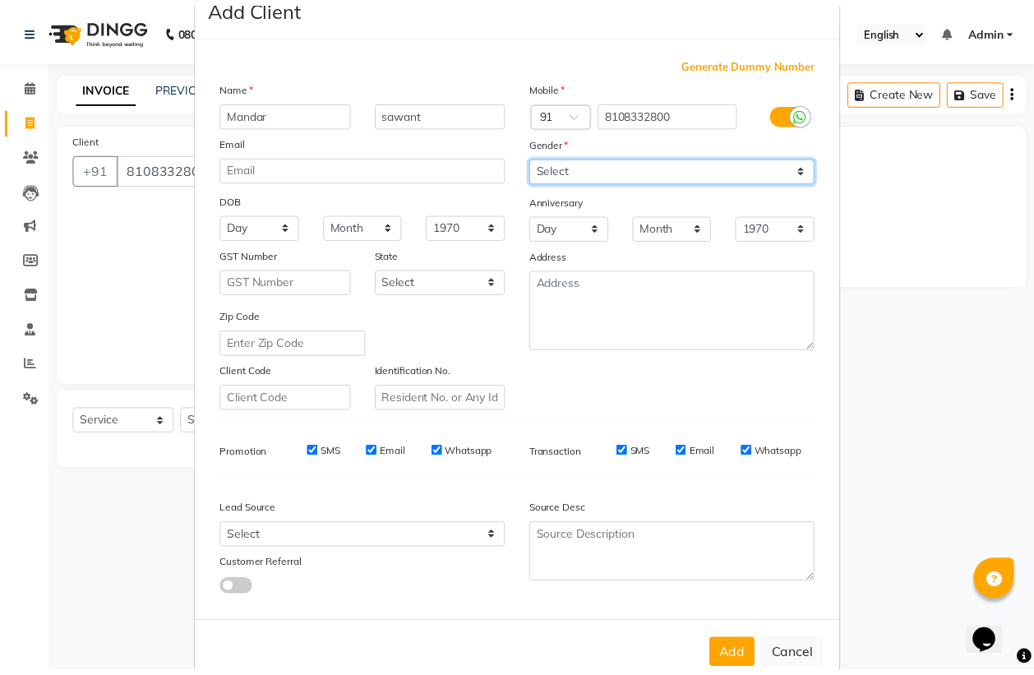
scroll to position [78, 0]
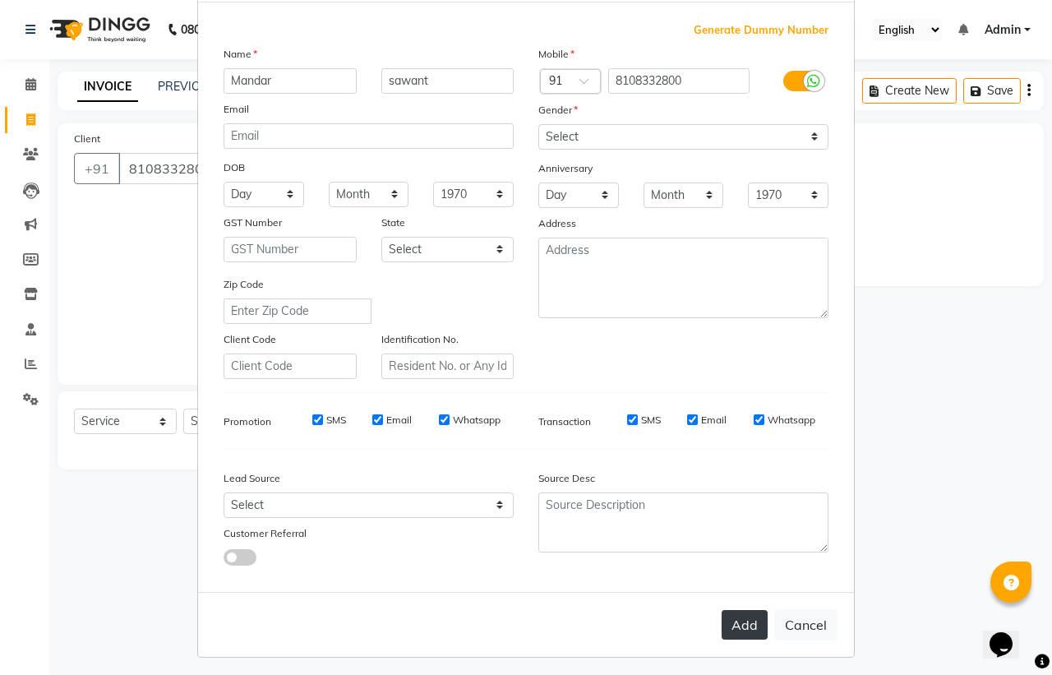
click at [733, 629] on button "Add" at bounding box center [744, 625] width 46 height 30
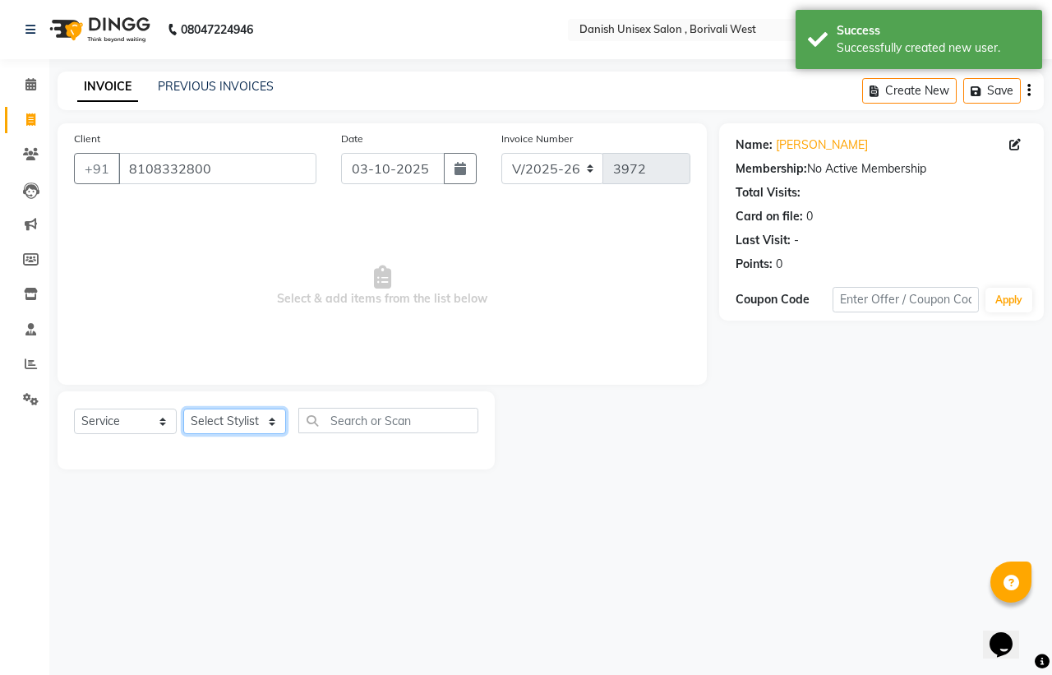
click at [255, 417] on select "Select Stylist [PERSON_NAME] [PERSON_NAME] kajal [PERSON_NAME] [PERSON_NAME] [P…" at bounding box center [234, 420] width 103 height 25
click at [183, 408] on select "Select Stylist [PERSON_NAME] [PERSON_NAME] kajal [PERSON_NAME] [PERSON_NAME] [P…" at bounding box center [234, 420] width 103 height 25
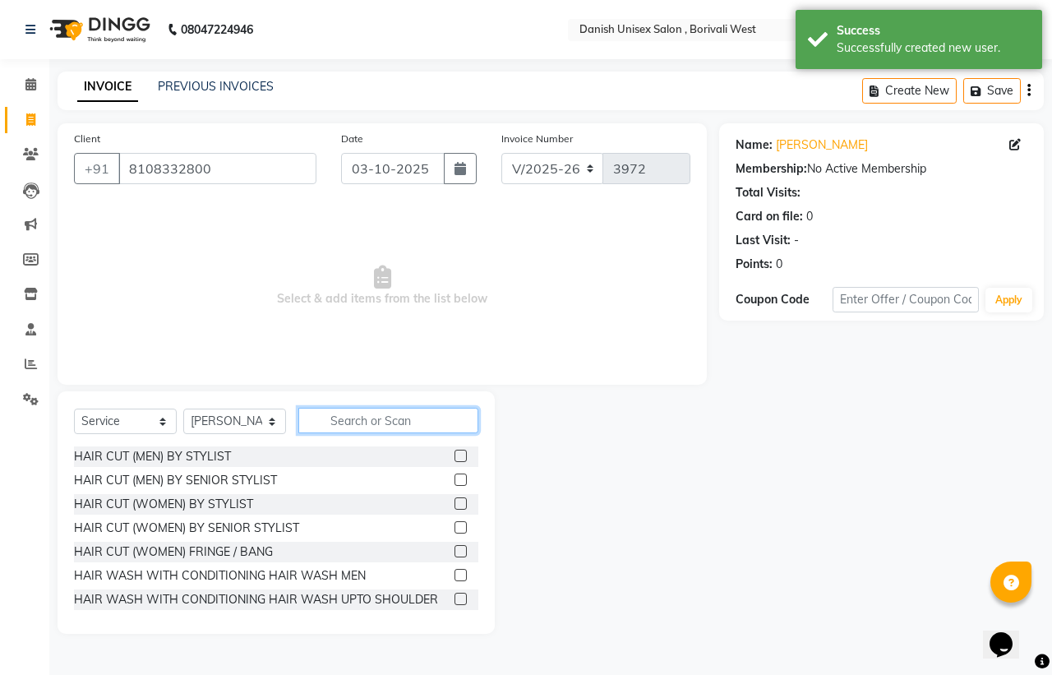
click at [327, 416] on input "text" at bounding box center [388, 420] width 180 height 25
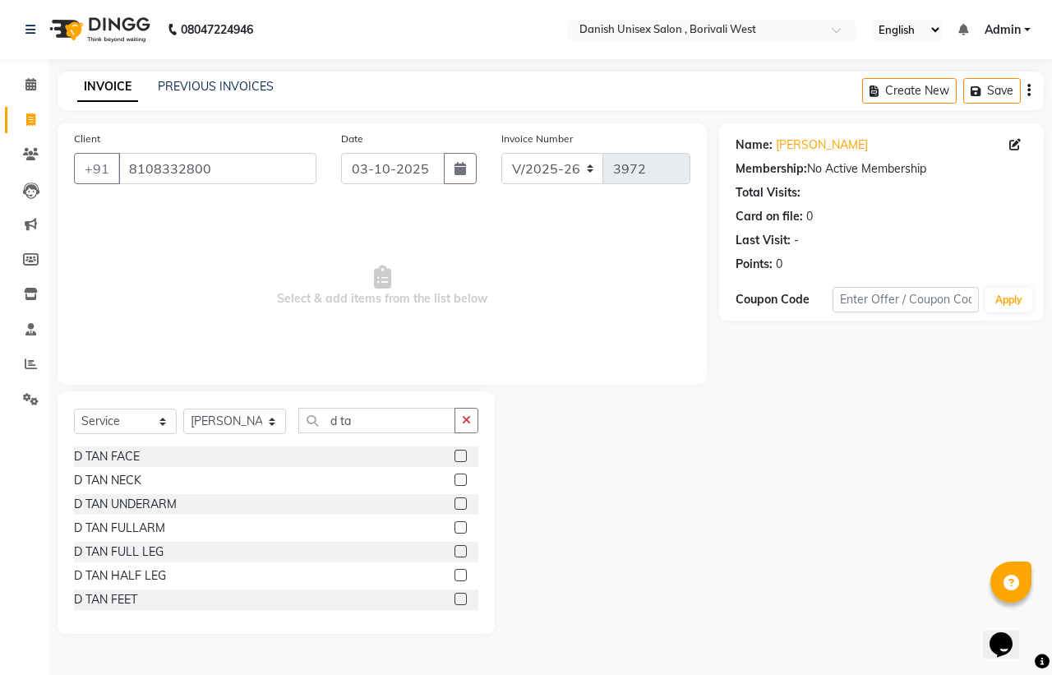
click at [454, 449] on label at bounding box center [460, 455] width 12 height 12
click at [454, 451] on input "checkbox" at bounding box center [459, 456] width 11 height 11
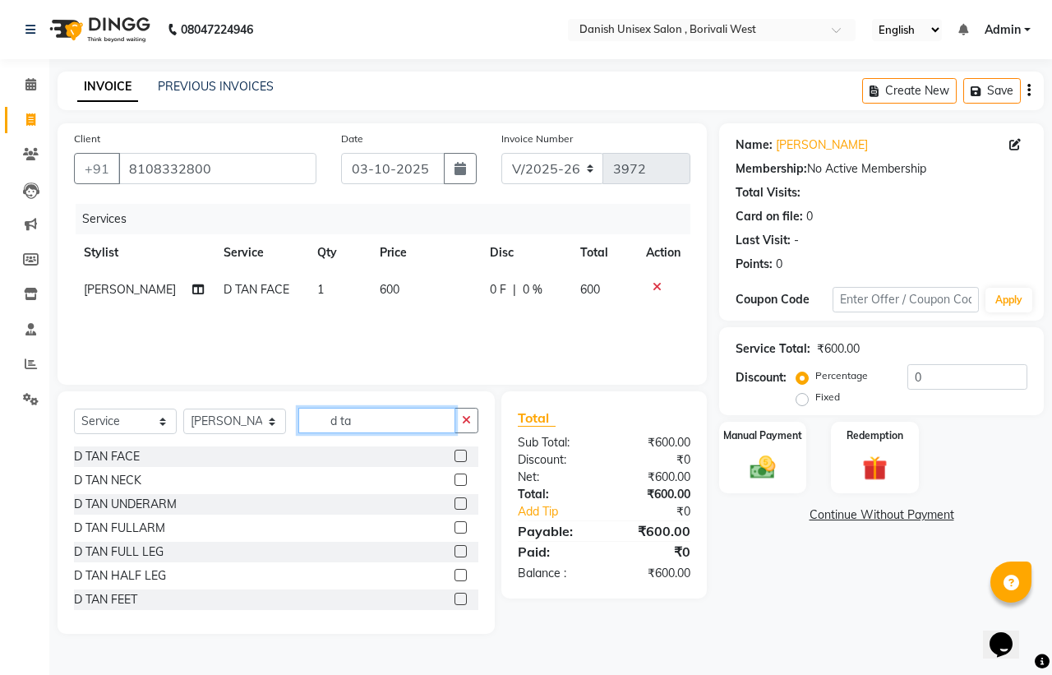
click at [371, 429] on input "d ta" at bounding box center [376, 420] width 157 height 25
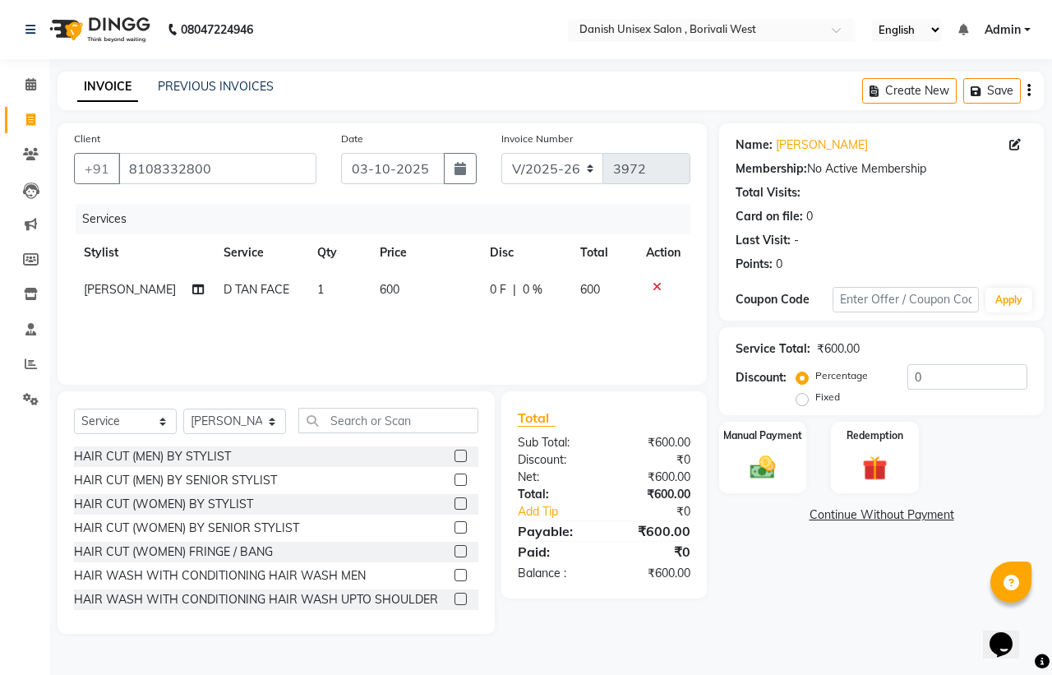
click at [655, 282] on icon at bounding box center [656, 287] width 9 height 12
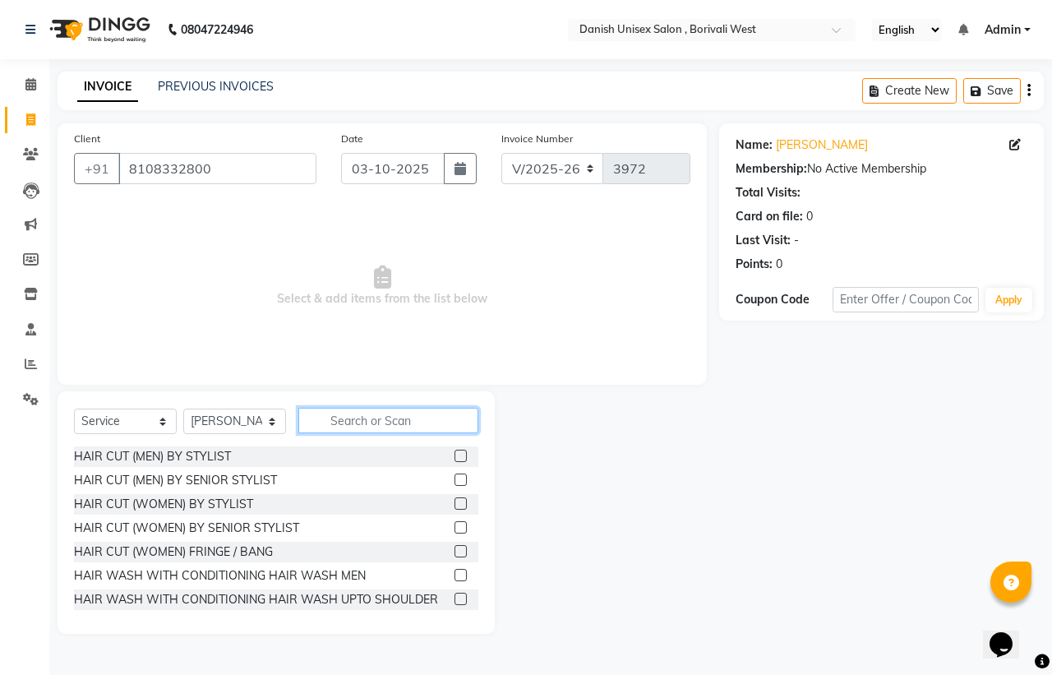
click at [327, 421] on input "text" at bounding box center [388, 420] width 180 height 25
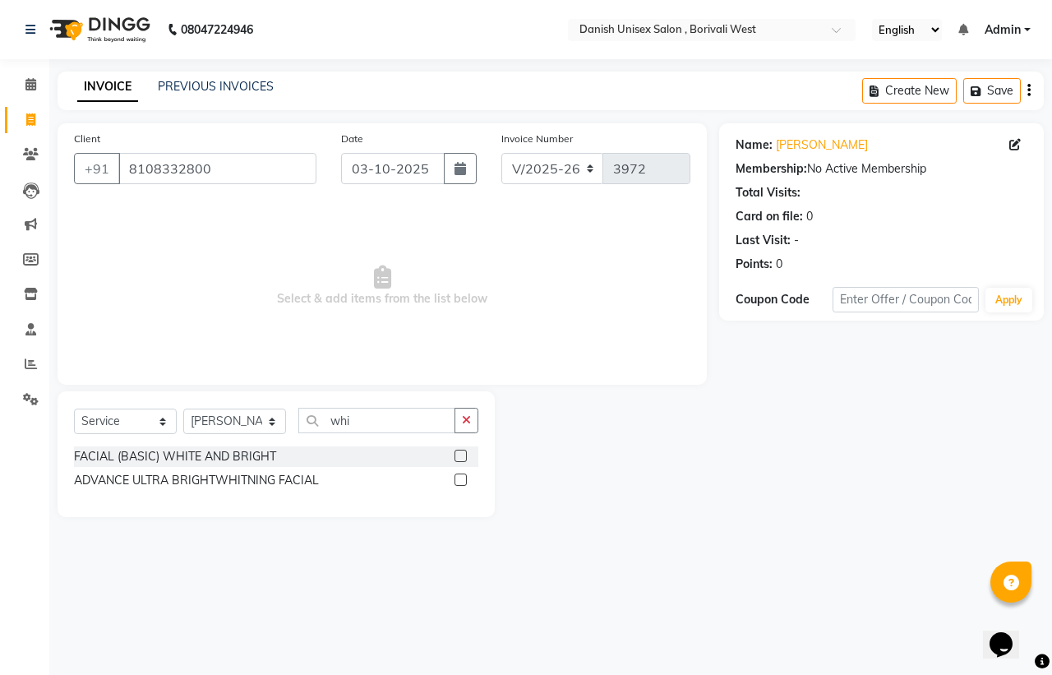
click at [458, 450] on label at bounding box center [460, 455] width 12 height 12
click at [458, 451] on input "checkbox" at bounding box center [459, 456] width 11 height 11
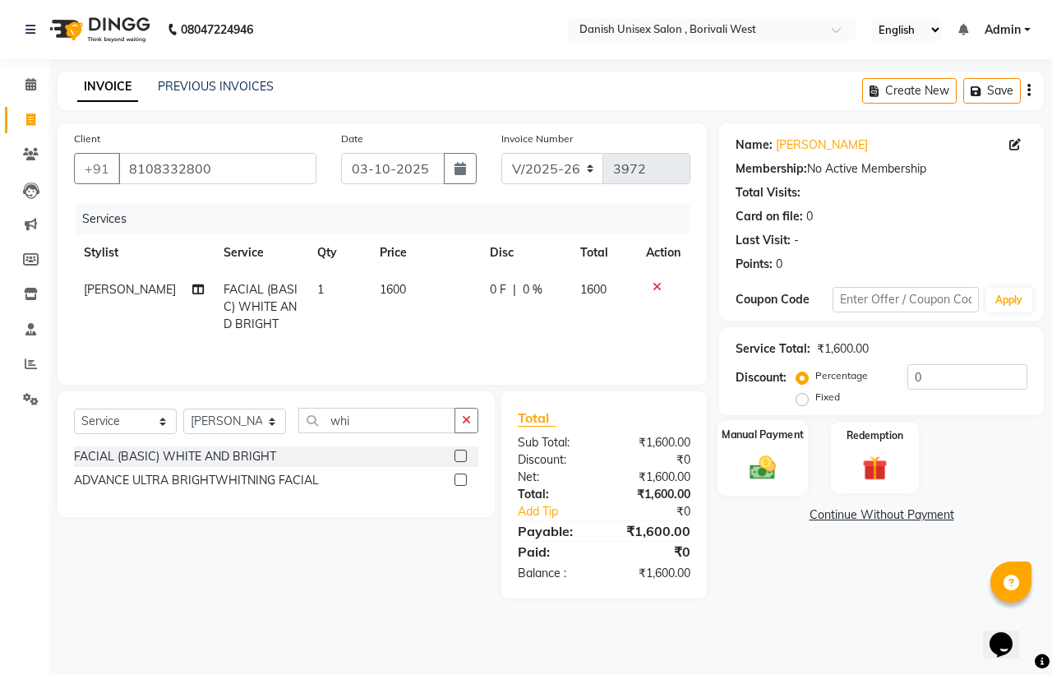
click at [782, 464] on img at bounding box center [762, 467] width 43 height 30
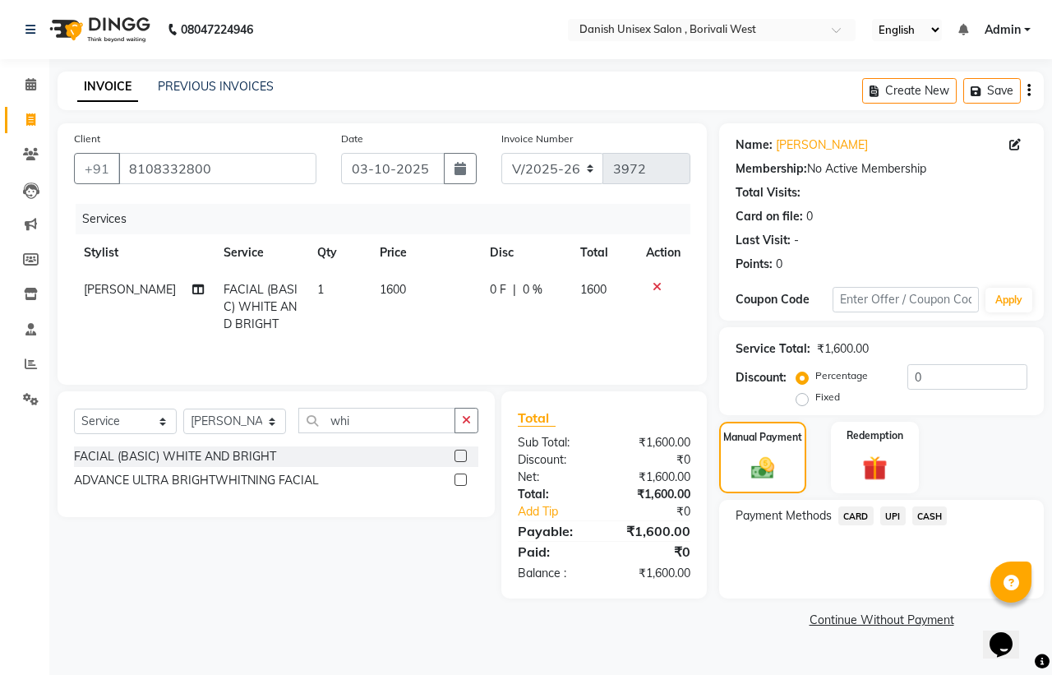
click at [894, 514] on span "UPI" at bounding box center [892, 515] width 25 height 19
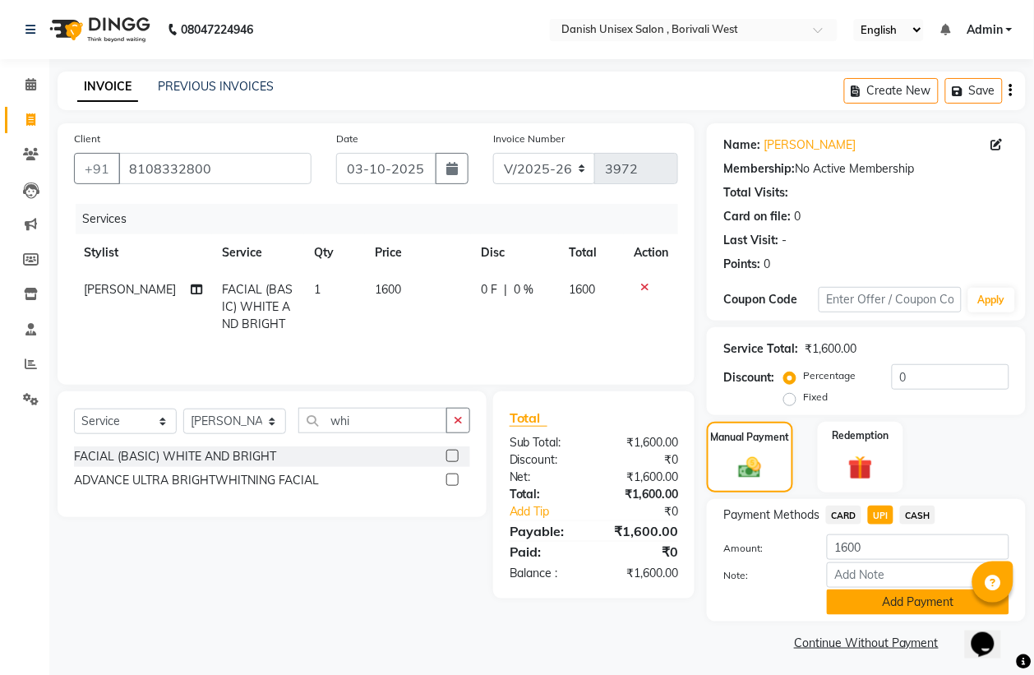
click at [891, 597] on button "Add Payment" at bounding box center [918, 601] width 182 height 25
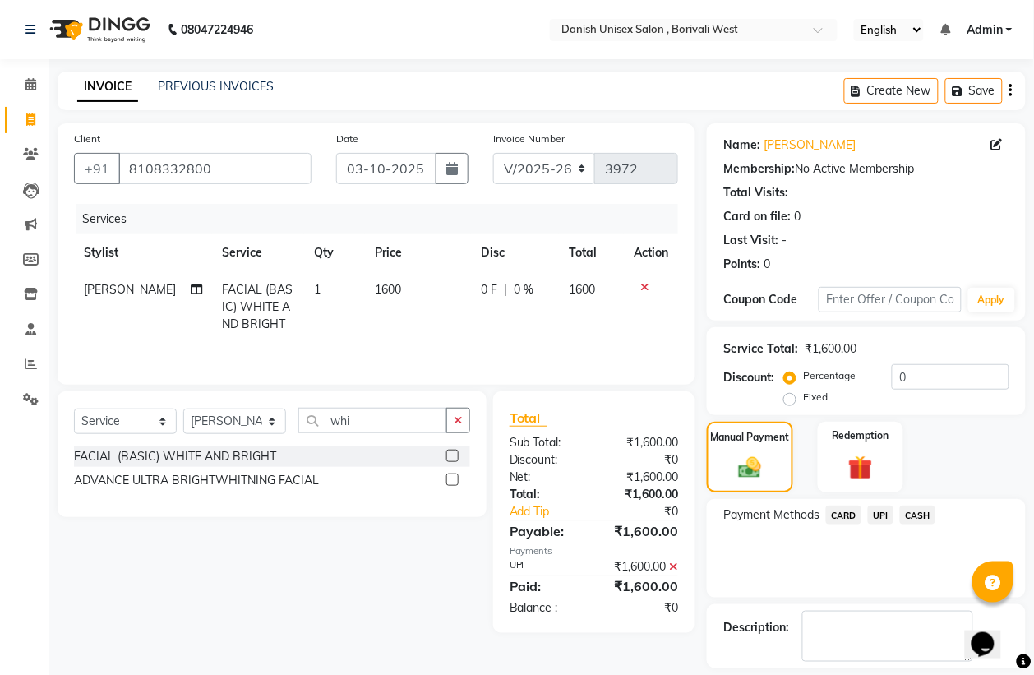
scroll to position [75, 0]
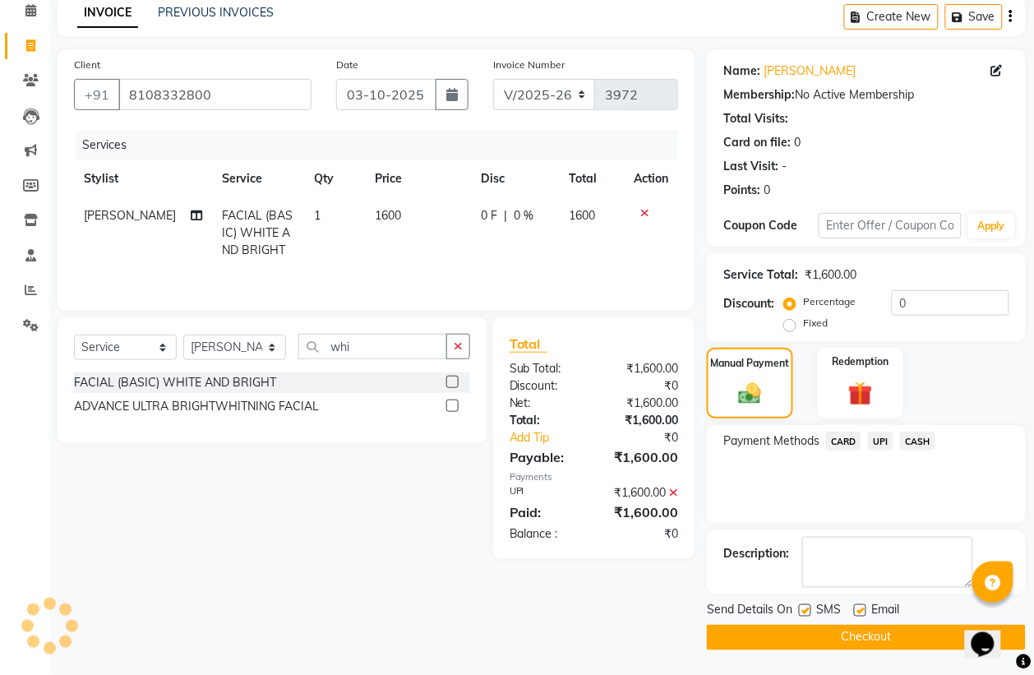
click at [898, 637] on button "Checkout" at bounding box center [866, 636] width 319 height 25
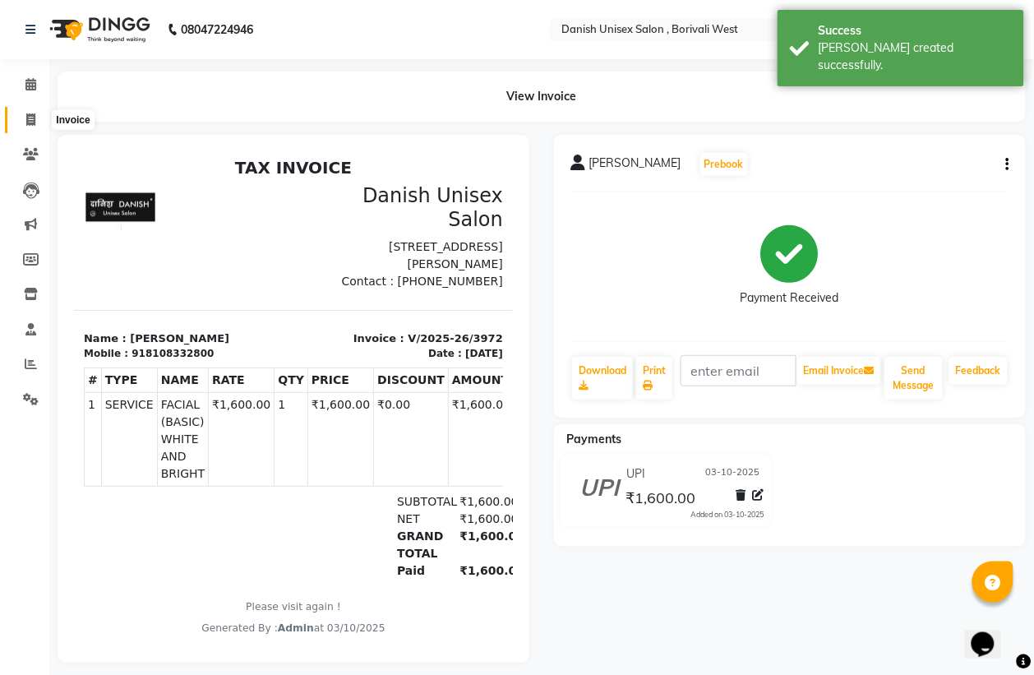
click at [31, 117] on icon at bounding box center [30, 119] width 9 height 12
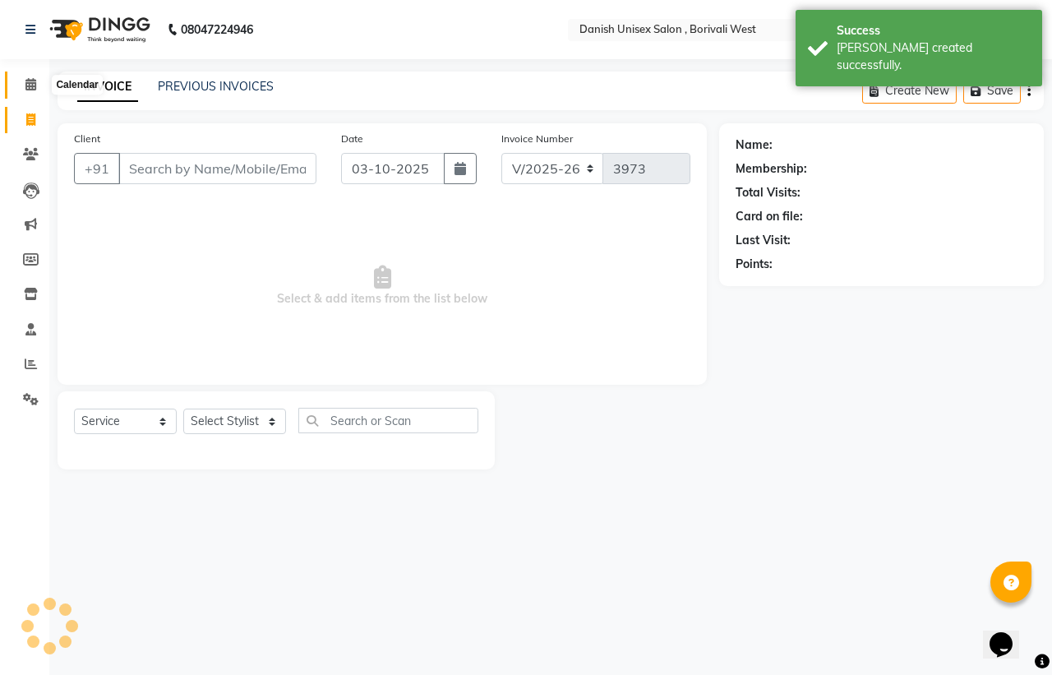
click at [30, 83] on icon at bounding box center [30, 84] width 11 height 12
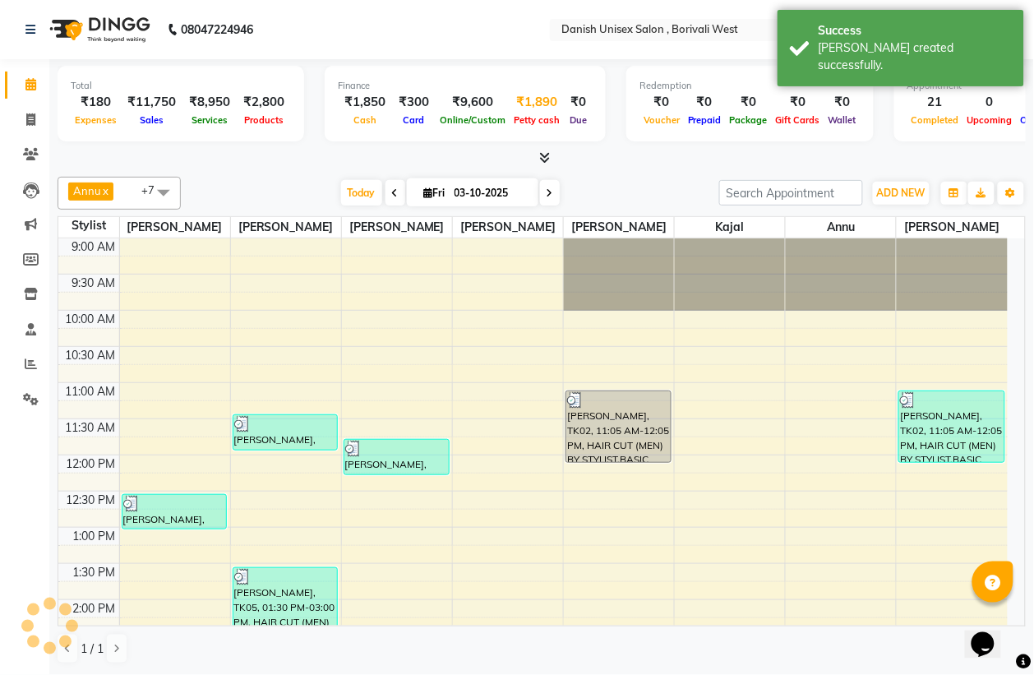
click at [527, 100] on div "₹1,890" at bounding box center [536, 102] width 54 height 19
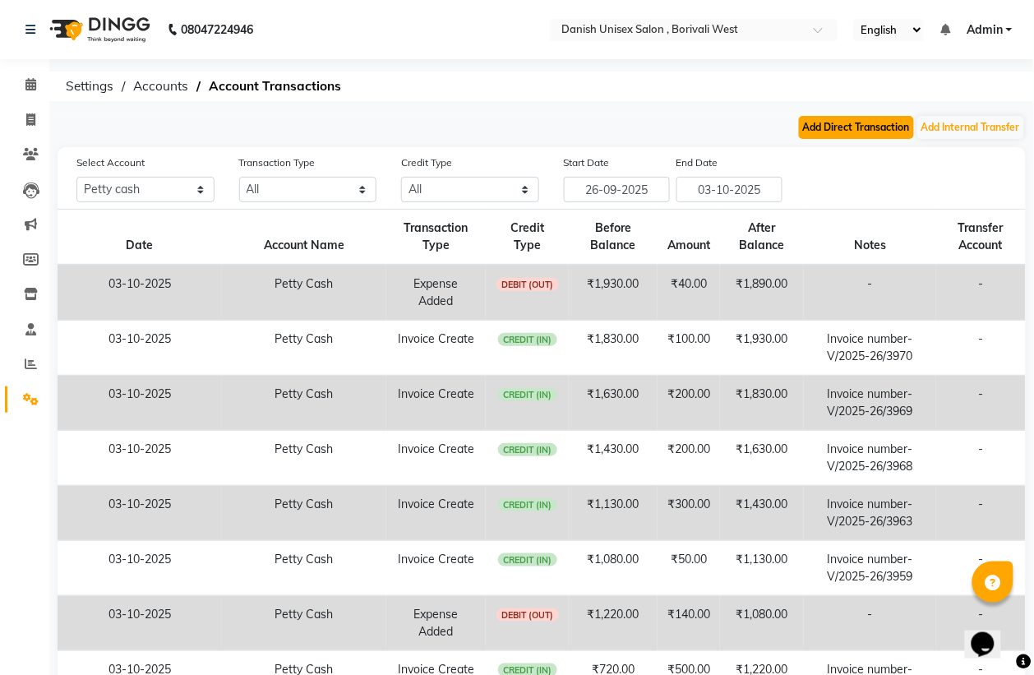
click at [847, 125] on button "Add Direct Transaction" at bounding box center [856, 127] width 115 height 23
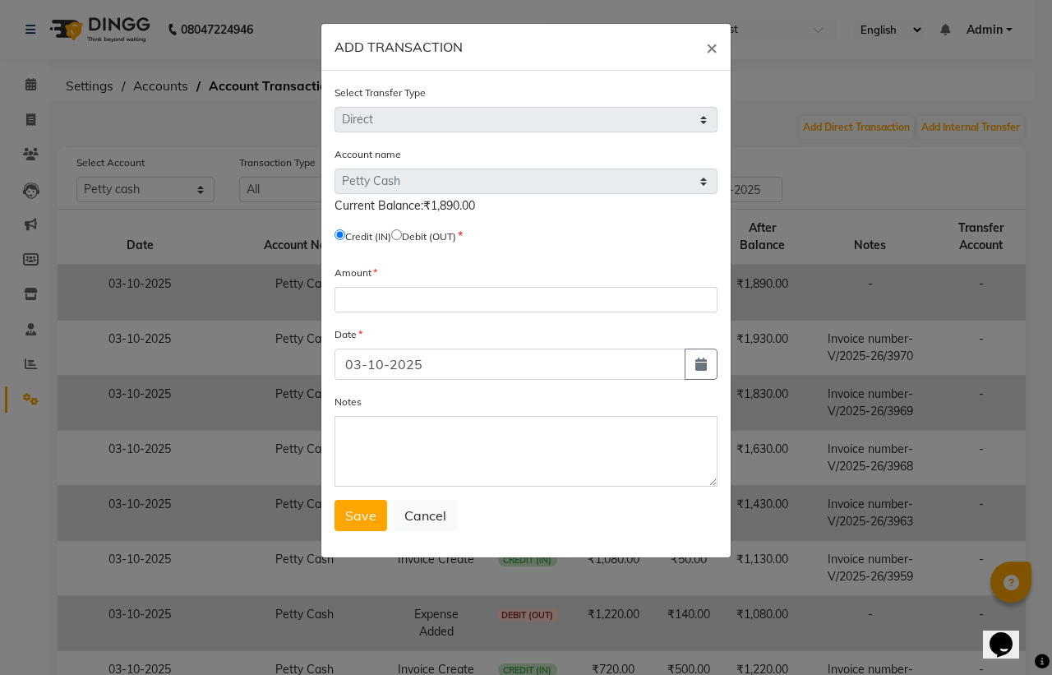
click at [402, 230] on input "radio" at bounding box center [396, 234] width 11 height 11
click at [366, 297] on input "number" at bounding box center [525, 299] width 383 height 25
click at [372, 283] on div "Amount" at bounding box center [525, 288] width 383 height 48
drag, startPoint x: 345, startPoint y: 293, endPoint x: 885, endPoint y: 265, distance: 540.5
click at [348, 290] on input "number" at bounding box center [525, 299] width 383 height 25
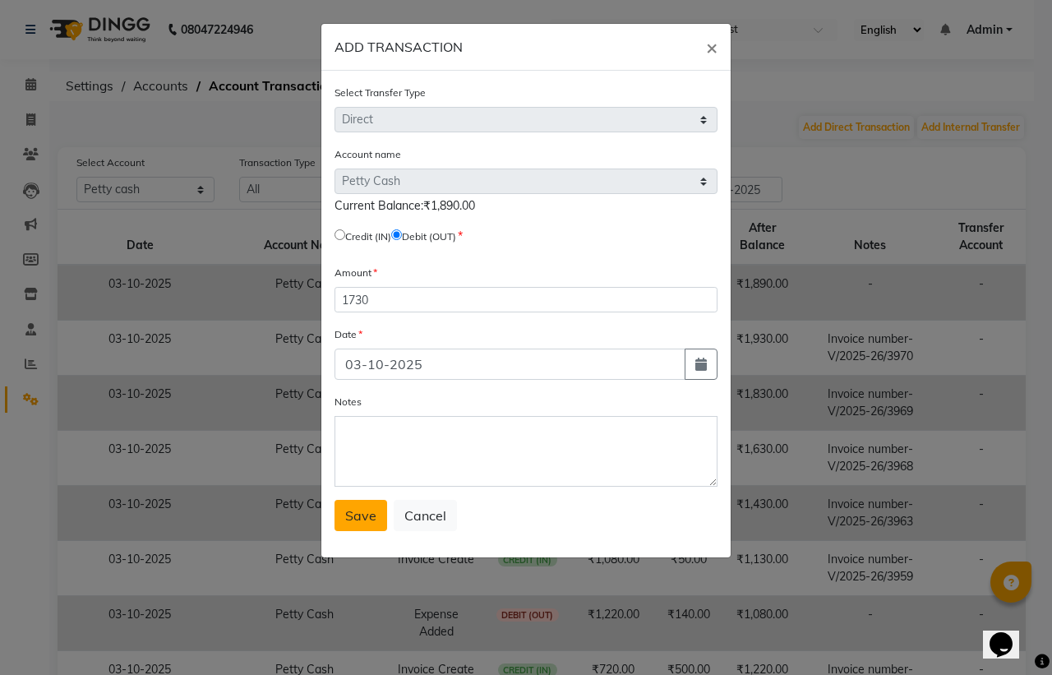
click at [351, 507] on span "Save" at bounding box center [360, 515] width 31 height 16
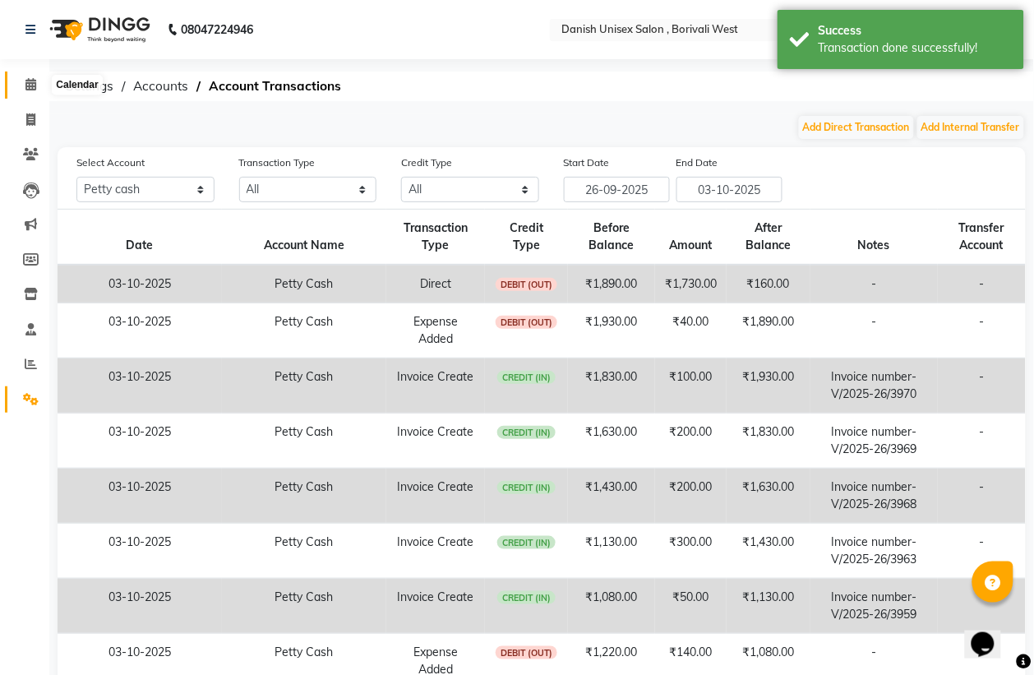
click at [31, 78] on icon at bounding box center [30, 84] width 11 height 12
